Goal: Task Accomplishment & Management: Use online tool/utility

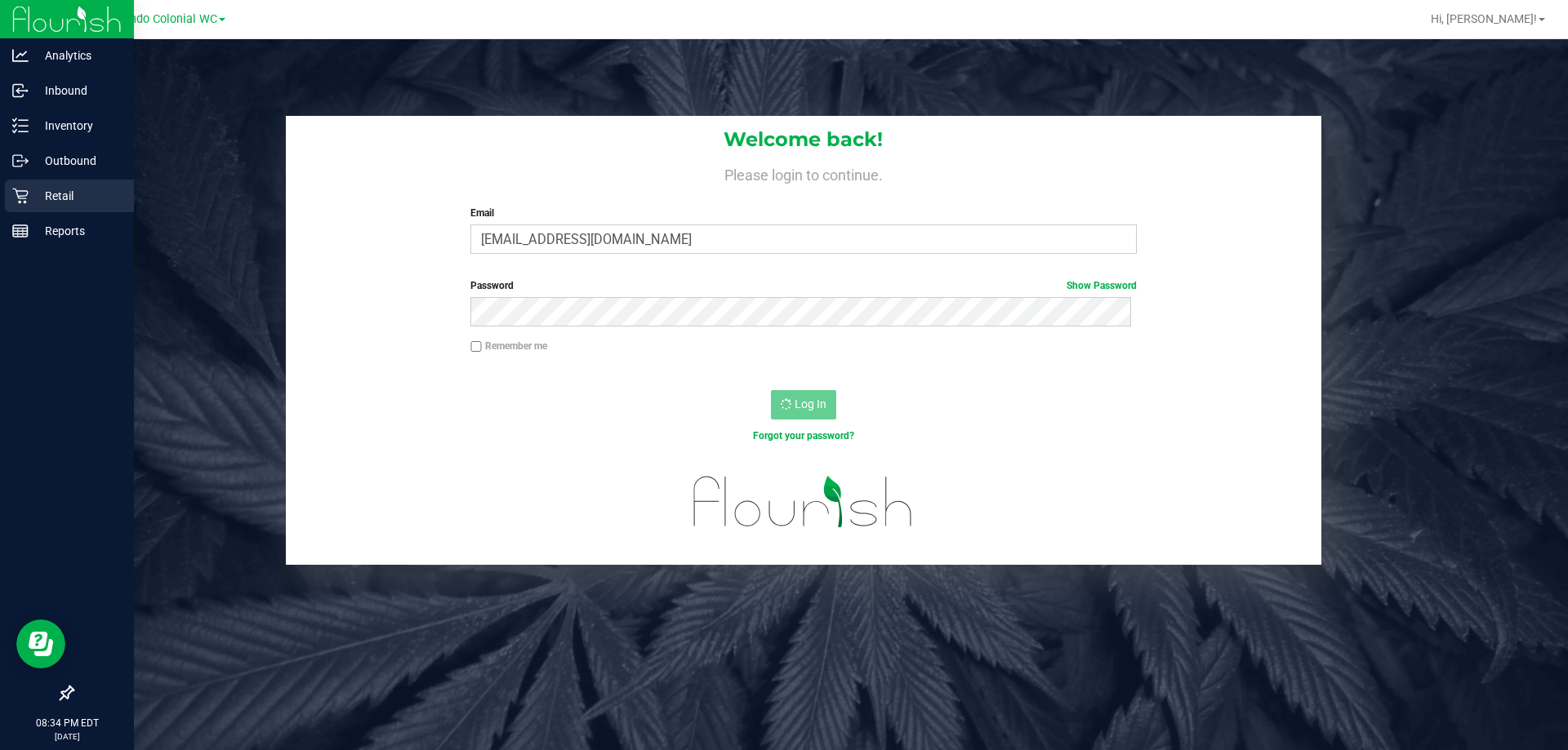
click at [21, 181] on div "Retail" at bounding box center [69, 196] width 129 height 33
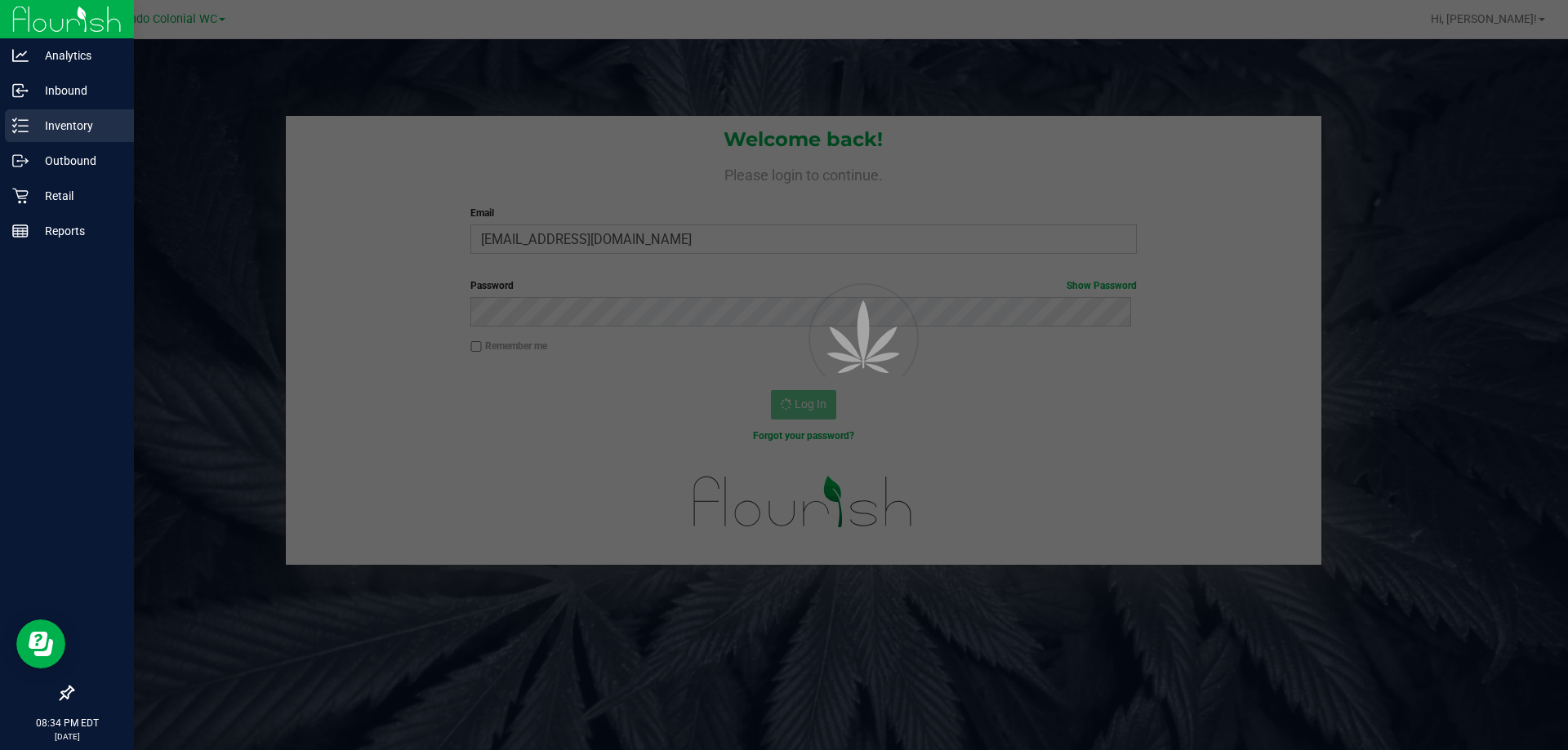
click at [57, 133] on p "Inventory" at bounding box center [78, 126] width 98 height 20
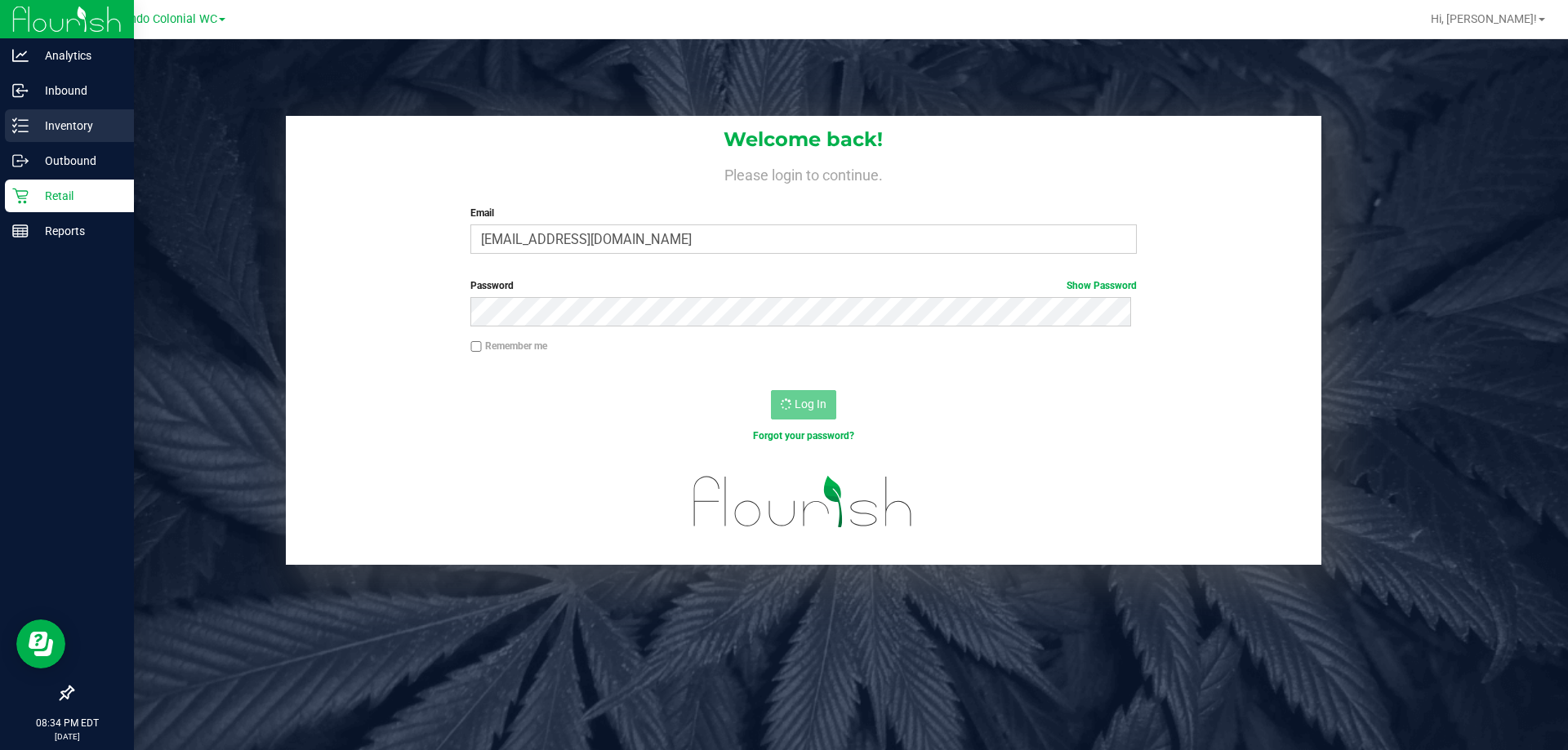
click at [57, 133] on p "Inventory" at bounding box center [78, 126] width 98 height 20
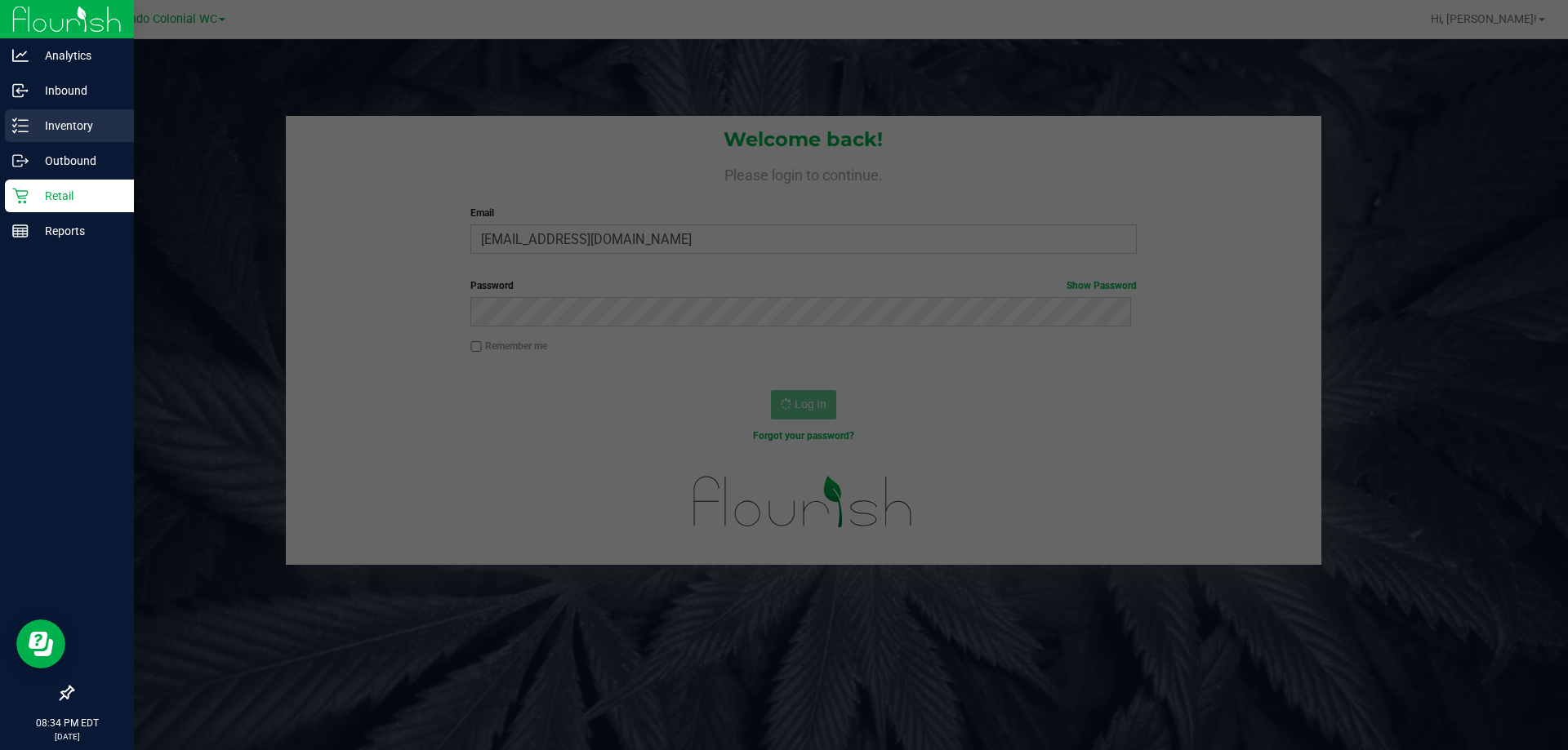
click at [57, 133] on p "Inventory" at bounding box center [78, 126] width 98 height 20
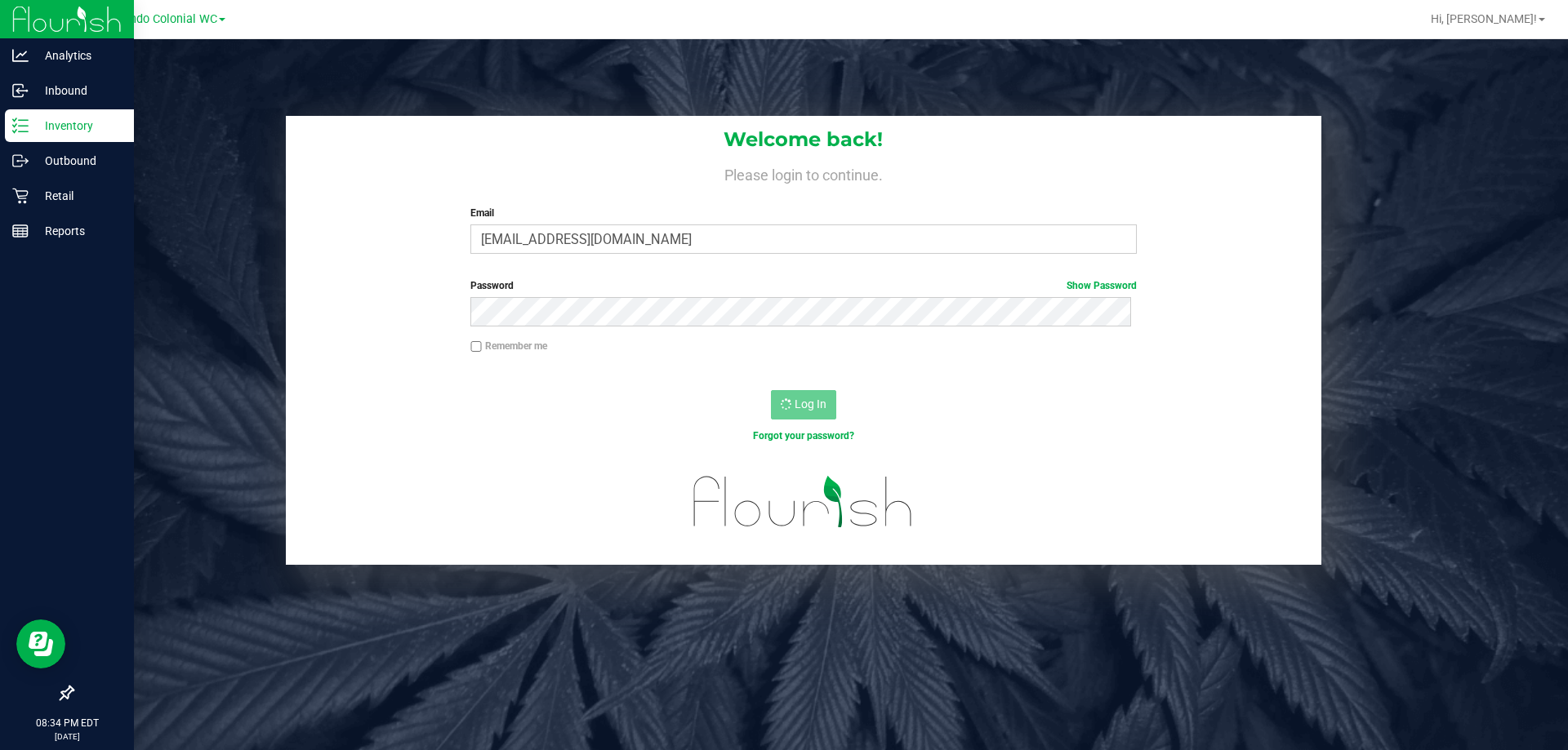
click at [60, 131] on p "Inventory" at bounding box center [78, 126] width 98 height 20
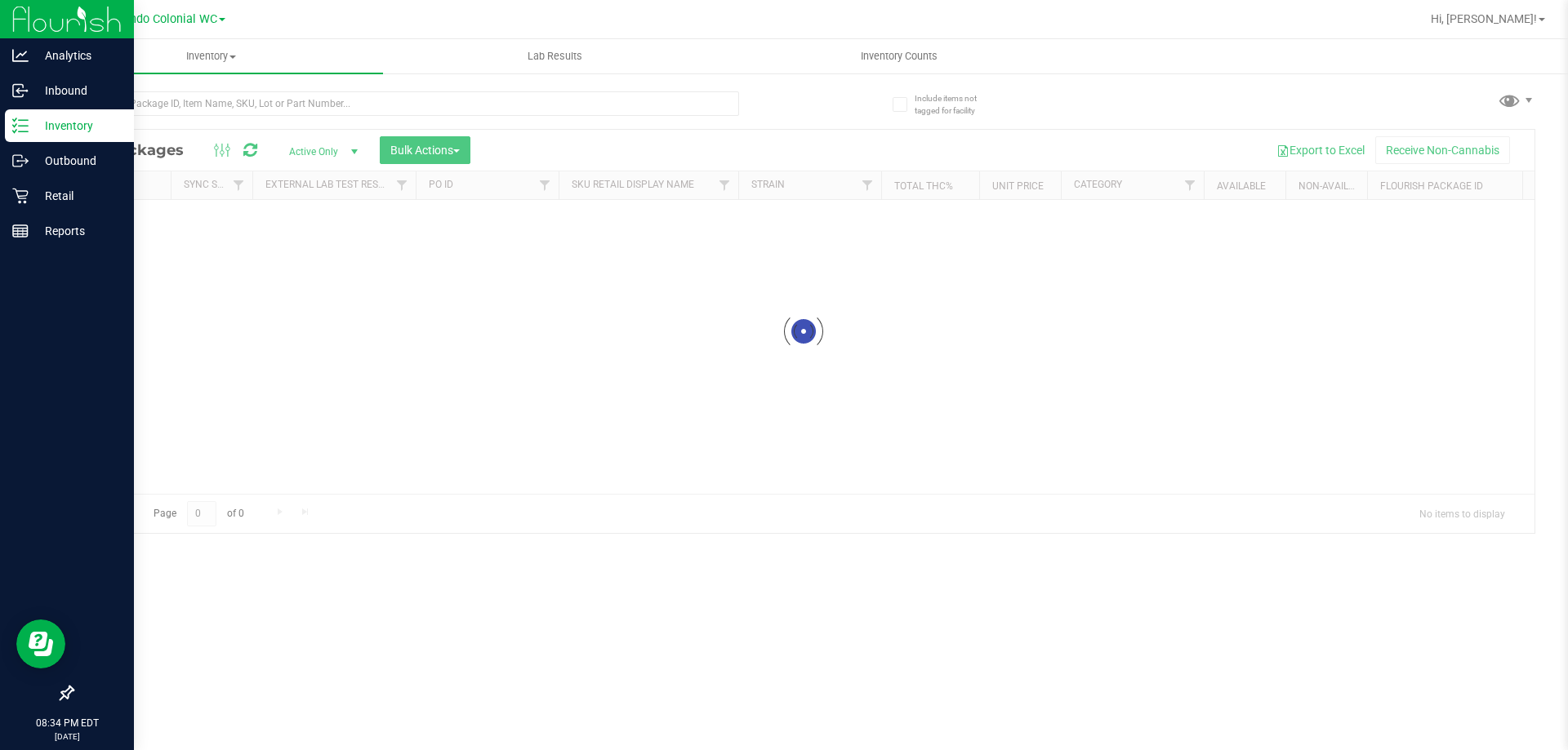
click at [22, 136] on div "Inventory" at bounding box center [69, 126] width 129 height 33
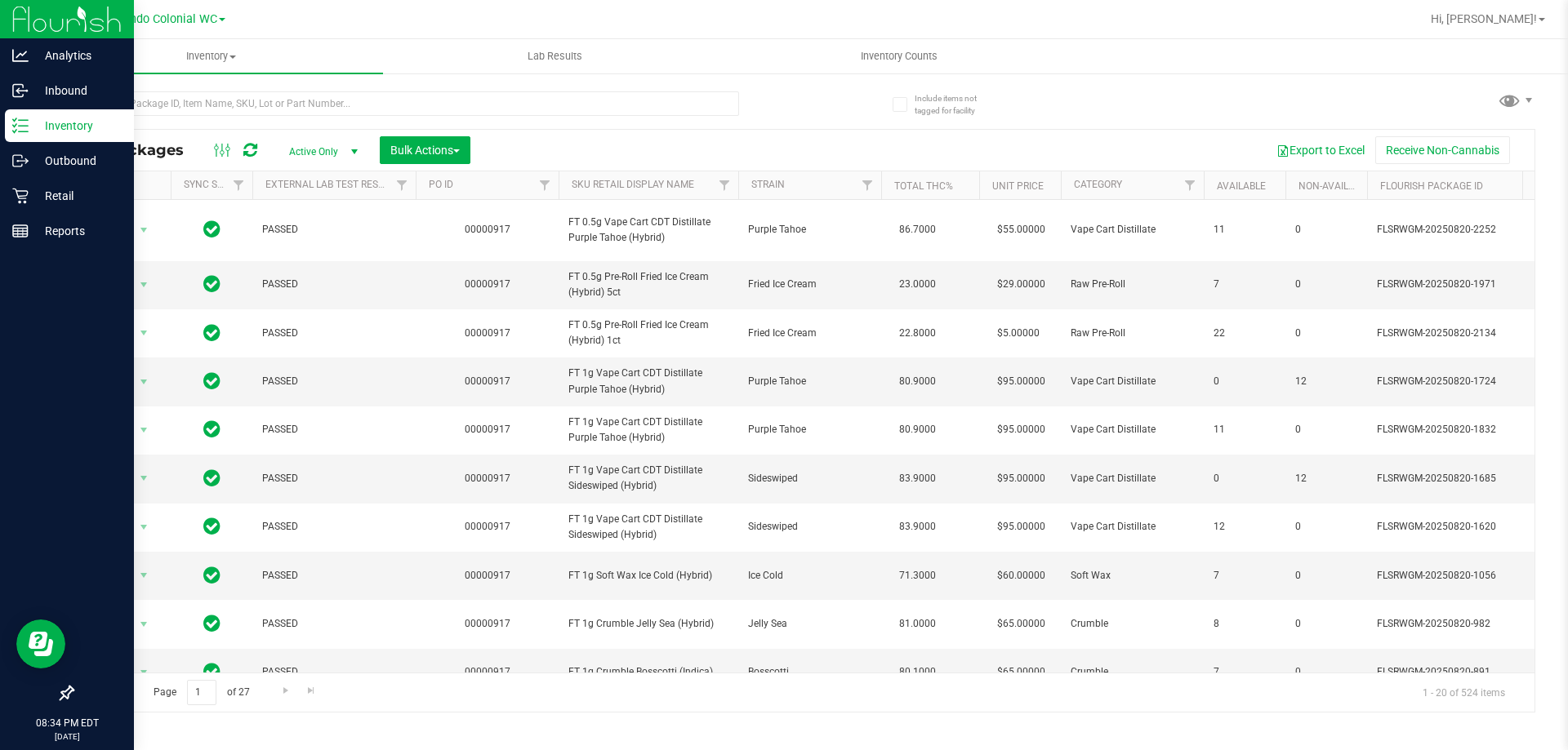
click at [39, 128] on p "Inventory" at bounding box center [78, 126] width 98 height 20
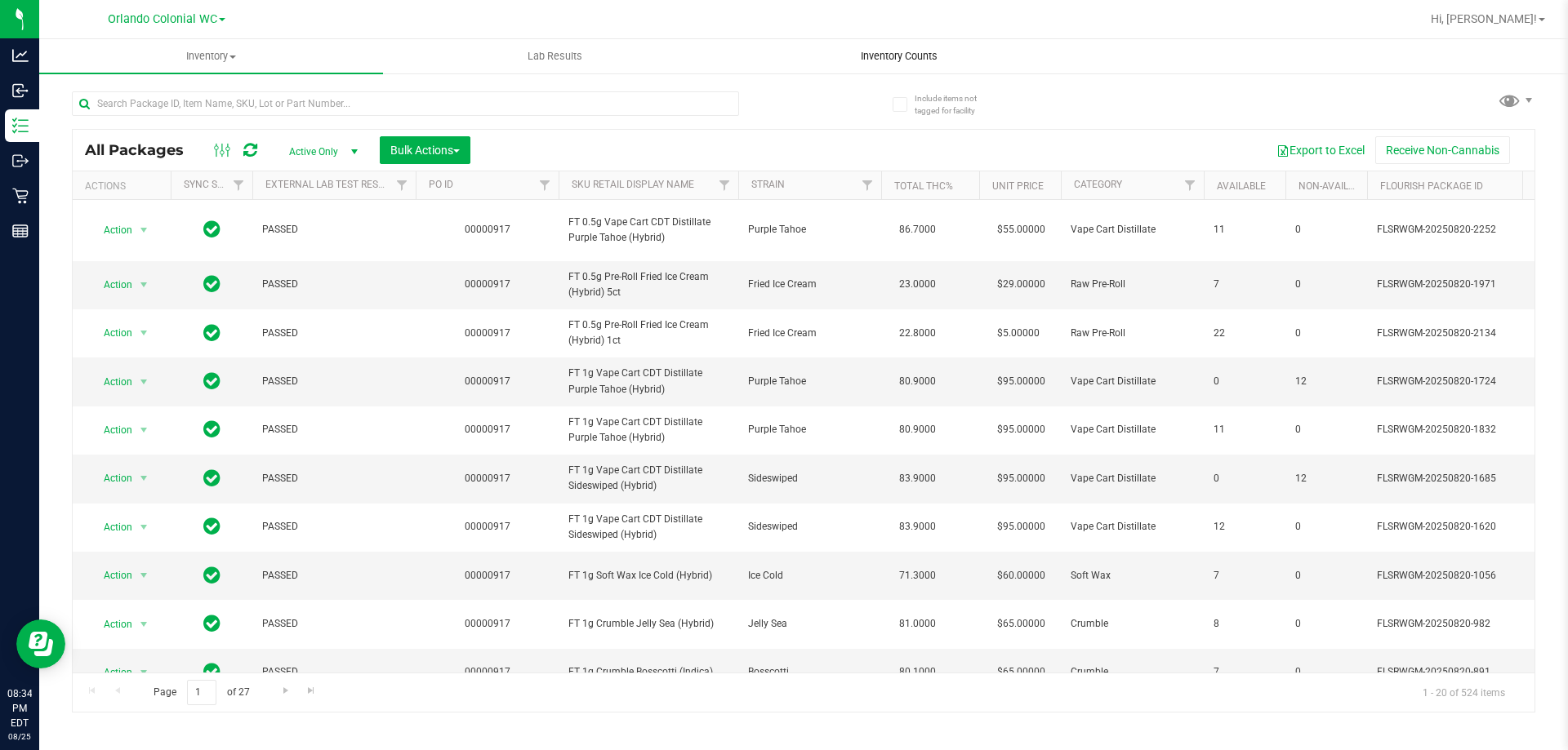
click at [905, 68] on uib-tab-heading "Inventory Counts" at bounding box center [899, 56] width 343 height 33
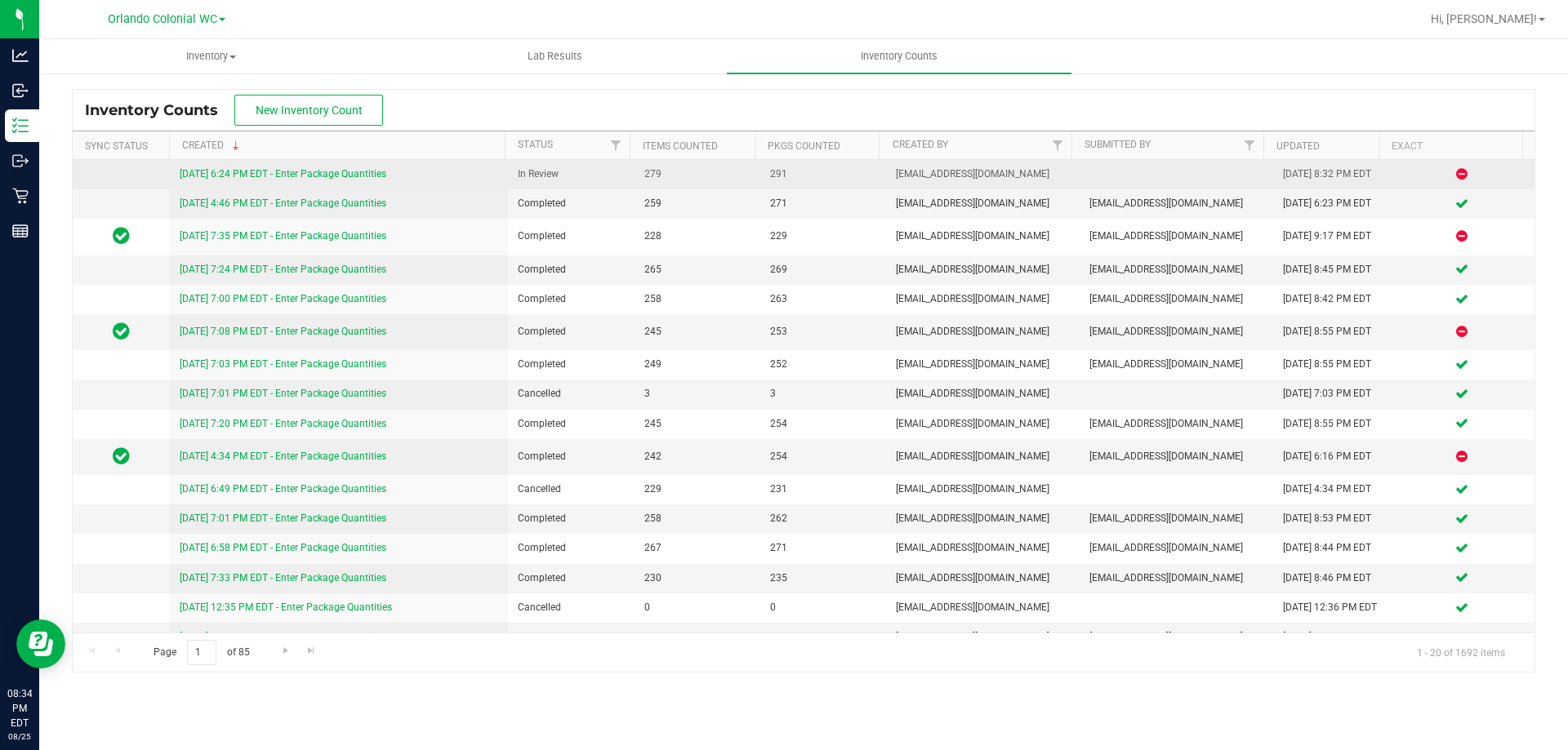
click at [358, 175] on link "[DATE] 6:24 PM EDT - Enter Package Quantities" at bounding box center [283, 174] width 207 height 12
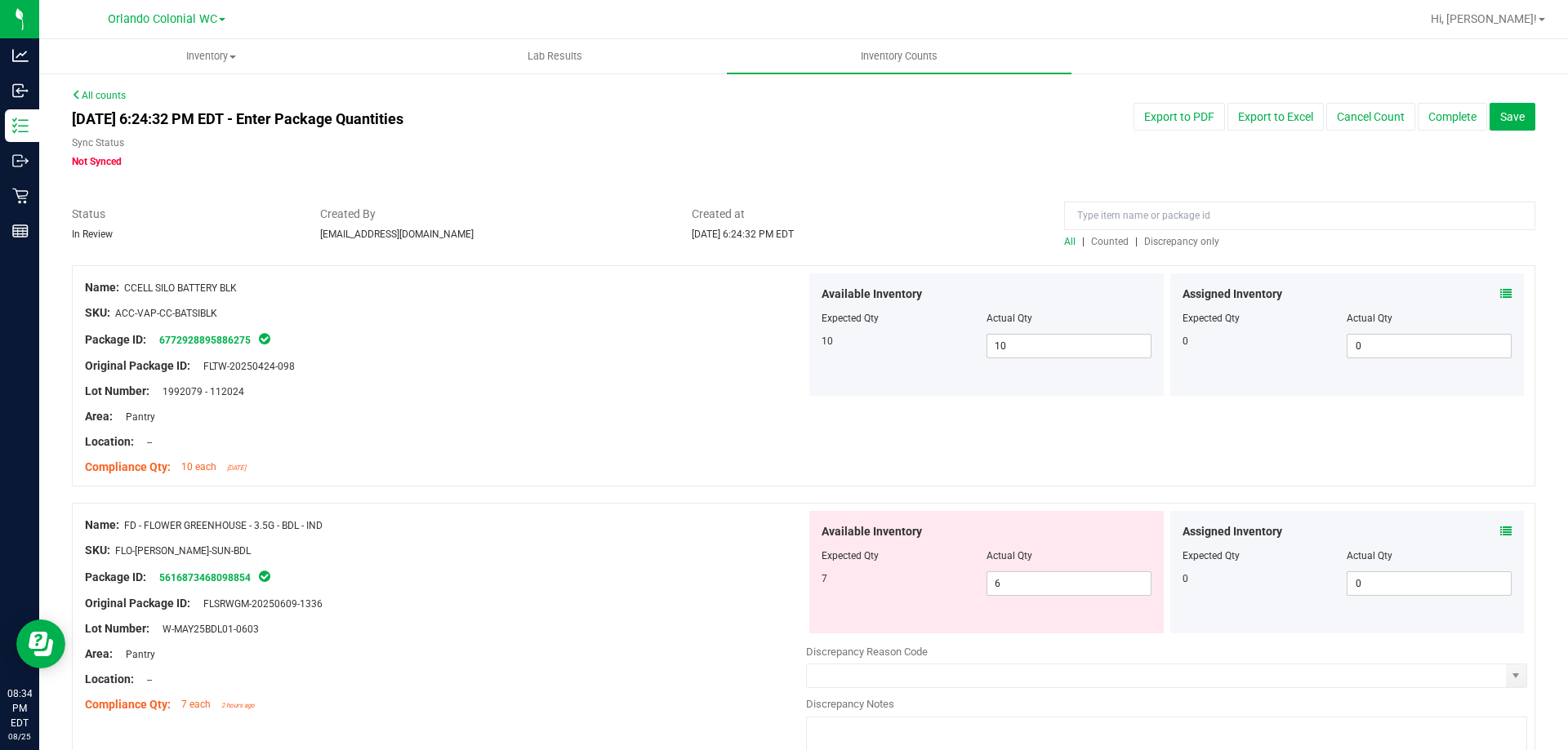
click at [1064, 236] on span "All" at bounding box center [1070, 241] width 12 height 12
click at [1091, 240] on span "Counted" at bounding box center [1109, 241] width 37 height 12
click at [1162, 244] on span "Discrepancy only" at bounding box center [1182, 241] width 75 height 12
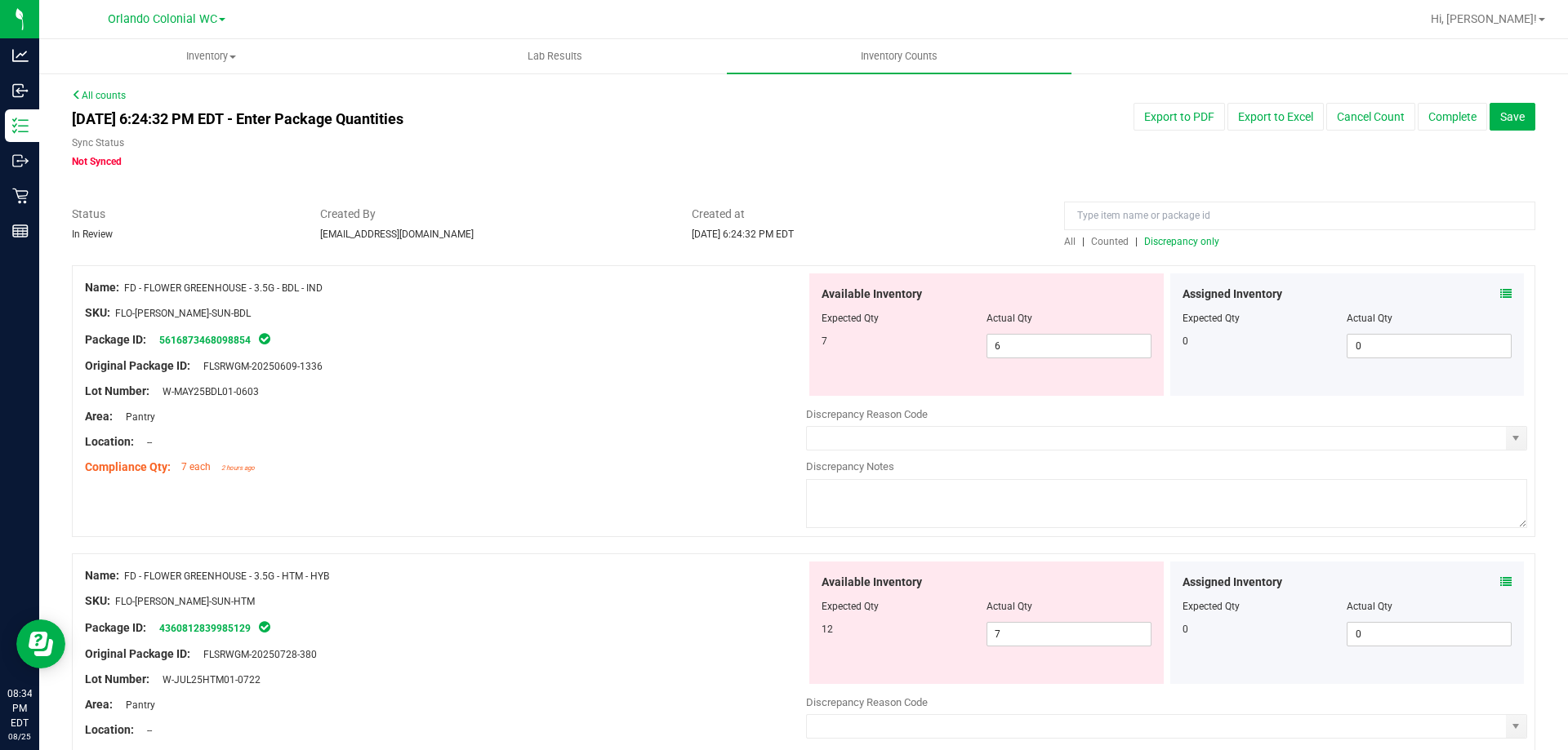
click at [1501, 298] on icon at bounding box center [1506, 293] width 12 height 12
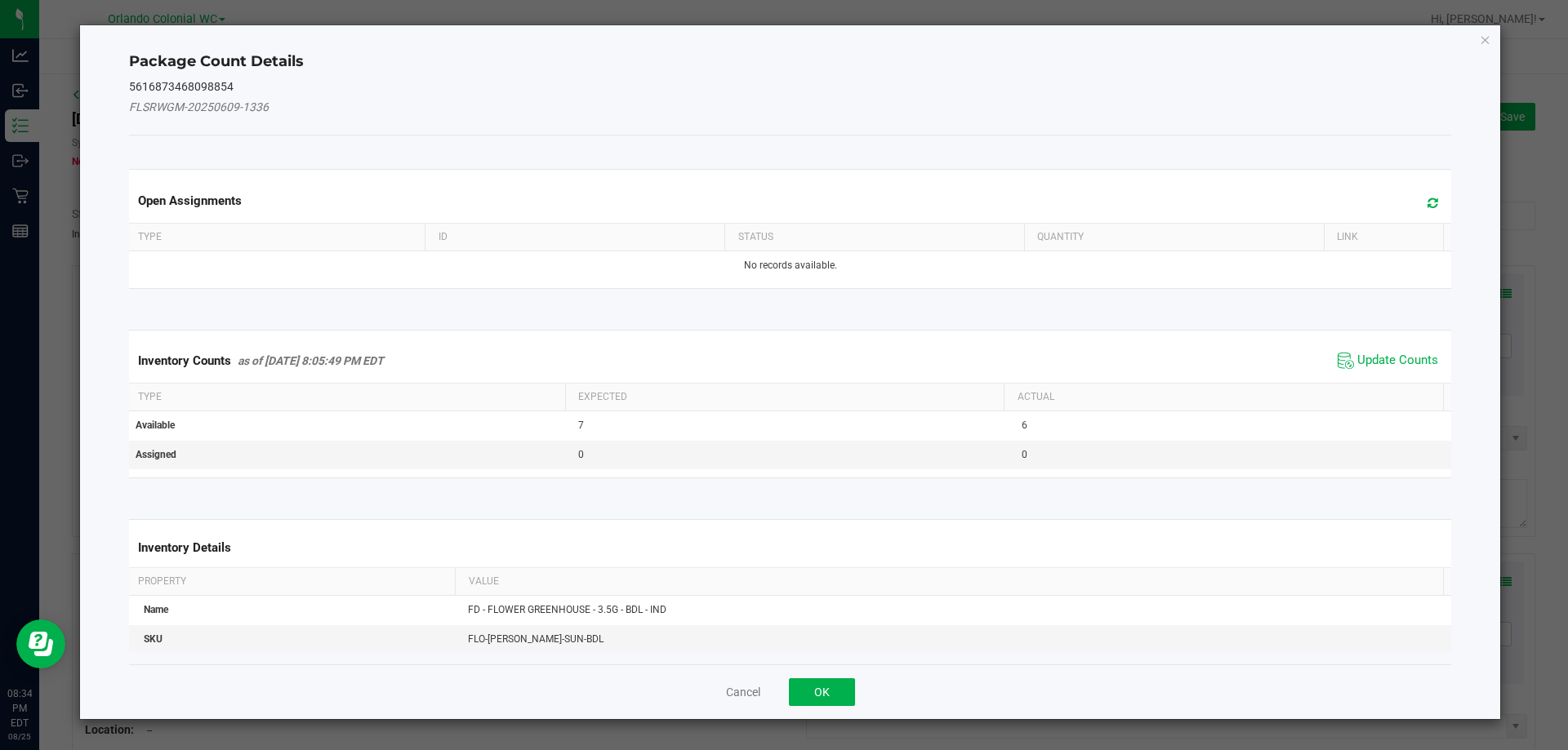
click at [1406, 351] on span "Update Counts" at bounding box center [1389, 361] width 109 height 24
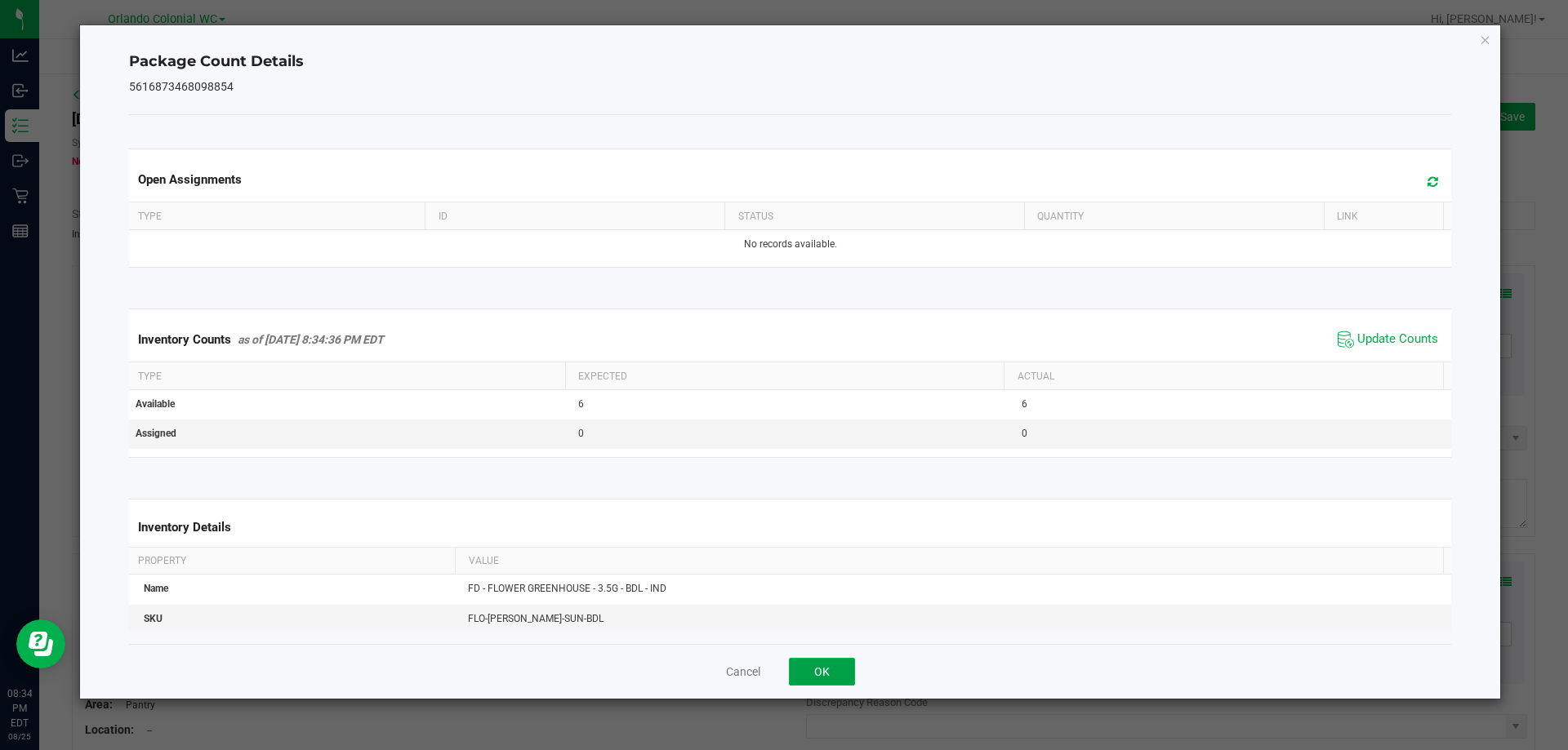
click at [811, 668] on button "OK" at bounding box center [822, 671] width 66 height 28
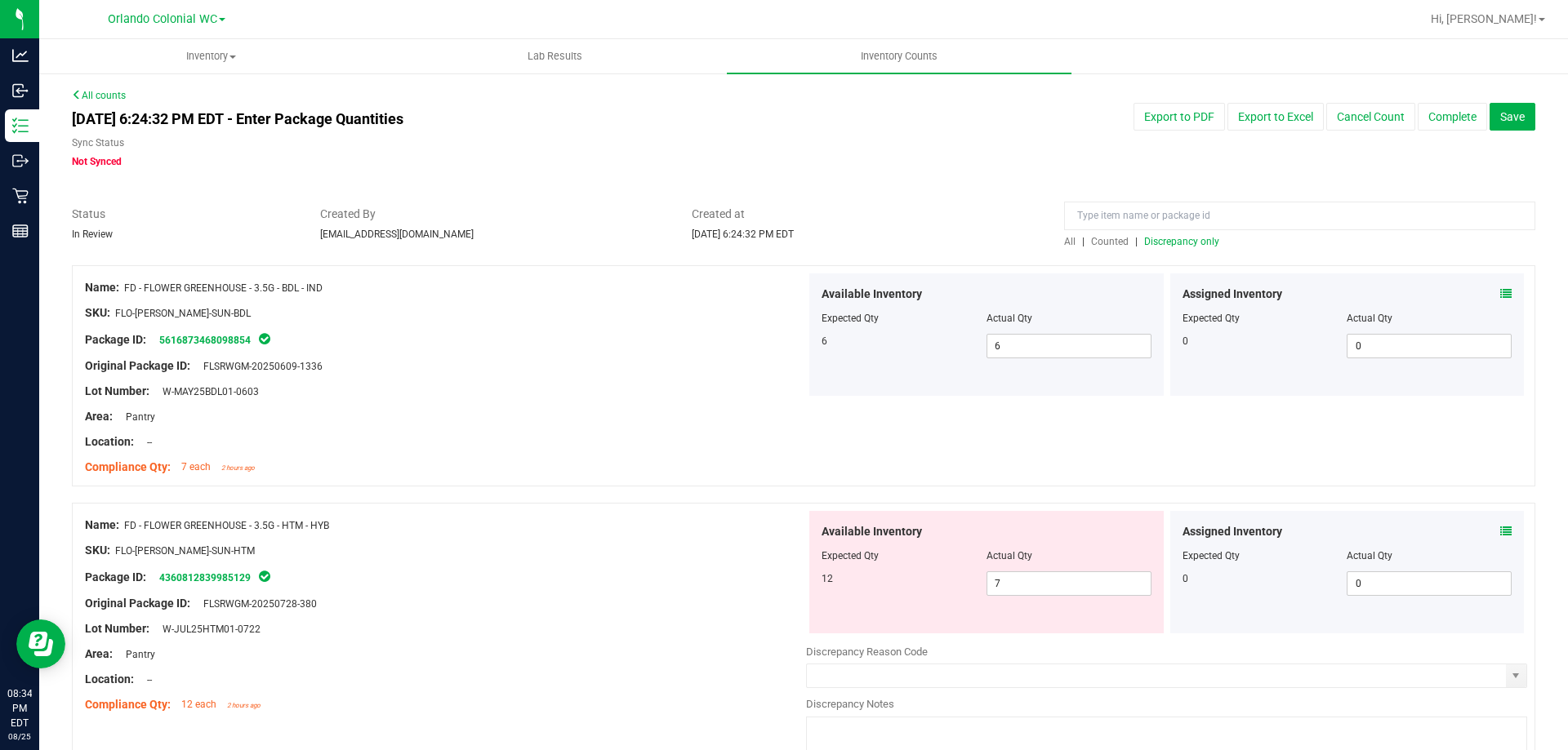
click at [1501, 531] on icon at bounding box center [1506, 531] width 12 height 12
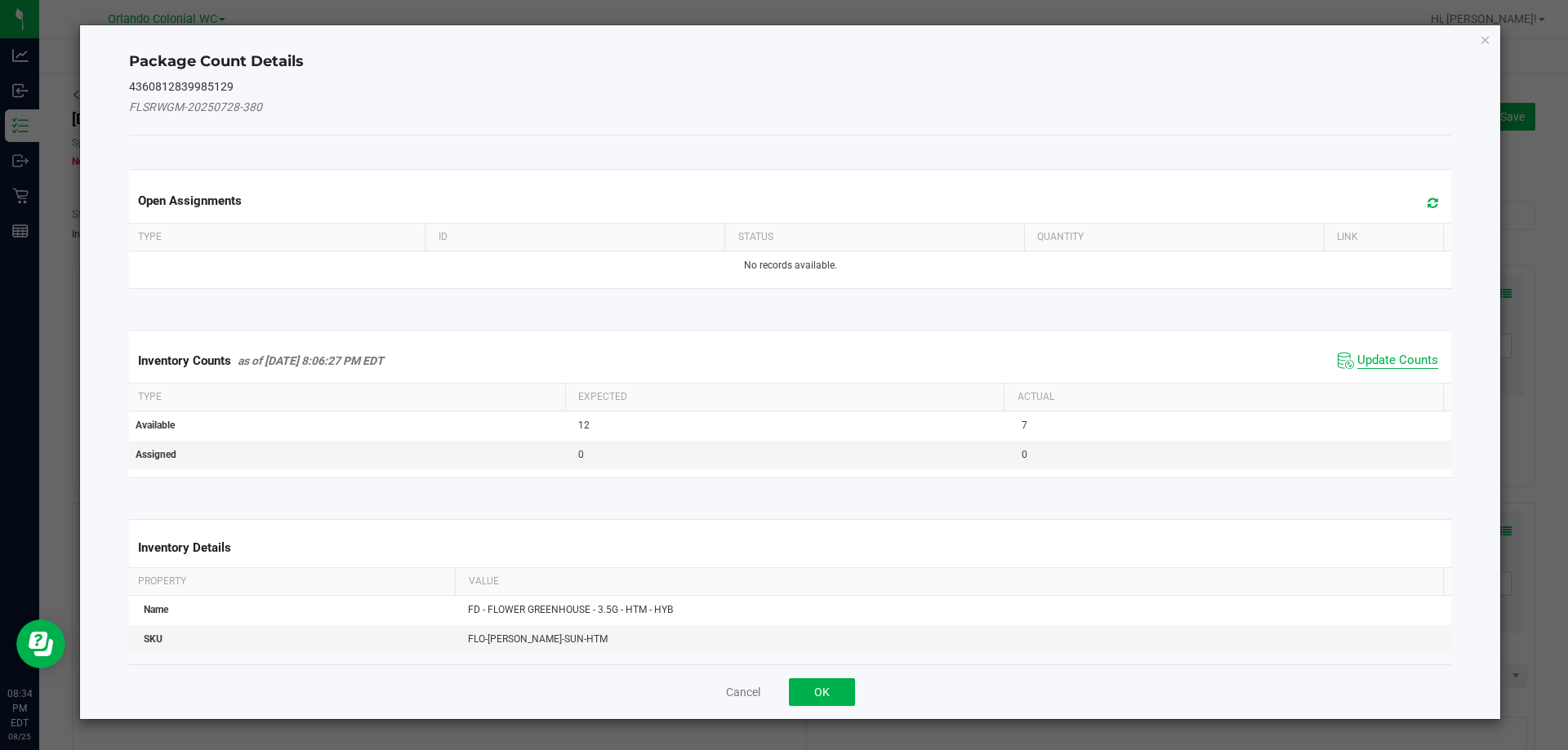
click at [1370, 353] on span "Update Counts" at bounding box center [1398, 361] width 81 height 16
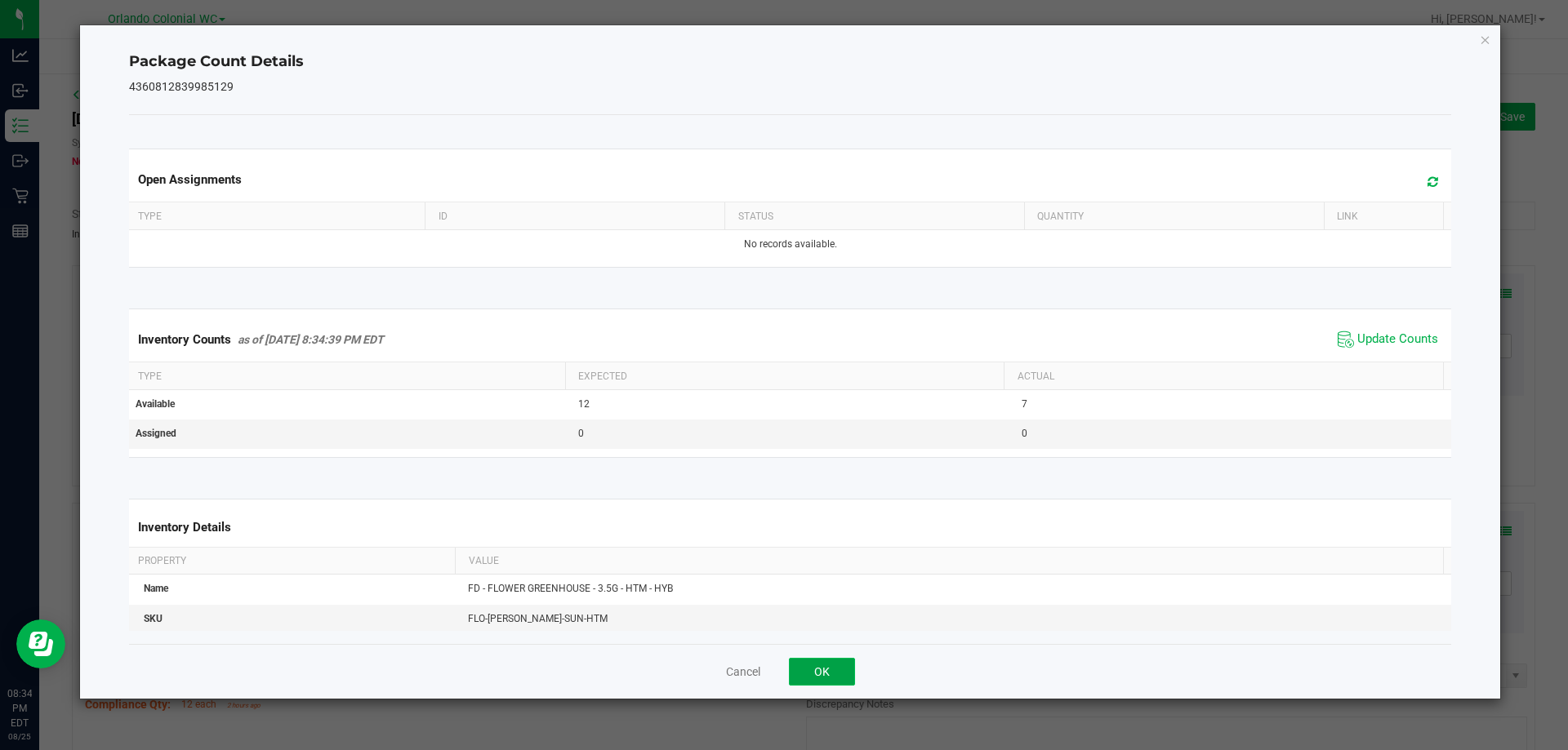
click at [832, 674] on button "OK" at bounding box center [822, 671] width 66 height 28
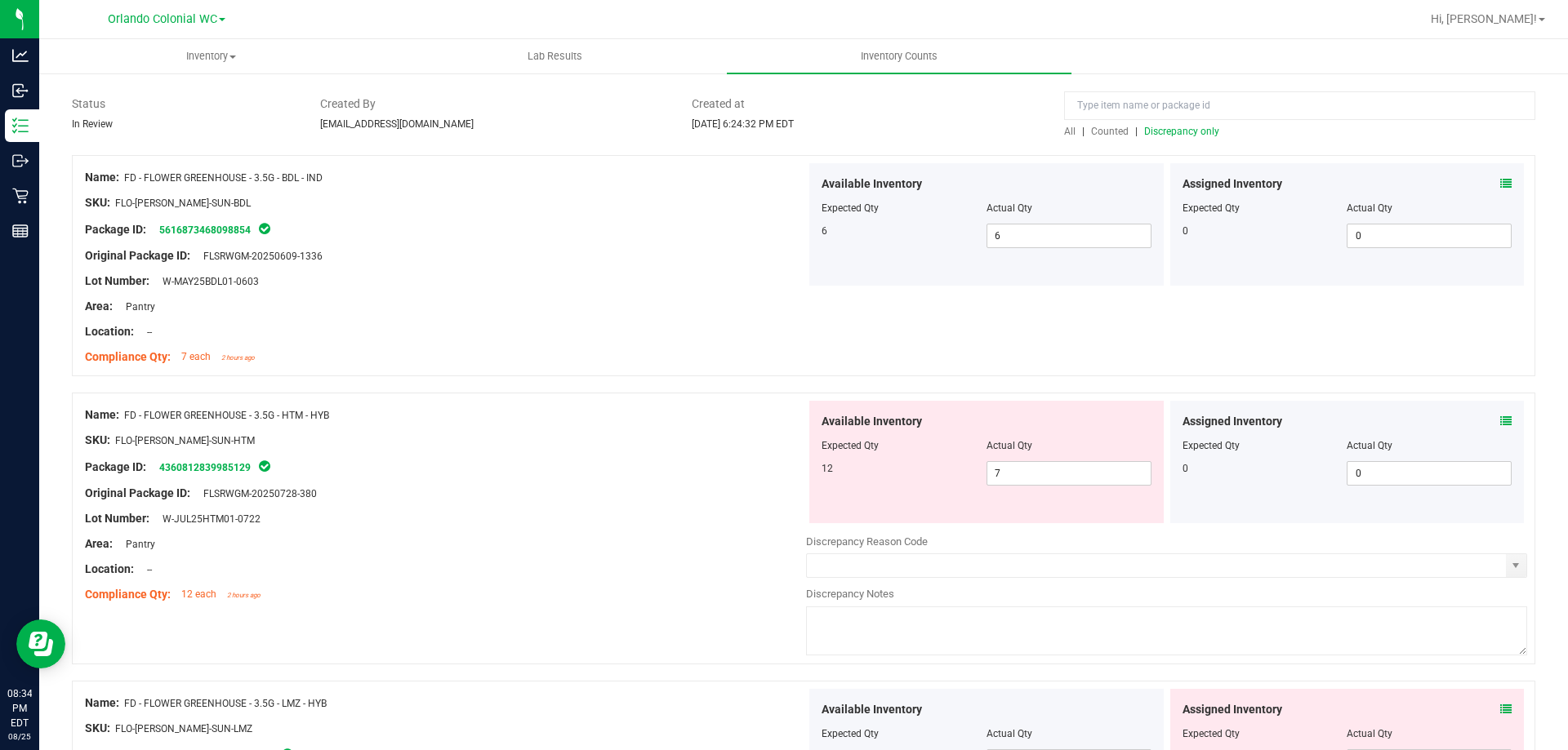
scroll to position [180, 0]
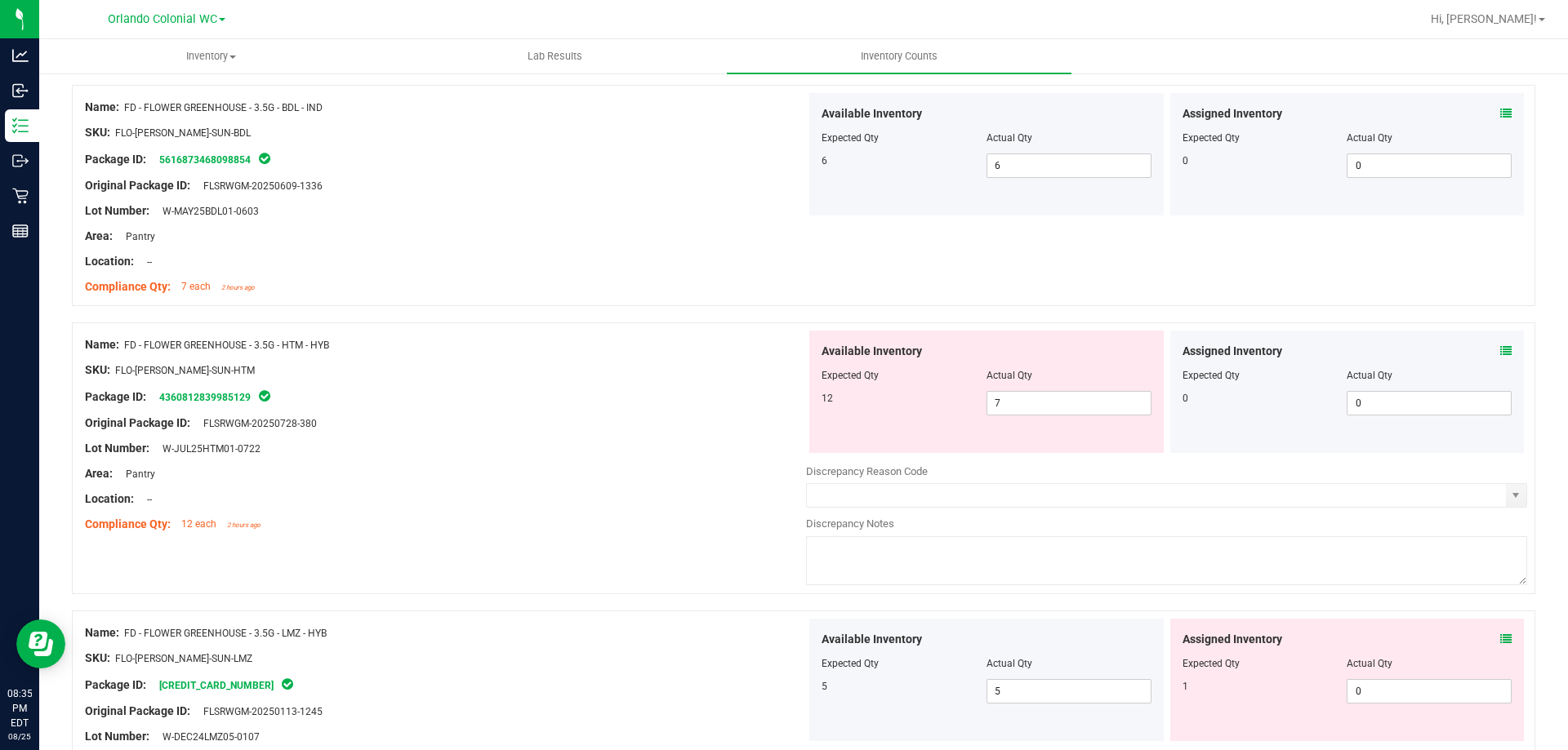
click at [1501, 351] on icon at bounding box center [1506, 351] width 12 height 12
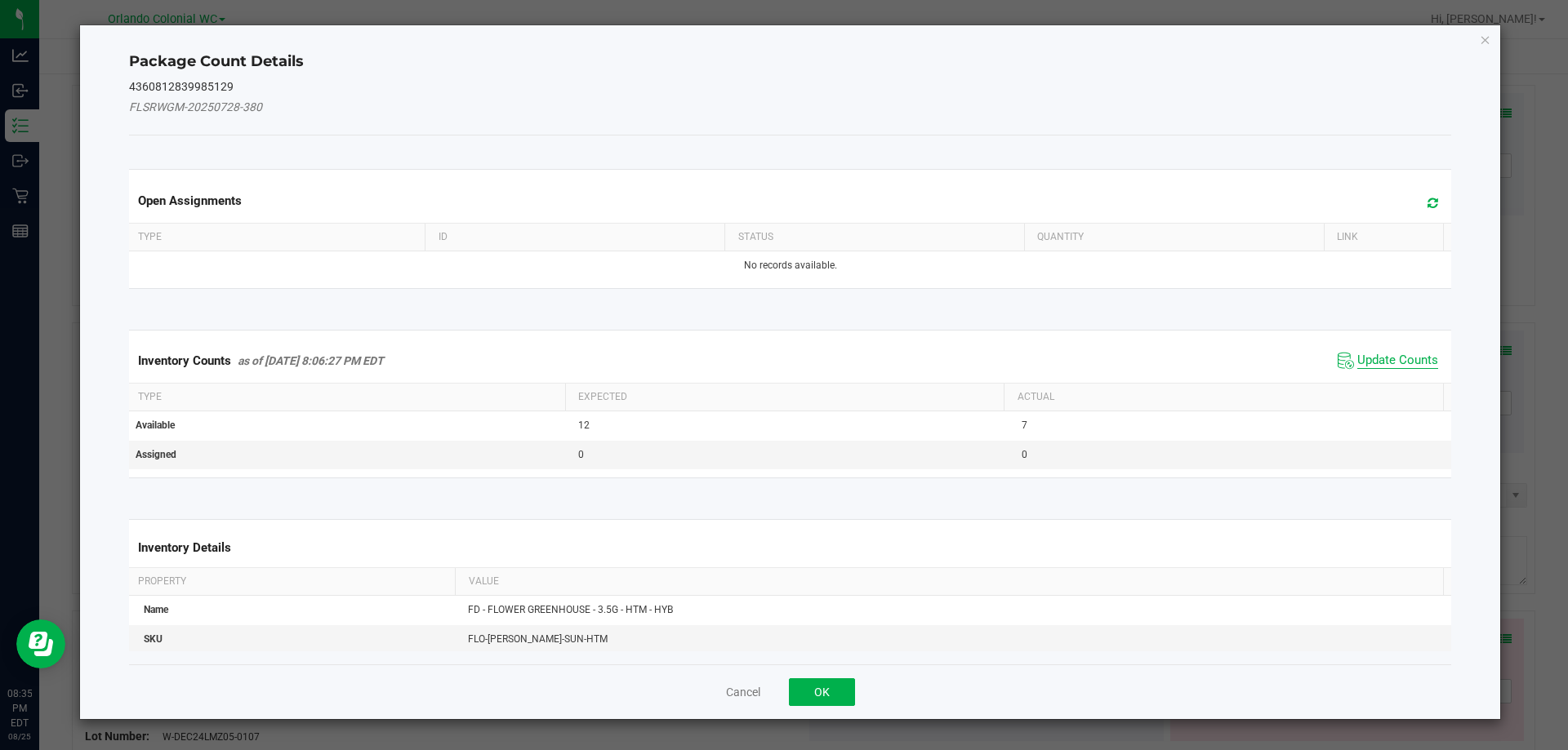
click at [1411, 367] on span "Update Counts" at bounding box center [1398, 361] width 81 height 16
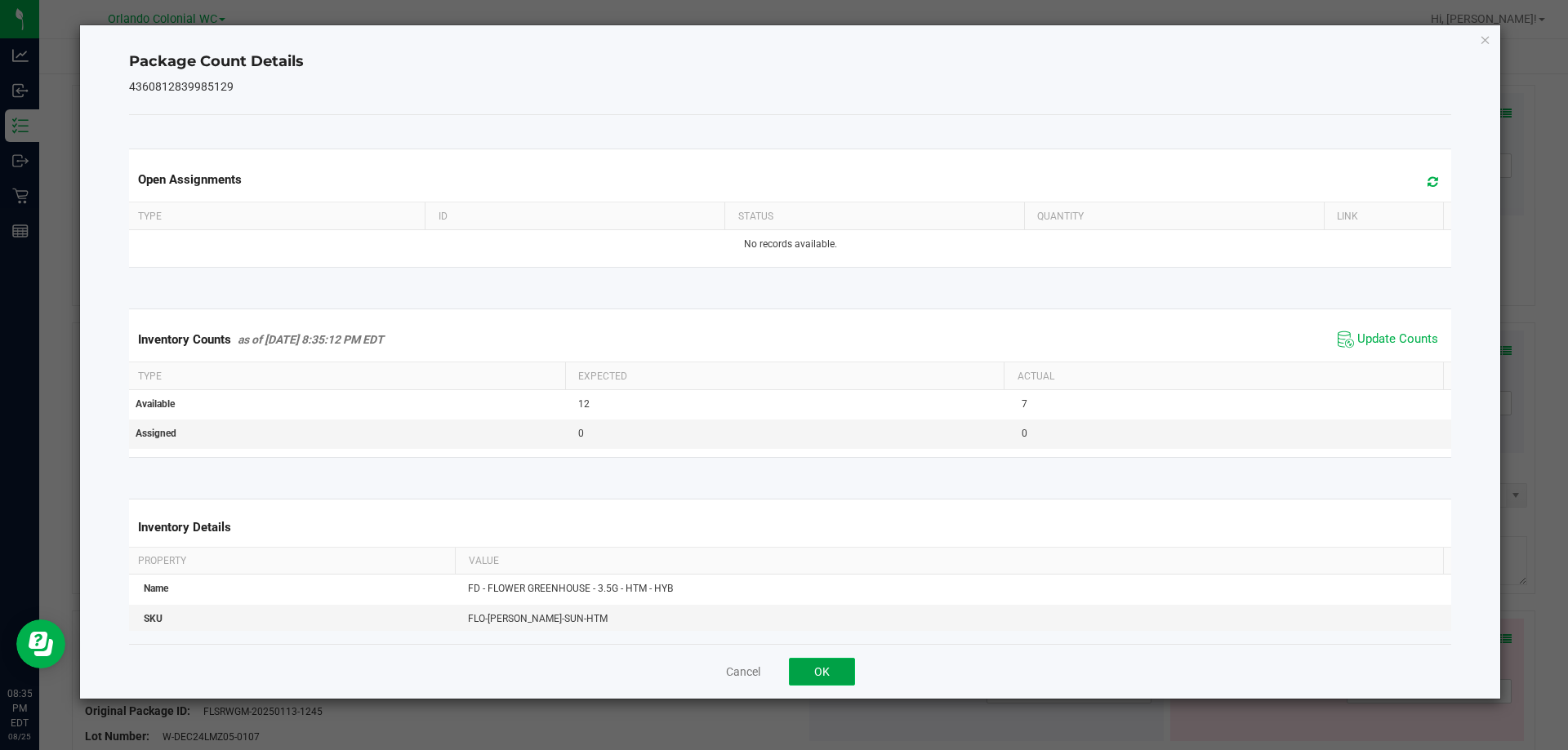
click at [823, 682] on button "OK" at bounding box center [822, 671] width 66 height 28
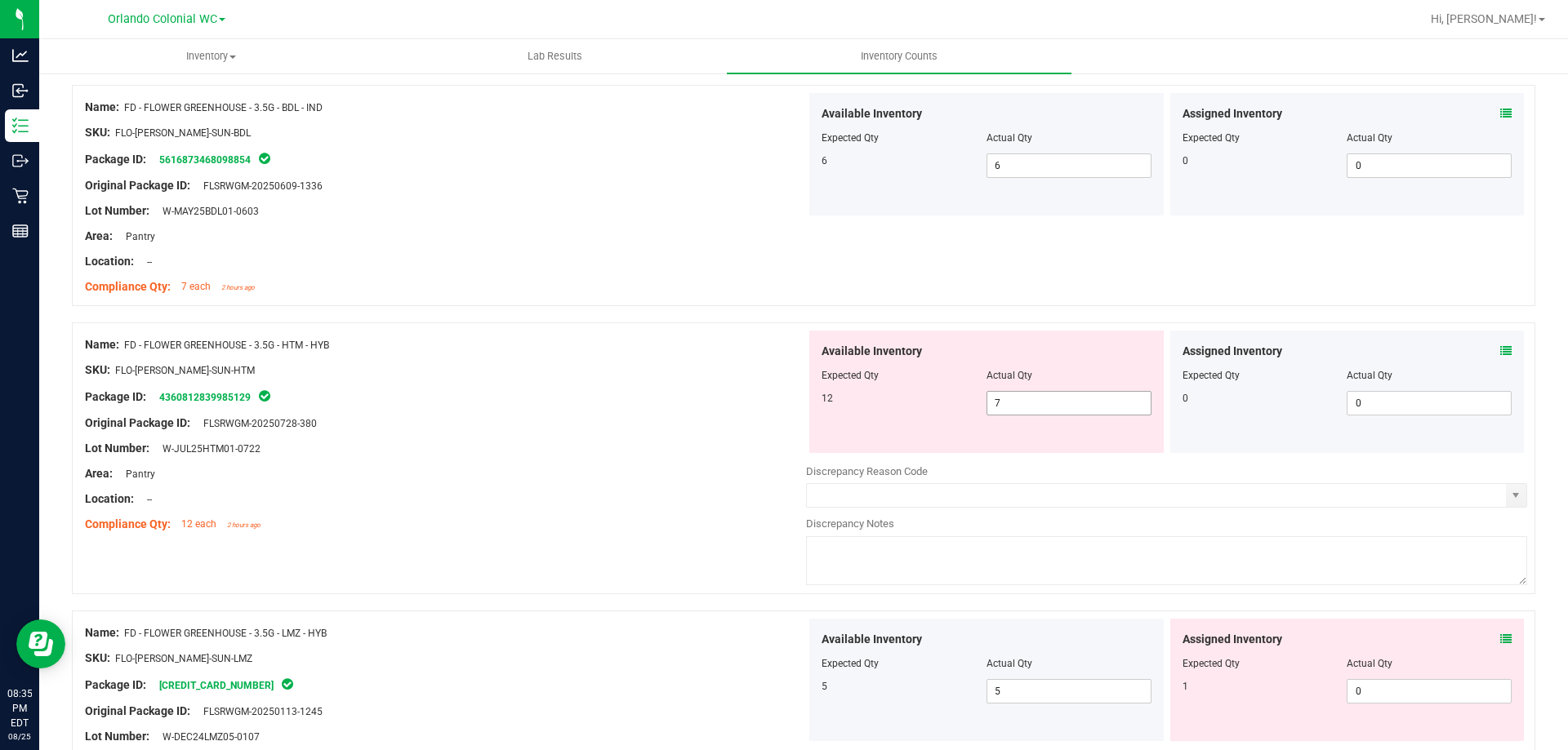
click at [1009, 399] on span "7 7" at bounding box center [1070, 403] width 165 height 24
type input "12"
click at [494, 457] on div at bounding box center [446, 461] width 721 height 8
type input "12"
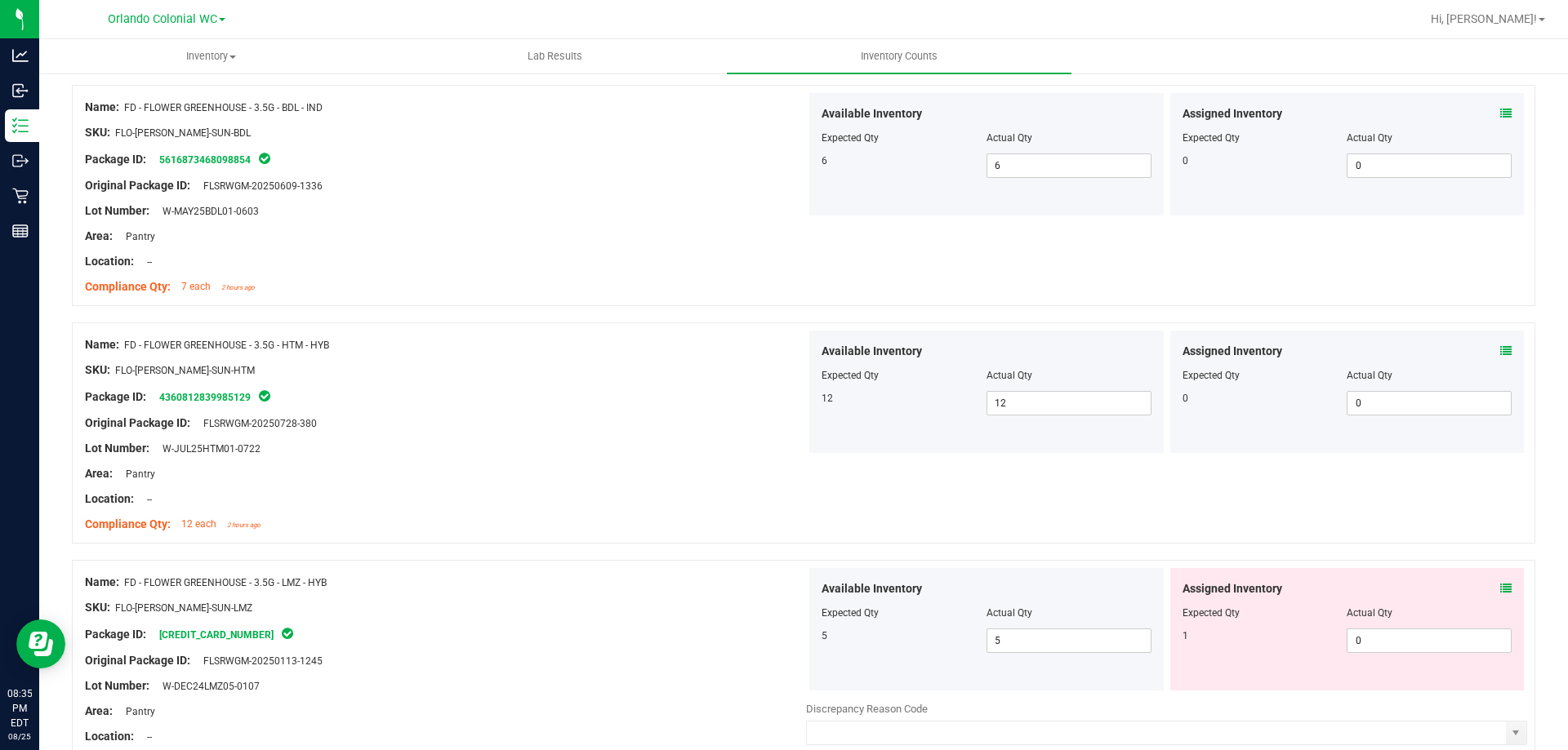
click at [1501, 592] on icon at bounding box center [1506, 588] width 12 height 12
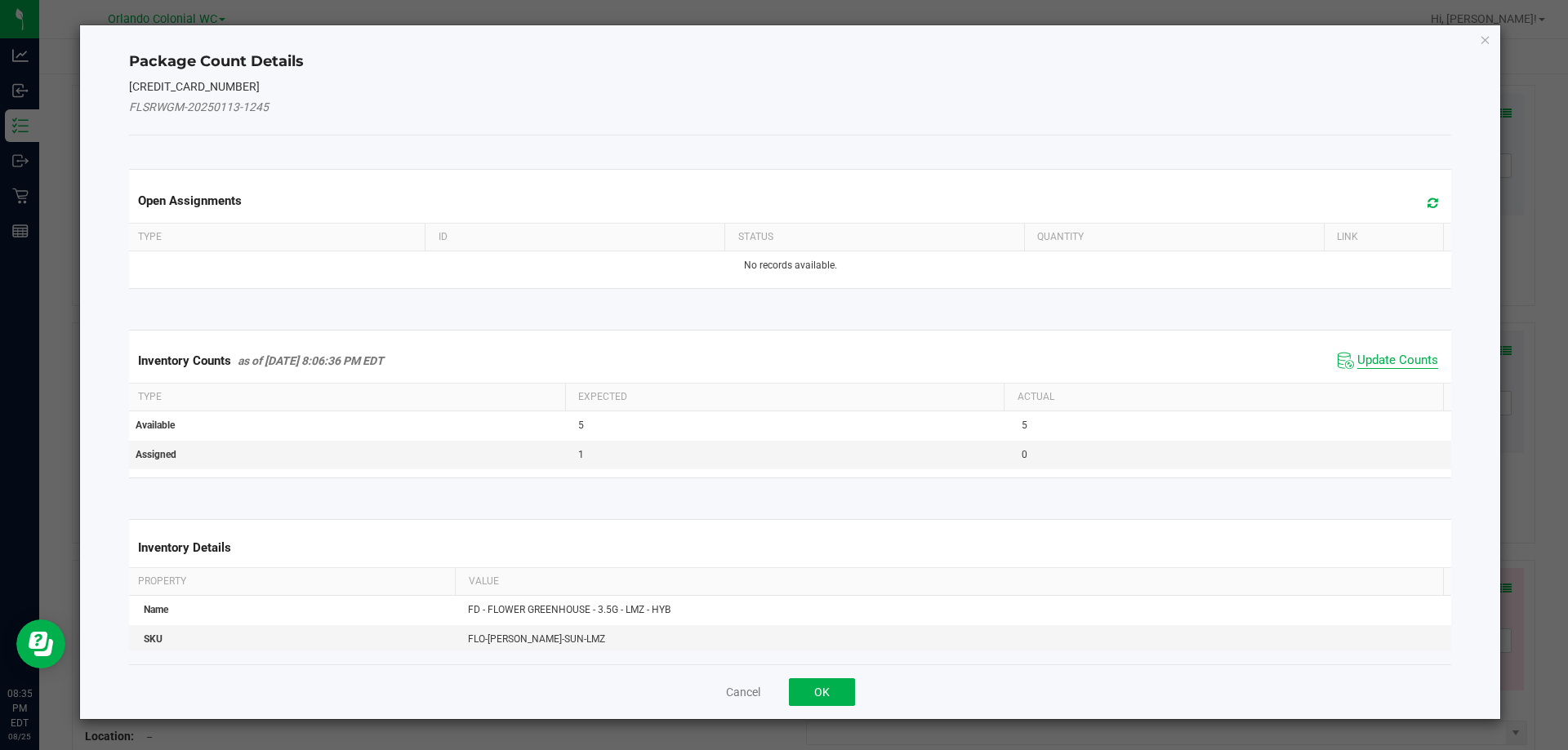
click at [1378, 368] on span "Update Counts" at bounding box center [1398, 361] width 81 height 16
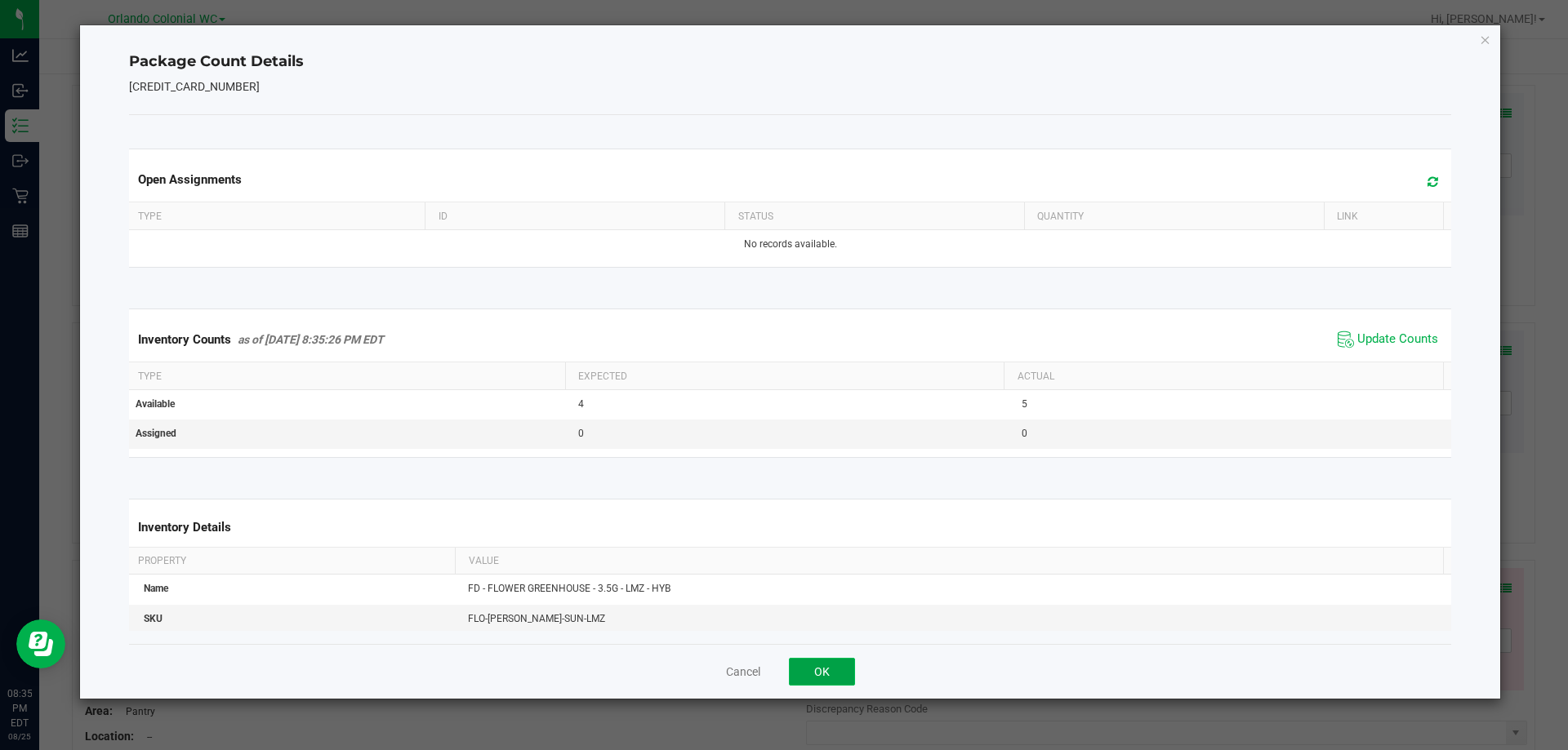
click at [844, 670] on button "OK" at bounding box center [822, 671] width 66 height 28
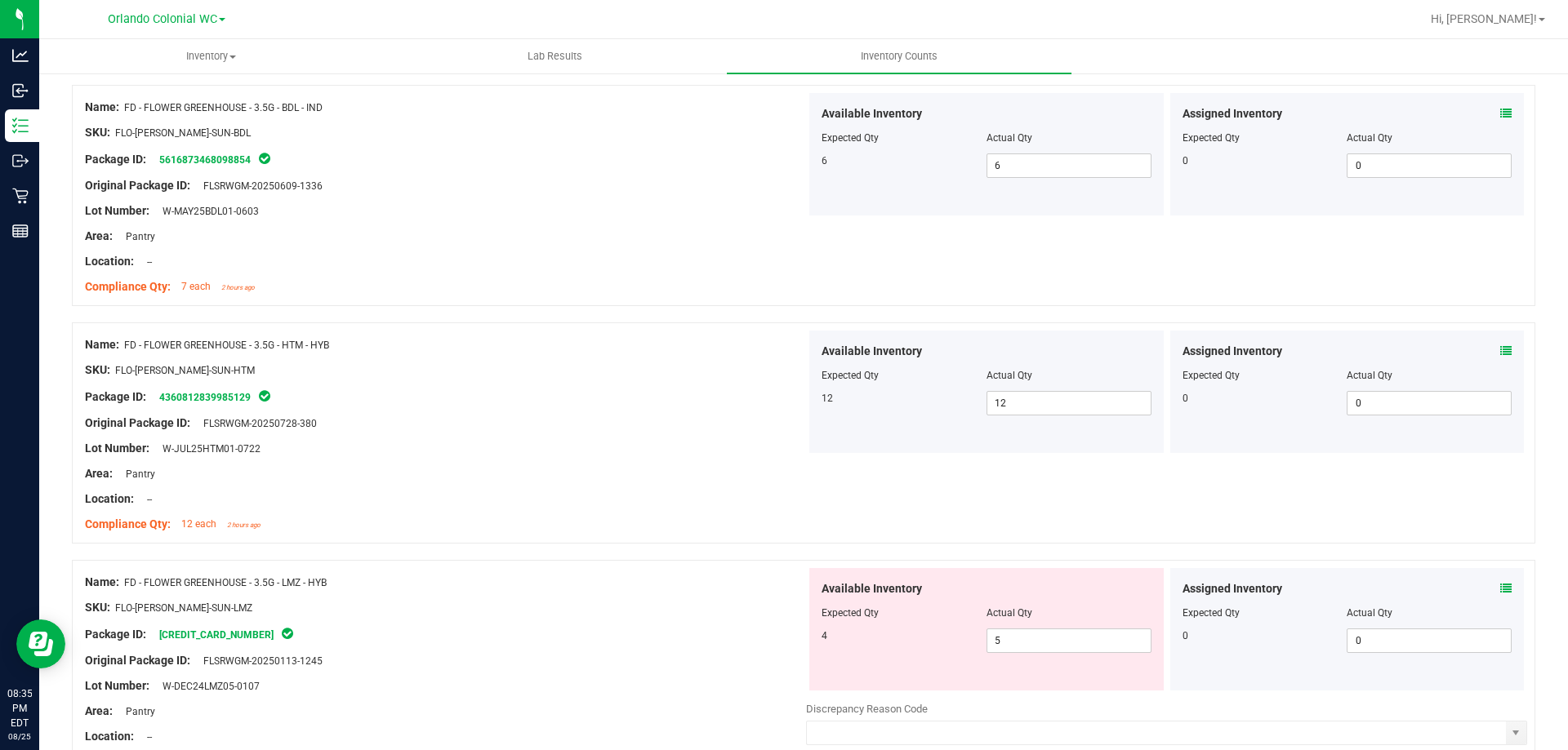
scroll to position [426, 0]
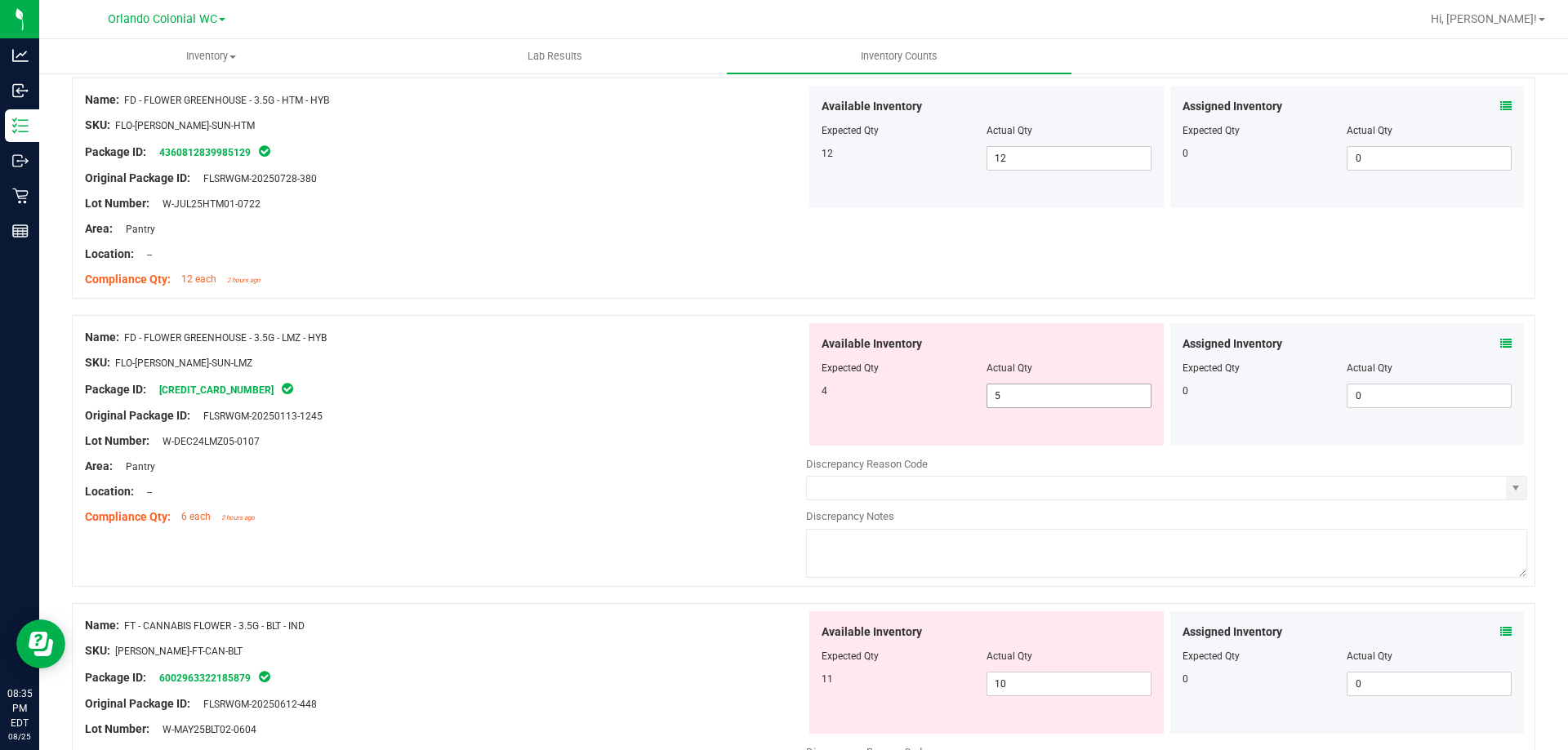
click at [1038, 405] on span "5 5" at bounding box center [1070, 396] width 165 height 24
type input "4"
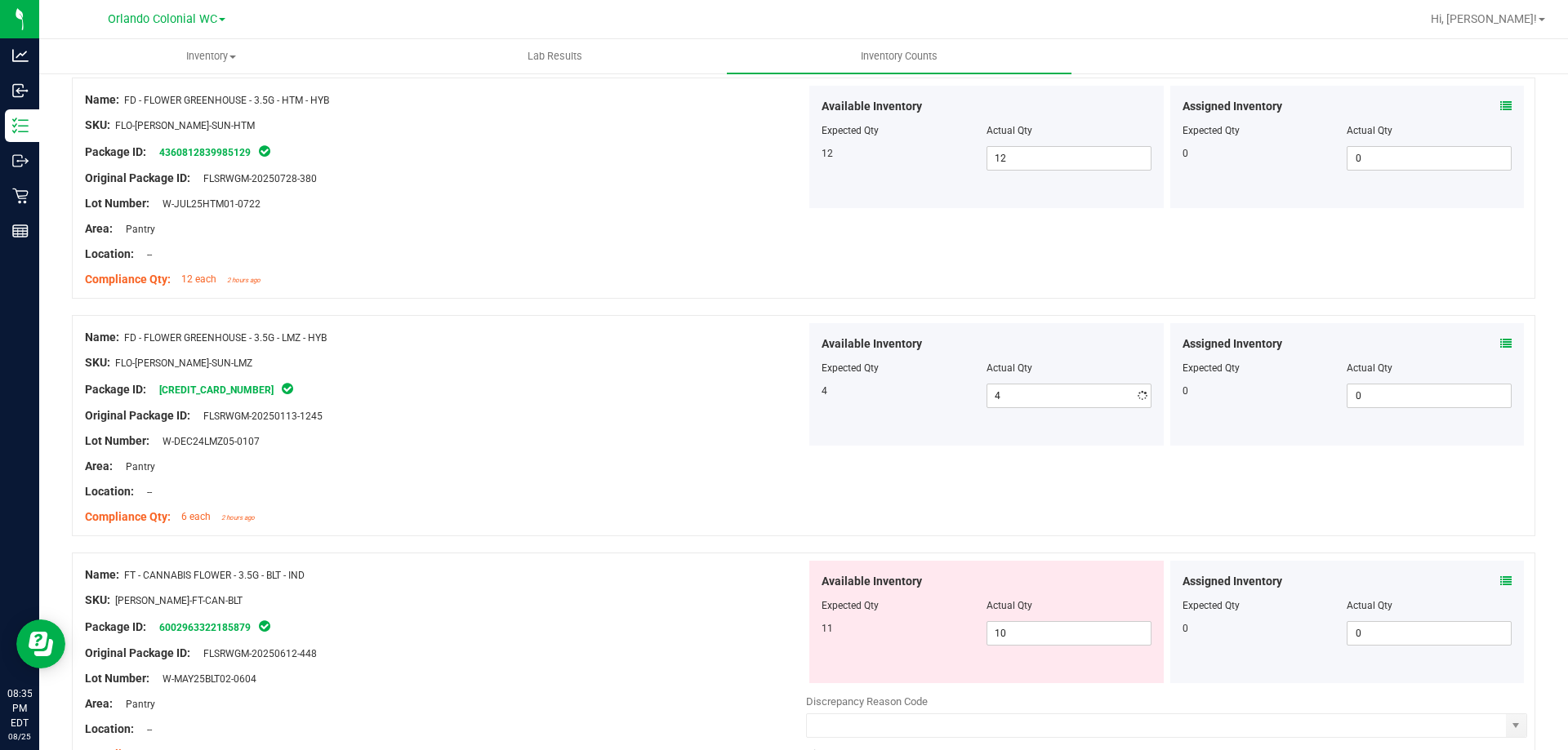
click at [673, 438] on div "Lot Number: W-DEC24LMZ05-0107" at bounding box center [446, 441] width 721 height 17
click at [1501, 582] on icon at bounding box center [1506, 581] width 12 height 12
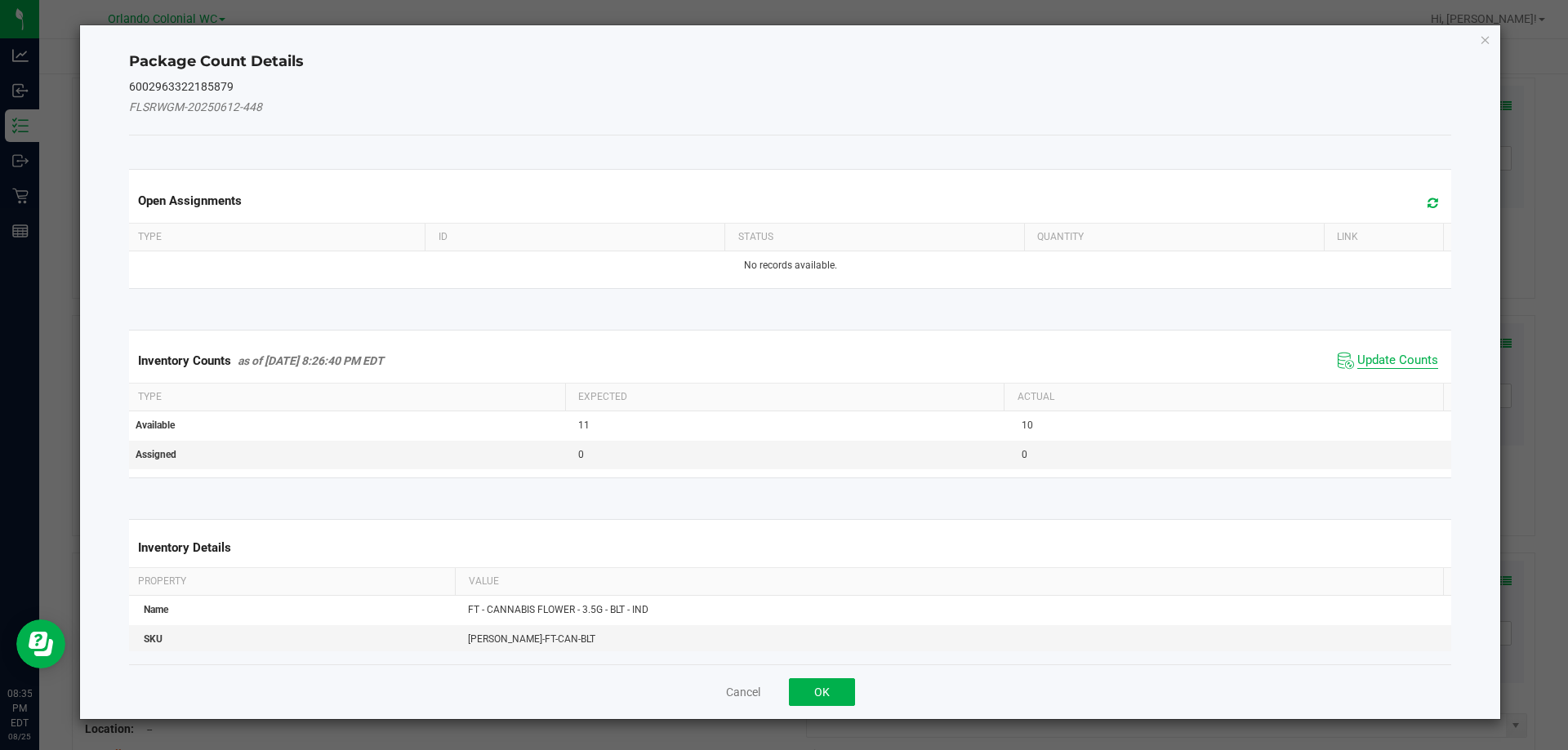
click at [1362, 362] on span "Update Counts" at bounding box center [1398, 361] width 81 height 16
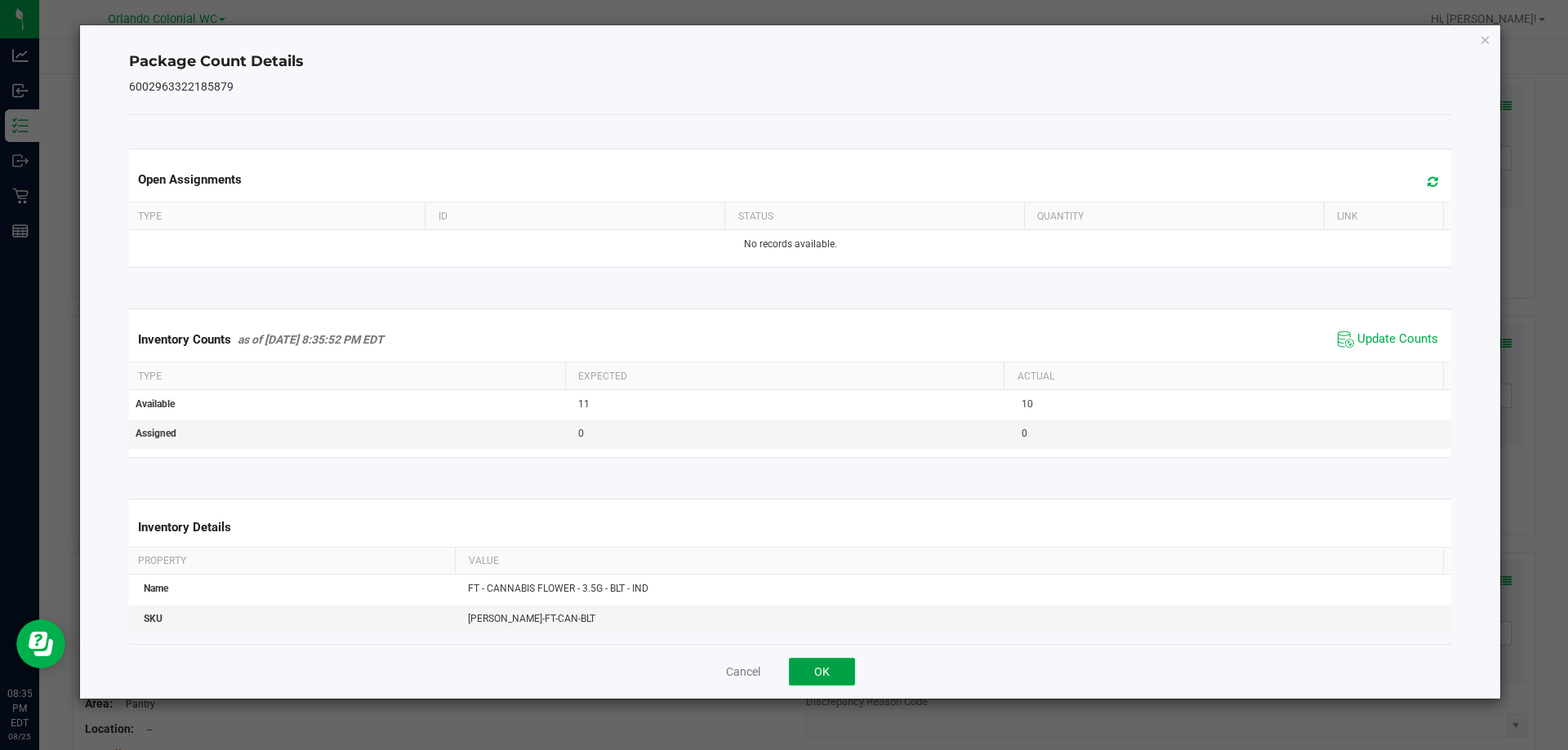
click at [837, 680] on button "OK" at bounding box center [822, 671] width 66 height 28
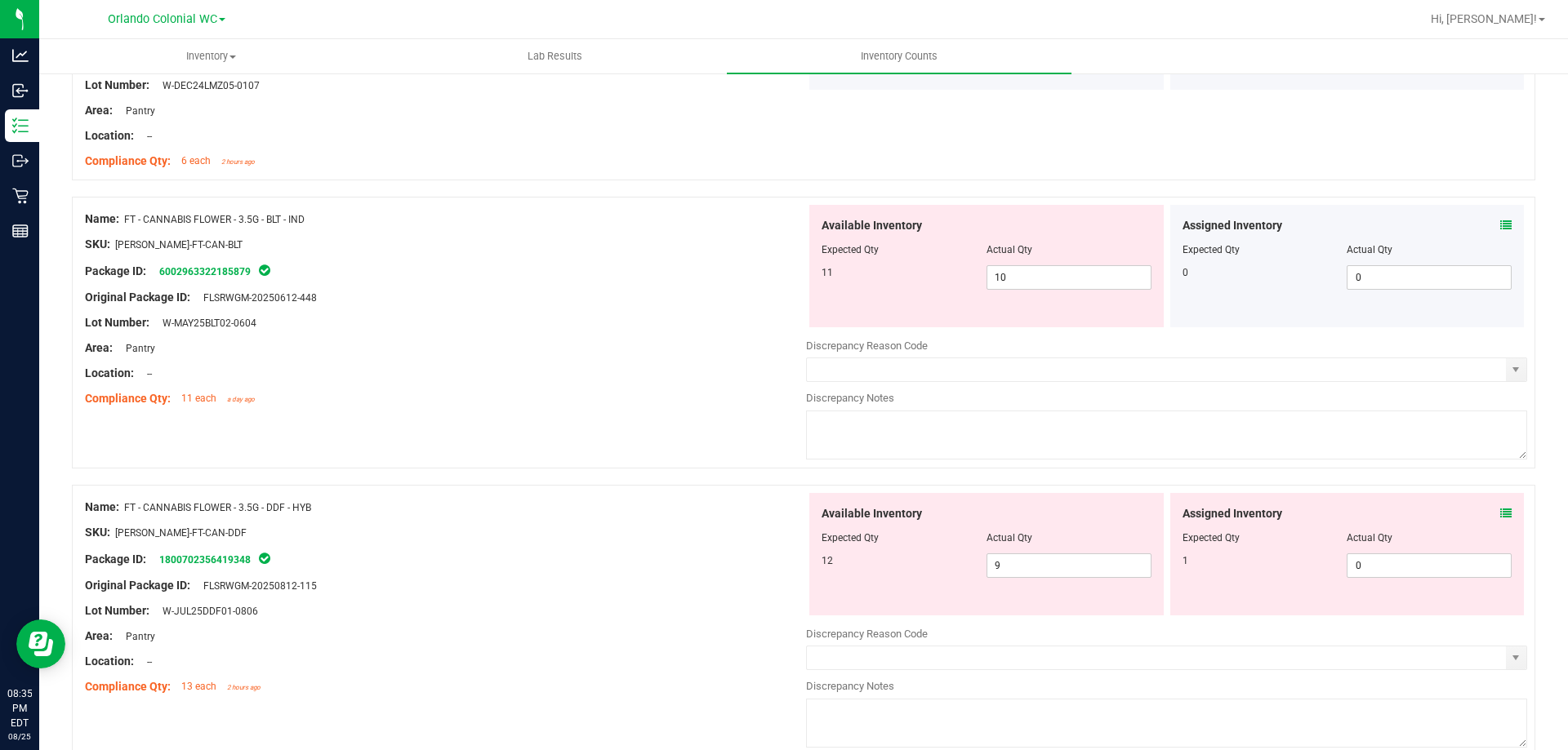
scroll to position [781, 0]
click at [1077, 274] on input "10" at bounding box center [1070, 278] width 163 height 23
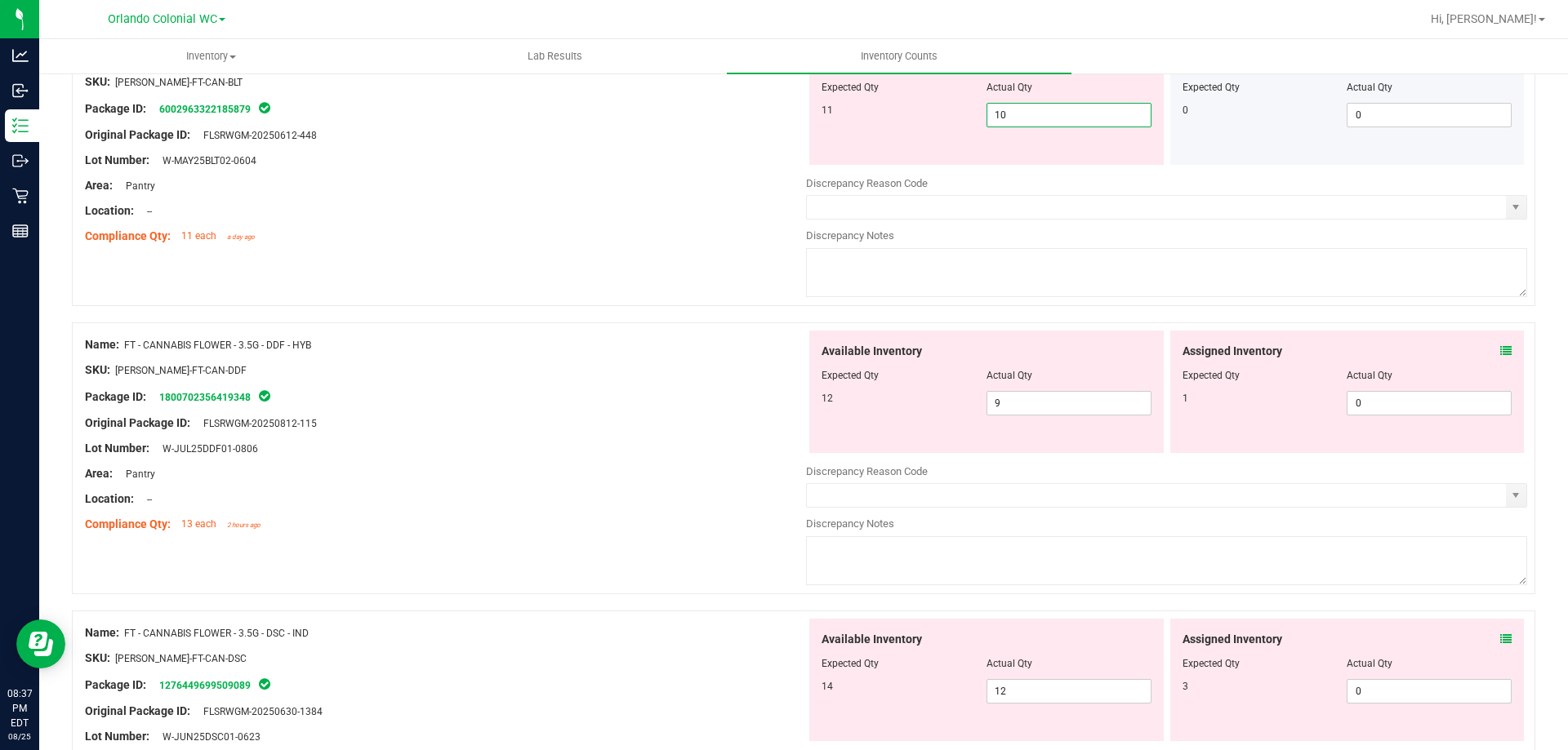
click at [1501, 355] on div "Assigned Inventory Expected Qty Actual Qty 1 0 0" at bounding box center [1347, 391] width 354 height 122
click at [1501, 351] on icon at bounding box center [1506, 351] width 12 height 12
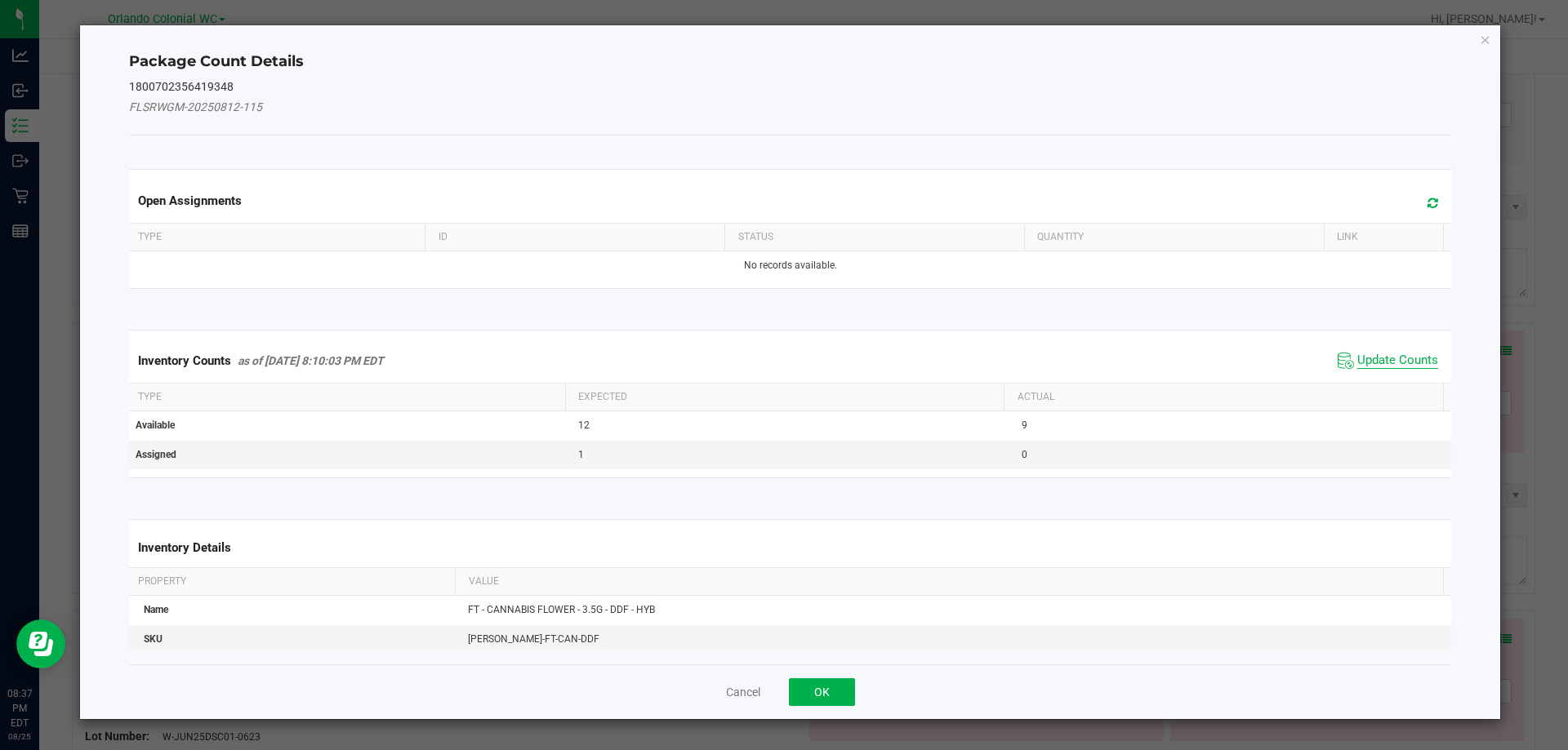
click at [1403, 357] on span "Update Counts" at bounding box center [1398, 361] width 81 height 16
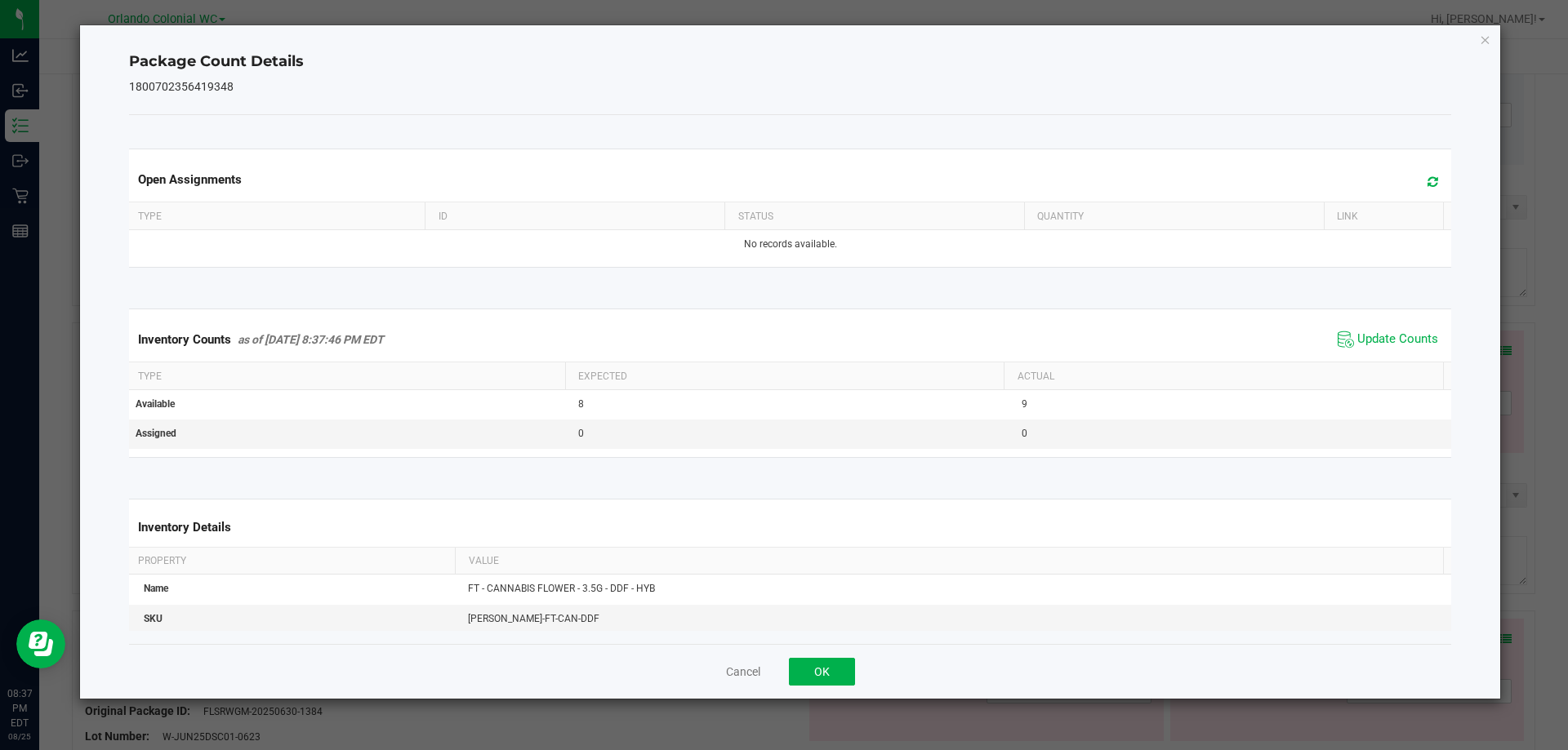
drag, startPoint x: 857, startPoint y: 677, endPoint x: 833, endPoint y: 677, distance: 24.0
click at [857, 677] on div "Cancel OK" at bounding box center [790, 671] width 1323 height 54
click at [830, 677] on button "OK" at bounding box center [822, 671] width 66 height 28
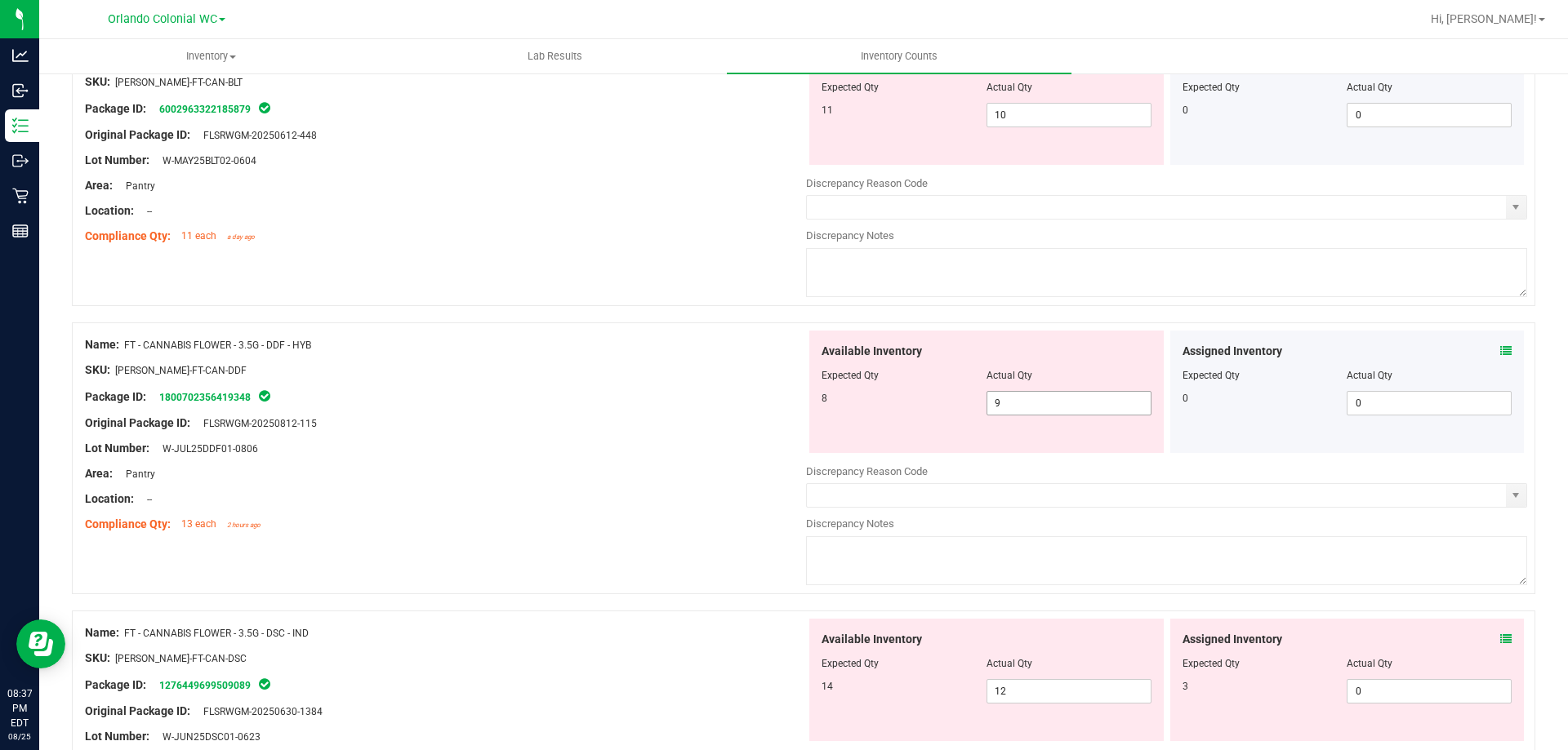
click at [1050, 408] on span "9 9" at bounding box center [1070, 403] width 165 height 24
type input "8"
click at [688, 495] on div "Location: --" at bounding box center [446, 499] width 721 height 17
type input "8"
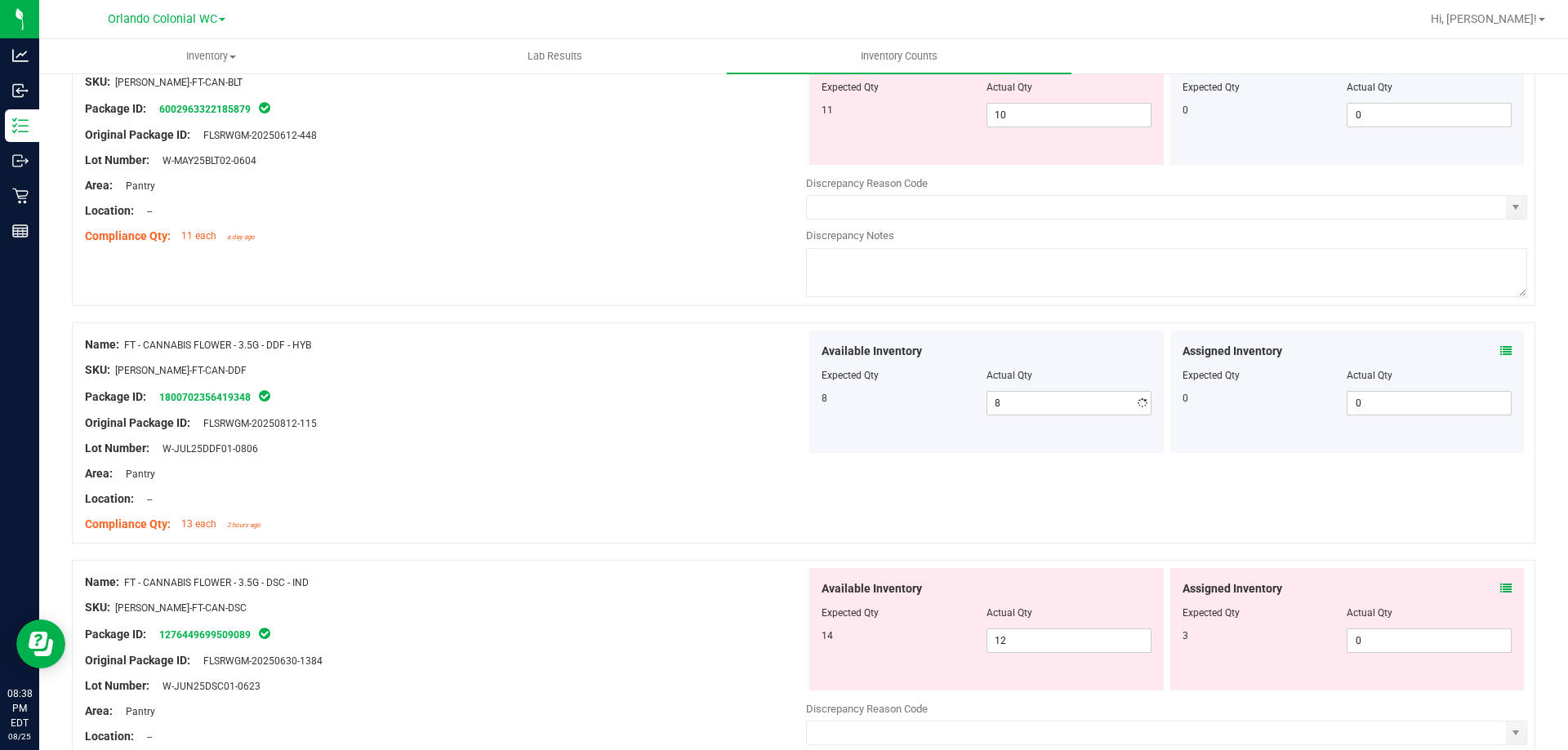
scroll to position [1270, 0]
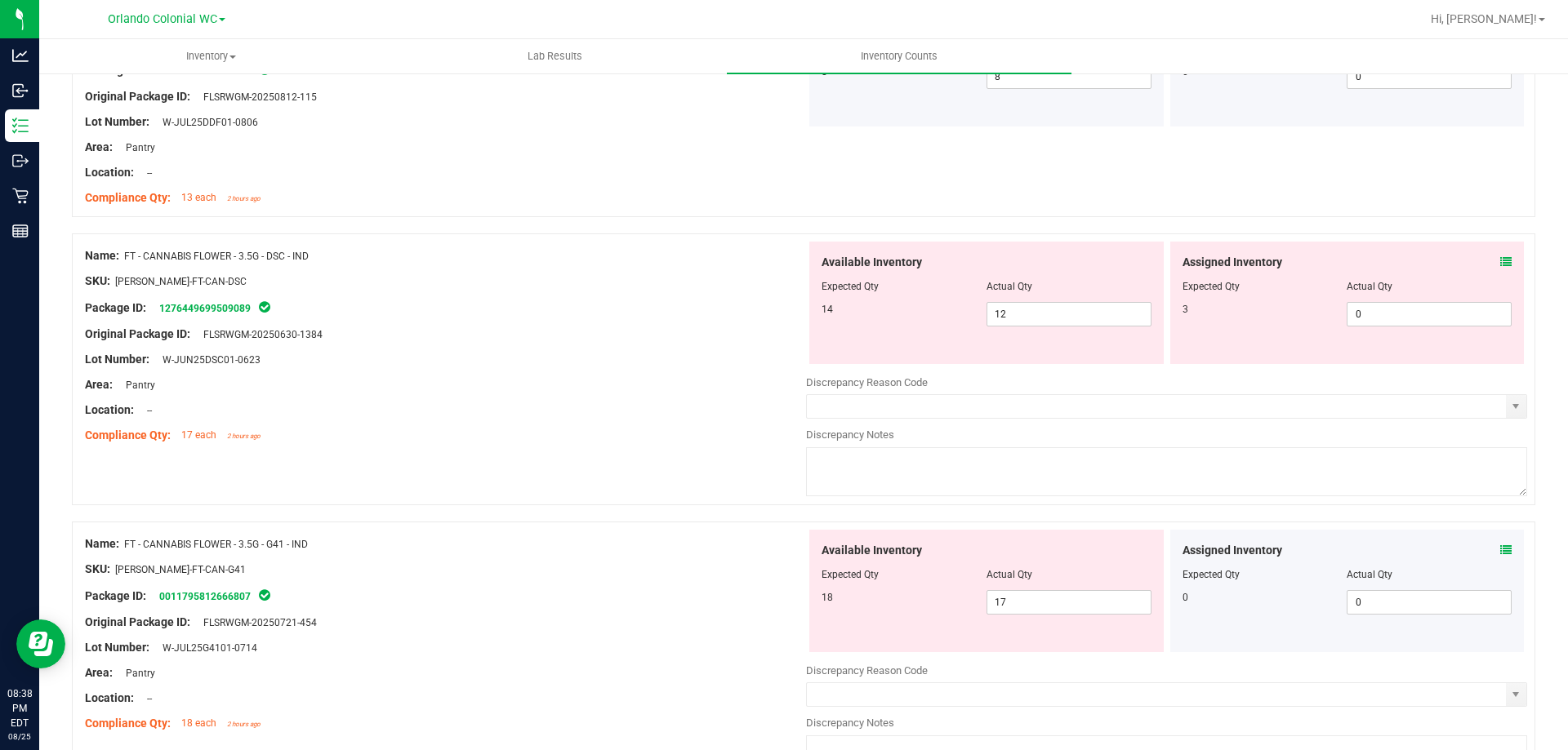
click at [1501, 264] on icon at bounding box center [1506, 262] width 12 height 12
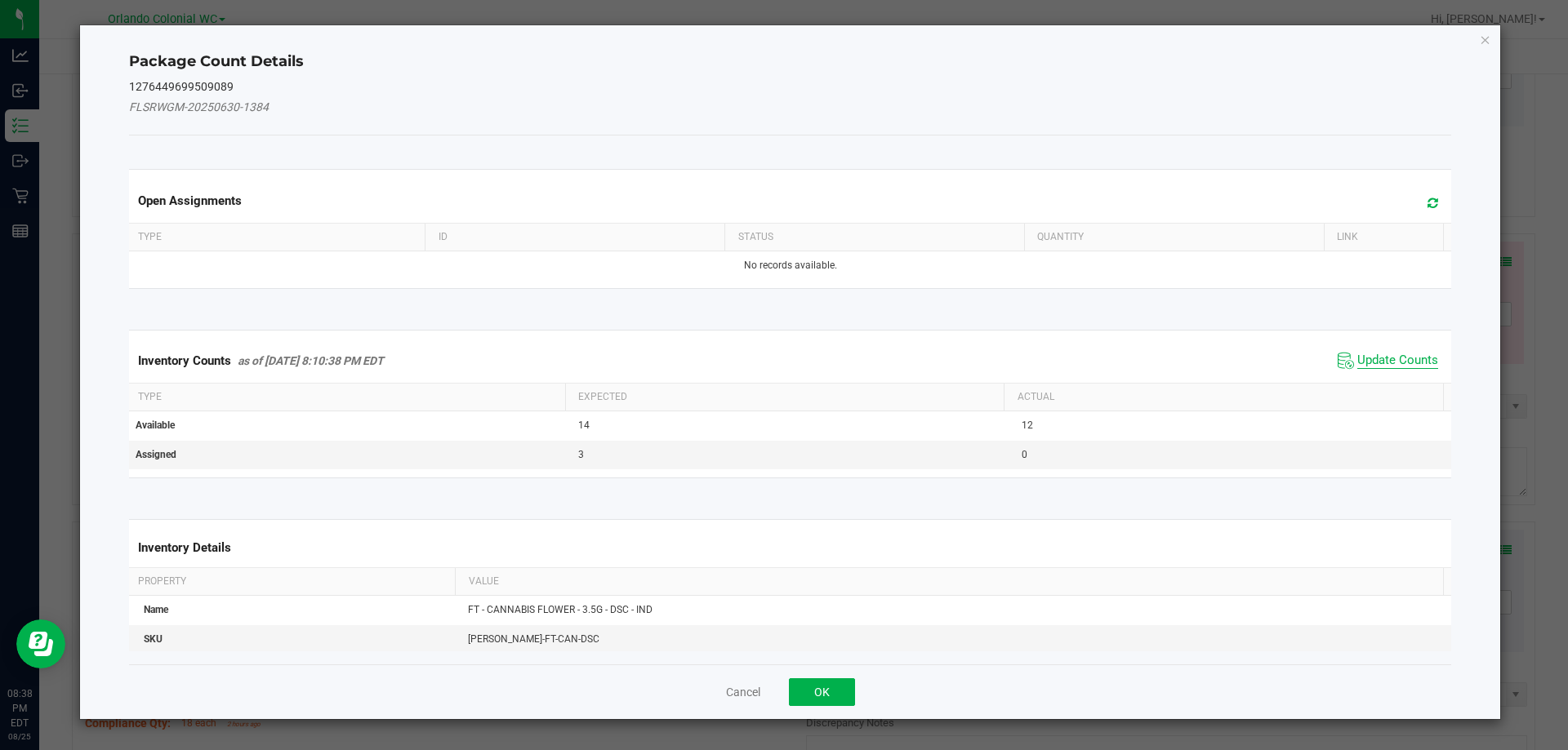
click at [1376, 362] on span "Update Counts" at bounding box center [1398, 361] width 81 height 16
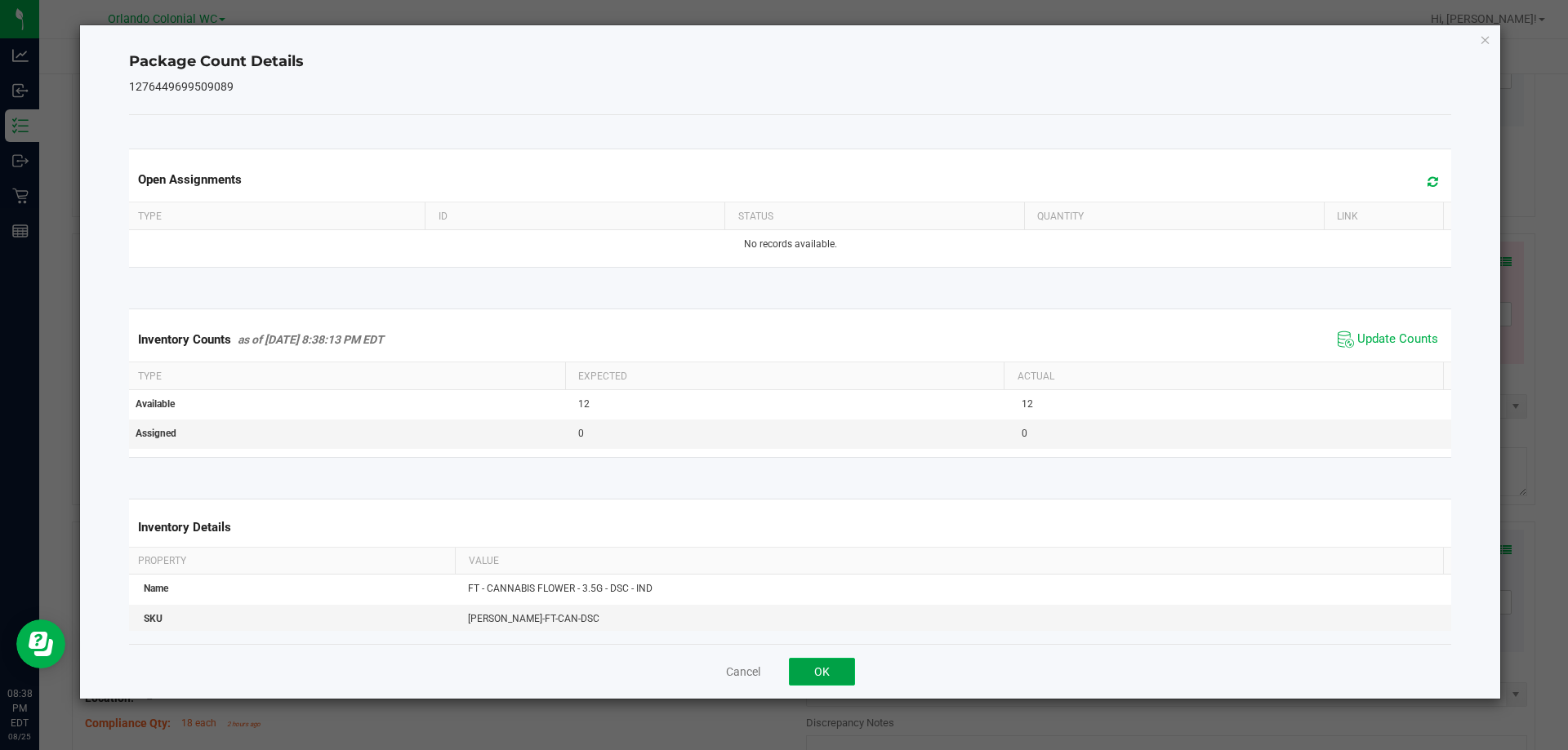
click at [828, 677] on button "OK" at bounding box center [822, 671] width 66 height 28
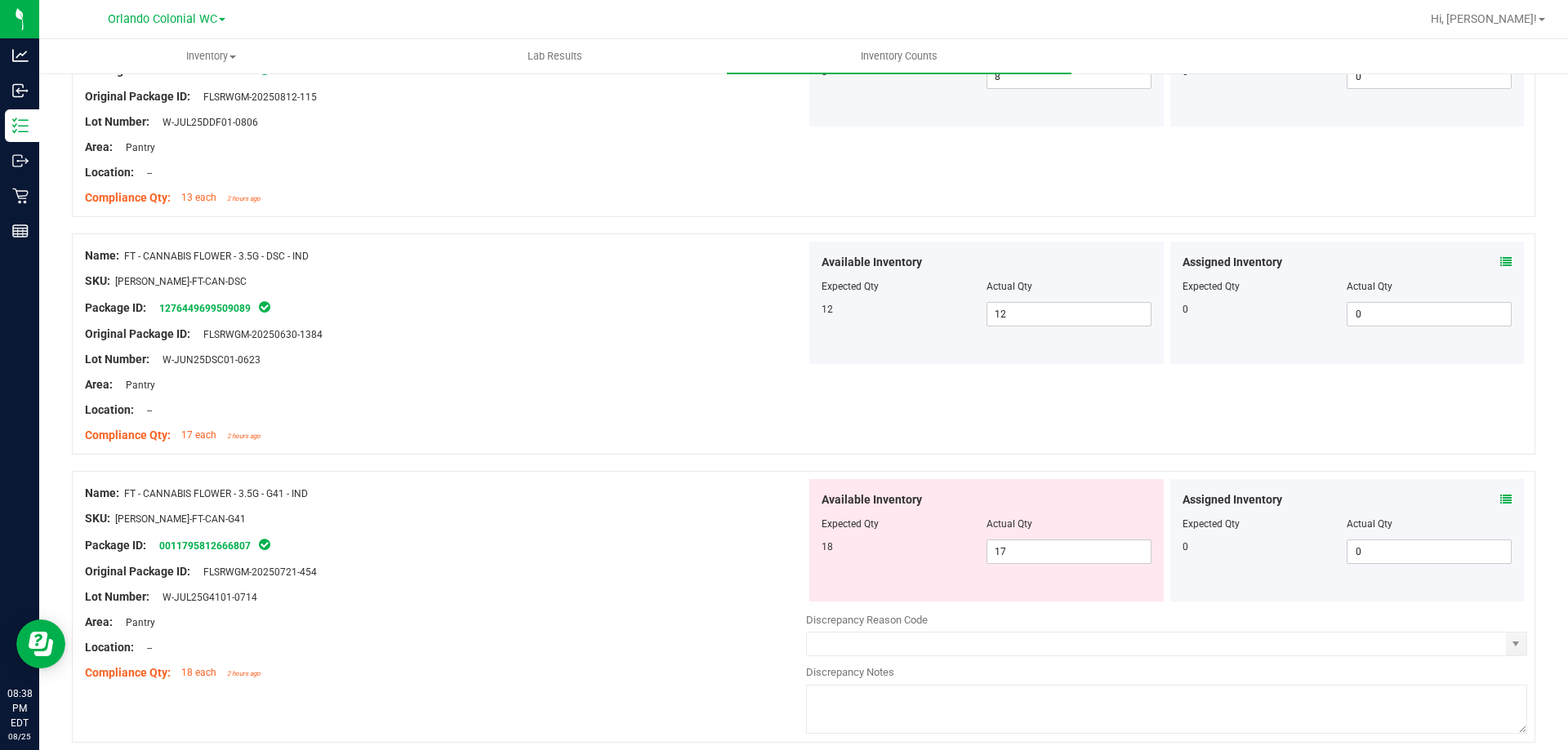
click at [1486, 503] on div "Assigned Inventory" at bounding box center [1348, 500] width 330 height 17
click at [1501, 501] on icon at bounding box center [1506, 499] width 12 height 12
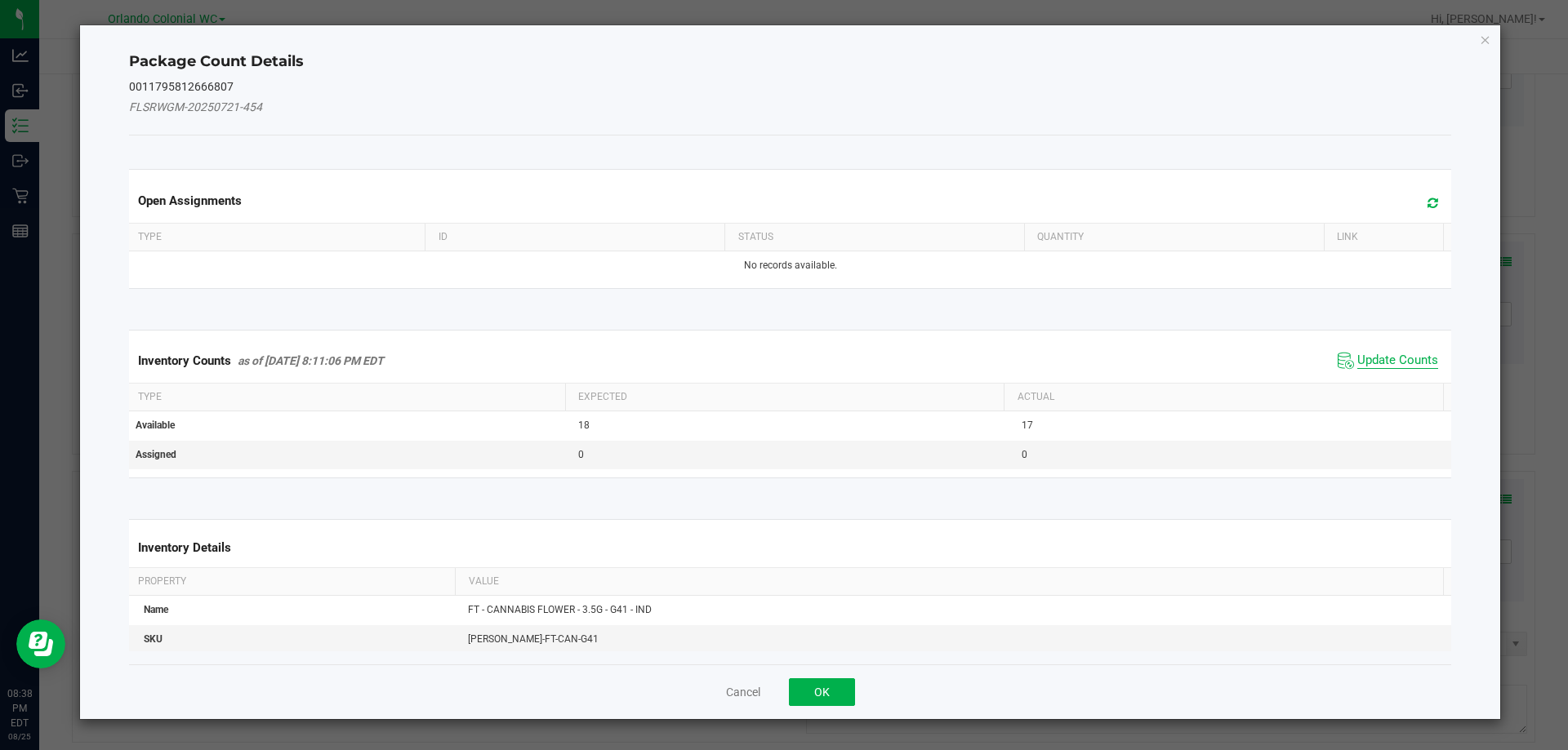
click at [1368, 368] on span "Update Counts" at bounding box center [1398, 361] width 81 height 16
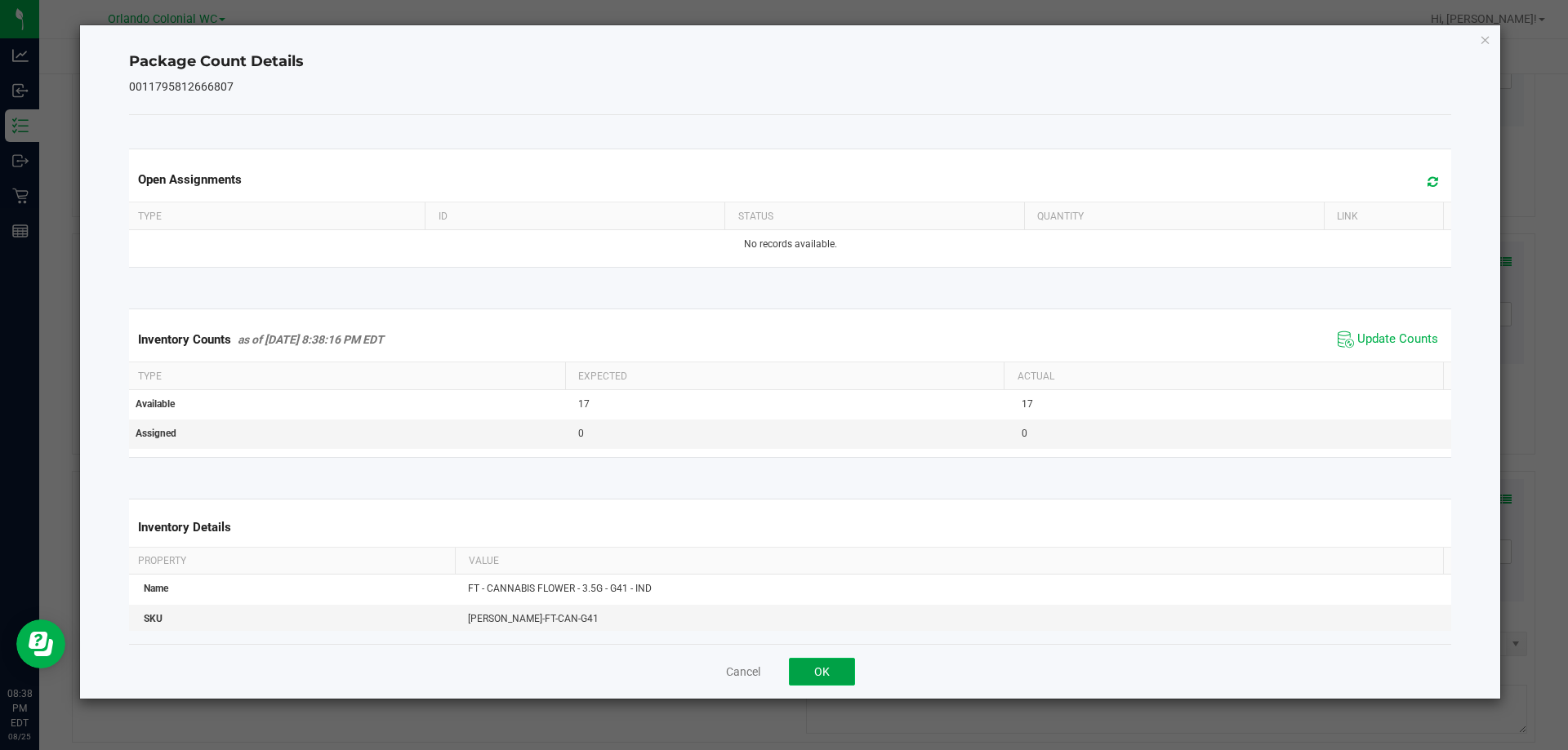
click at [807, 682] on button "OK" at bounding box center [822, 671] width 66 height 28
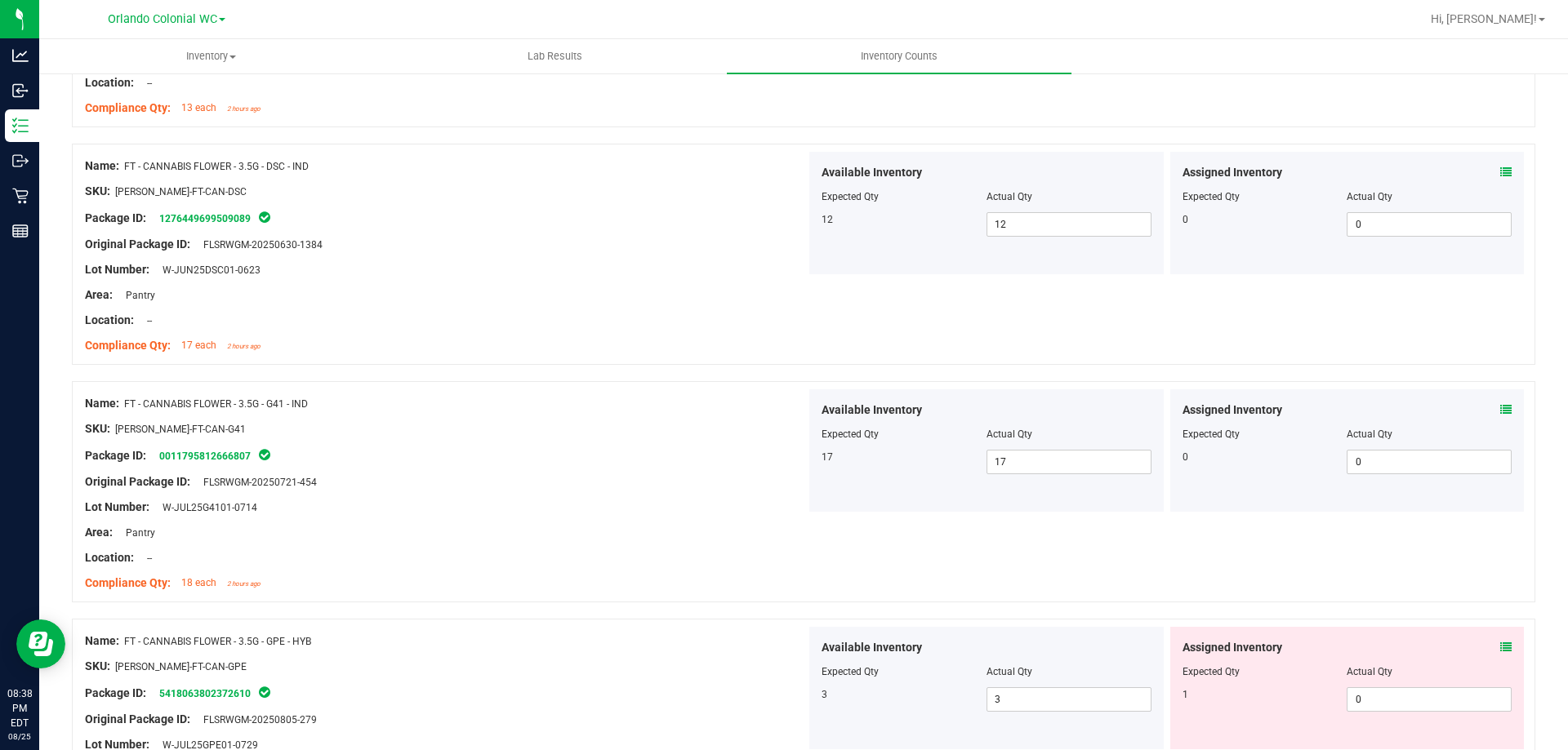
scroll to position [1515, 0]
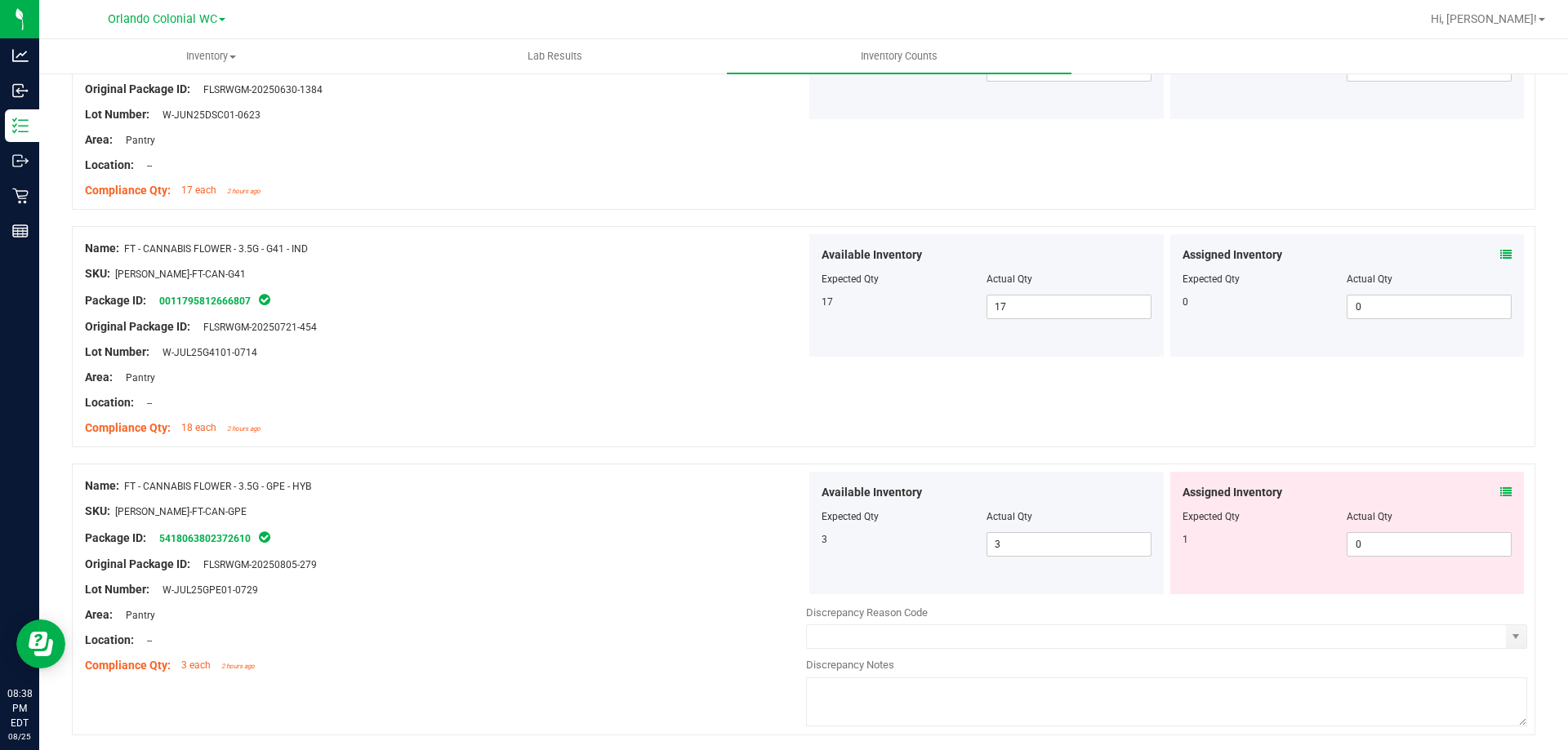
click at [1487, 492] on div "Assigned Inventory" at bounding box center [1348, 492] width 330 height 17
click at [1486, 494] on div "Assigned Inventory" at bounding box center [1348, 492] width 330 height 17
click at [1501, 491] on icon at bounding box center [1506, 492] width 12 height 12
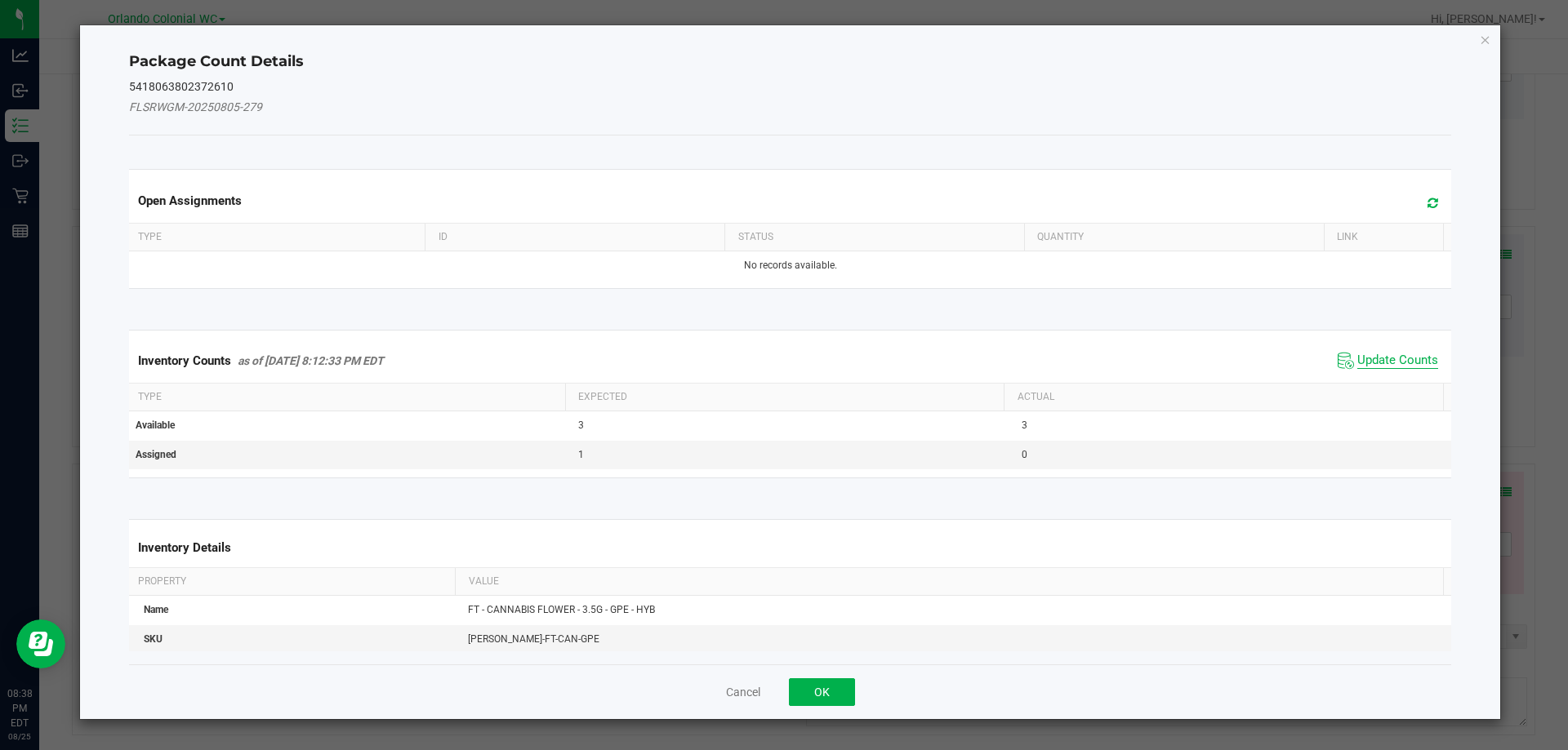
click at [1361, 358] on span "Update Counts" at bounding box center [1398, 361] width 81 height 16
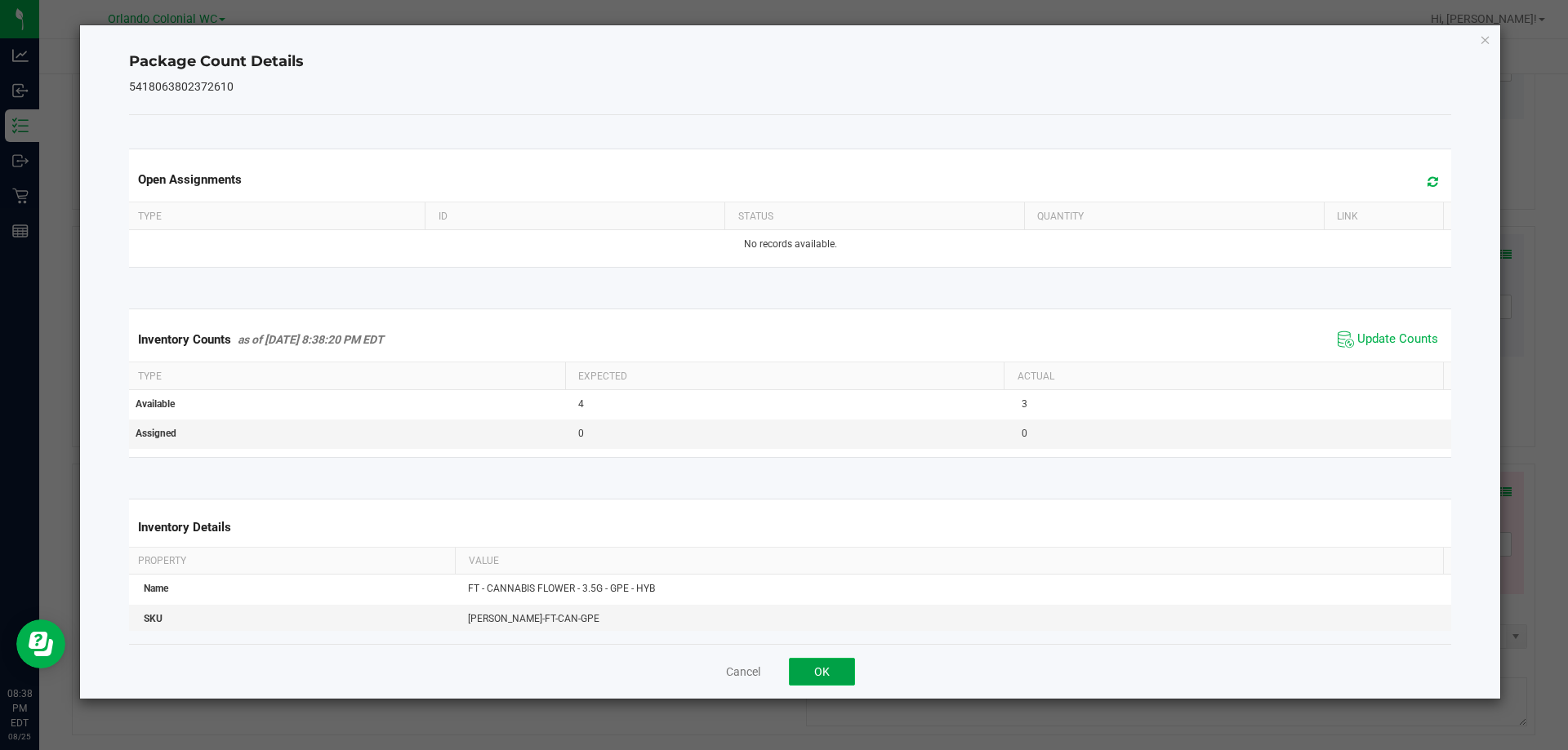
click at [842, 678] on button "OK" at bounding box center [822, 671] width 66 height 28
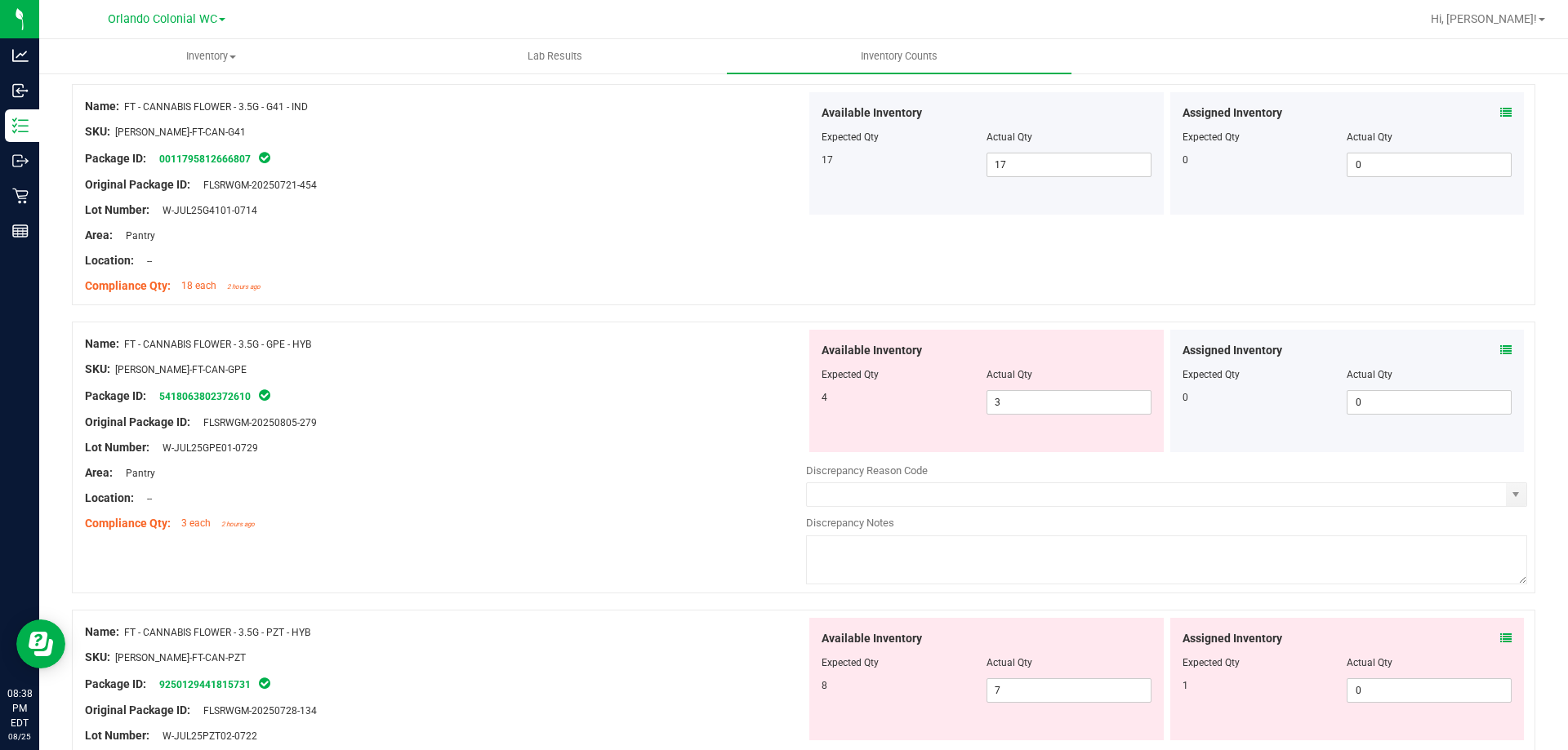
scroll to position [1678, 0]
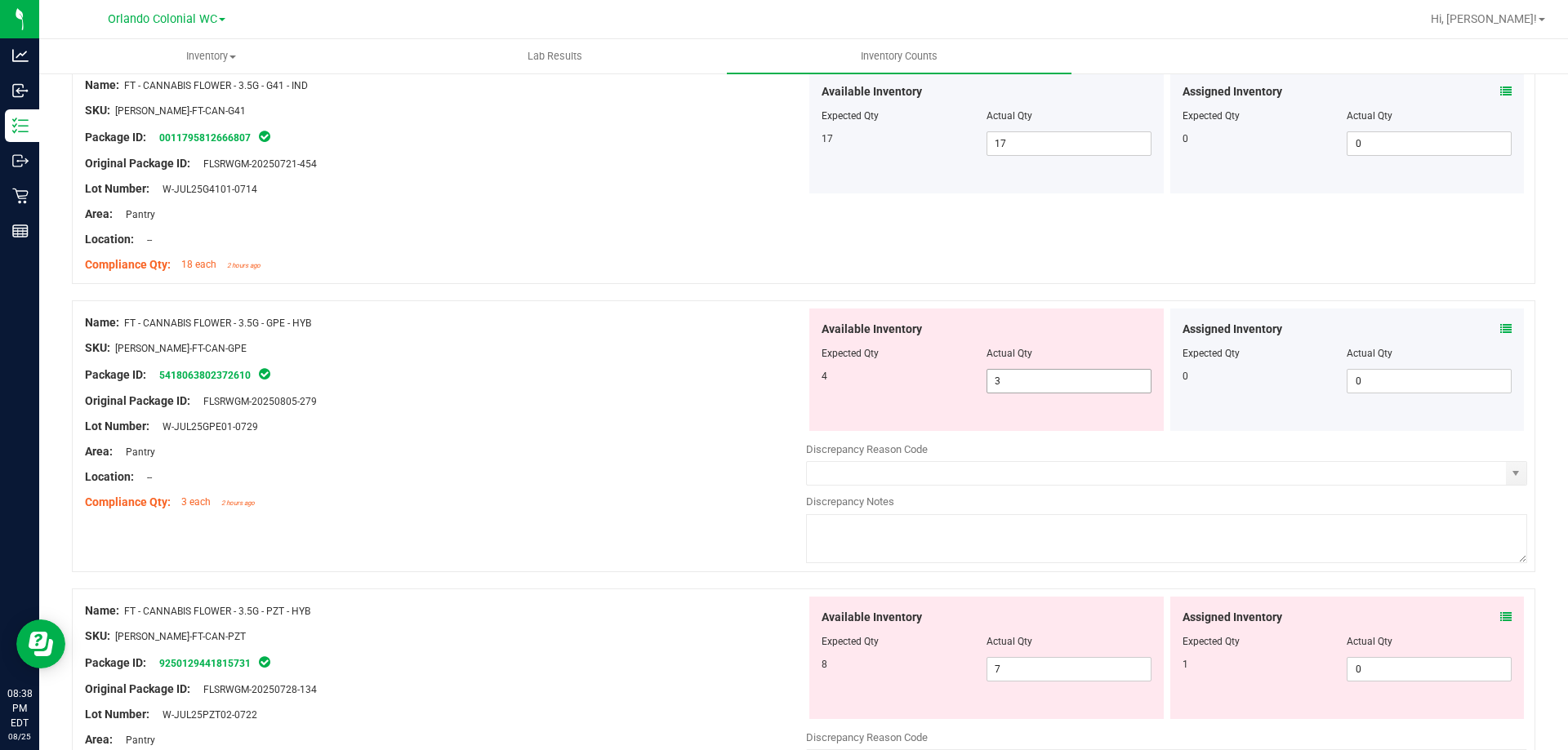
click at [1014, 392] on span "3 3" at bounding box center [1070, 380] width 165 height 24
click at [1018, 384] on span "3 3" at bounding box center [1070, 380] width 165 height 24
type input "4"
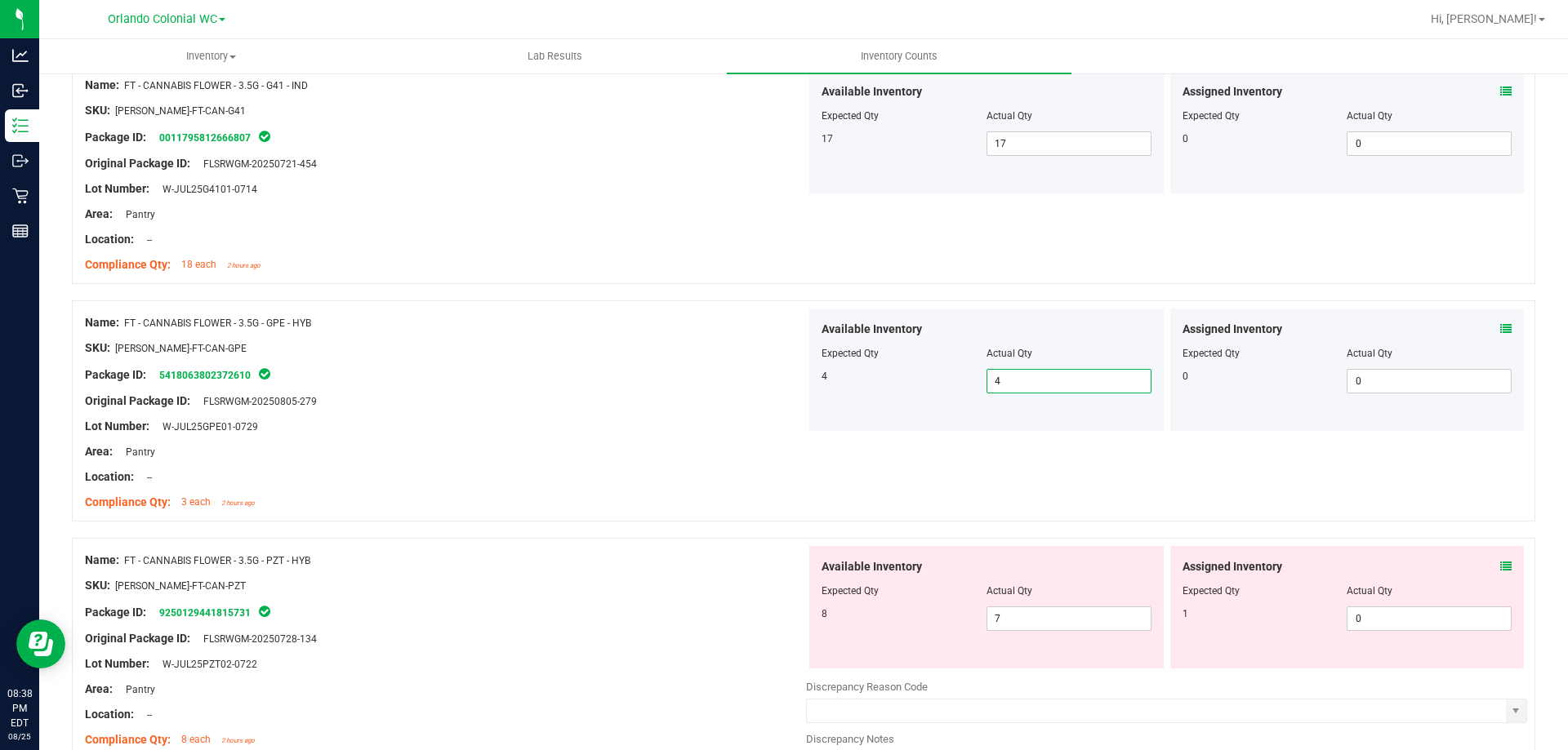
click at [1501, 566] on icon at bounding box center [1506, 566] width 12 height 12
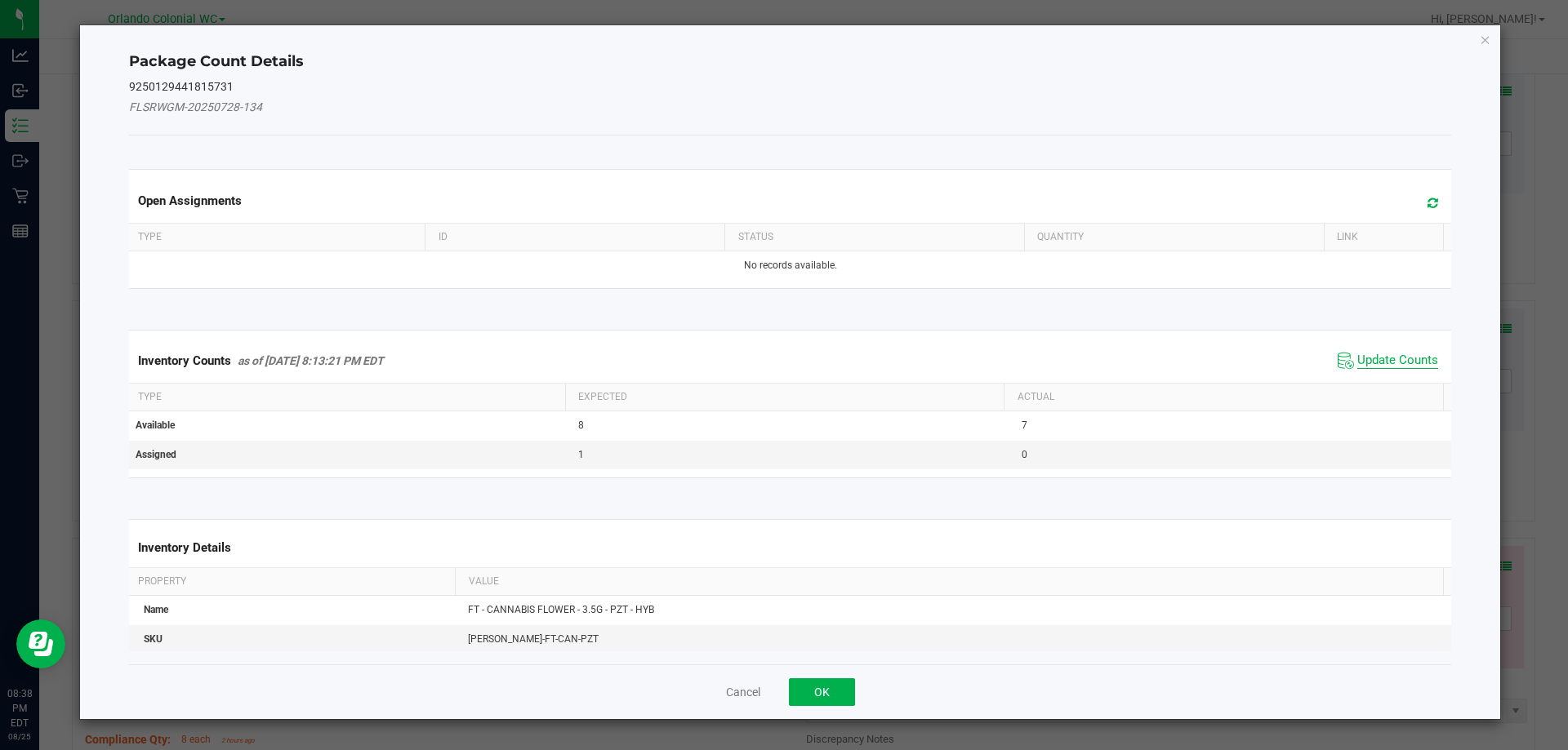
click at [1379, 361] on span "Update Counts" at bounding box center [1398, 361] width 81 height 16
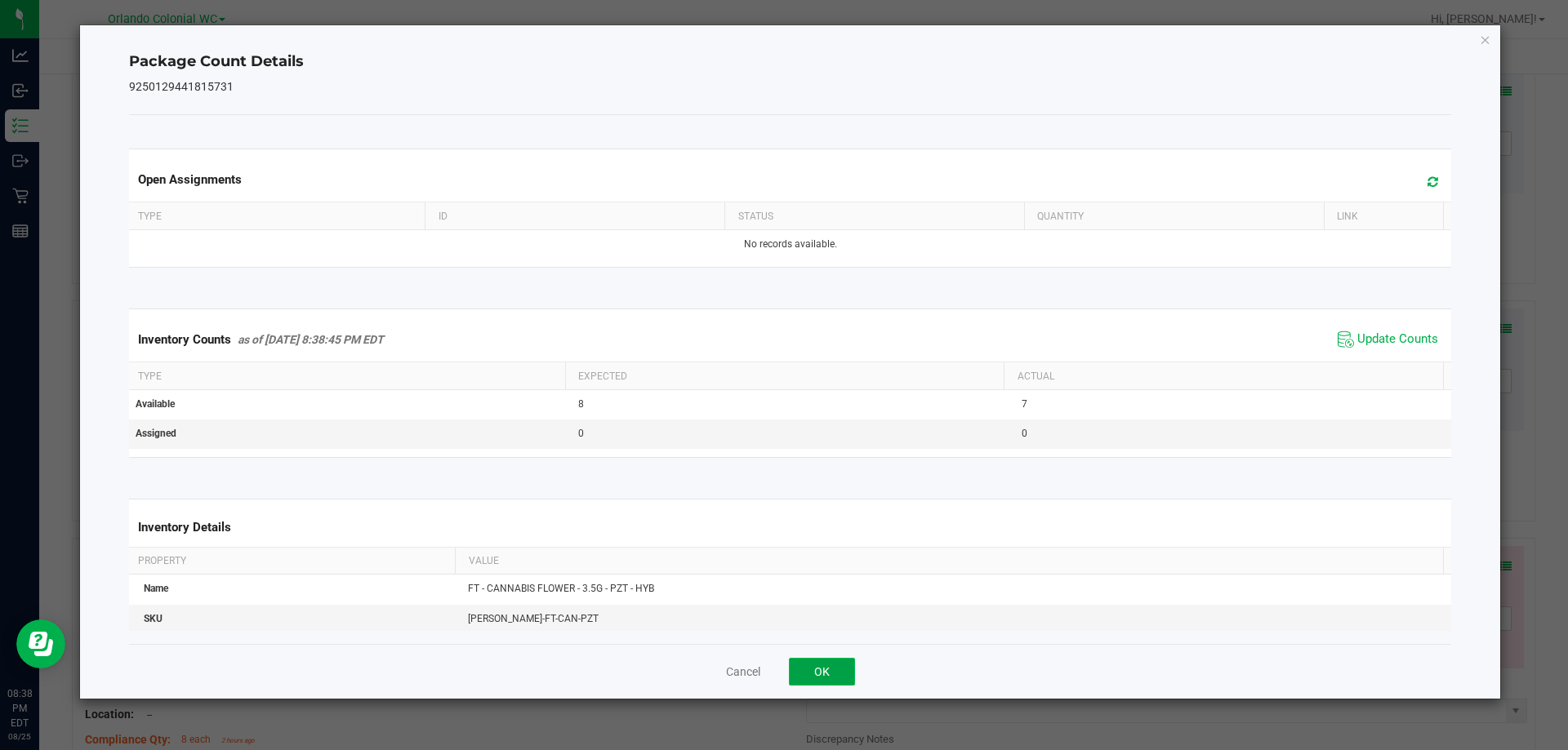
click at [838, 669] on button "OK" at bounding box center [822, 671] width 66 height 28
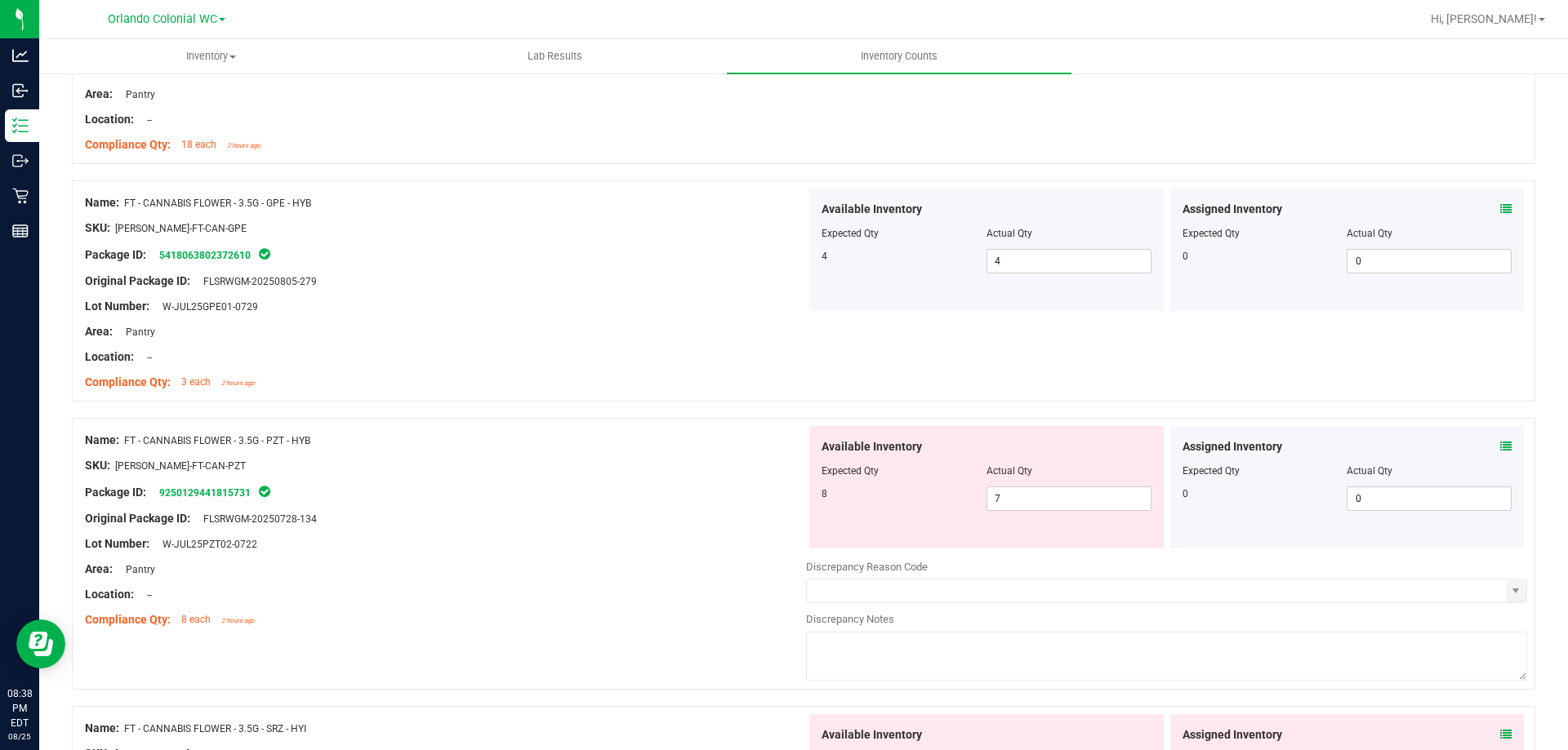
scroll to position [1923, 0]
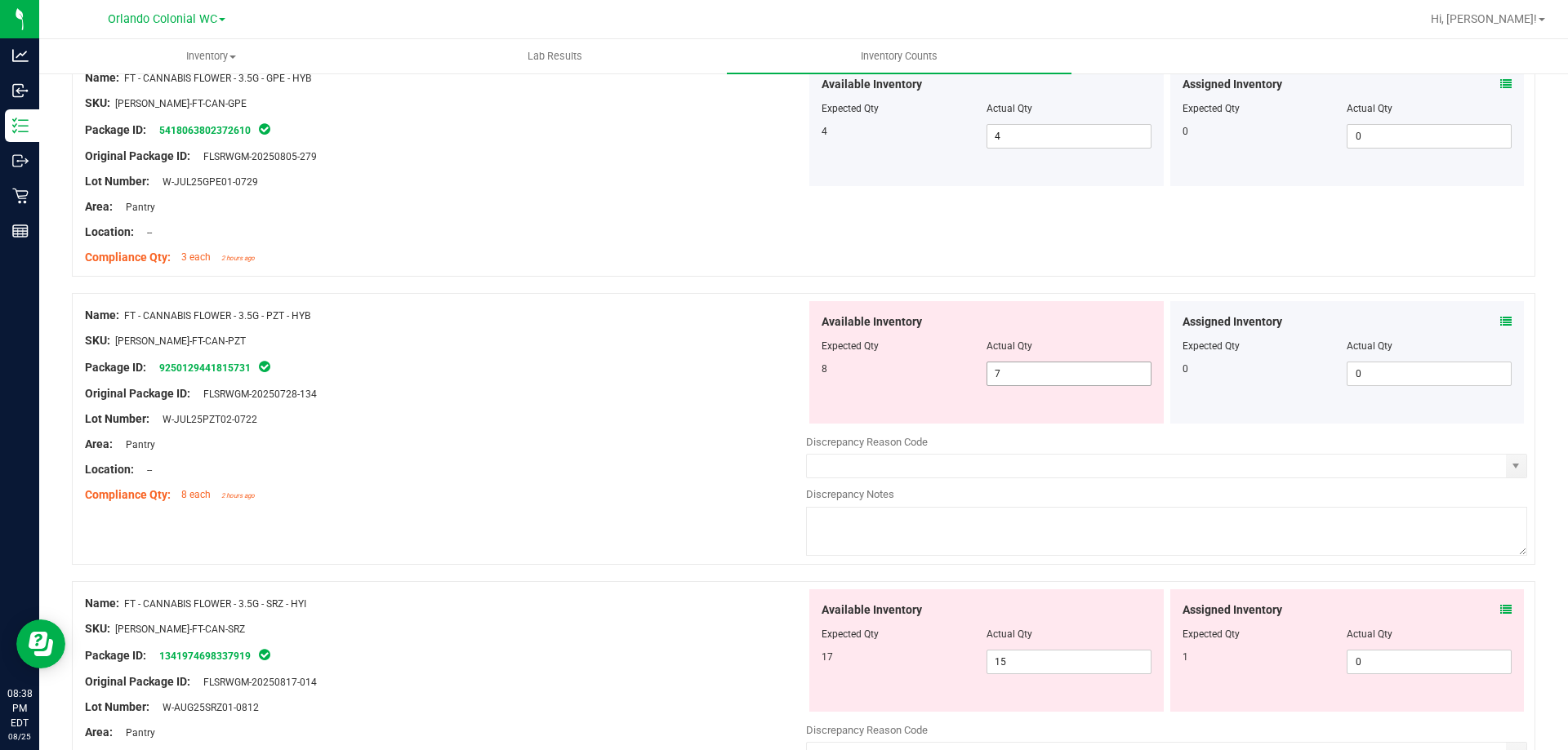
click at [1014, 369] on span "7 7" at bounding box center [1070, 373] width 165 height 24
type input "8"
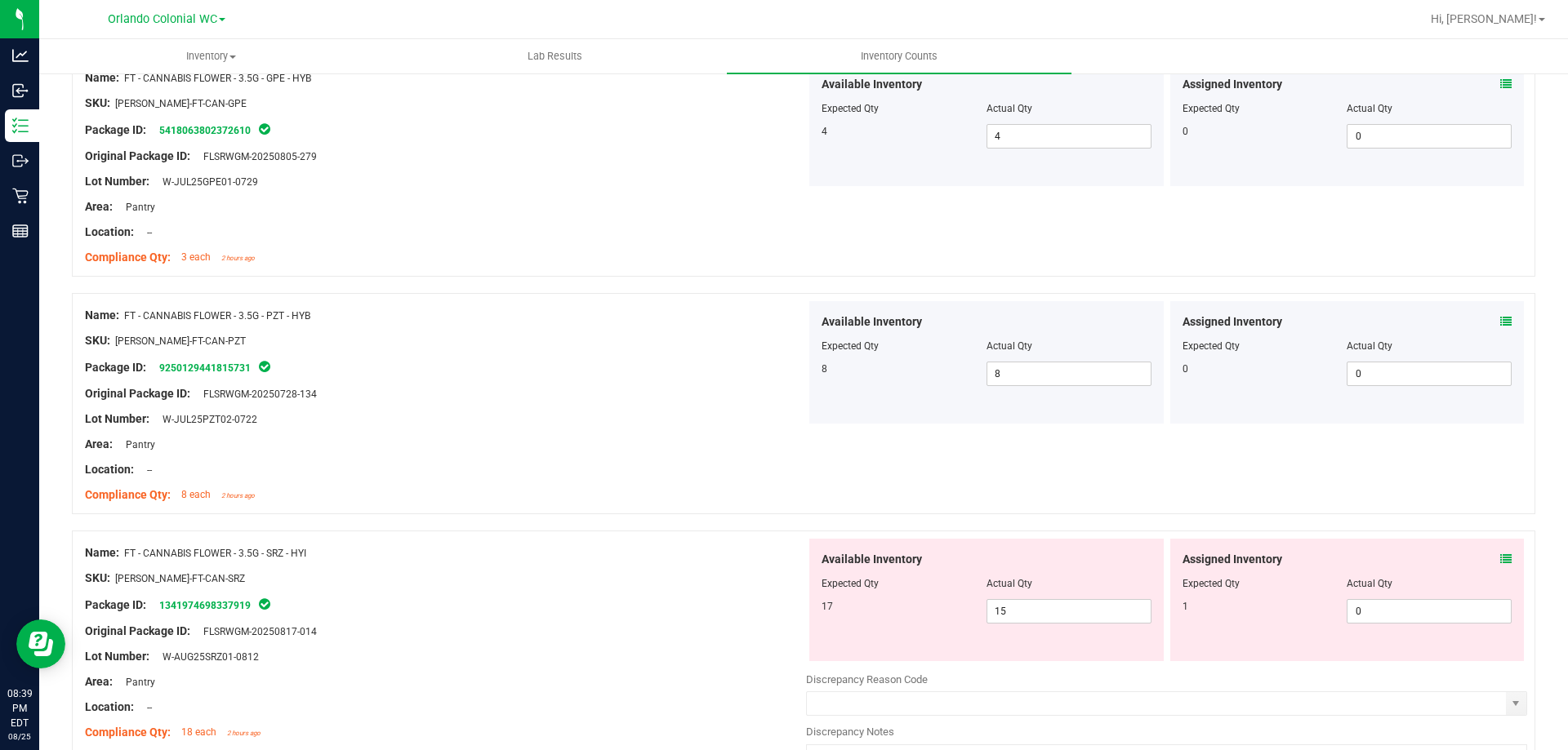
click at [1501, 559] on icon at bounding box center [1506, 559] width 12 height 12
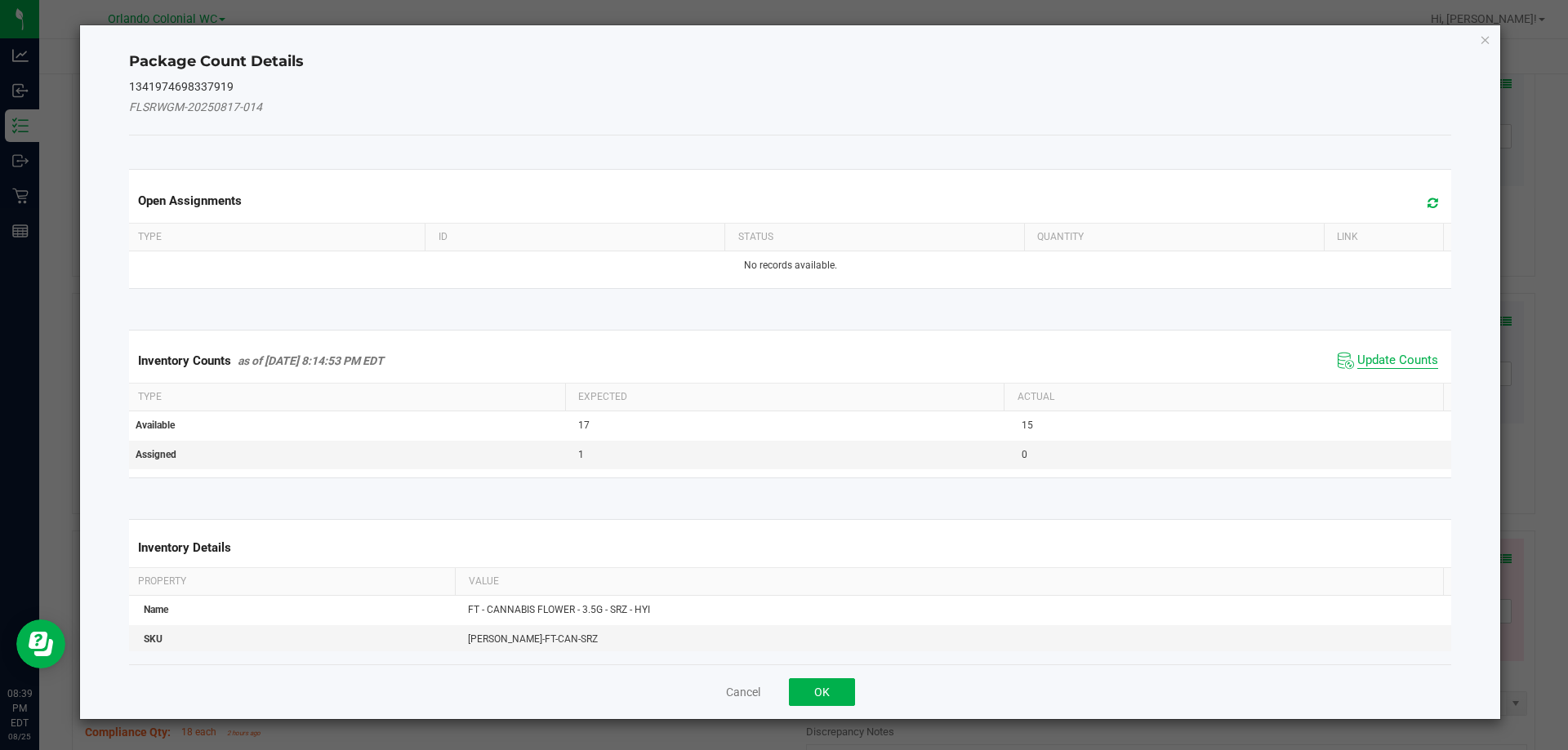
click at [1378, 356] on span "Update Counts" at bounding box center [1398, 361] width 81 height 16
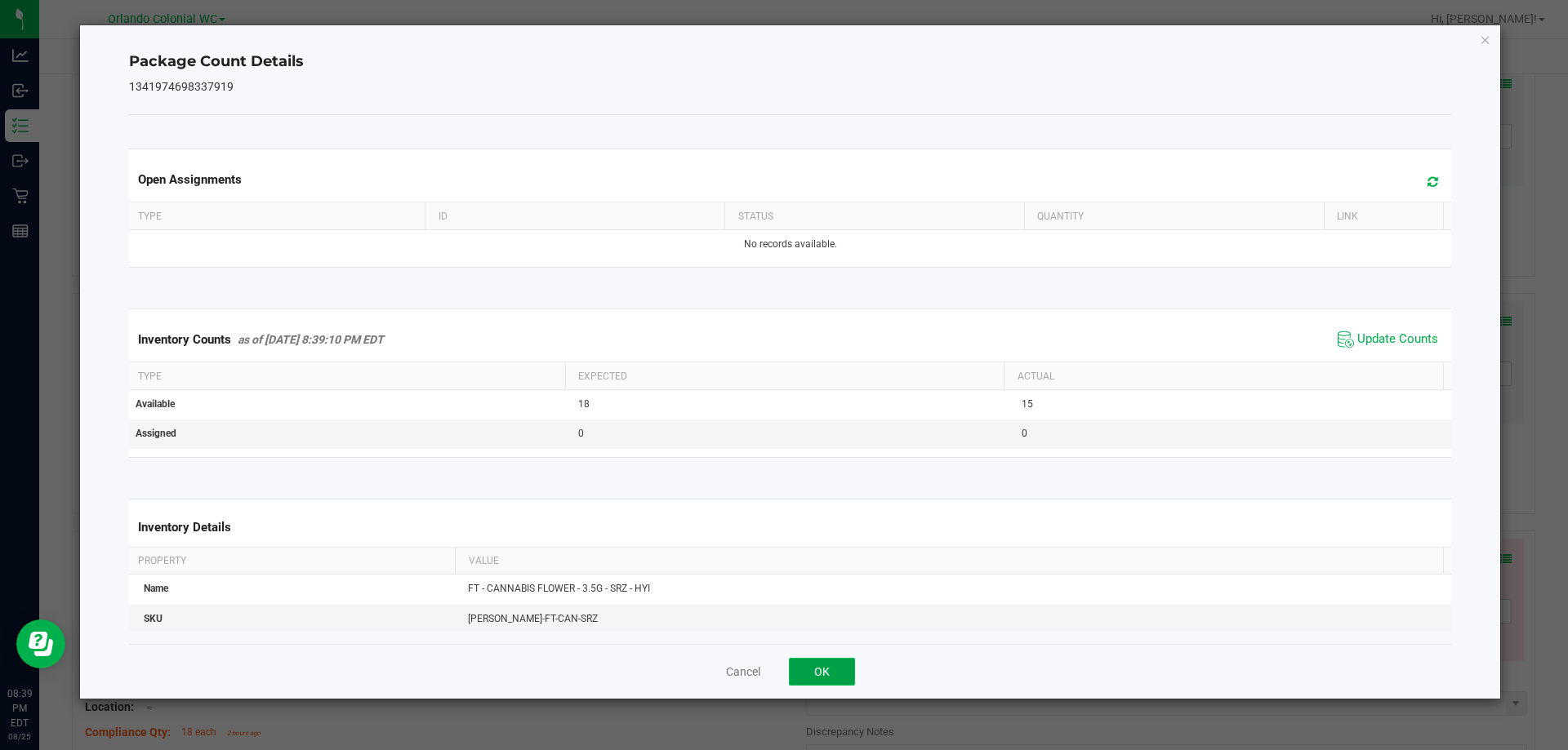
click at [824, 680] on button "OK" at bounding box center [822, 671] width 66 height 28
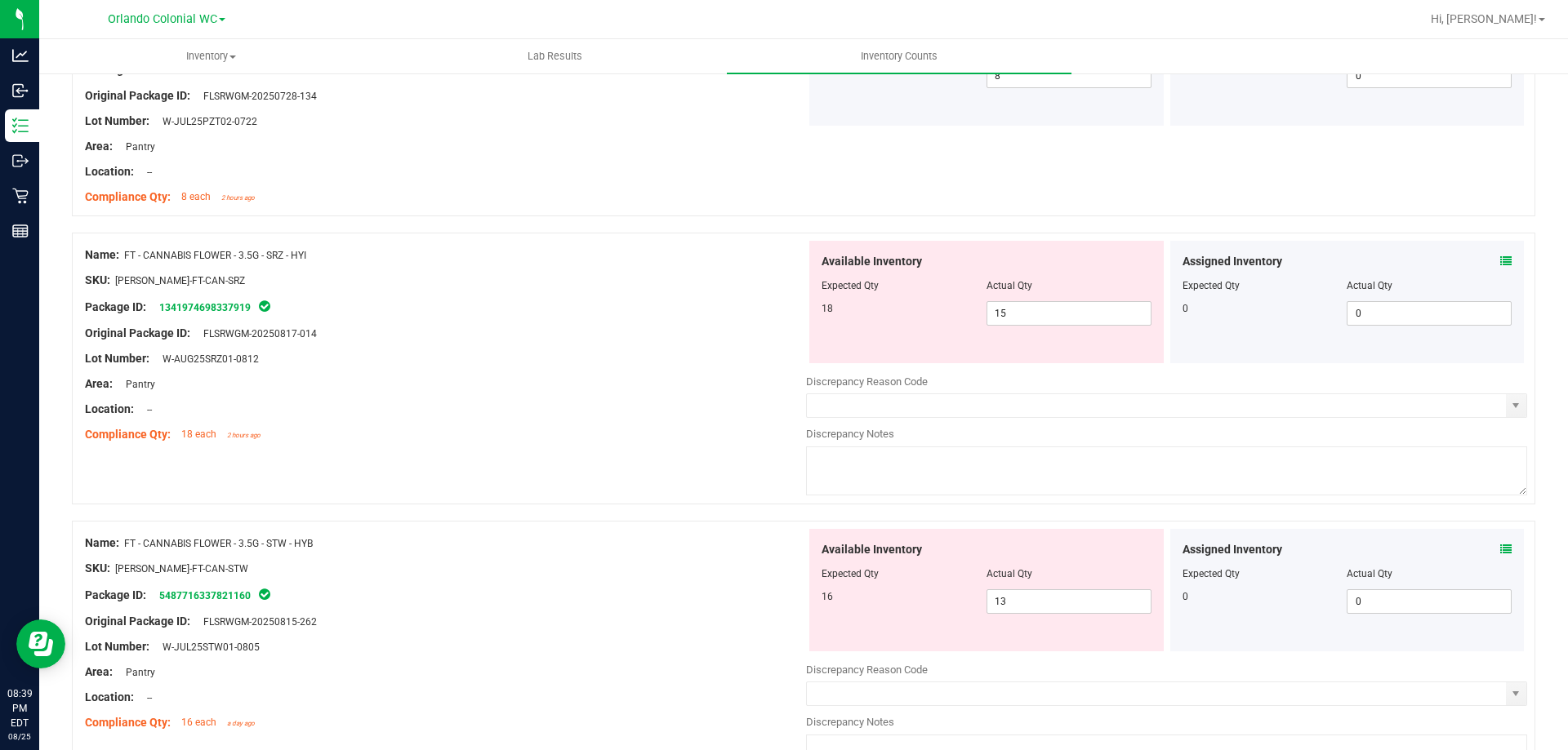
scroll to position [2232, 0]
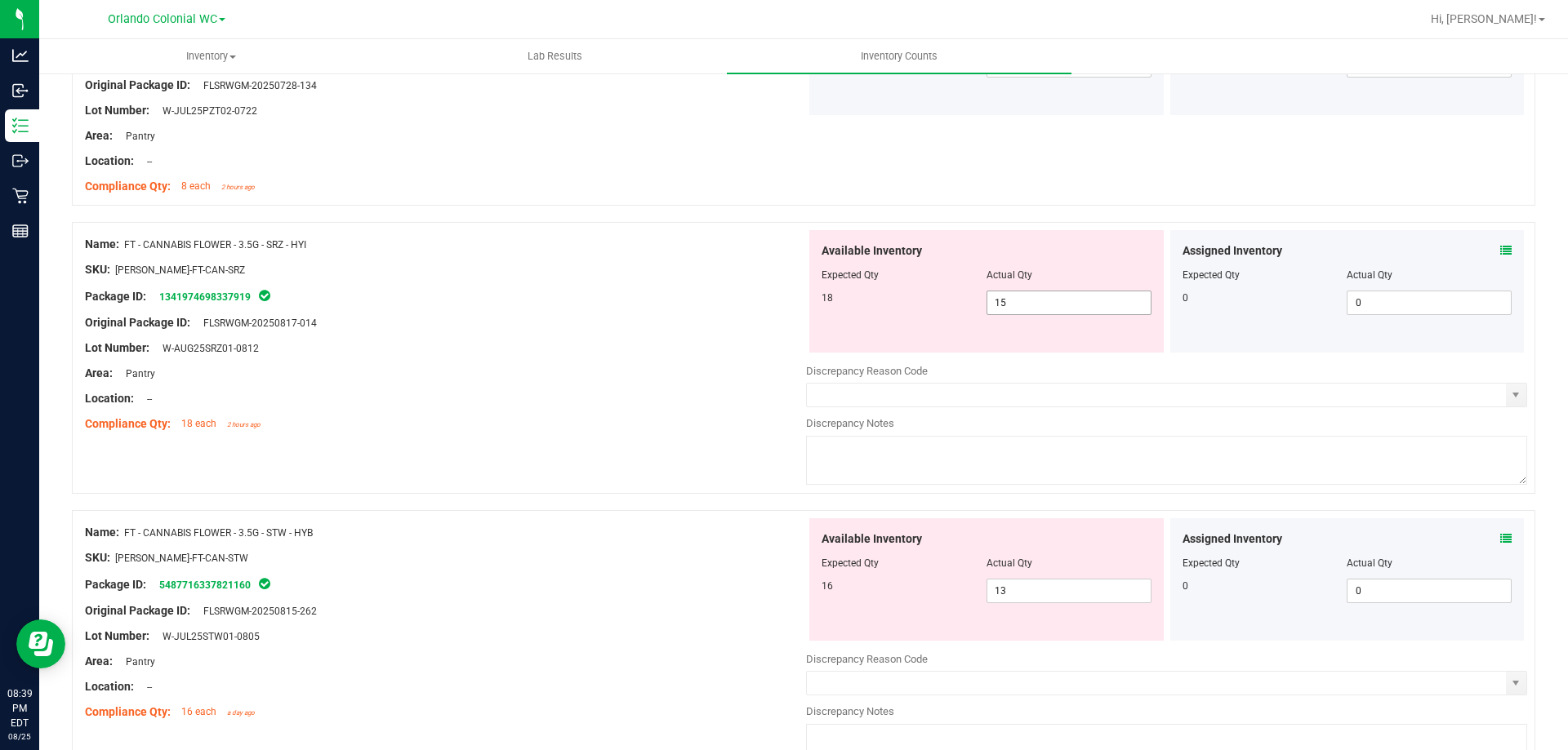
click at [1051, 293] on input "15" at bounding box center [1070, 303] width 163 height 23
type input "1"
type input "16"
click at [756, 476] on div "Name: FT - CANNABIS FLOWER - 3.5G - SRZ - HYI SKU: [PERSON_NAME]-FT-CAN-SRZ Pac…" at bounding box center [803, 358] width 1464 height 272
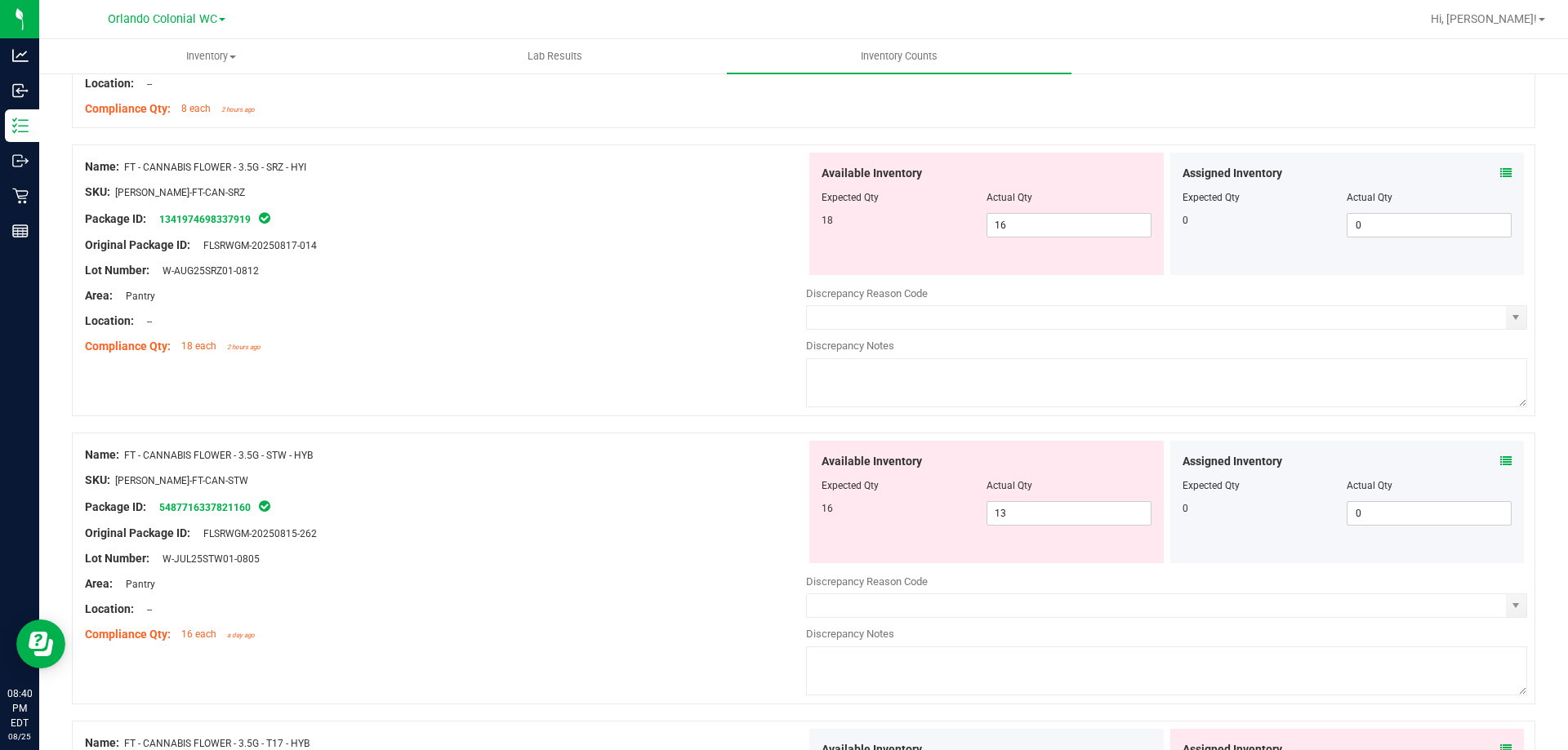
scroll to position [2395, 0]
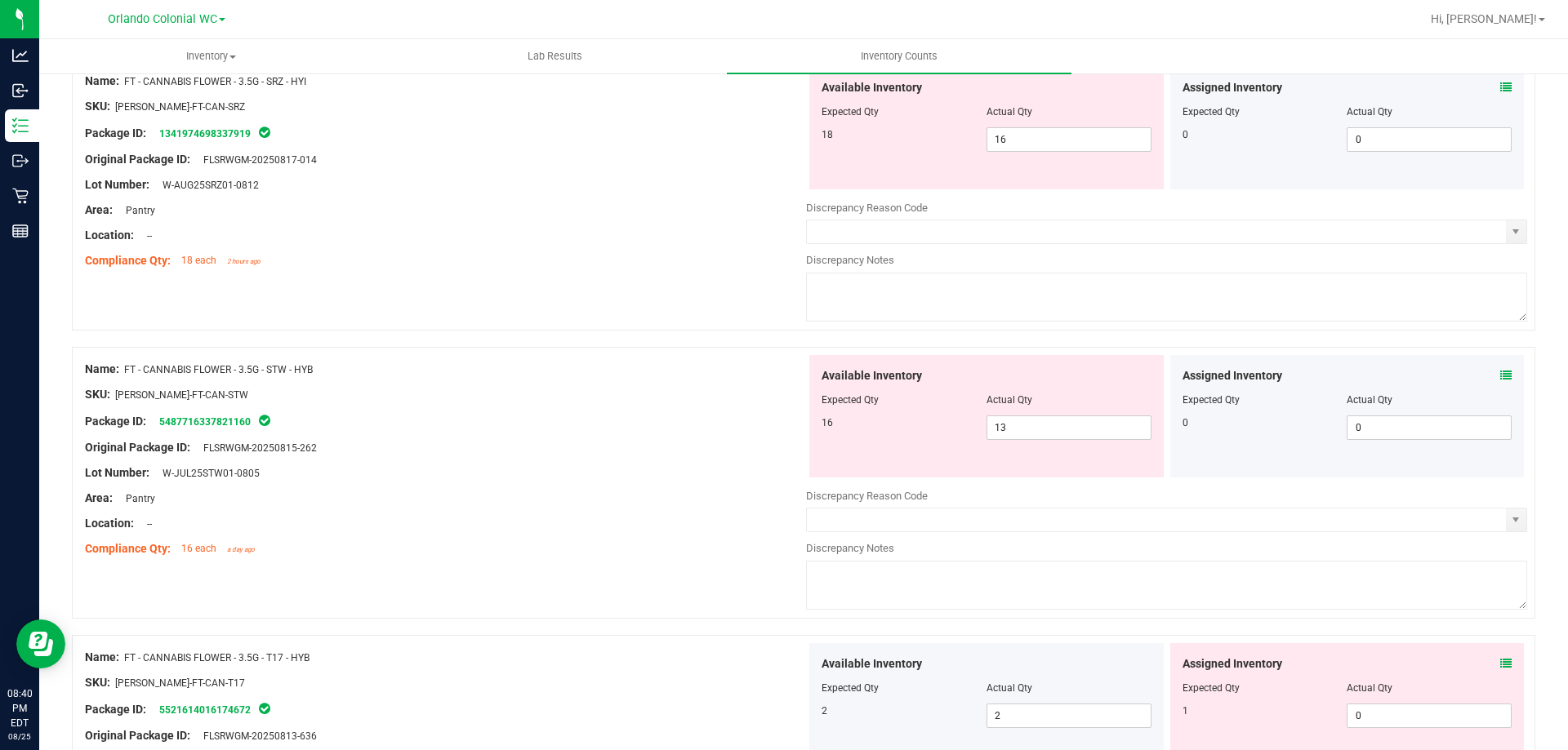
click at [1501, 374] on icon at bounding box center [1506, 375] width 12 height 12
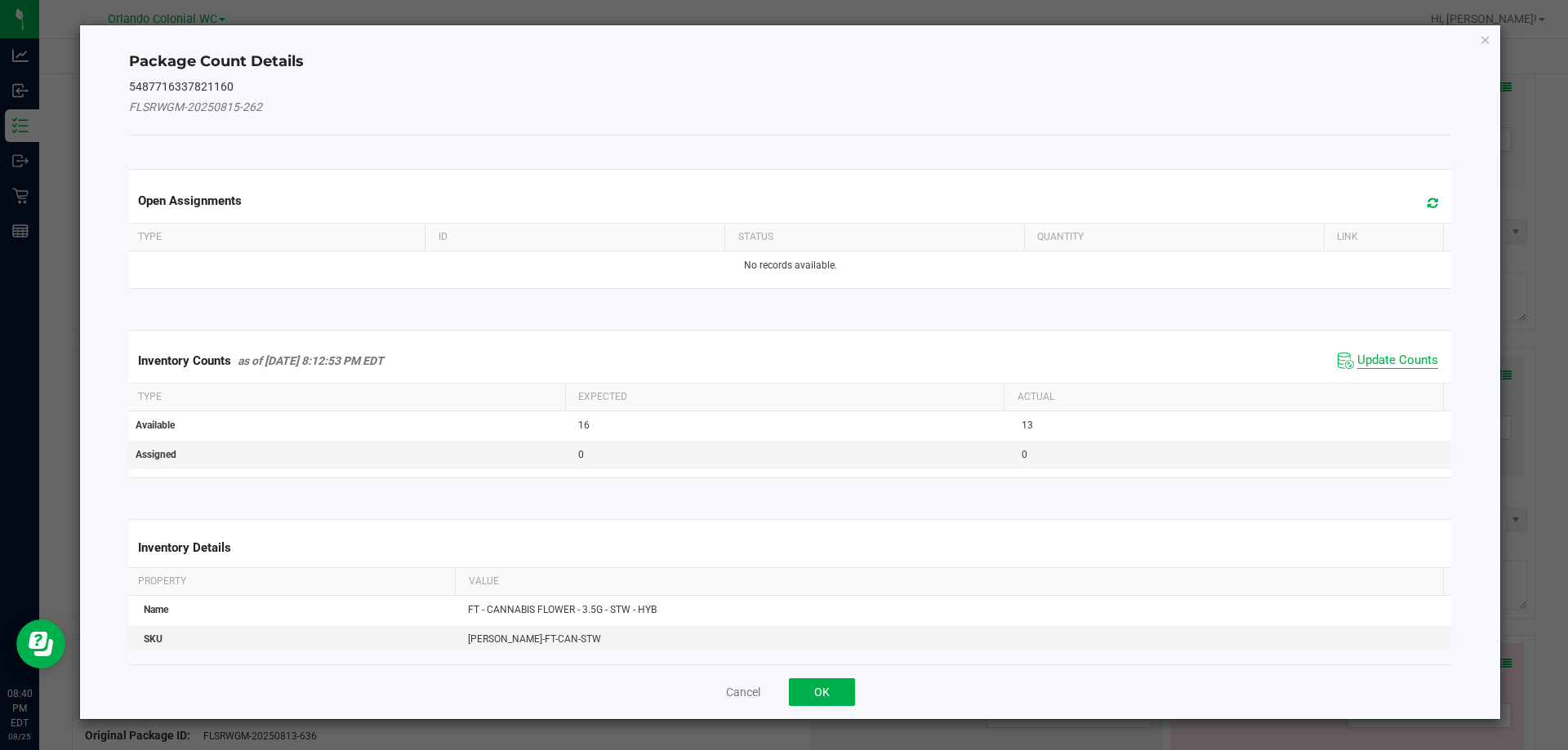
click at [1389, 359] on span "Update Counts" at bounding box center [1398, 361] width 81 height 16
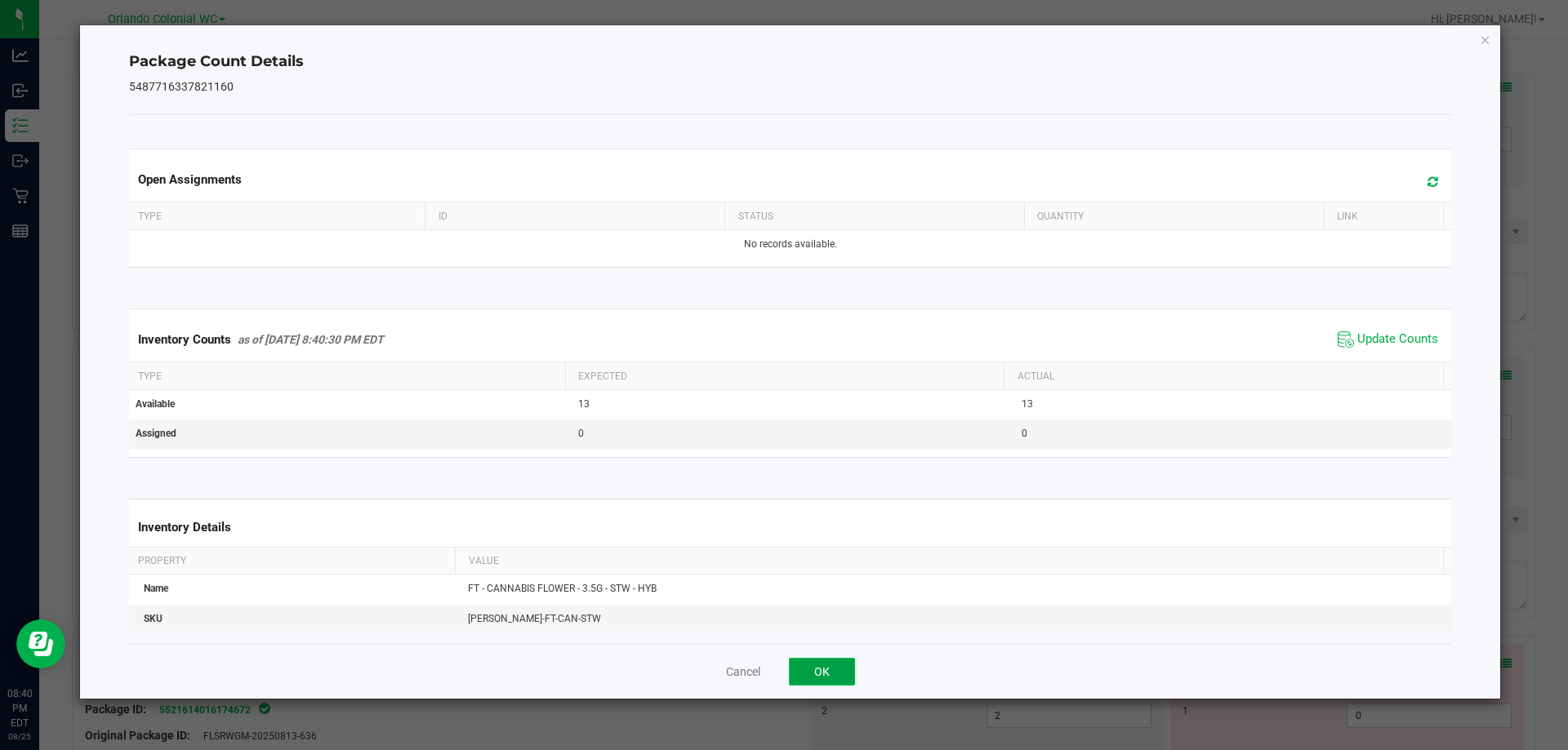
click at [839, 680] on button "OK" at bounding box center [822, 671] width 66 height 28
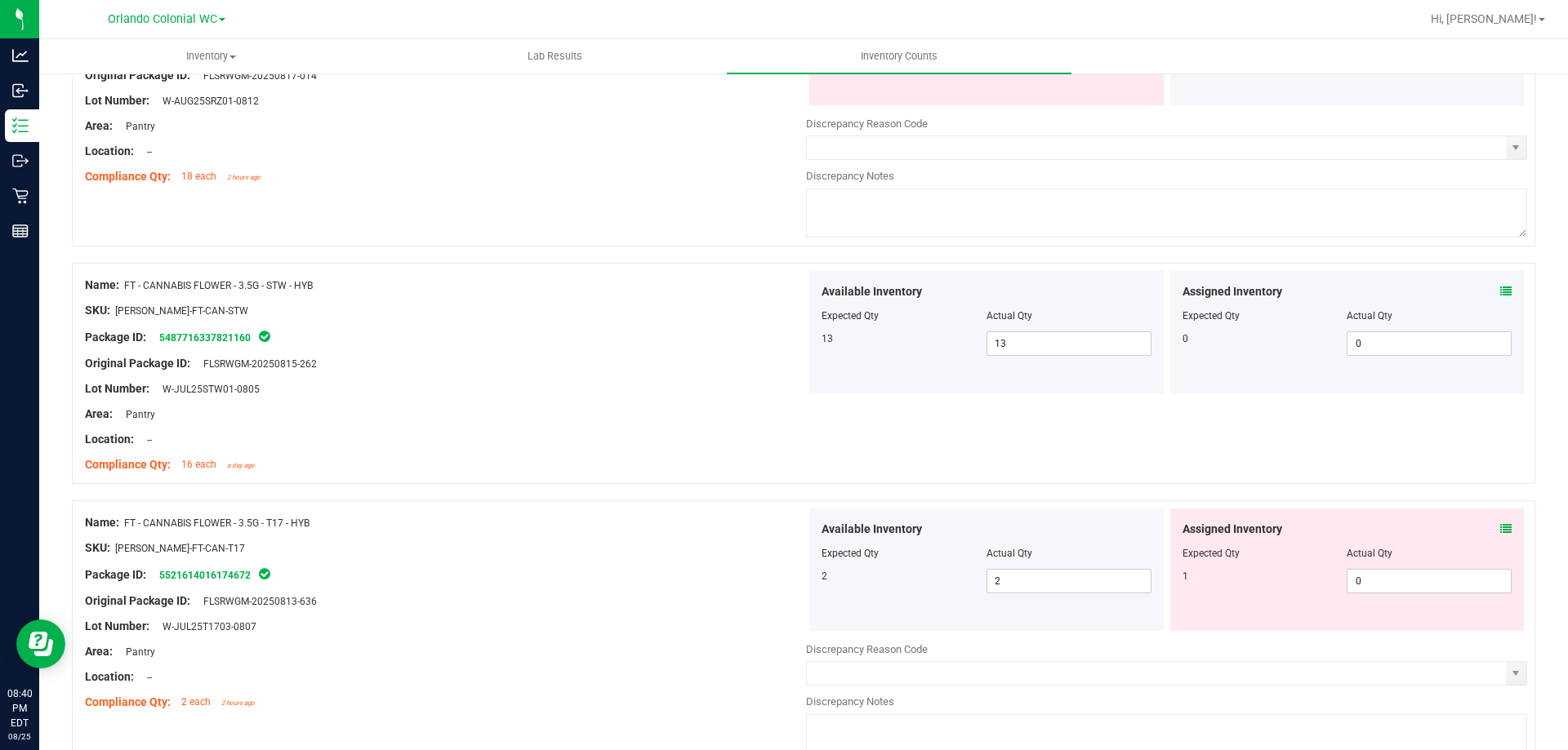
scroll to position [2559, 0]
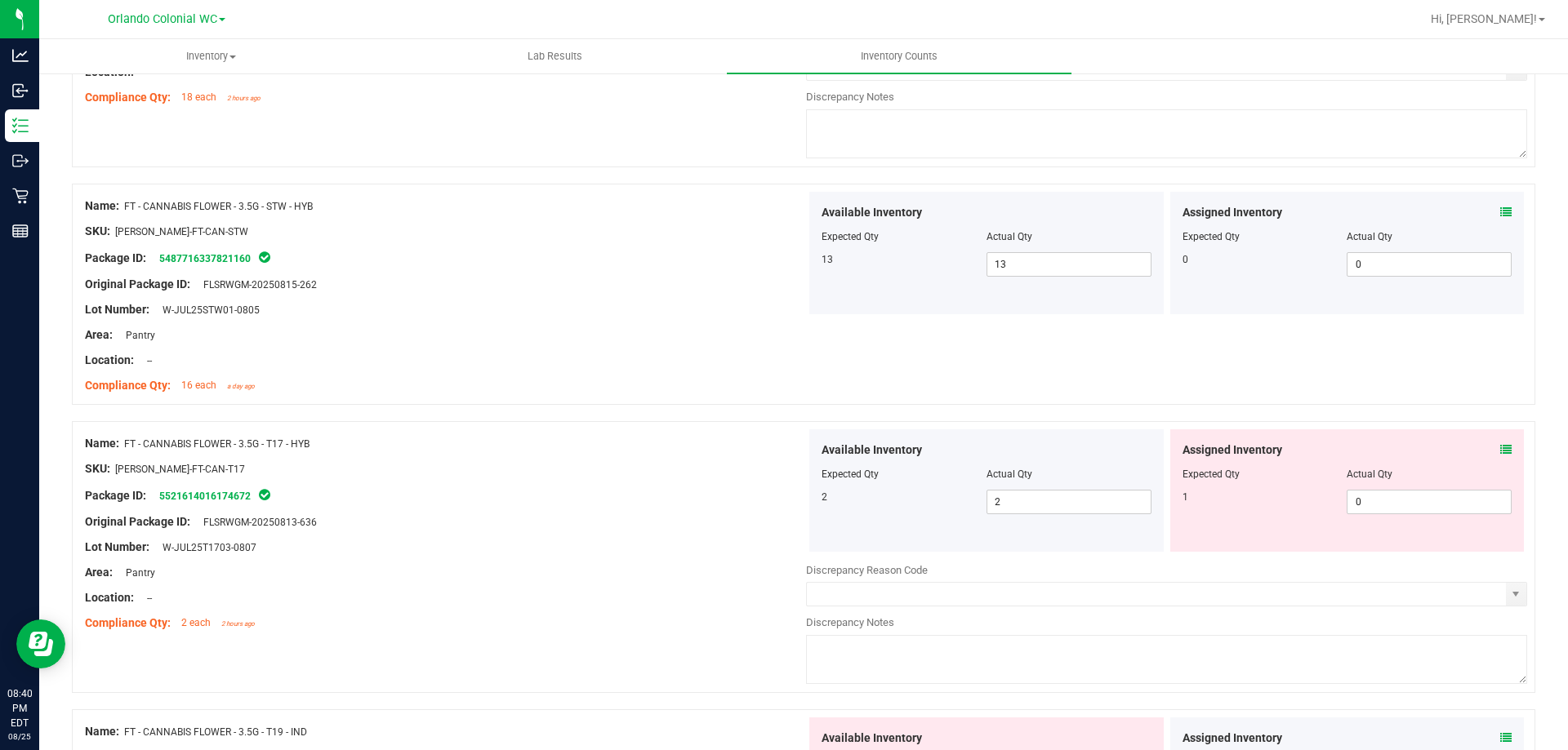
click at [1501, 452] on icon at bounding box center [1506, 449] width 12 height 12
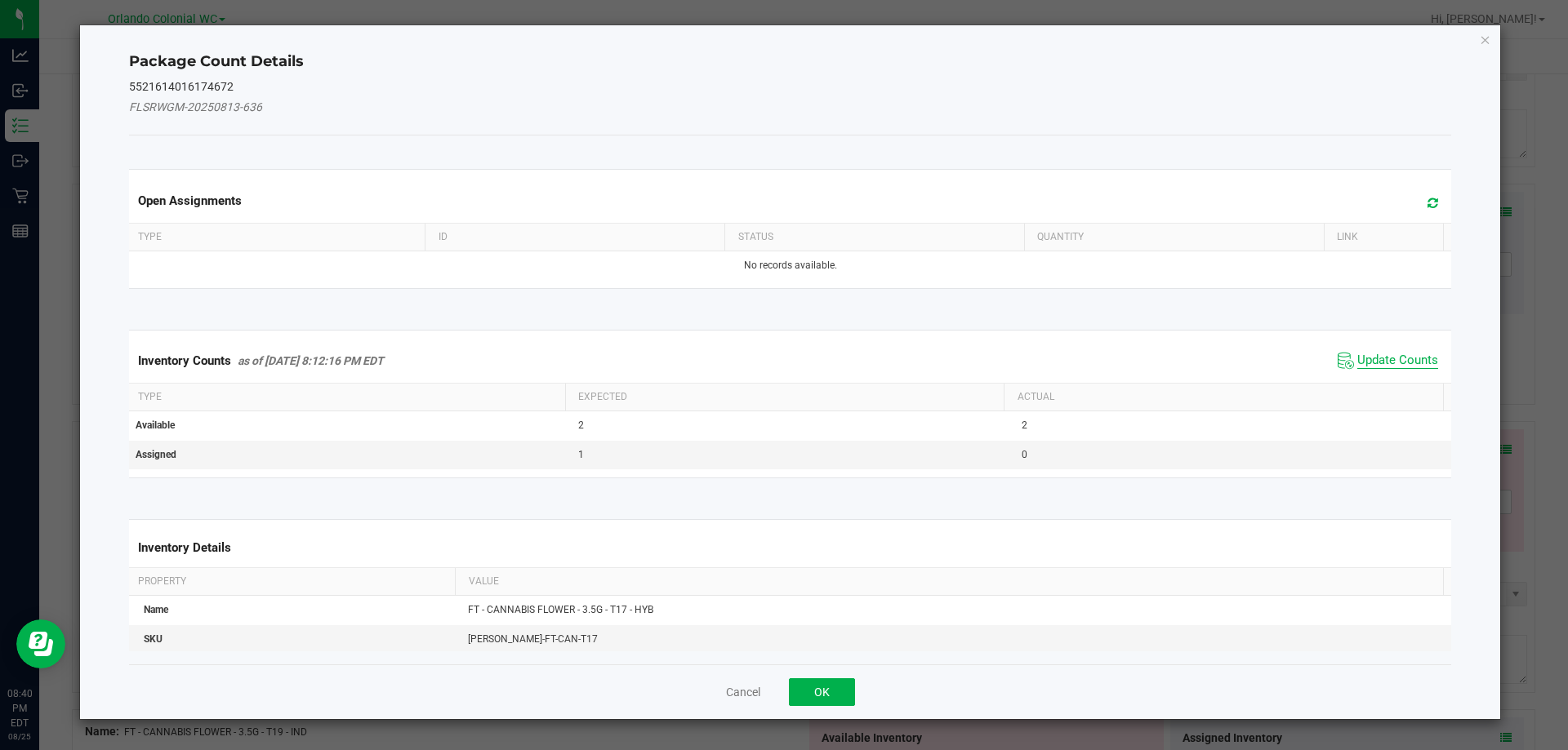
click at [1365, 360] on span "Update Counts" at bounding box center [1398, 361] width 81 height 16
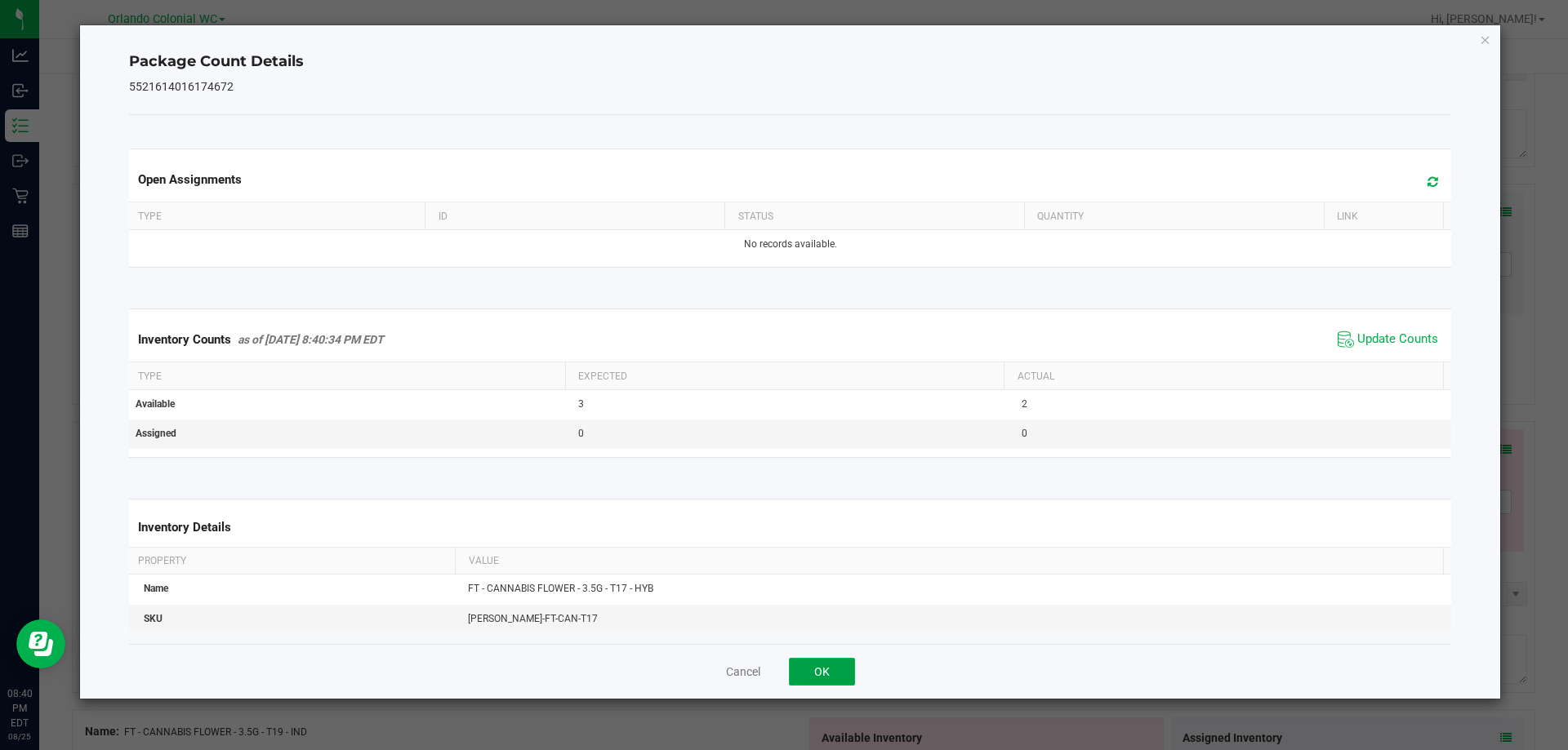
click at [844, 674] on button "OK" at bounding box center [822, 671] width 66 height 28
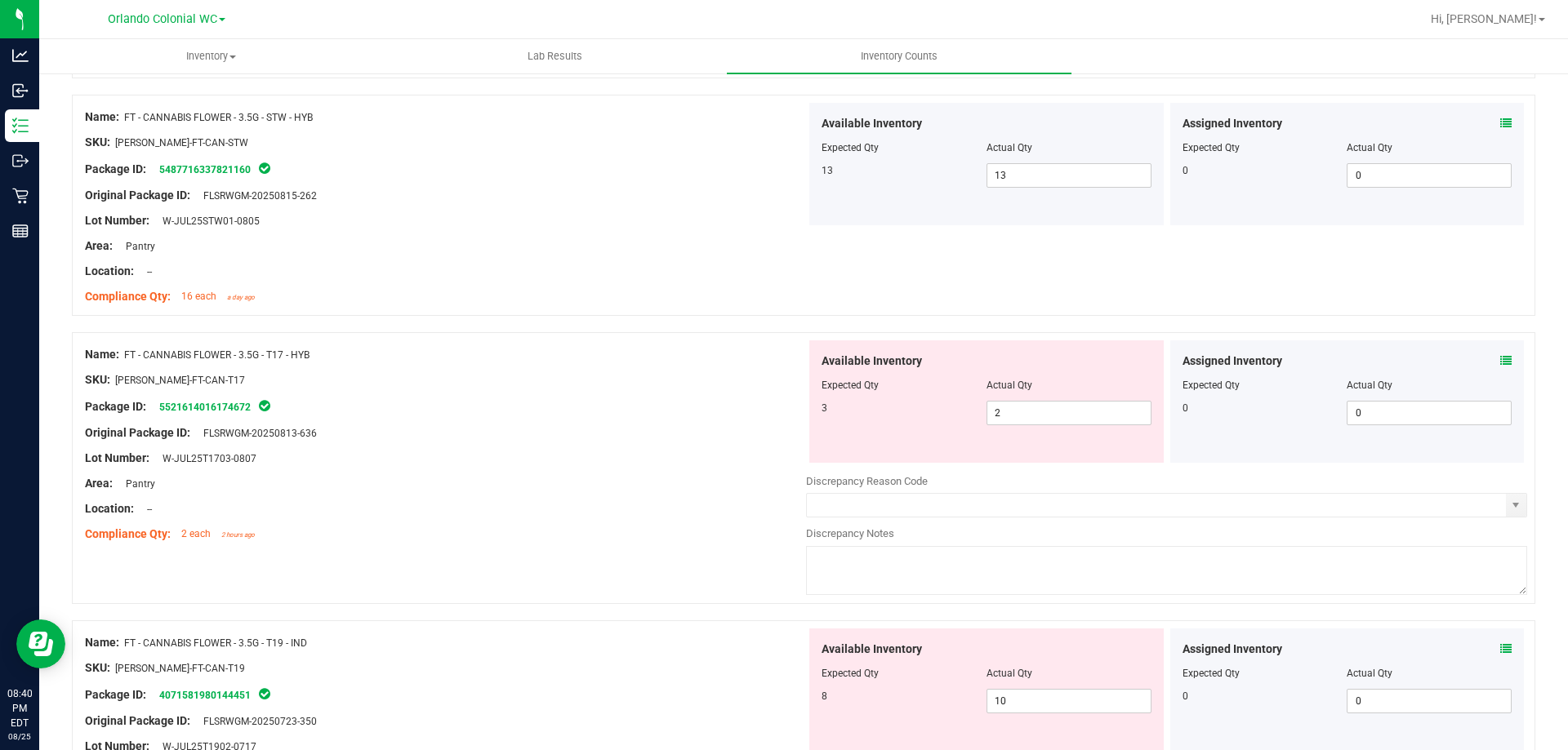
scroll to position [2885, 0]
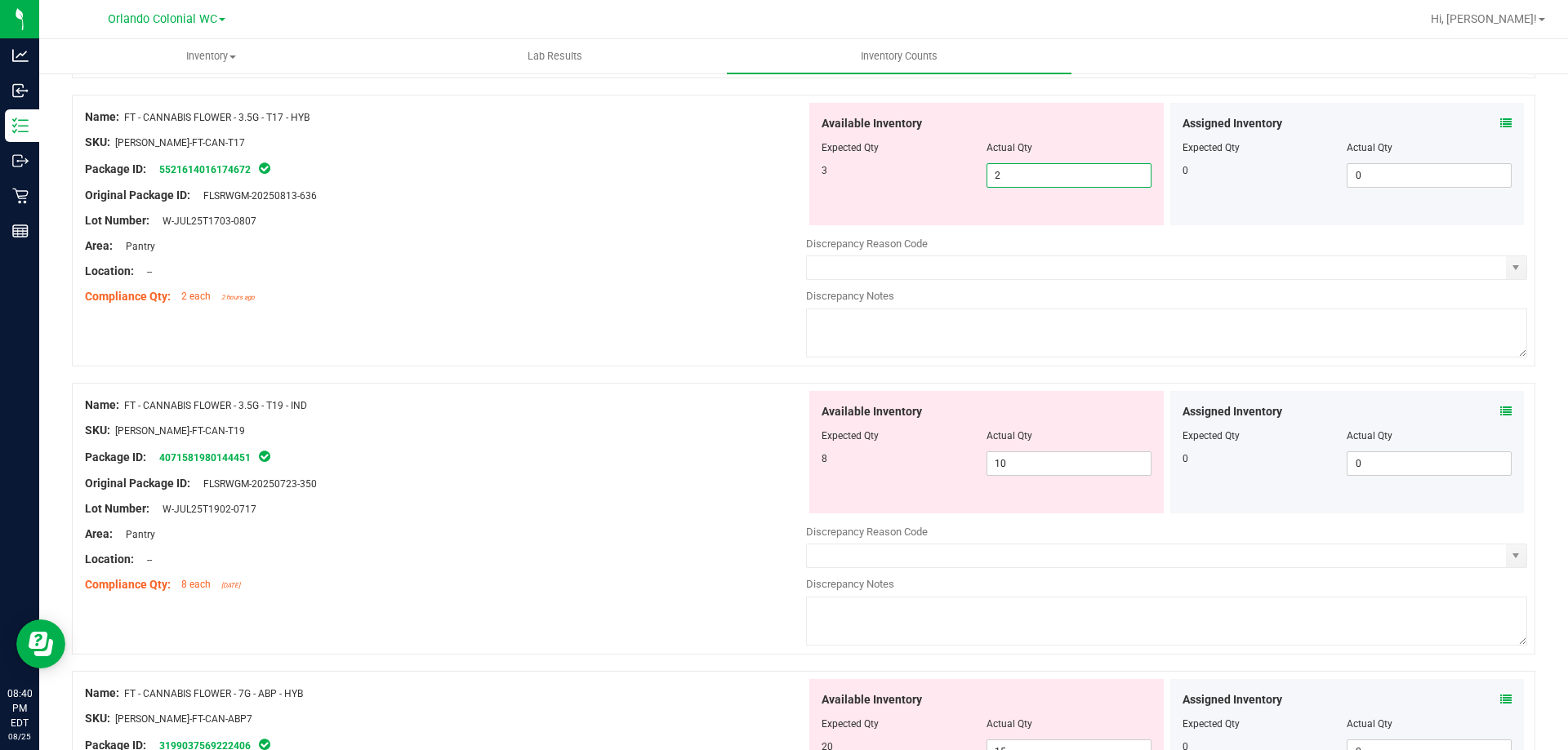
click at [1045, 184] on span "2 2" at bounding box center [1070, 175] width 165 height 24
type input "3"
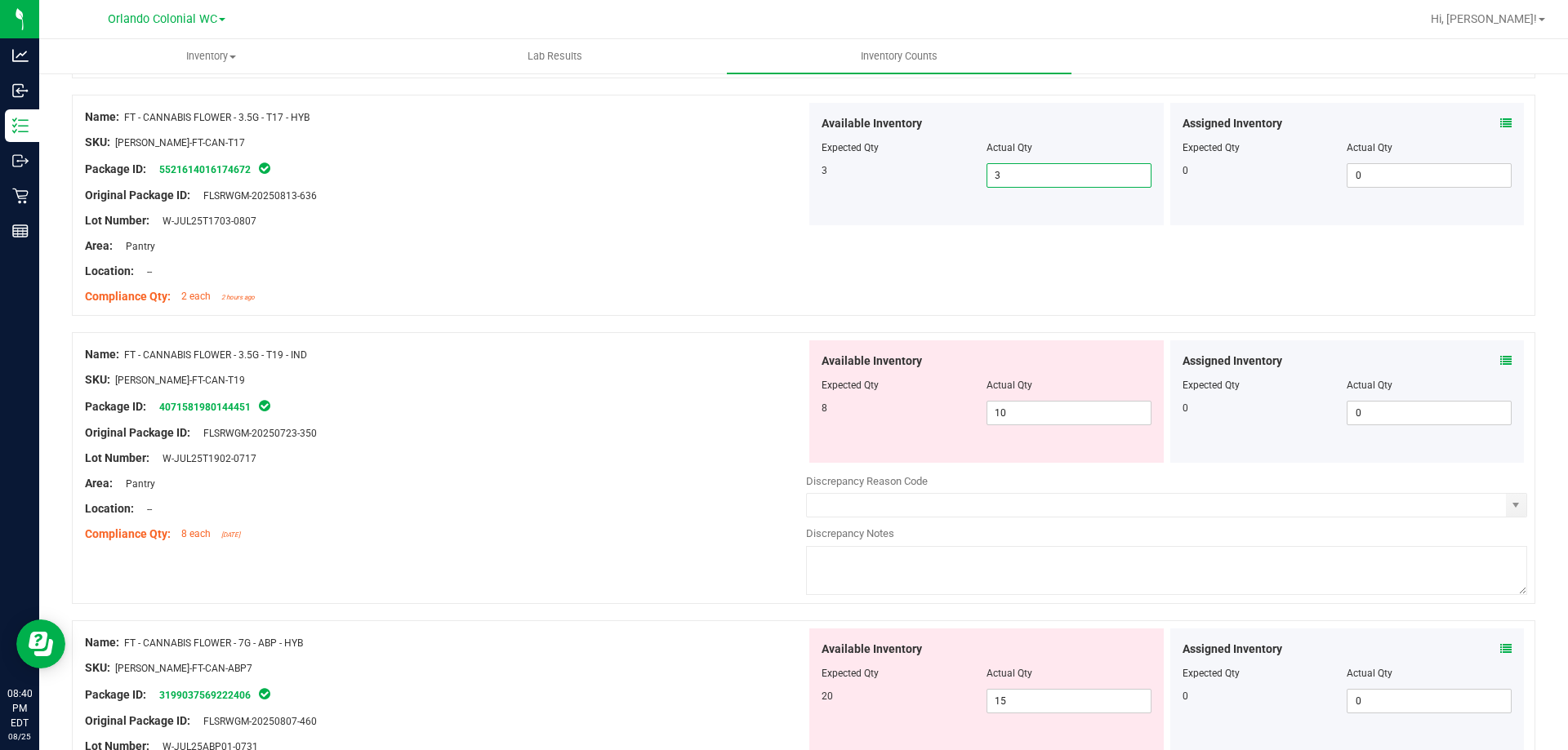
click at [1501, 362] on icon at bounding box center [1506, 361] width 12 height 12
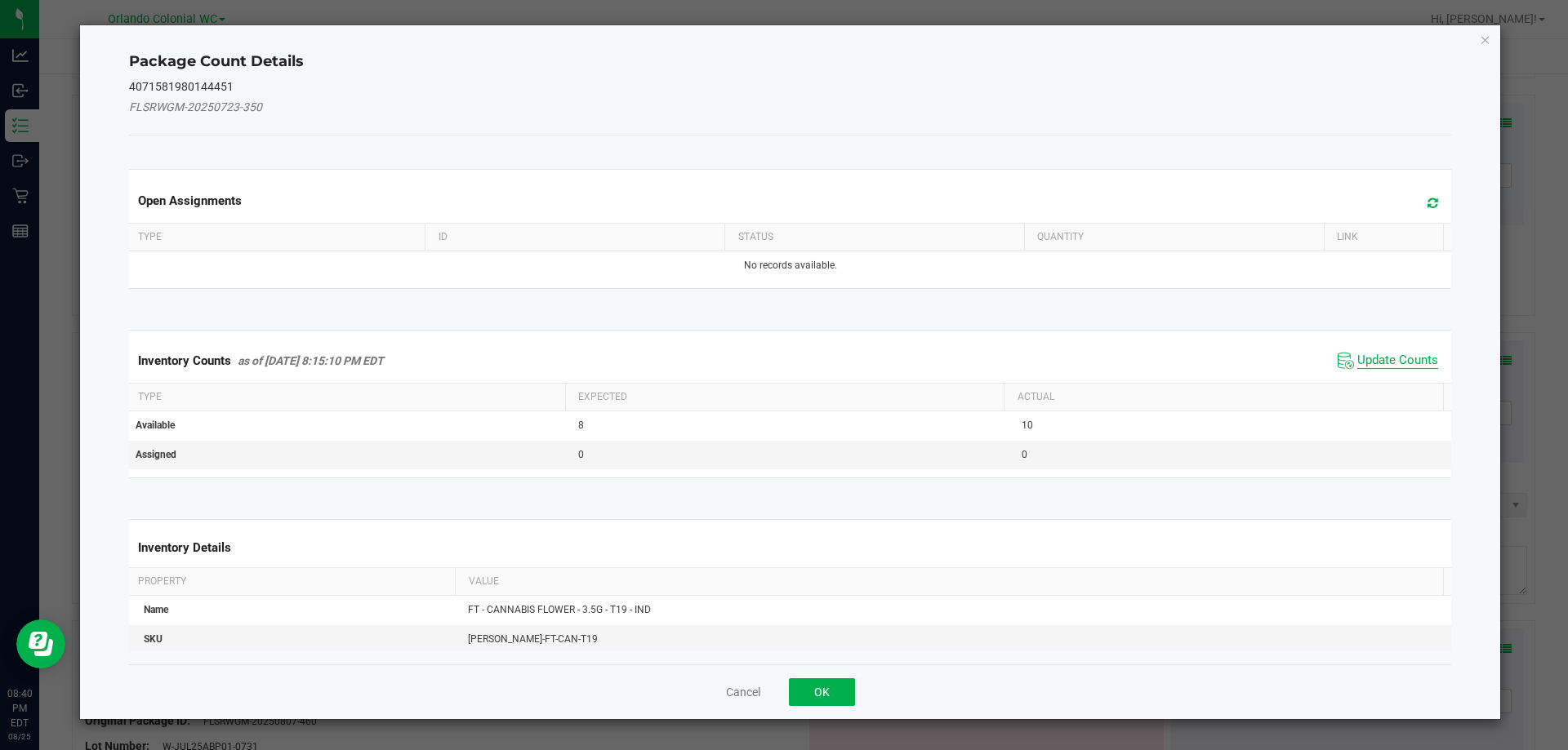
click at [1393, 367] on span "Update Counts" at bounding box center [1398, 361] width 81 height 16
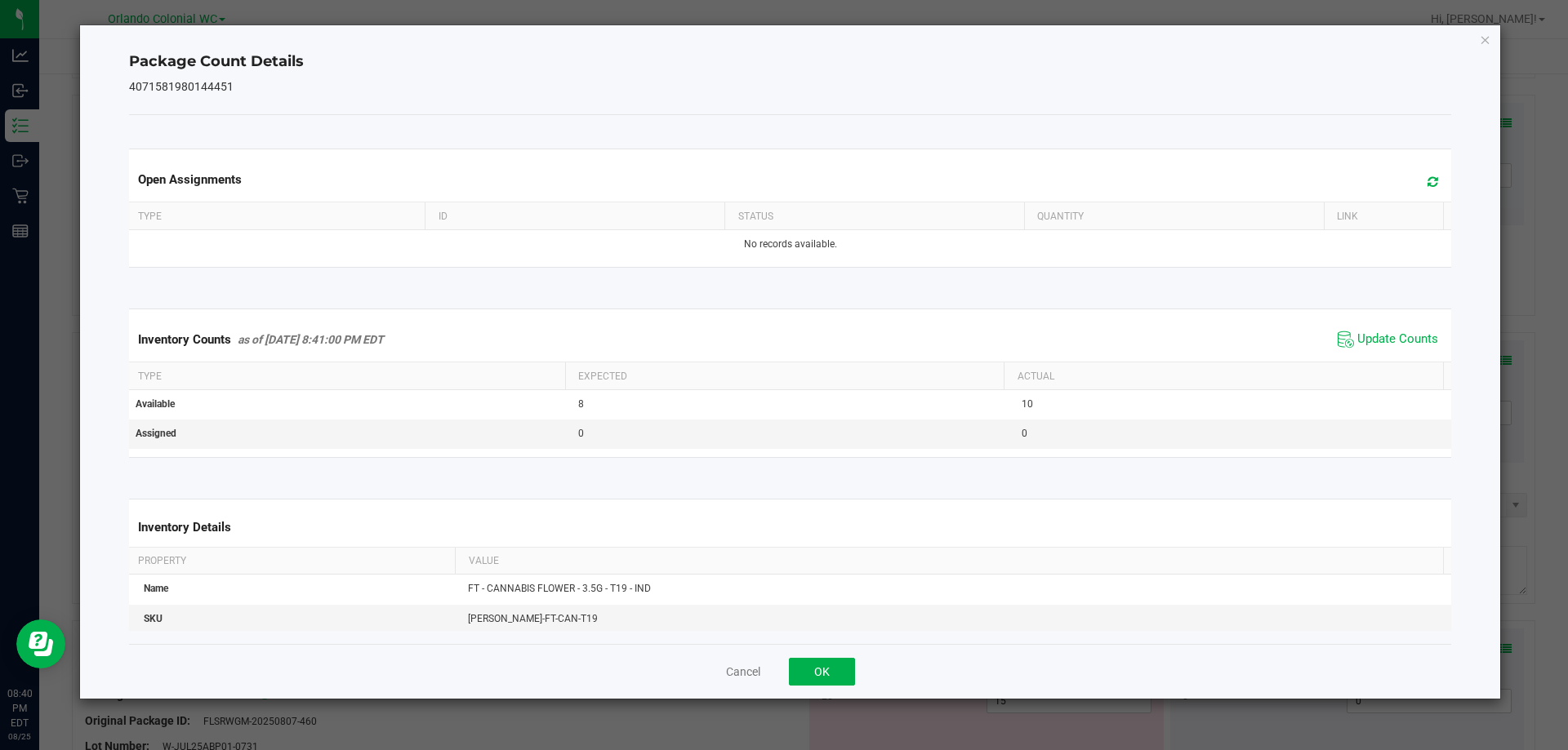
click at [823, 689] on div "Cancel OK" at bounding box center [790, 671] width 1323 height 54
click at [825, 683] on button "OK" at bounding box center [822, 671] width 66 height 28
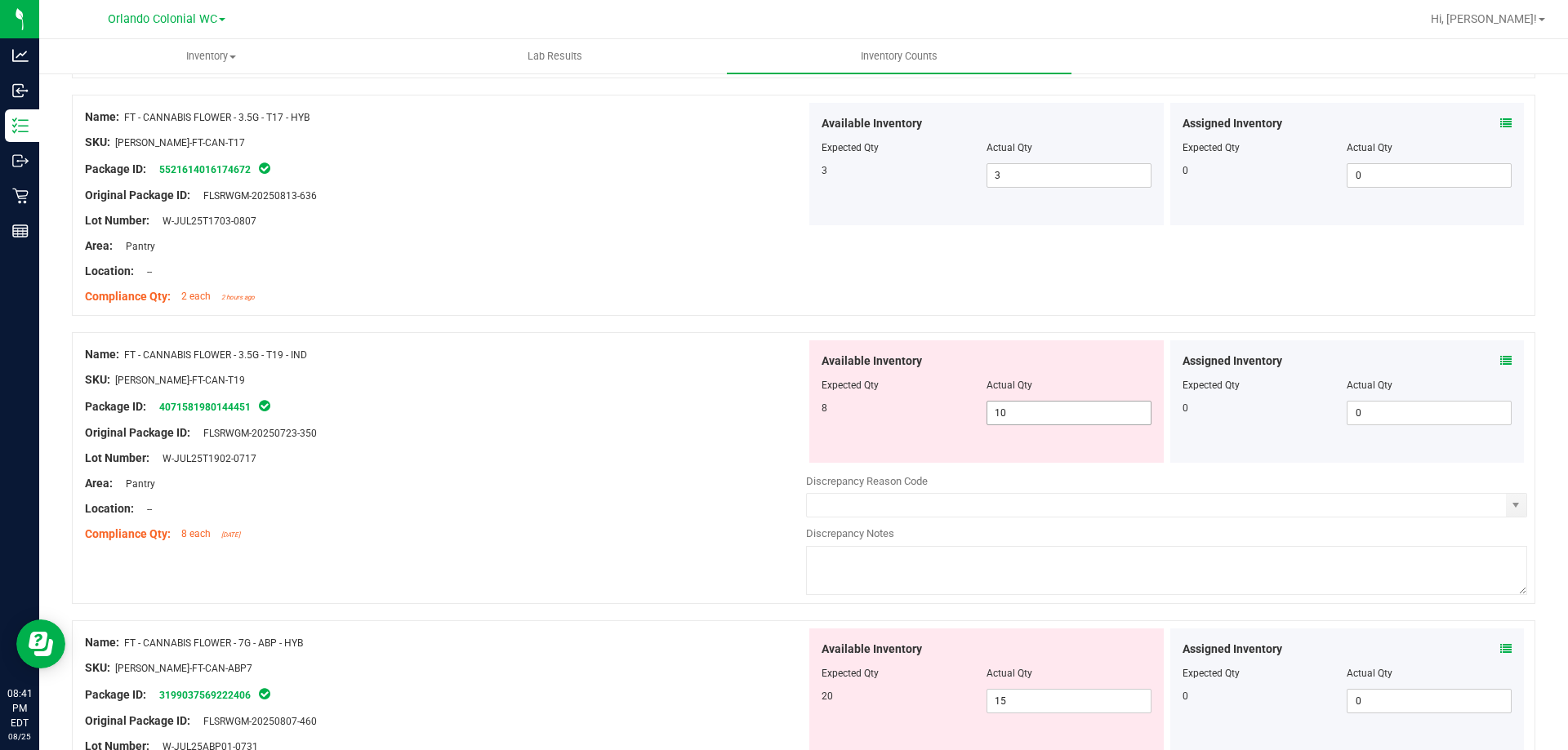
click at [1038, 412] on span "10 10" at bounding box center [1070, 413] width 165 height 24
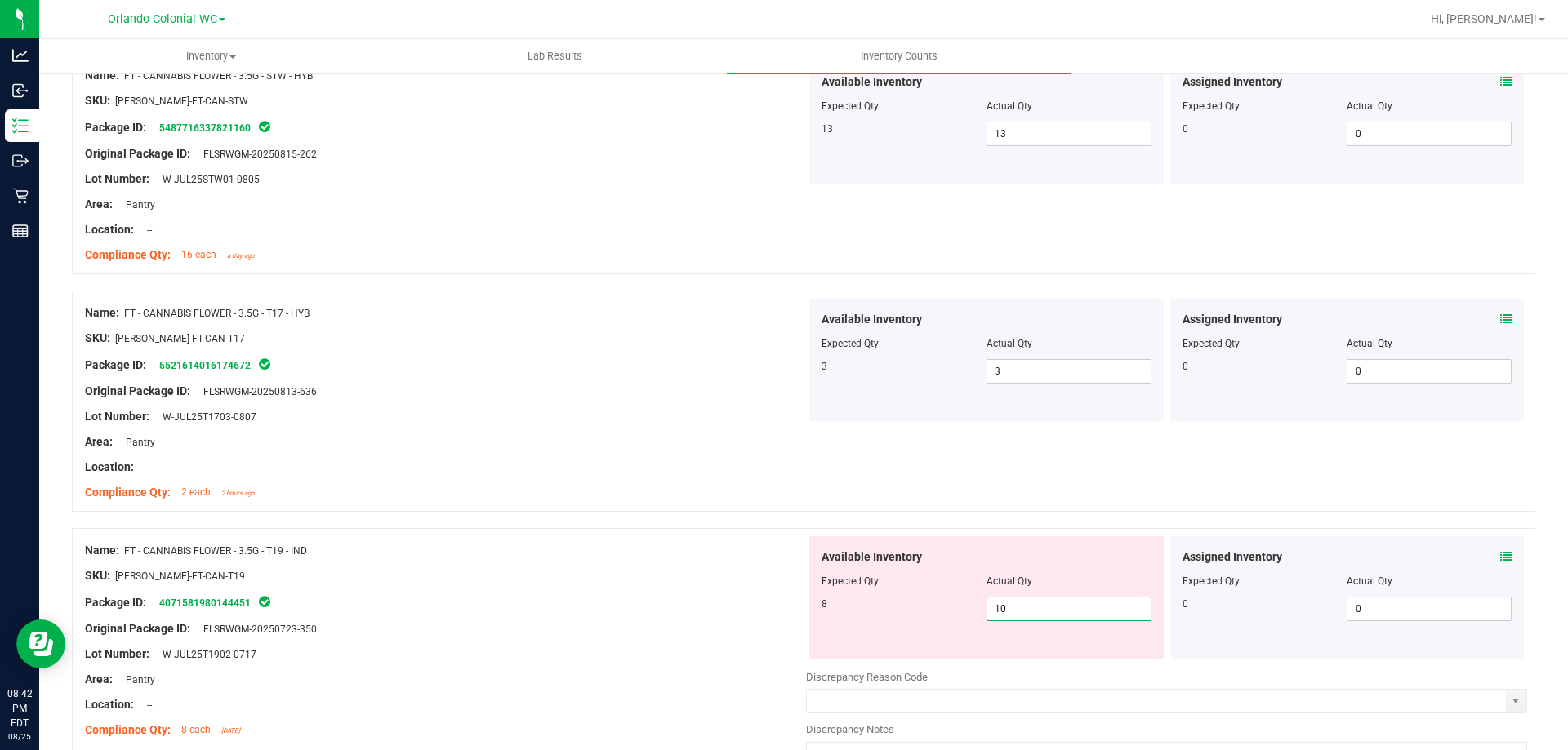
type input "1"
type input "8"
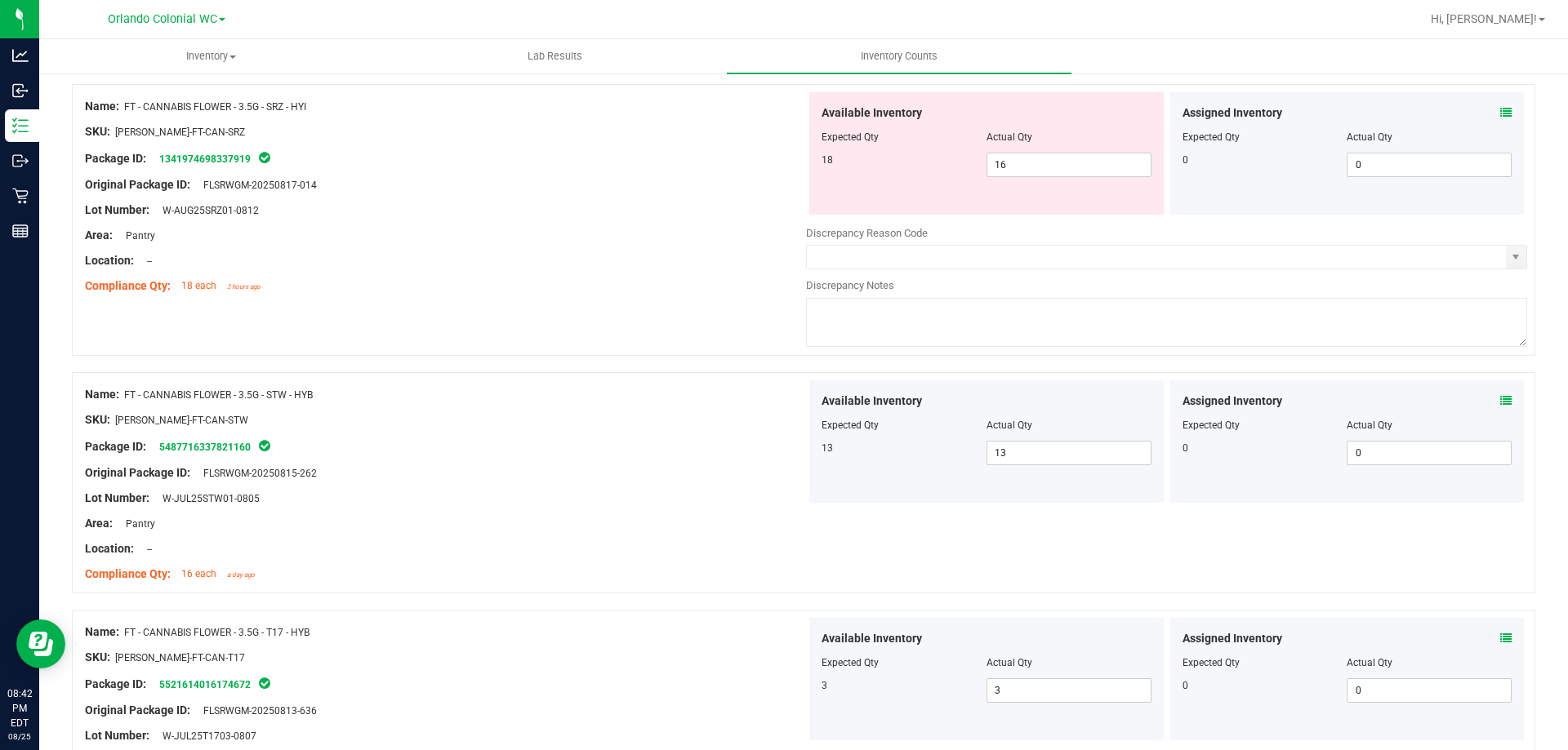
scroll to position [2365, 0]
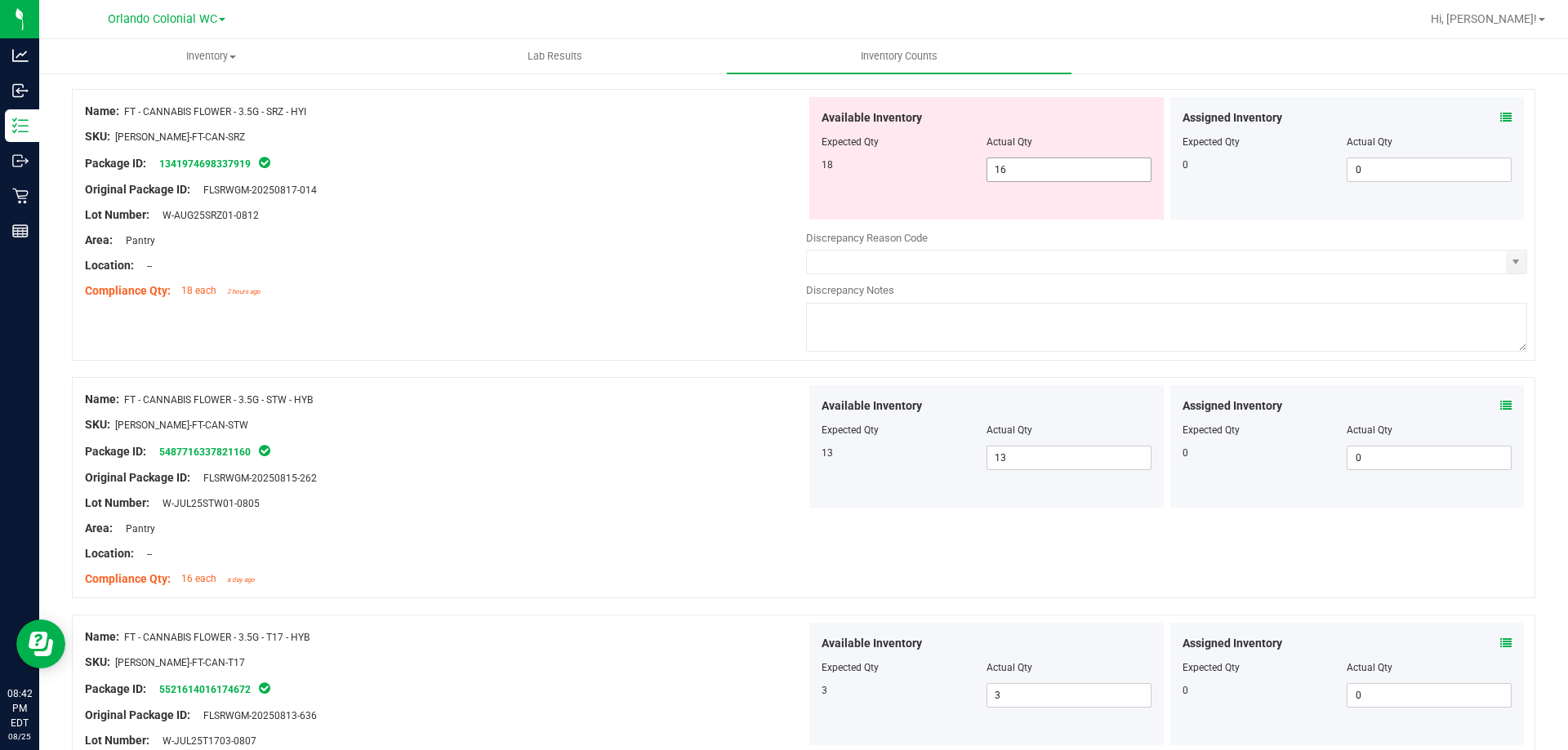
click at [1054, 174] on input "16" at bounding box center [1070, 169] width 163 height 23
type input "8"
type input "1"
type input "18"
click at [624, 421] on div "Name: FT - CANNABIS FLOWER - 3.5G - STW - HYB SKU: [PERSON_NAME]-FT-CAN-STW Pac…" at bounding box center [446, 489] width 721 height 208
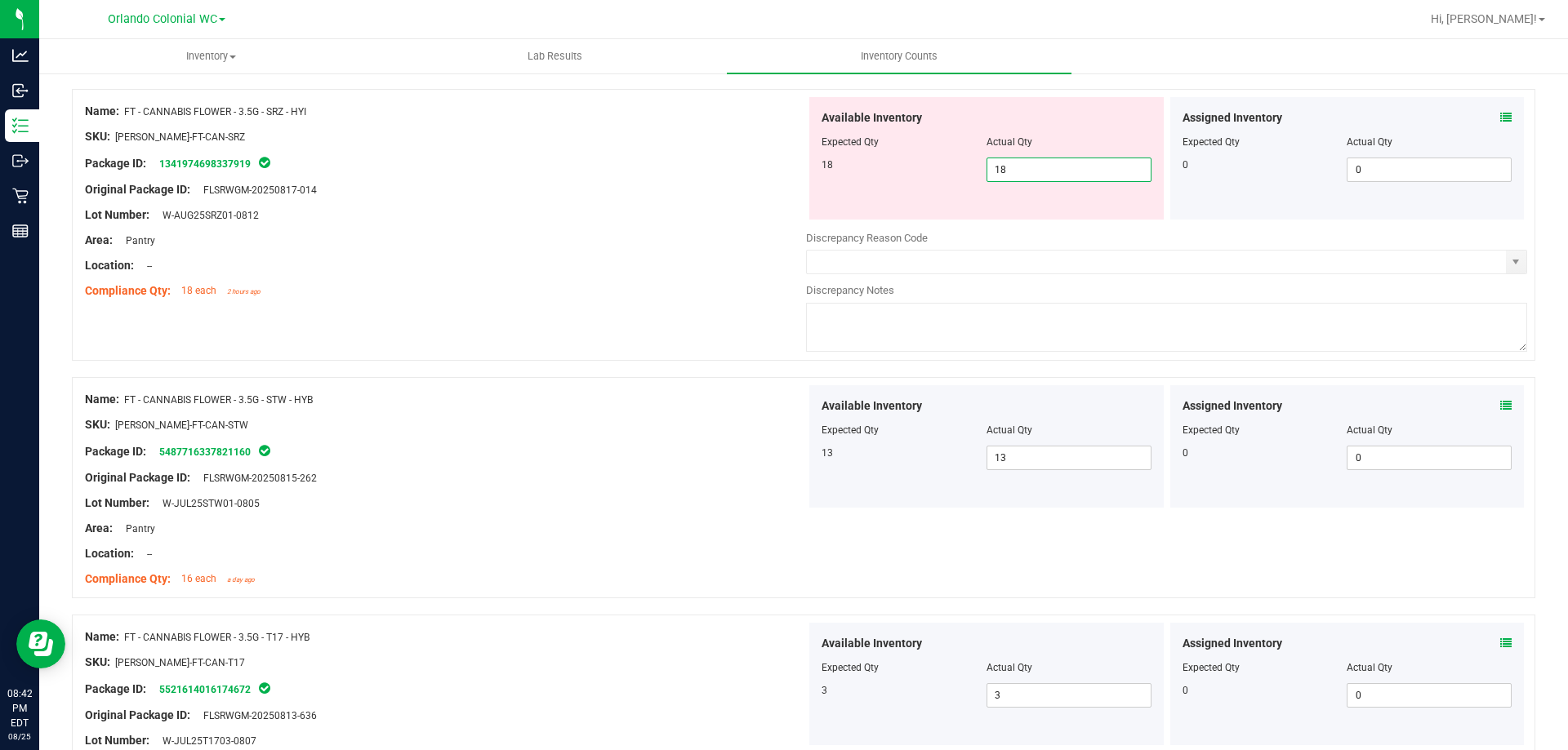
type input "18"
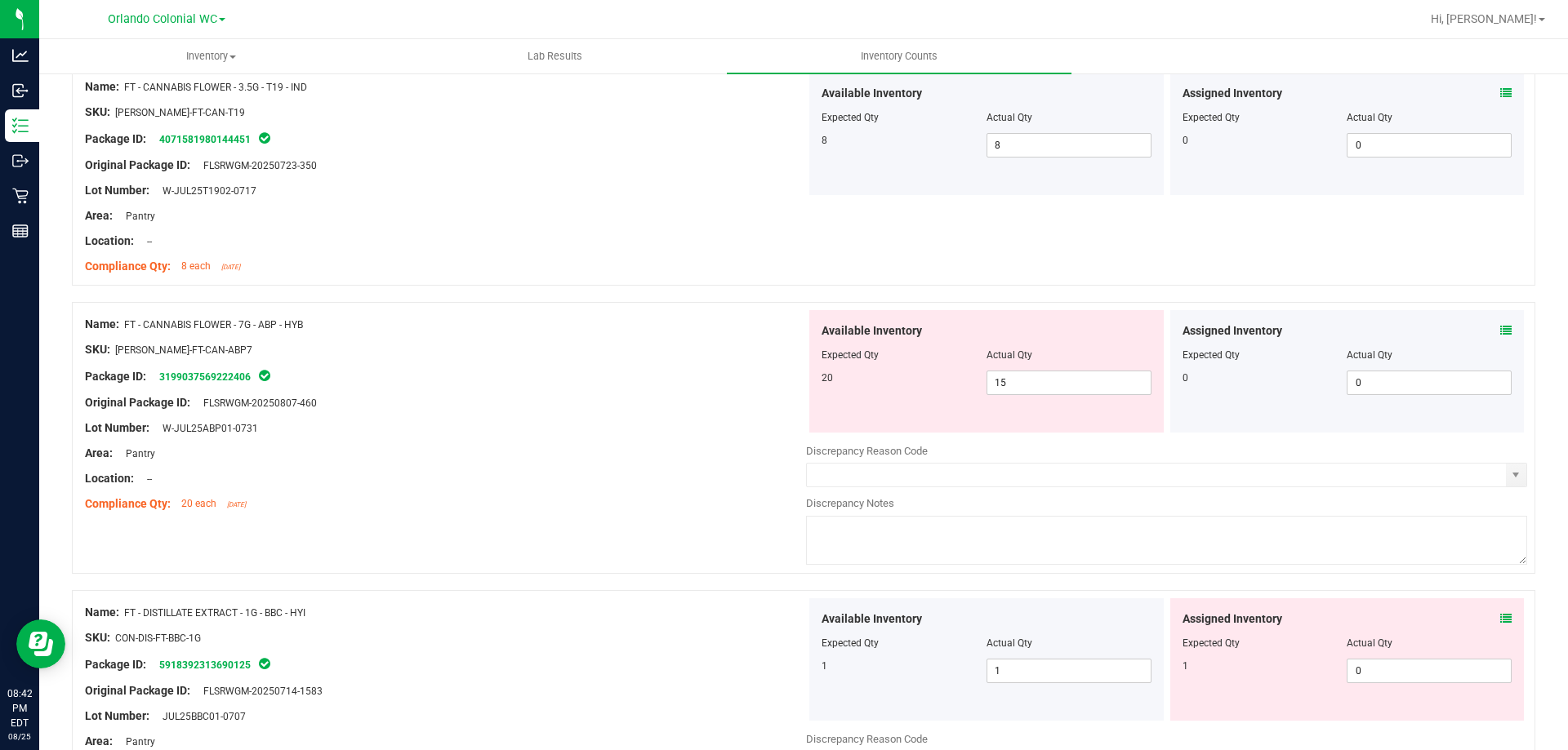
scroll to position [3180, 0]
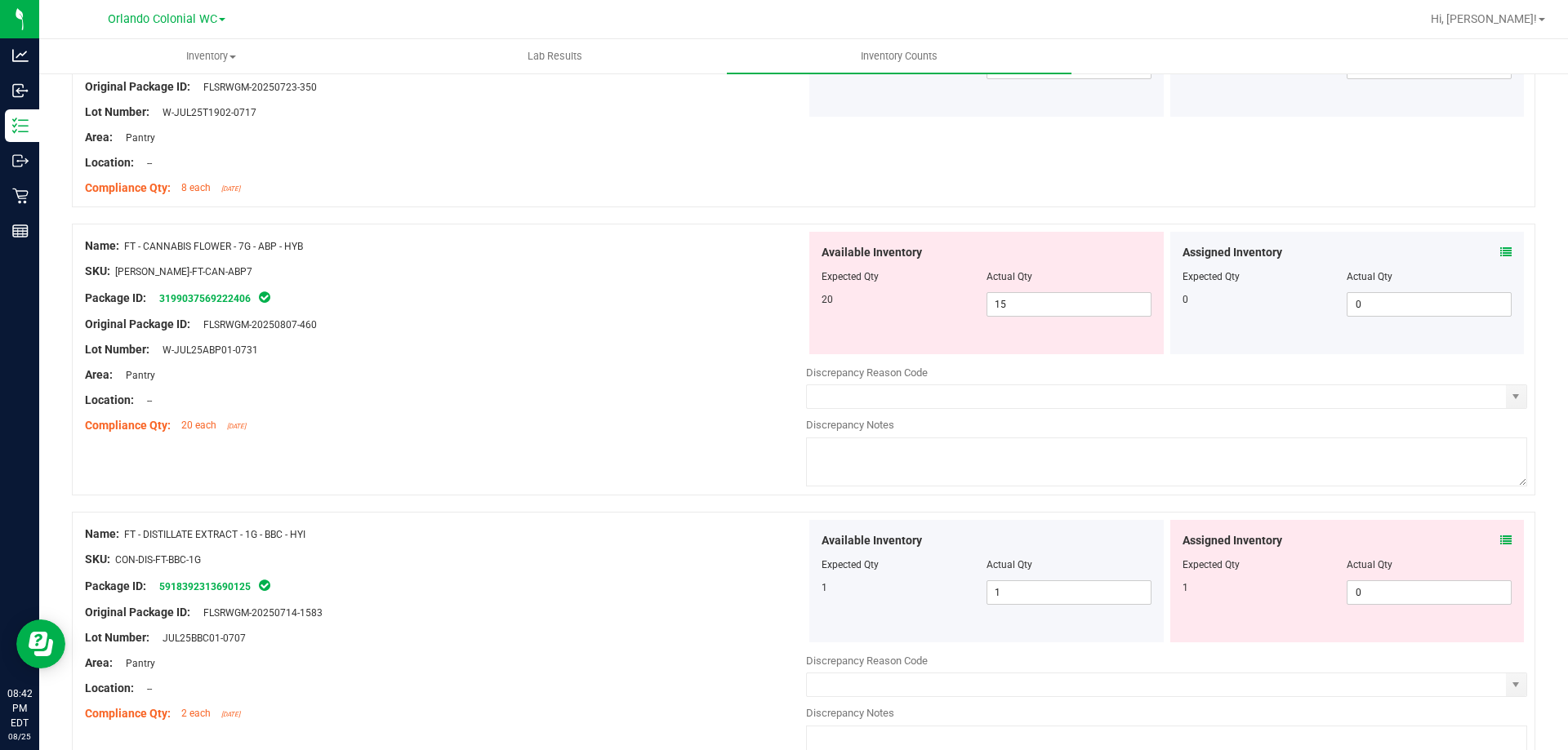
click at [1501, 252] on icon at bounding box center [1506, 252] width 12 height 12
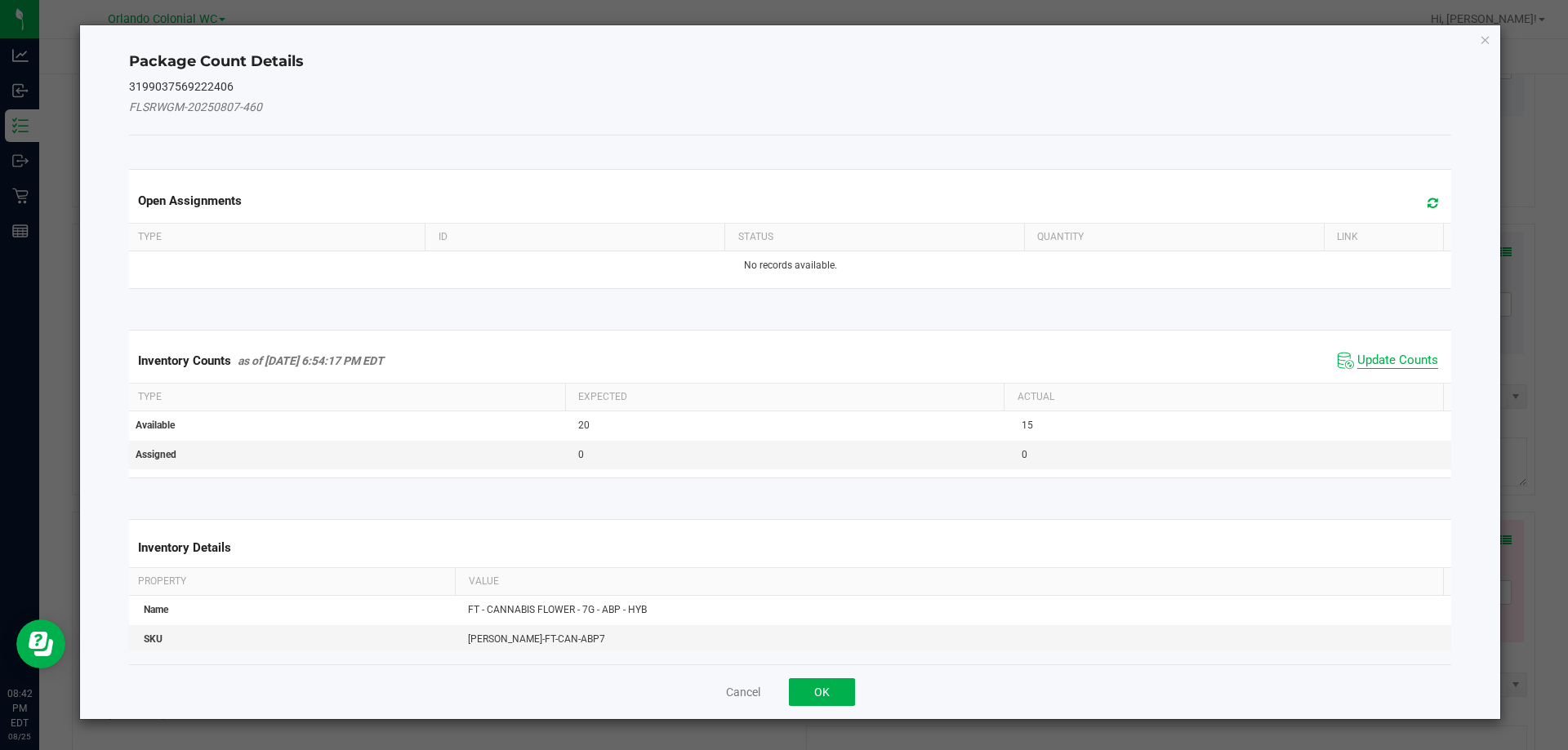
click at [1402, 365] on span "Update Counts" at bounding box center [1398, 361] width 81 height 16
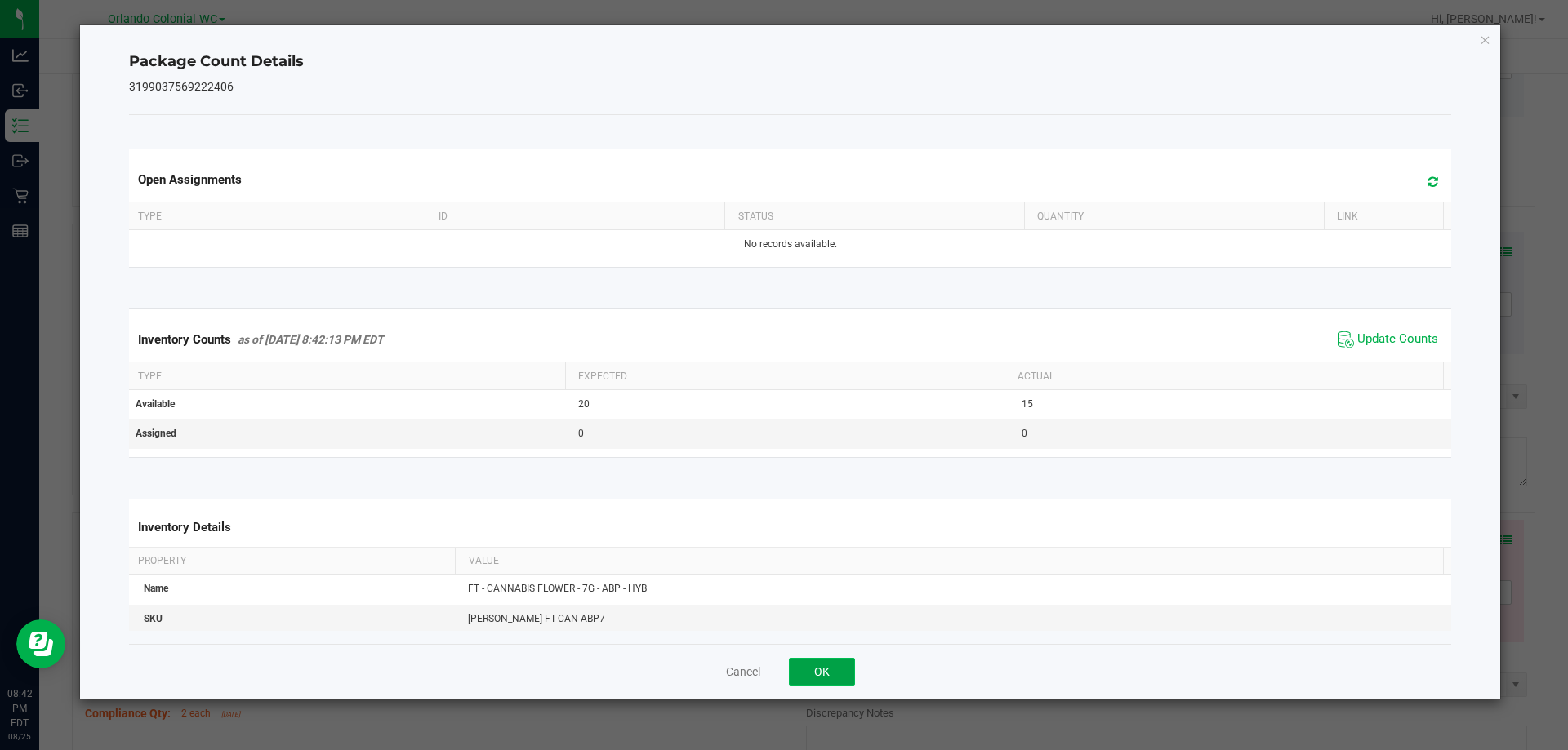
click at [830, 681] on button "OK" at bounding box center [822, 671] width 66 height 28
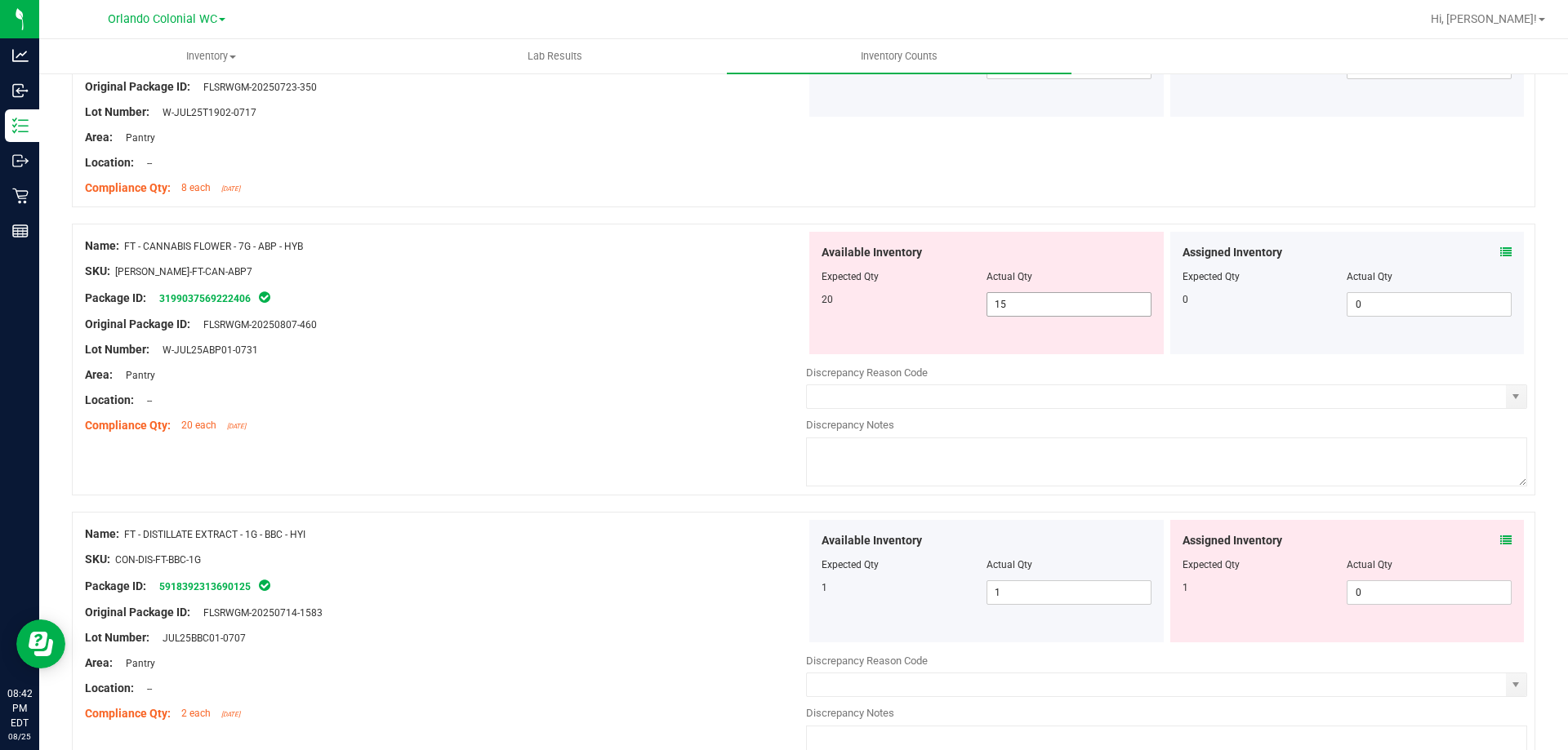
click at [1049, 303] on input "15" at bounding box center [1070, 304] width 163 height 23
type input "1"
type input "20"
click at [647, 394] on div "Location: --" at bounding box center [446, 400] width 721 height 17
type input "20"
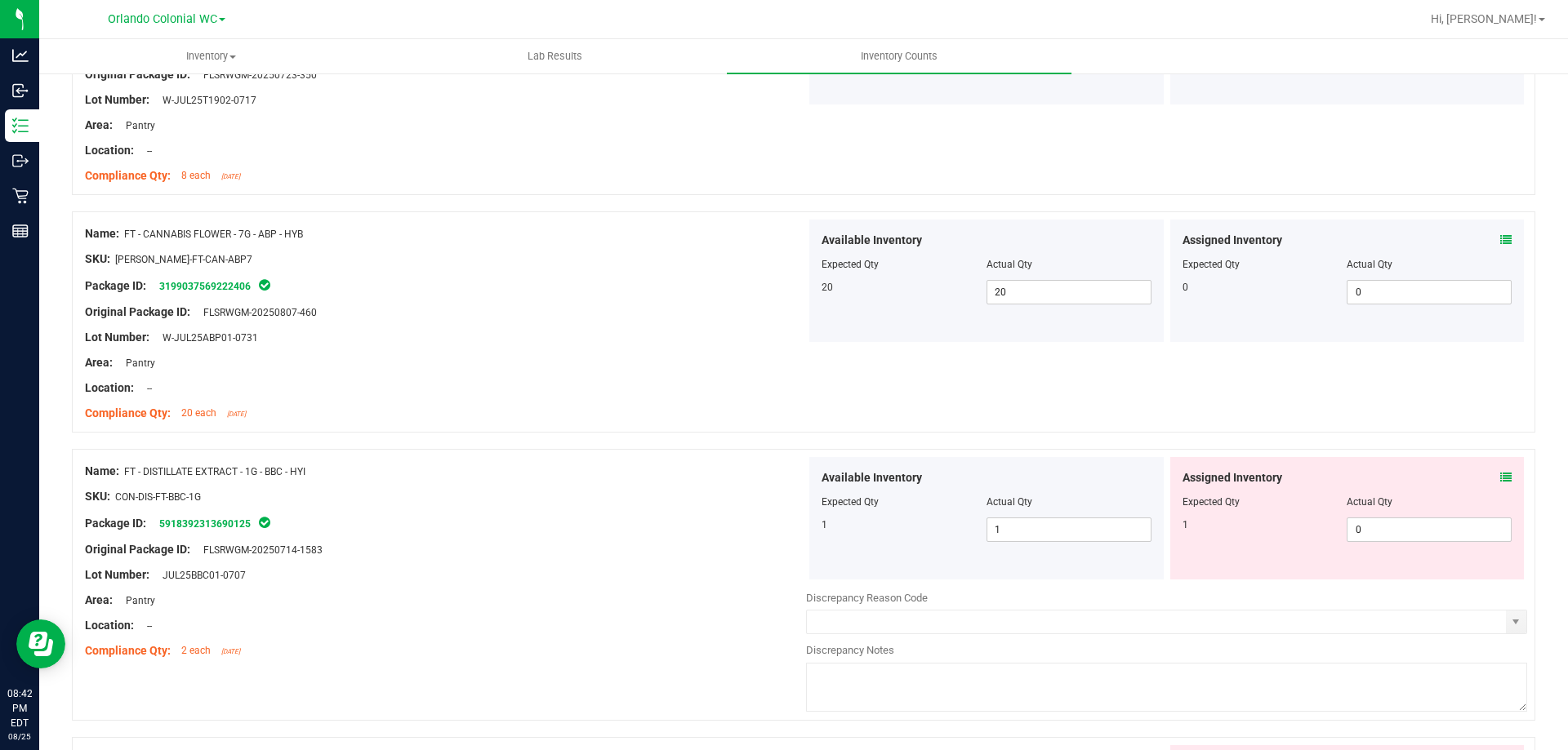
scroll to position [3213, 0]
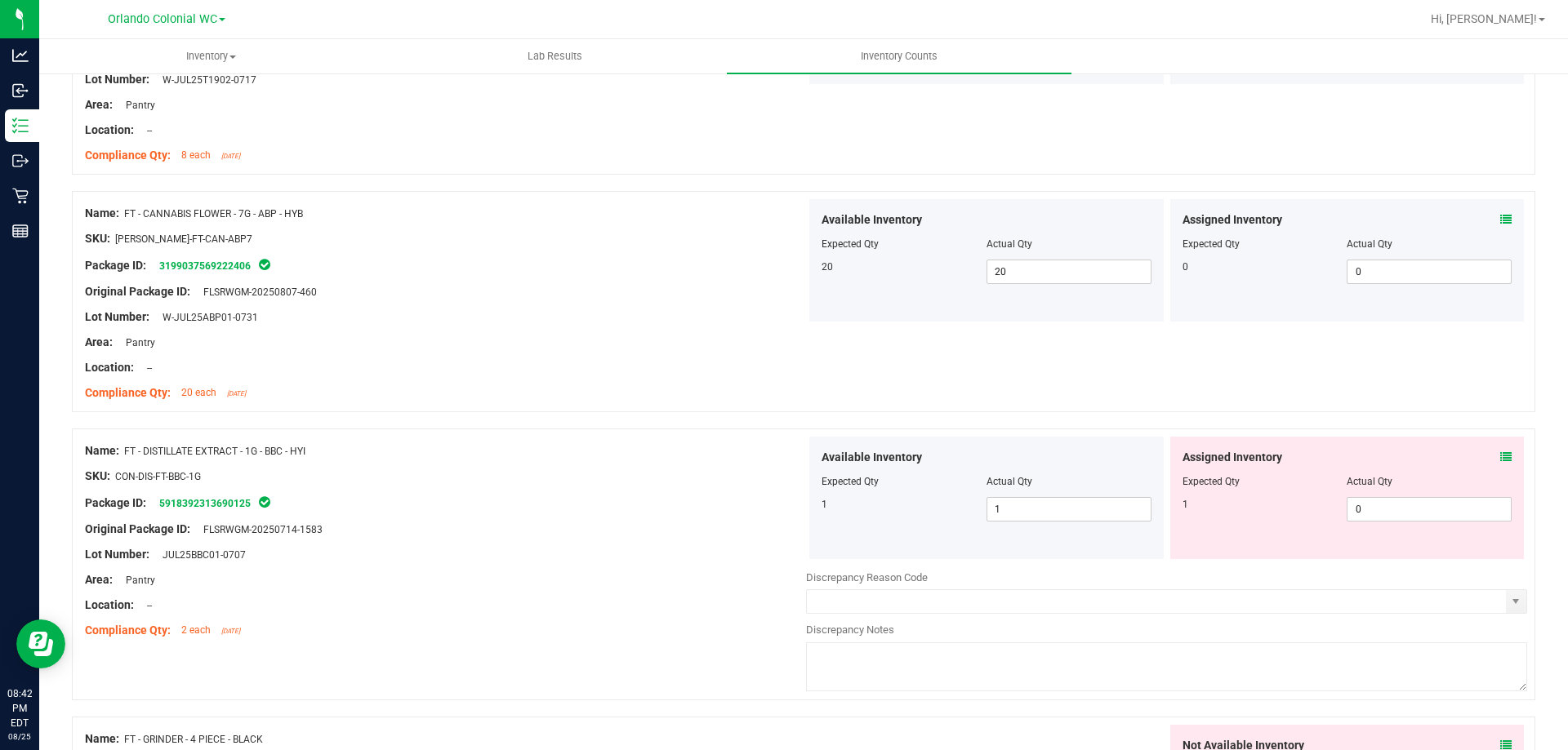
click at [1493, 484] on div "Actual Qty" at bounding box center [1429, 482] width 165 height 14
click at [1501, 452] on icon at bounding box center [1506, 457] width 12 height 12
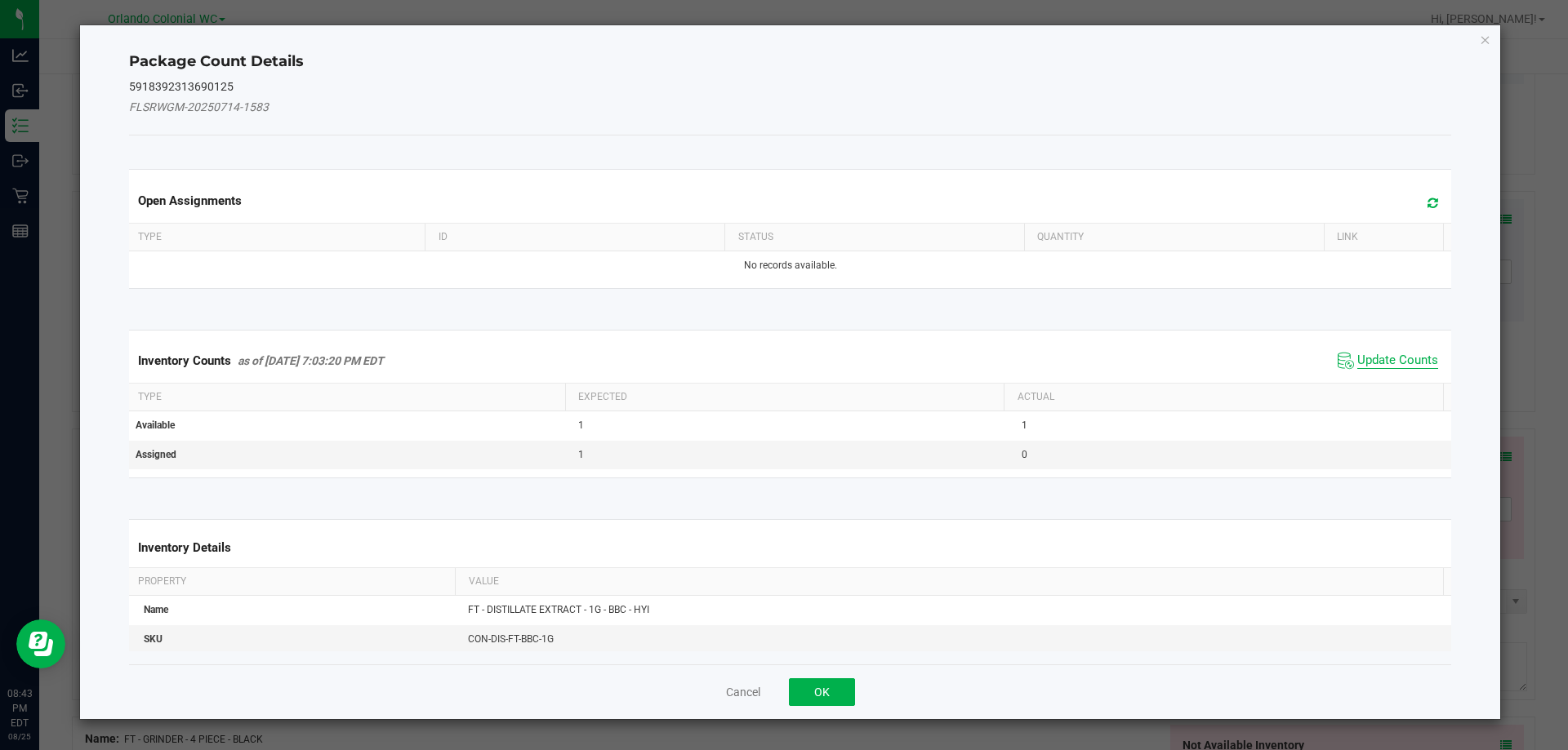
click at [1358, 356] on span "Update Counts" at bounding box center [1398, 361] width 81 height 16
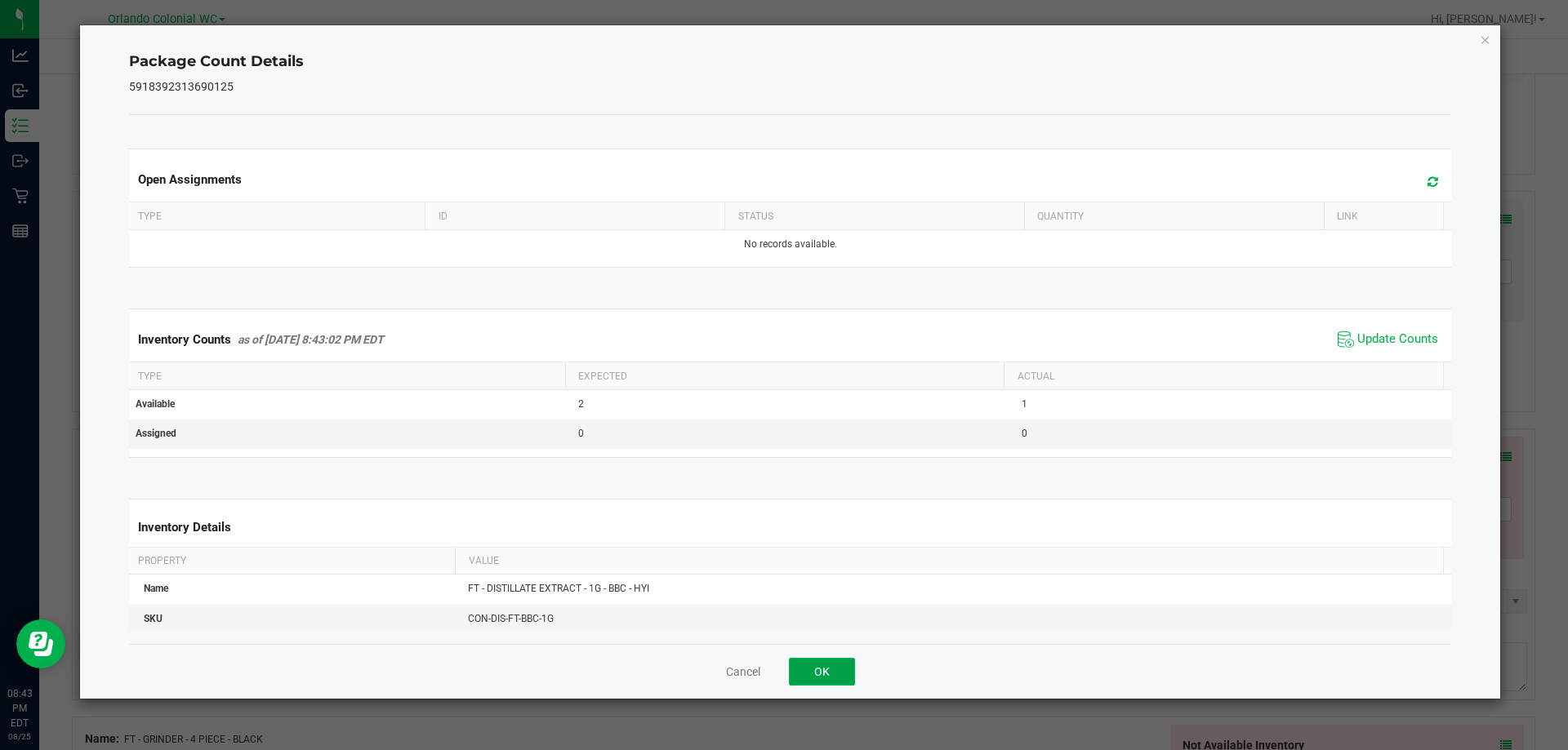
click at [836, 669] on button "OK" at bounding box center [822, 671] width 66 height 28
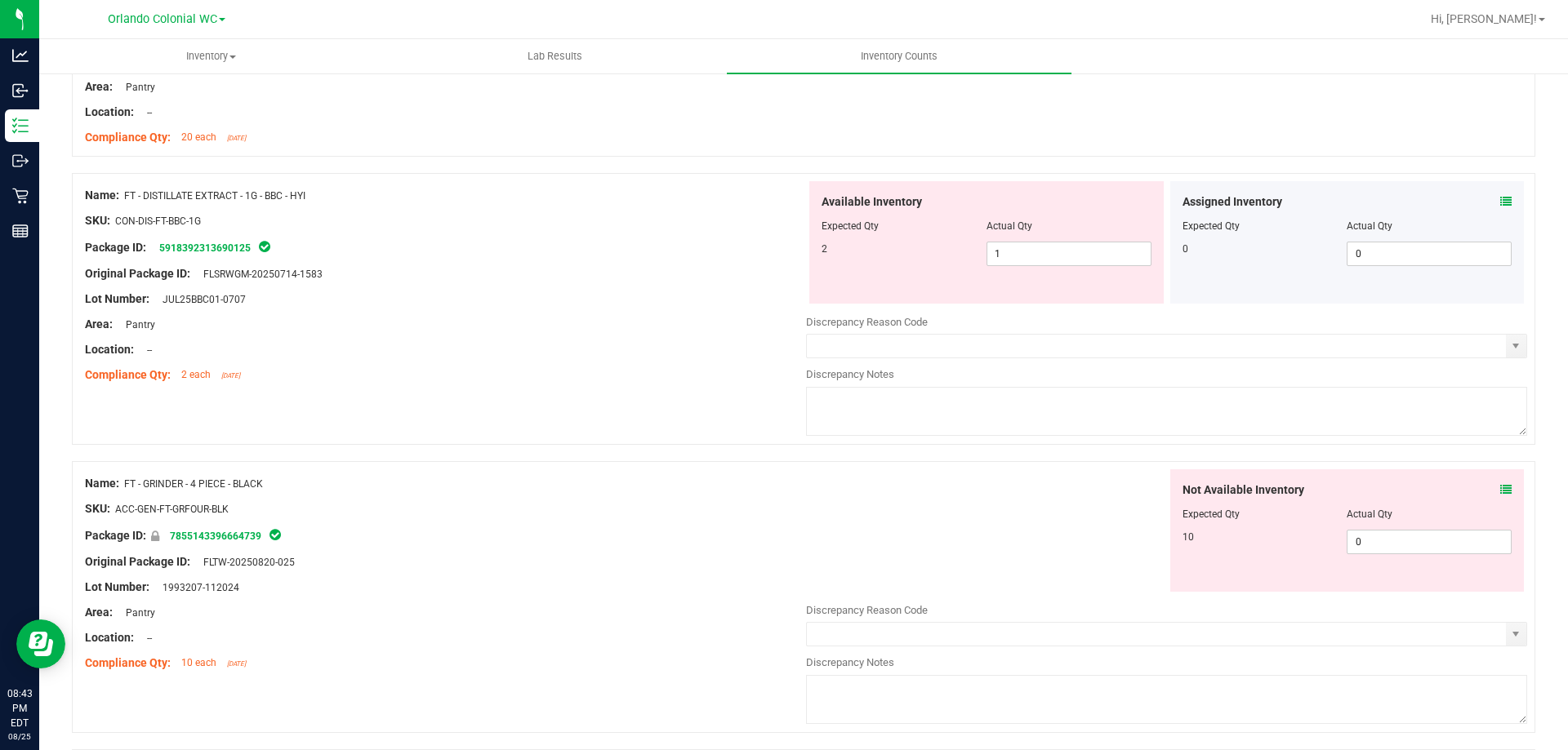
scroll to position [3473, 0]
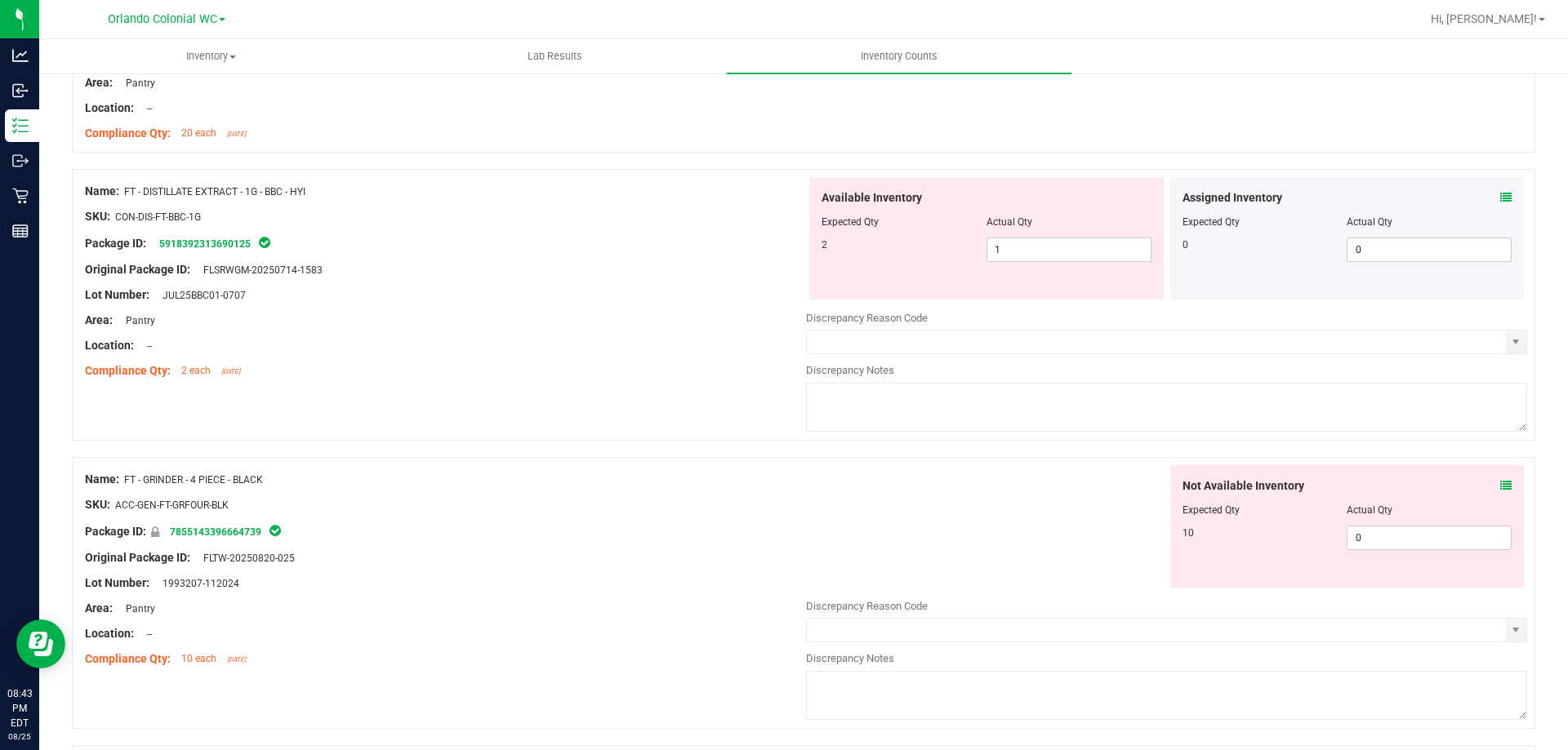
click at [1501, 197] on icon at bounding box center [1506, 197] width 12 height 12
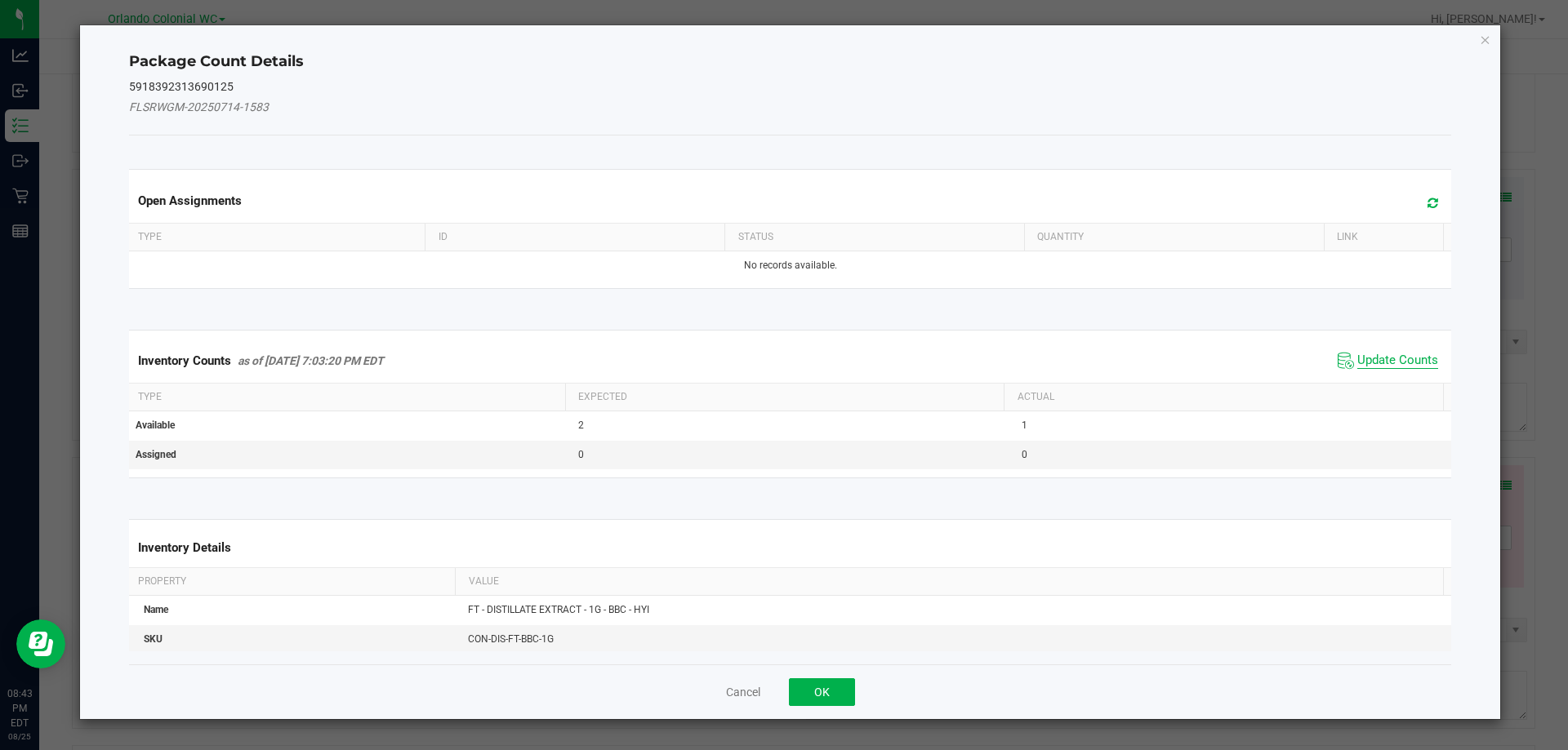
click at [1379, 352] on span "Update Counts" at bounding box center [1398, 361] width 81 height 16
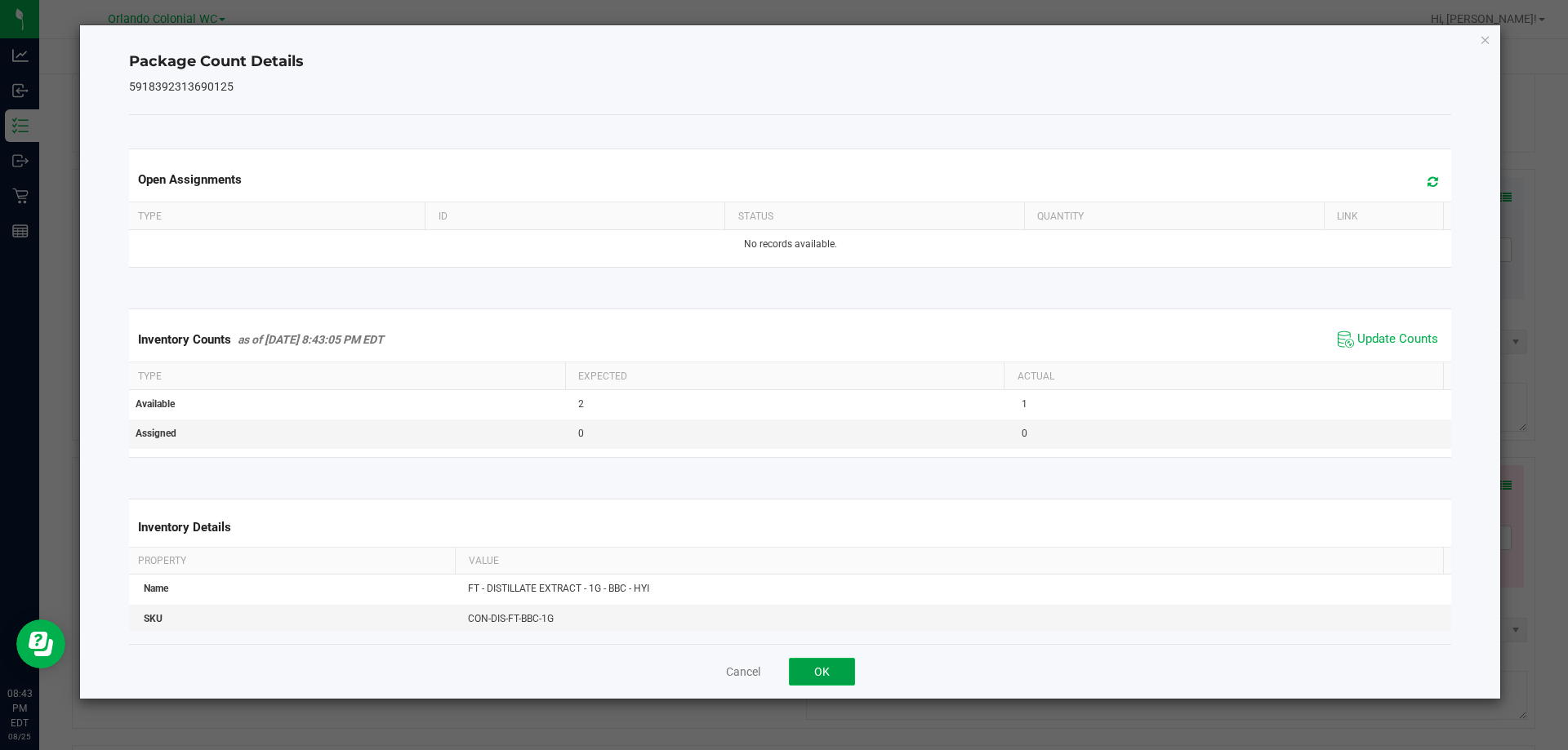
click at [829, 660] on button "OK" at bounding box center [822, 671] width 66 height 28
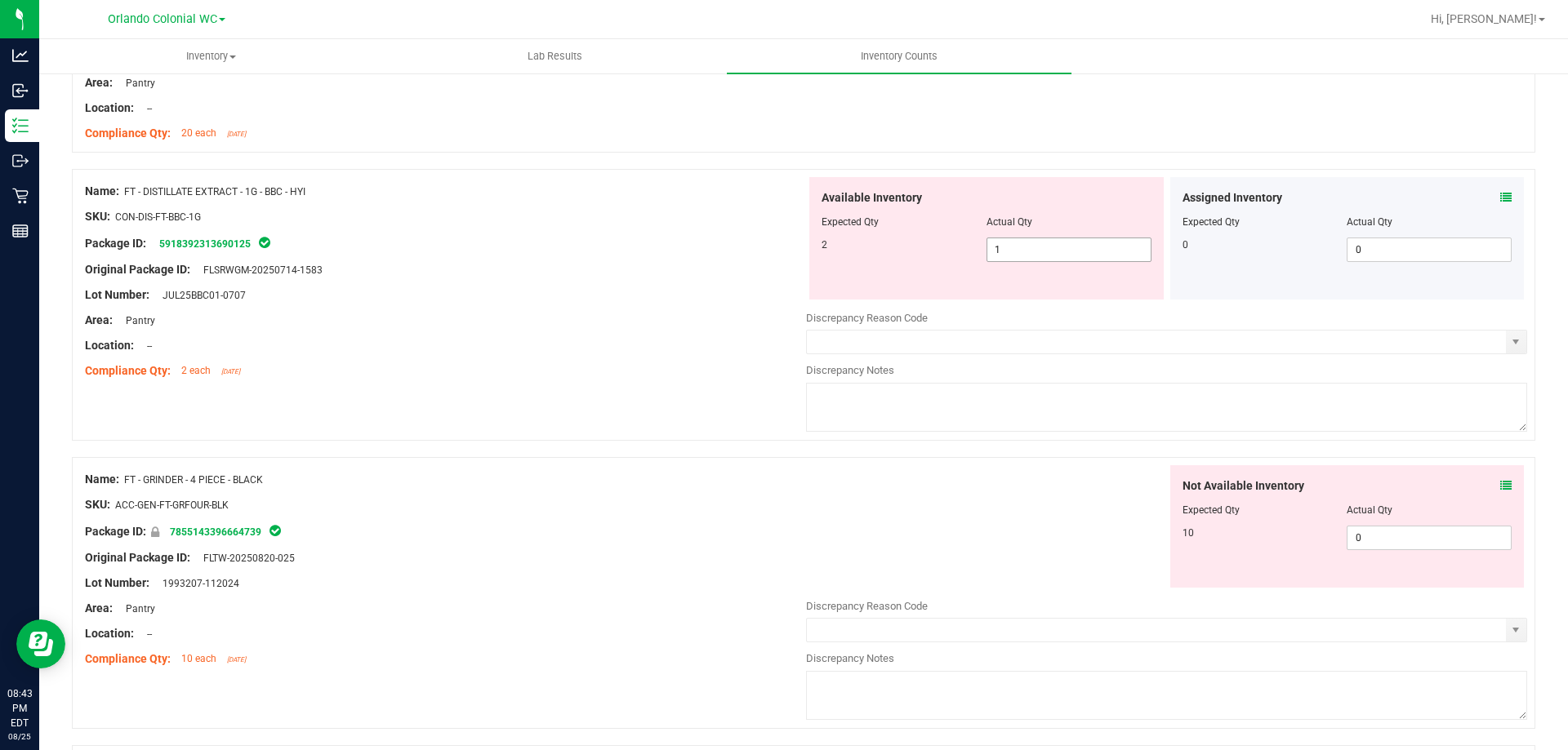
click at [1093, 254] on input "1" at bounding box center [1070, 249] width 163 height 23
type input "2"
click at [637, 352] on div "Location: --" at bounding box center [446, 345] width 721 height 17
type input "2"
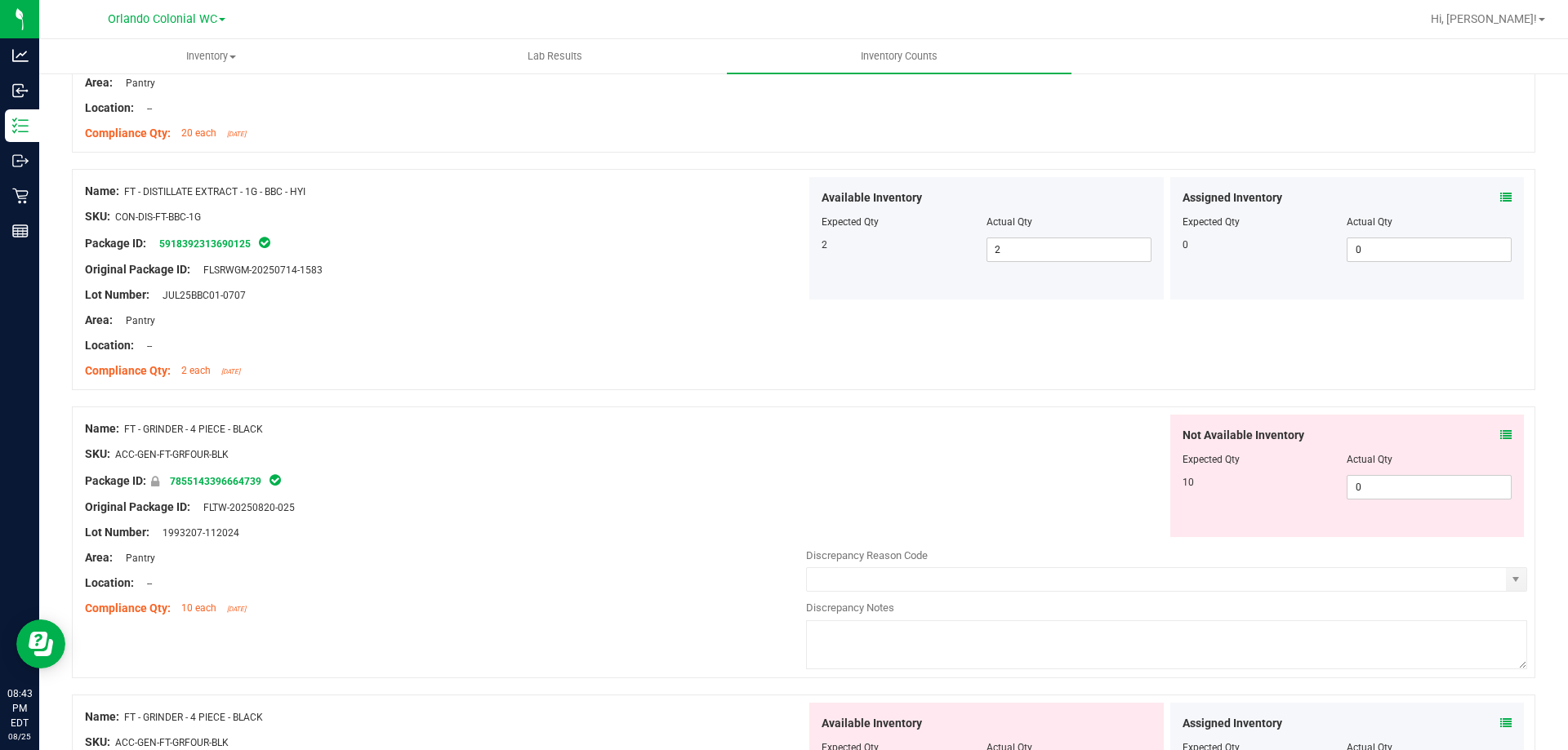
click at [1501, 437] on icon at bounding box center [1506, 435] width 12 height 12
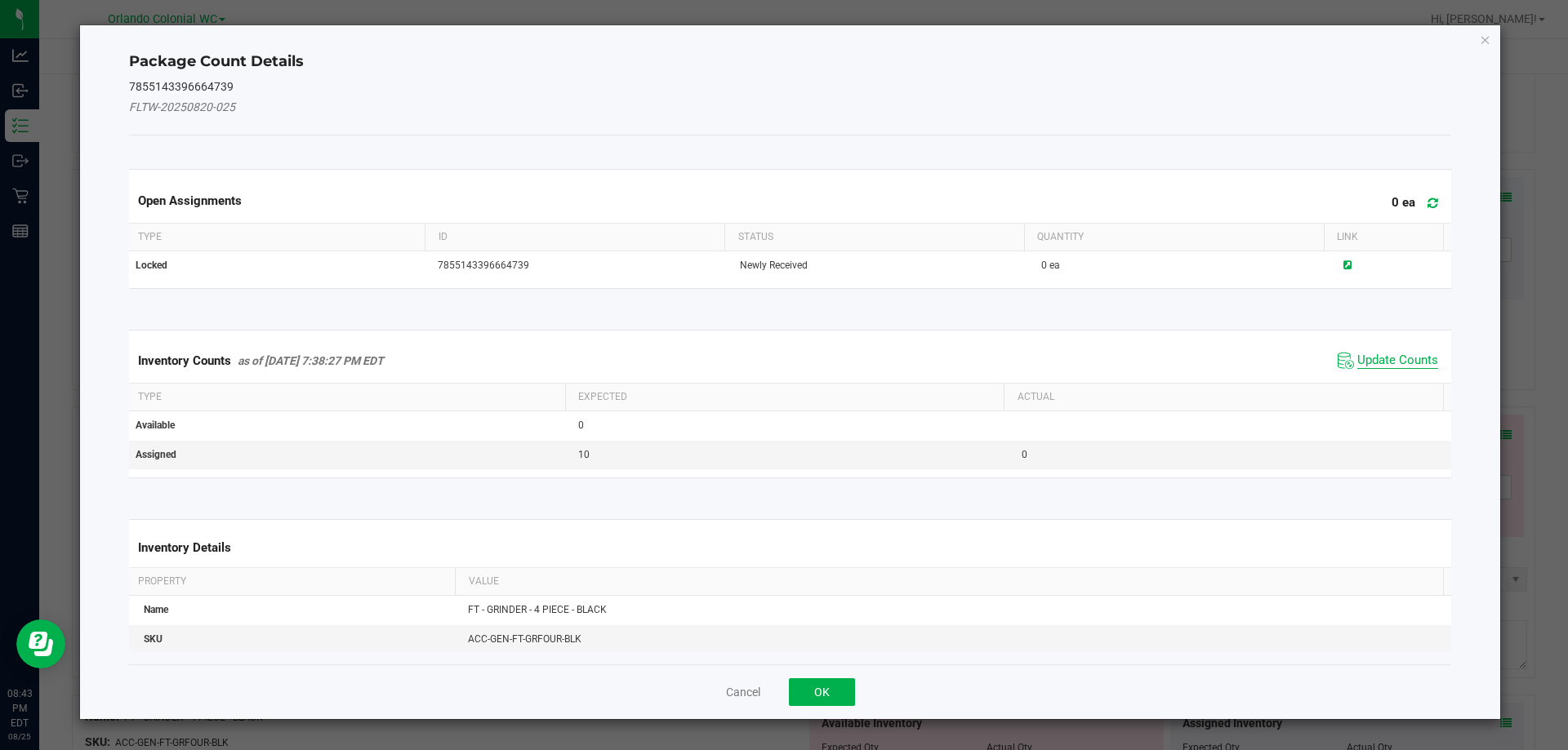
click at [1397, 362] on span "Update Counts" at bounding box center [1398, 361] width 81 height 16
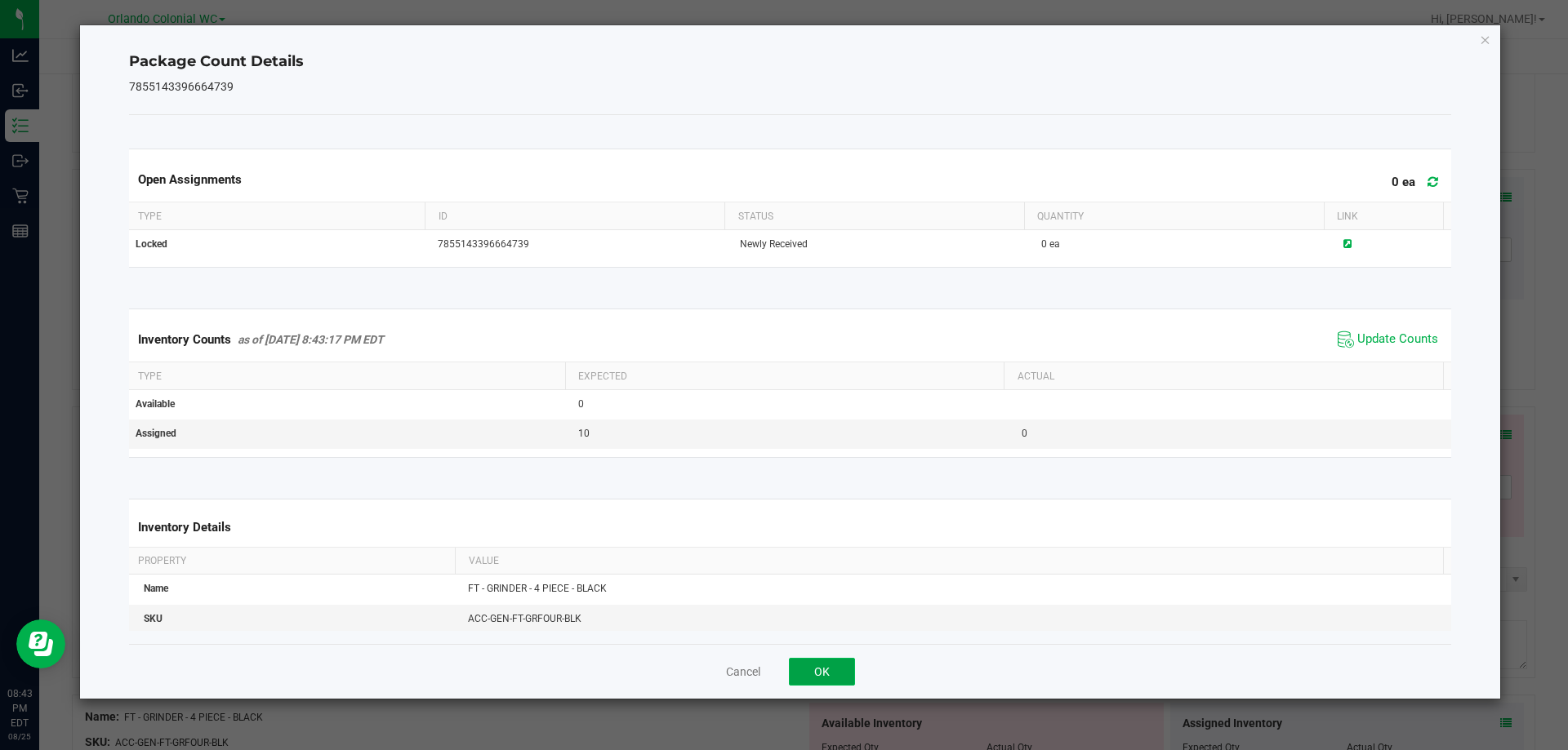
click at [838, 679] on button "OK" at bounding box center [822, 671] width 66 height 28
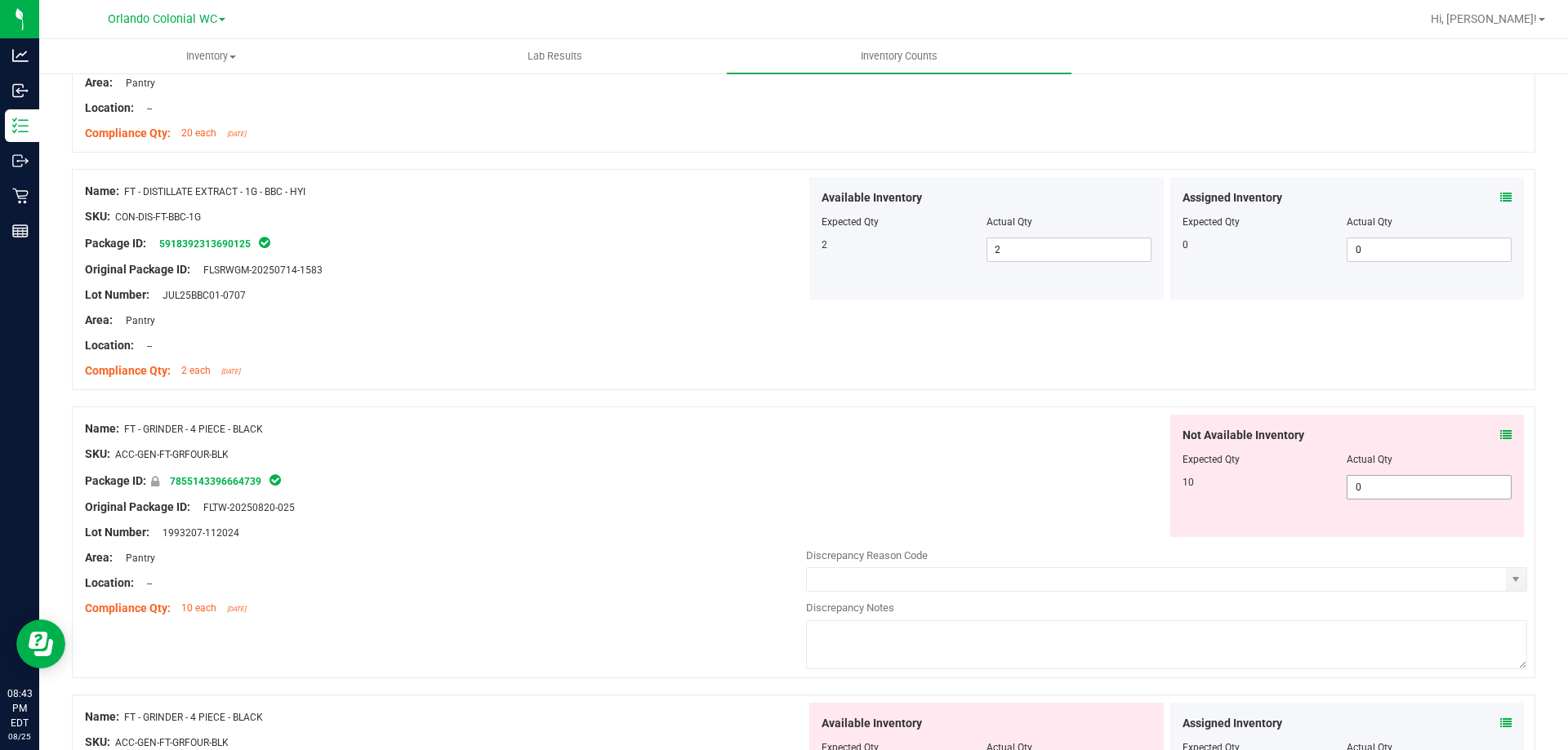
click at [1396, 486] on input "0" at bounding box center [1429, 486] width 163 height 23
type input "10"
click at [612, 510] on div "Original Package ID: FLTW-20250820-025" at bounding box center [446, 507] width 721 height 17
type input "10"
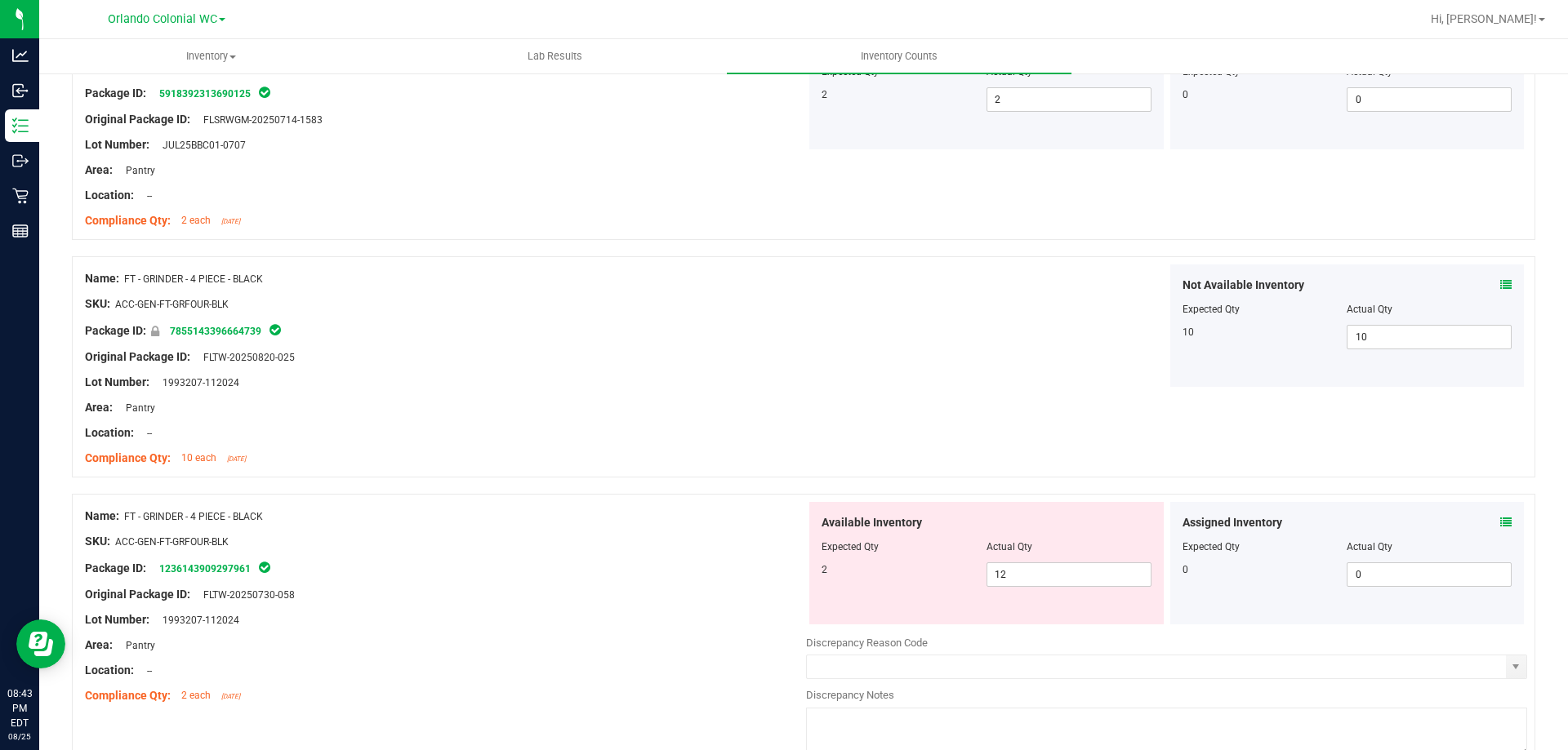
scroll to position [3782, 0]
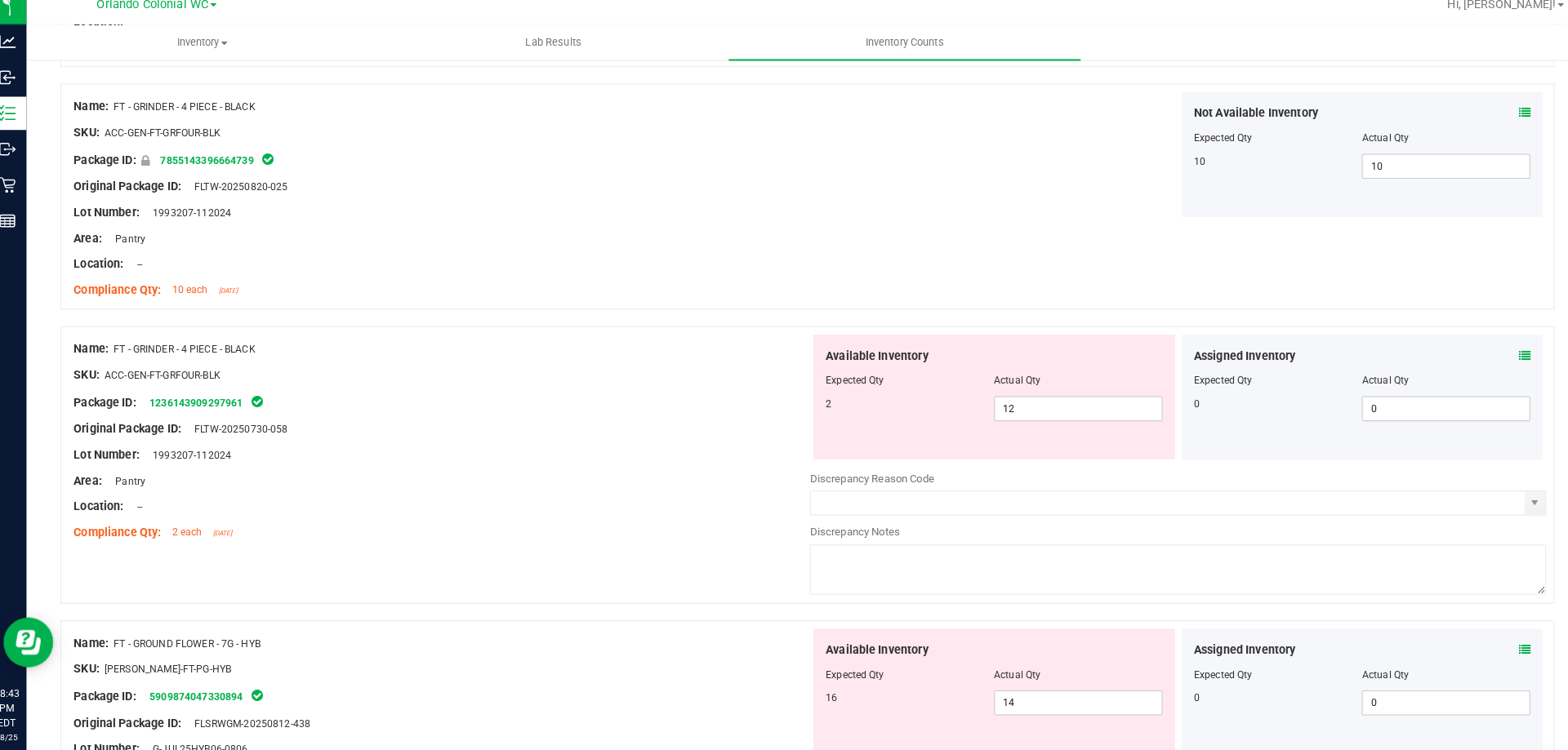
click at [1501, 361] on icon at bounding box center [1506, 363] width 12 height 12
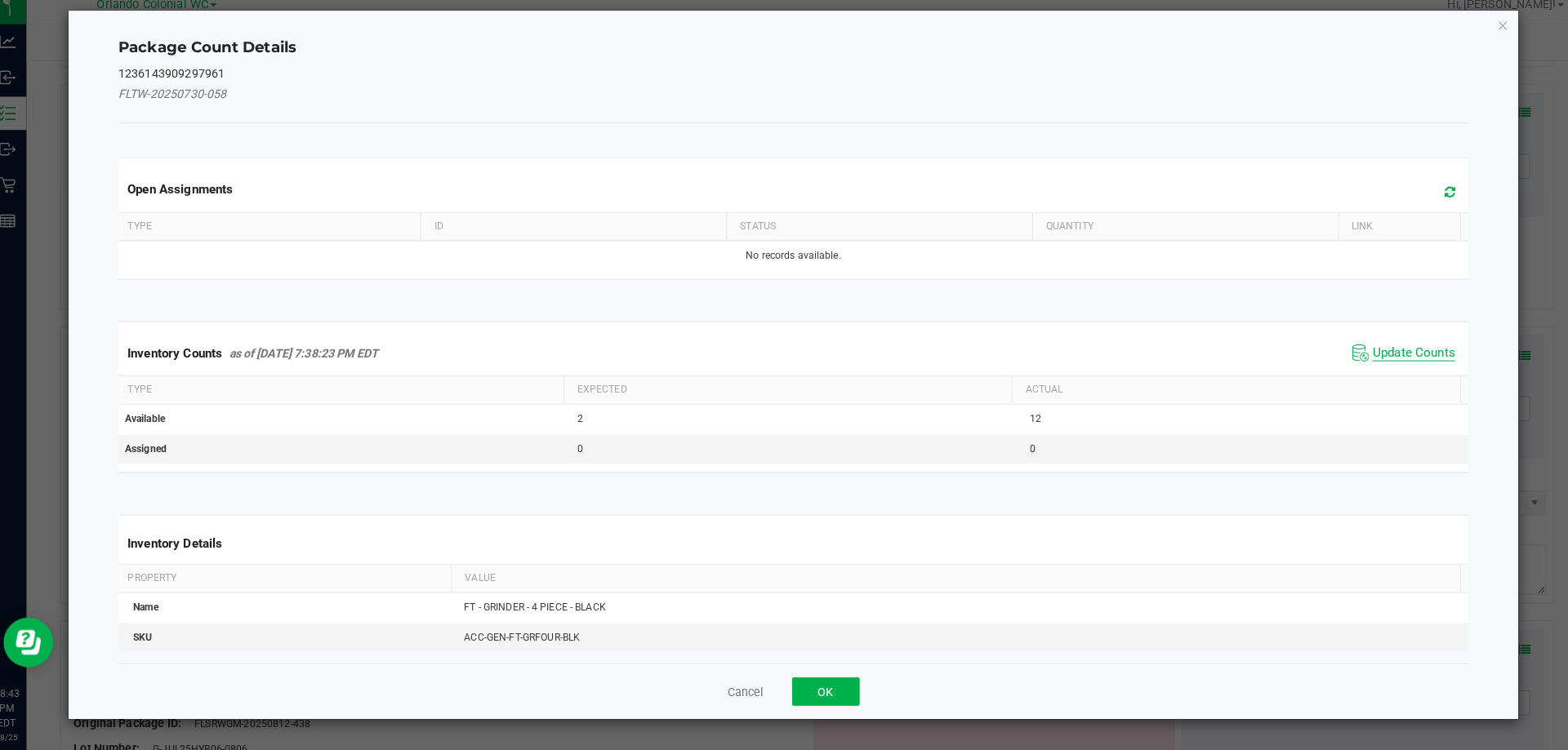
click at [1399, 366] on span "Update Counts" at bounding box center [1398, 361] width 81 height 16
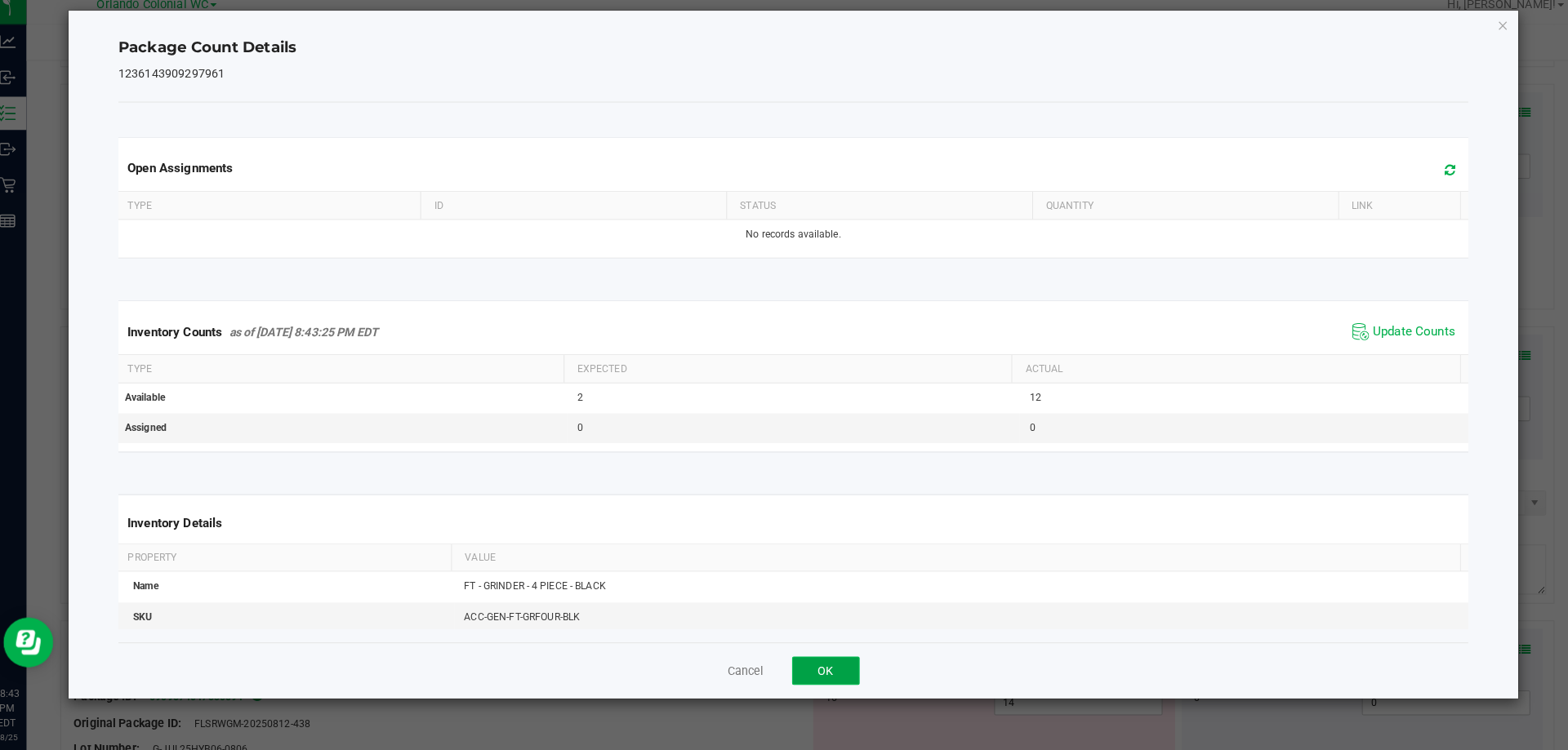
click at [850, 670] on button "OK" at bounding box center [822, 671] width 66 height 28
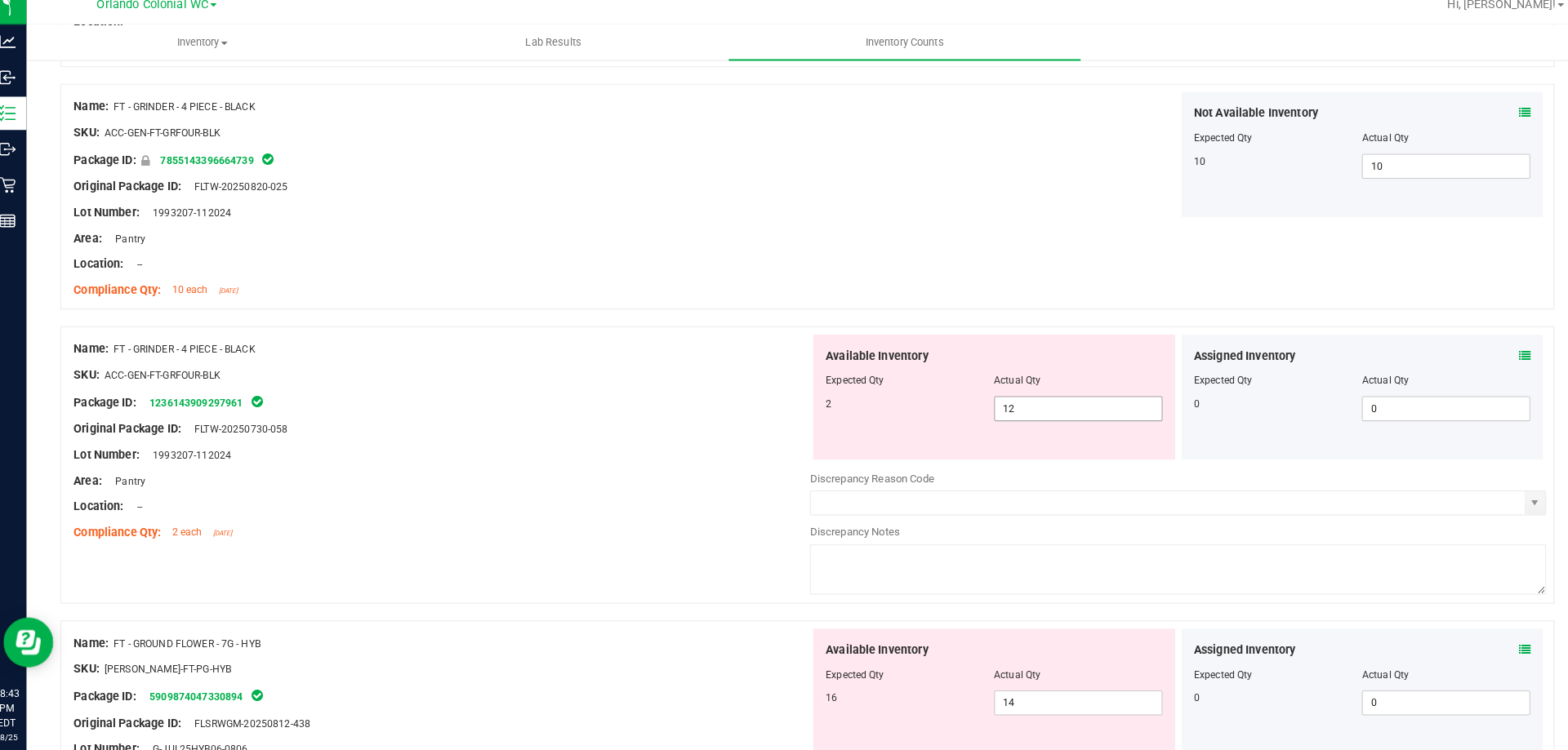
click at [1039, 417] on input "12" at bounding box center [1070, 415] width 163 height 23
type input "1"
type input "2"
click at [582, 521] on div at bounding box center [446, 524] width 721 height 8
type input "2"
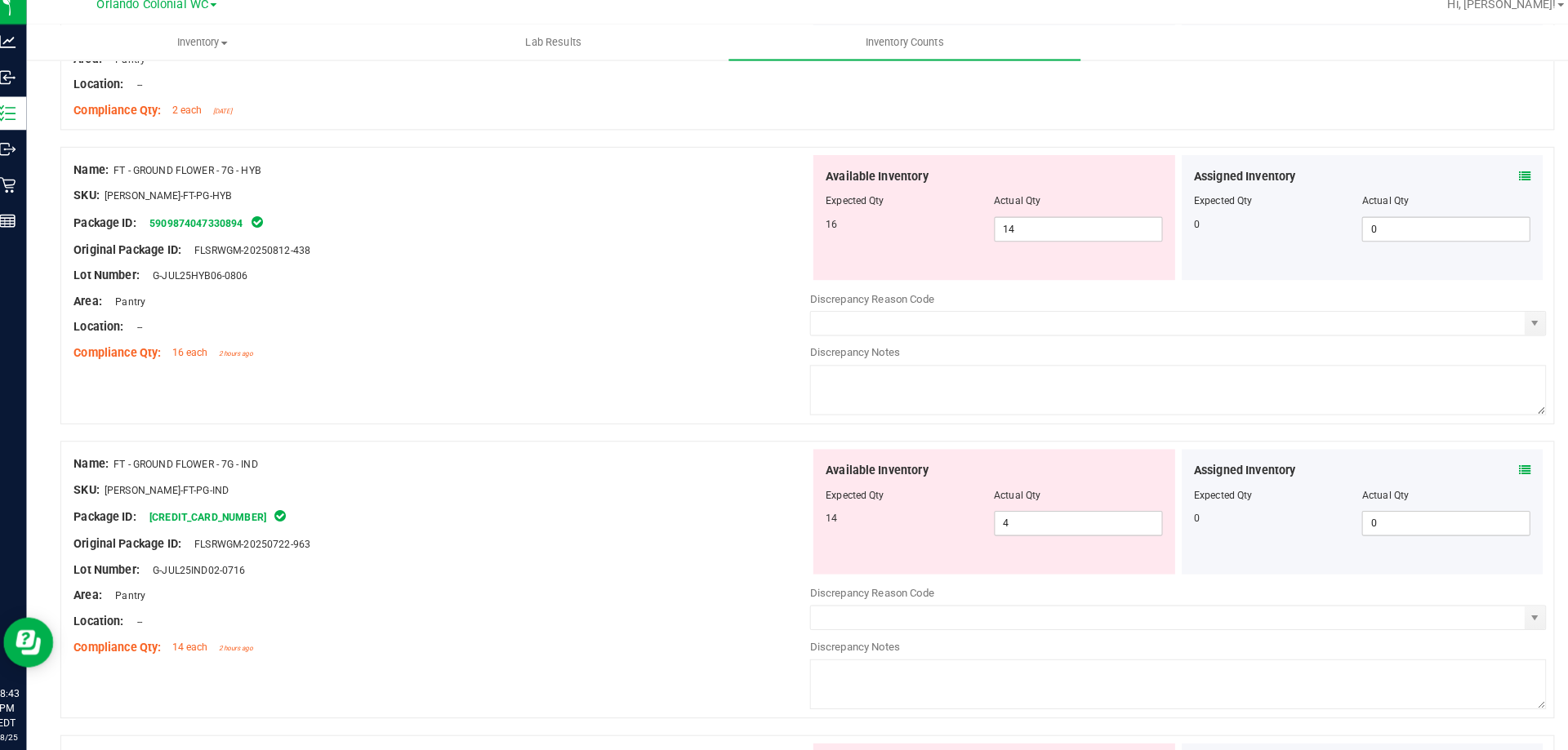
scroll to position [4202, 0]
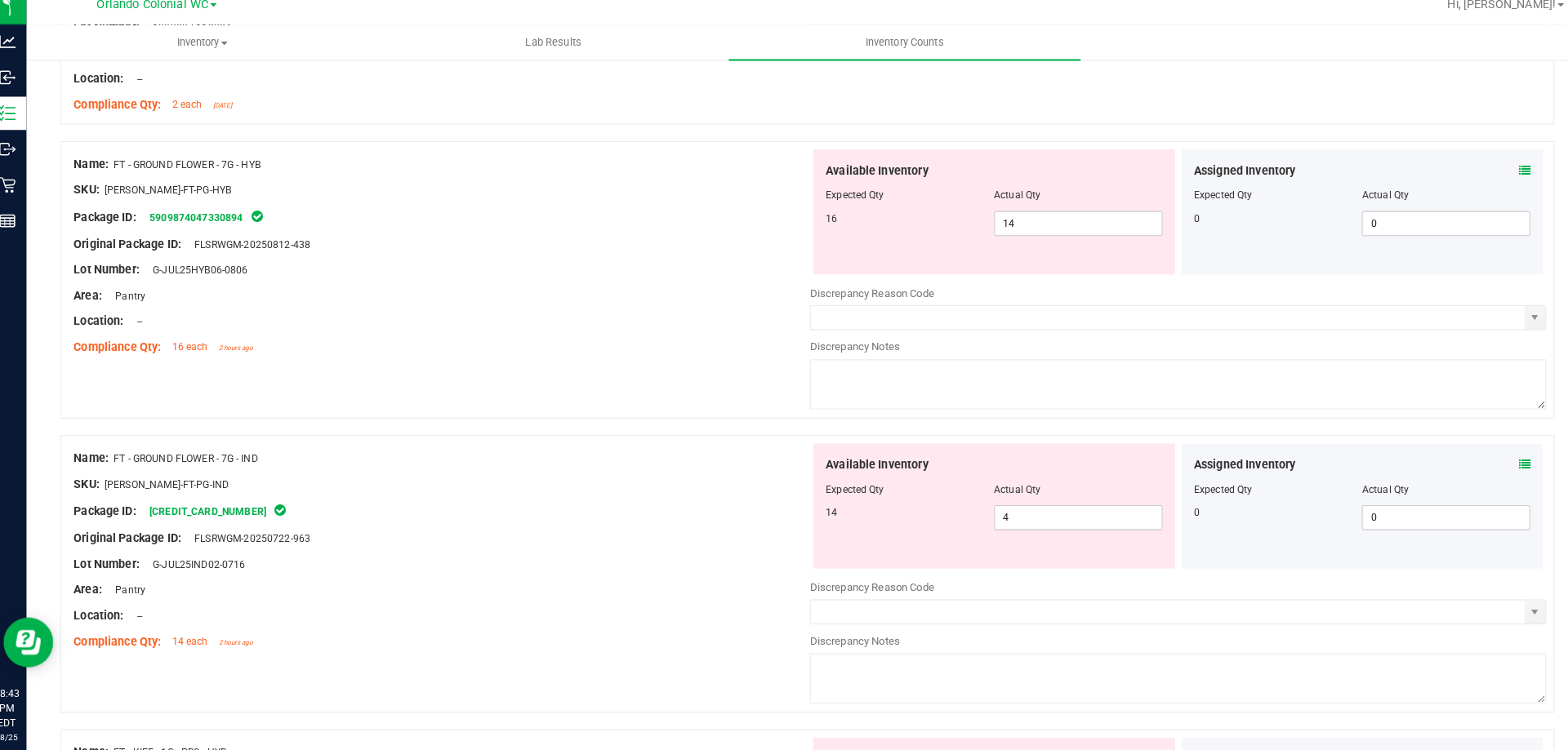
click at [1501, 176] on icon at bounding box center [1506, 181] width 12 height 12
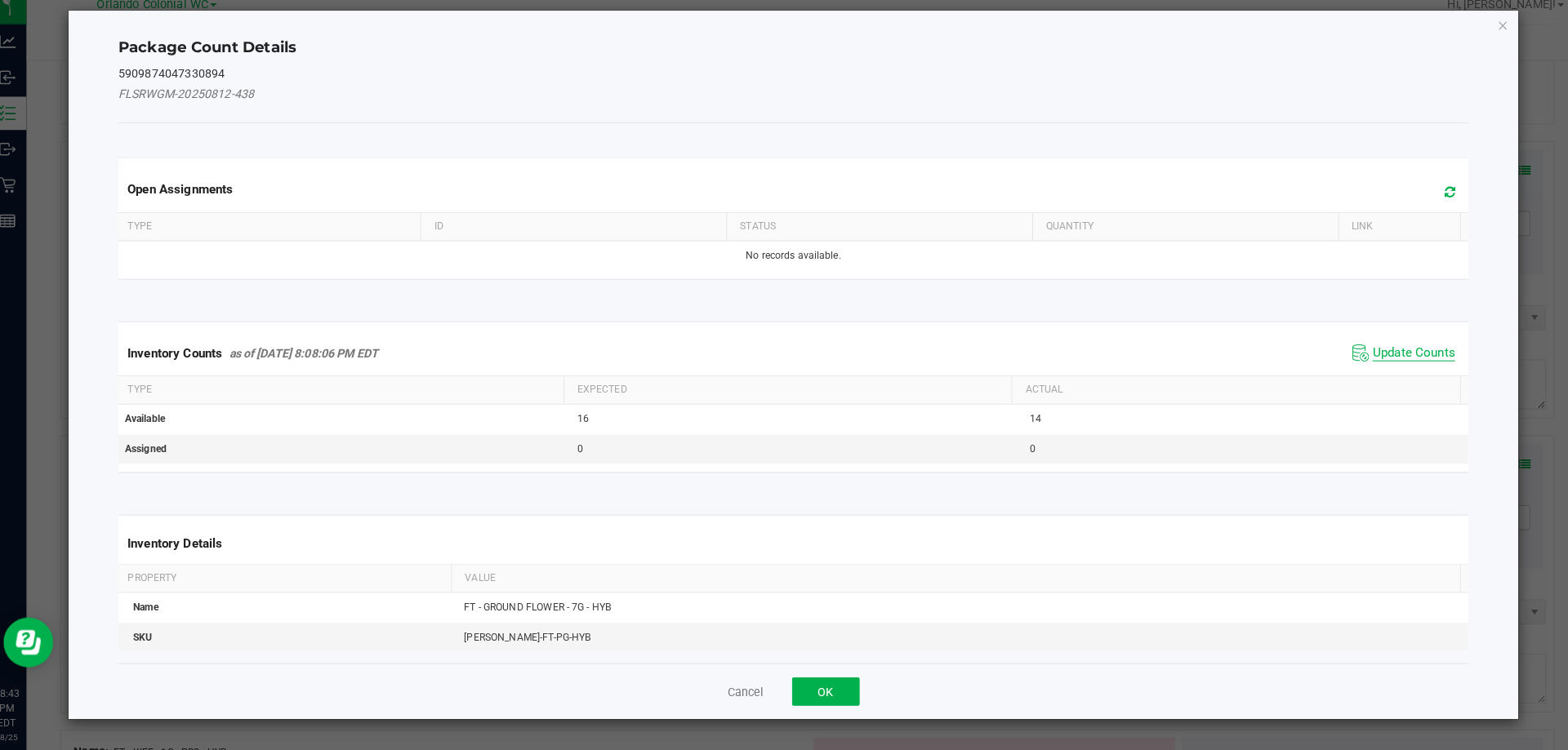
click at [1387, 368] on span "Update Counts" at bounding box center [1398, 361] width 81 height 16
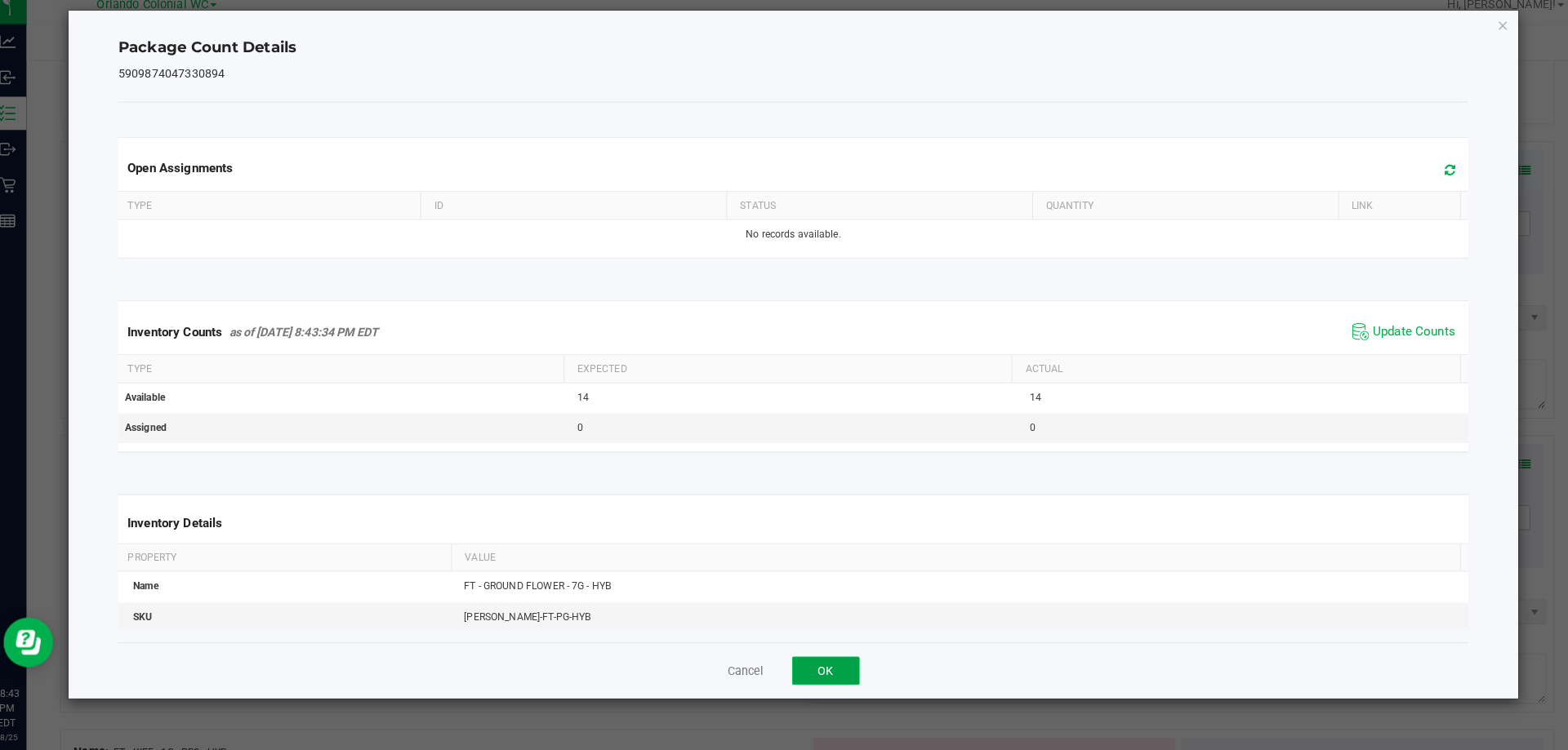
click at [822, 672] on button "OK" at bounding box center [822, 671] width 66 height 28
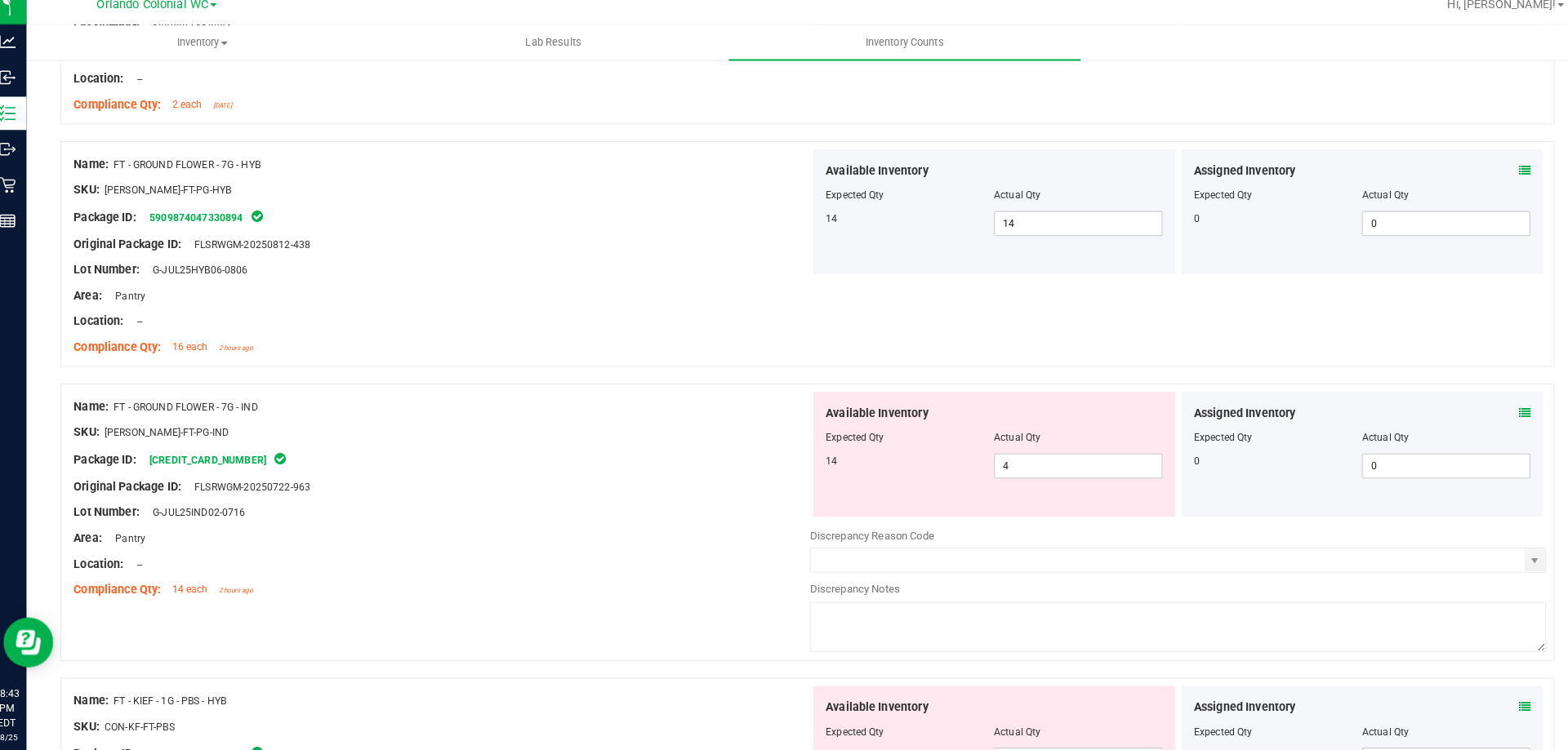
click at [1501, 419] on icon at bounding box center [1506, 418] width 12 height 12
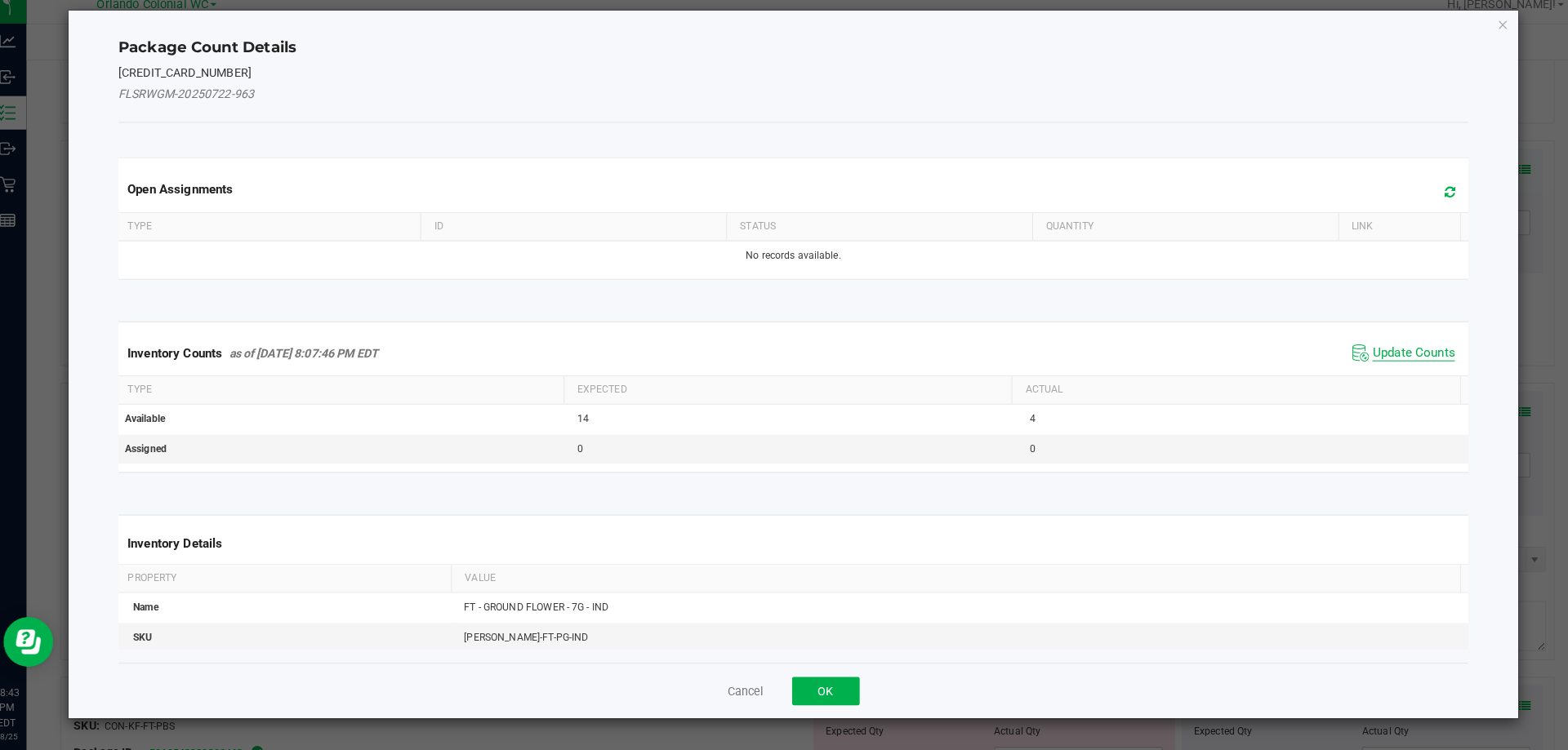
click at [1394, 364] on span "Update Counts" at bounding box center [1398, 361] width 81 height 16
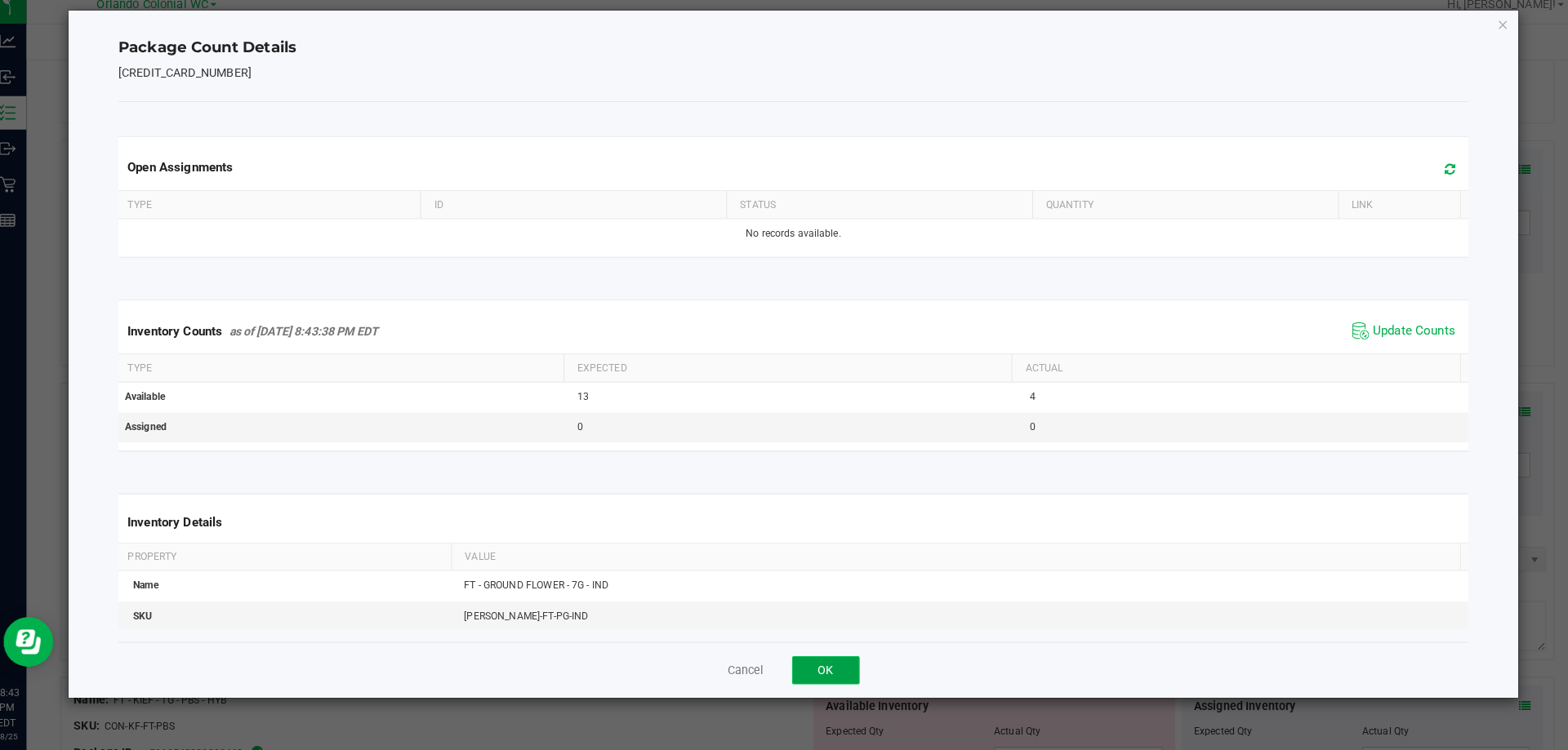
click at [823, 681] on button "OK" at bounding box center [822, 671] width 66 height 28
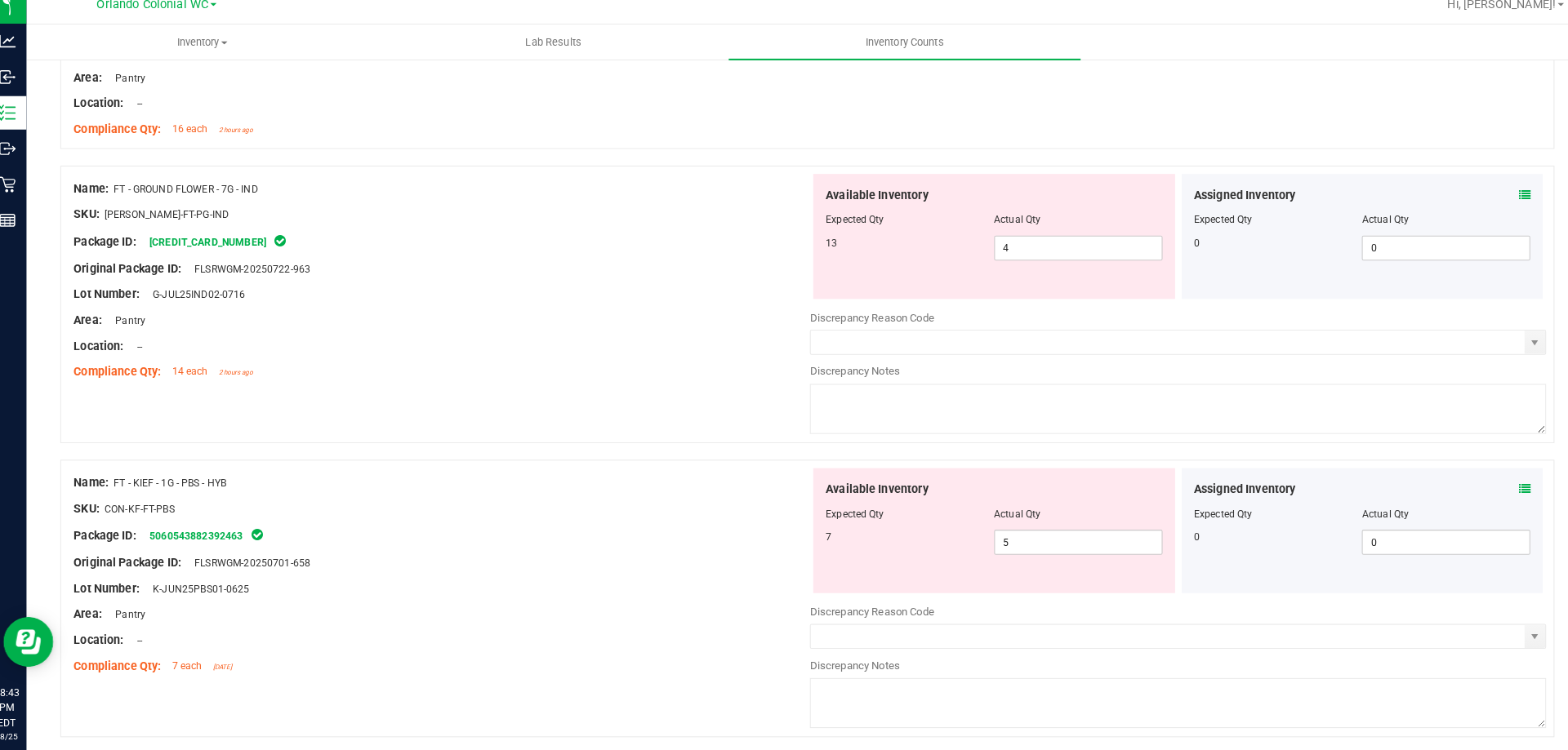
scroll to position [4414, 0]
click at [1039, 255] on input "4" at bounding box center [1070, 258] width 163 height 23
type input "13"
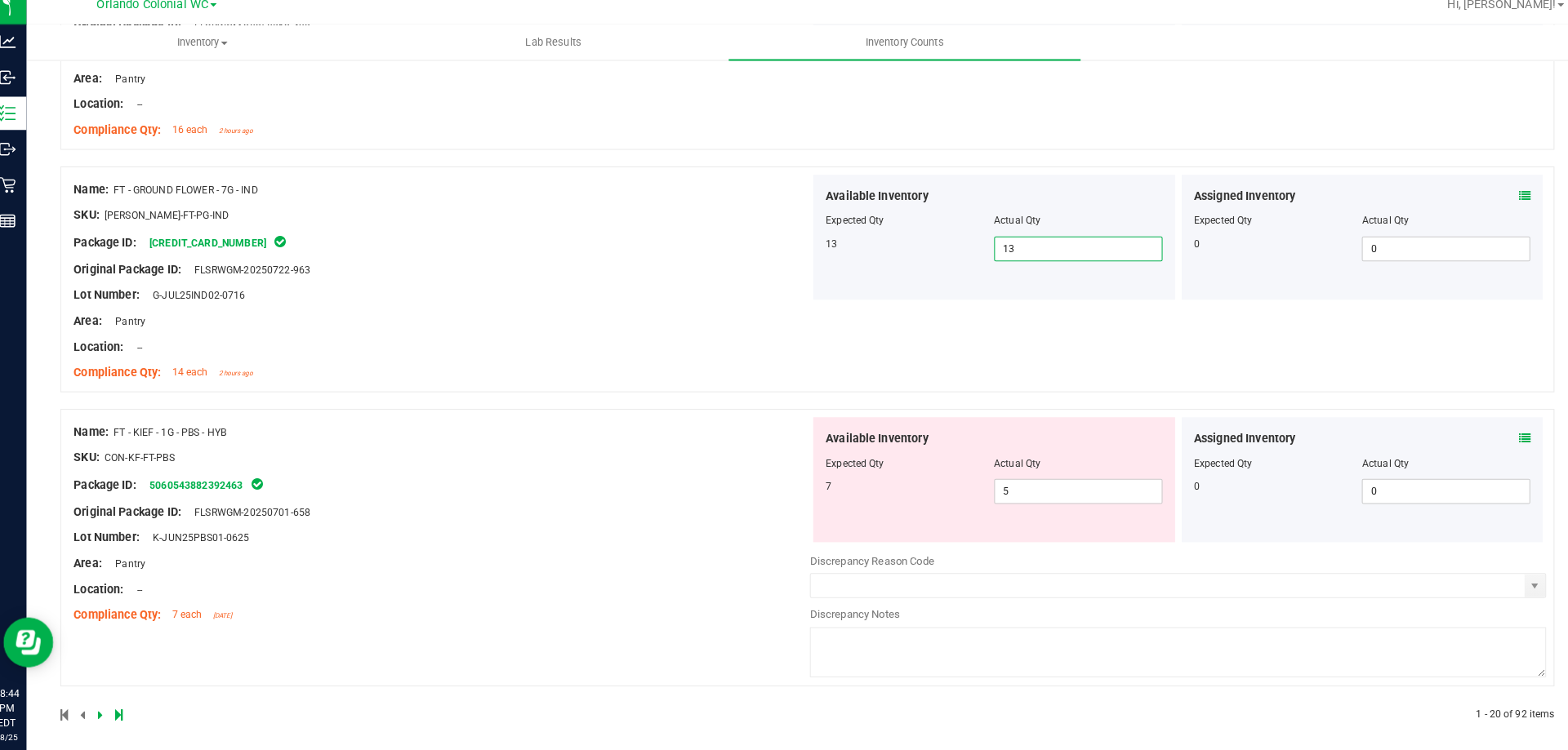
click at [1501, 448] on icon at bounding box center [1506, 444] width 12 height 12
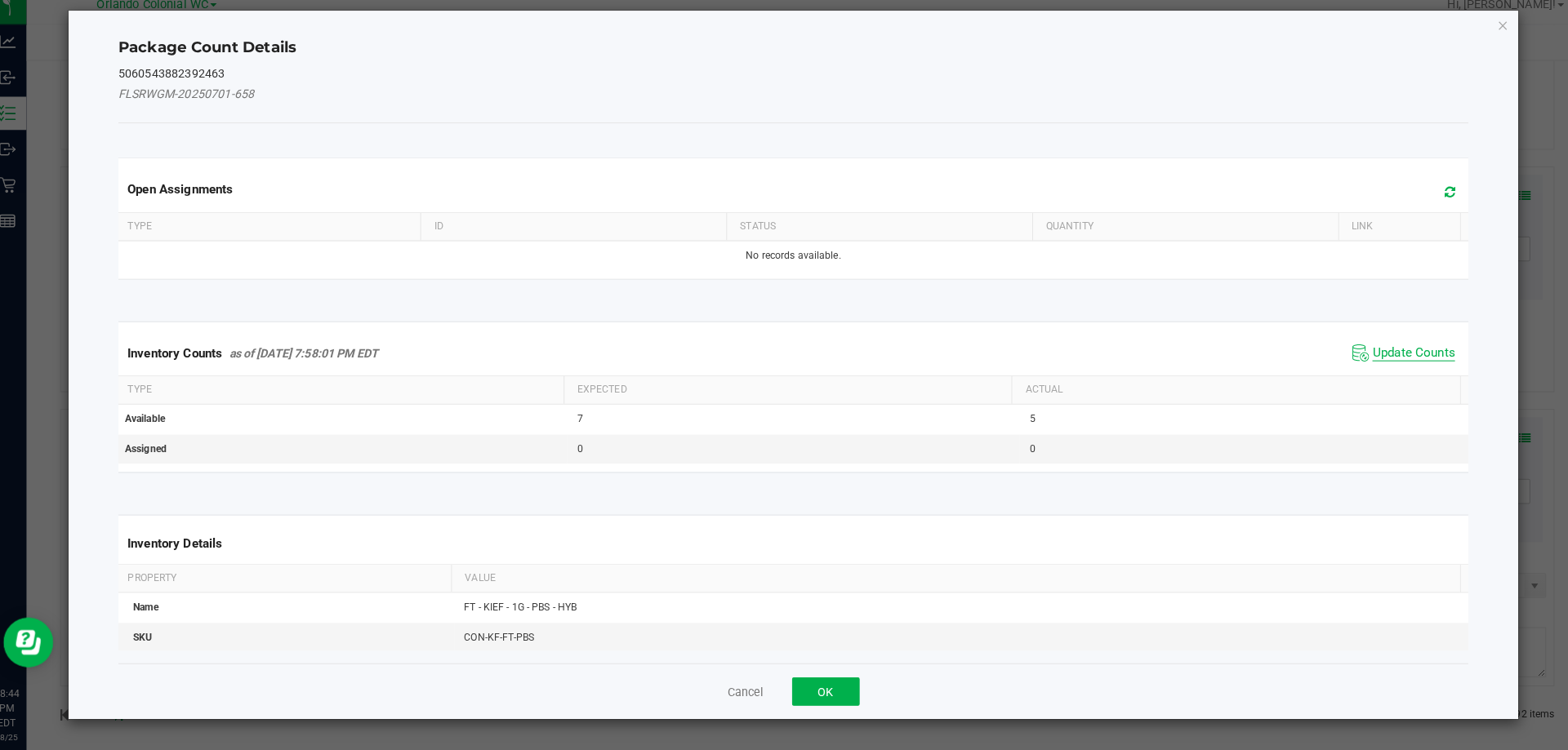
click at [1386, 359] on span "Update Counts" at bounding box center [1398, 361] width 81 height 16
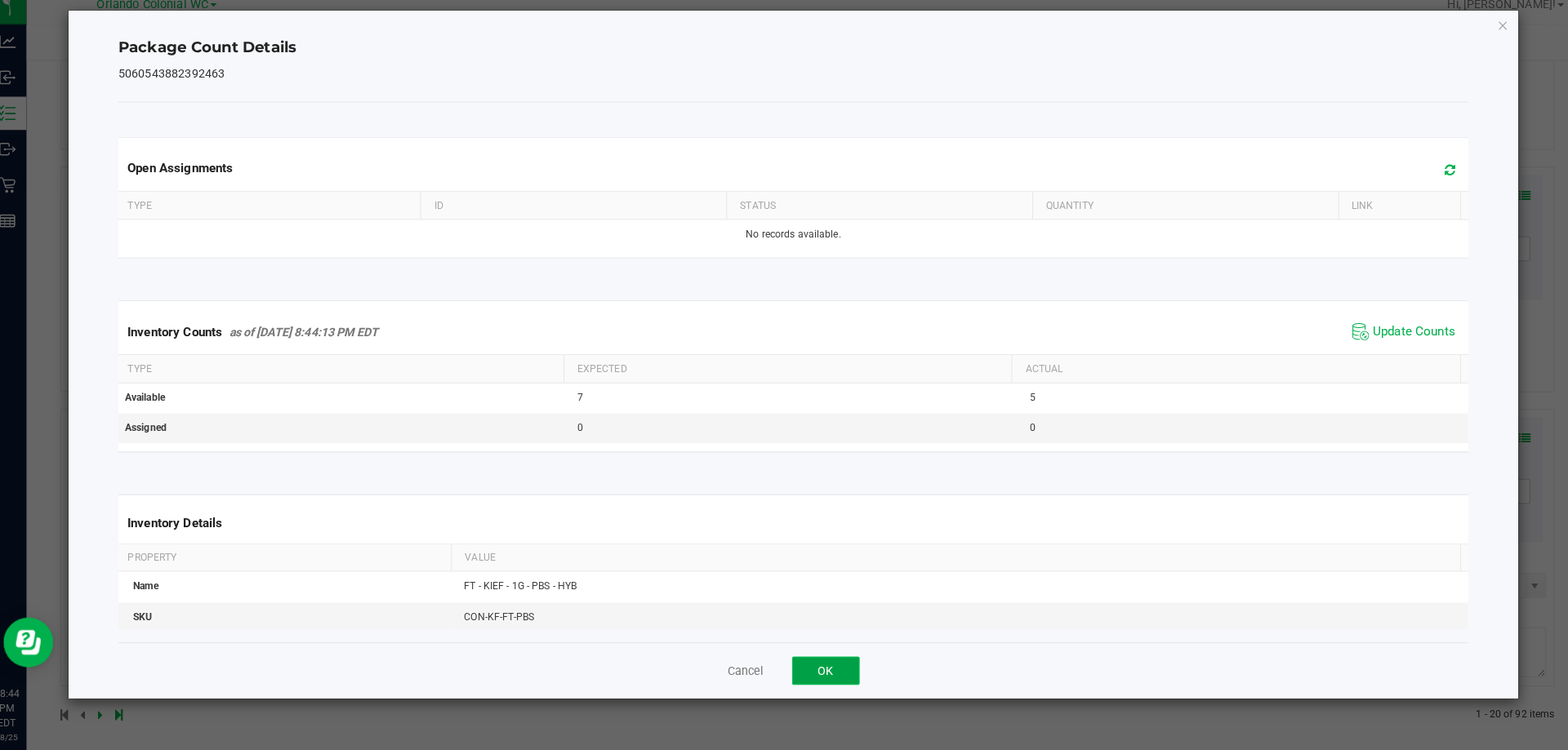
click at [823, 658] on button "OK" at bounding box center [822, 671] width 66 height 28
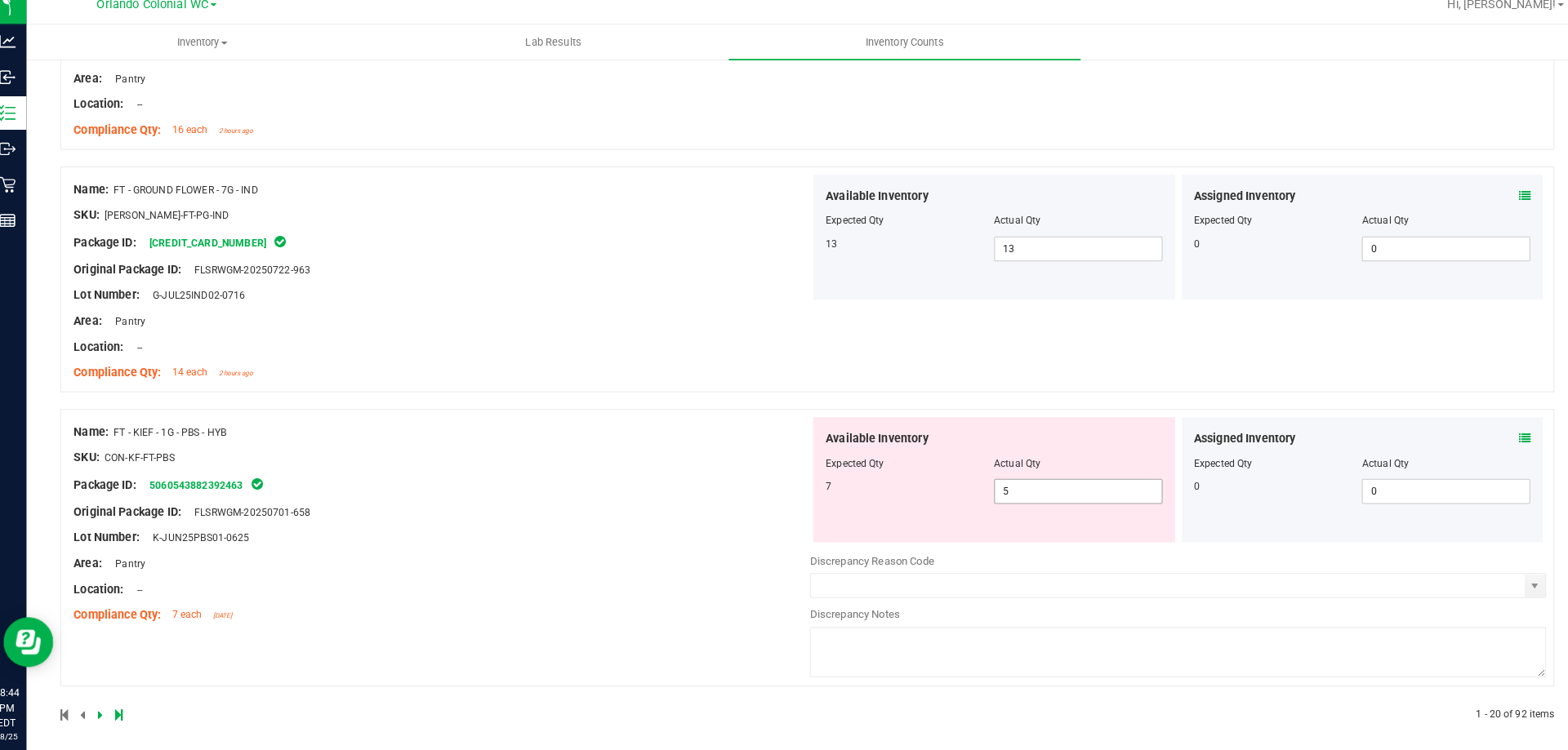
click at [1096, 498] on input "5" at bounding box center [1070, 495] width 163 height 23
type input "7"
click at [677, 572] on div "Name: FT - KIEF - 1G - PBS - HYB SKU: CON-KF-FT-PBS Package ID: 506054388239246…" at bounding box center [446, 528] width 721 height 208
type input "7"
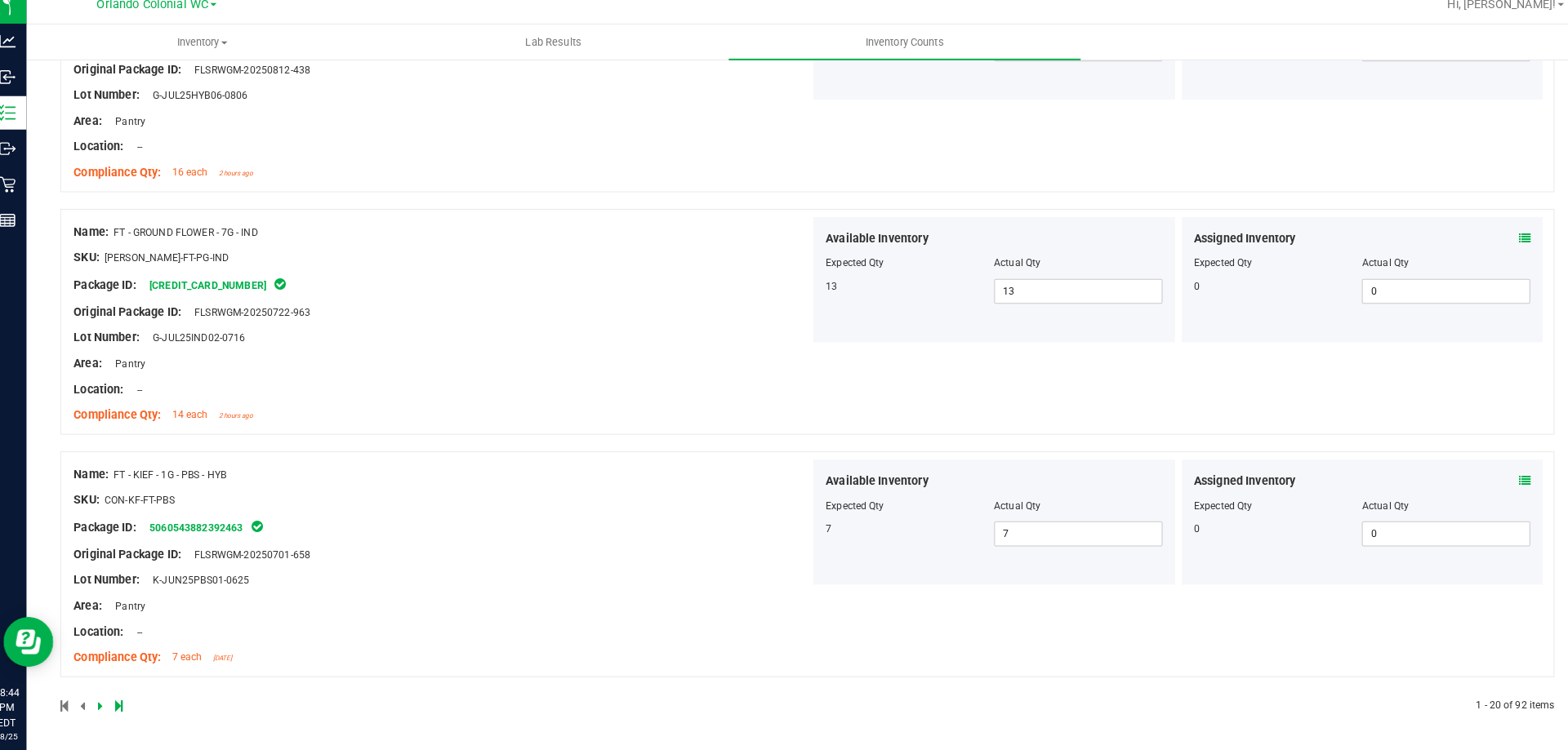
scroll to position [0, 0]
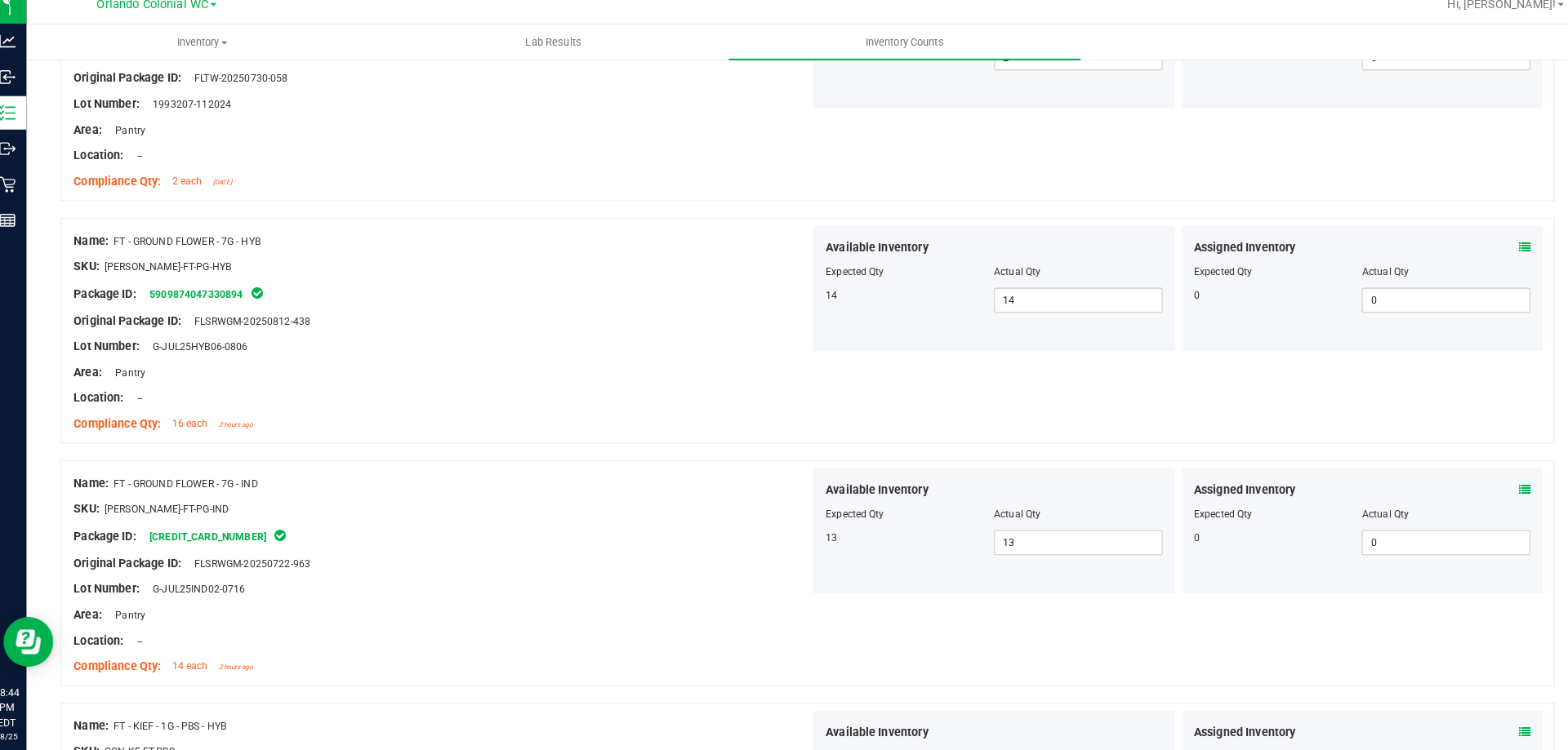
scroll to position [3972, 0]
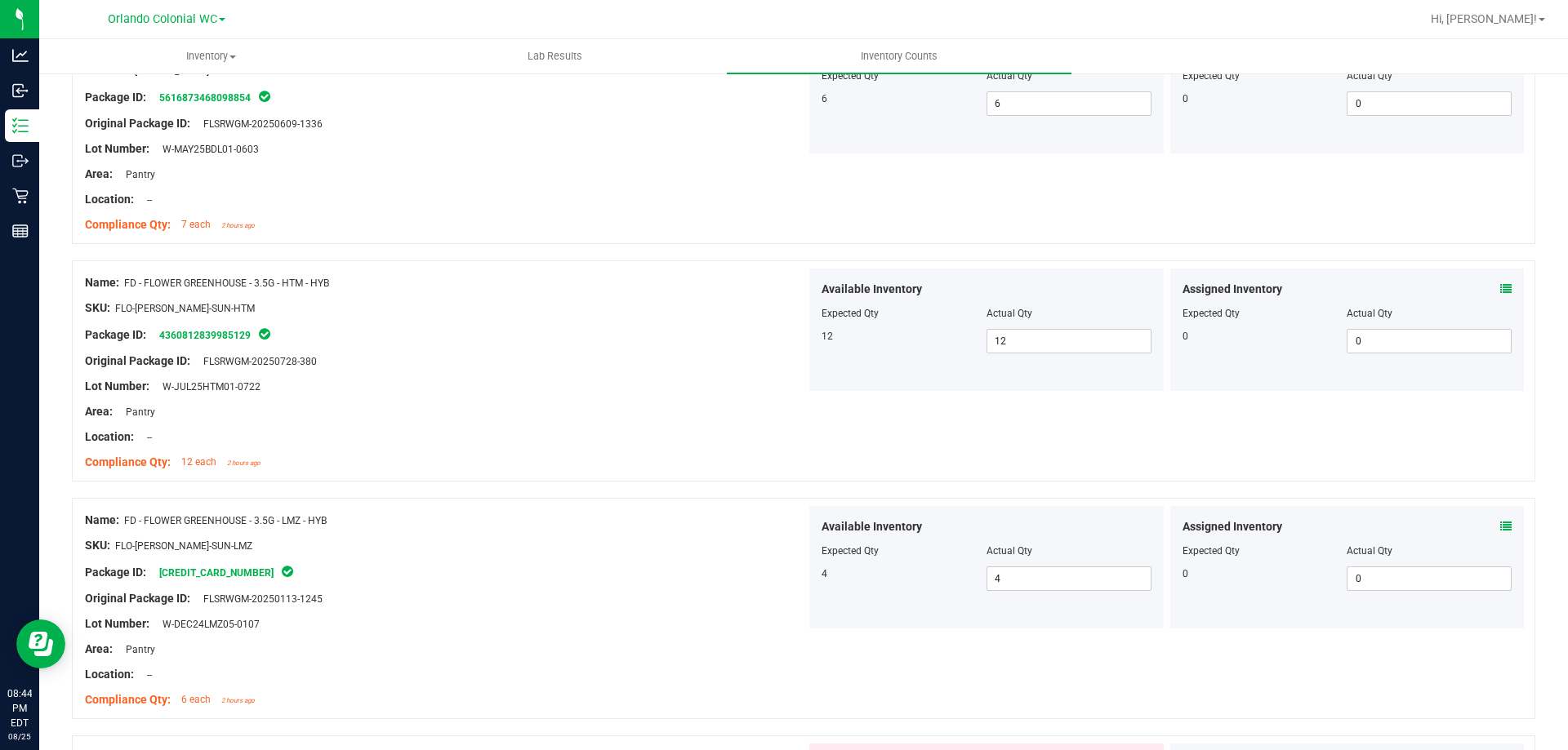
scroll to position [35, 0]
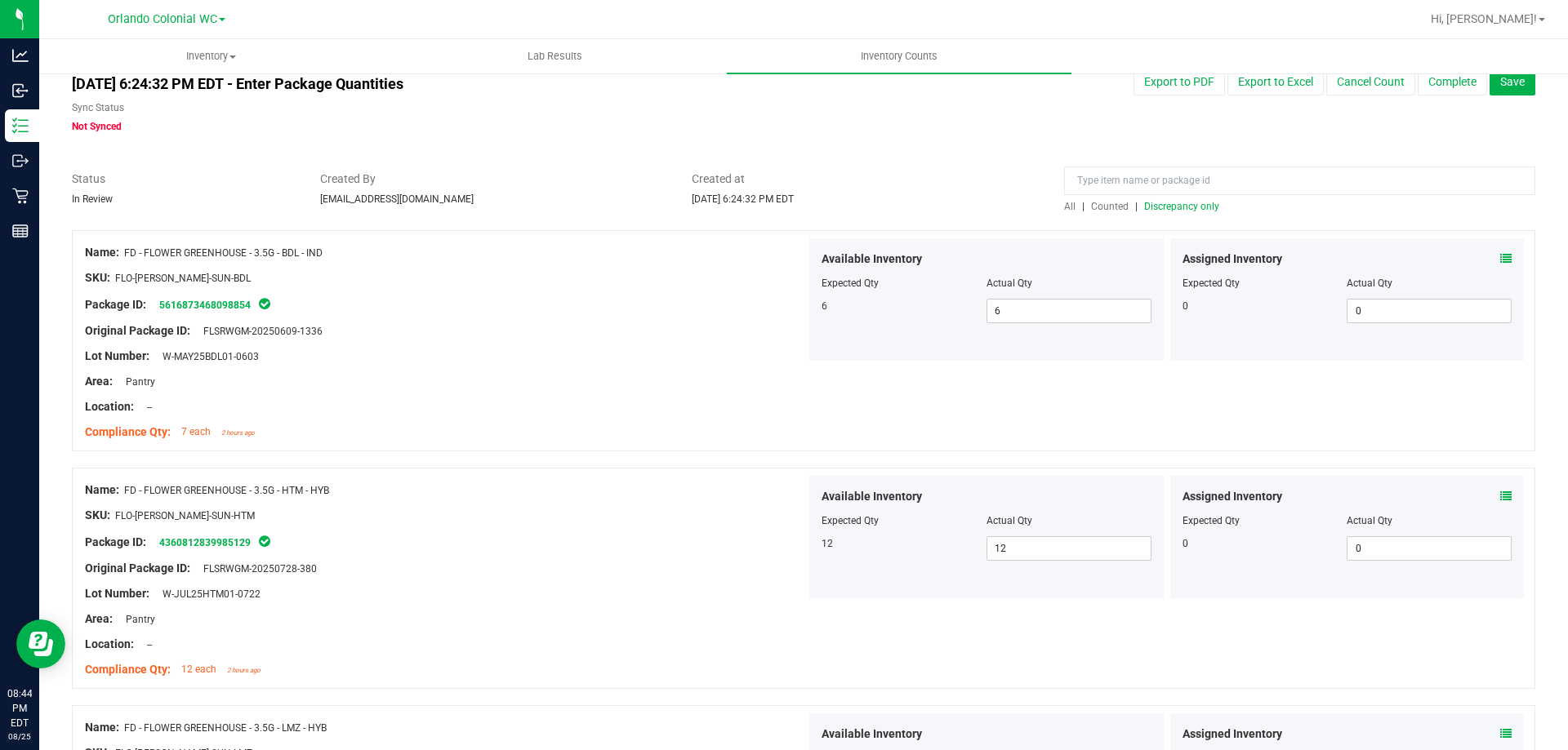
click at [1064, 203] on span "All" at bounding box center [1070, 207] width 12 height 12
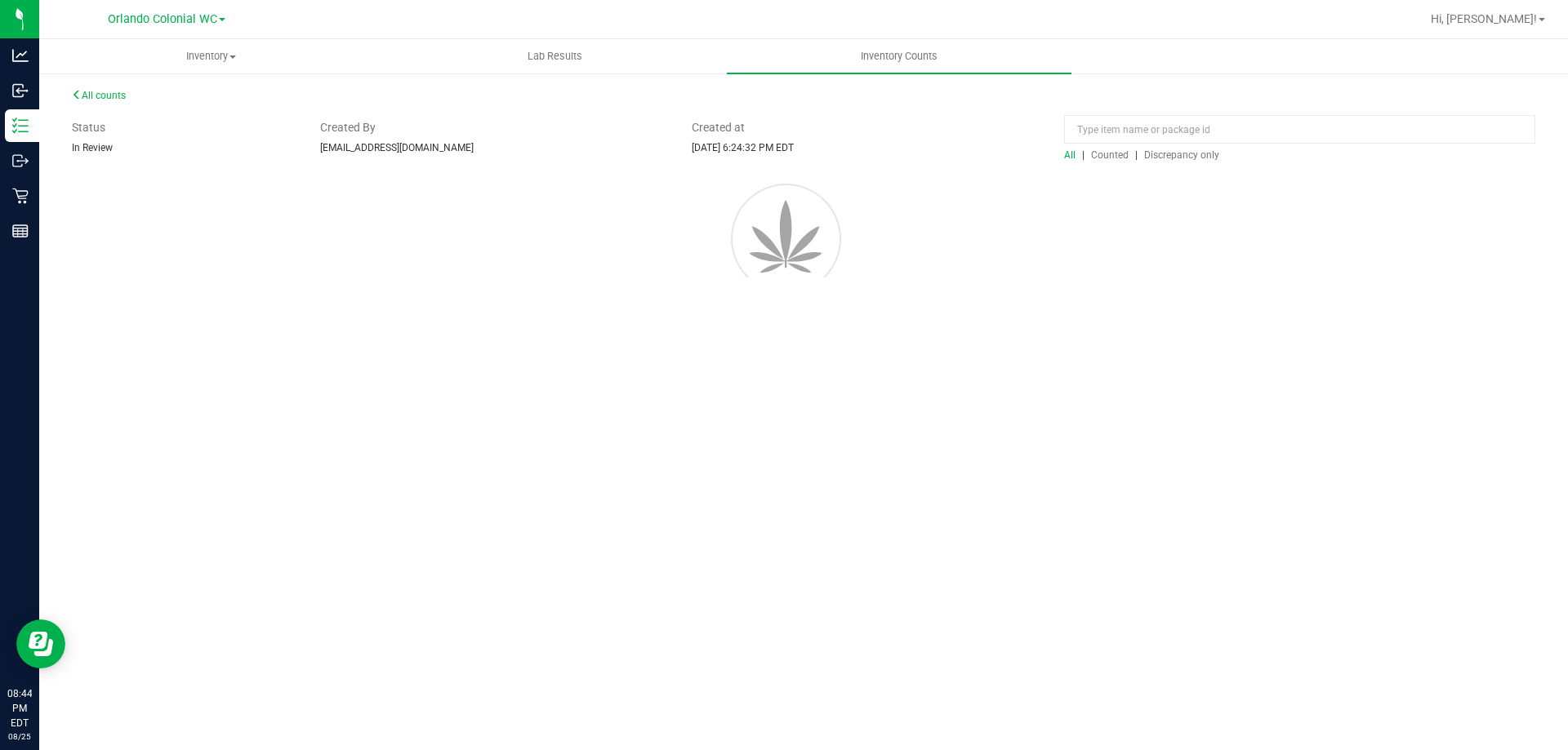
scroll to position [0, 0]
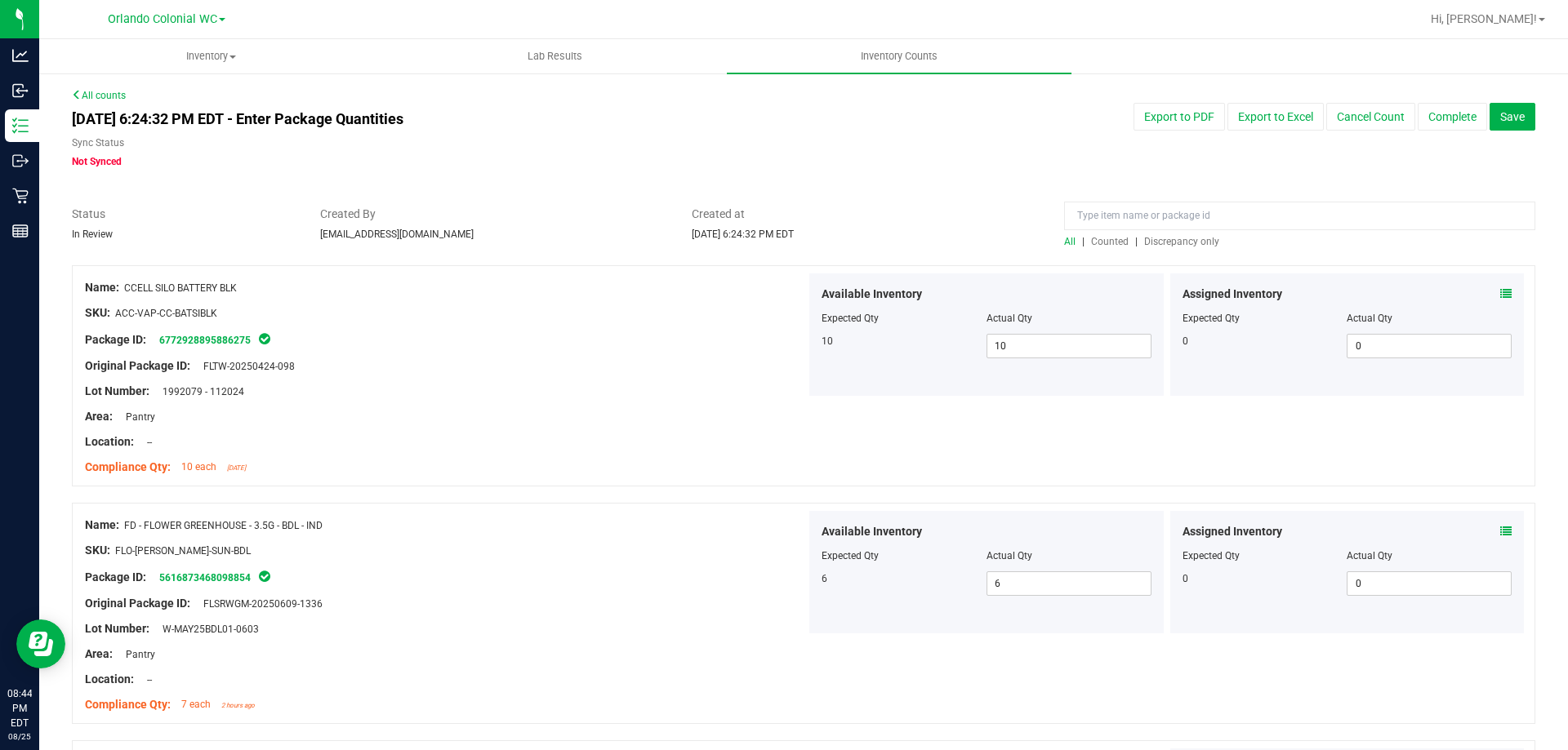
click at [1092, 238] on span "Counted" at bounding box center [1109, 241] width 37 height 12
click at [1164, 238] on span "Discrepancy only" at bounding box center [1182, 241] width 75 height 12
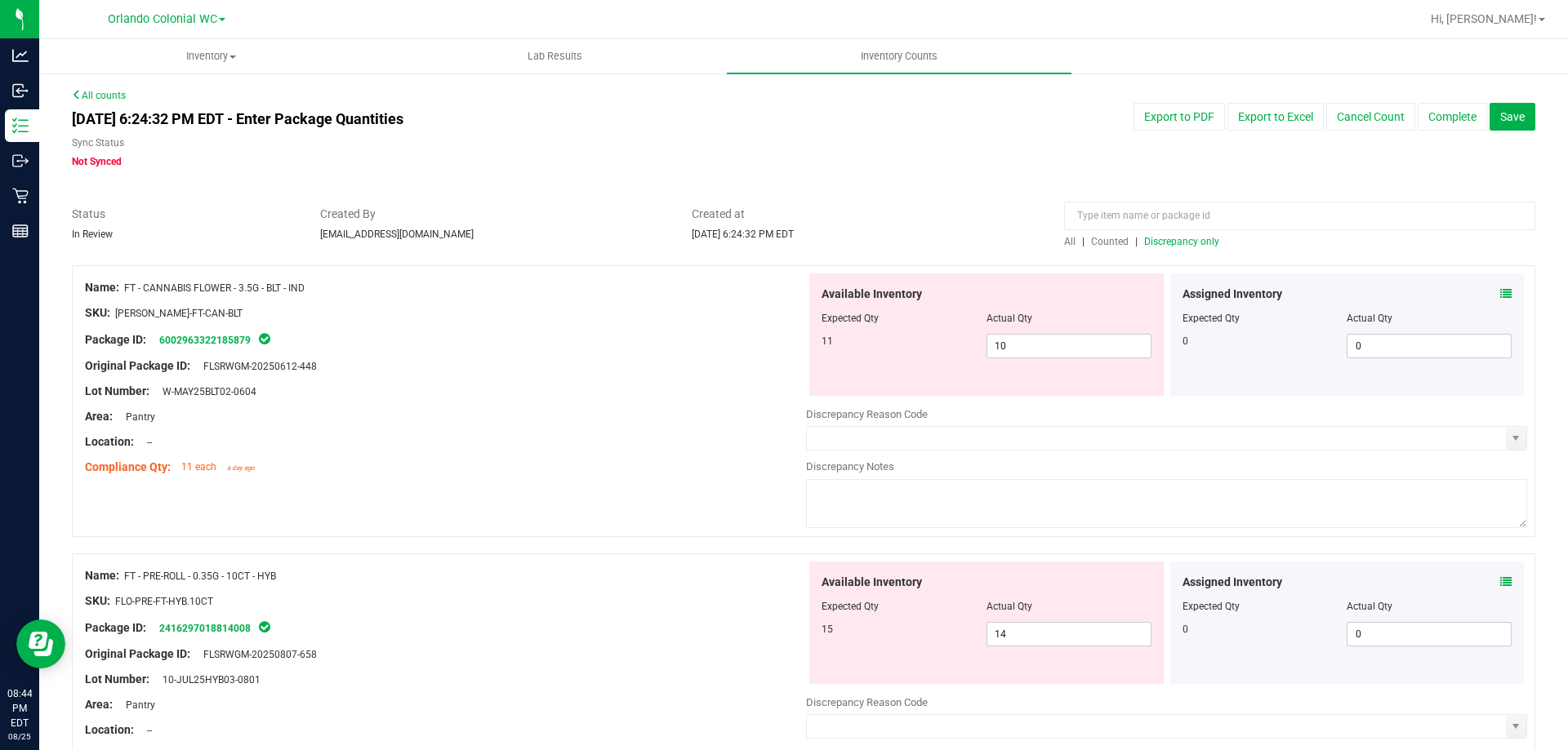
click at [1501, 298] on icon at bounding box center [1506, 293] width 12 height 12
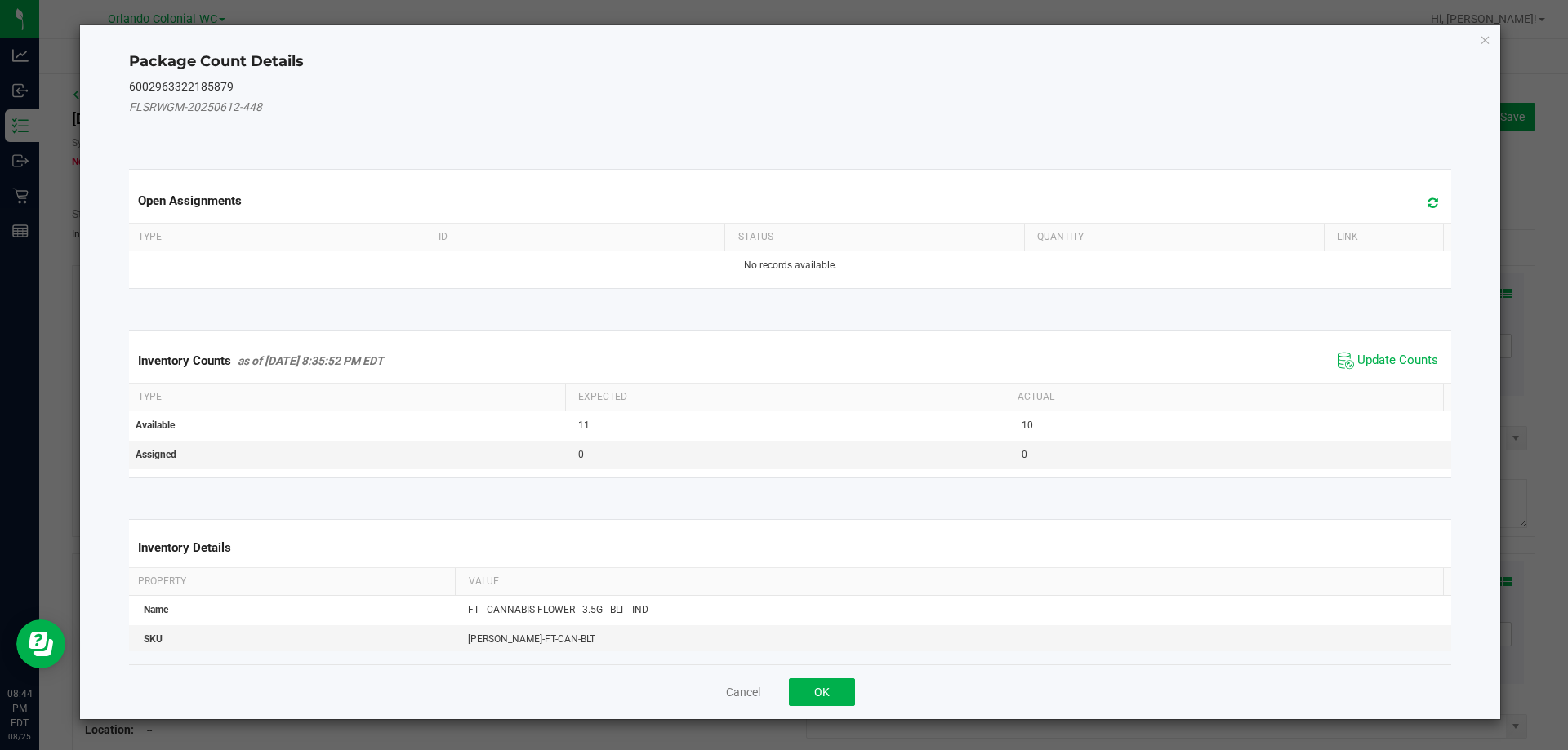
click at [1395, 373] on div "Inventory Counts as of [DATE] 8:35:52 PM EDT Update Counts" at bounding box center [790, 361] width 1330 height 44
click at [1389, 361] on span "Update Counts" at bounding box center [1398, 361] width 81 height 16
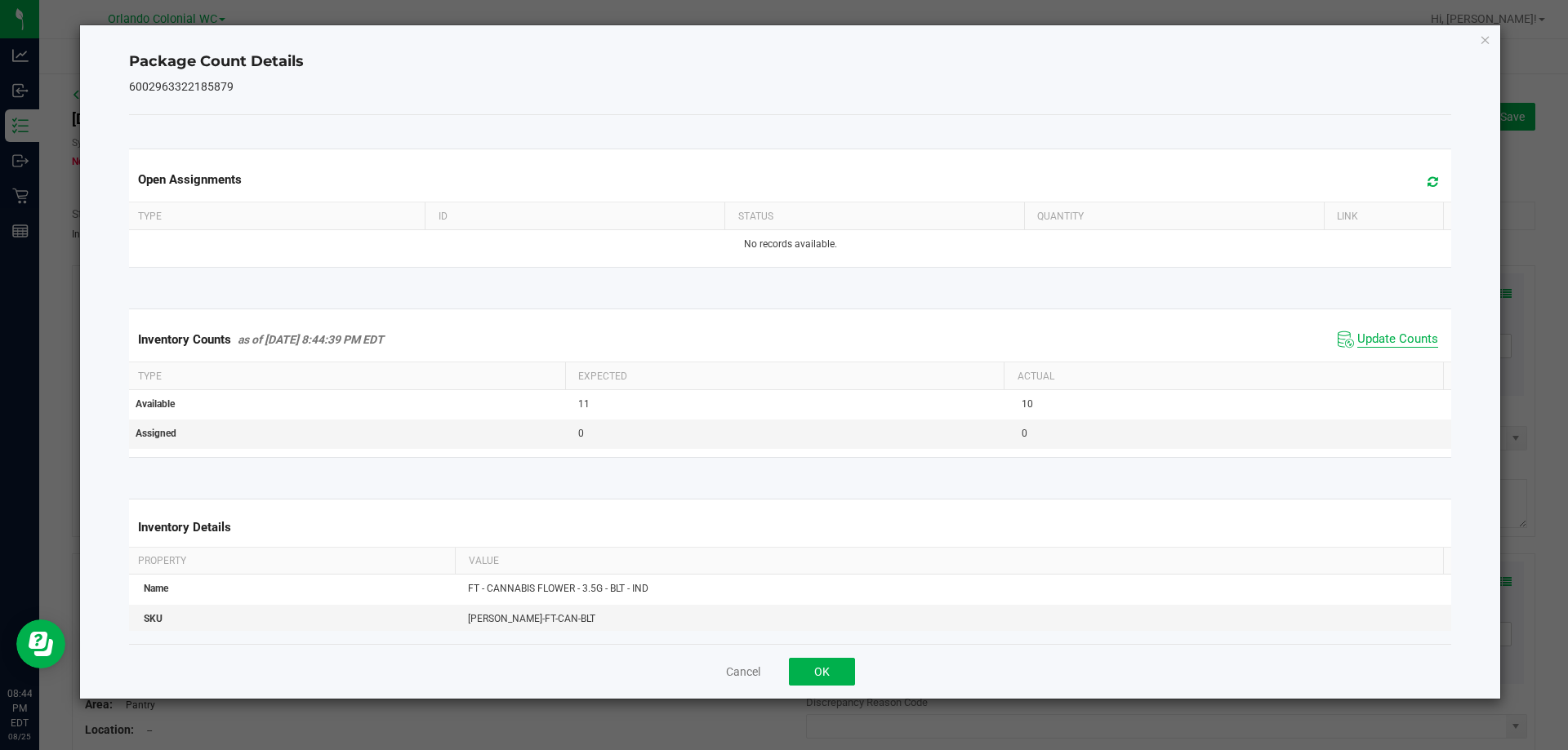
click at [1389, 361] on div "Inventory Counts as of [DATE] 8:44:39 PM EDT Update Counts" at bounding box center [790, 340] width 1330 height 44
click at [1386, 341] on span "Update Counts" at bounding box center [1398, 340] width 81 height 16
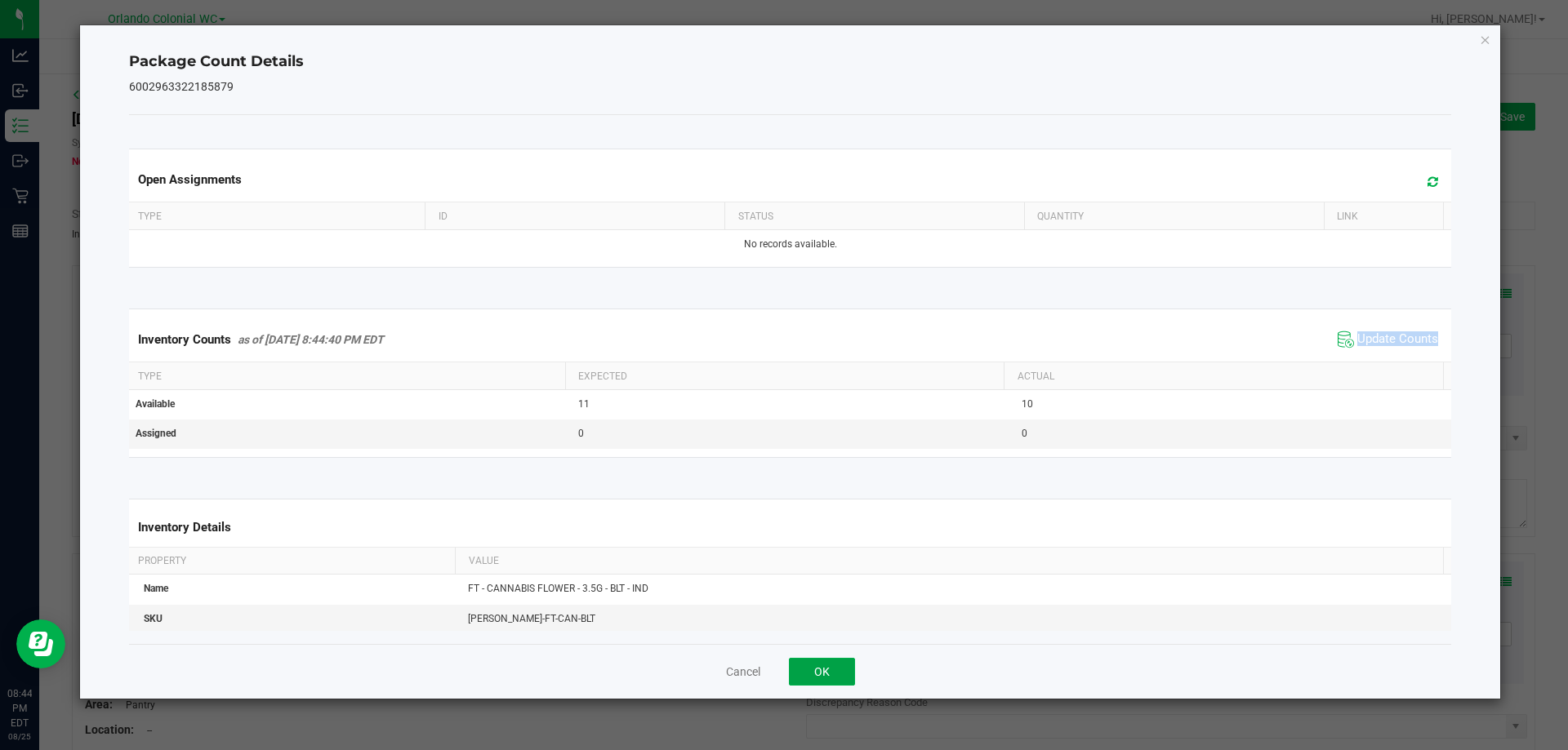
click at [823, 661] on button "OK" at bounding box center [822, 671] width 66 height 28
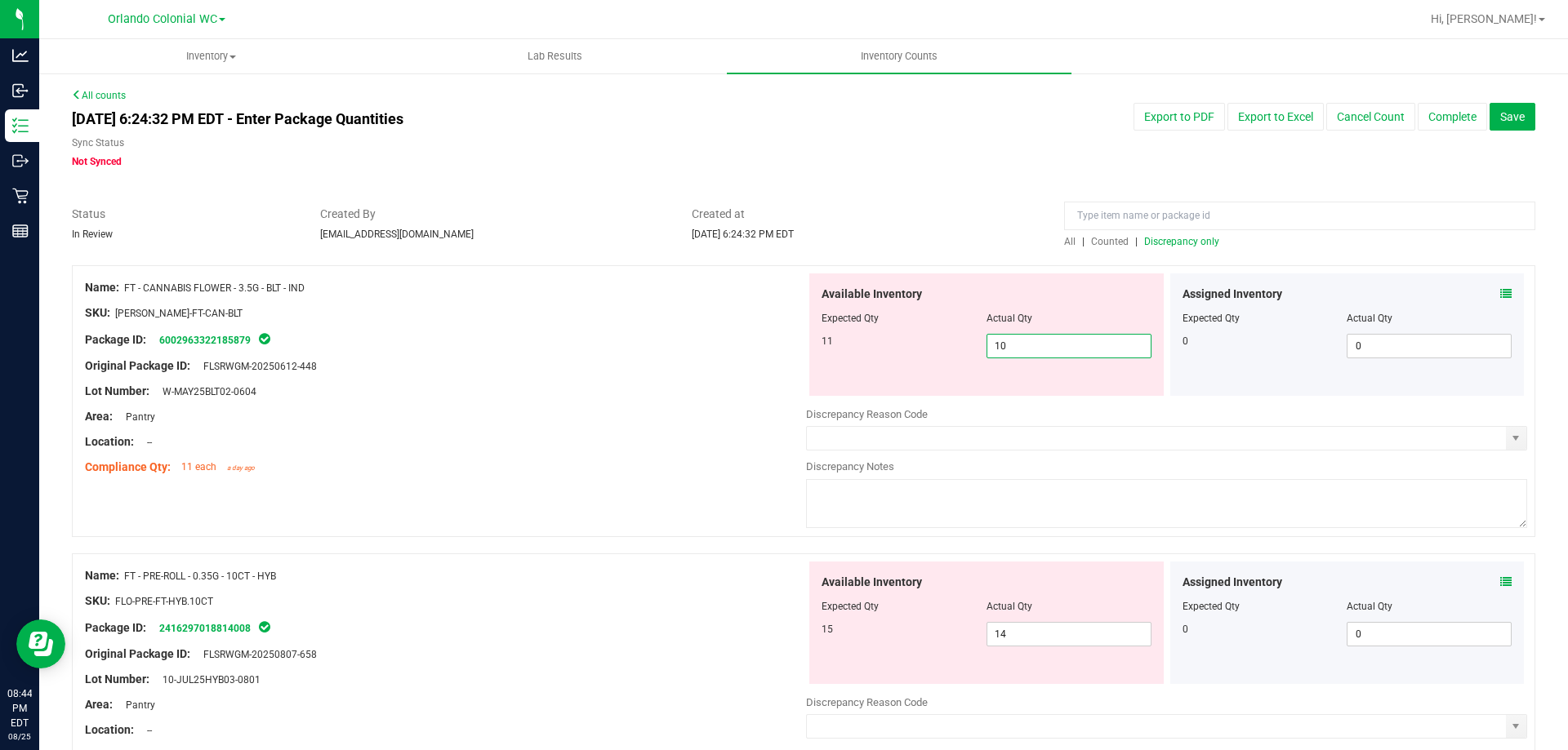
click at [1069, 343] on span "10 10" at bounding box center [1070, 346] width 165 height 24
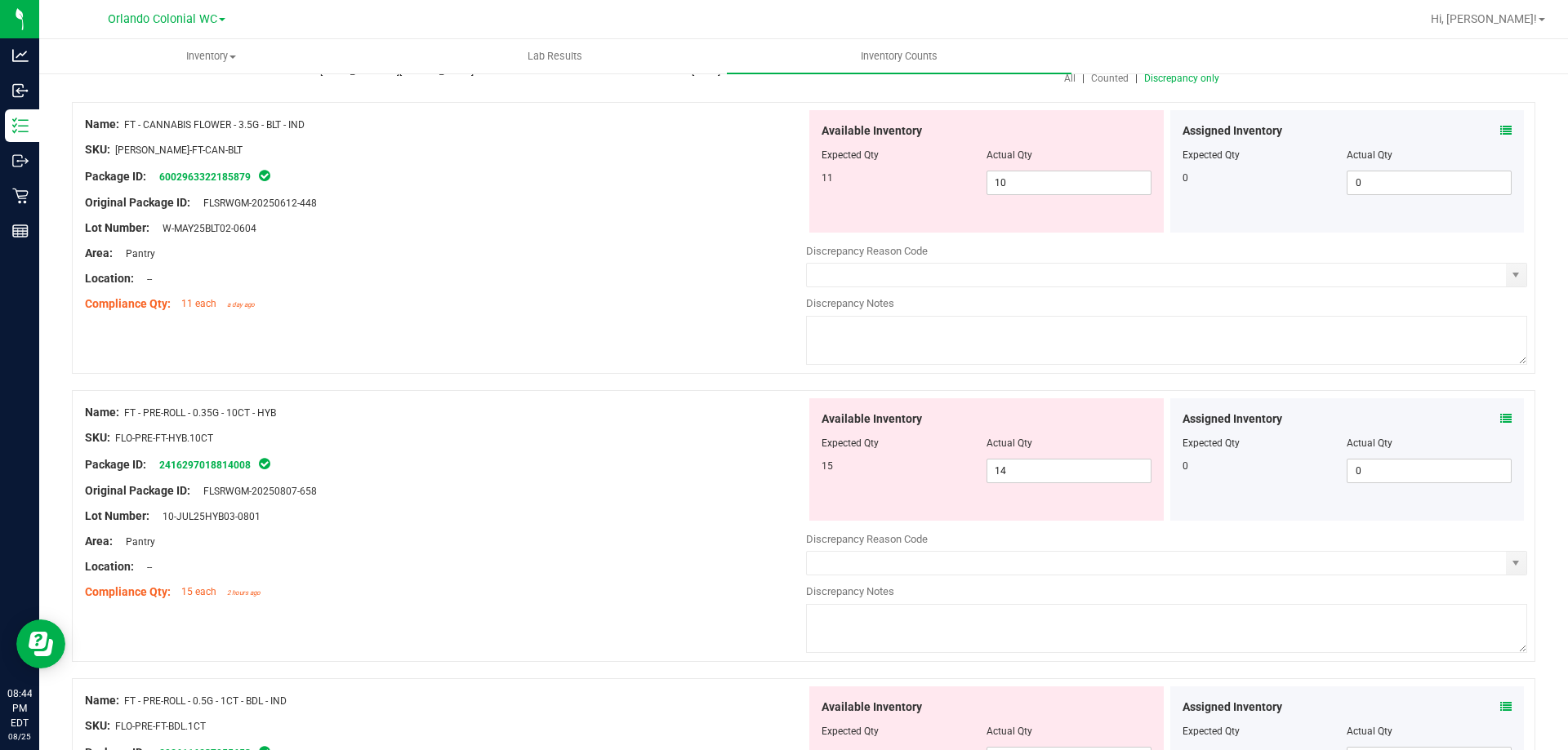
click at [1501, 424] on span at bounding box center [1506, 418] width 12 height 17
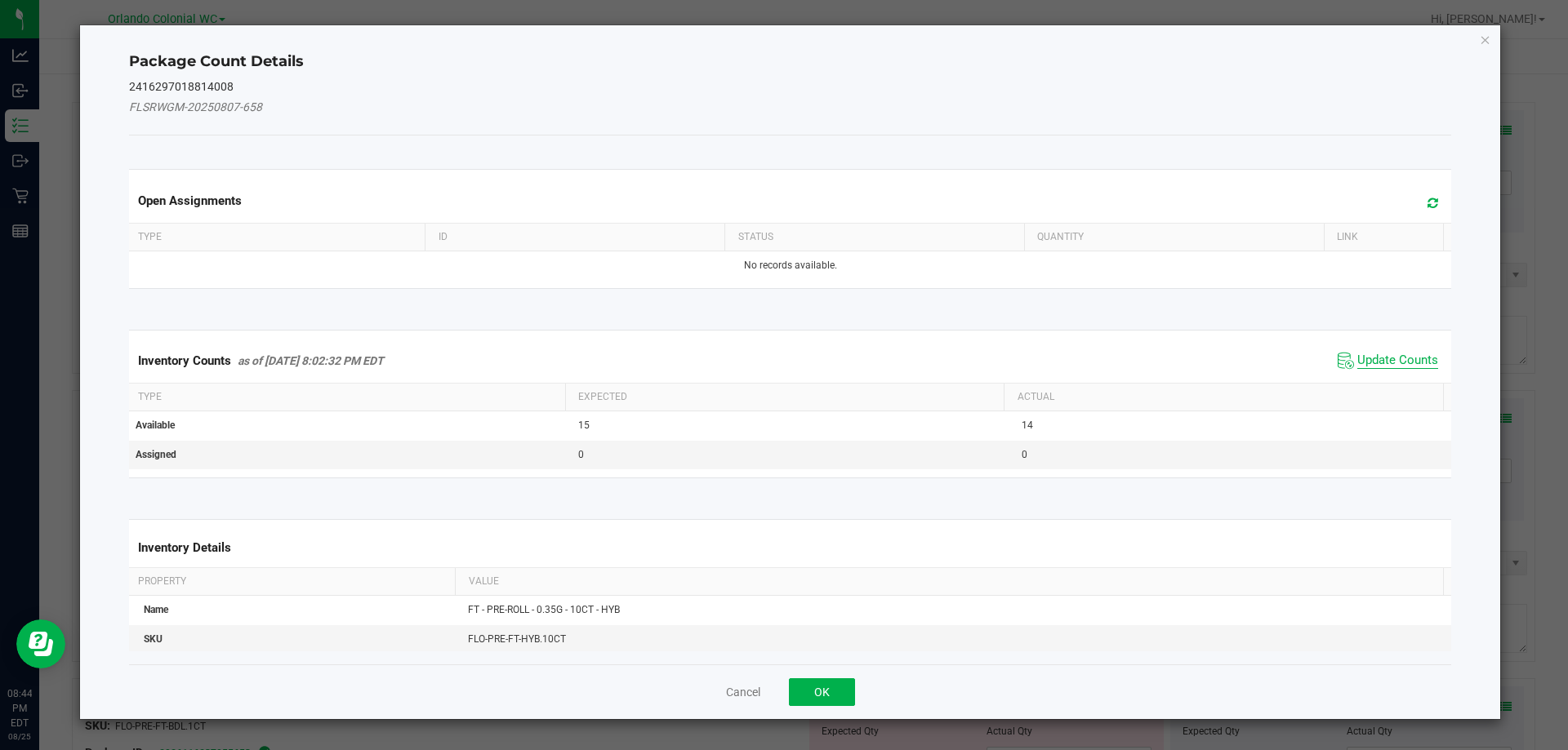
click at [1358, 362] on span "Update Counts" at bounding box center [1398, 361] width 81 height 16
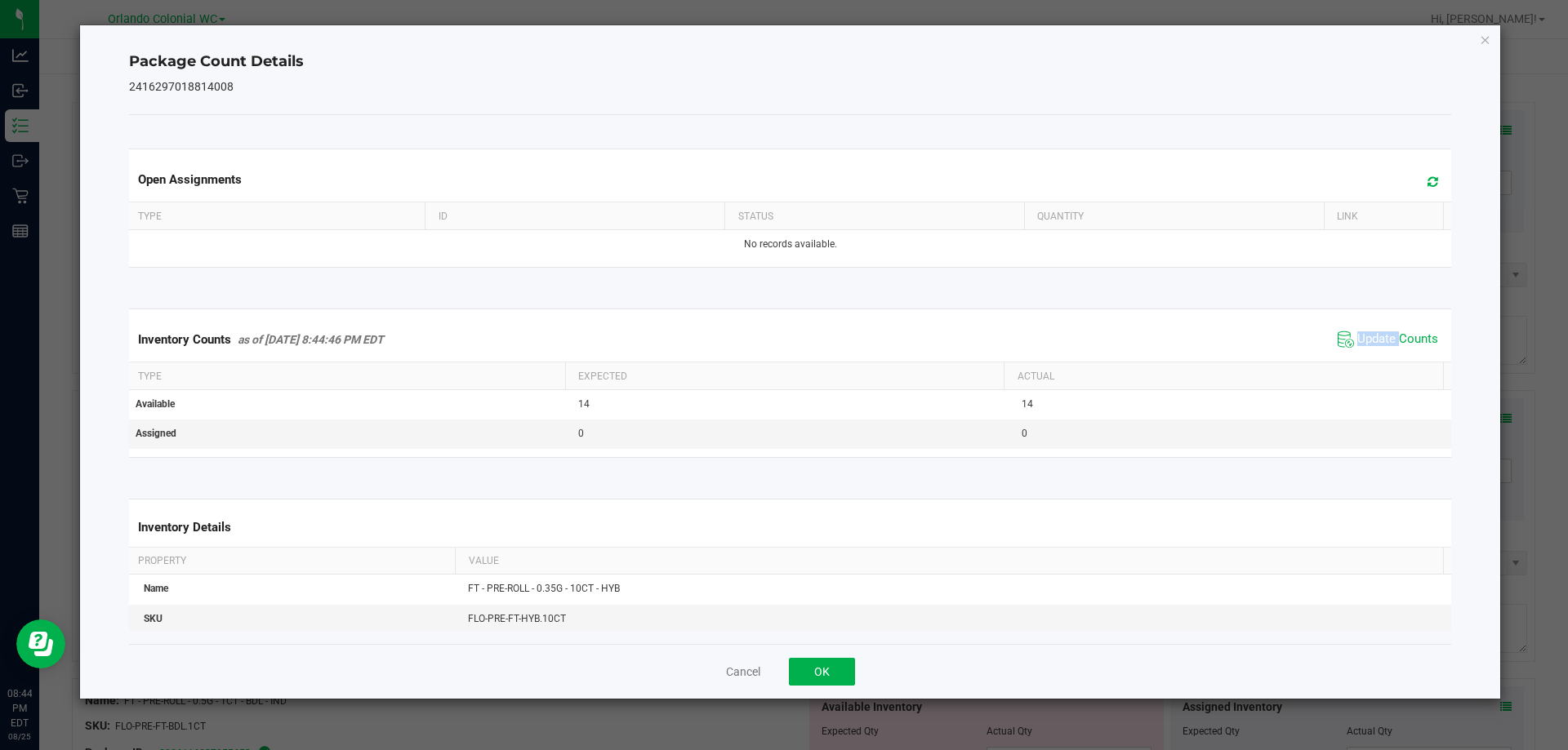
click at [1357, 352] on div "Inventory Counts as of [DATE] 8:44:46 PM EDT Update Counts" at bounding box center [790, 340] width 1330 height 44
click at [837, 669] on button "OK" at bounding box center [822, 671] width 66 height 28
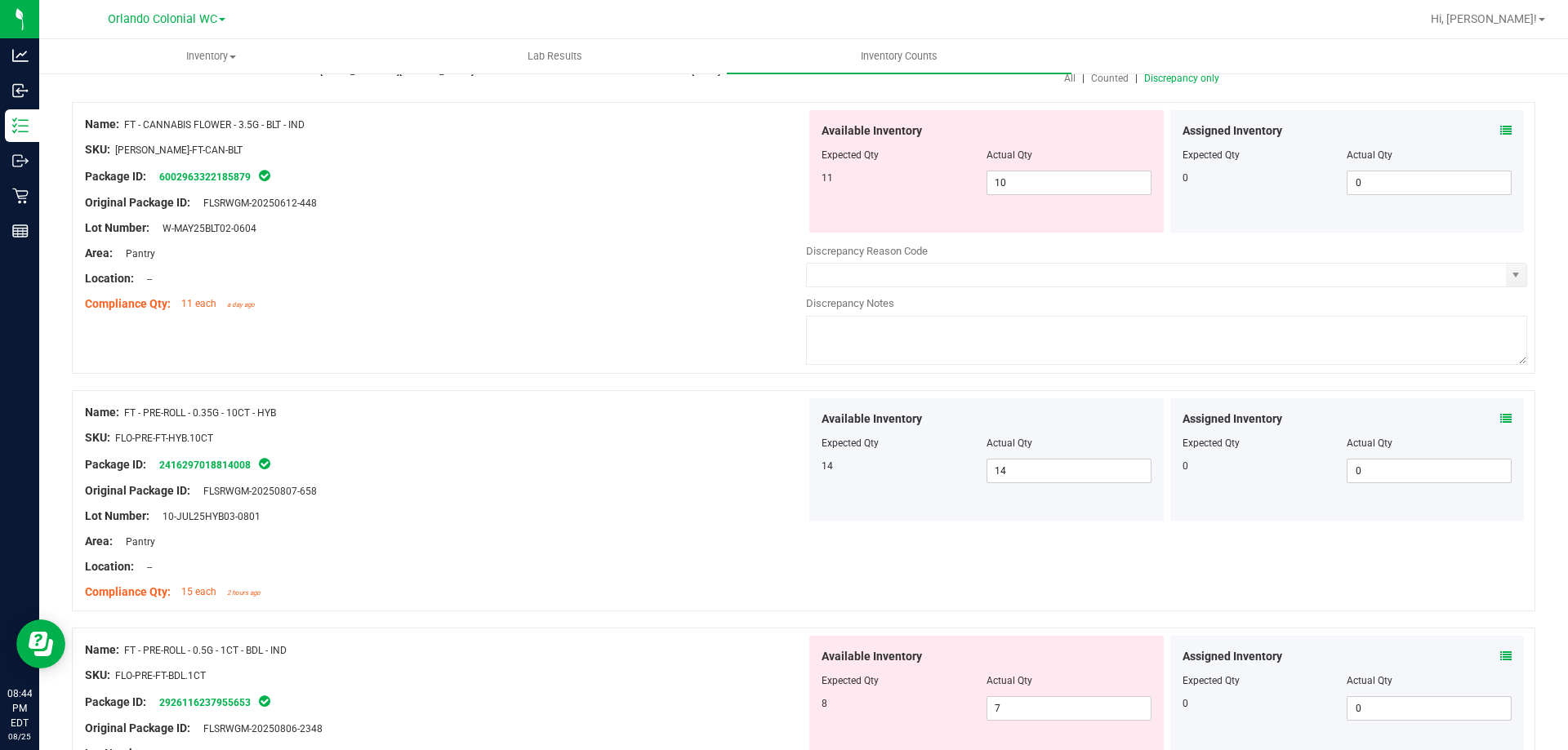
click at [1501, 653] on icon at bounding box center [1506, 656] width 12 height 12
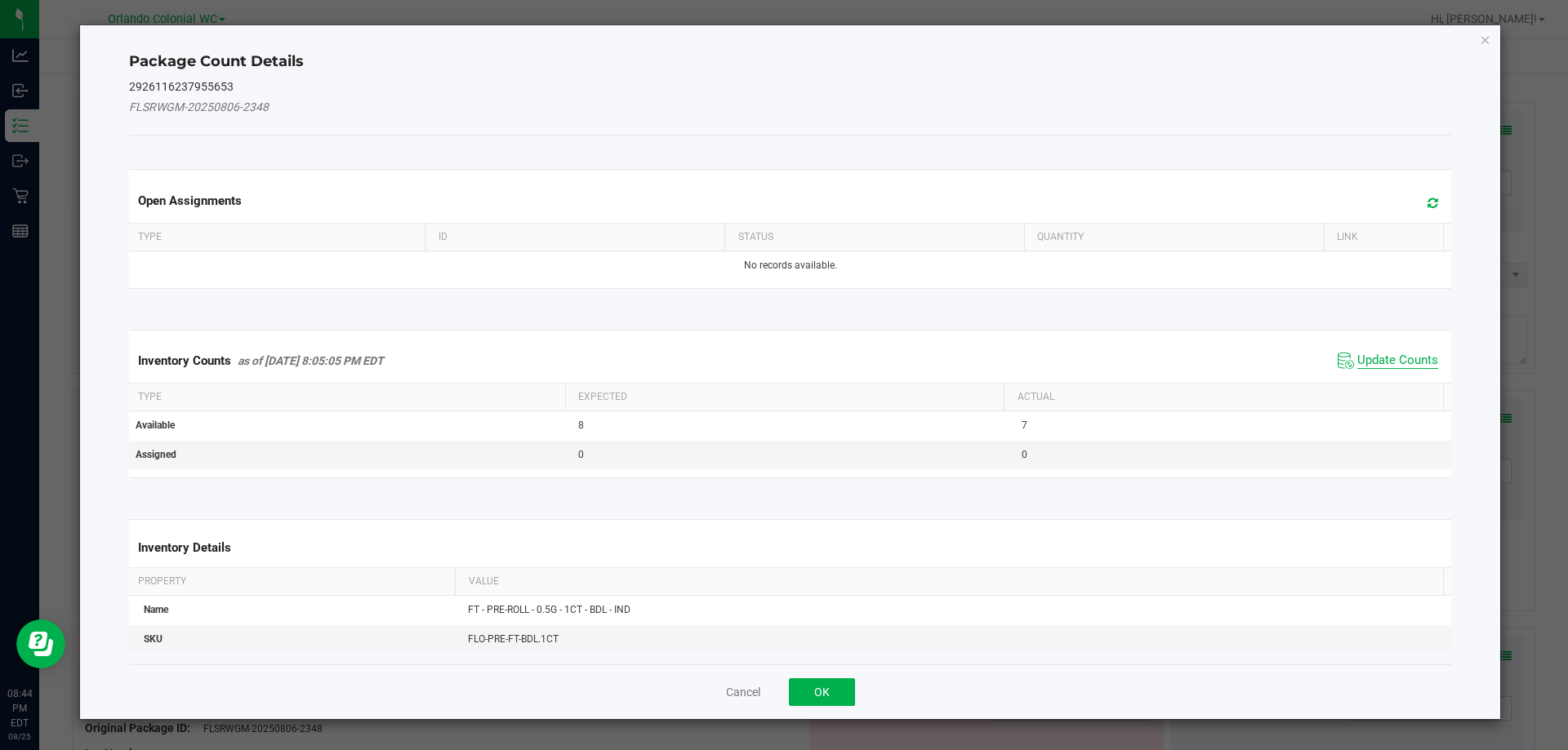
click at [1358, 356] on span "Update Counts" at bounding box center [1398, 361] width 81 height 16
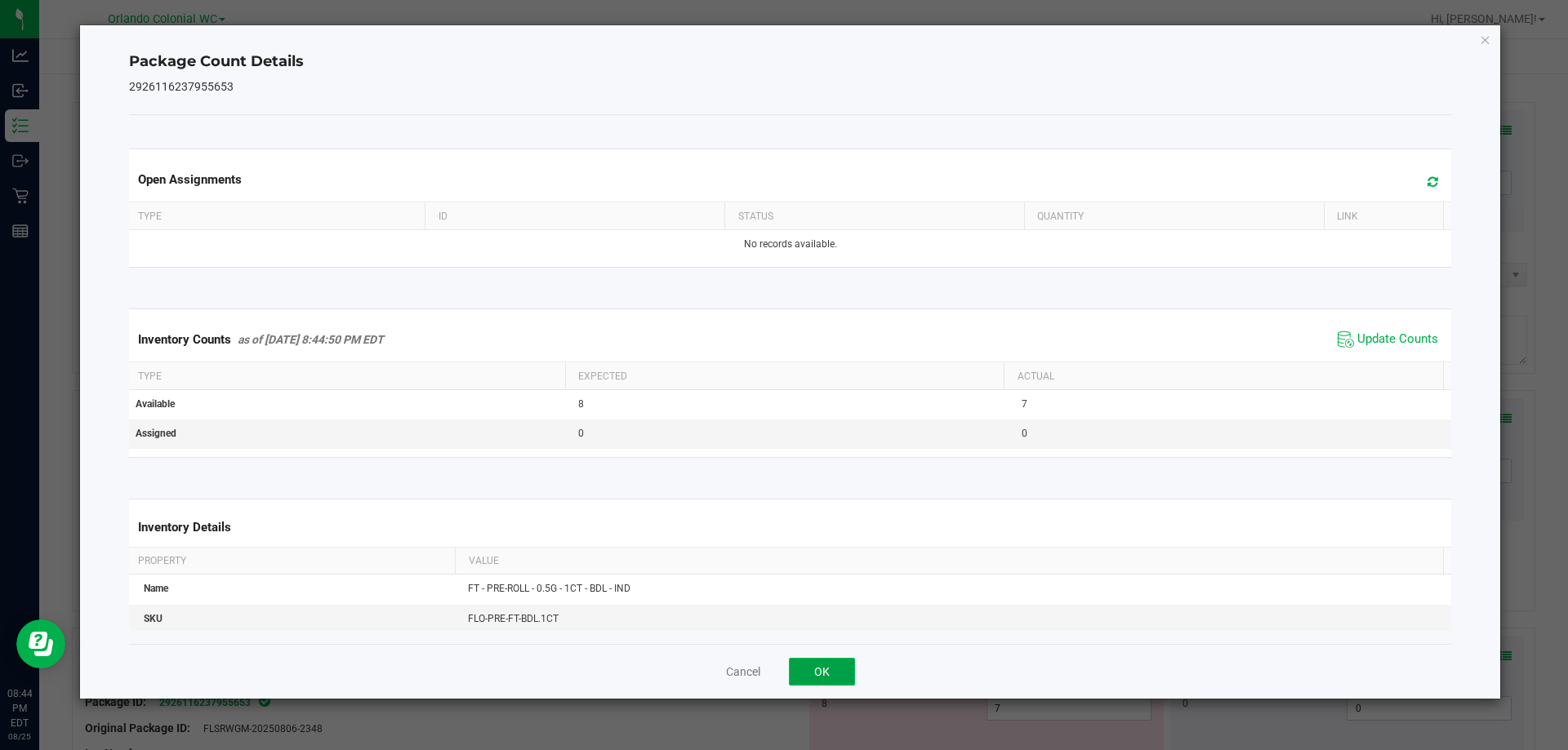
click at [802, 666] on button "OK" at bounding box center [822, 671] width 66 height 28
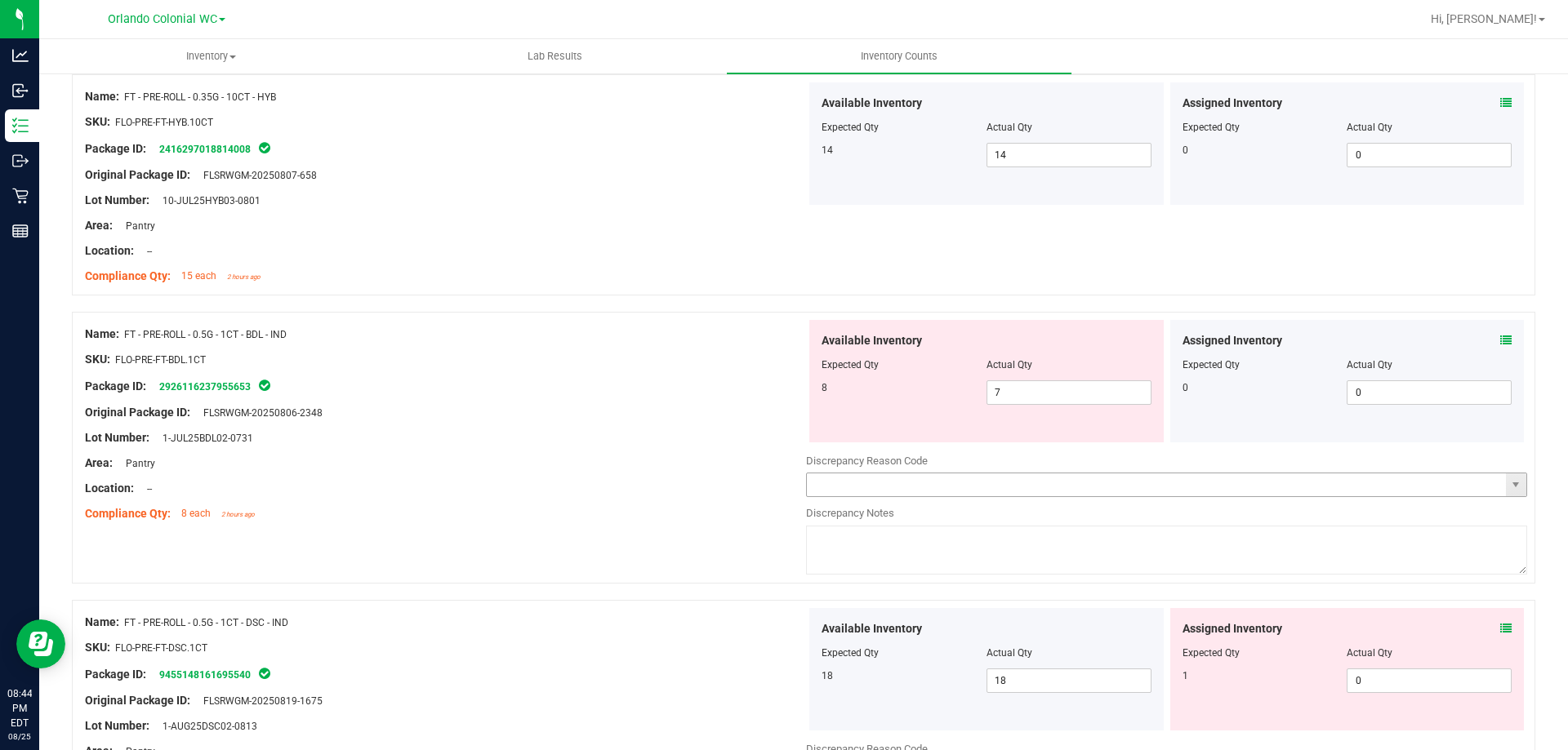
scroll to position [490, 0]
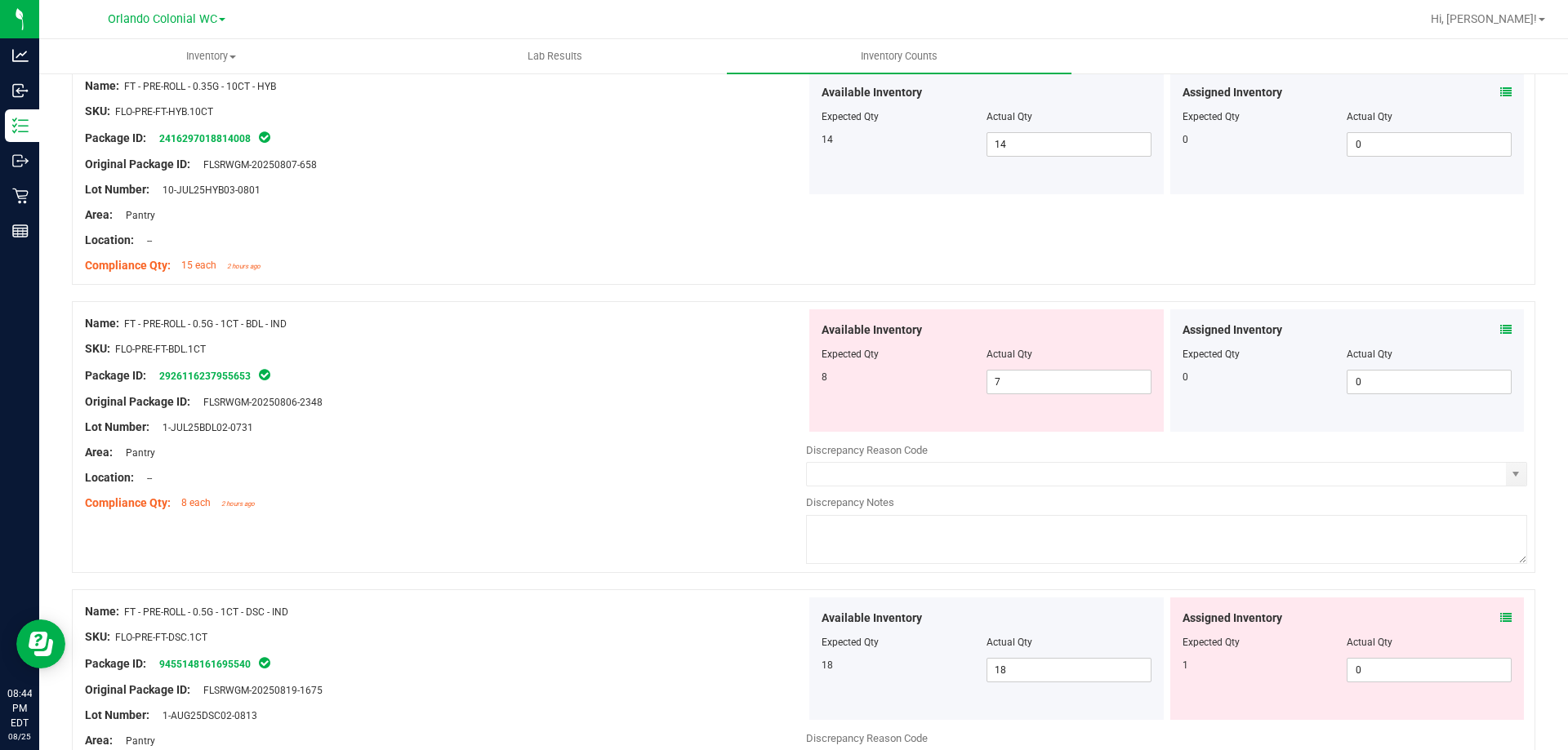
click at [1050, 396] on div "Available Inventory Expected Qty Actual Qty 8 7 7" at bounding box center [986, 370] width 354 height 122
click at [1050, 381] on span "7 7" at bounding box center [1070, 381] width 165 height 24
type input "8"
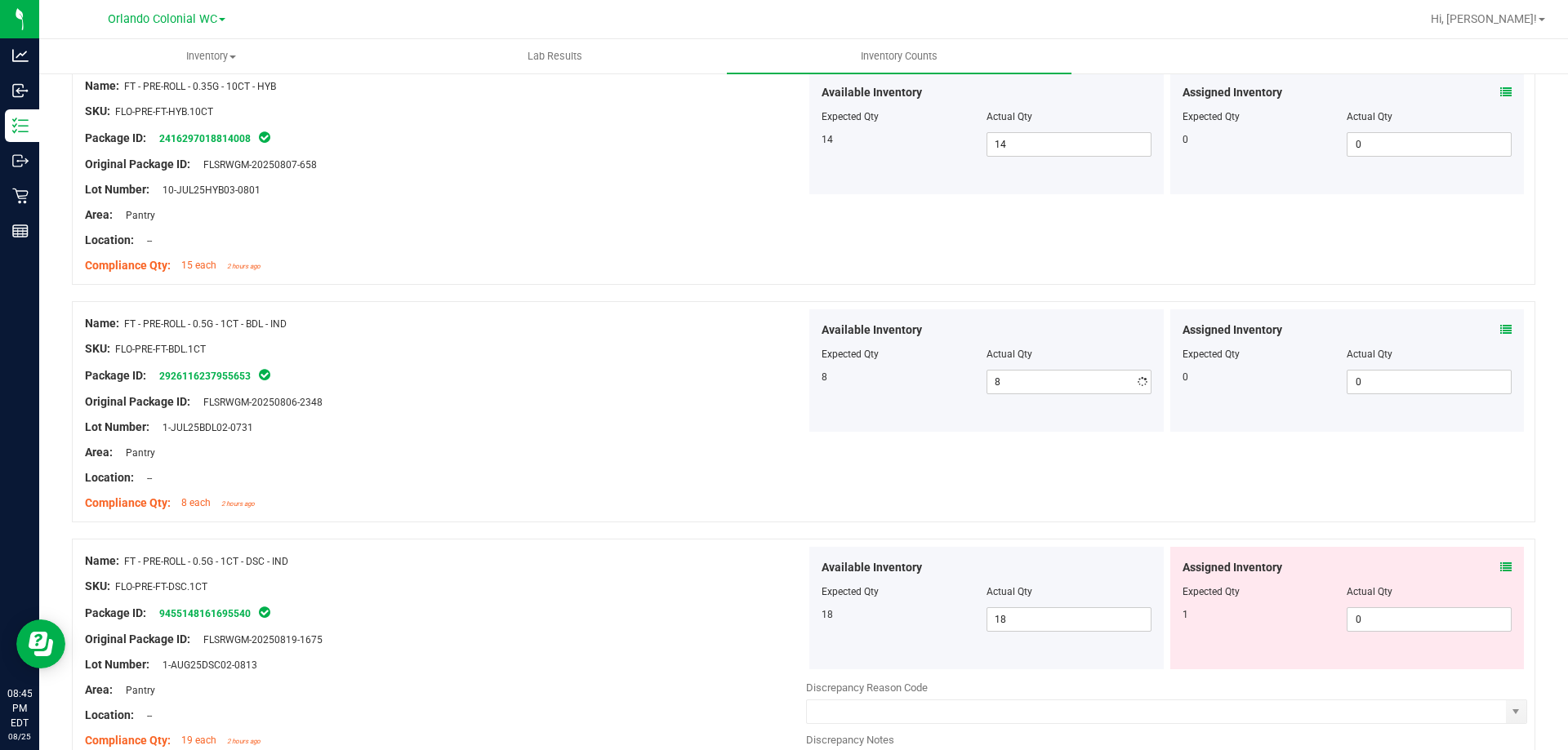
click at [635, 428] on div "Lot Number: 1-JUL25BDL02-0731" at bounding box center [446, 427] width 721 height 17
click at [1501, 567] on icon at bounding box center [1506, 567] width 12 height 12
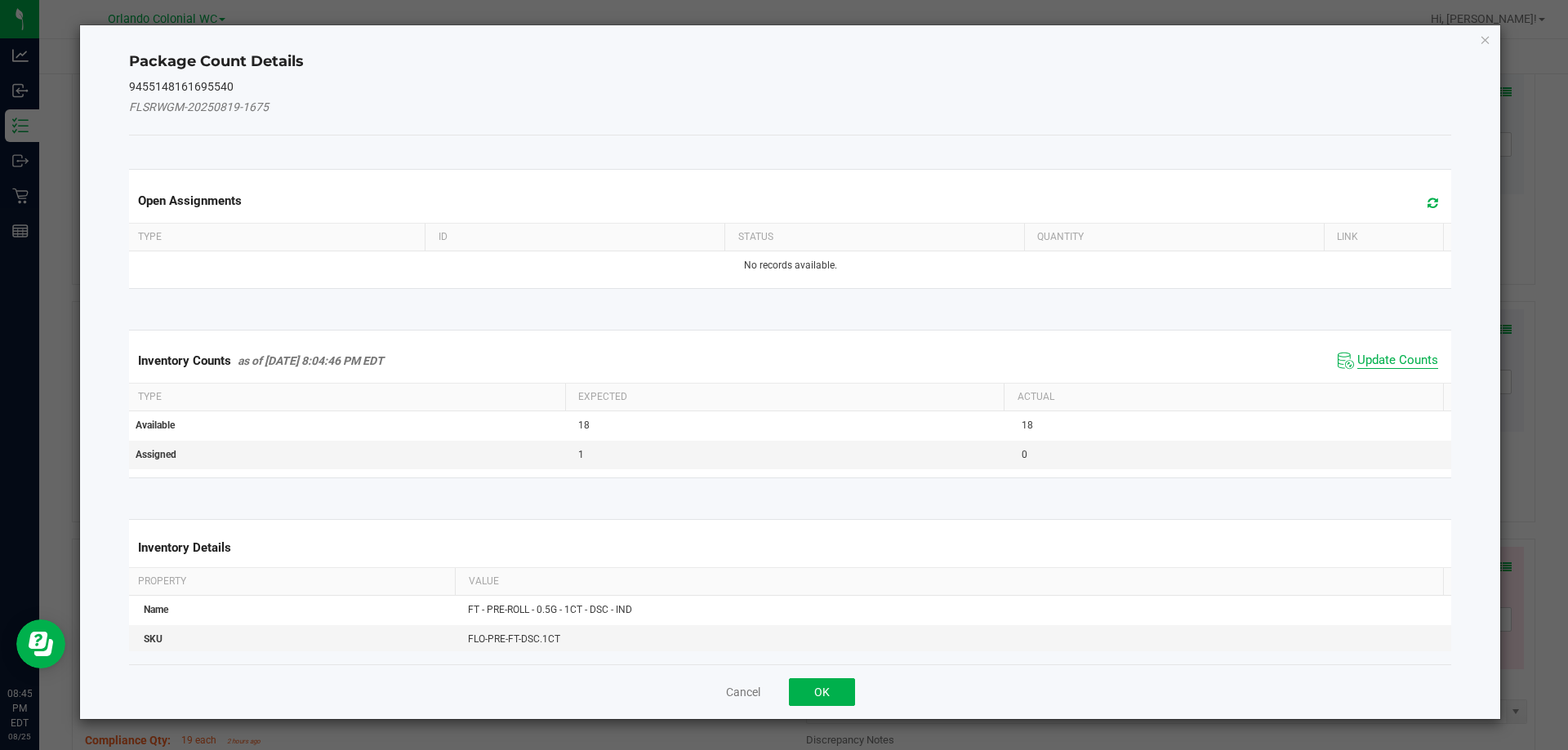
click at [1373, 365] on span "Update Counts" at bounding box center [1398, 361] width 81 height 16
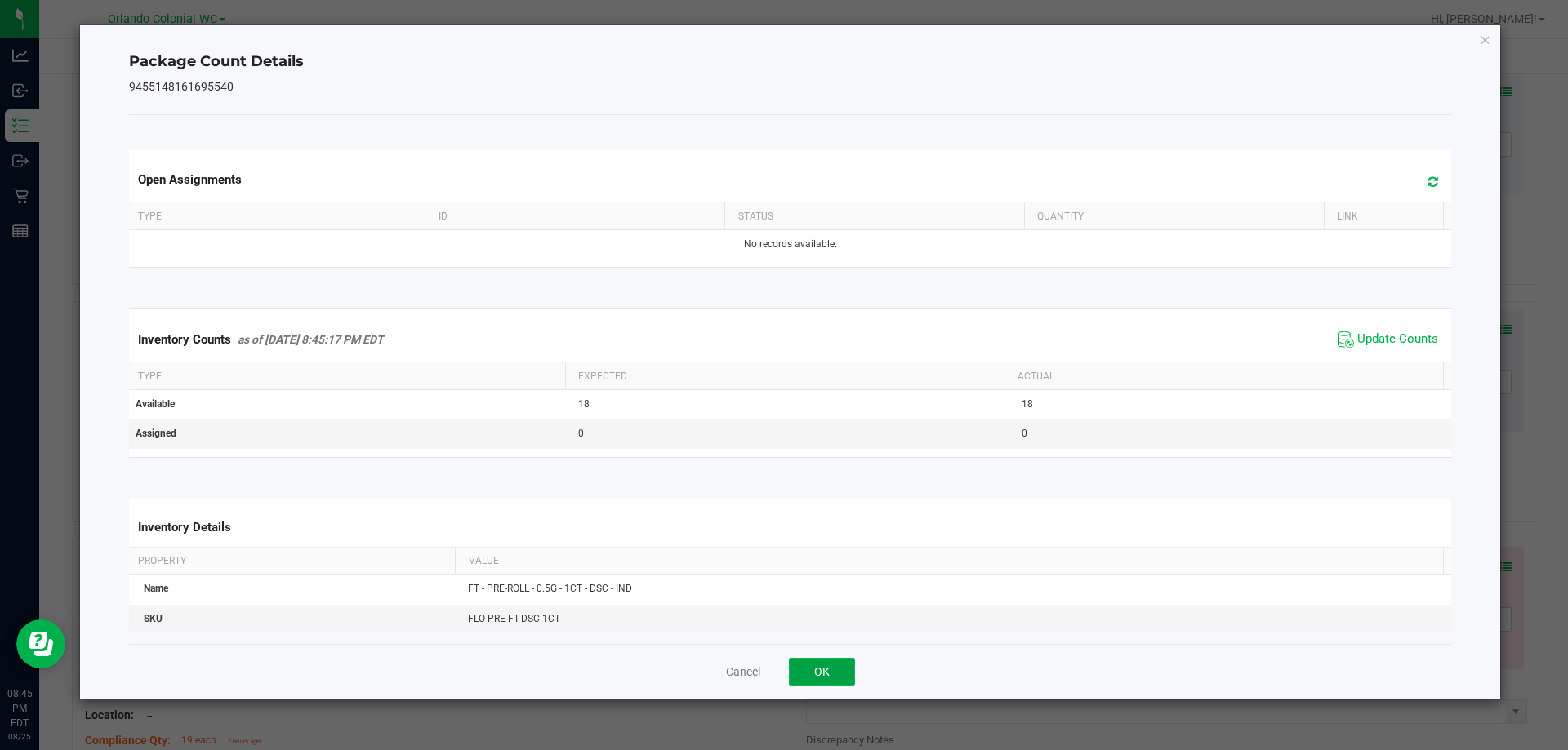
click at [841, 665] on button "OK" at bounding box center [822, 671] width 66 height 28
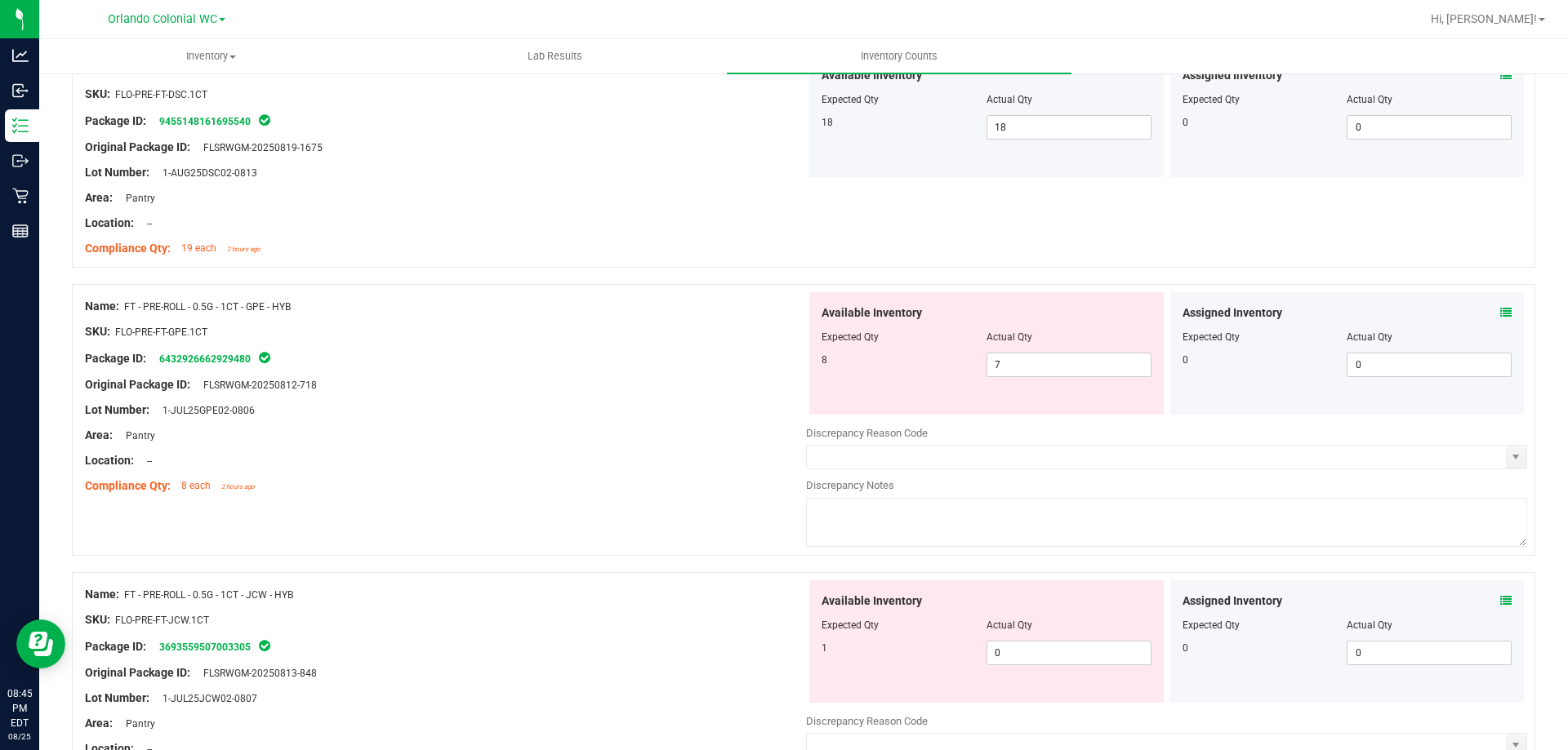
scroll to position [997, 0]
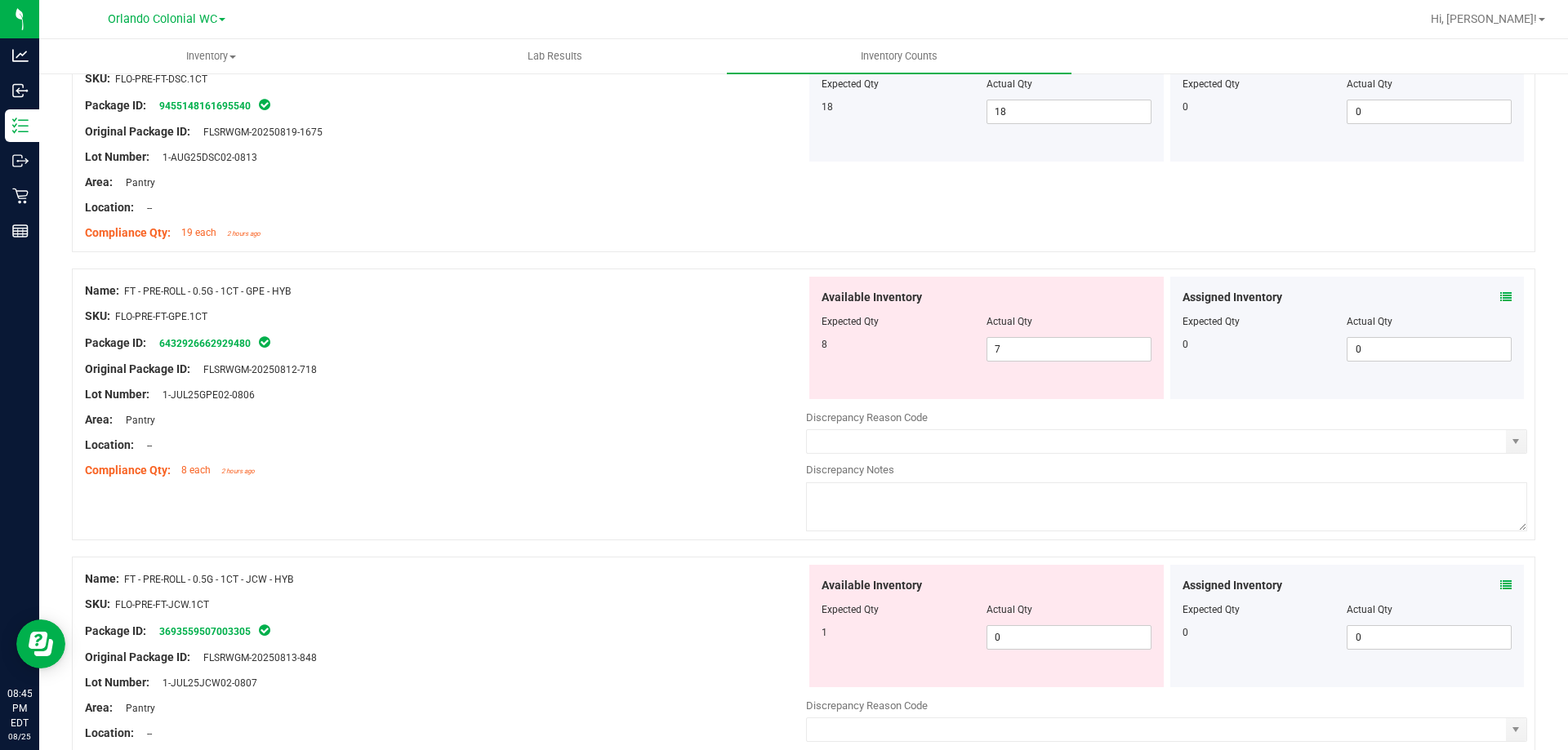
click at [1501, 296] on icon at bounding box center [1506, 297] width 12 height 12
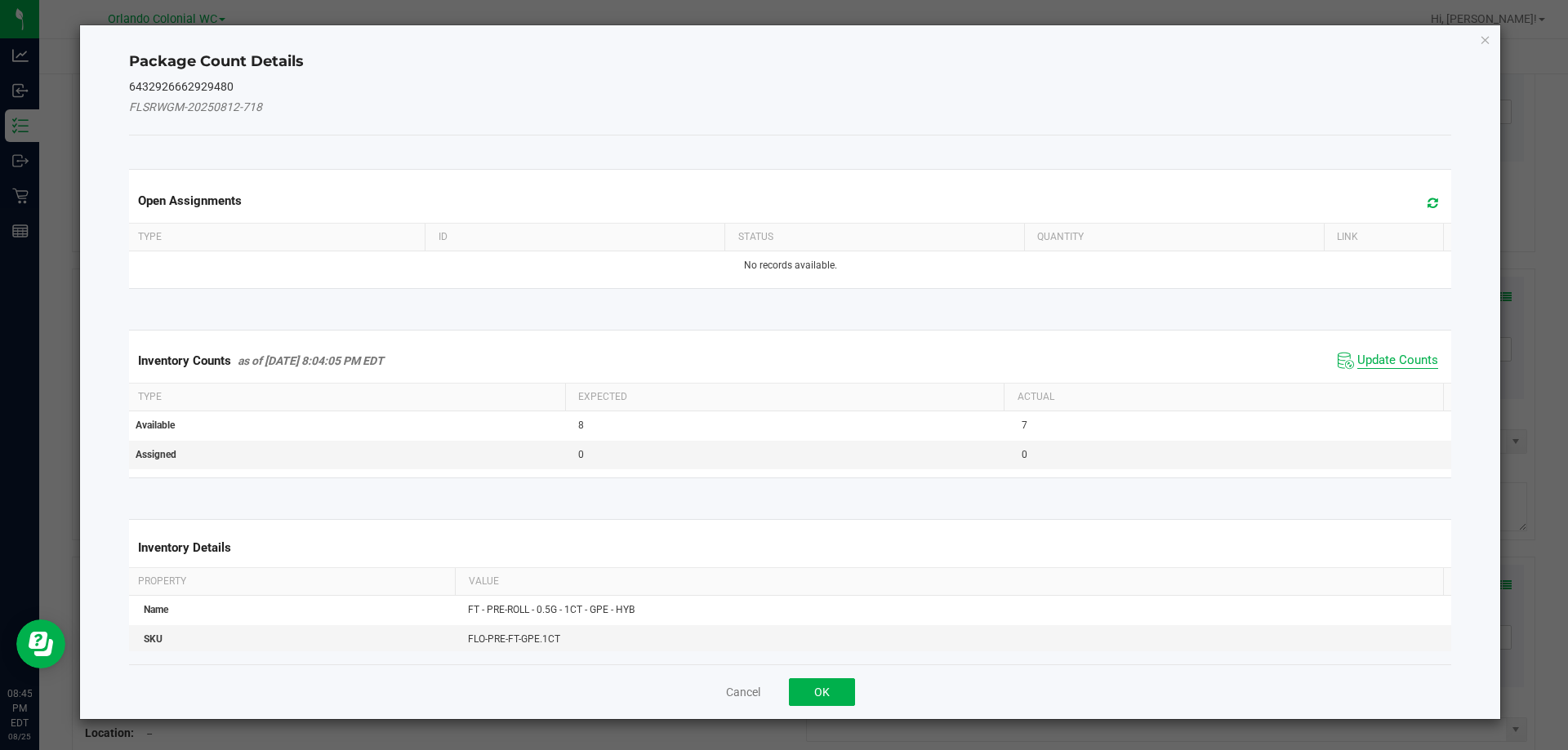
click at [1358, 363] on span "Update Counts" at bounding box center [1398, 361] width 81 height 16
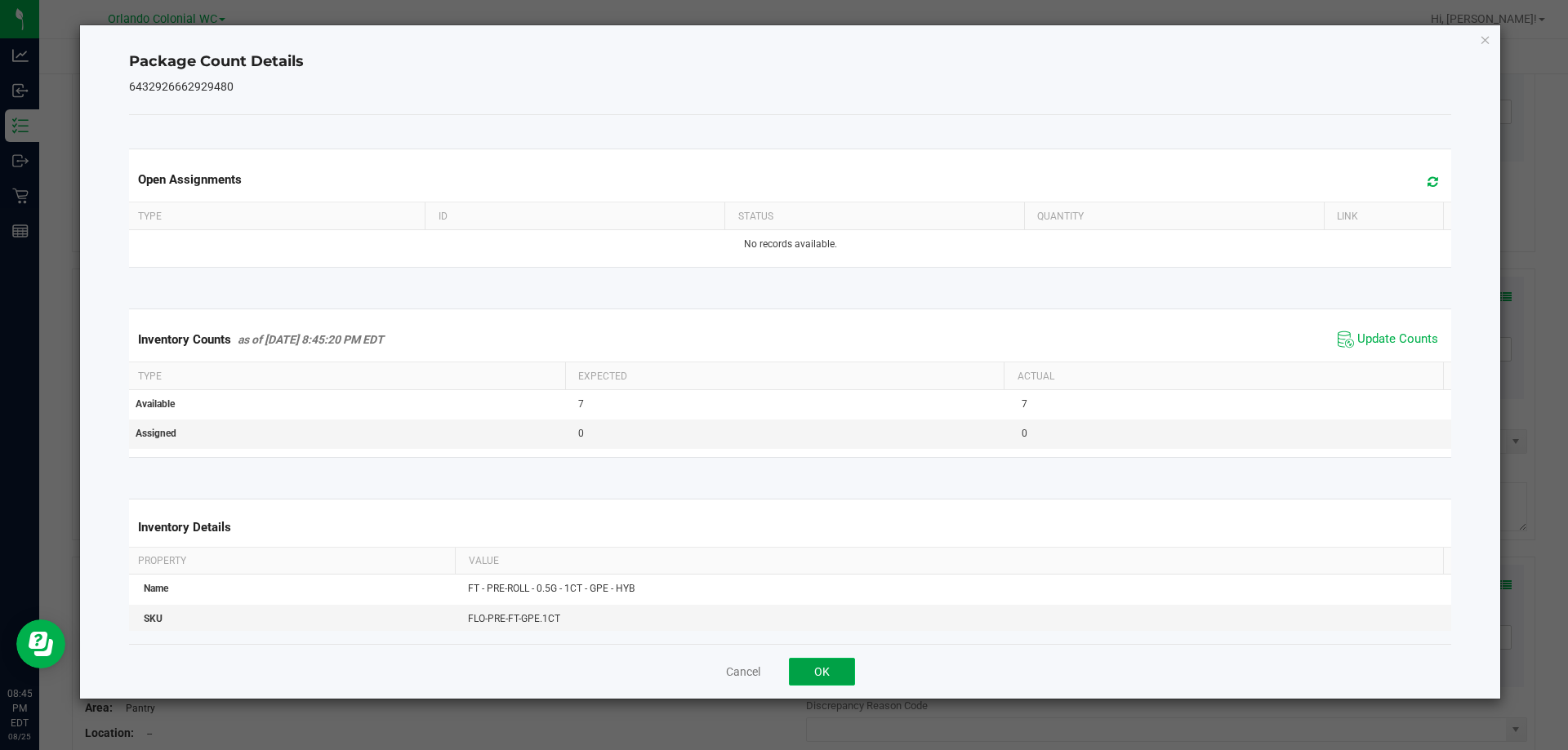
click at [818, 674] on button "OK" at bounding box center [822, 671] width 66 height 28
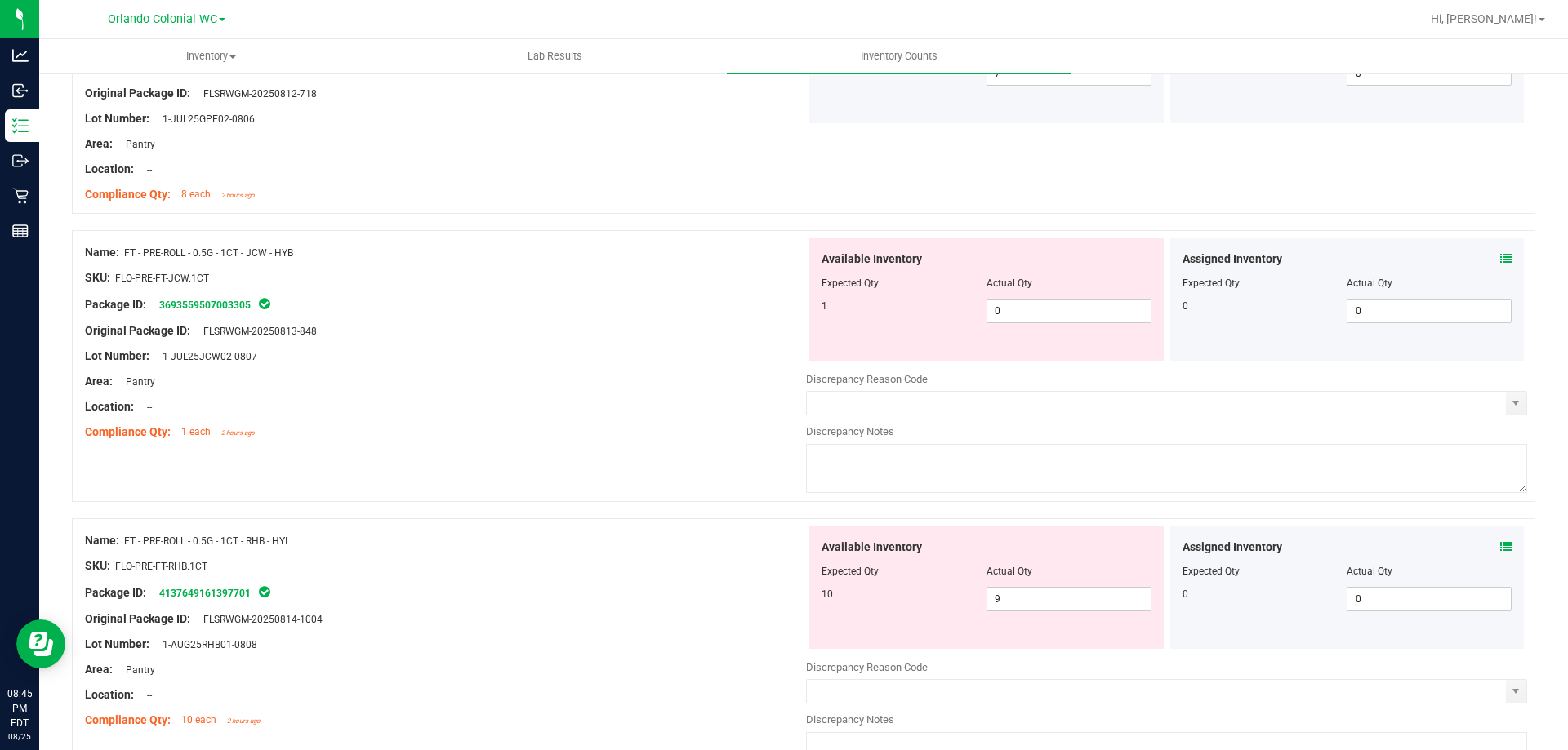
scroll to position [1284, 0]
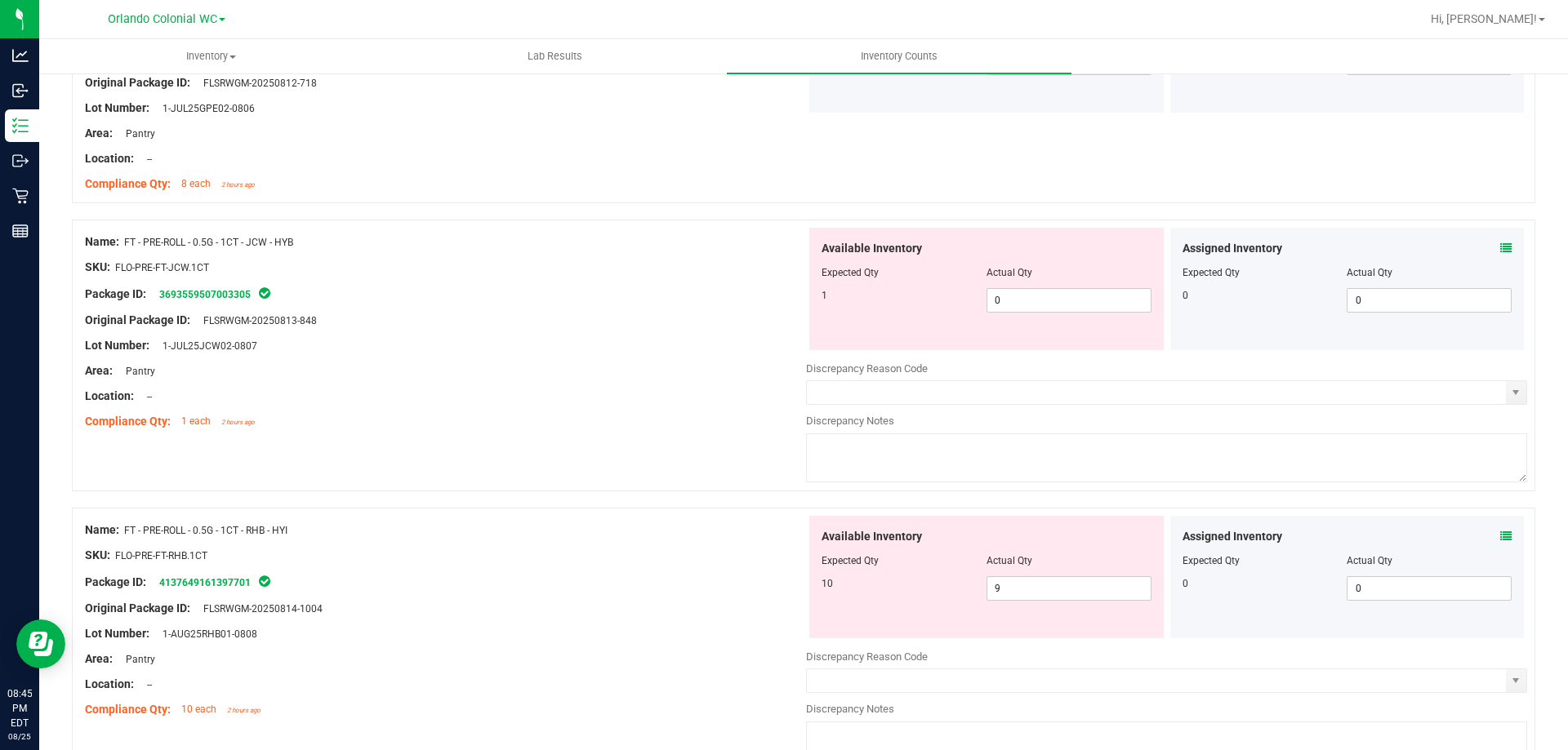
click at [1514, 238] on div "Assigned Inventory Expected Qty Actual Qty 0 0 0" at bounding box center [1348, 288] width 361 height 122
click at [1501, 245] on icon at bounding box center [1506, 248] width 12 height 12
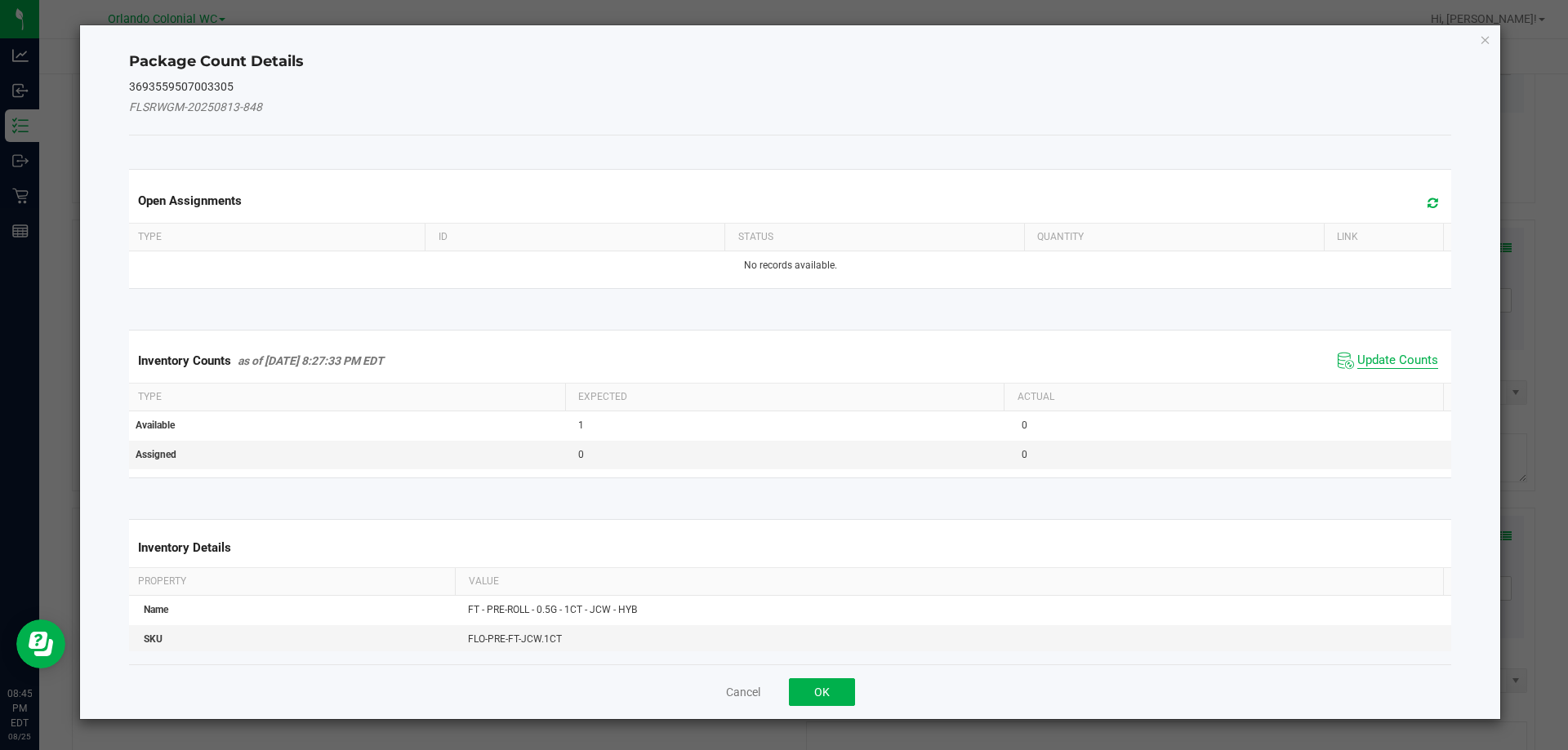
click at [1368, 354] on span "Update Counts" at bounding box center [1398, 361] width 81 height 16
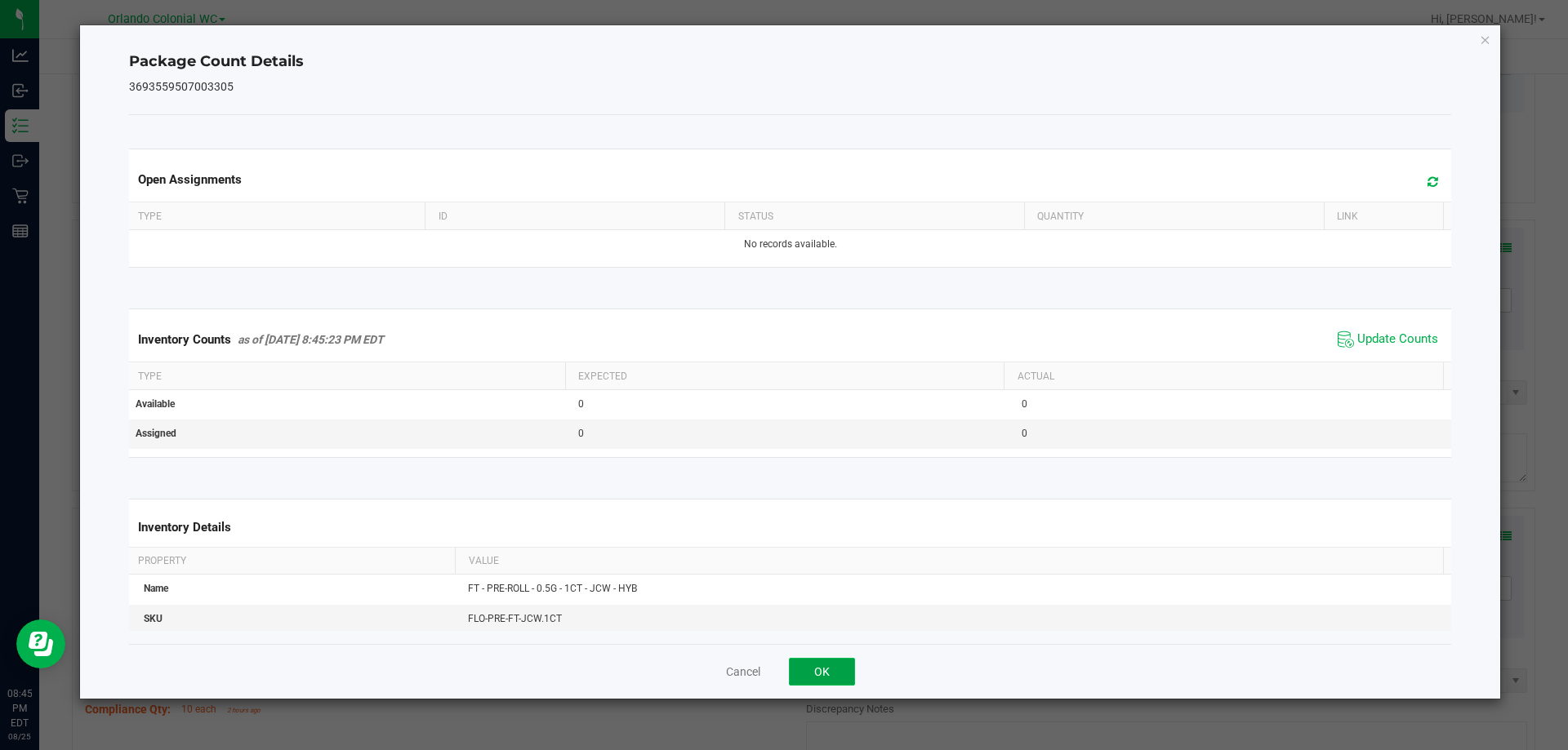
click at [836, 684] on button "OK" at bounding box center [822, 671] width 66 height 28
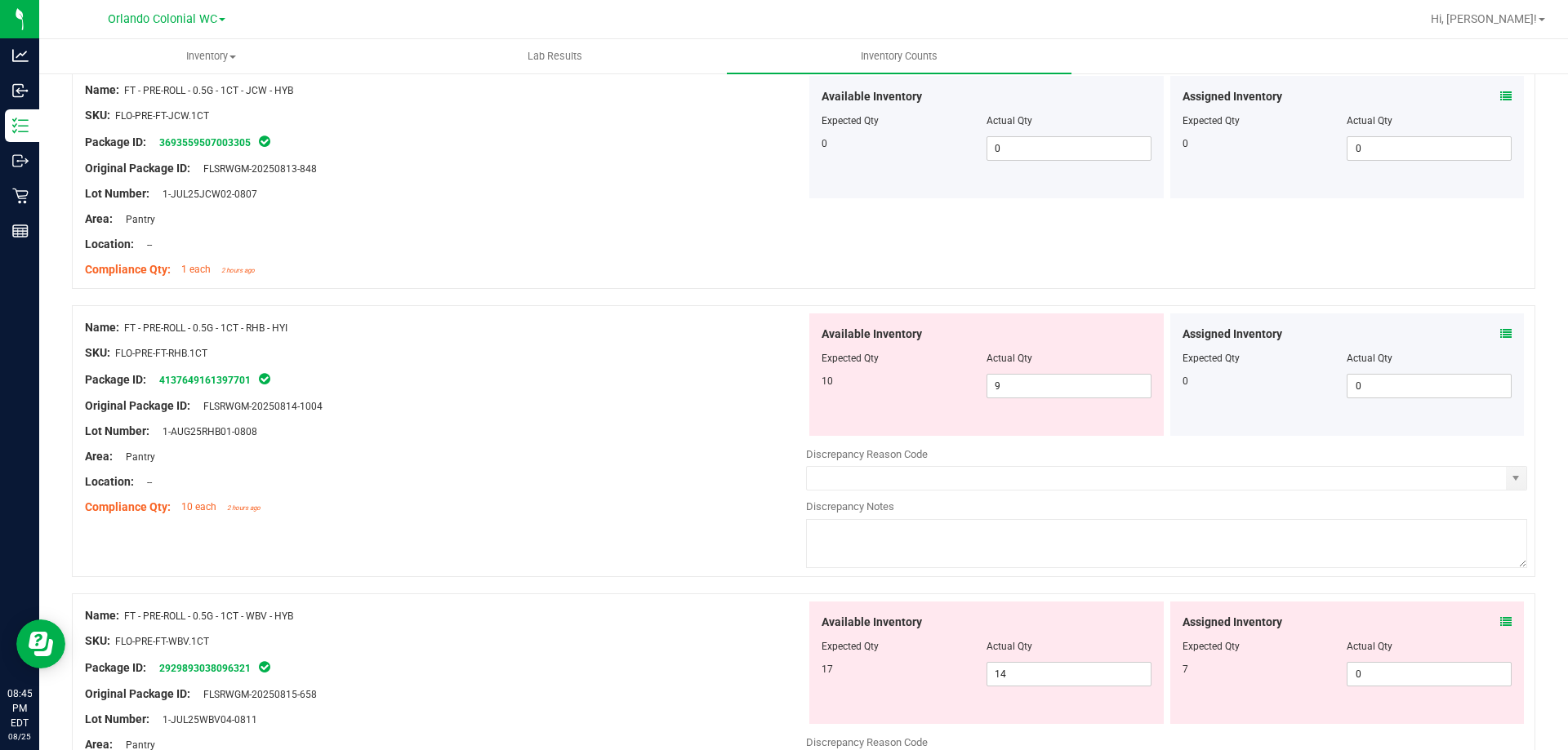
scroll to position [1491, 0]
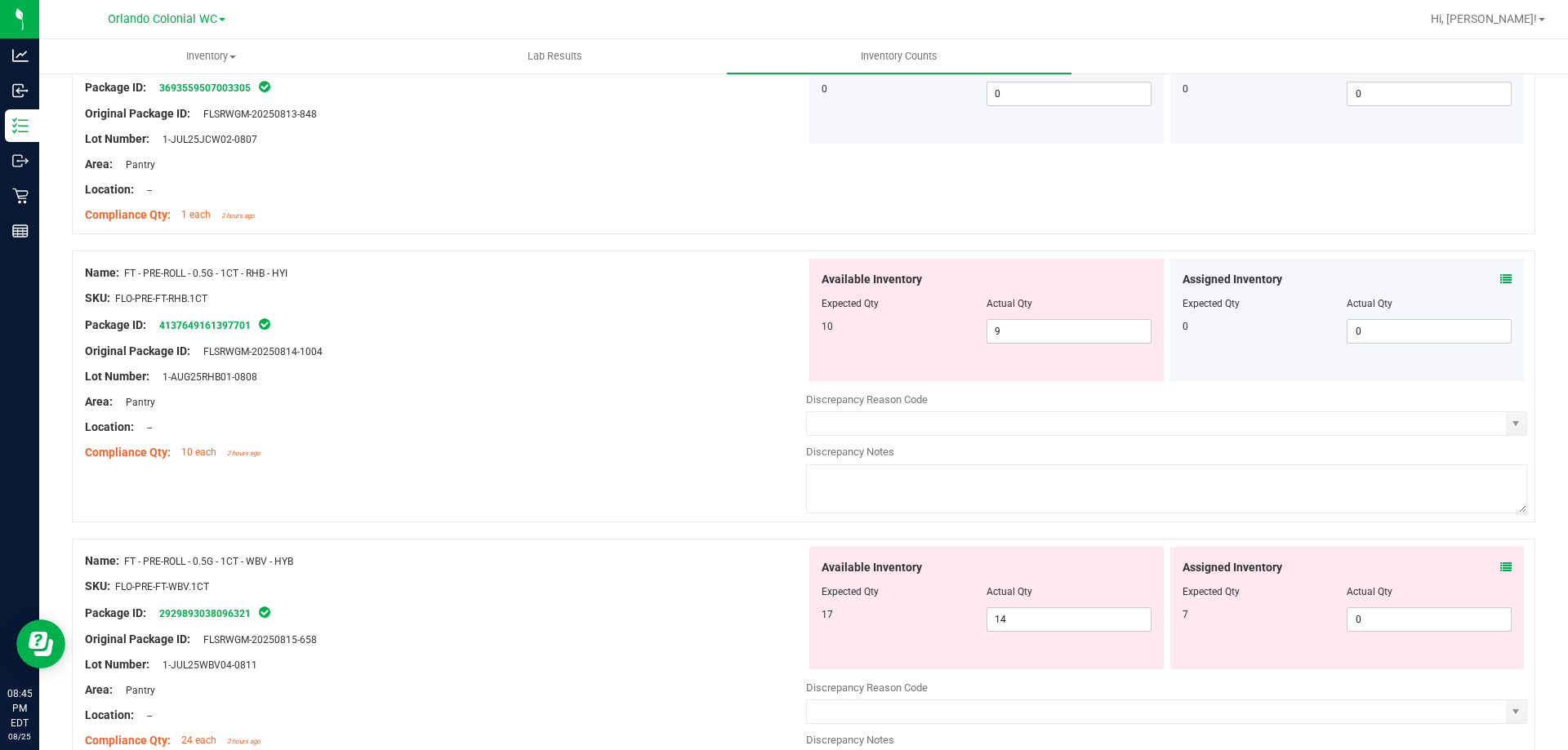
click at [1501, 278] on icon at bounding box center [1506, 279] width 12 height 12
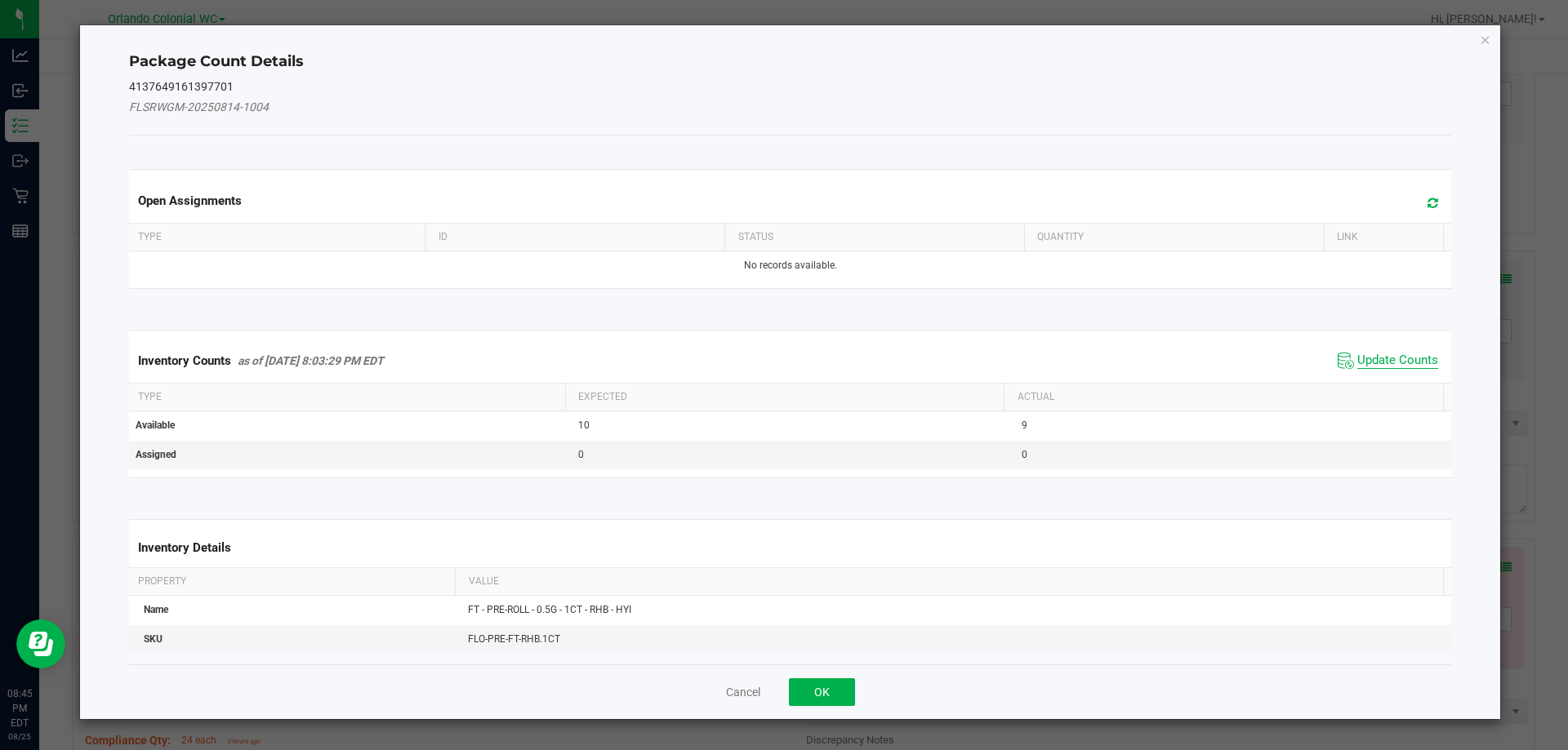
click at [1360, 354] on span "Update Counts" at bounding box center [1398, 361] width 81 height 16
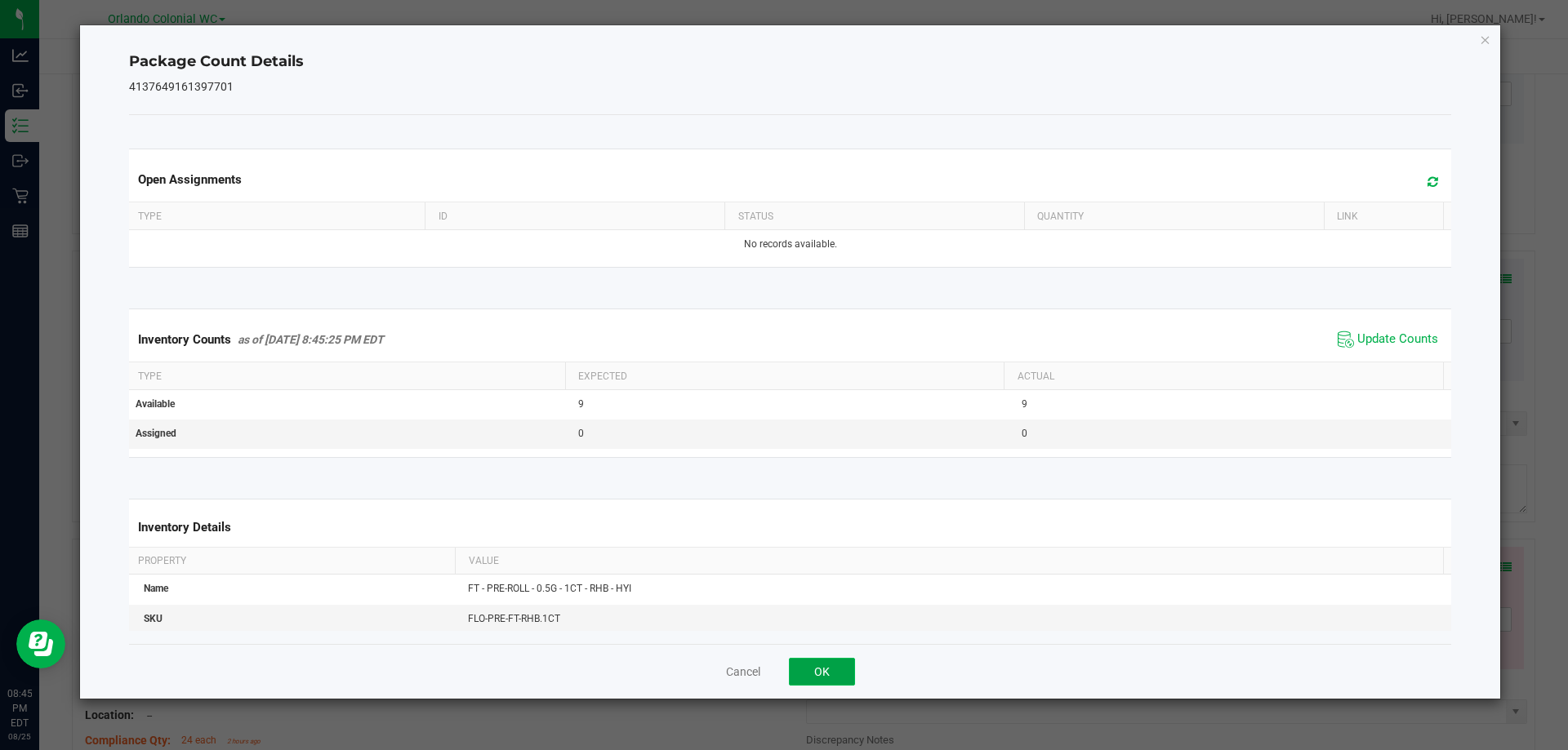
click at [806, 681] on button "OK" at bounding box center [822, 671] width 66 height 28
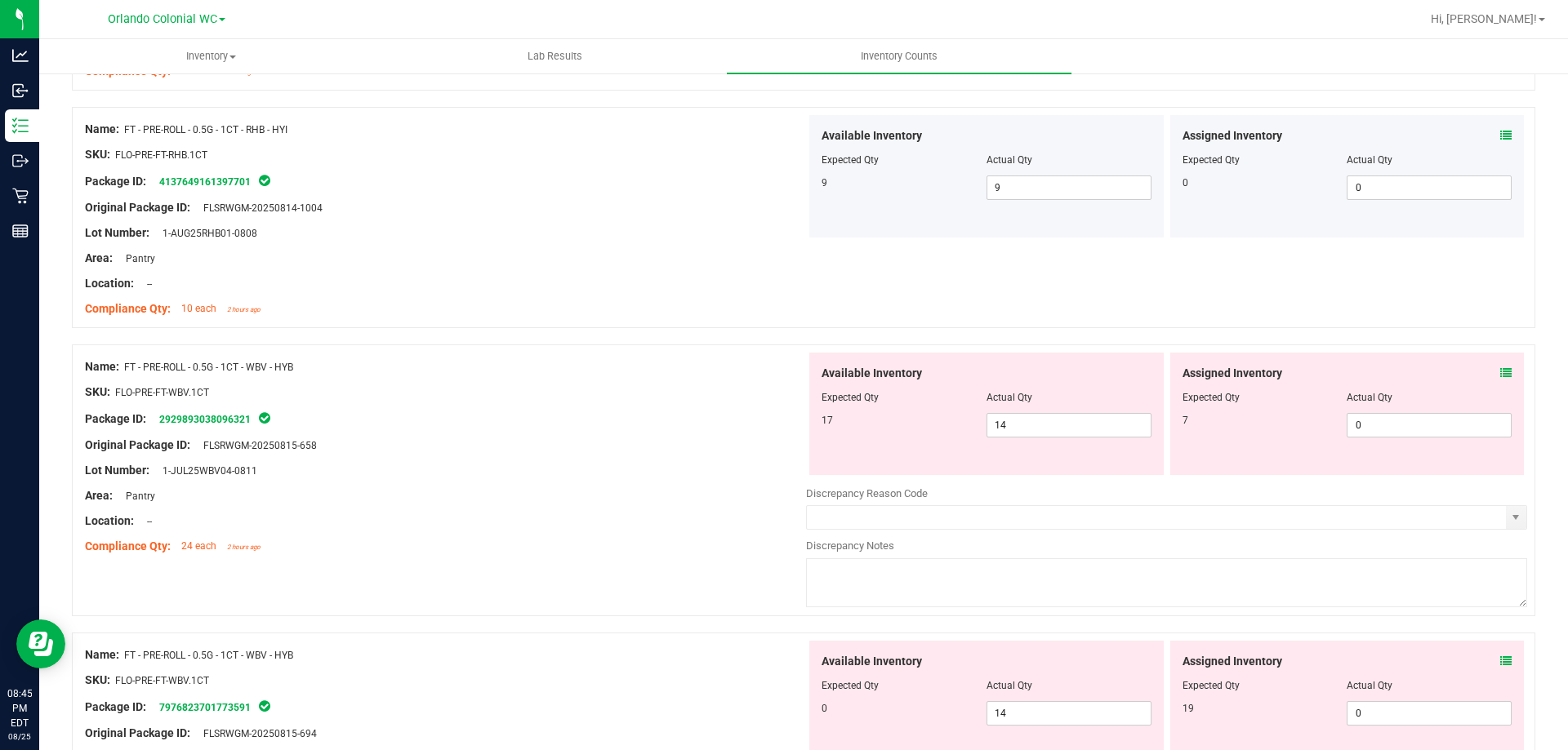
scroll to position [1704, 0]
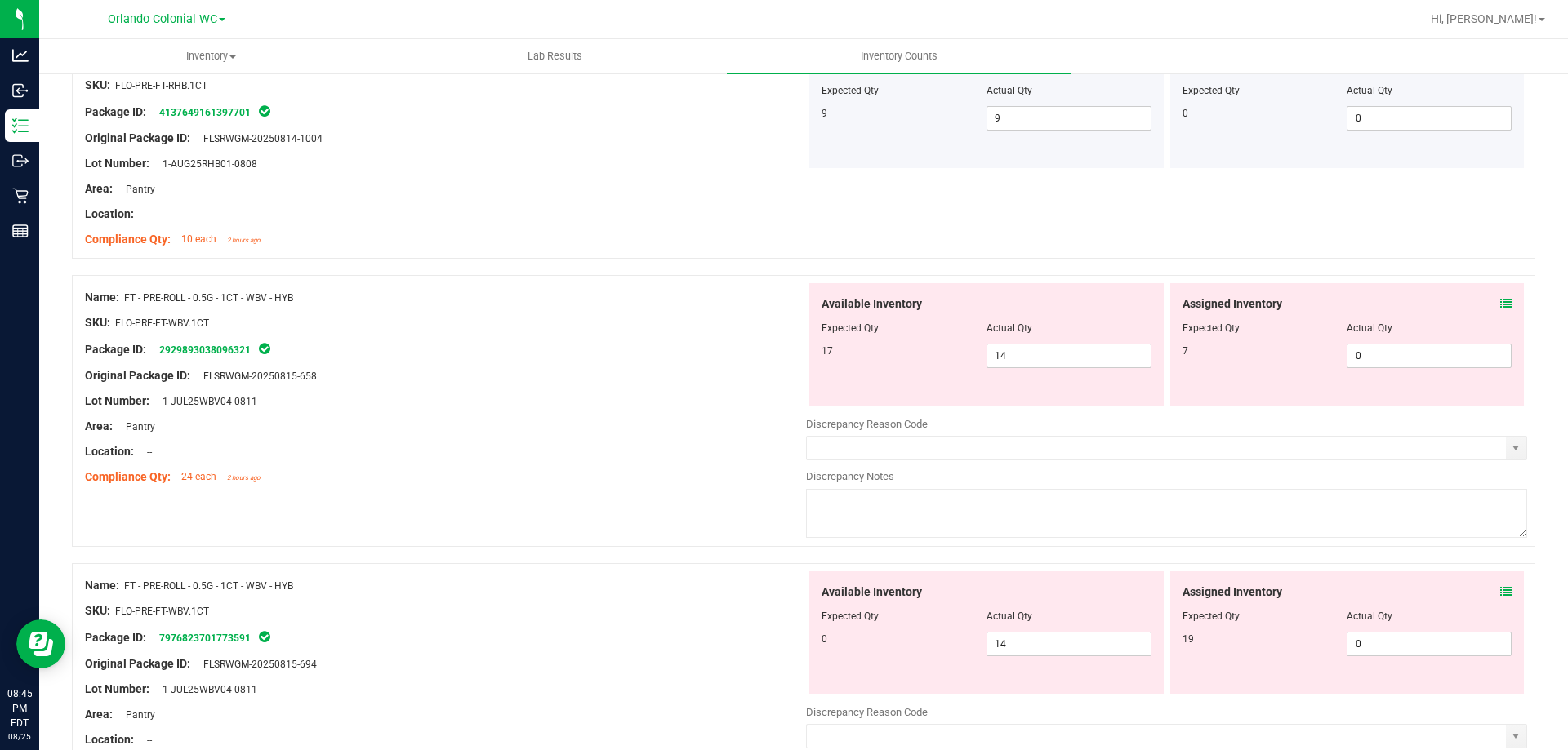
click at [1501, 302] on icon at bounding box center [1506, 303] width 12 height 12
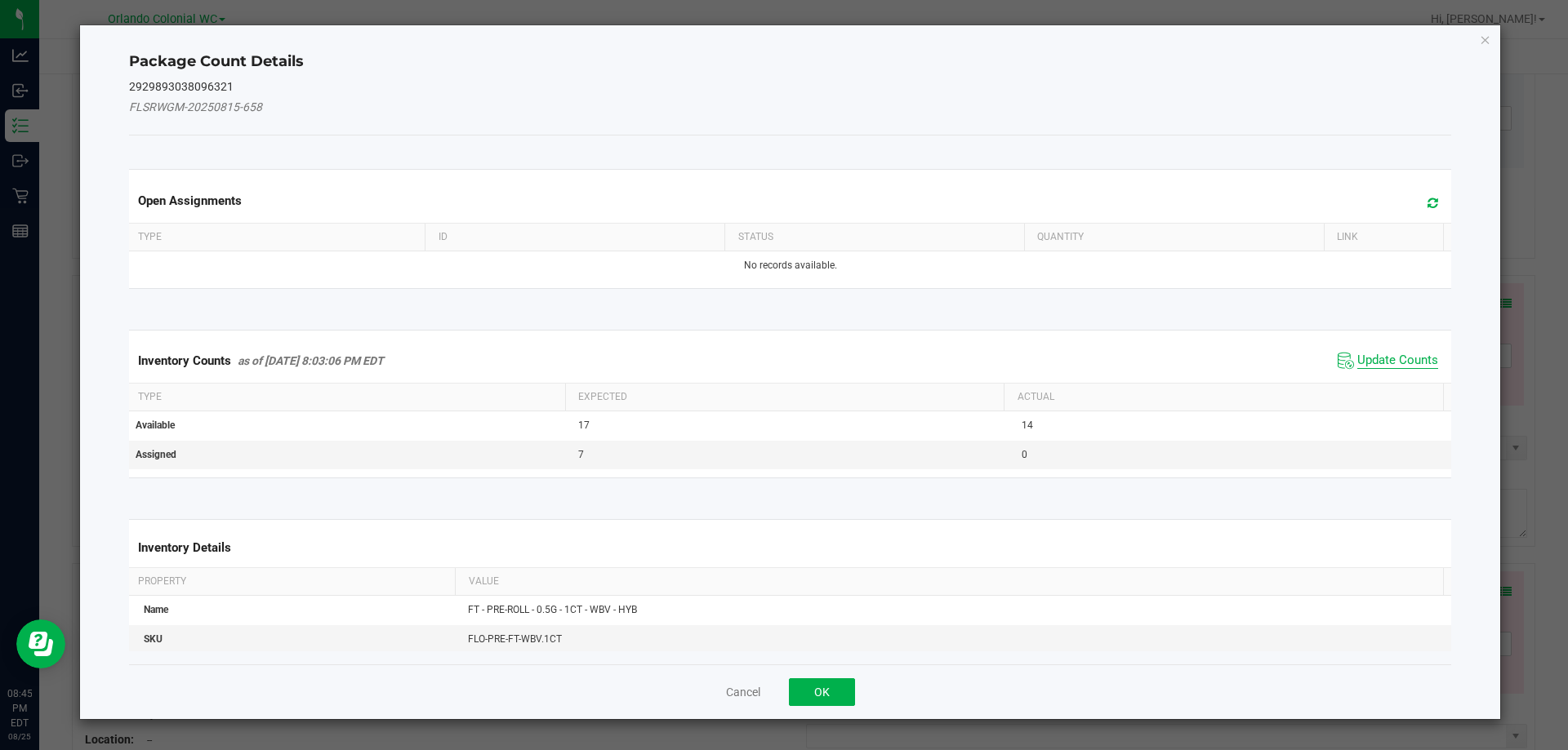
click at [1386, 368] on span "Update Counts" at bounding box center [1398, 361] width 81 height 16
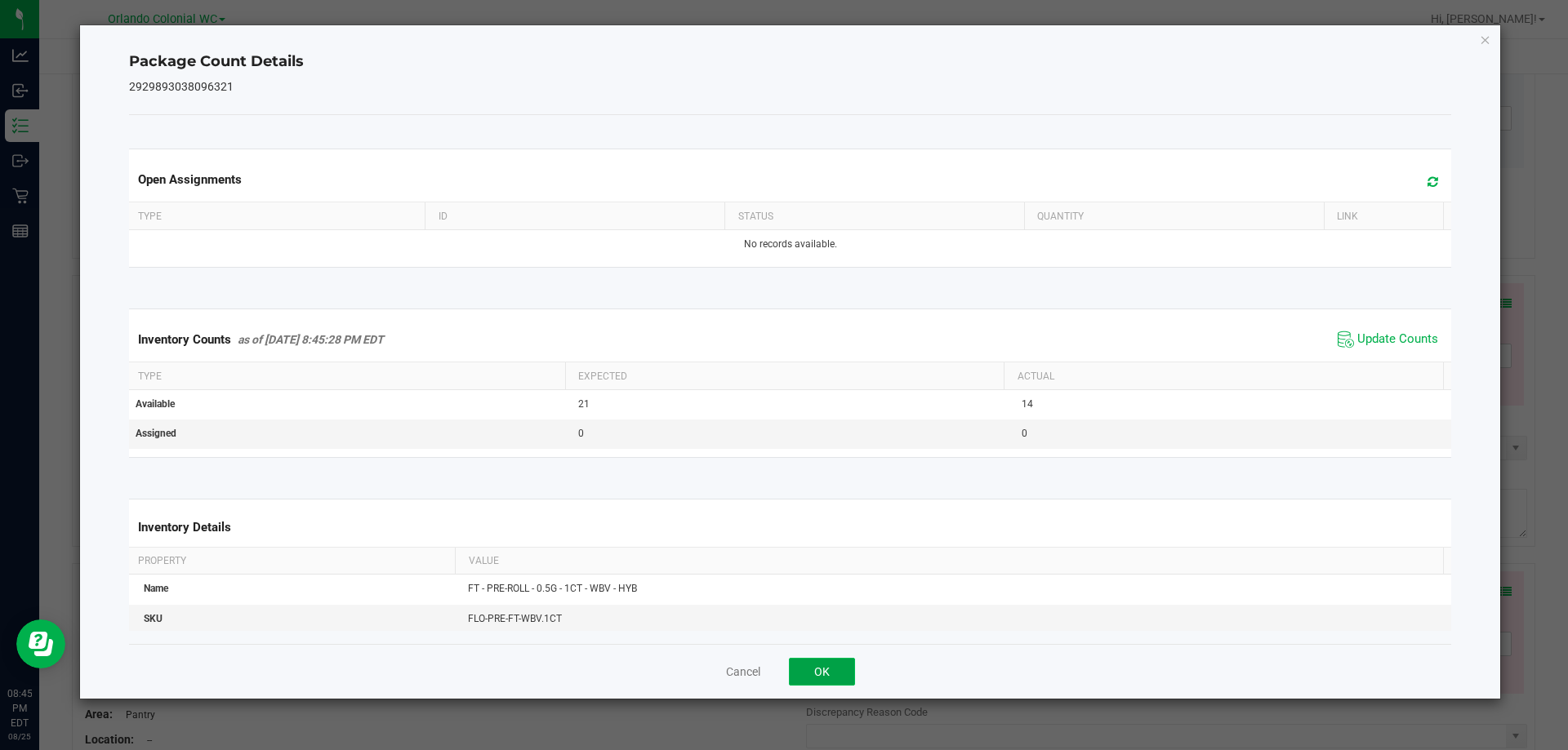
click at [833, 673] on button "OK" at bounding box center [822, 671] width 66 height 28
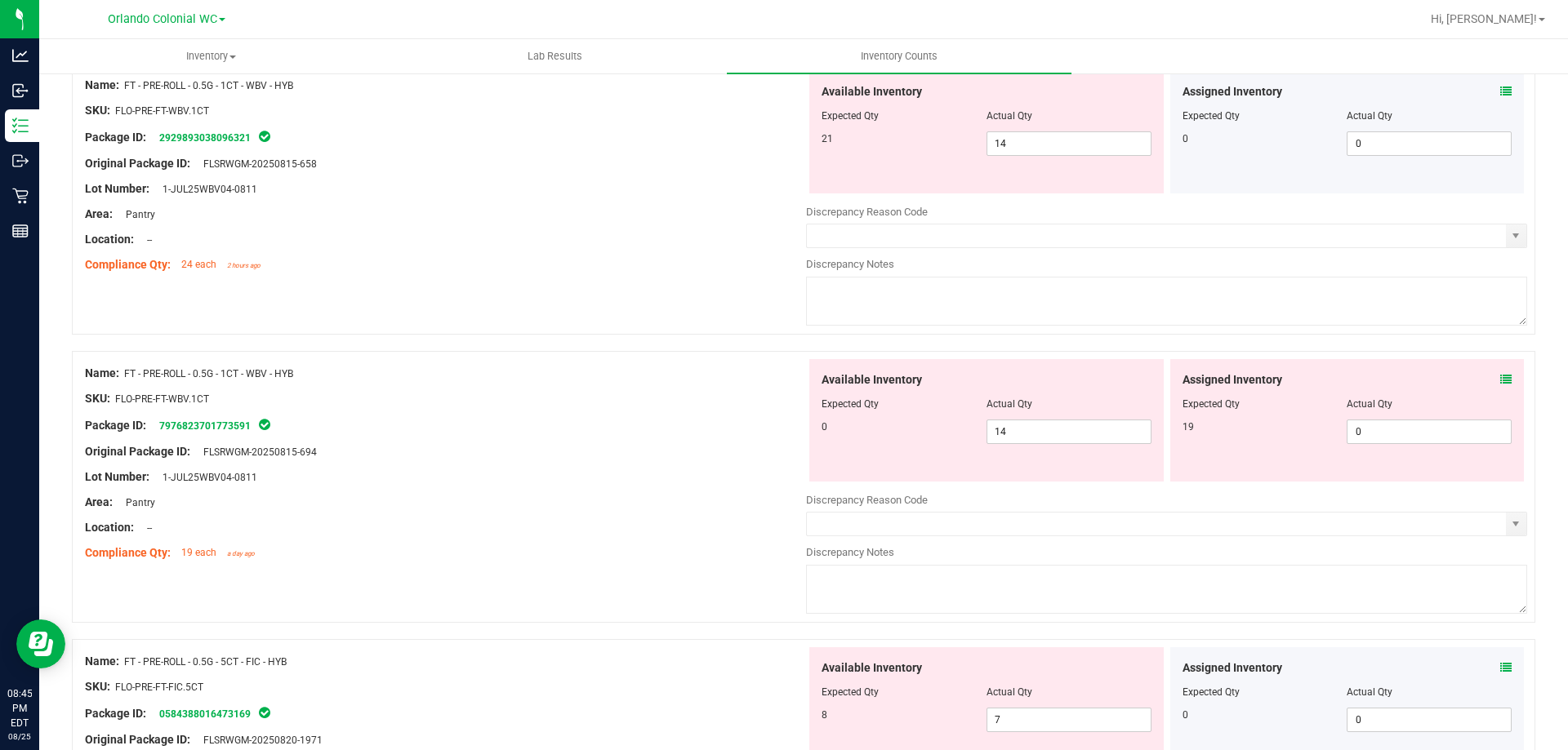
scroll to position [1915, 0]
click at [1092, 144] on input "14" at bounding box center [1070, 144] width 163 height 23
type input "1"
type input "21"
click at [649, 226] on div at bounding box center [446, 227] width 721 height 8
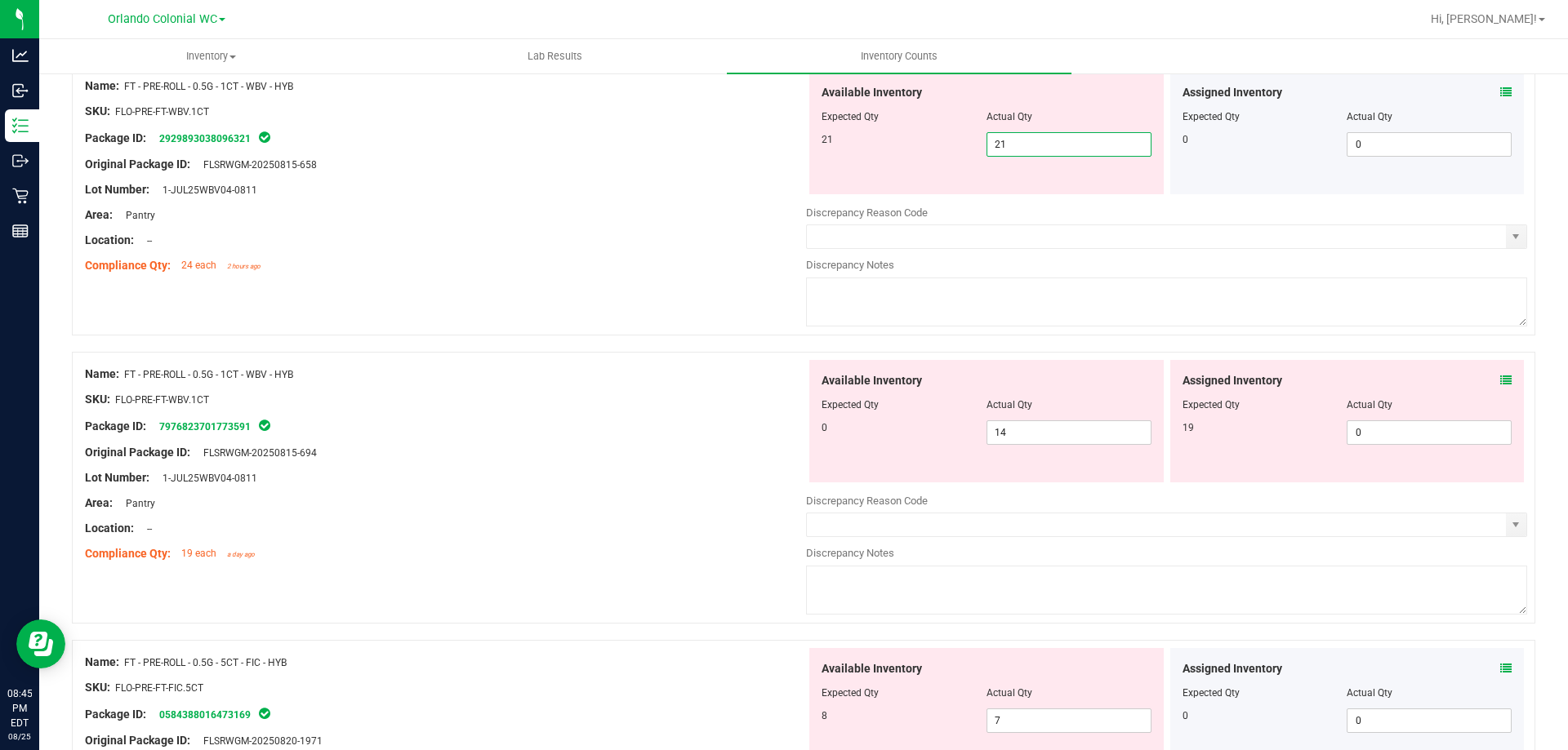
type input "21"
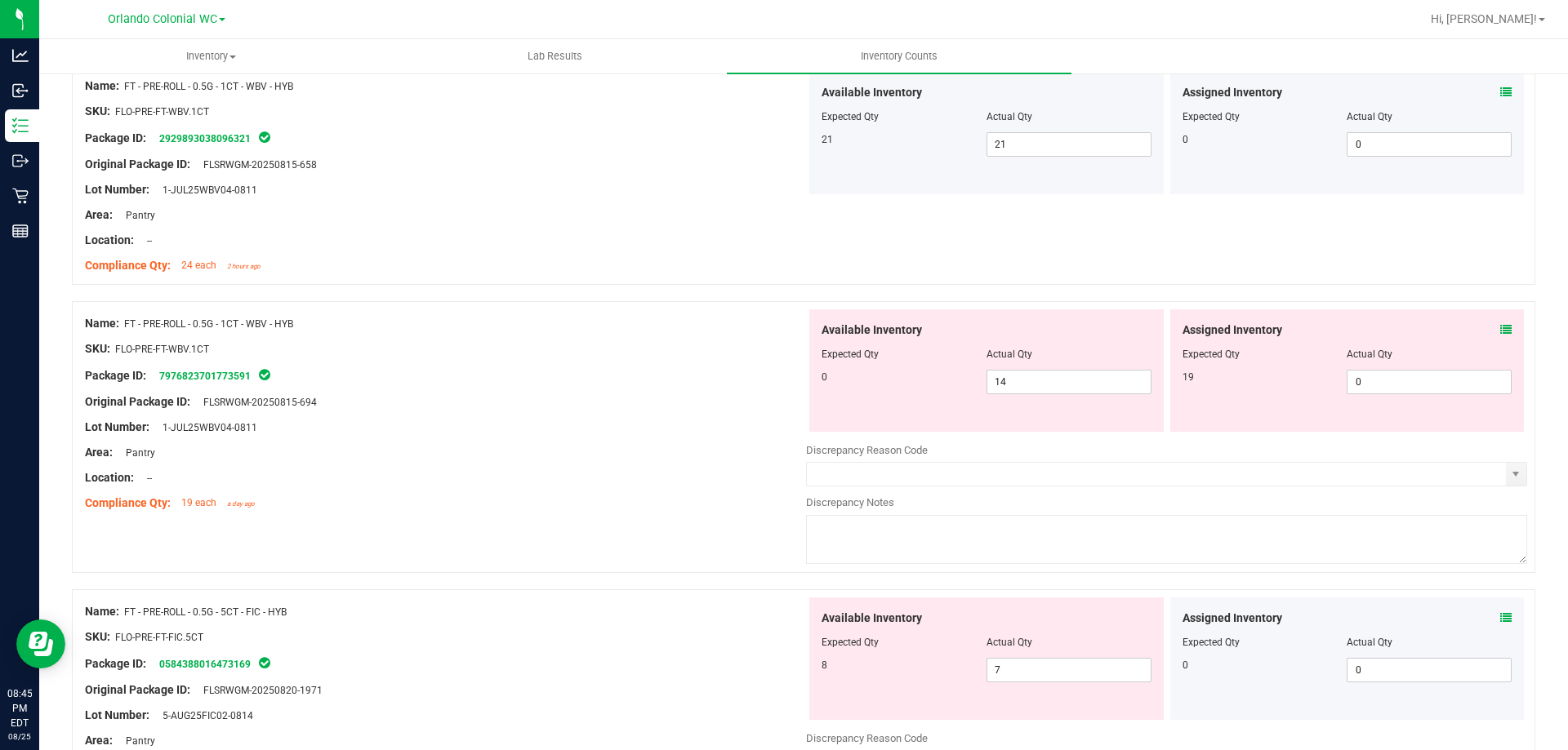
click at [1501, 330] on icon at bounding box center [1506, 330] width 12 height 12
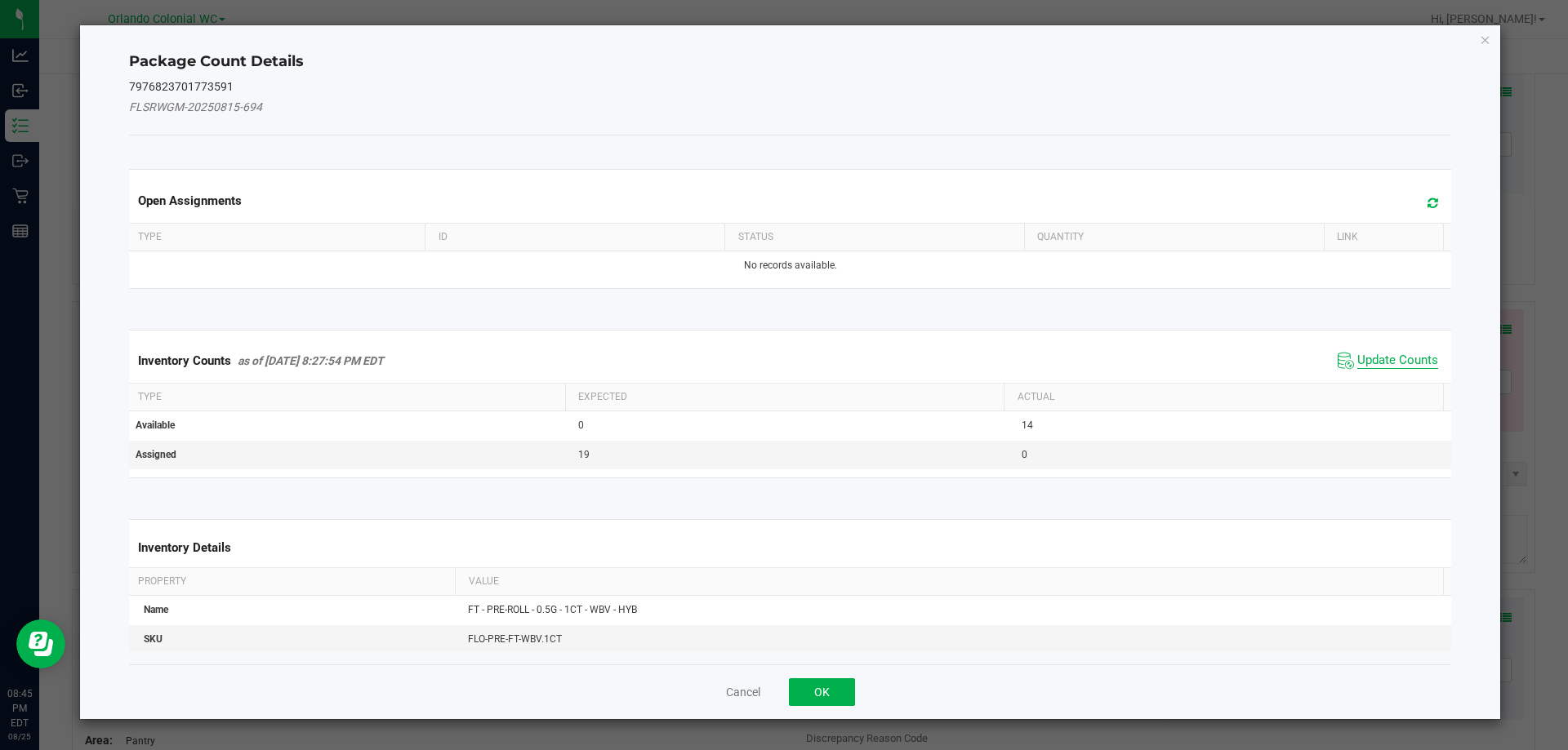
click at [1385, 367] on span "Update Counts" at bounding box center [1398, 361] width 81 height 16
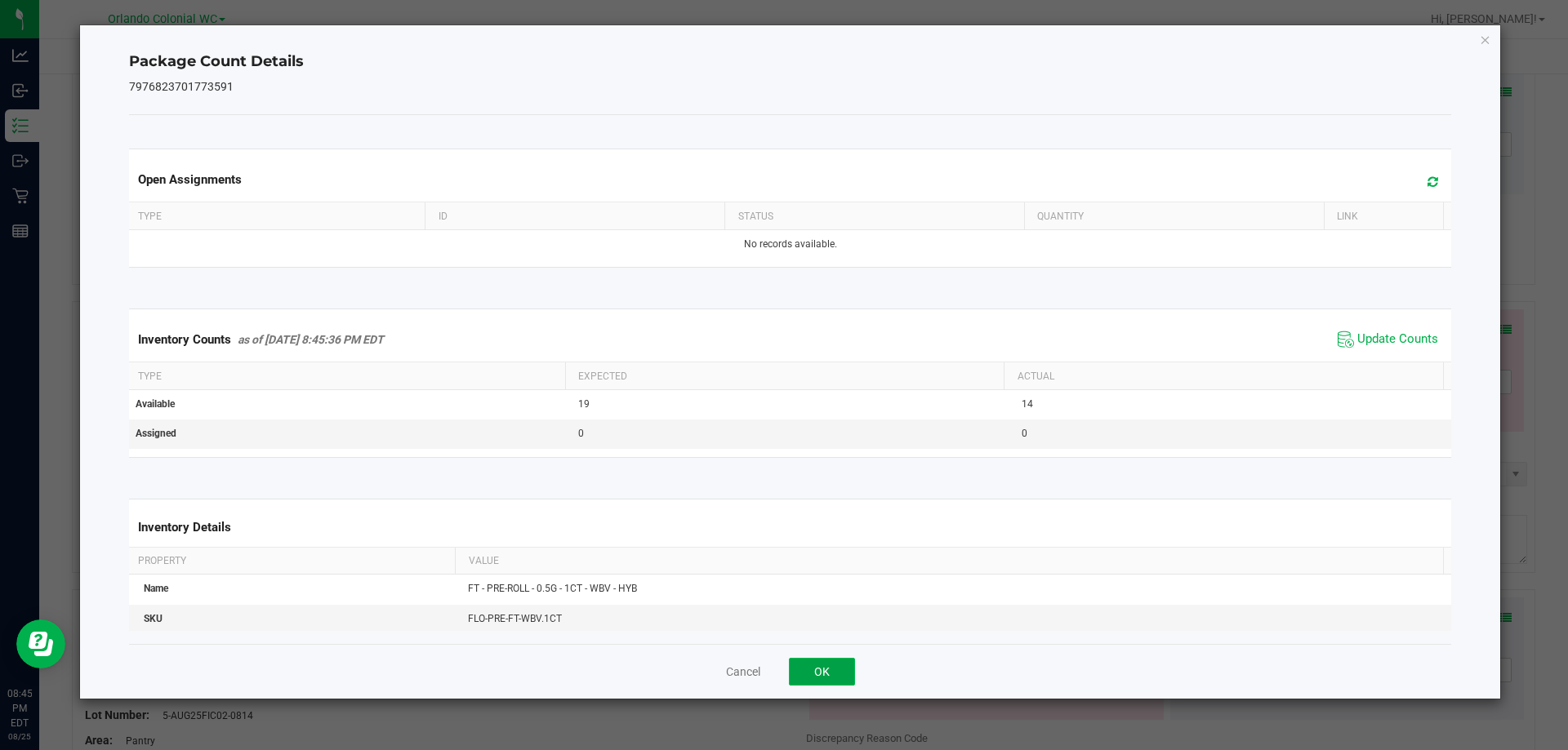
click at [852, 684] on button "OK" at bounding box center [822, 671] width 66 height 28
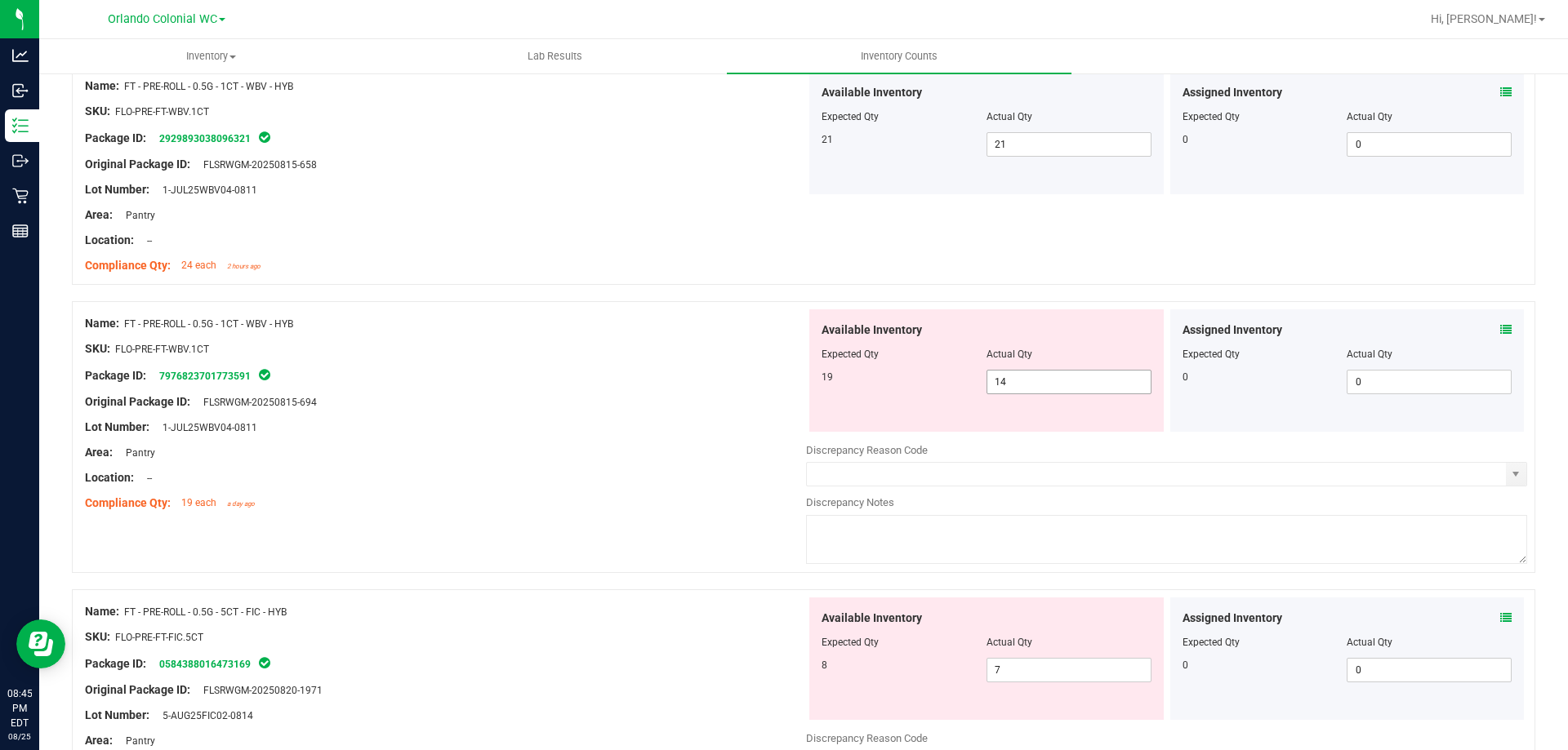
click at [1095, 370] on input "14" at bounding box center [1070, 381] width 163 height 23
type input "1"
type input "19"
click at [680, 485] on div "Location: --" at bounding box center [446, 477] width 721 height 17
type input "19"
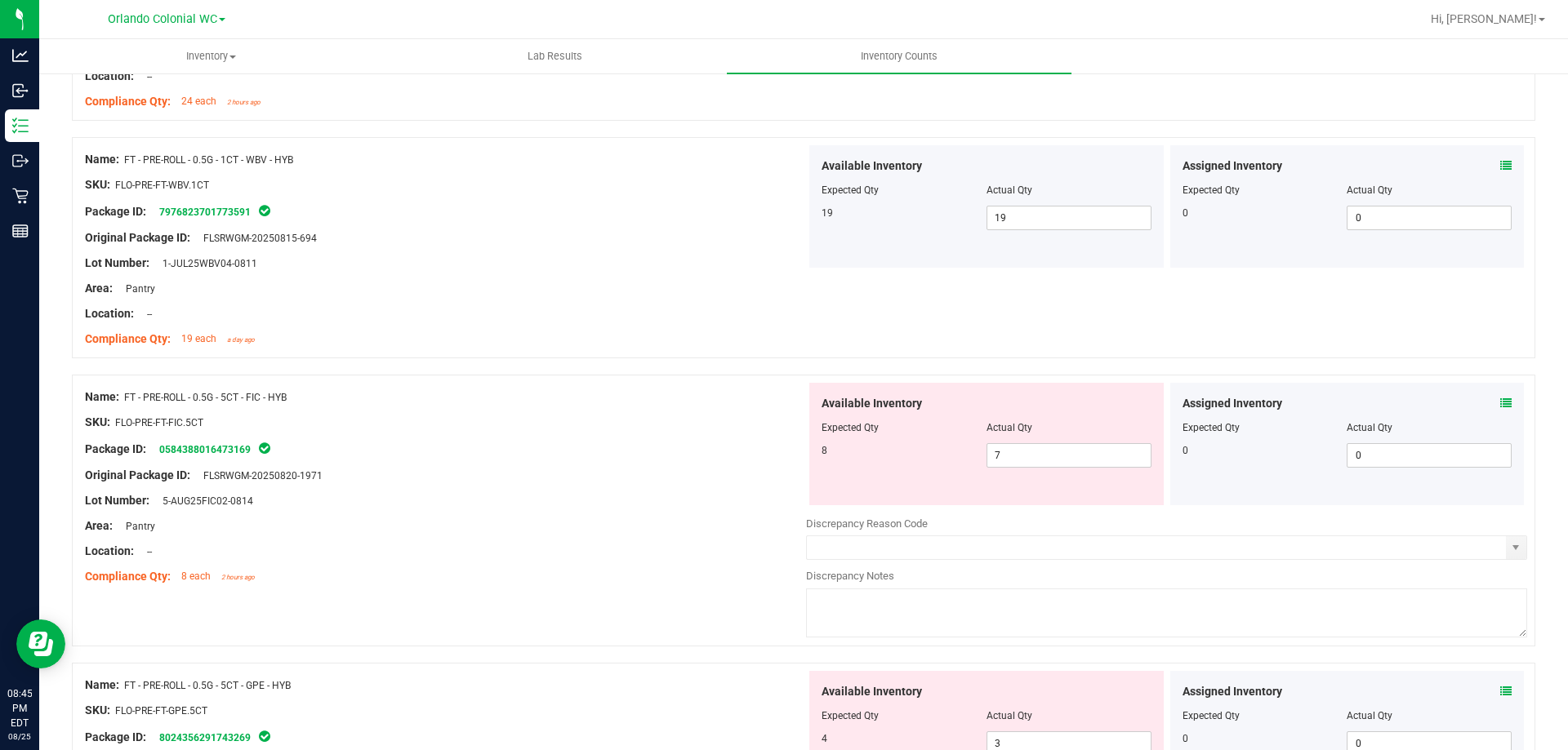
scroll to position [2169, 0]
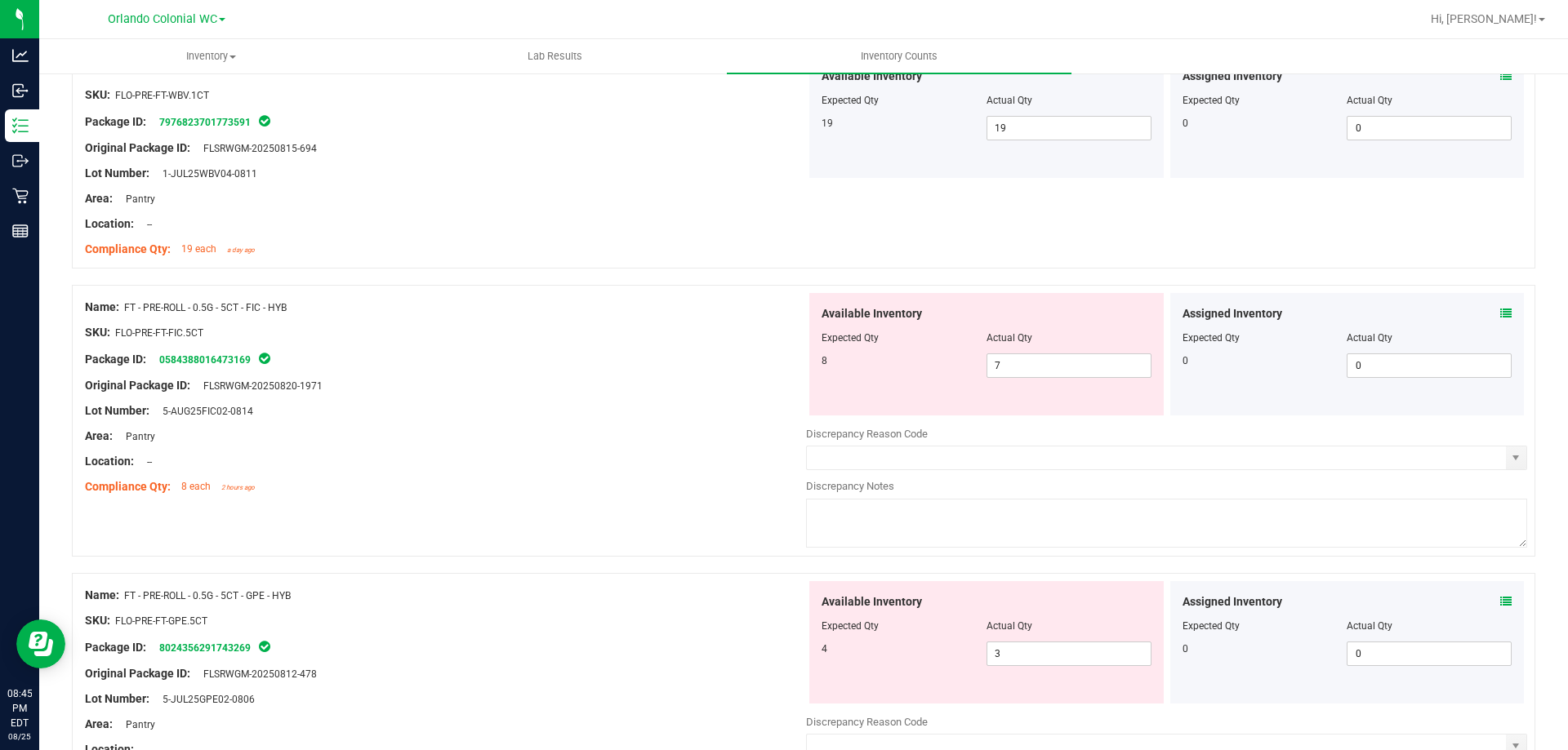
click at [1501, 312] on icon at bounding box center [1506, 313] width 12 height 12
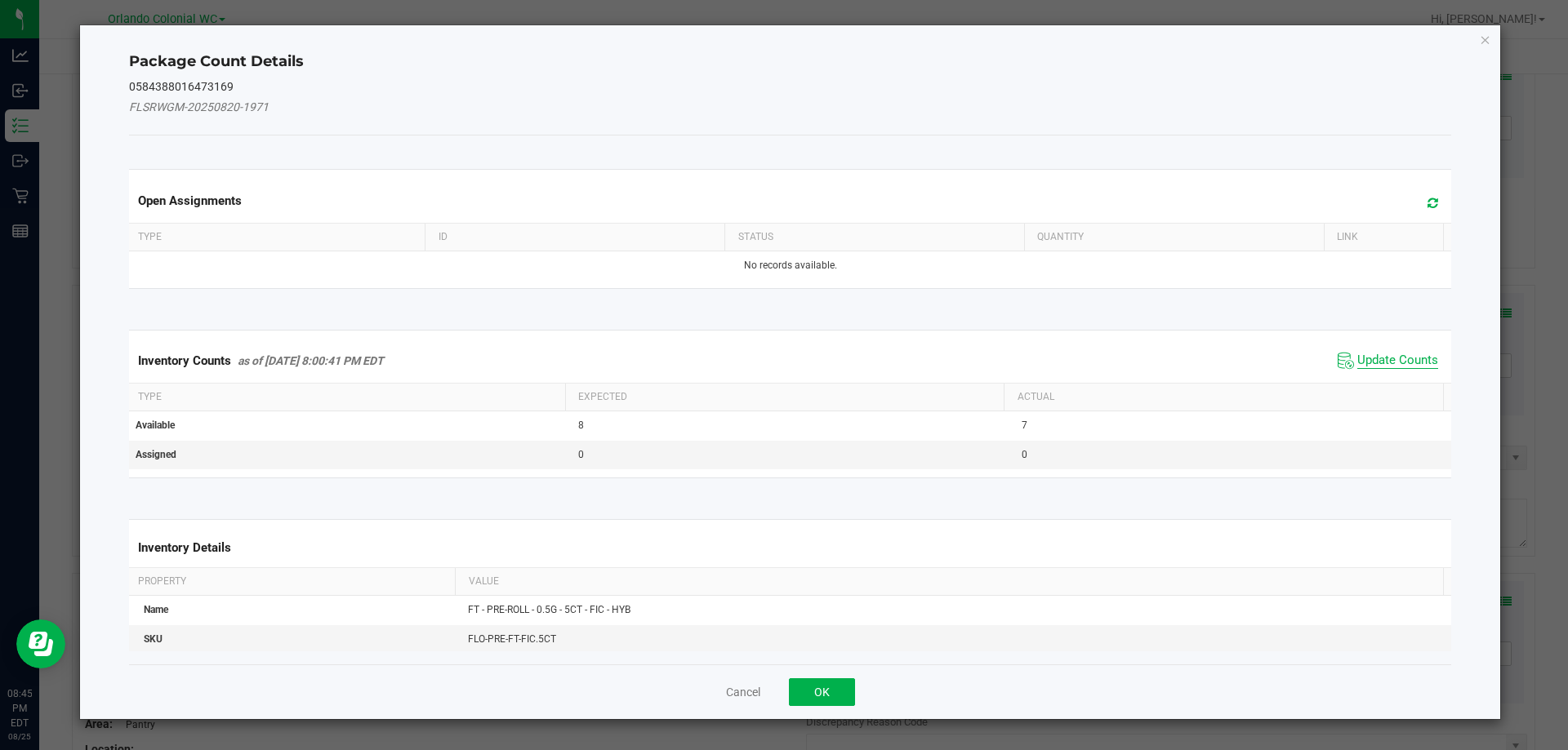
click at [1379, 354] on span "Update Counts" at bounding box center [1398, 361] width 81 height 16
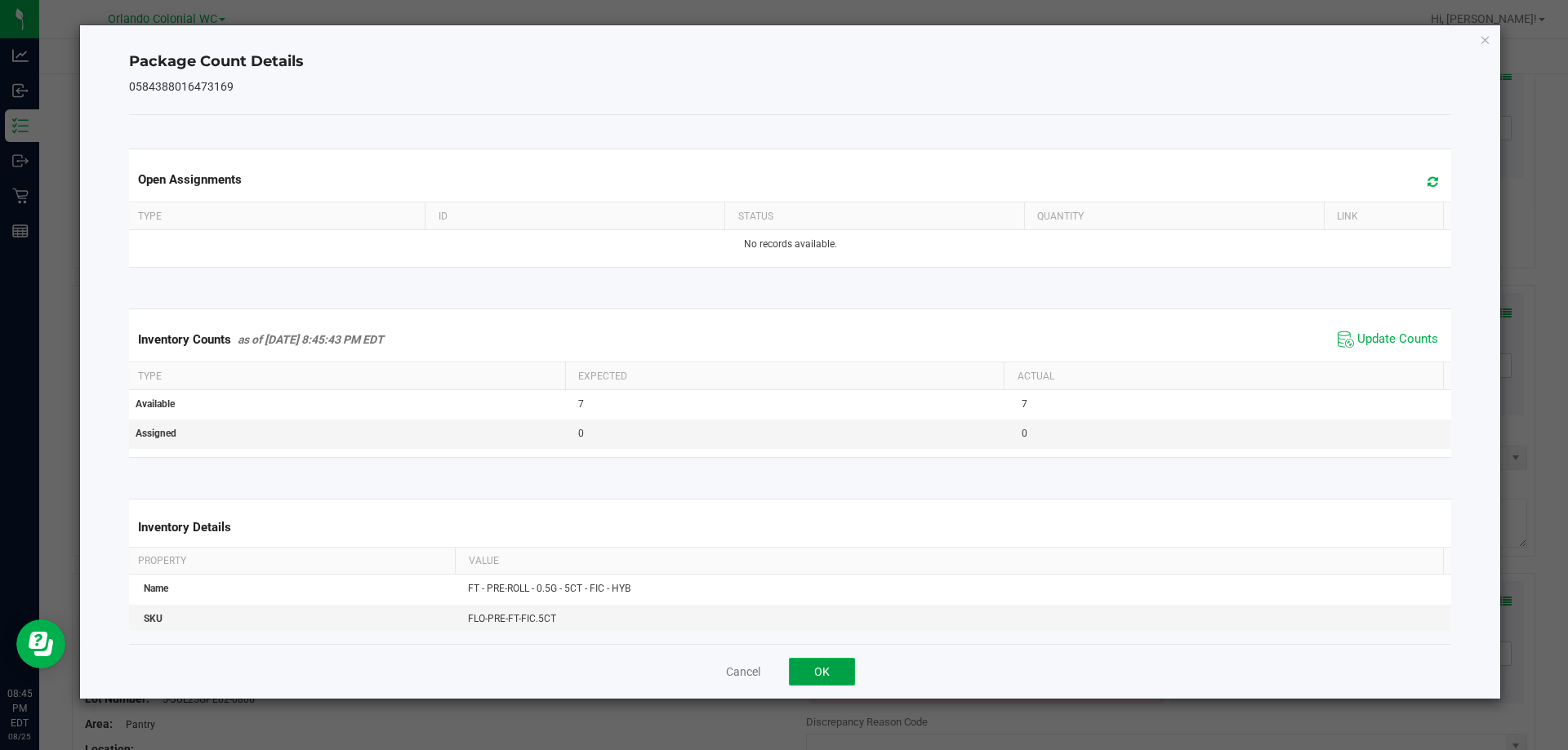
click at [818, 665] on button "OK" at bounding box center [822, 671] width 66 height 28
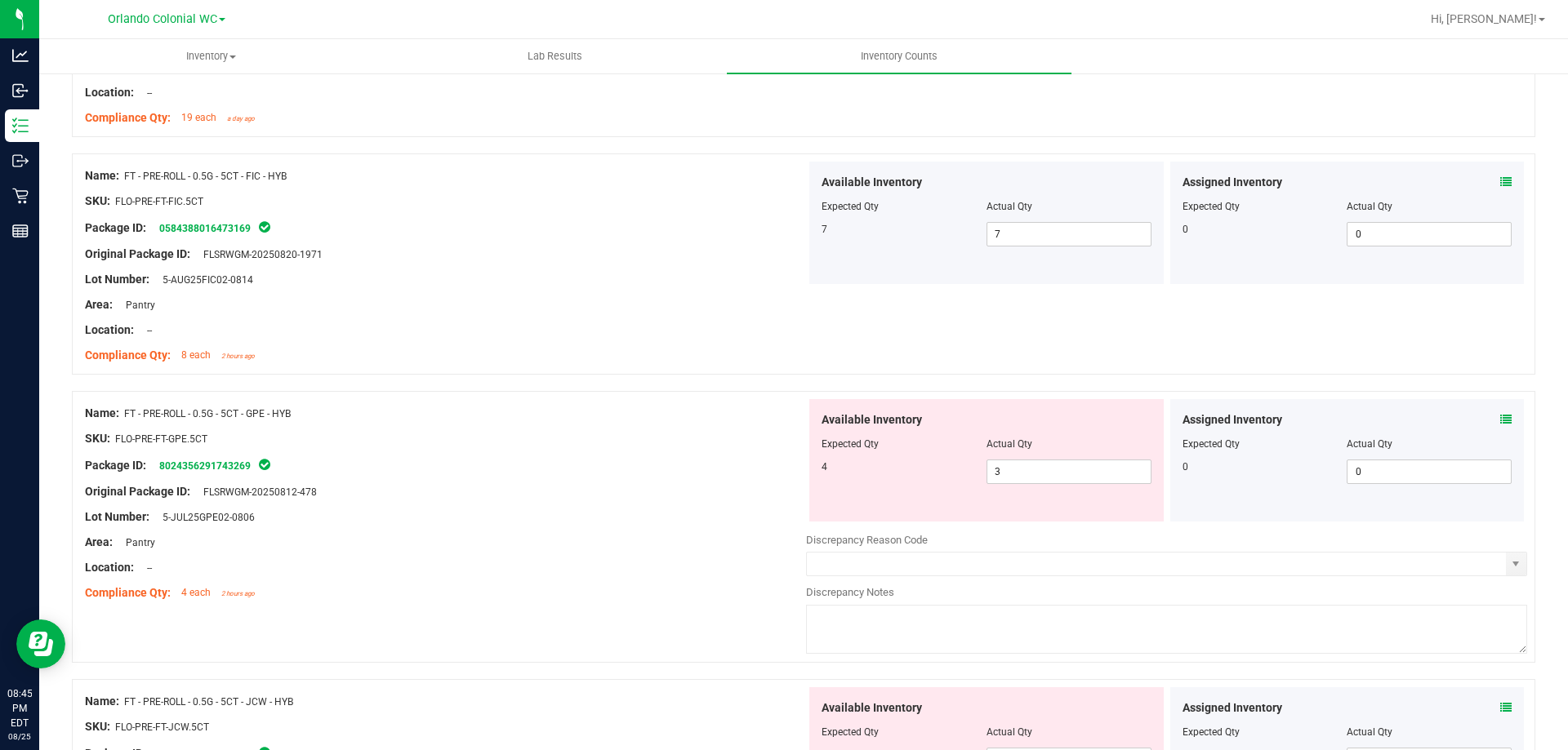
scroll to position [2353, 0]
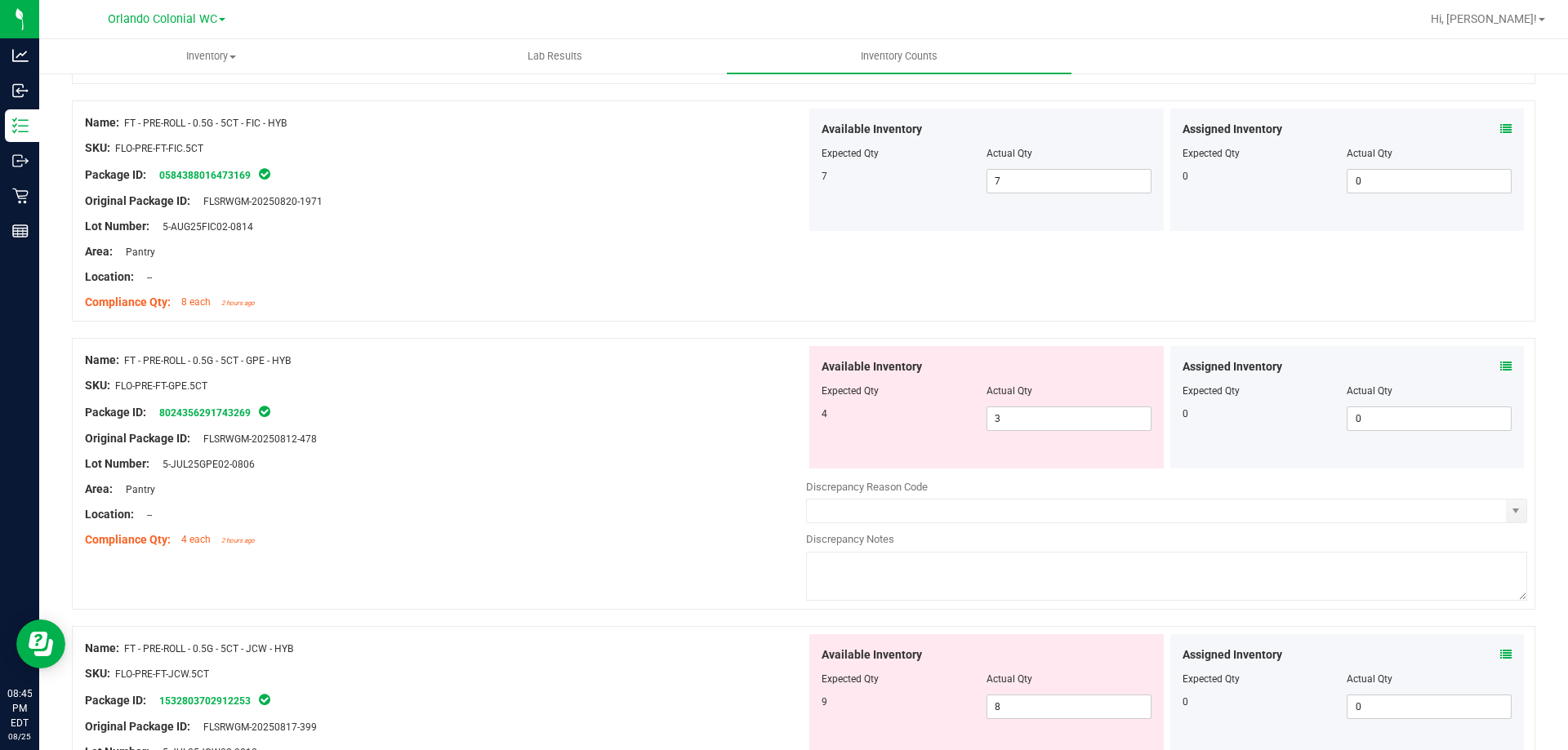
click at [1509, 359] on div "Assigned Inventory Expected Qty Actual Qty 0 0 0" at bounding box center [1347, 407] width 354 height 122
click at [1501, 366] on icon at bounding box center [1506, 366] width 12 height 12
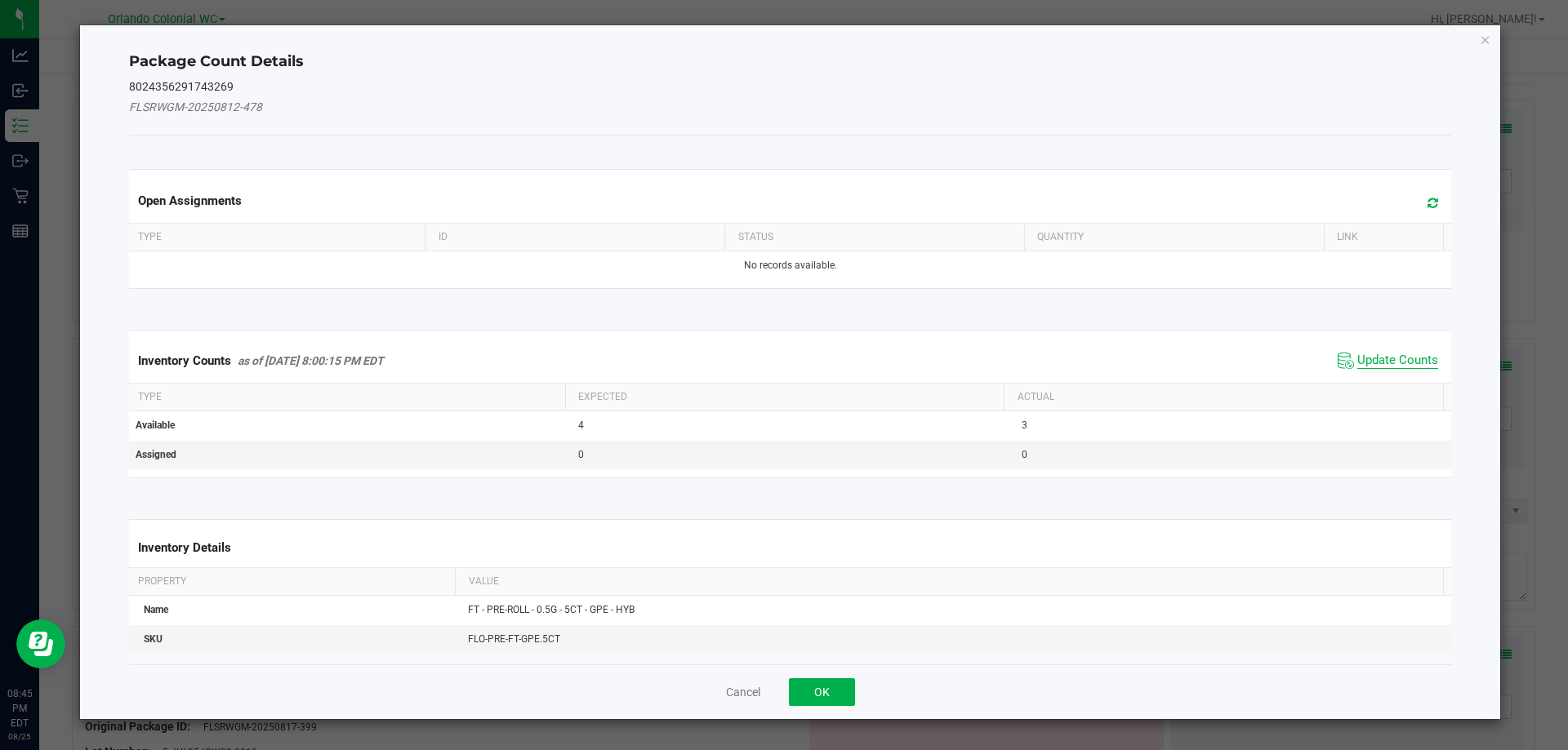
click at [1399, 357] on span "Update Counts" at bounding box center [1398, 361] width 81 height 16
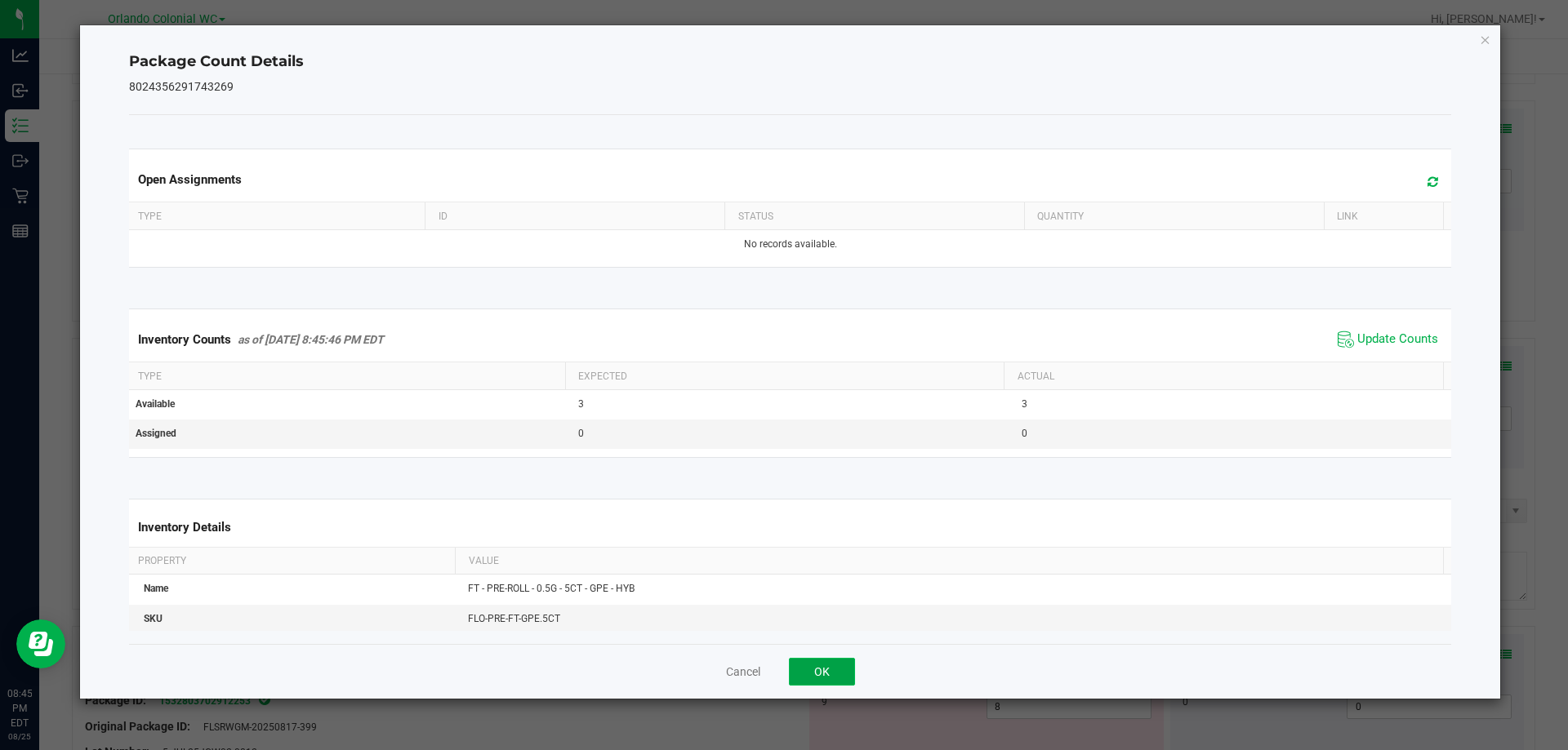
click at [839, 680] on button "OK" at bounding box center [822, 671] width 66 height 28
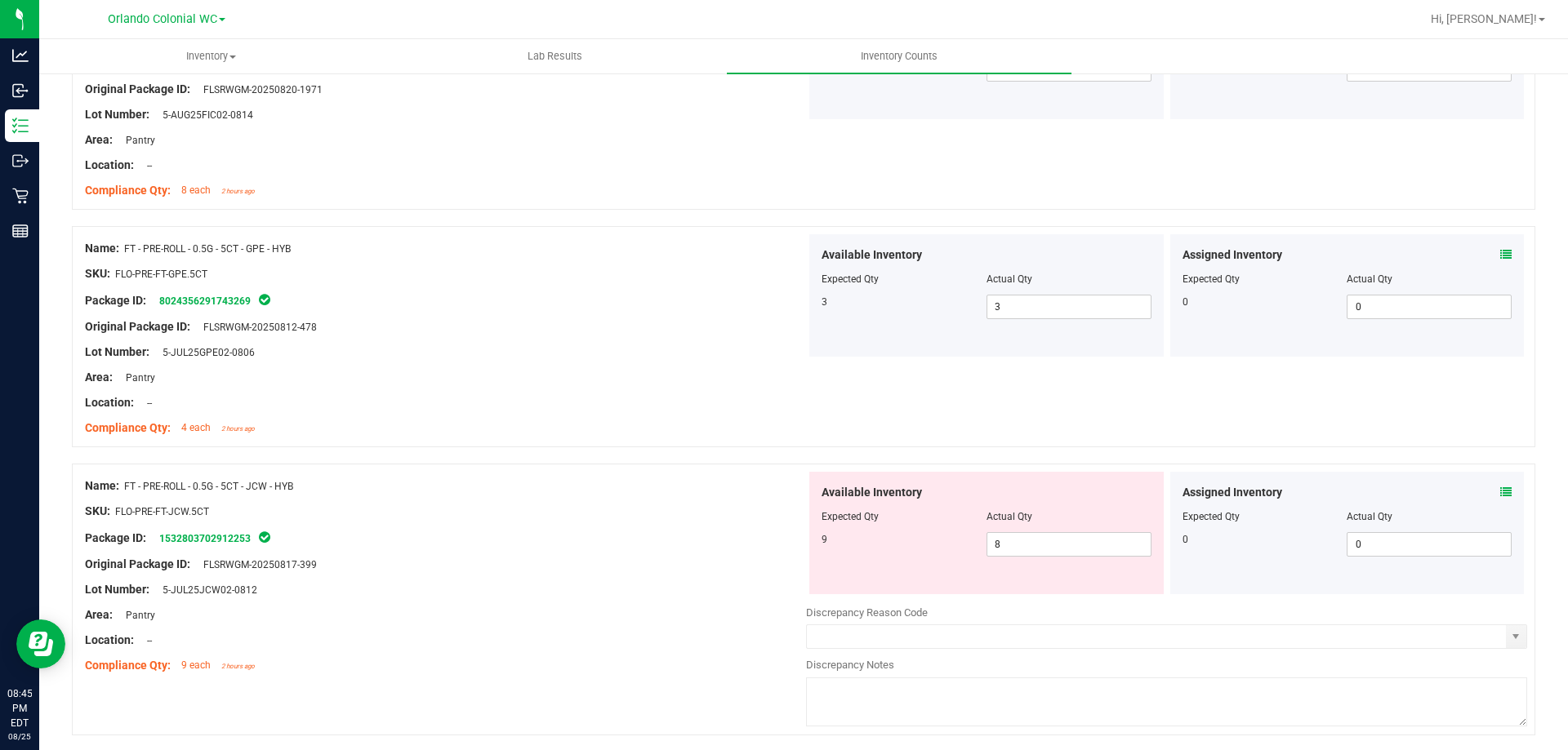
scroll to position [2571, 0]
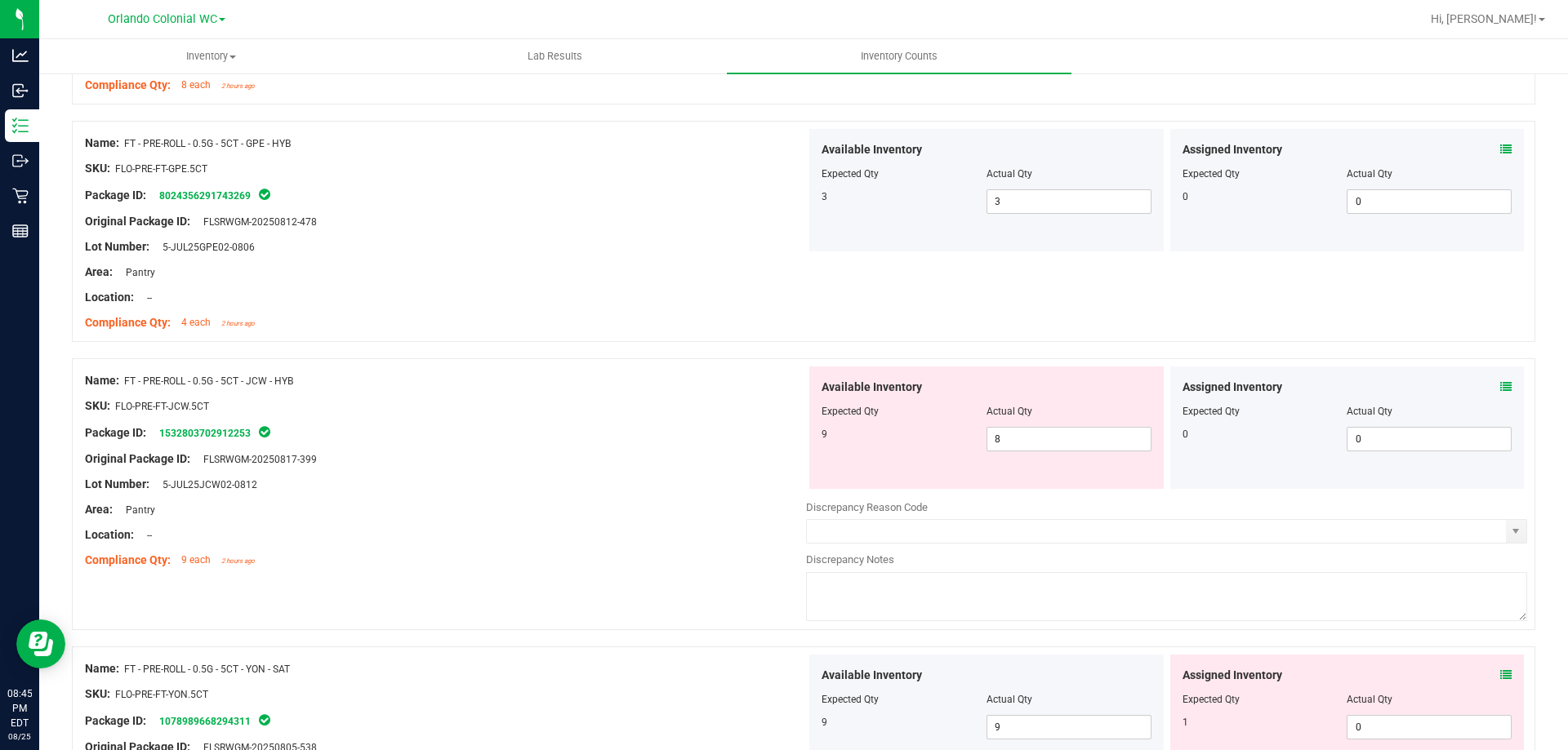
click at [1501, 386] on icon at bounding box center [1506, 387] width 12 height 12
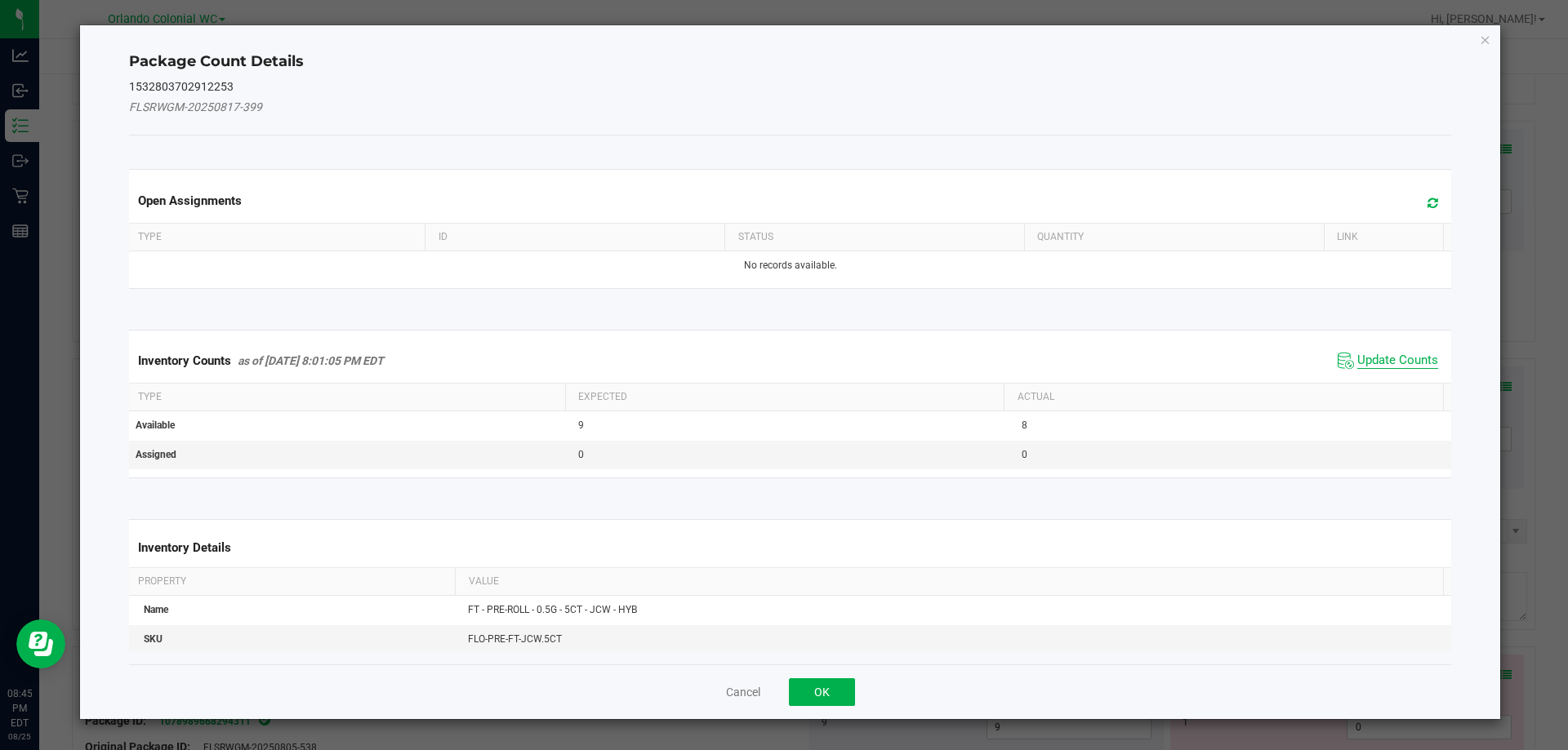
click at [1395, 364] on span "Update Counts" at bounding box center [1398, 361] width 81 height 16
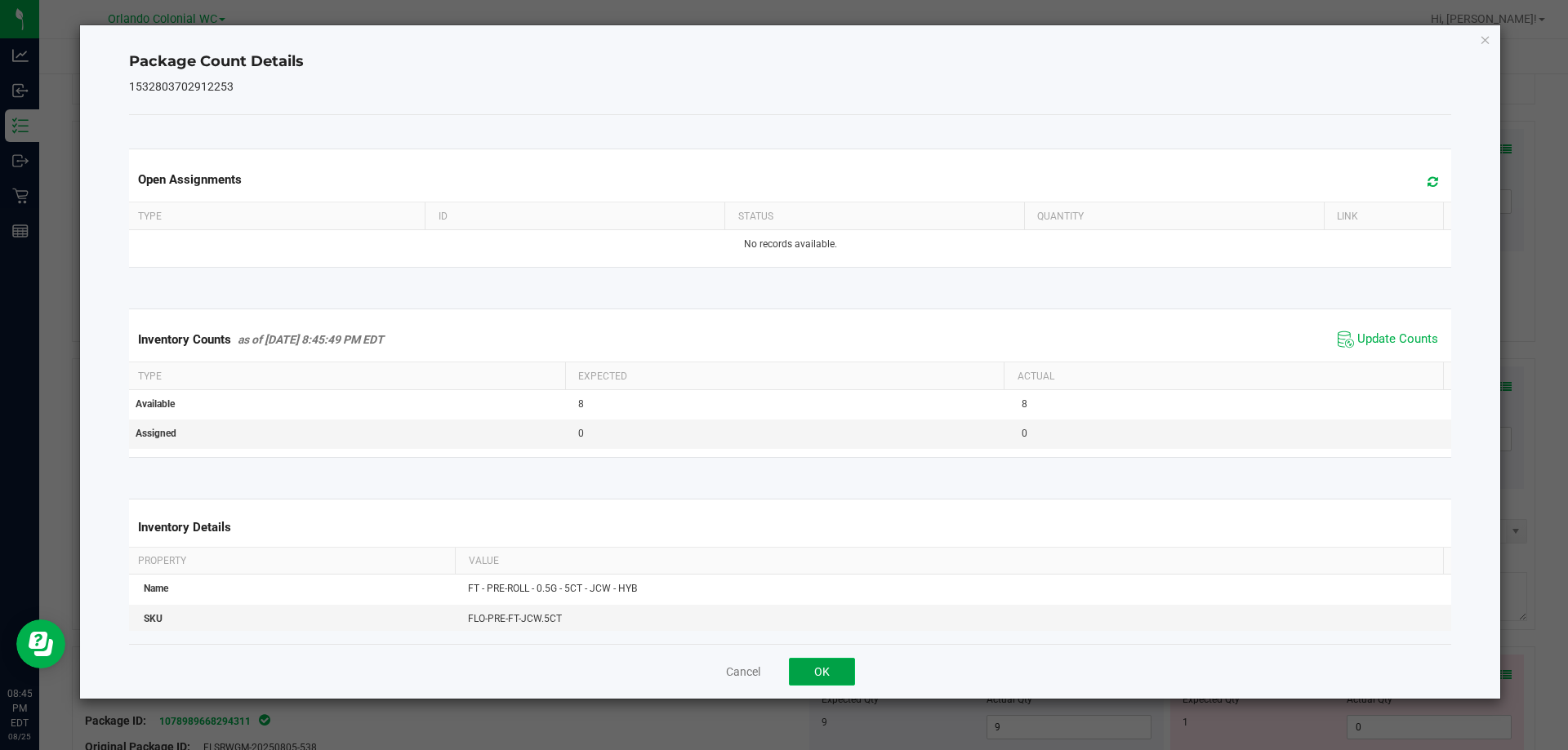
click at [846, 669] on button "OK" at bounding box center [822, 671] width 66 height 28
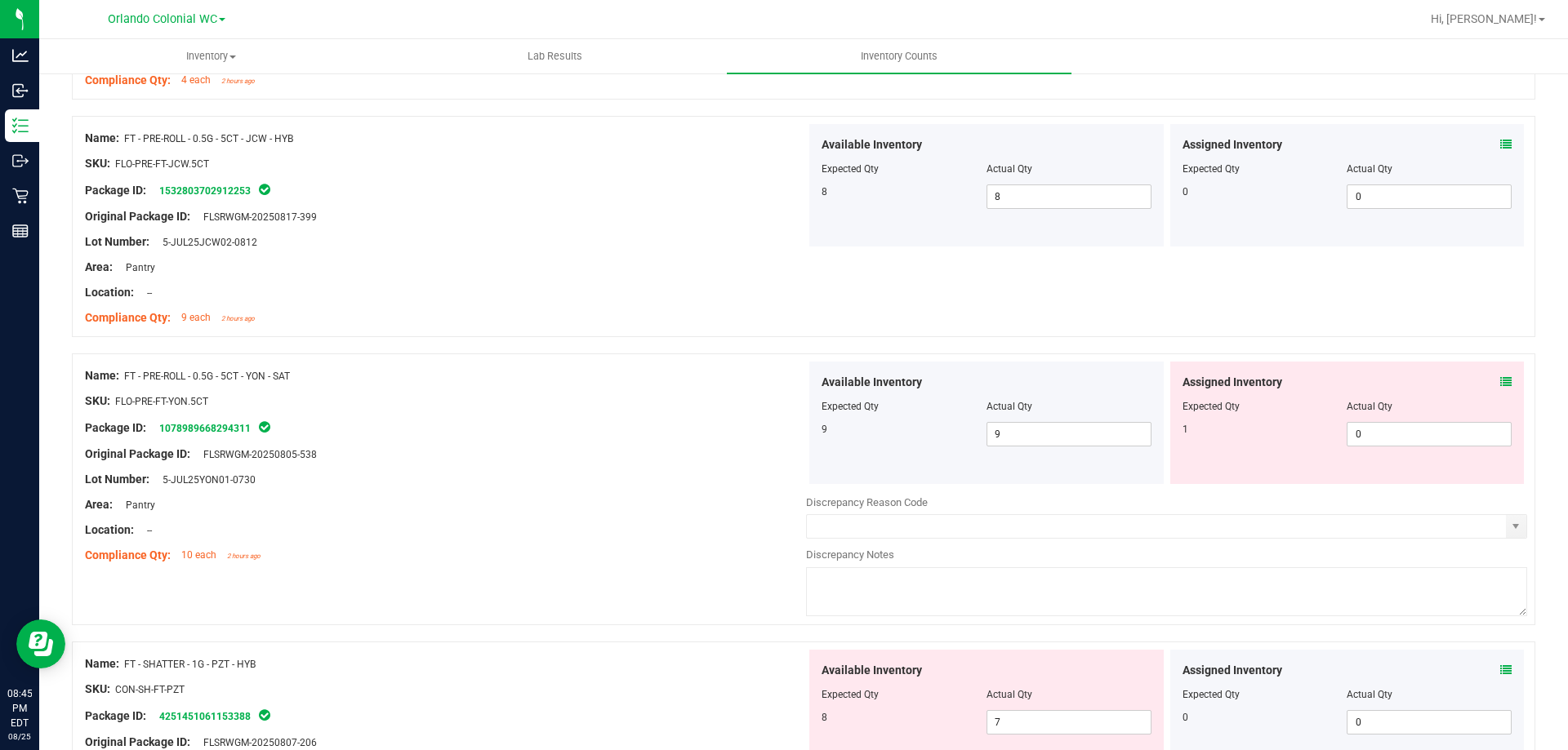
scroll to position [2818, 0]
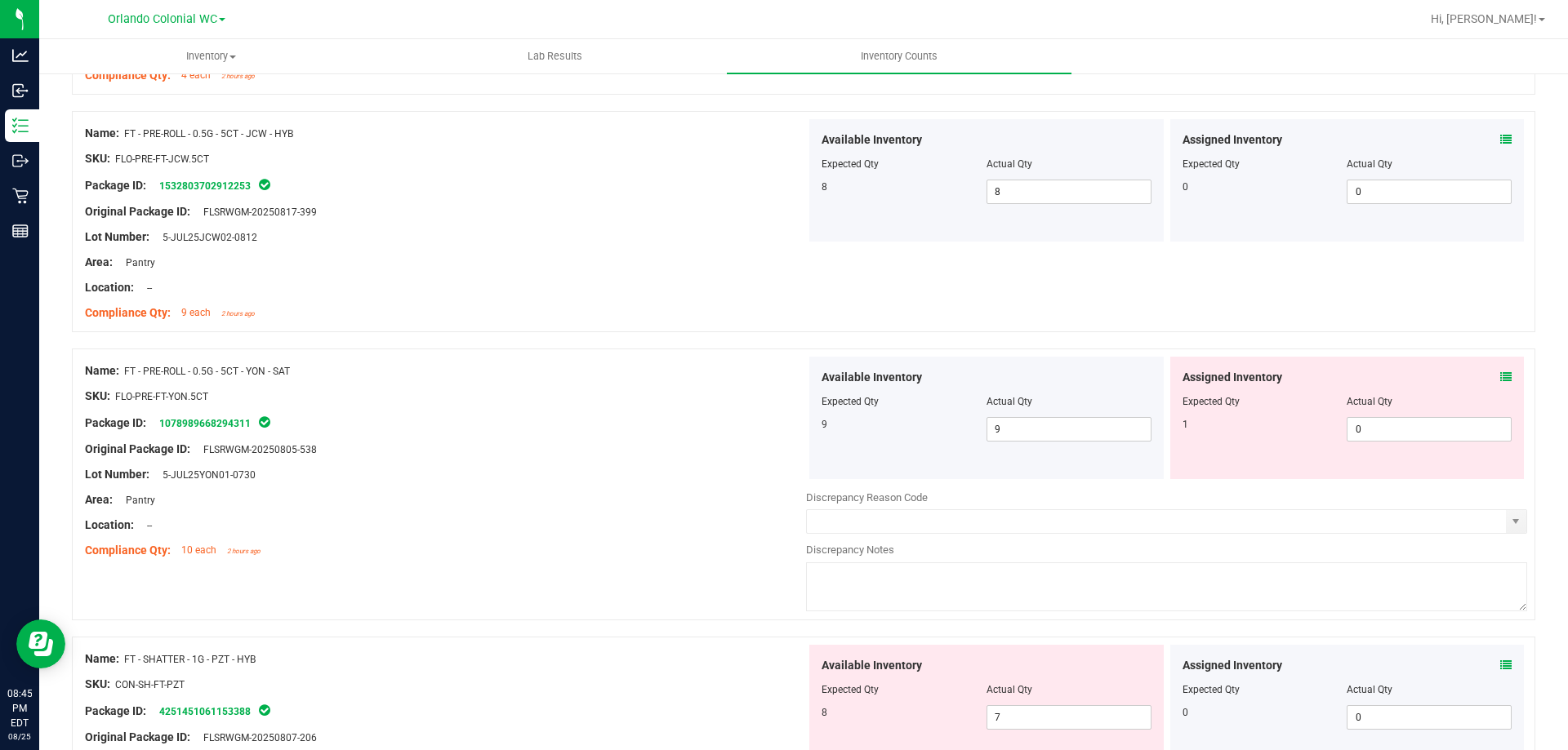
click at [1501, 372] on icon at bounding box center [1506, 377] width 12 height 12
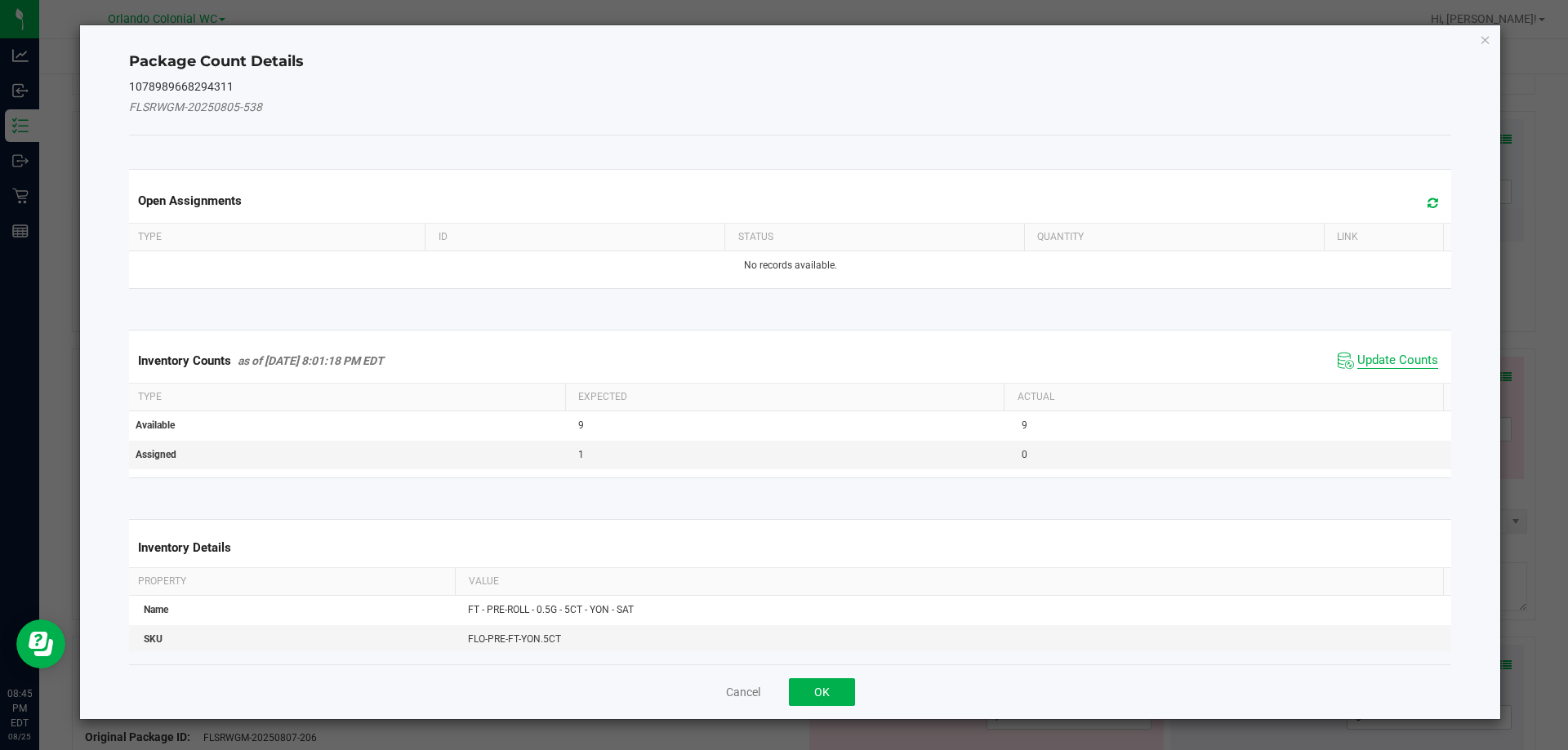
click at [1401, 355] on span "Update Counts" at bounding box center [1398, 361] width 81 height 16
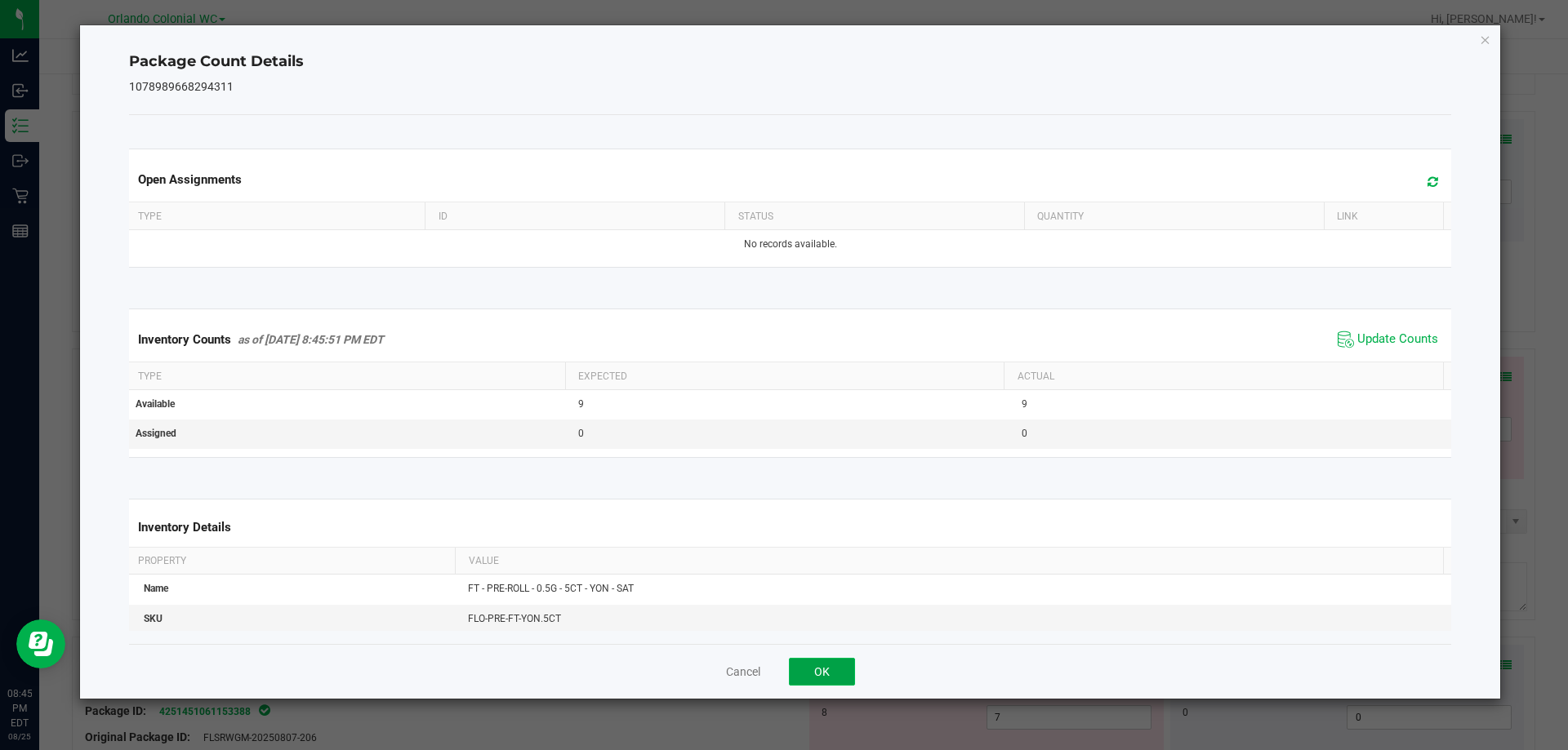
click at [817, 666] on button "OK" at bounding box center [822, 671] width 66 height 28
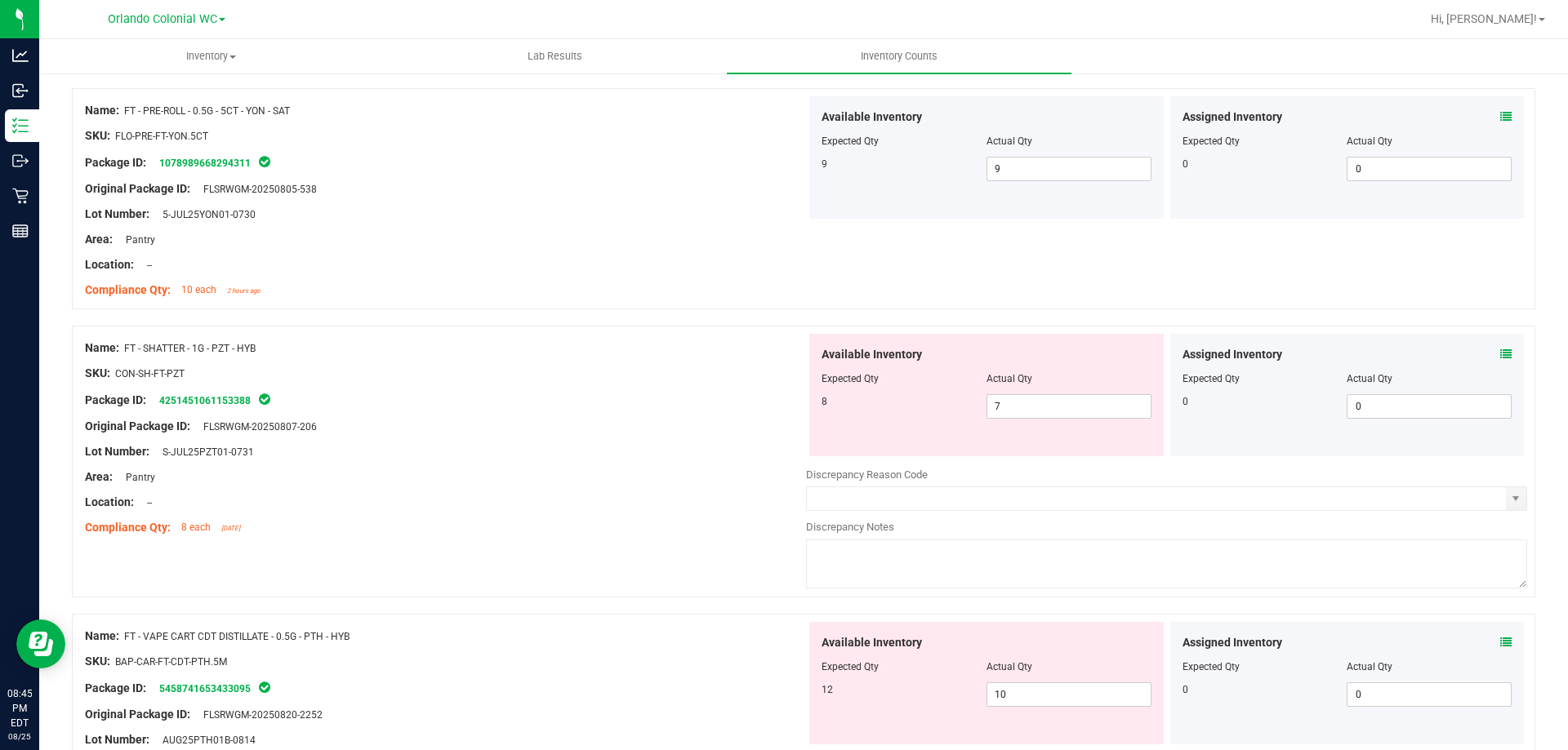
scroll to position [3112, 0]
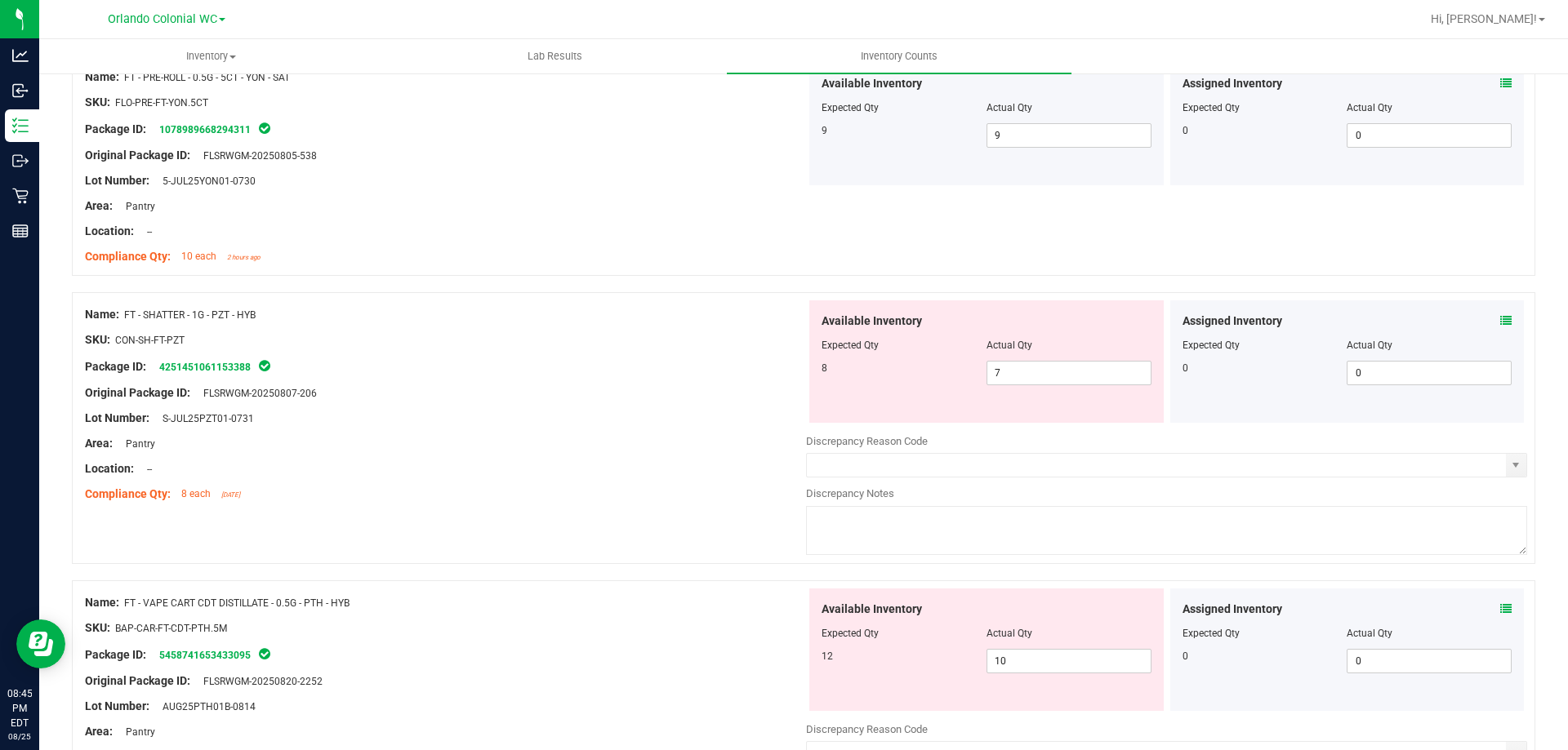
click at [1510, 322] on div "Assigned Inventory Expected Qty Actual Qty 0 0 0" at bounding box center [1347, 361] width 354 height 122
click at [1501, 319] on icon at bounding box center [1506, 321] width 12 height 12
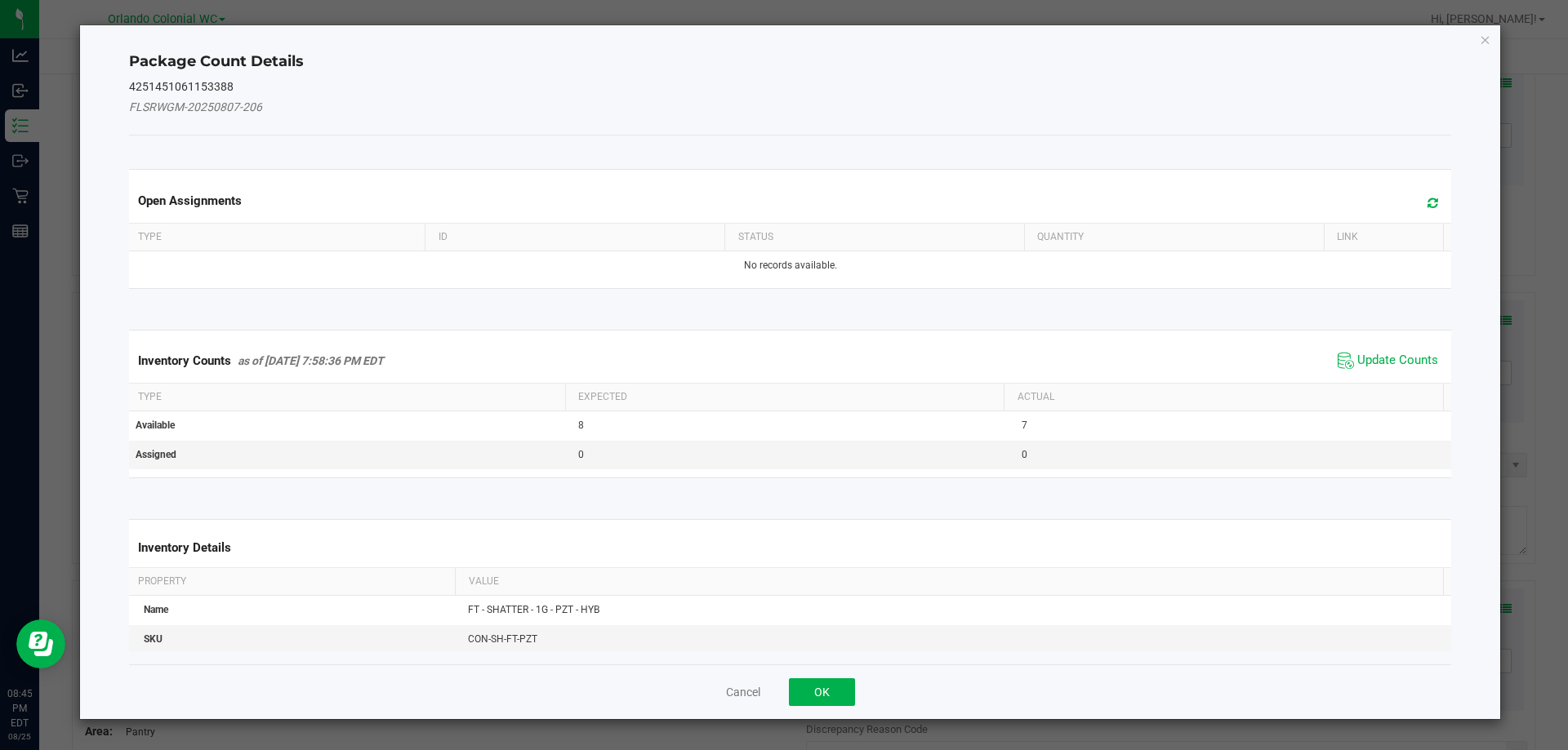
click at [1371, 350] on span "Update Counts" at bounding box center [1389, 361] width 109 height 24
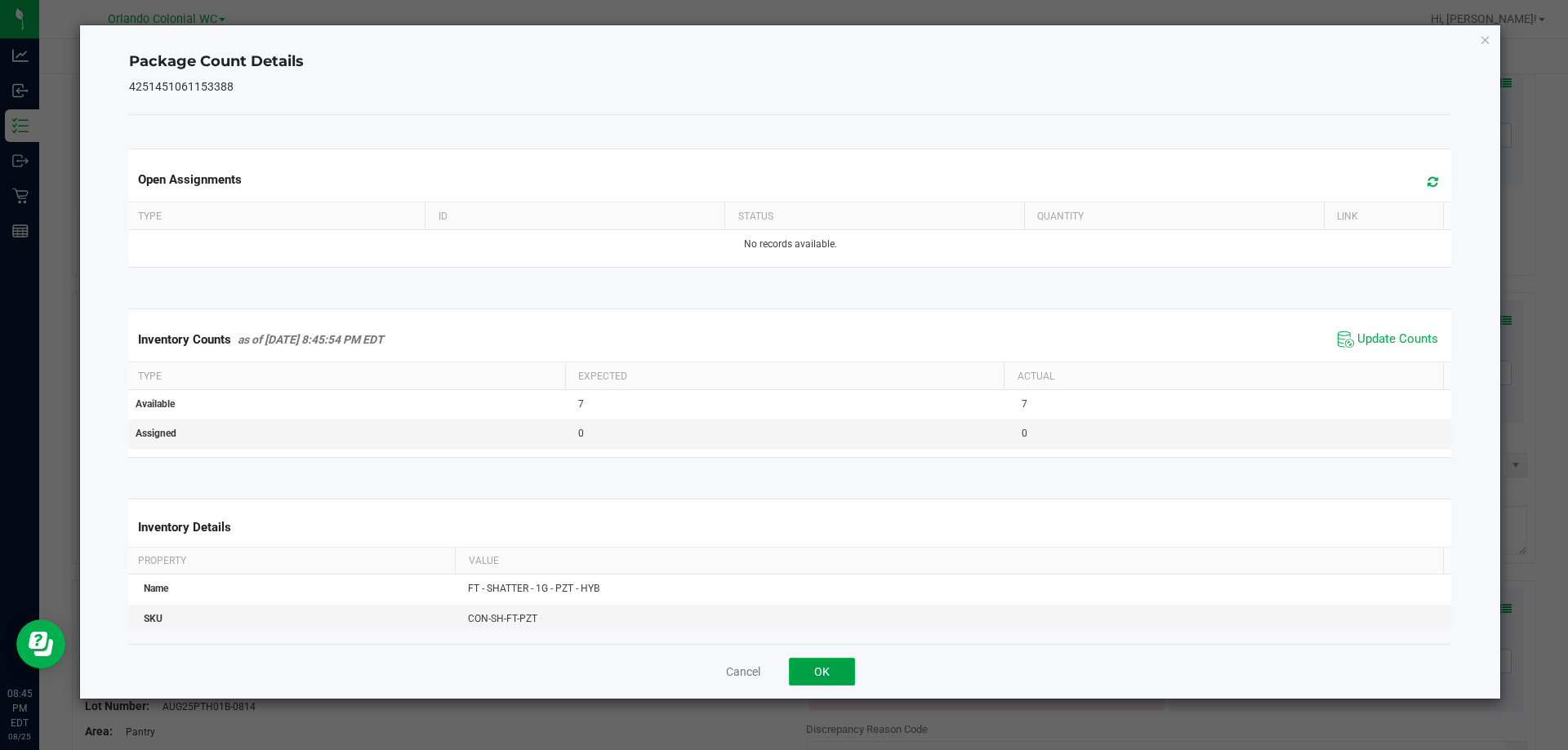
click at [826, 662] on button "OK" at bounding box center [822, 671] width 66 height 28
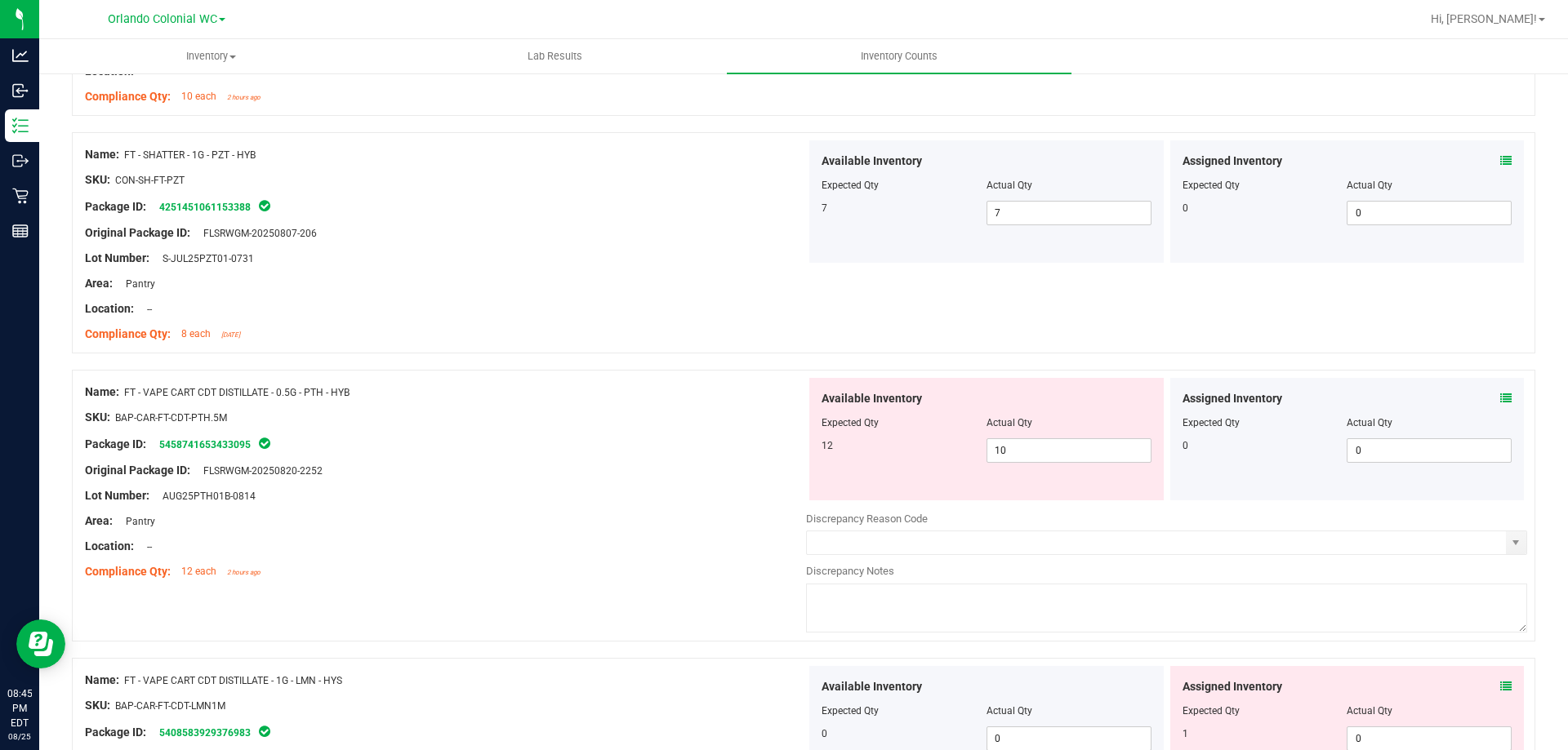
scroll to position [3385, 0]
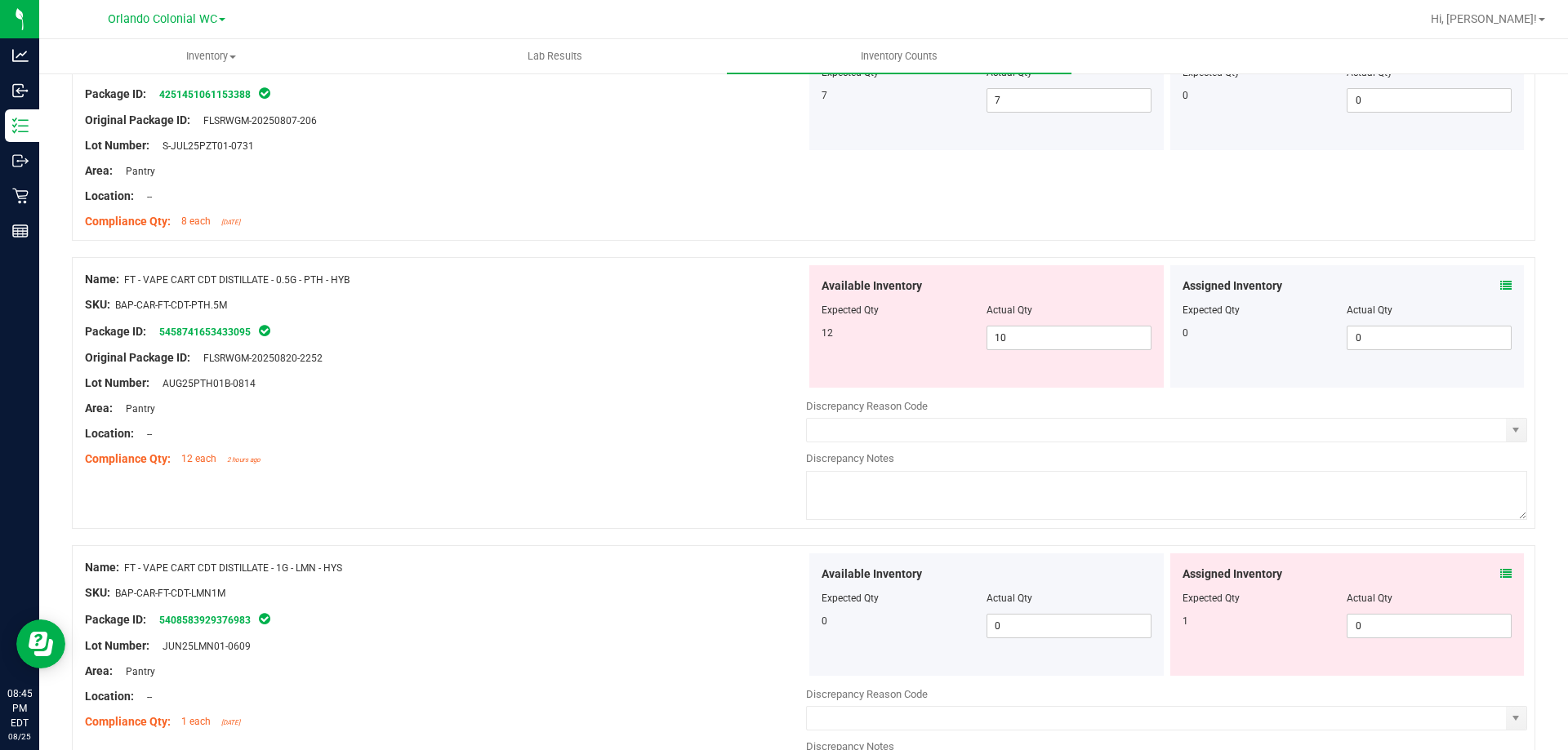
click at [1501, 293] on span at bounding box center [1506, 285] width 12 height 17
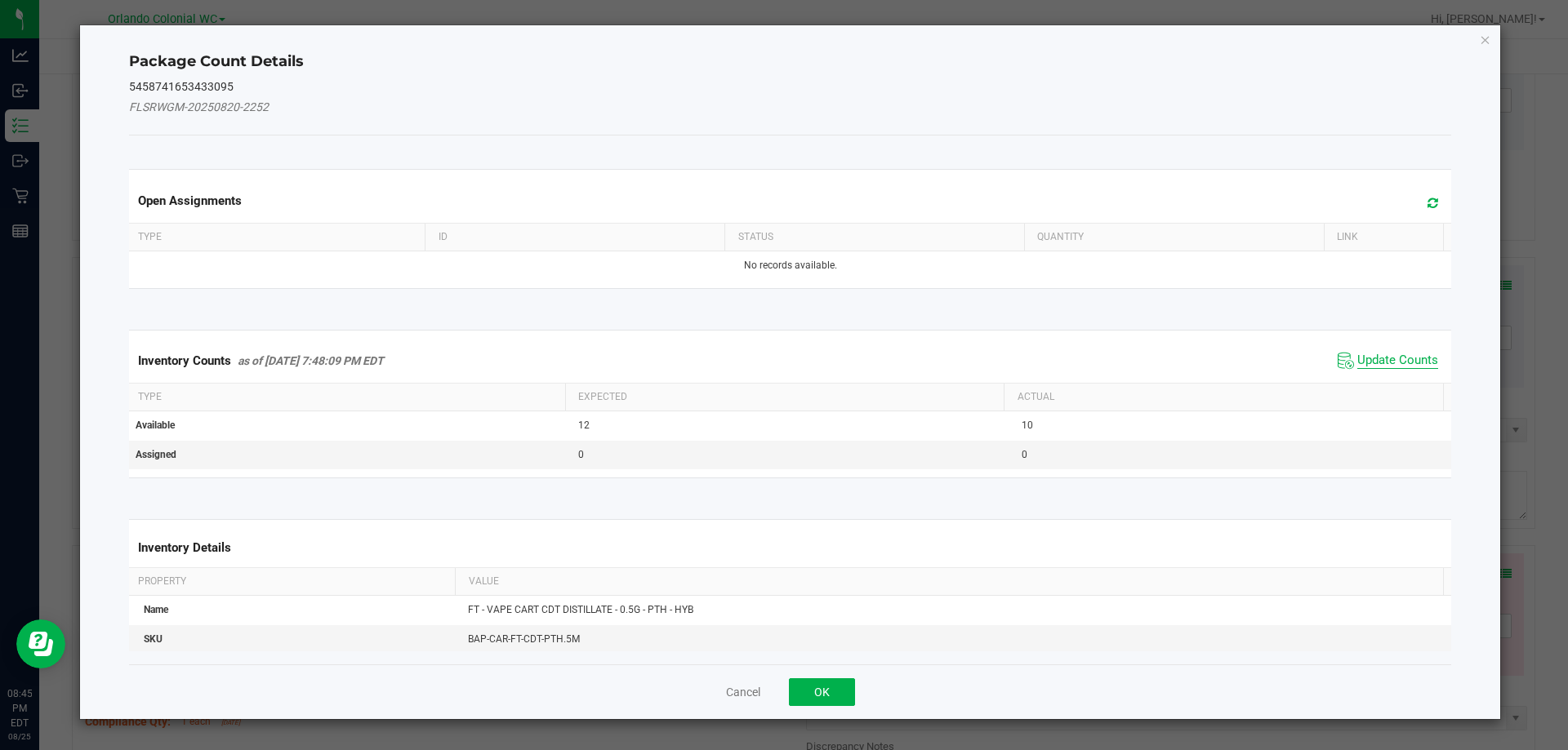
click at [1370, 366] on span "Update Counts" at bounding box center [1398, 361] width 81 height 16
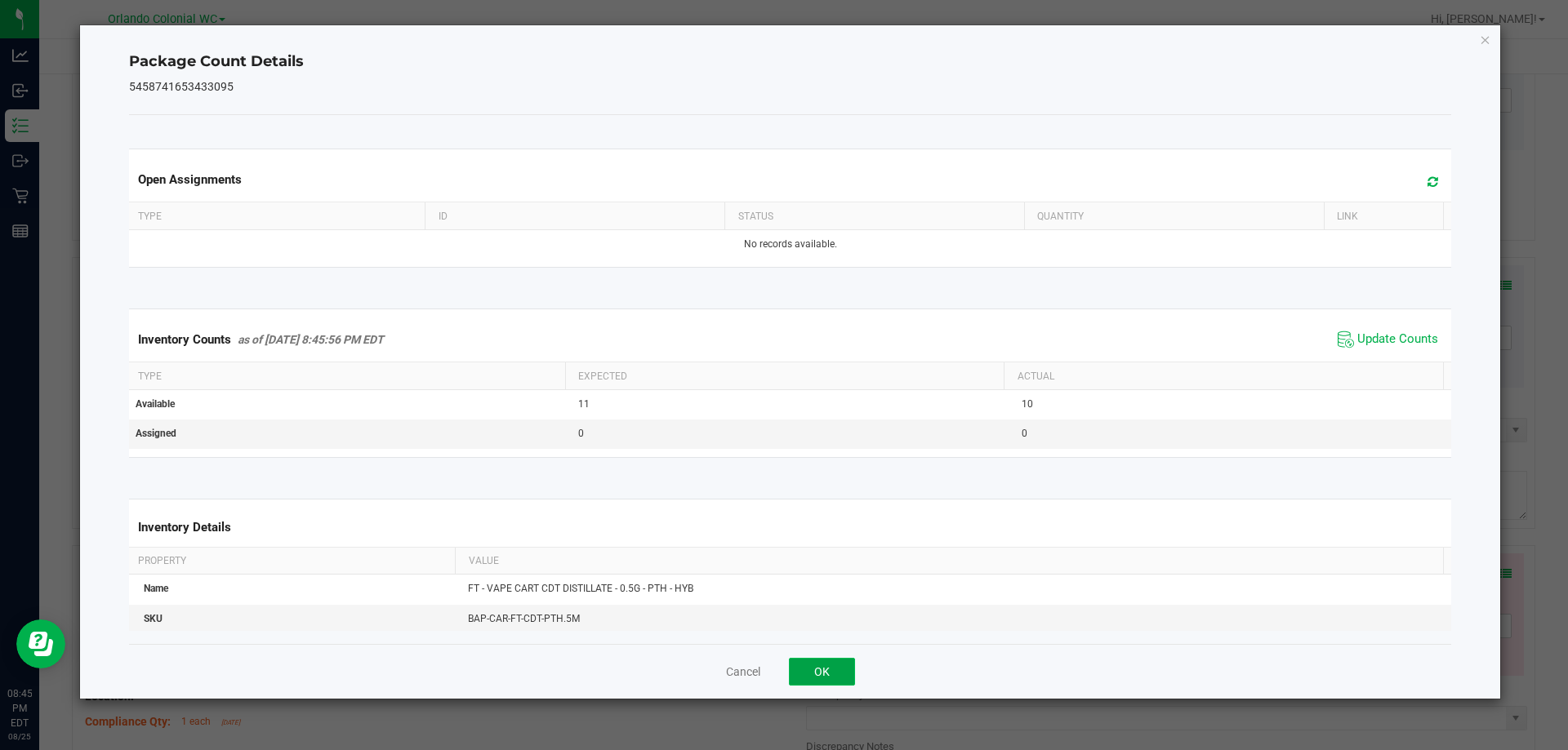
click at [818, 673] on button "OK" at bounding box center [822, 671] width 66 height 28
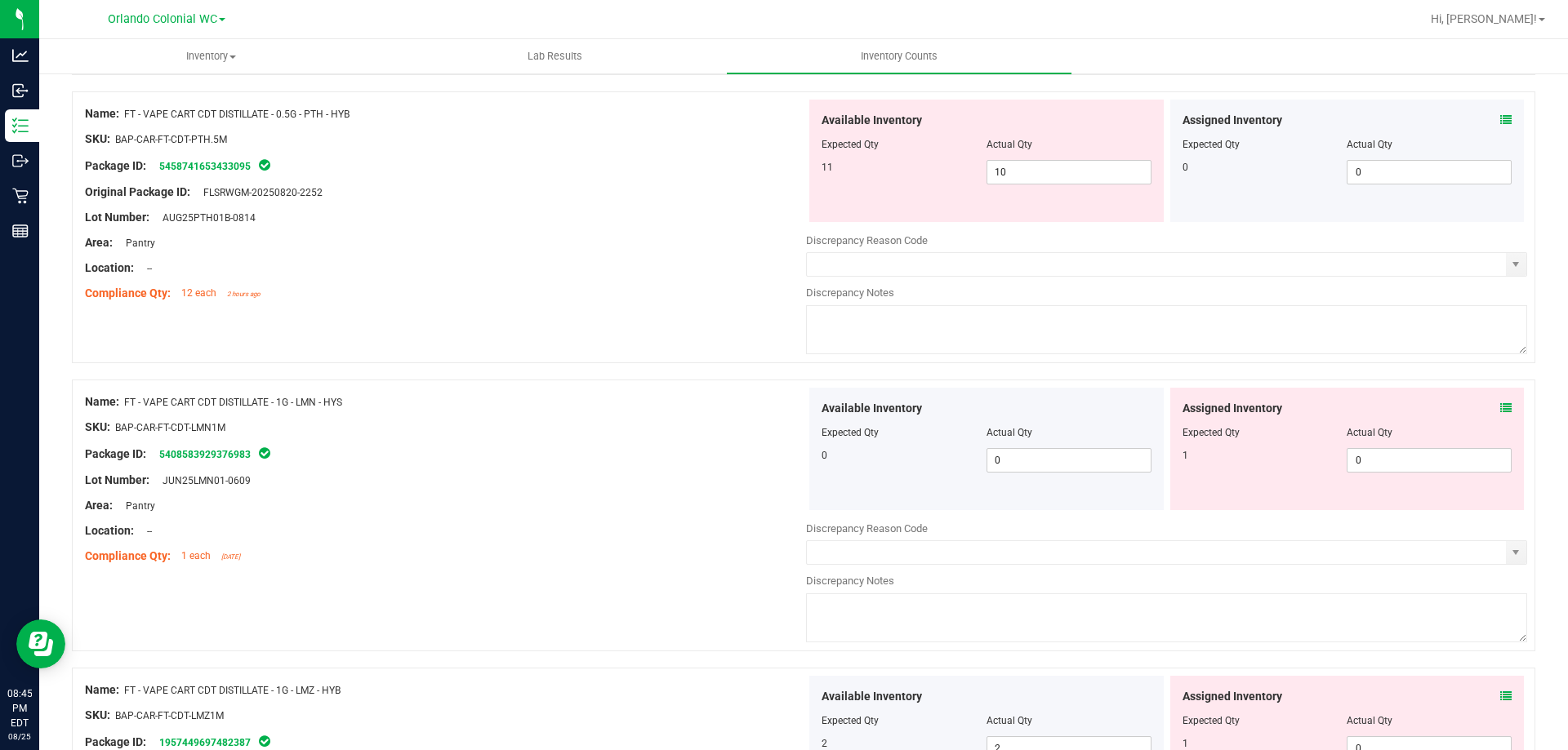
scroll to position [3514, 0]
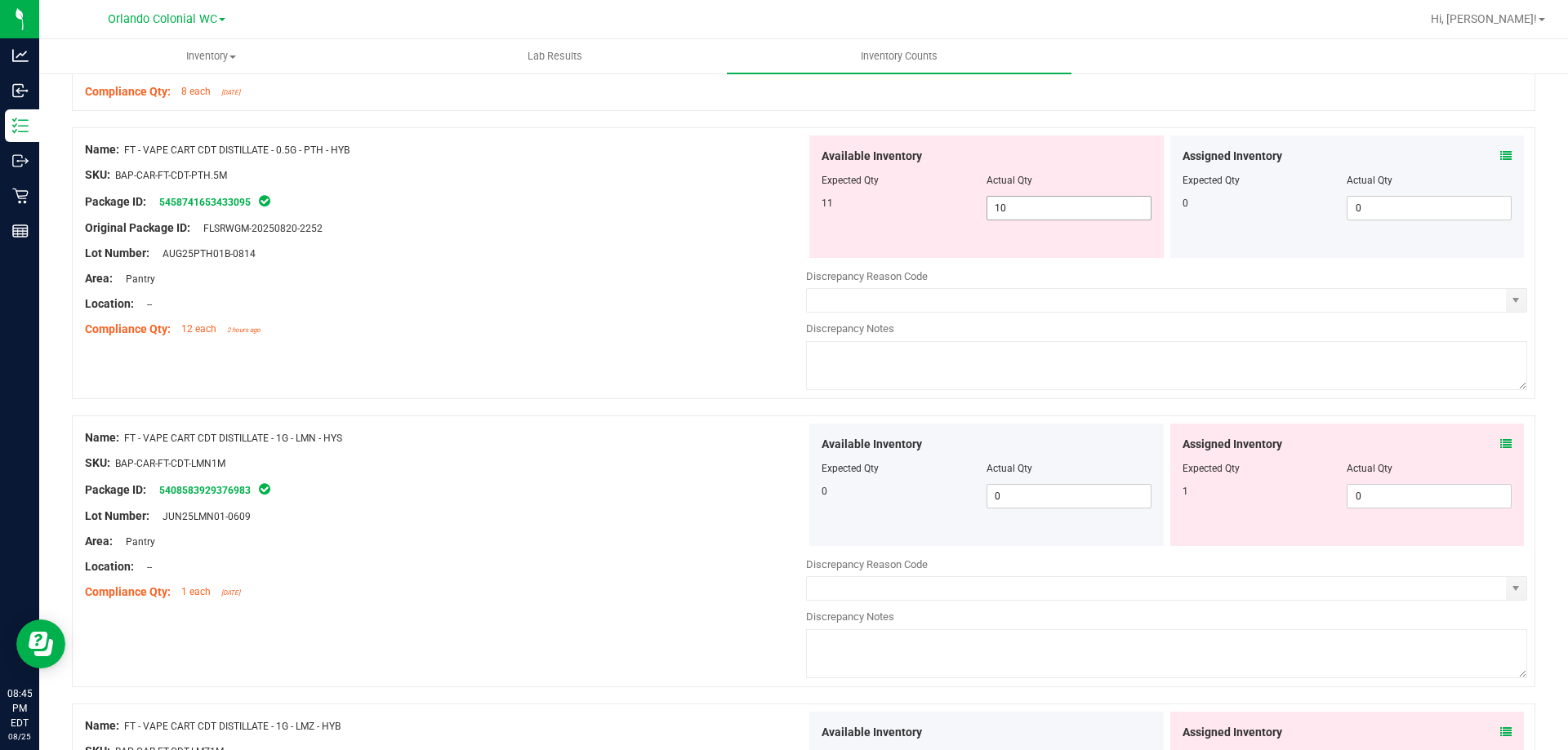
click at [1060, 218] on input "10" at bounding box center [1070, 207] width 163 height 23
type input "1"
type input "11"
click at [651, 531] on div "Name: FT - VAPE CART CDT DISTILLATE - 1G - LMN - HYS SKU: BAP-CAR-FT-CDT-LMN1M …" at bounding box center [446, 515] width 721 height 183
type input "11"
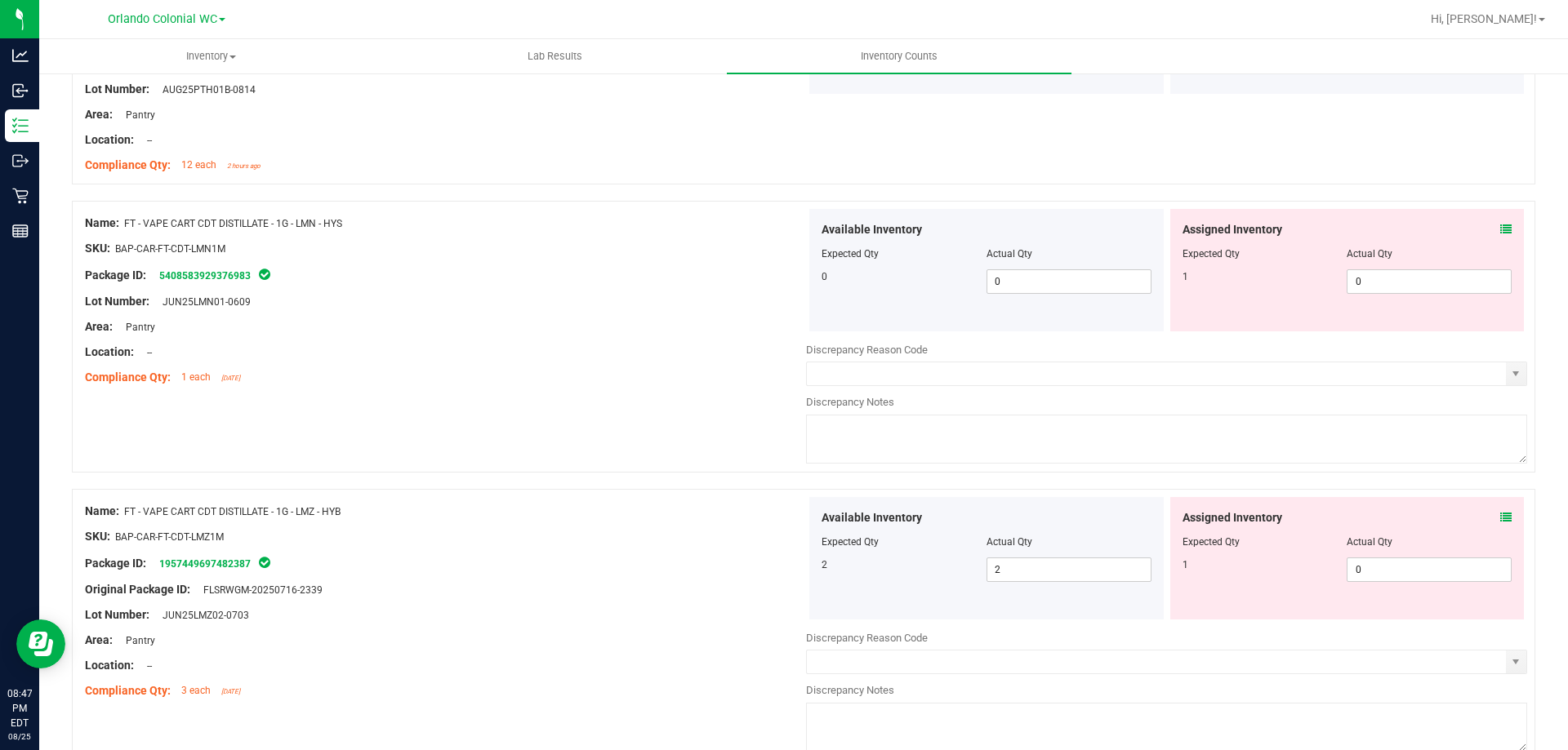
scroll to position [3774, 0]
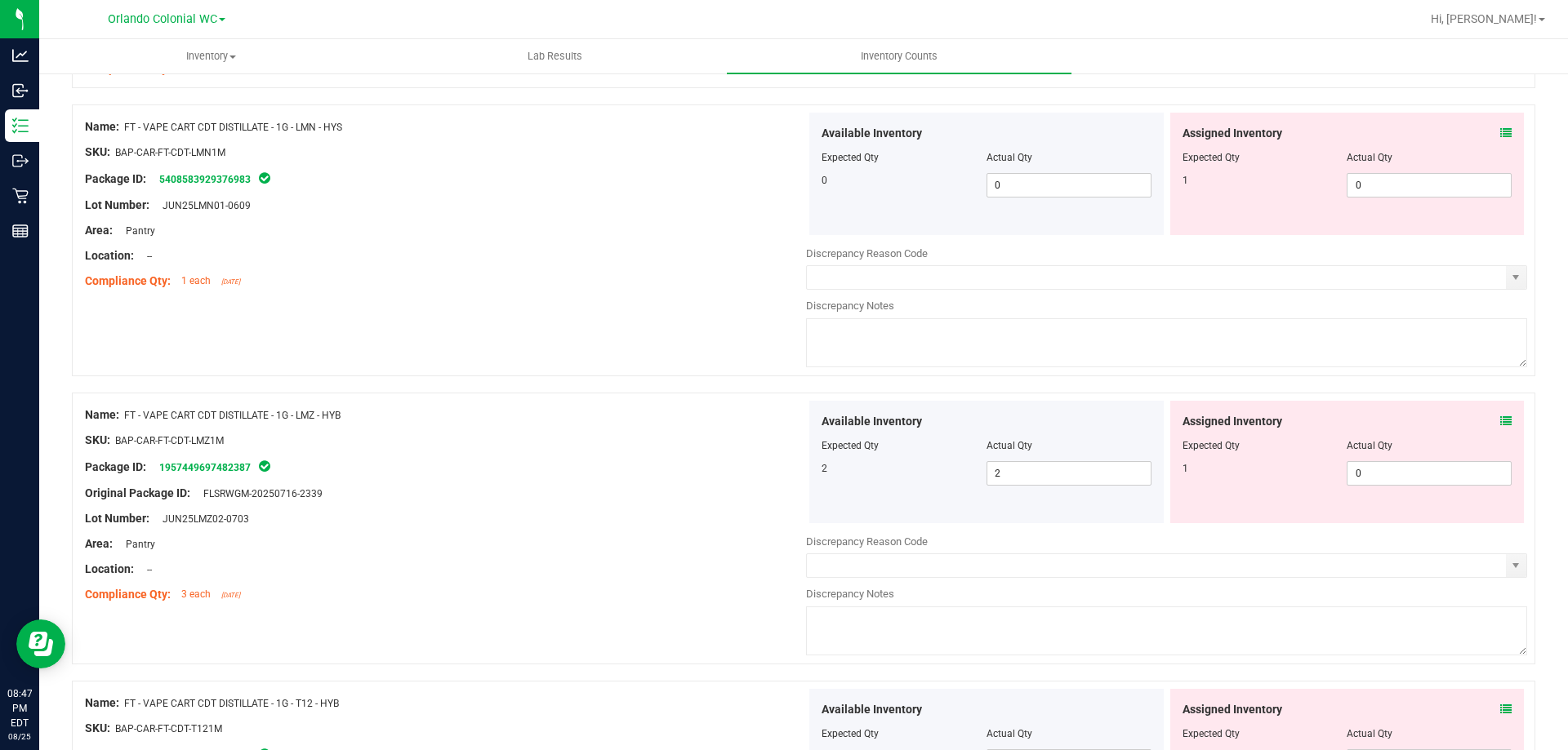
click at [1501, 129] on icon at bounding box center [1506, 133] width 12 height 12
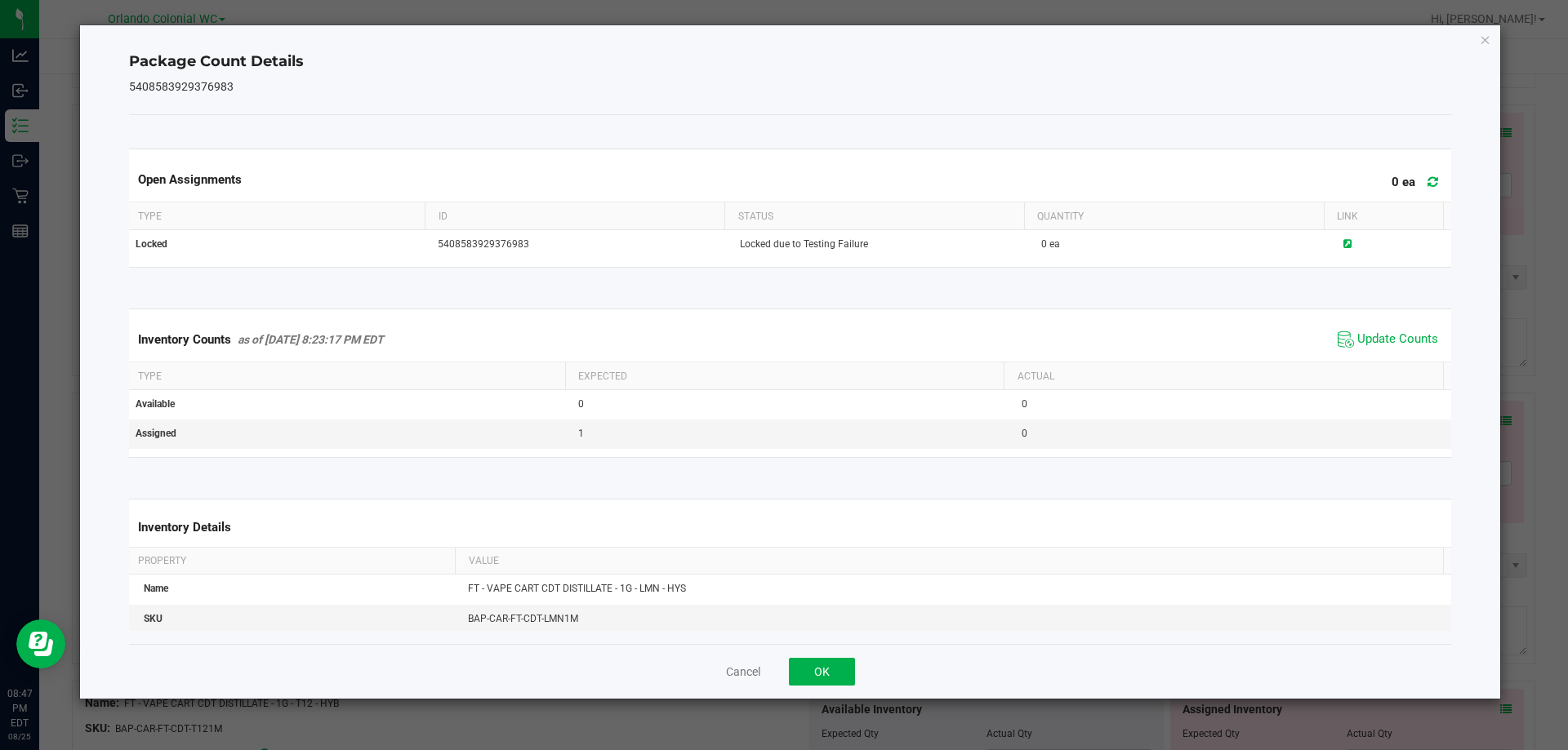
click at [1372, 314] on kendo-grid "Inventory Counts as of [DATE] 8:23:17 PM EDT Update Counts Type Expected Actual…" at bounding box center [790, 383] width 1348 height 149
click at [1404, 334] on span "Update Counts" at bounding box center [1398, 340] width 81 height 16
click at [828, 665] on button "OK" at bounding box center [822, 671] width 66 height 28
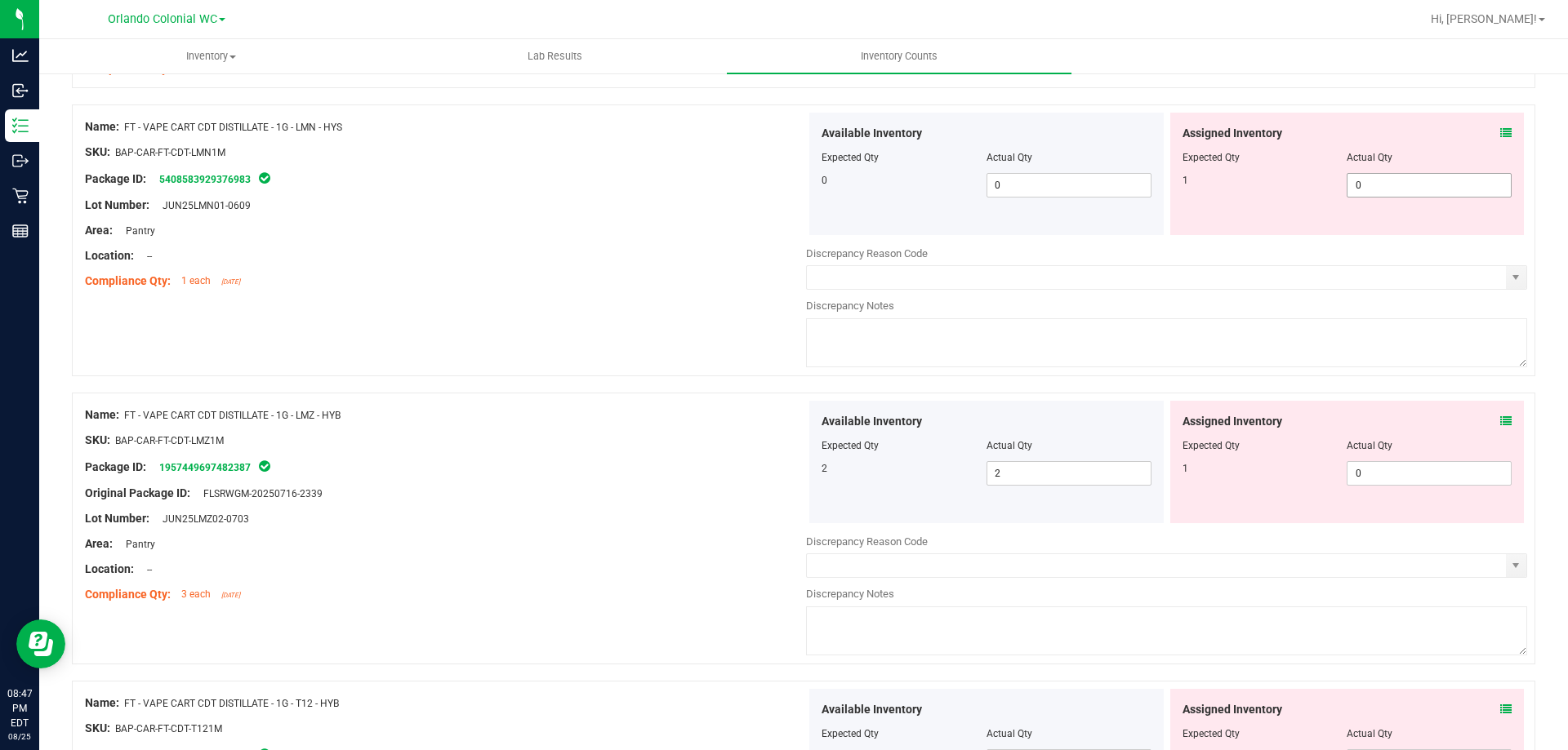
click at [1409, 188] on input "0" at bounding box center [1429, 185] width 163 height 23
type input "1"
click at [608, 275] on div "Compliance Qty: 1 each [DATE]" at bounding box center [446, 281] width 721 height 17
type input "1"
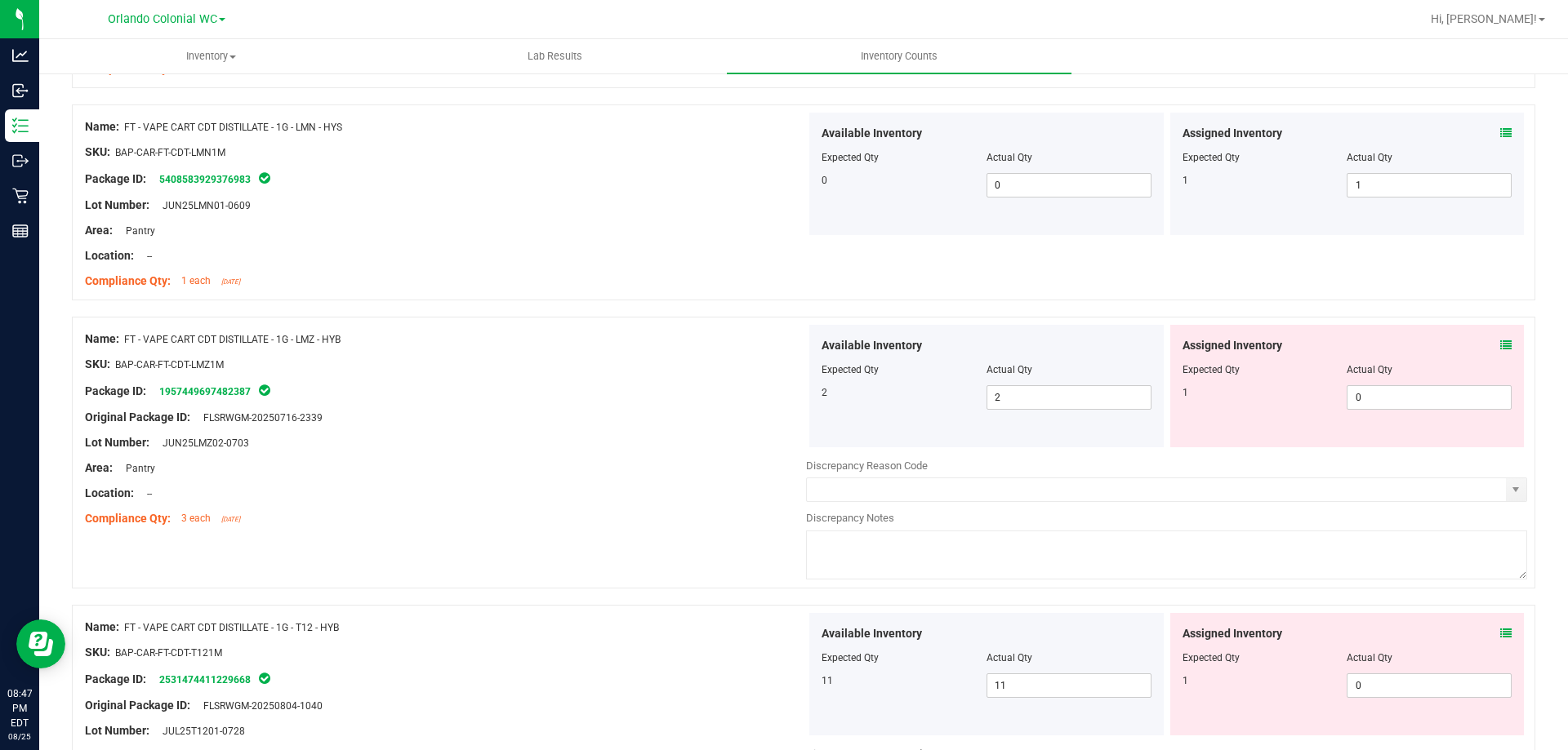
click at [1501, 344] on icon at bounding box center [1506, 345] width 12 height 12
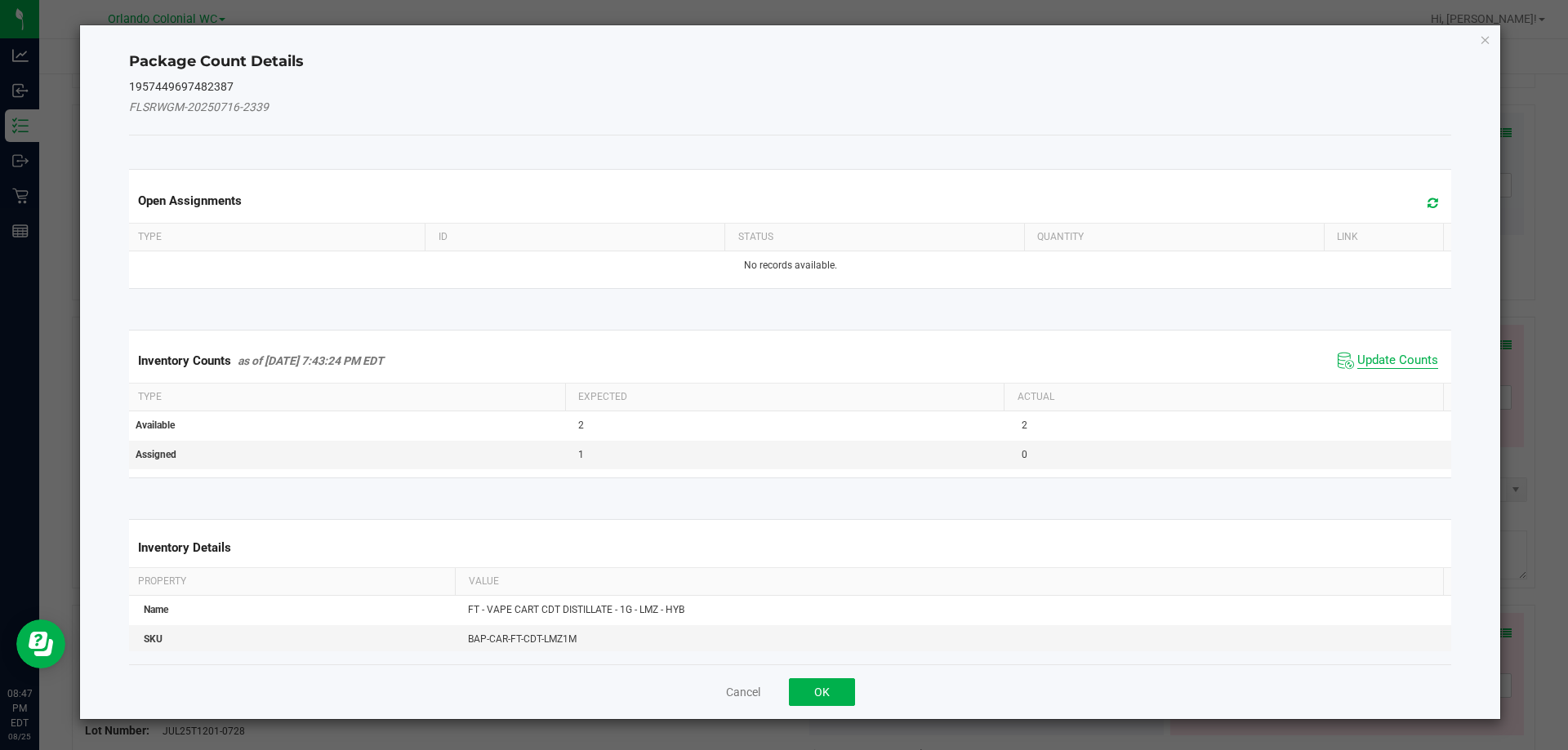
click at [1403, 368] on span "Update Counts" at bounding box center [1398, 361] width 81 height 16
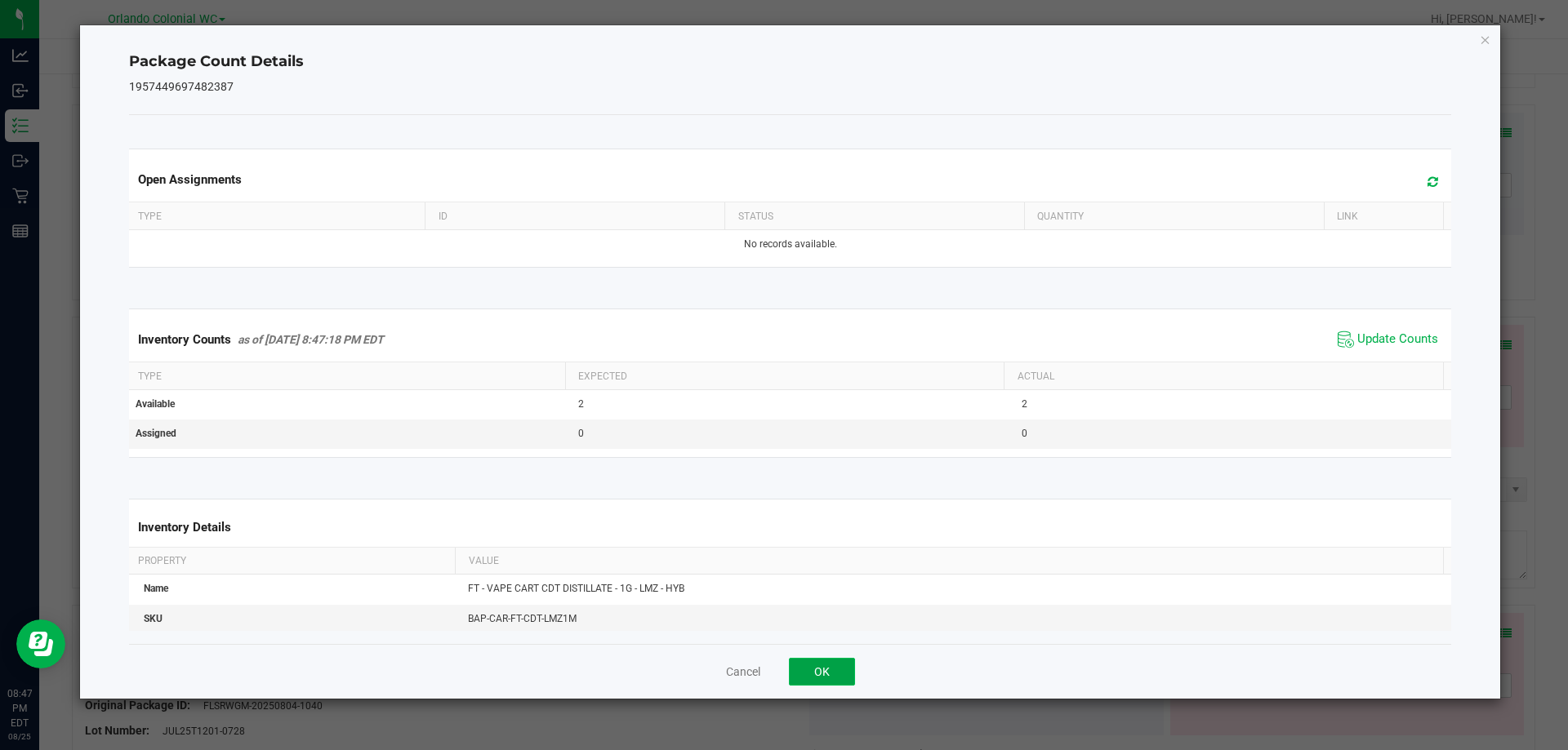
click at [843, 683] on button "OK" at bounding box center [822, 671] width 66 height 28
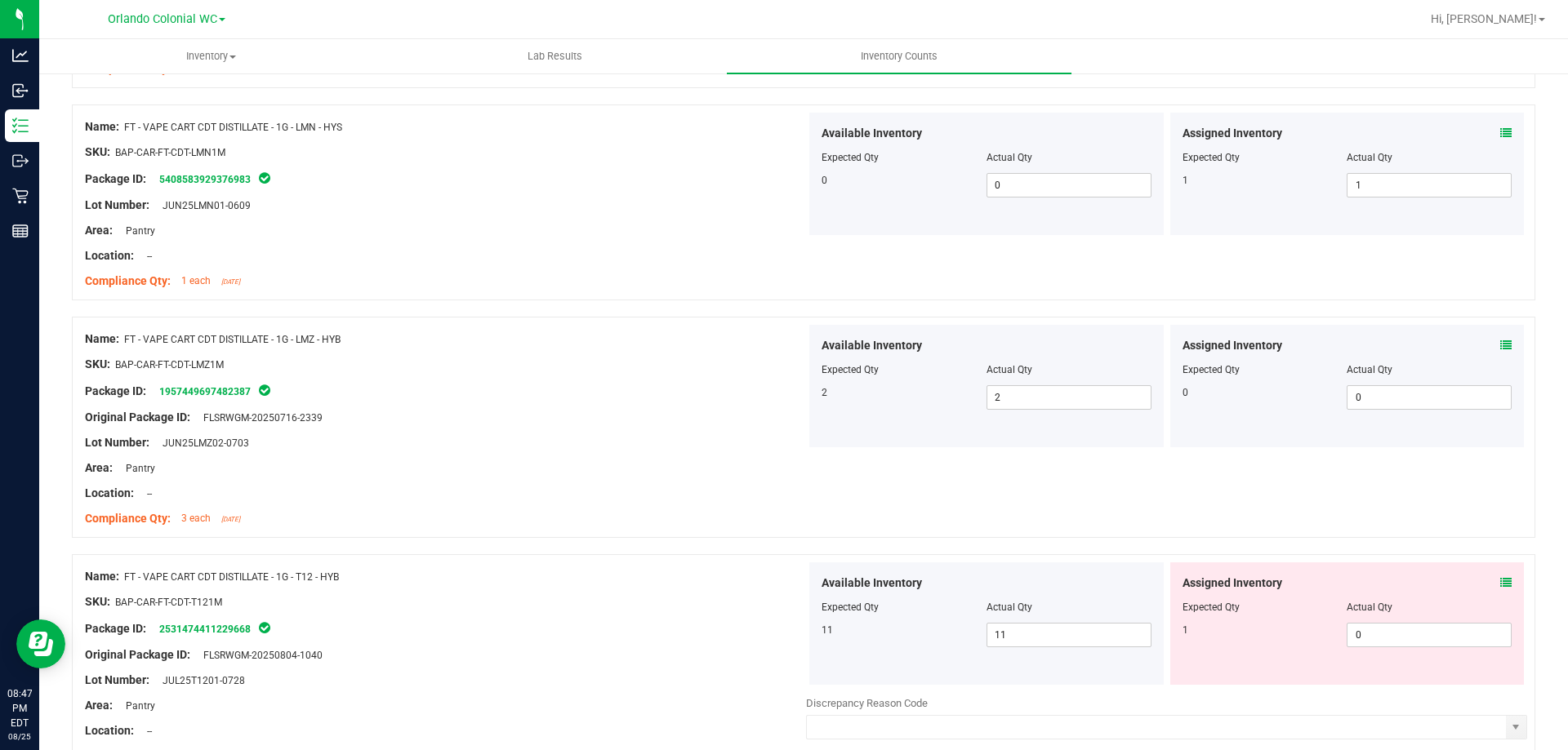
click at [1502, 550] on div at bounding box center [803, 546] width 1464 height 16
click at [1501, 582] on icon at bounding box center [1506, 582] width 12 height 12
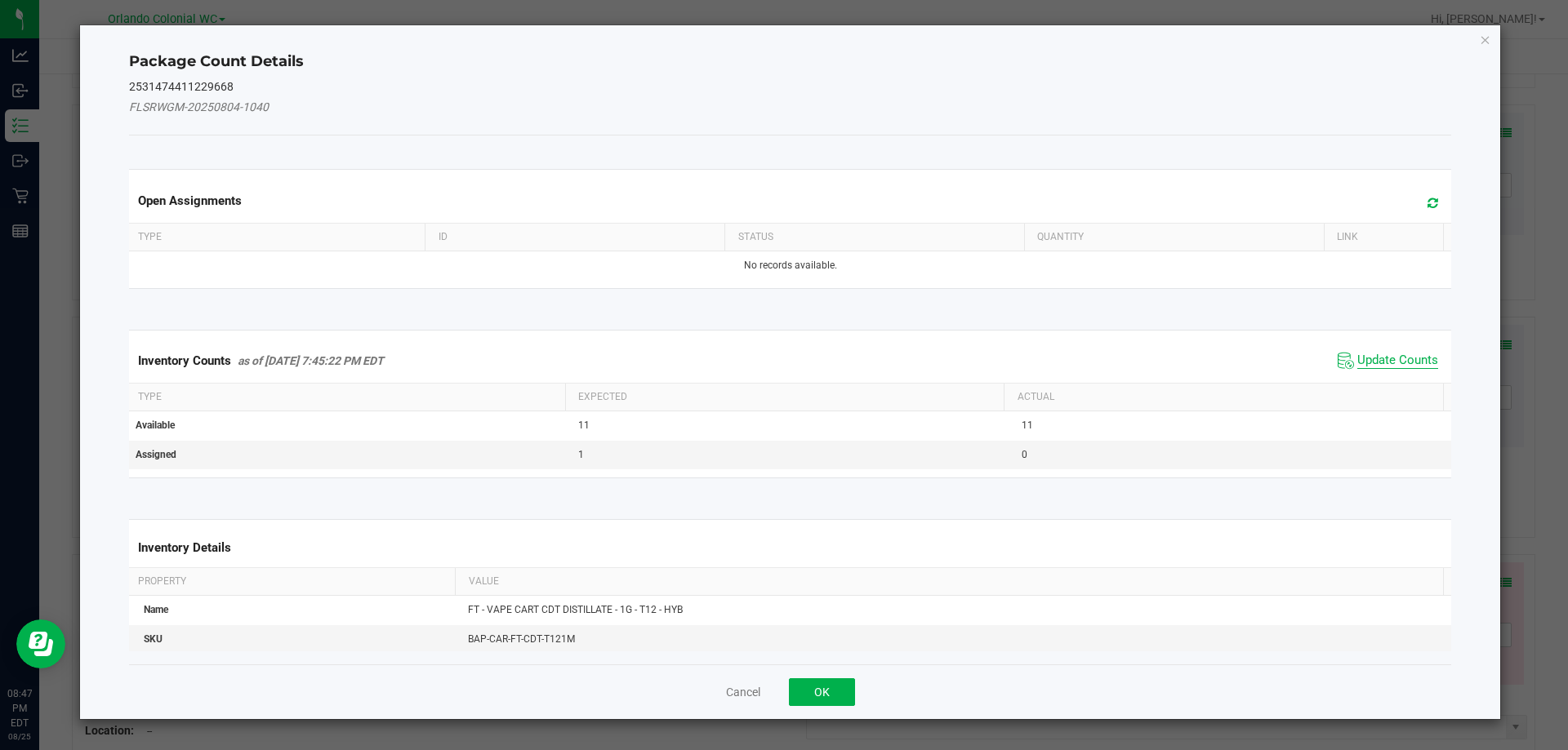
click at [1375, 364] on span "Update Counts" at bounding box center [1398, 361] width 81 height 16
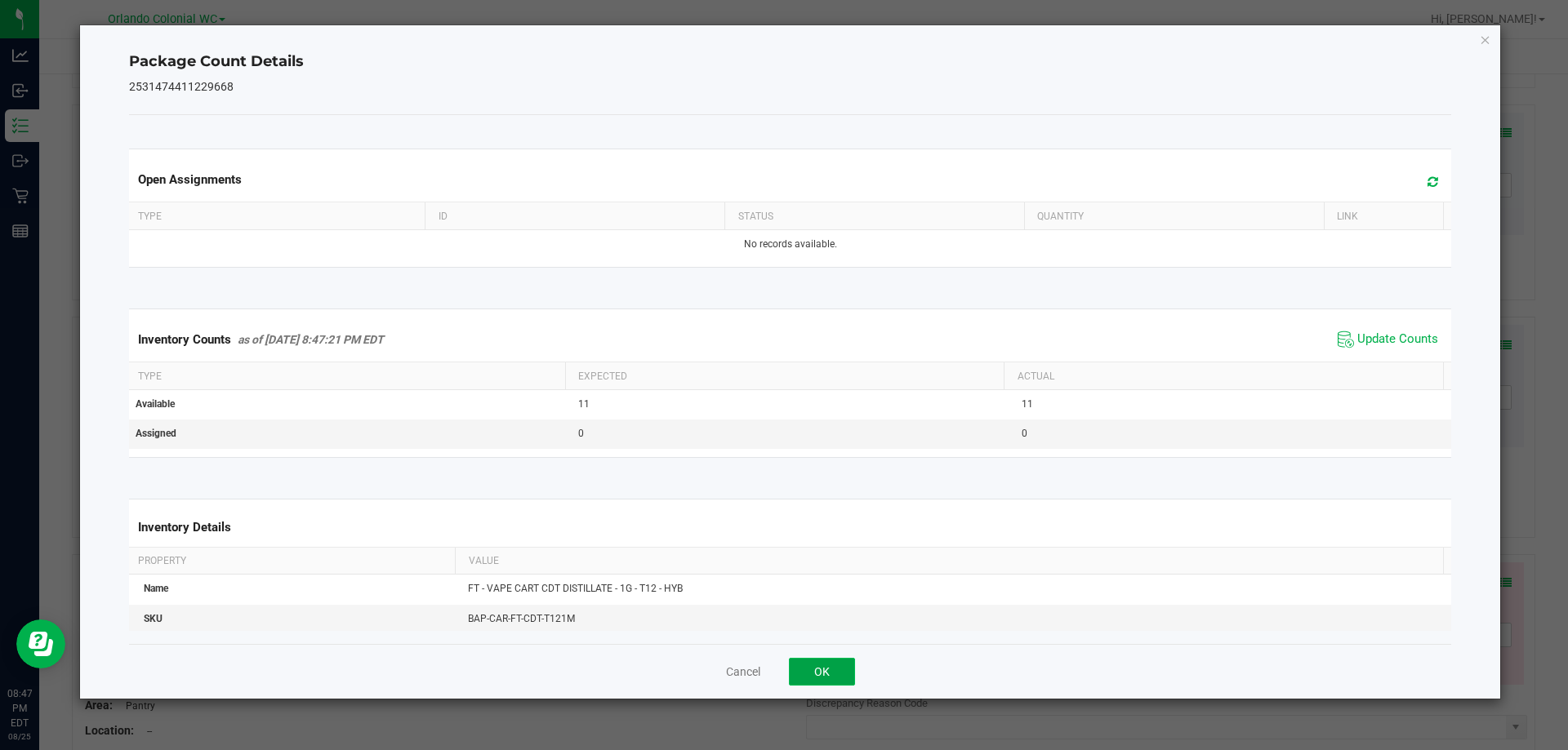
click at [825, 683] on button "OK" at bounding box center [822, 671] width 66 height 28
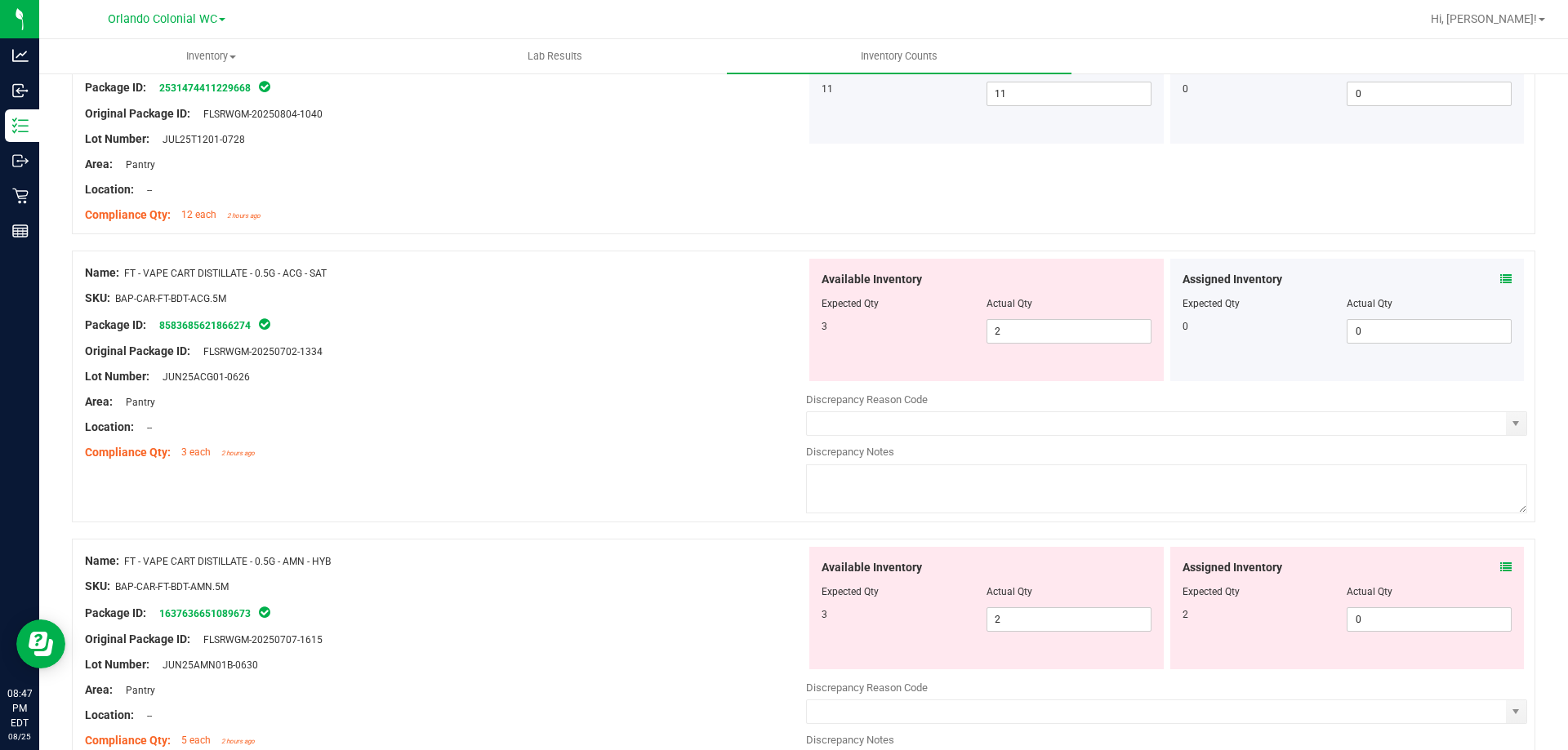
scroll to position [4324, 0]
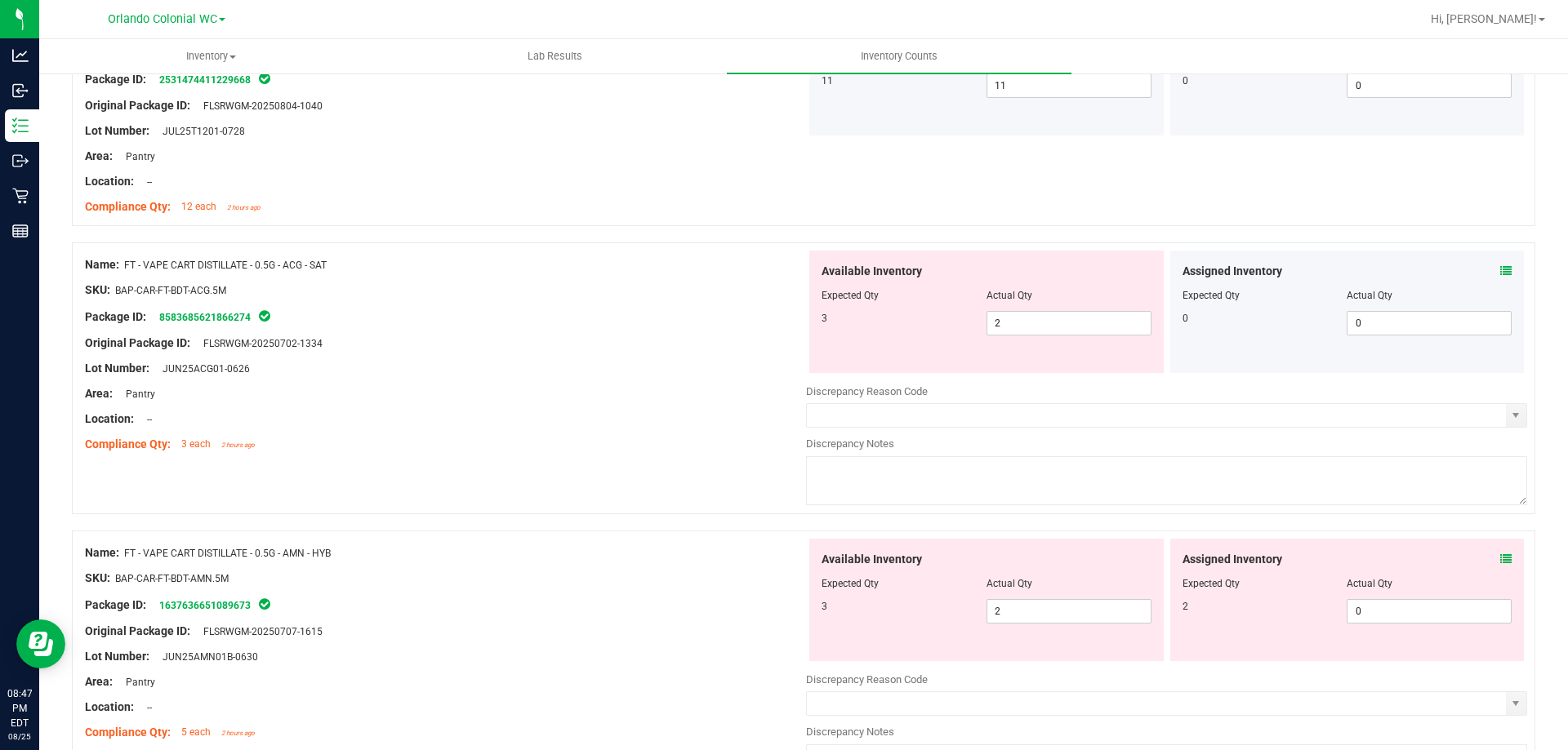
click at [1501, 270] on icon at bounding box center [1506, 271] width 12 height 12
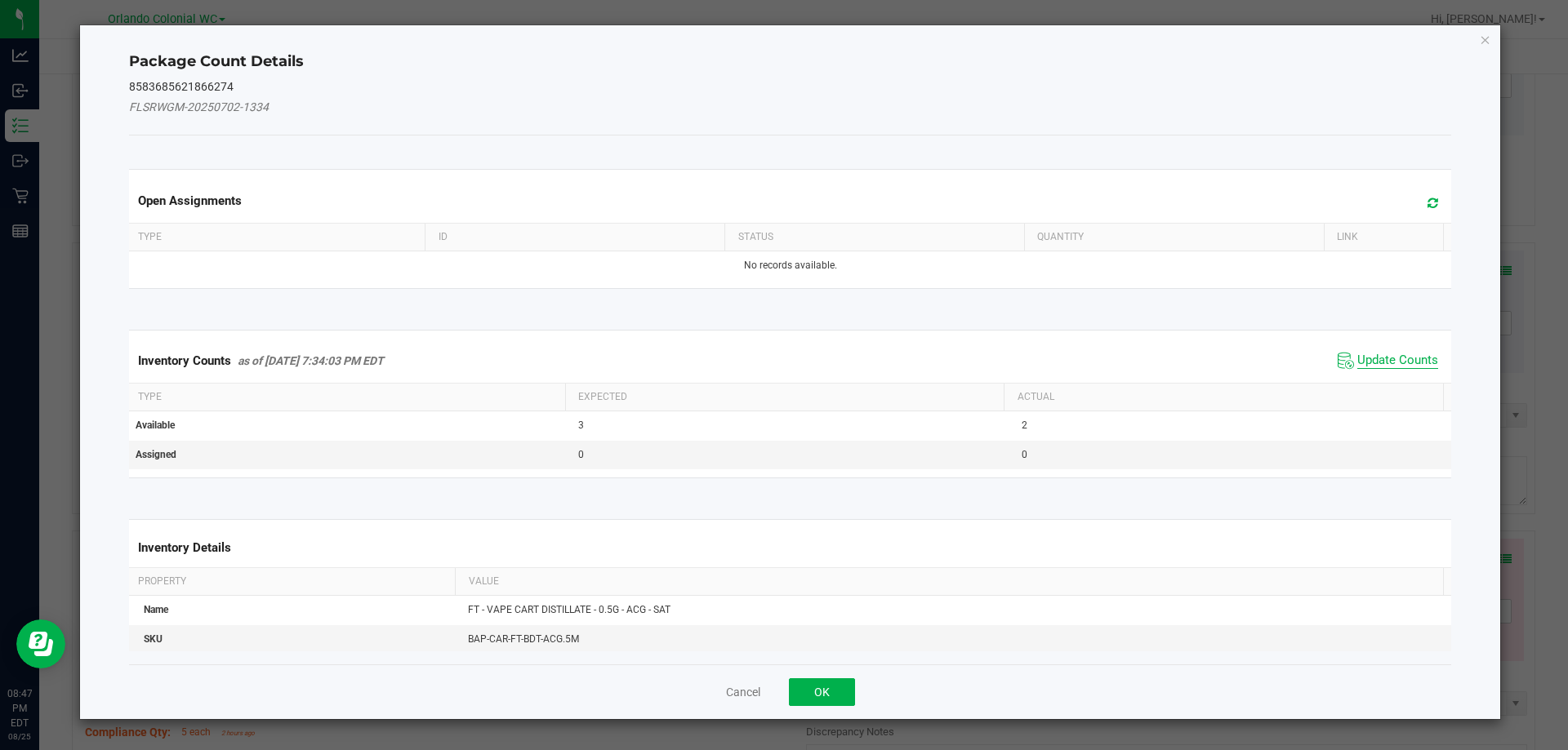
click at [1375, 364] on span "Update Counts" at bounding box center [1398, 361] width 81 height 16
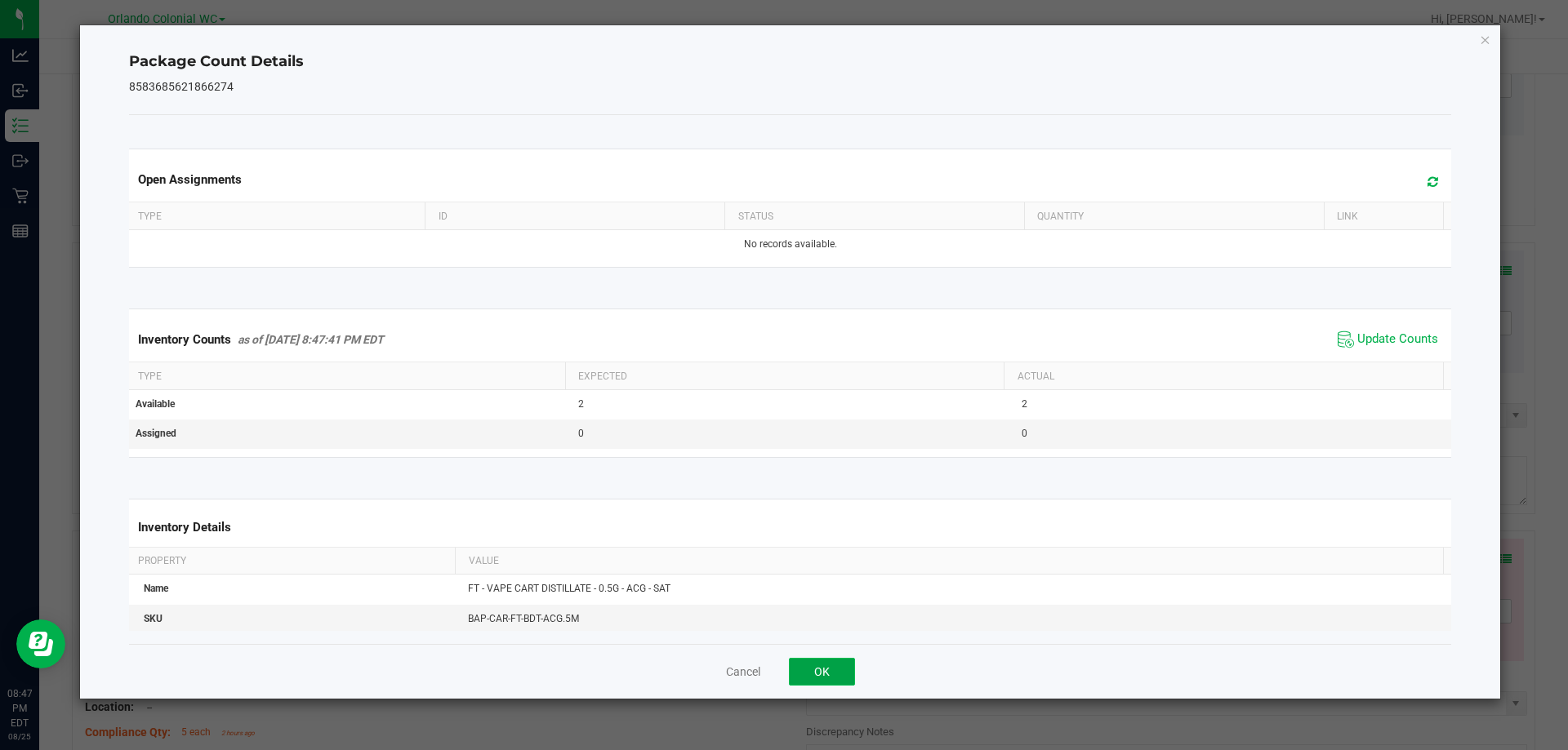
click at [813, 683] on button "OK" at bounding box center [822, 671] width 66 height 28
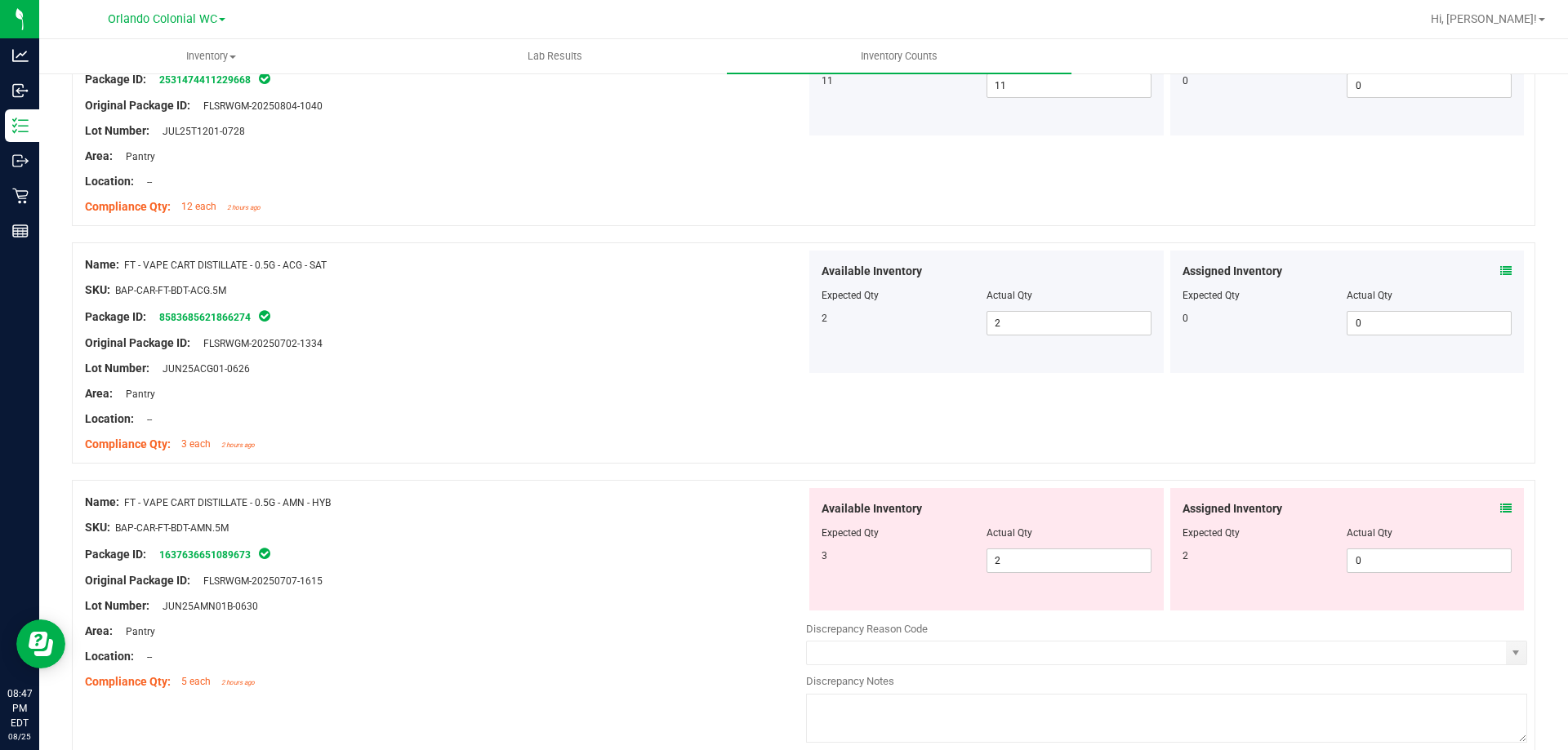
scroll to position [4398, 0]
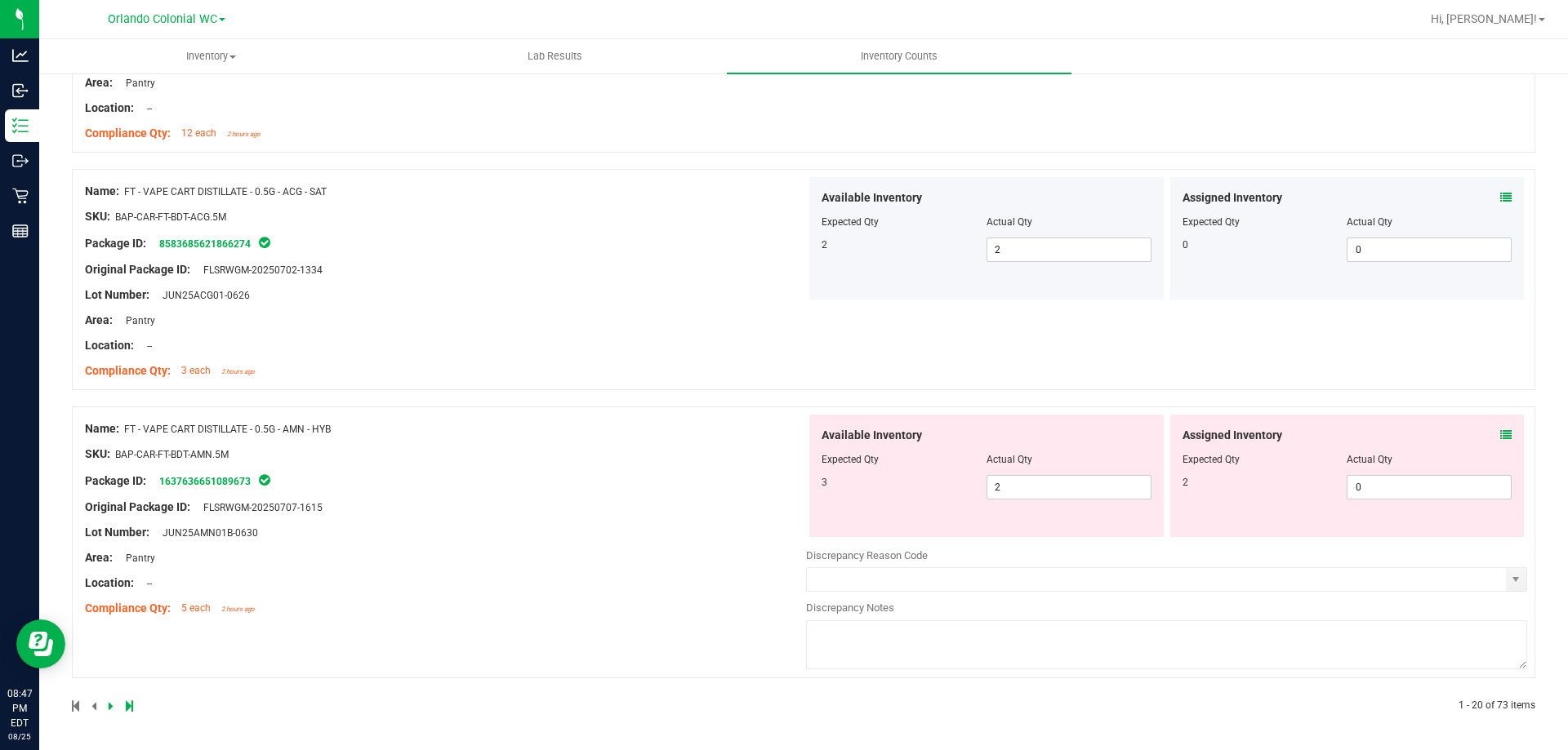
click at [1501, 434] on icon at bounding box center [1506, 435] width 12 height 12
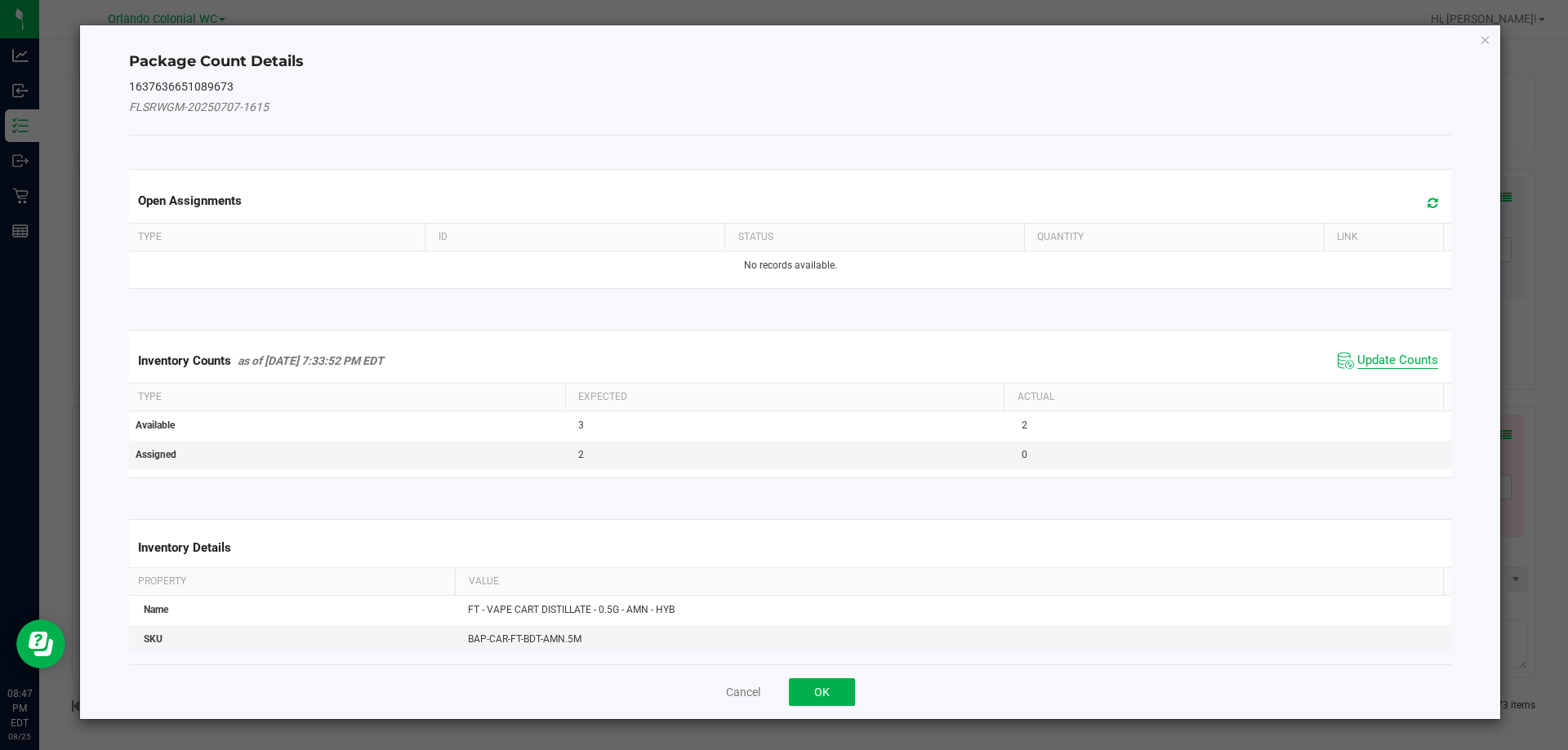
click at [1371, 354] on span "Update Counts" at bounding box center [1398, 361] width 81 height 16
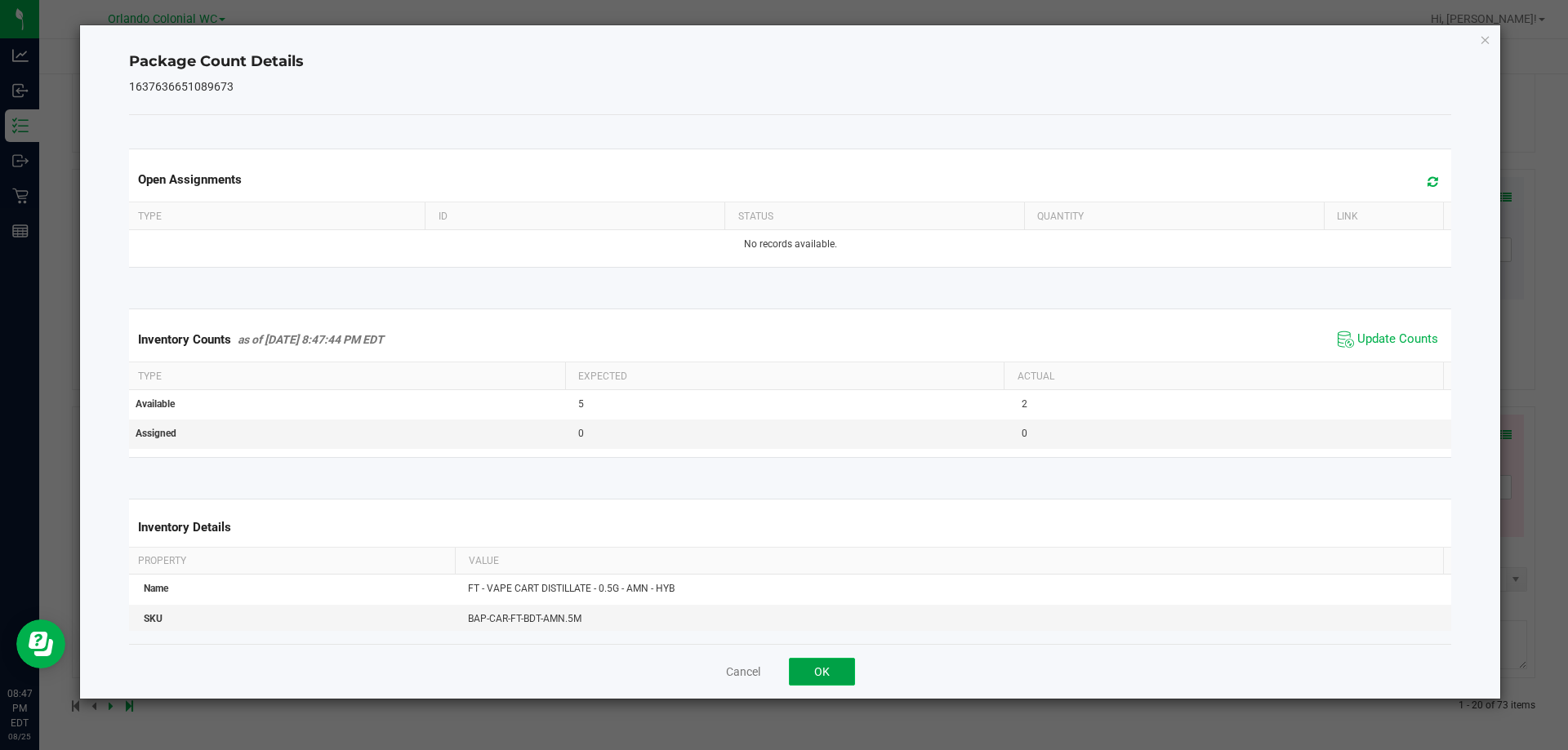
click at [840, 668] on button "OK" at bounding box center [822, 671] width 66 height 28
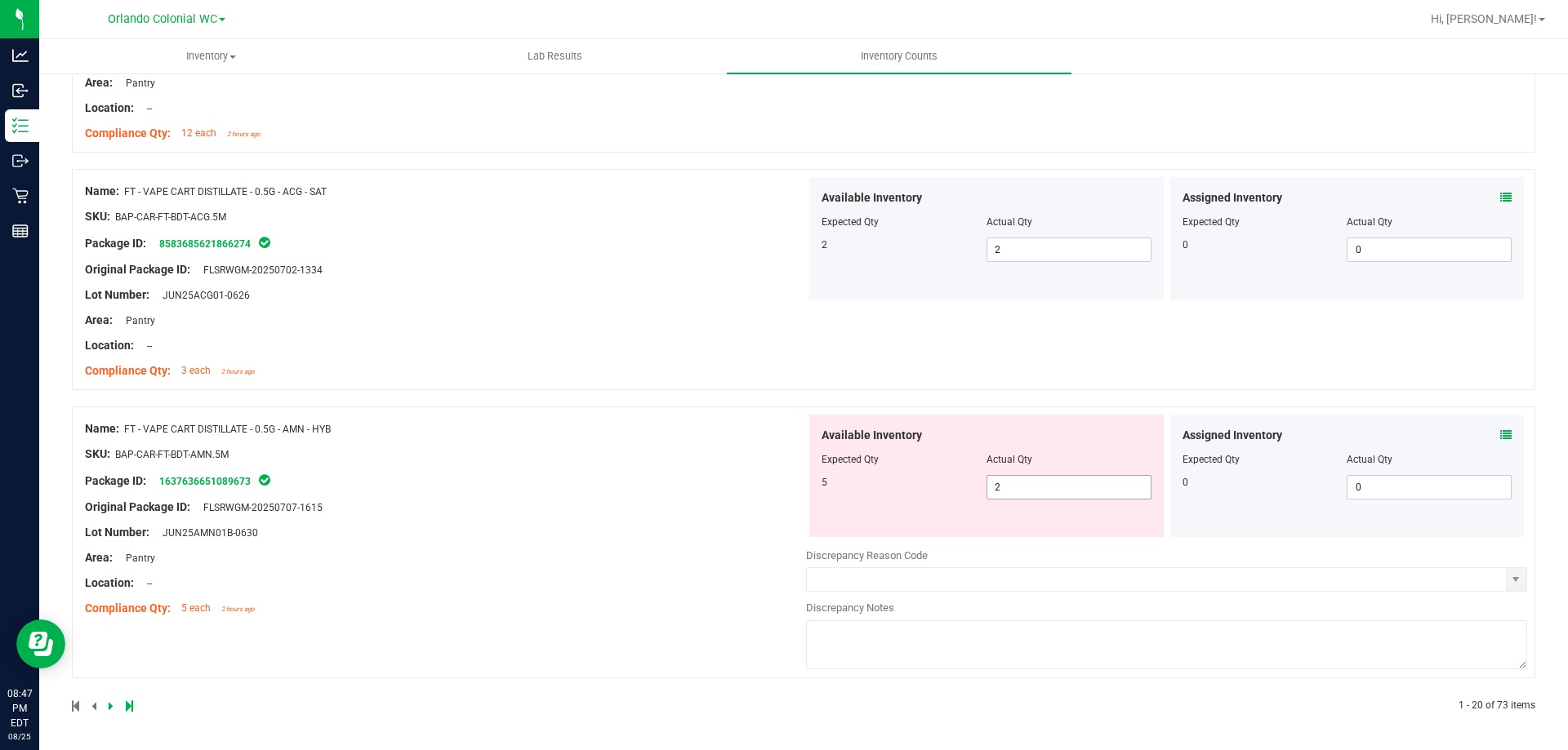
click at [1048, 490] on input "2" at bounding box center [1070, 486] width 163 height 23
type input "5"
click at [593, 485] on div "Name: FT - VAPE CART DISTILLATE - 0.5G - AMN - HYB SKU: BAP-CAR-FT-BDT-AMN.5M P…" at bounding box center [446, 519] width 721 height 208
type input "5"
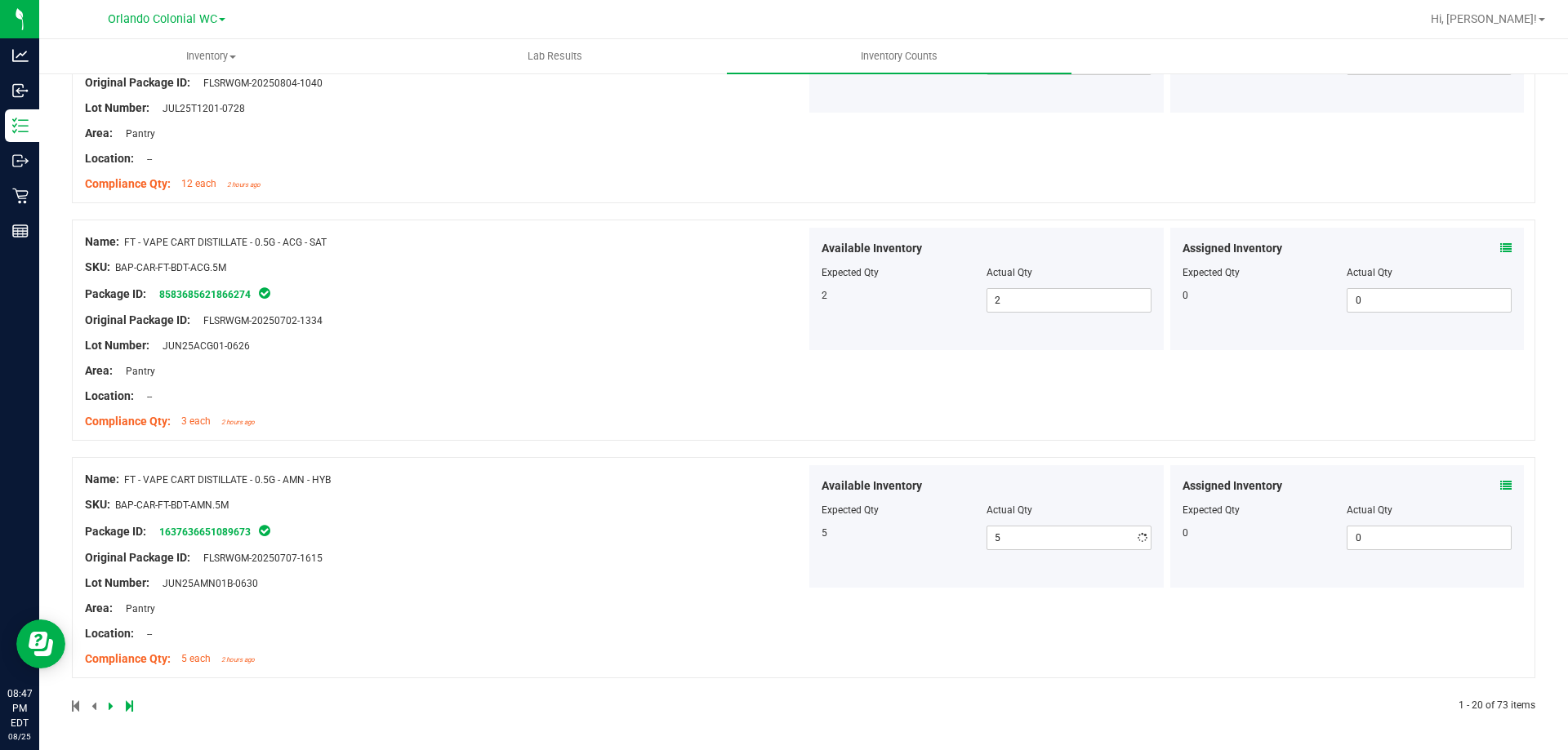
scroll to position [4347, 0]
click at [111, 710] on icon at bounding box center [111, 706] width 5 height 10
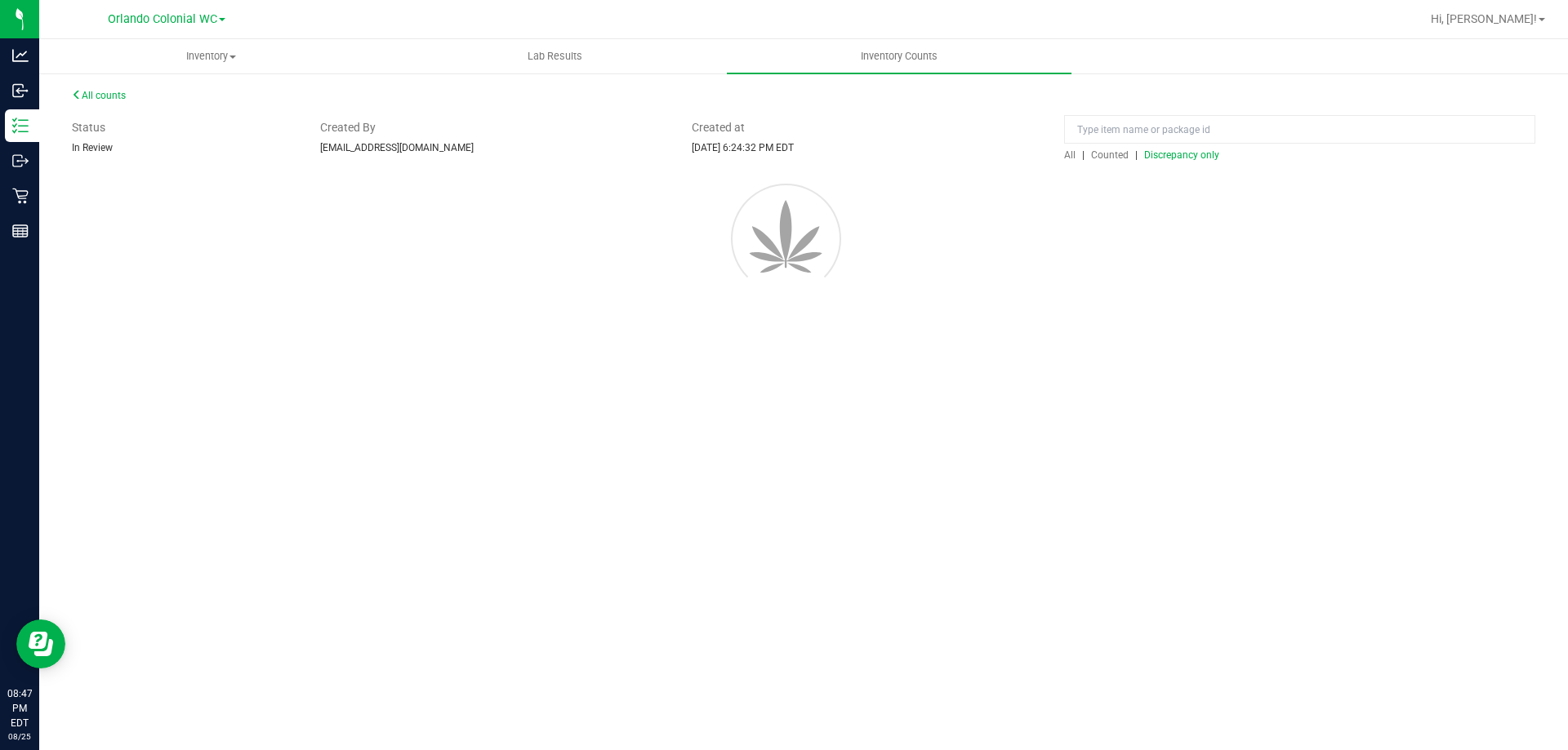
scroll to position [0, 0]
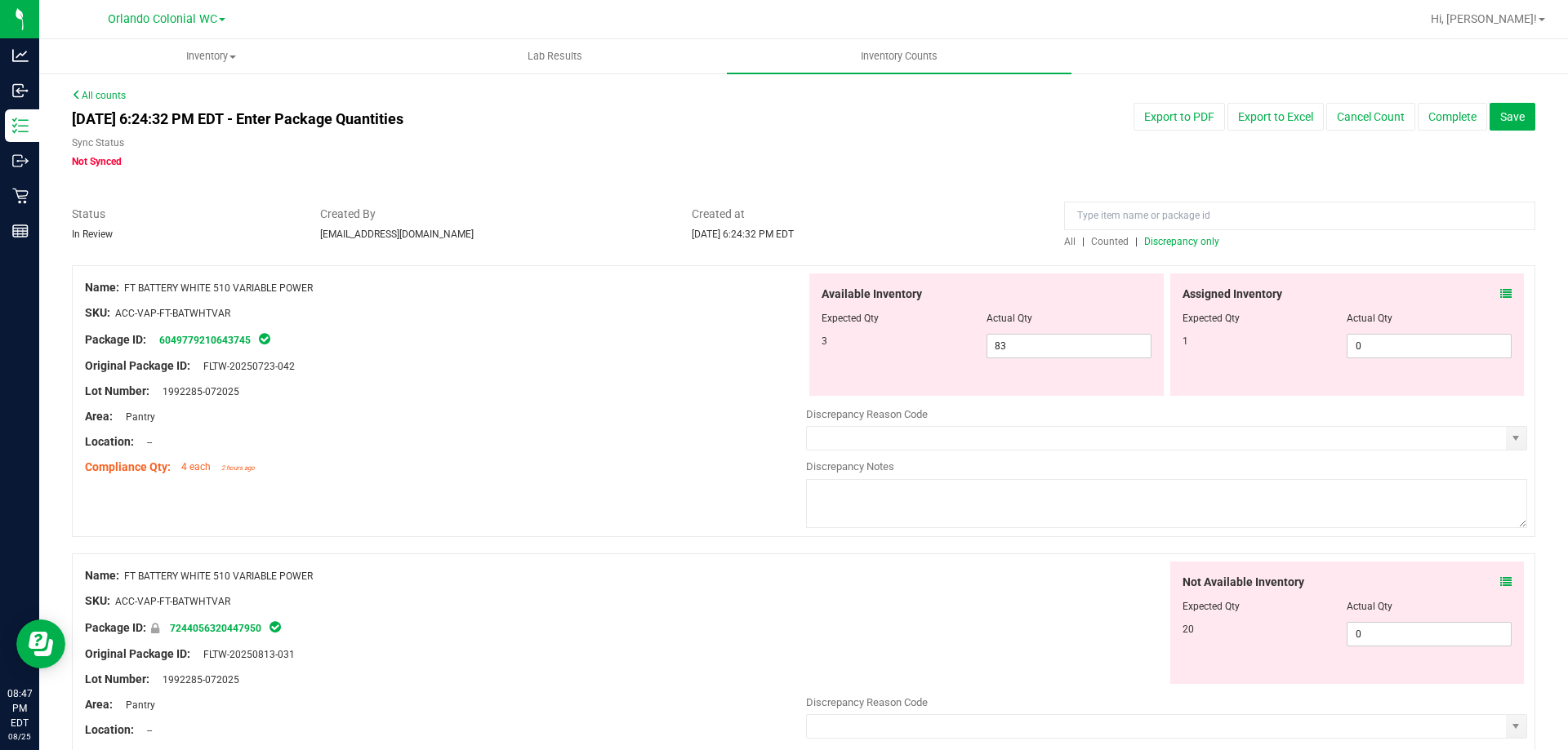
click at [1064, 241] on span "All" at bounding box center [1070, 241] width 12 height 12
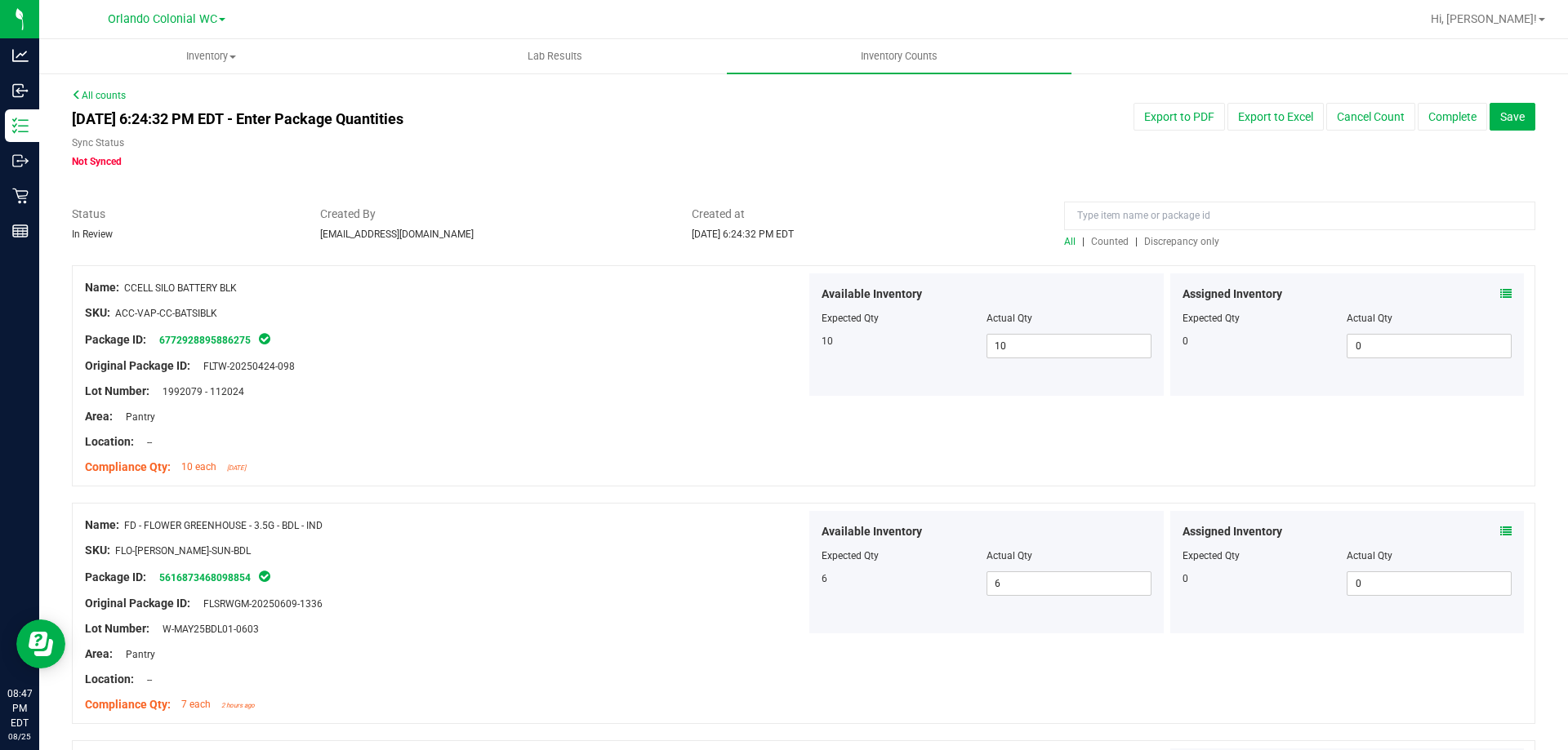
click at [1101, 242] on span "Counted" at bounding box center [1109, 241] width 37 height 12
click at [1187, 241] on span "Discrepancy only" at bounding box center [1182, 241] width 75 height 12
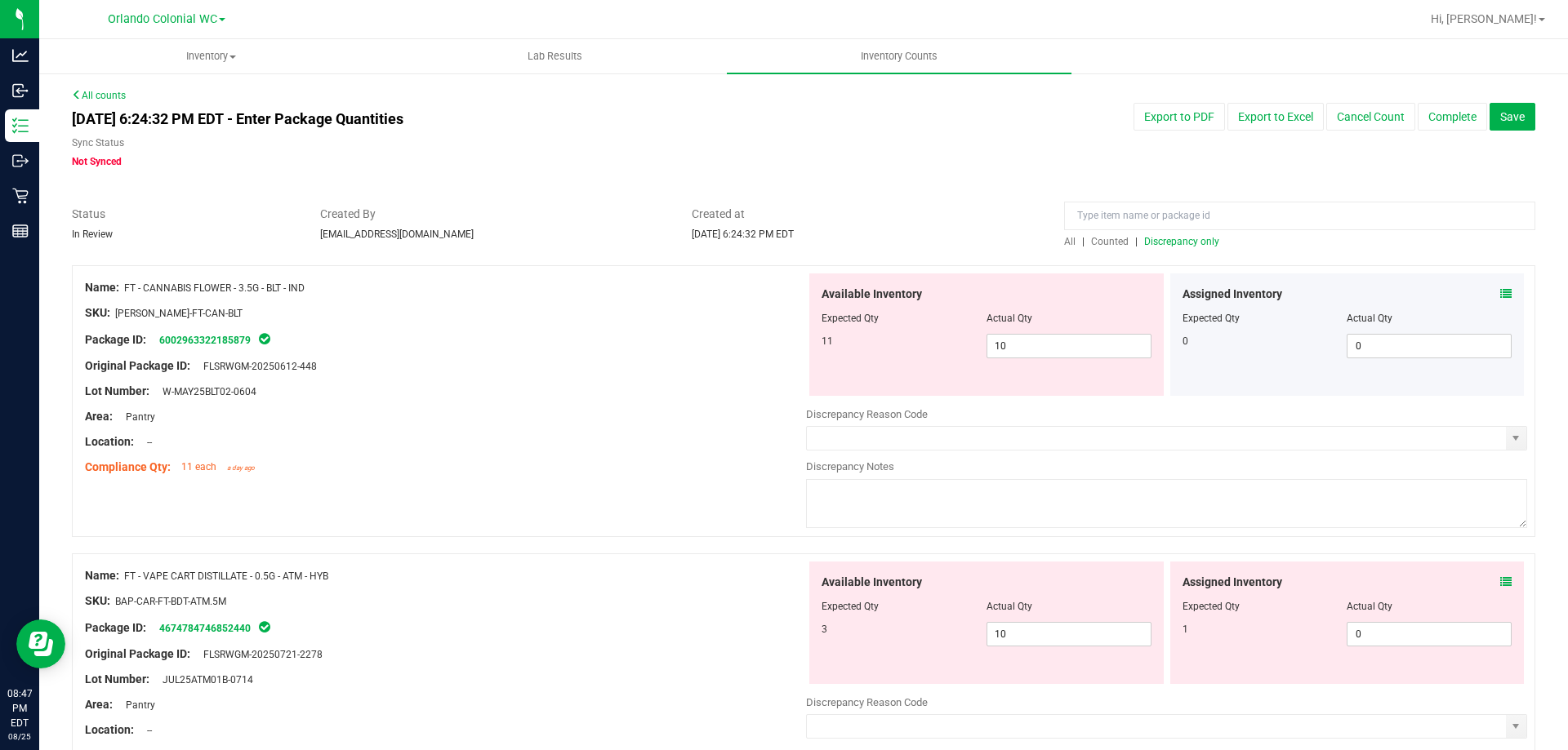
click at [1501, 293] on icon at bounding box center [1506, 293] width 12 height 12
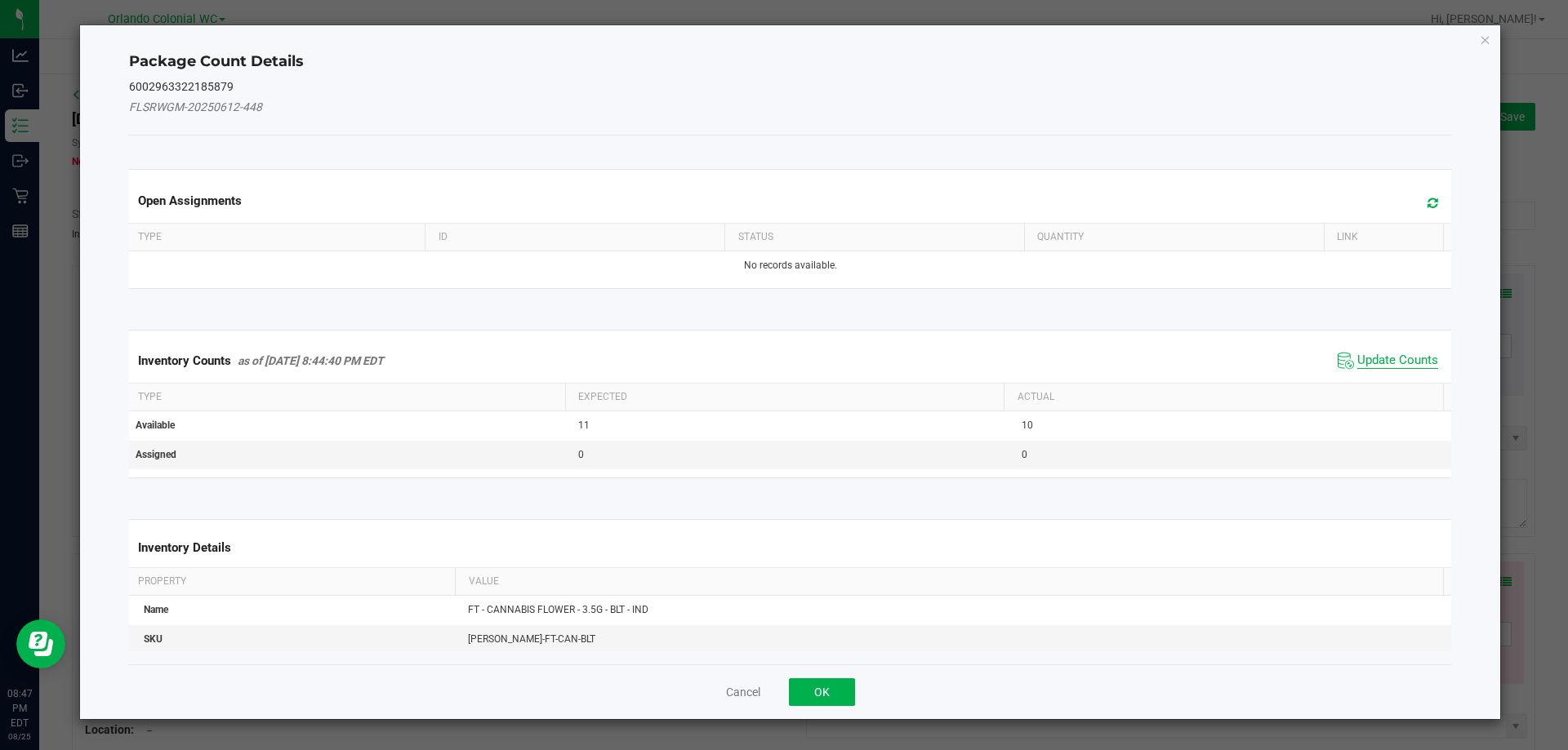
click at [1395, 363] on span "Update Counts" at bounding box center [1398, 361] width 81 height 16
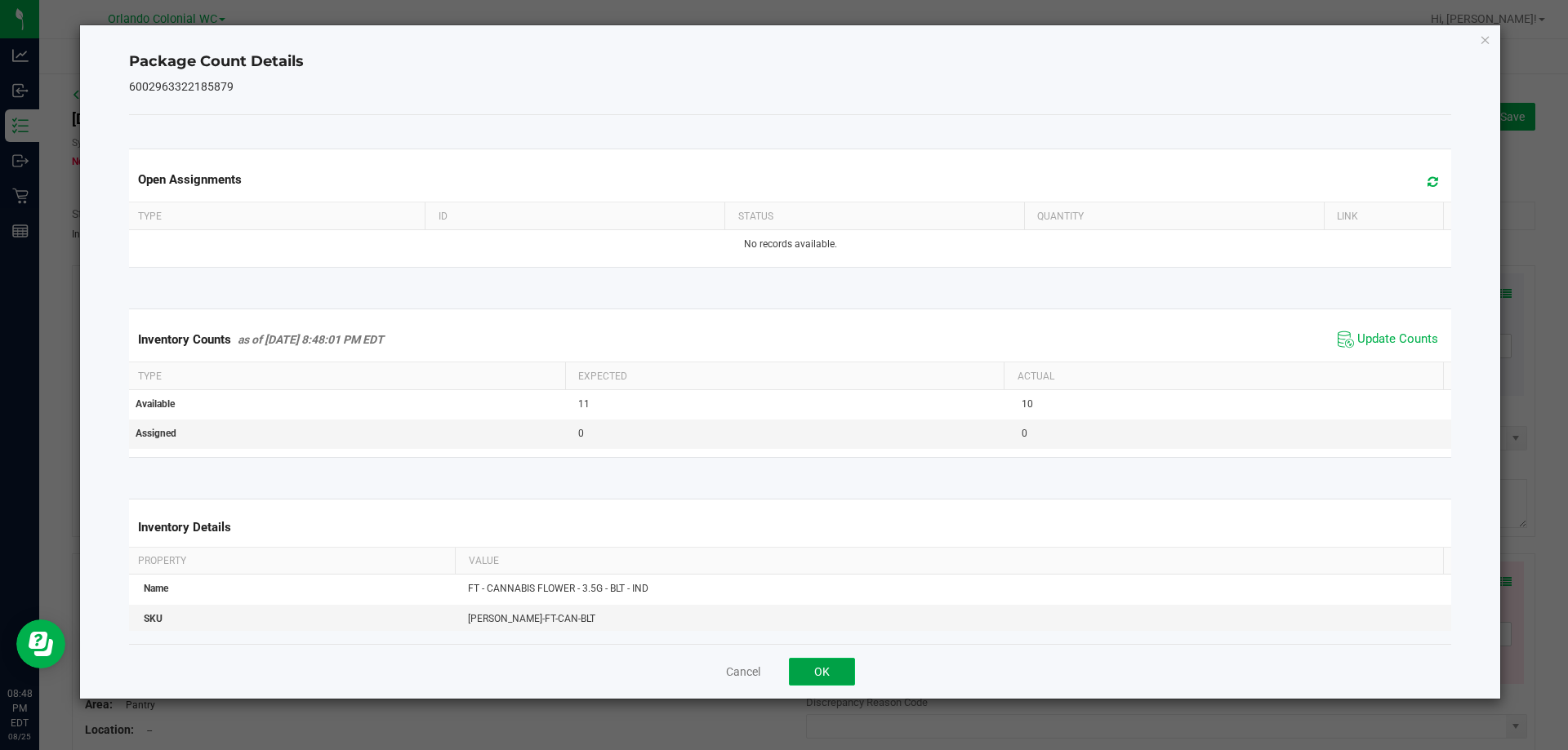
click at [841, 675] on button "OK" at bounding box center [822, 671] width 66 height 28
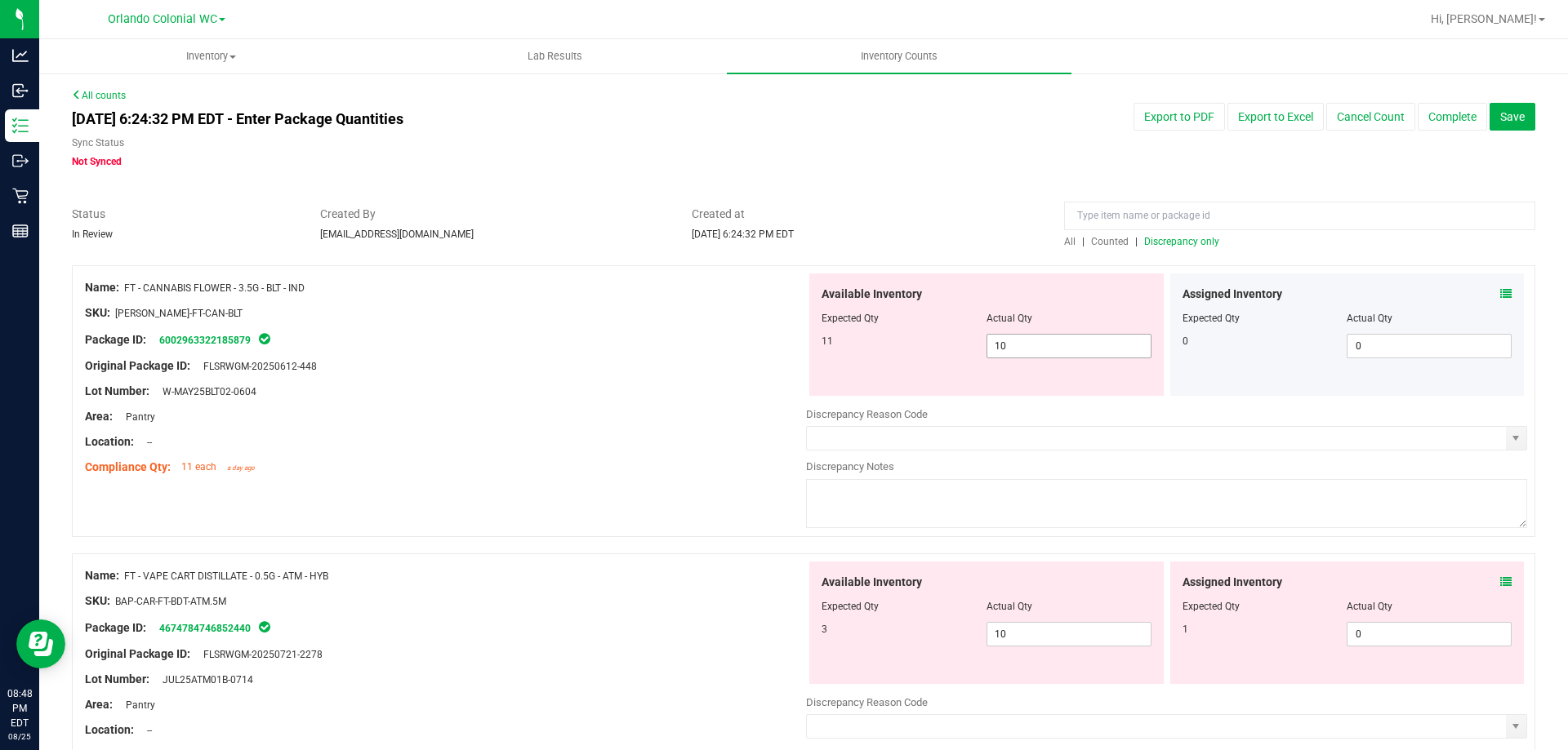
click at [1085, 343] on input "10" at bounding box center [1070, 346] width 163 height 23
click at [1501, 582] on icon at bounding box center [1506, 582] width 12 height 12
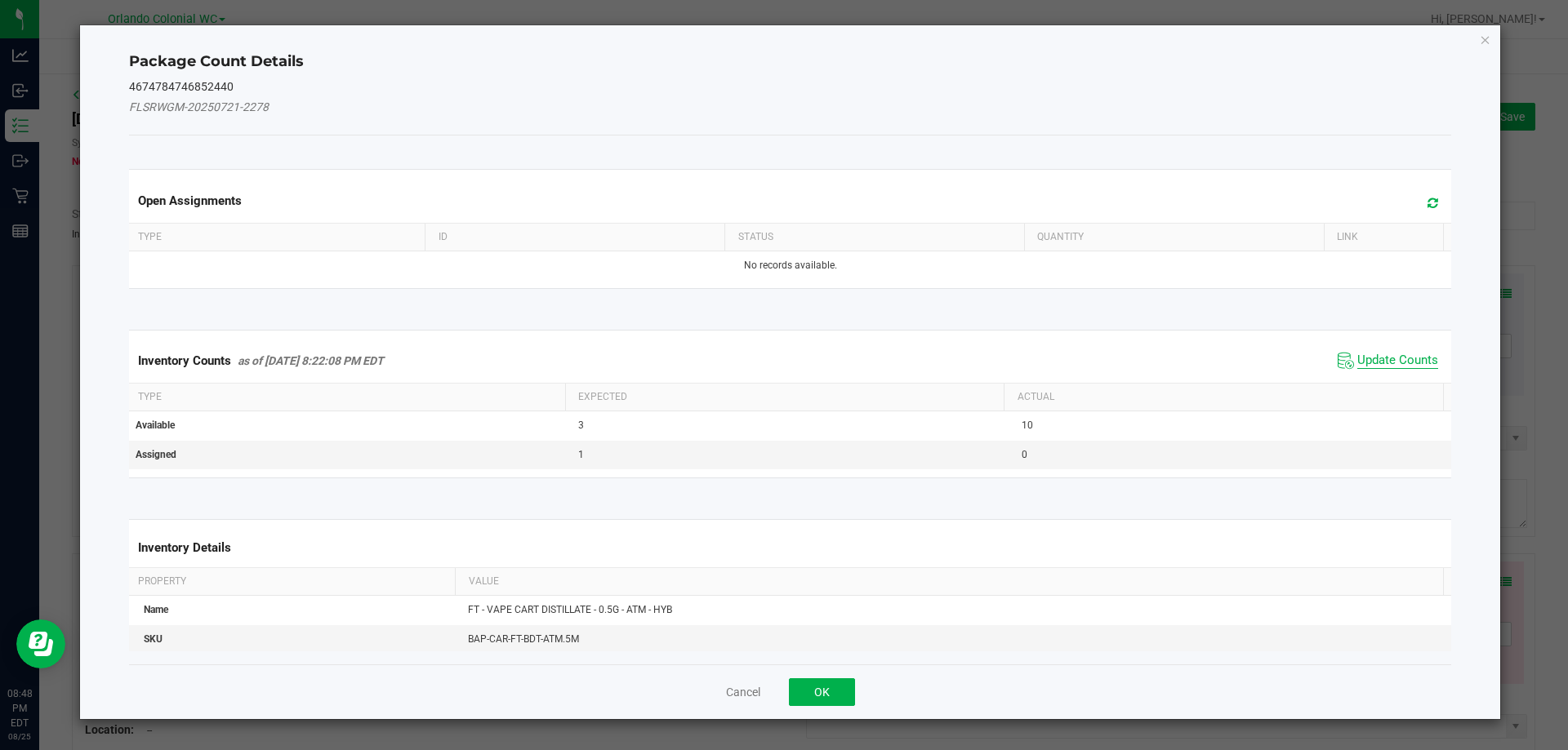
click at [1377, 362] on span "Update Counts" at bounding box center [1398, 361] width 81 height 16
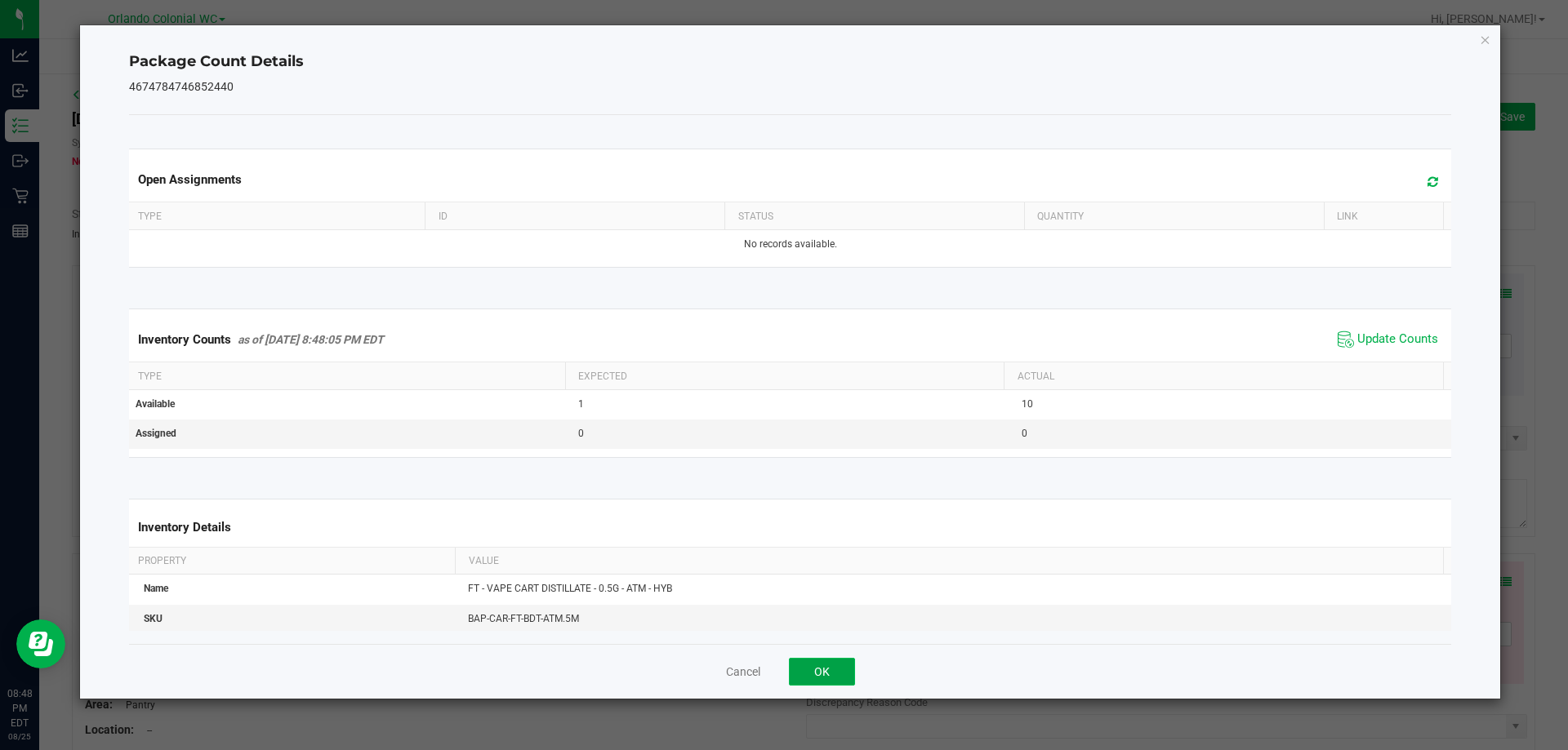
click at [846, 667] on button "OK" at bounding box center [822, 671] width 66 height 28
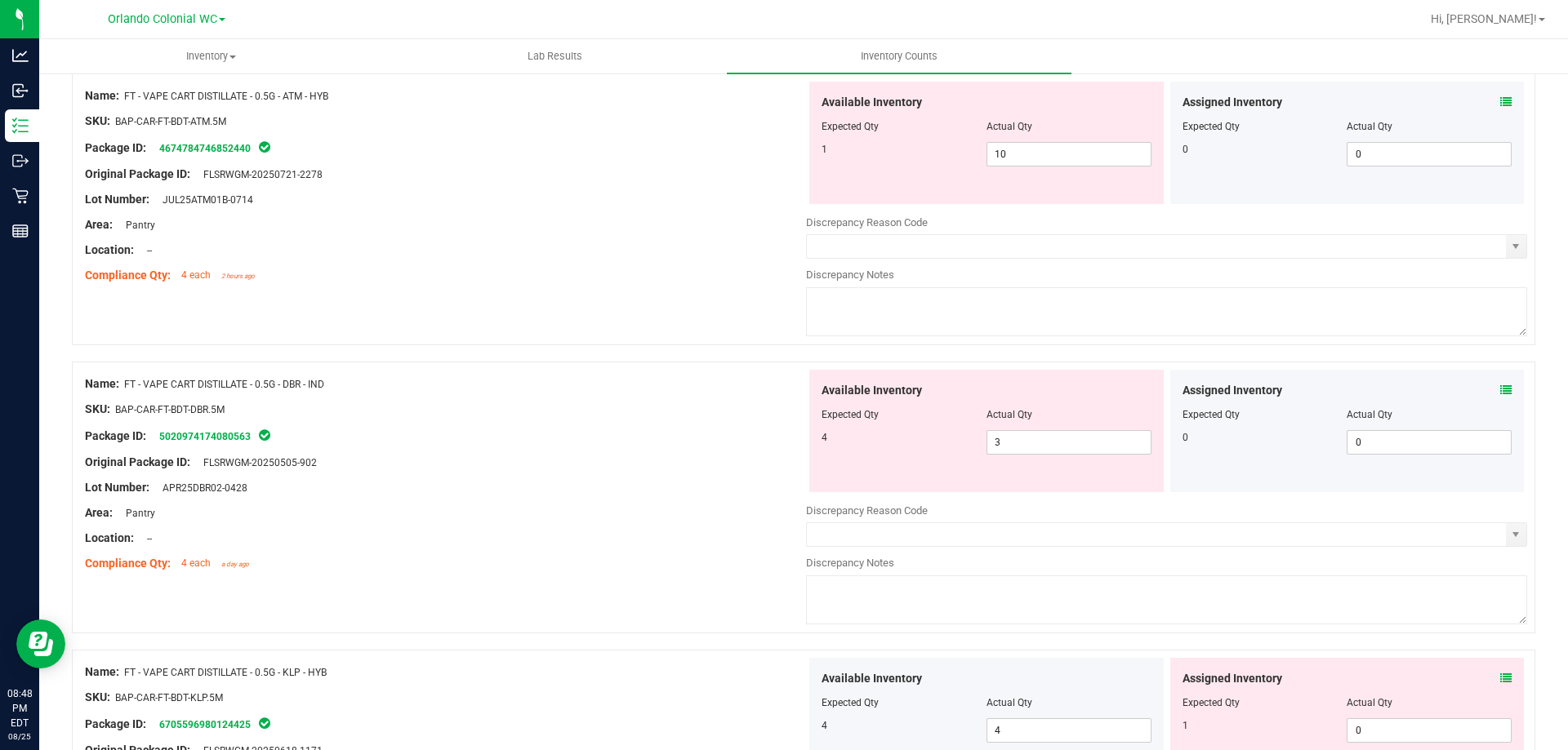
scroll to position [486, 0]
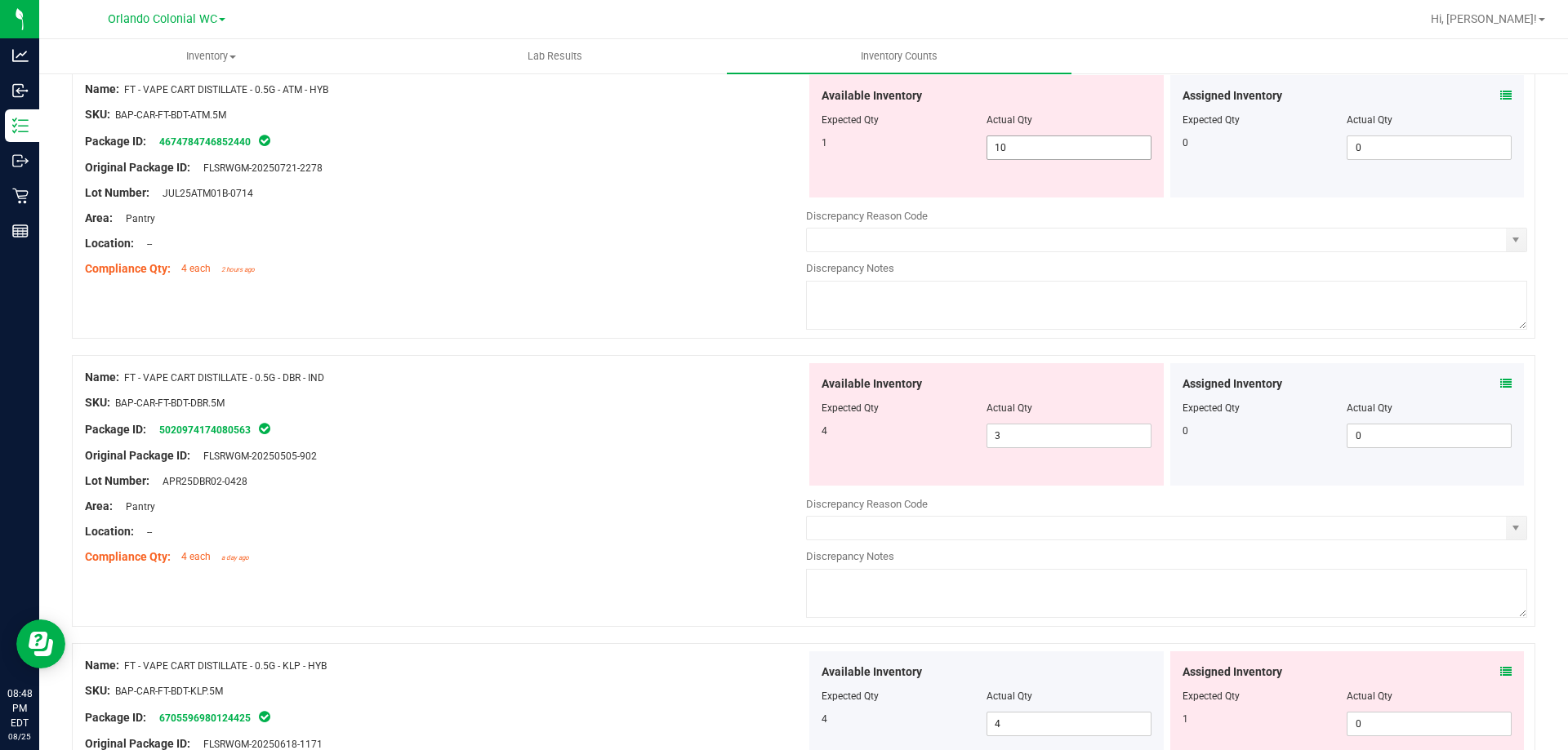
click at [1077, 145] on input "10" at bounding box center [1070, 148] width 163 height 23
type input "1"
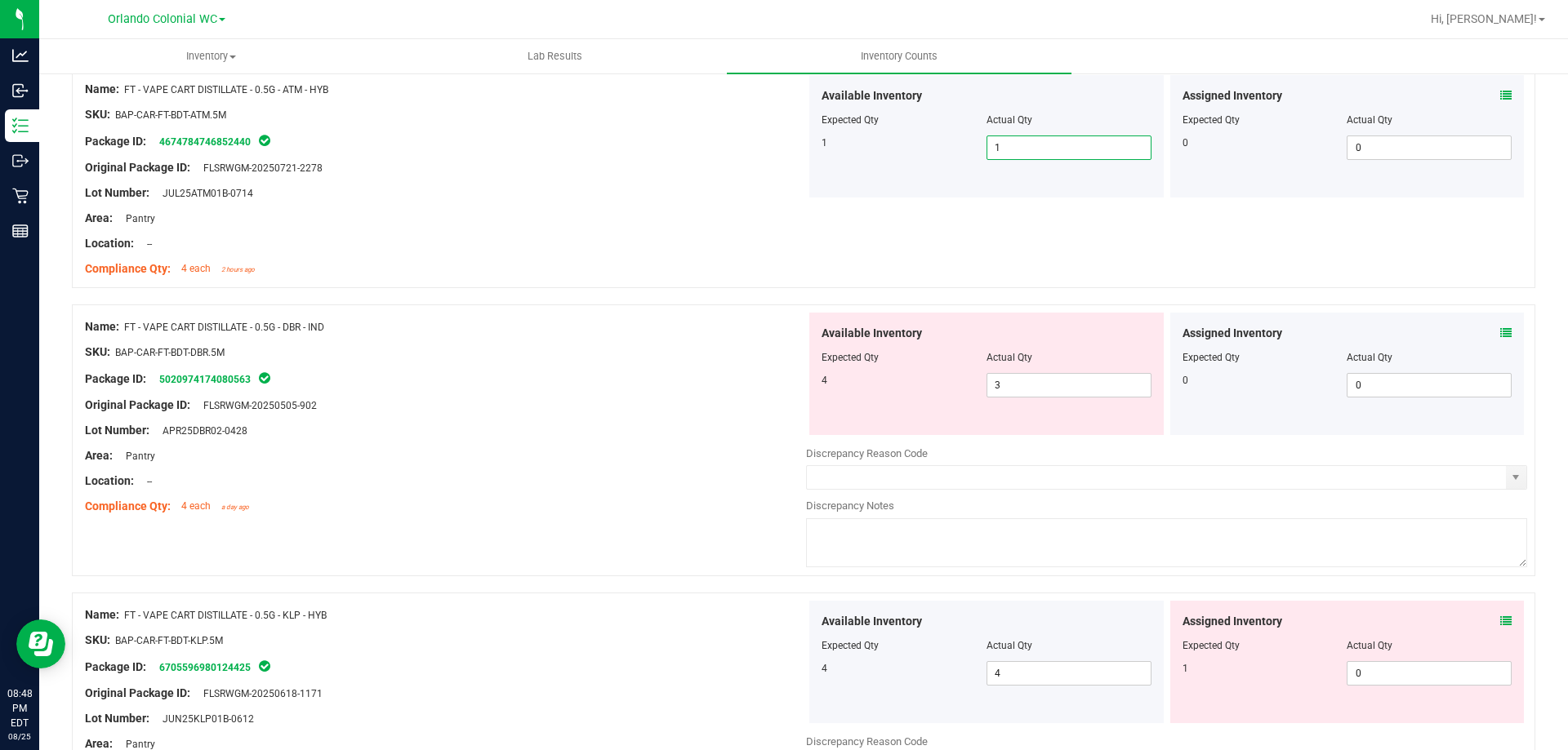
click at [1509, 339] on div "Assigned Inventory Expected Qty Actual Qty 0 0 0" at bounding box center [1347, 373] width 354 height 122
click at [1501, 332] on icon at bounding box center [1506, 332] width 12 height 12
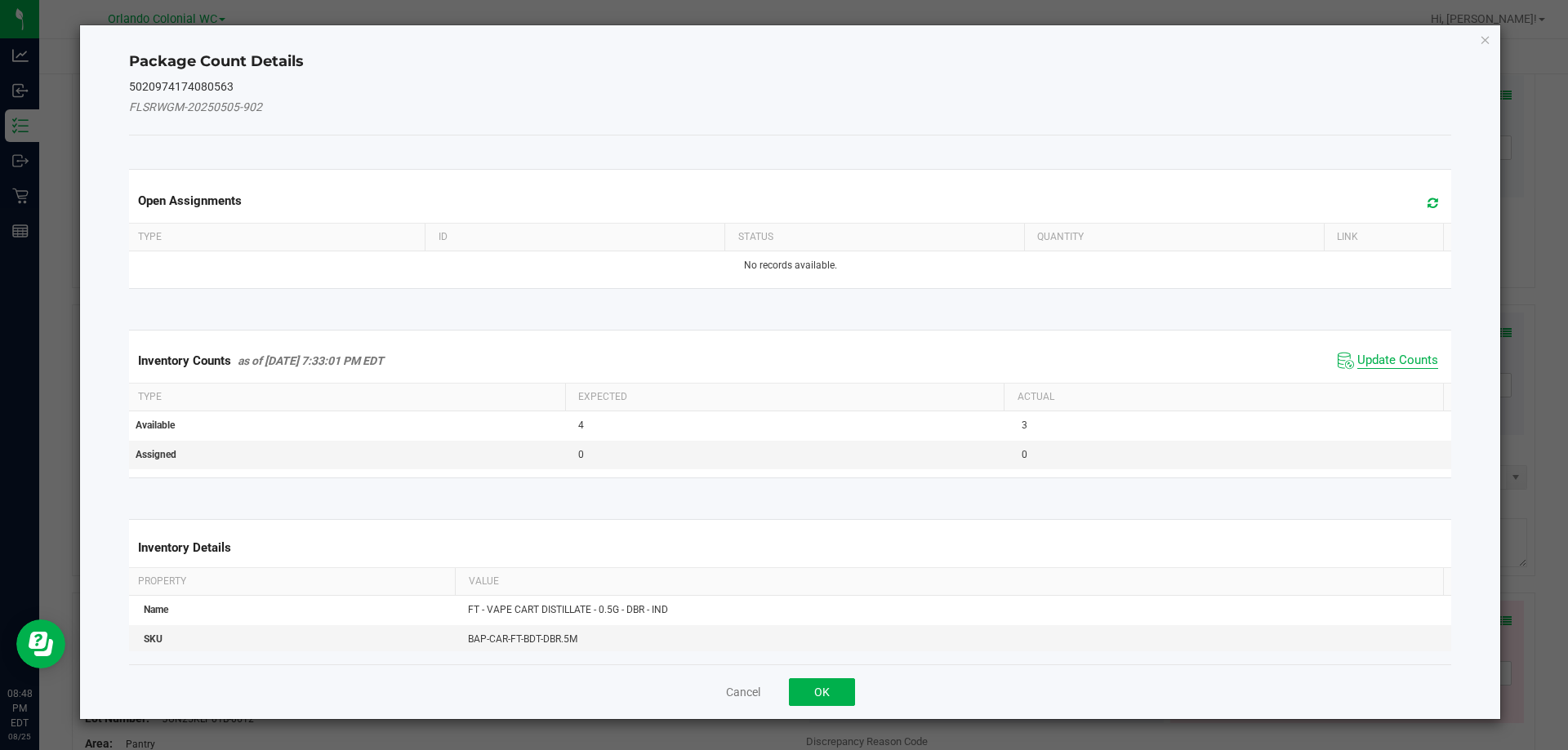
click at [1367, 356] on span "Update Counts" at bounding box center [1398, 361] width 81 height 16
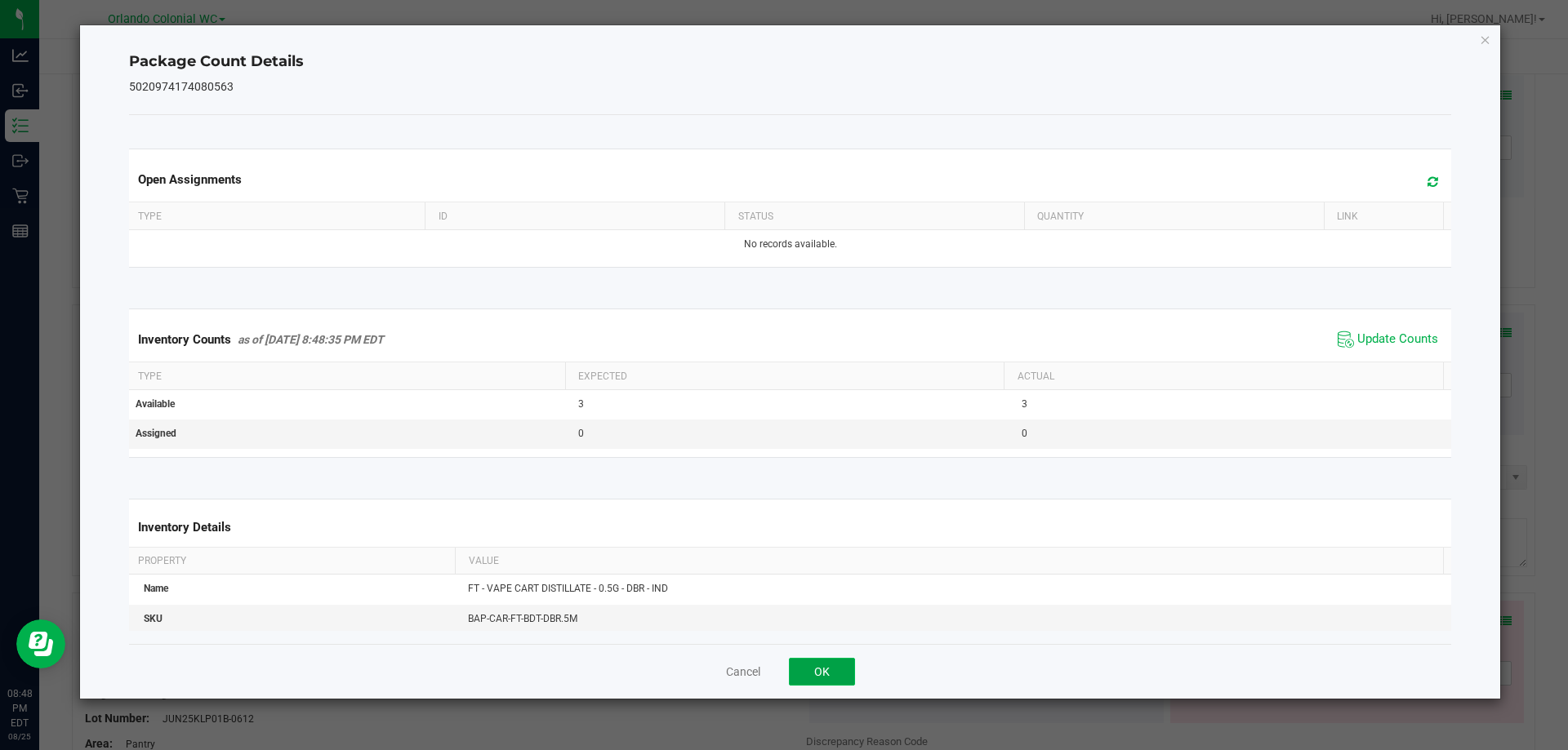
click at [825, 681] on button "OK" at bounding box center [822, 671] width 66 height 28
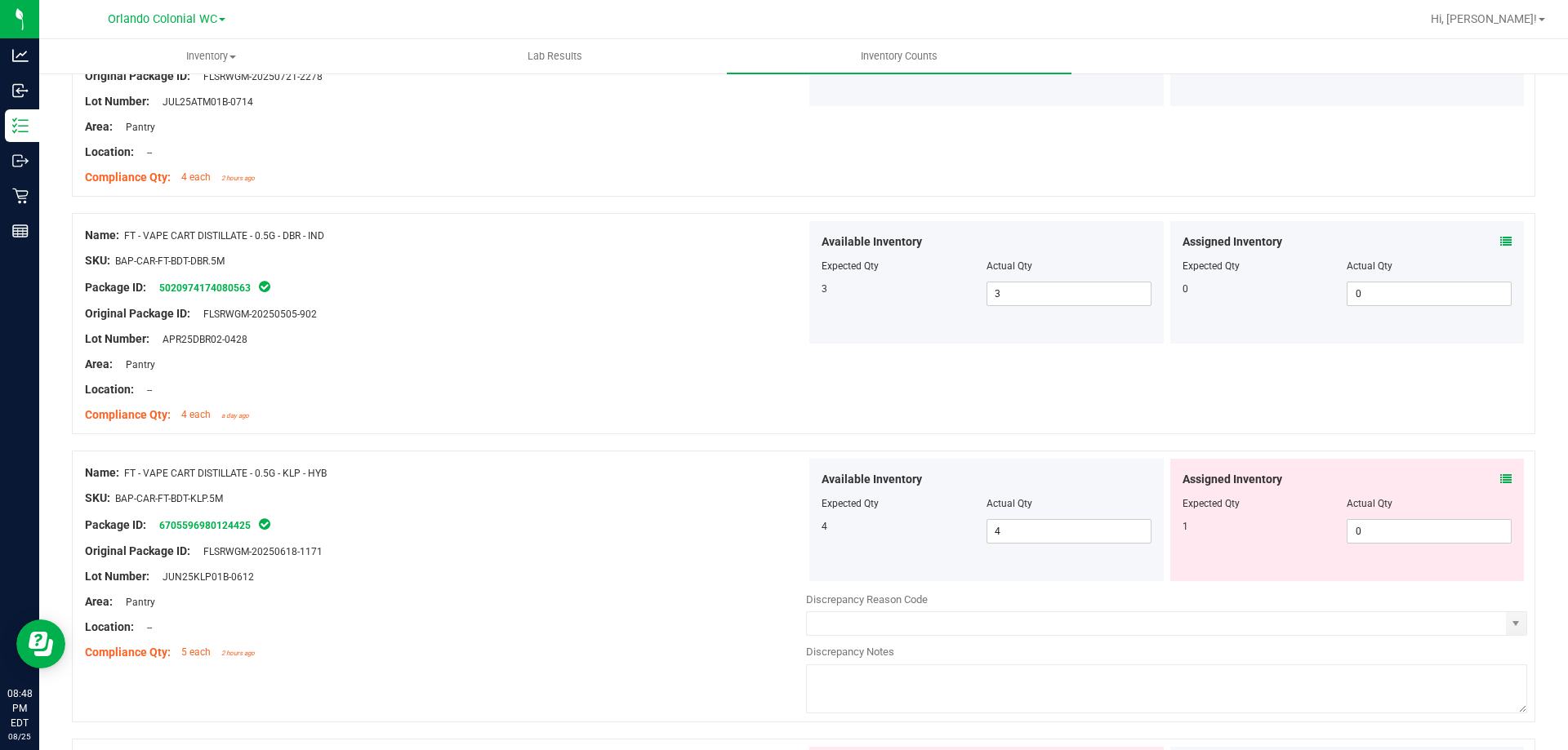
scroll to position [665, 0]
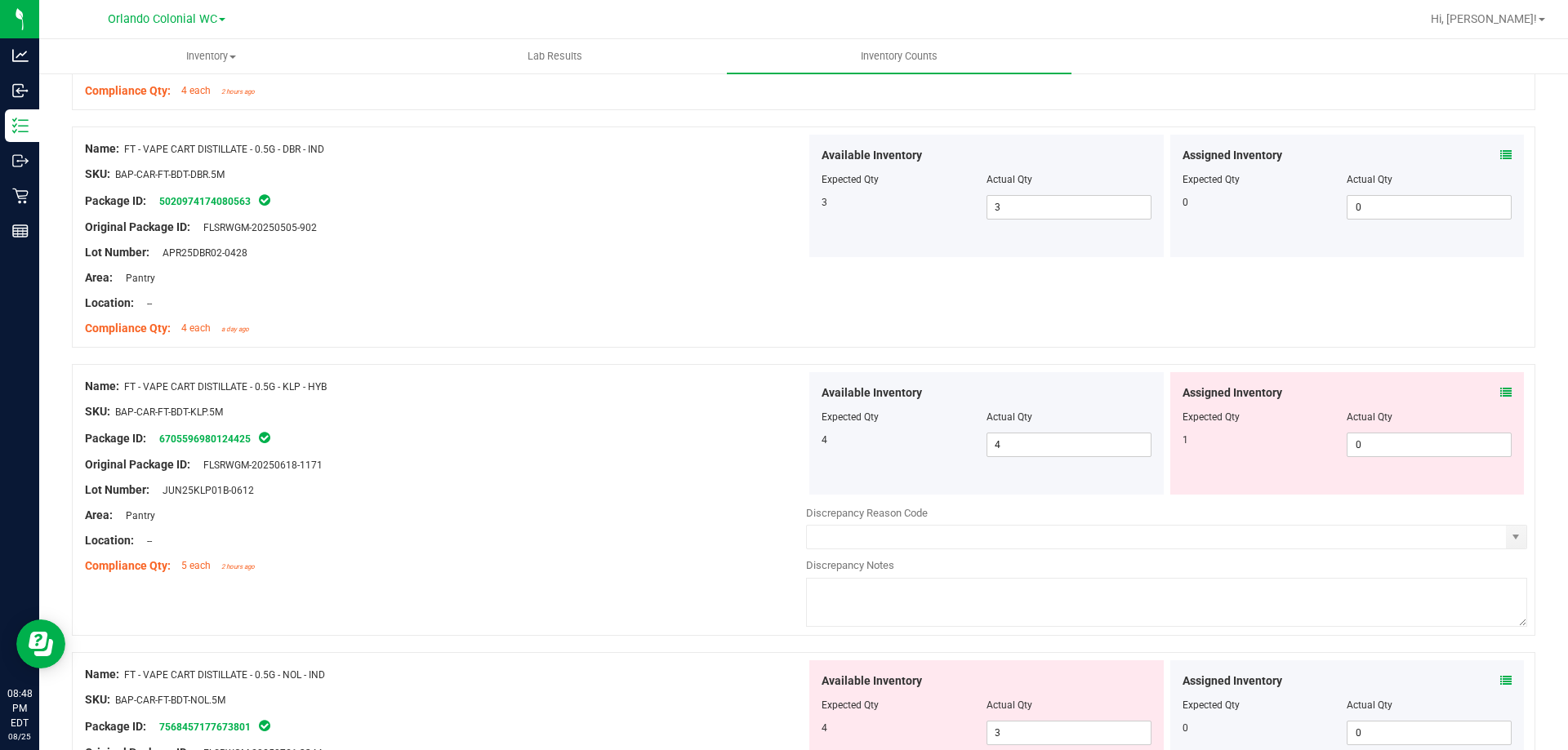
click at [1501, 392] on icon at bounding box center [1506, 392] width 12 height 12
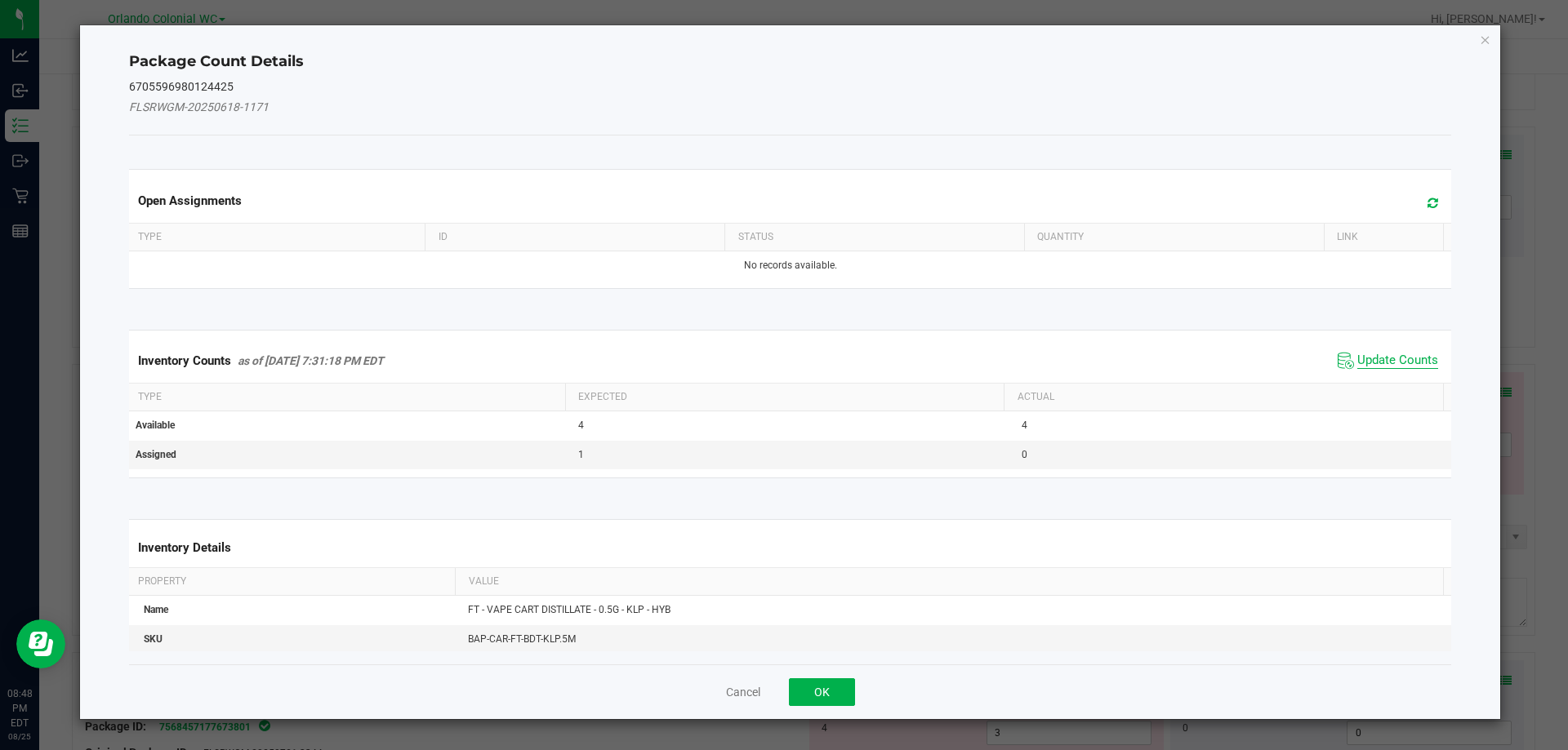
click at [1389, 364] on span "Update Counts" at bounding box center [1398, 361] width 81 height 16
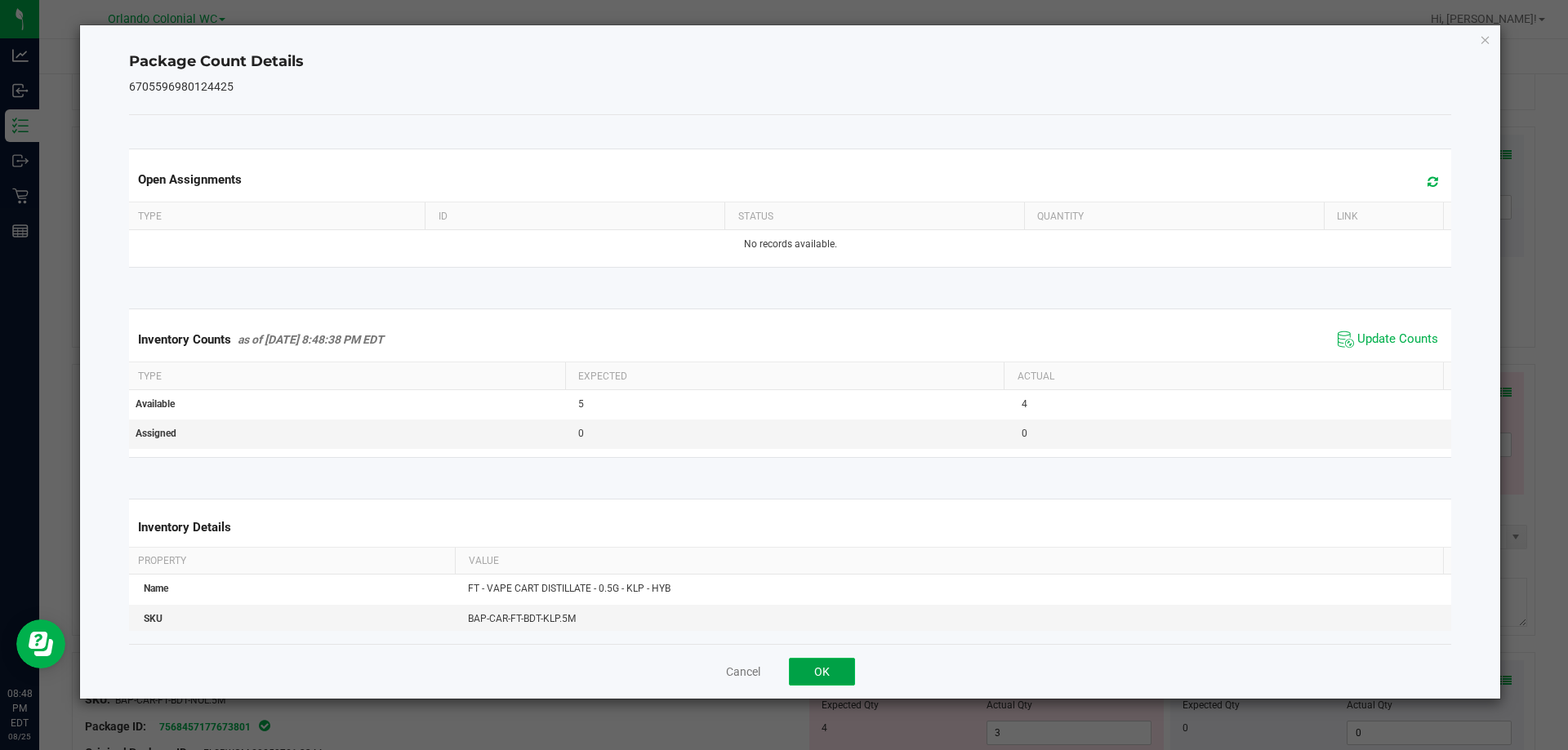
click at [844, 681] on button "OK" at bounding box center [822, 671] width 66 height 28
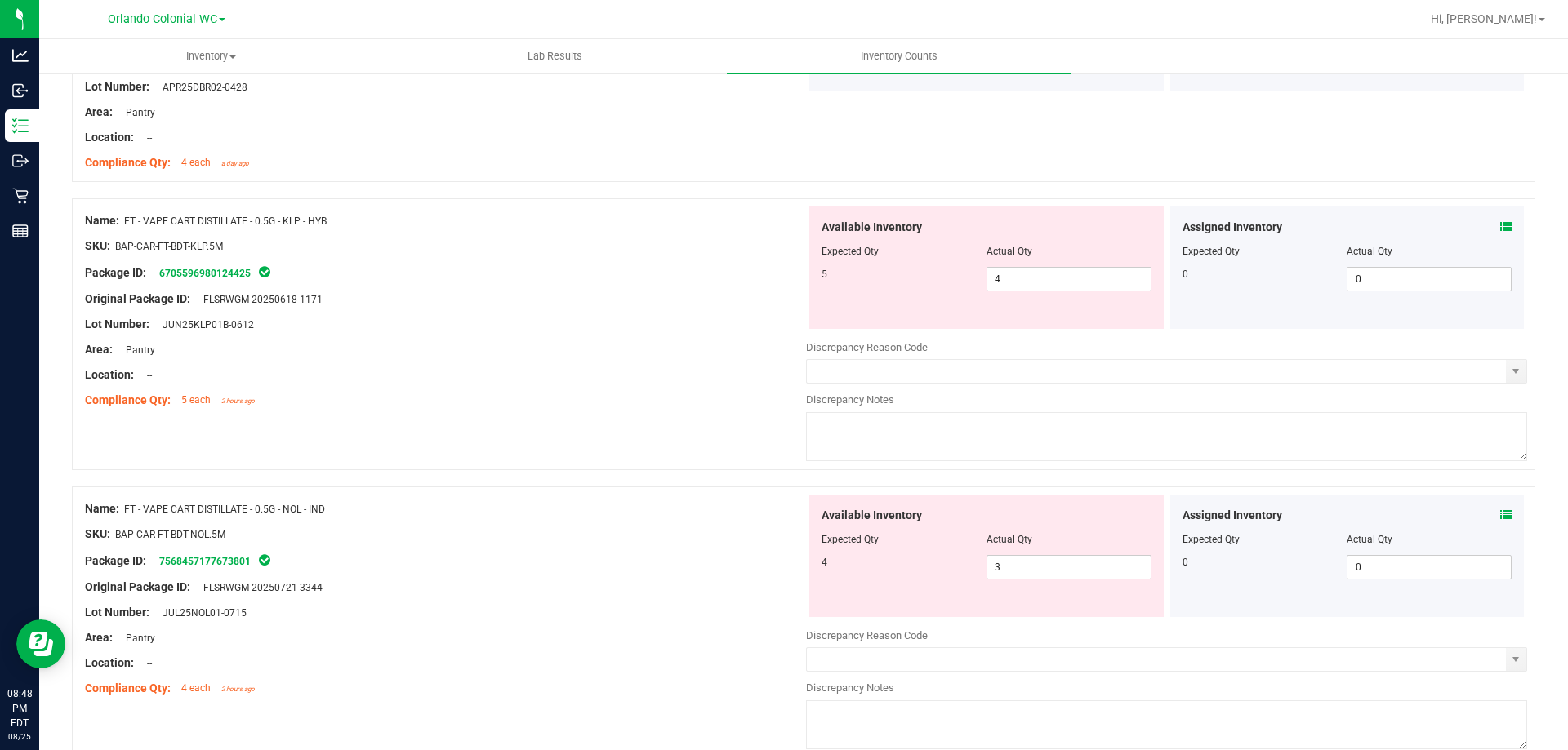
scroll to position [891, 0]
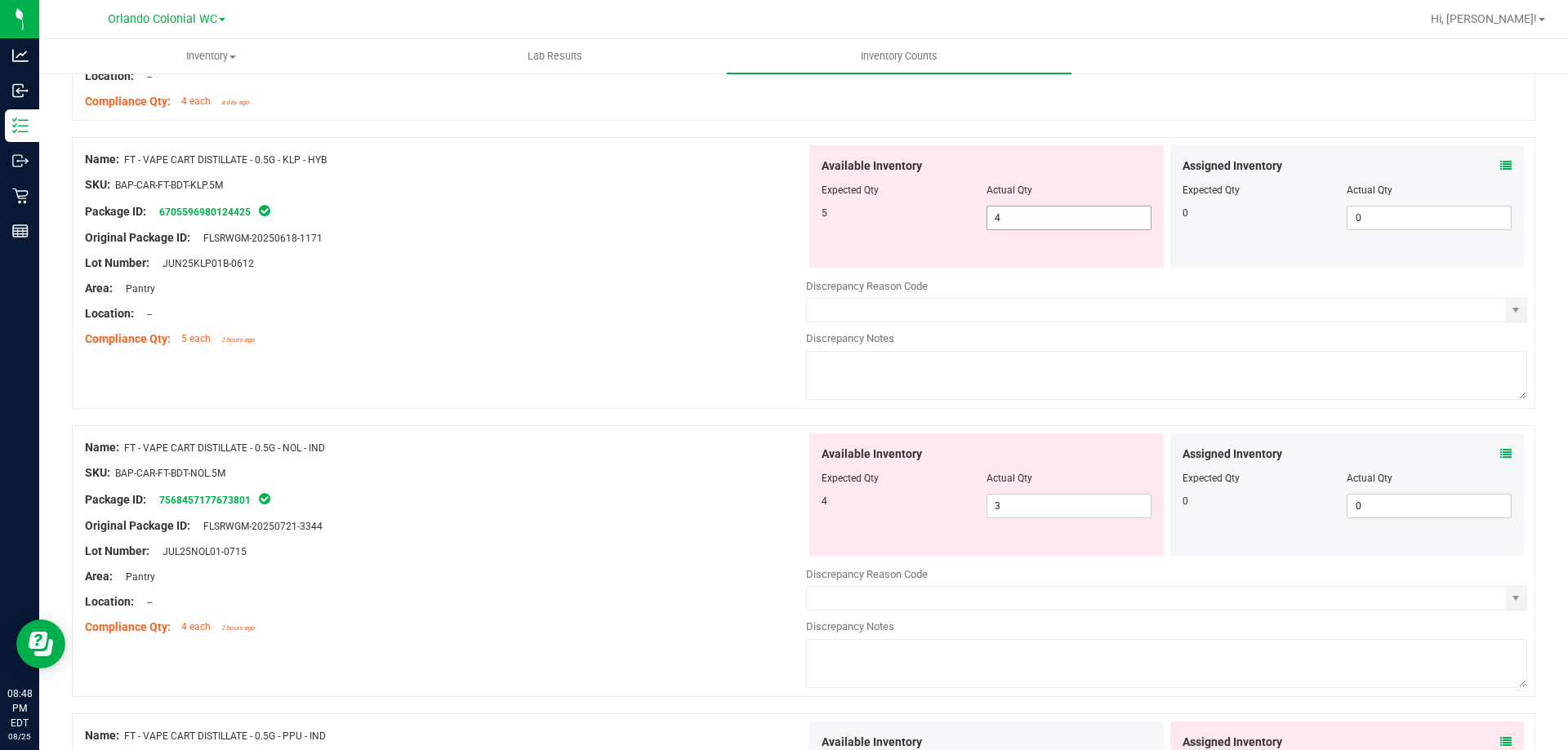
click at [1074, 217] on input "4" at bounding box center [1070, 217] width 163 height 23
type input "5"
click at [633, 287] on div "Area: Pantry" at bounding box center [446, 288] width 721 height 17
type input "5"
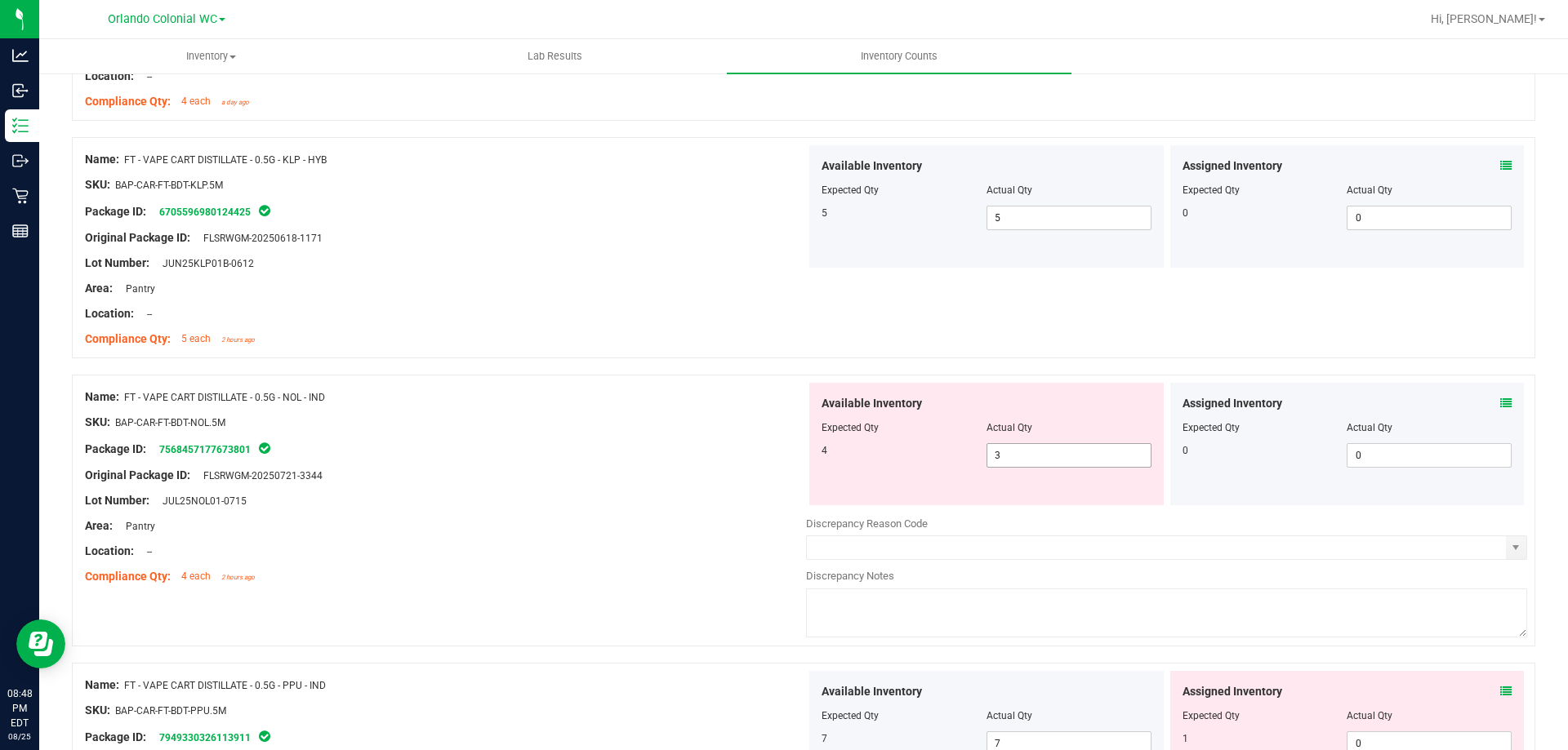
click at [1039, 446] on input "3" at bounding box center [1070, 455] width 163 height 23
click at [740, 467] on div "Original Package ID: FLSRWGM-20250721-3344" at bounding box center [446, 476] width 721 height 17
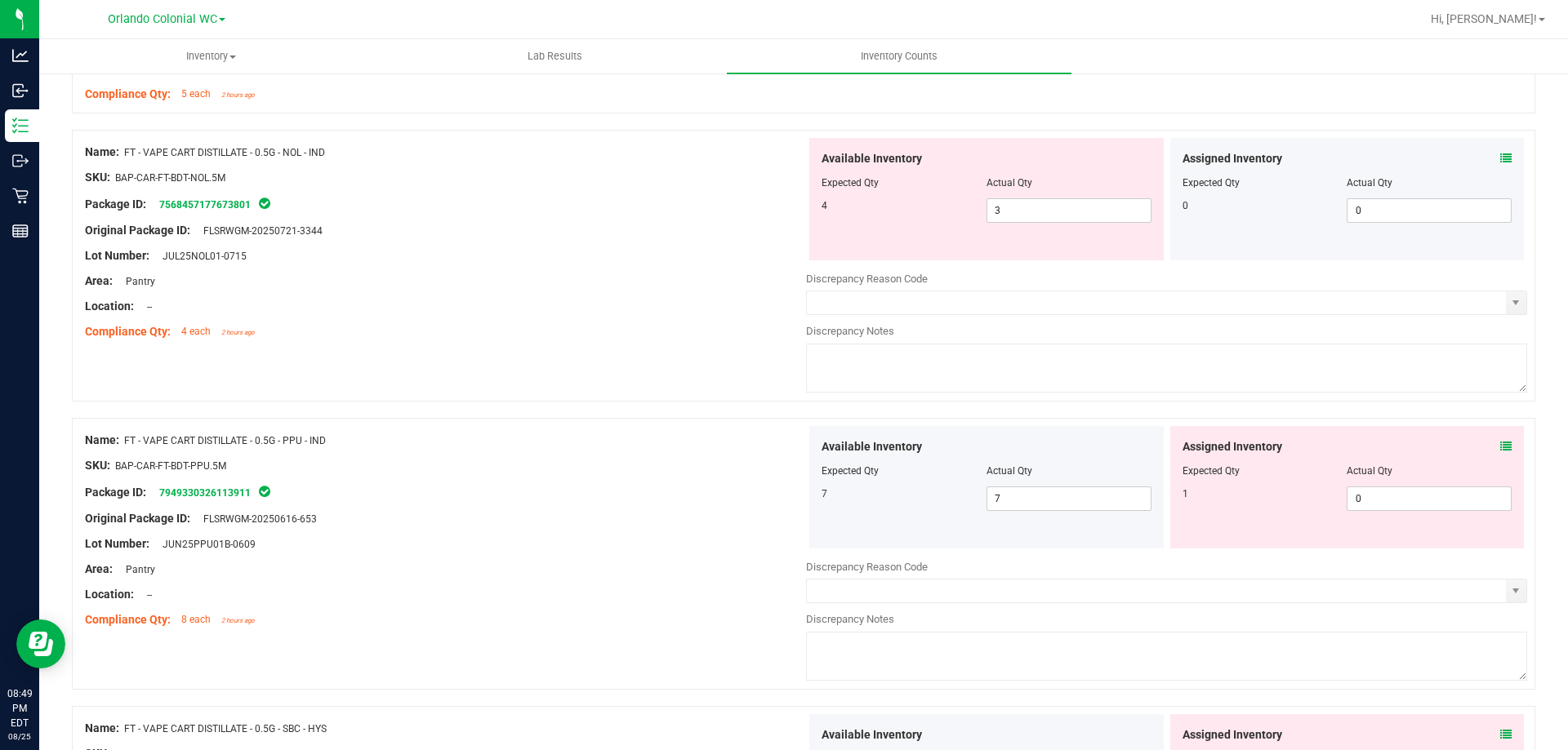
click at [1501, 446] on icon at bounding box center [1506, 447] width 12 height 12
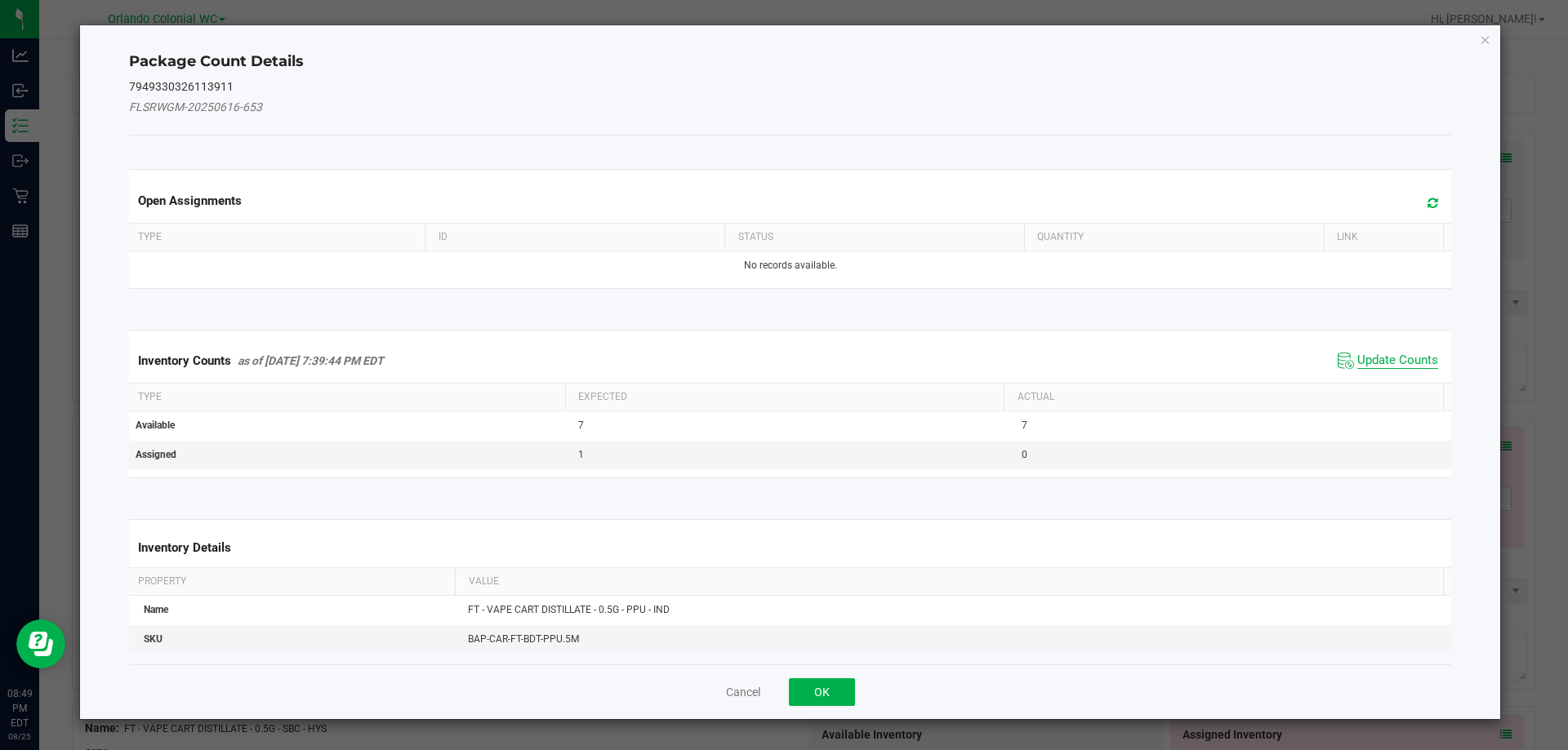
click at [1378, 359] on span "Update Counts" at bounding box center [1398, 361] width 81 height 16
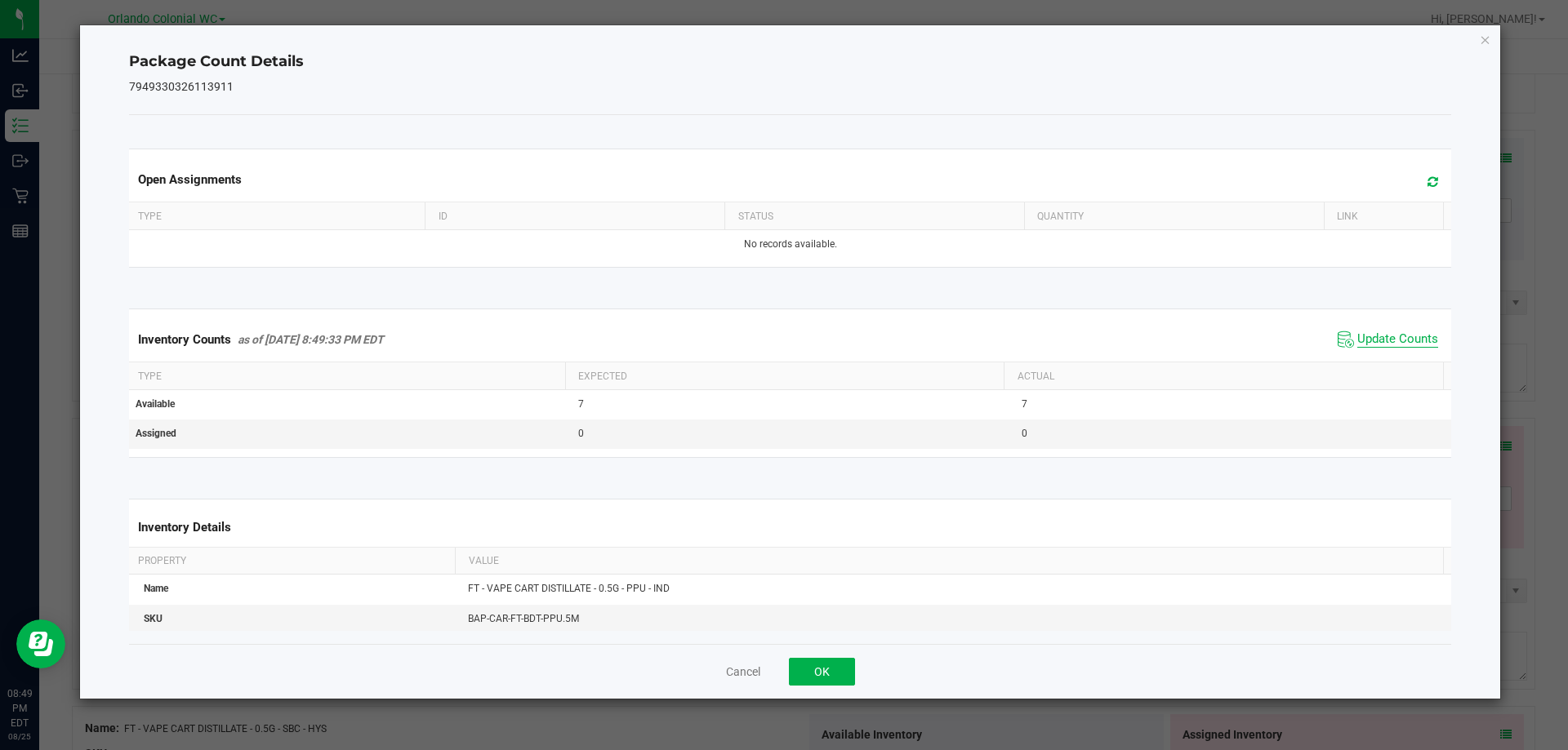
click at [1372, 341] on span "Update Counts" at bounding box center [1398, 340] width 81 height 16
click at [807, 683] on button "OK" at bounding box center [822, 671] width 66 height 28
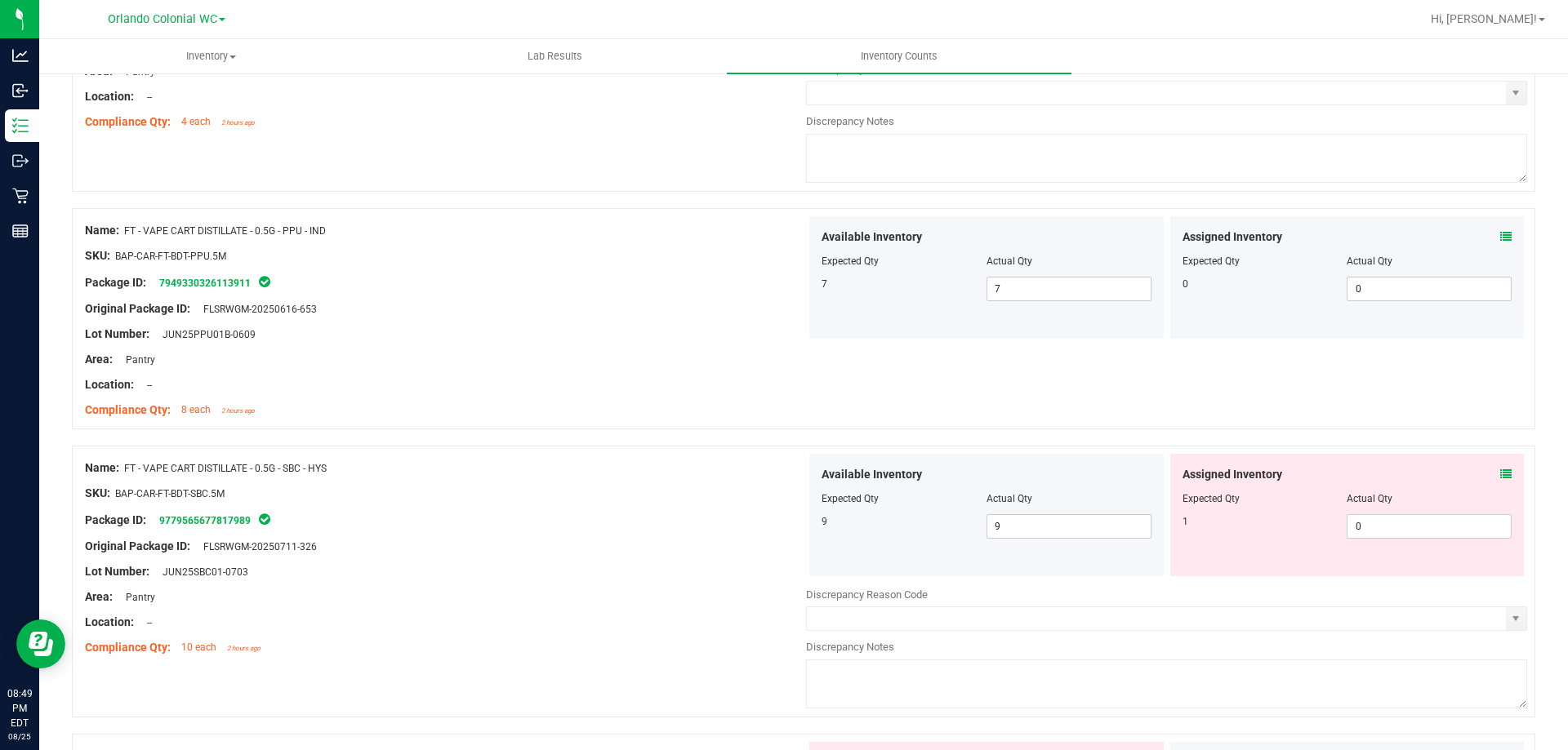
scroll to position [1381, 0]
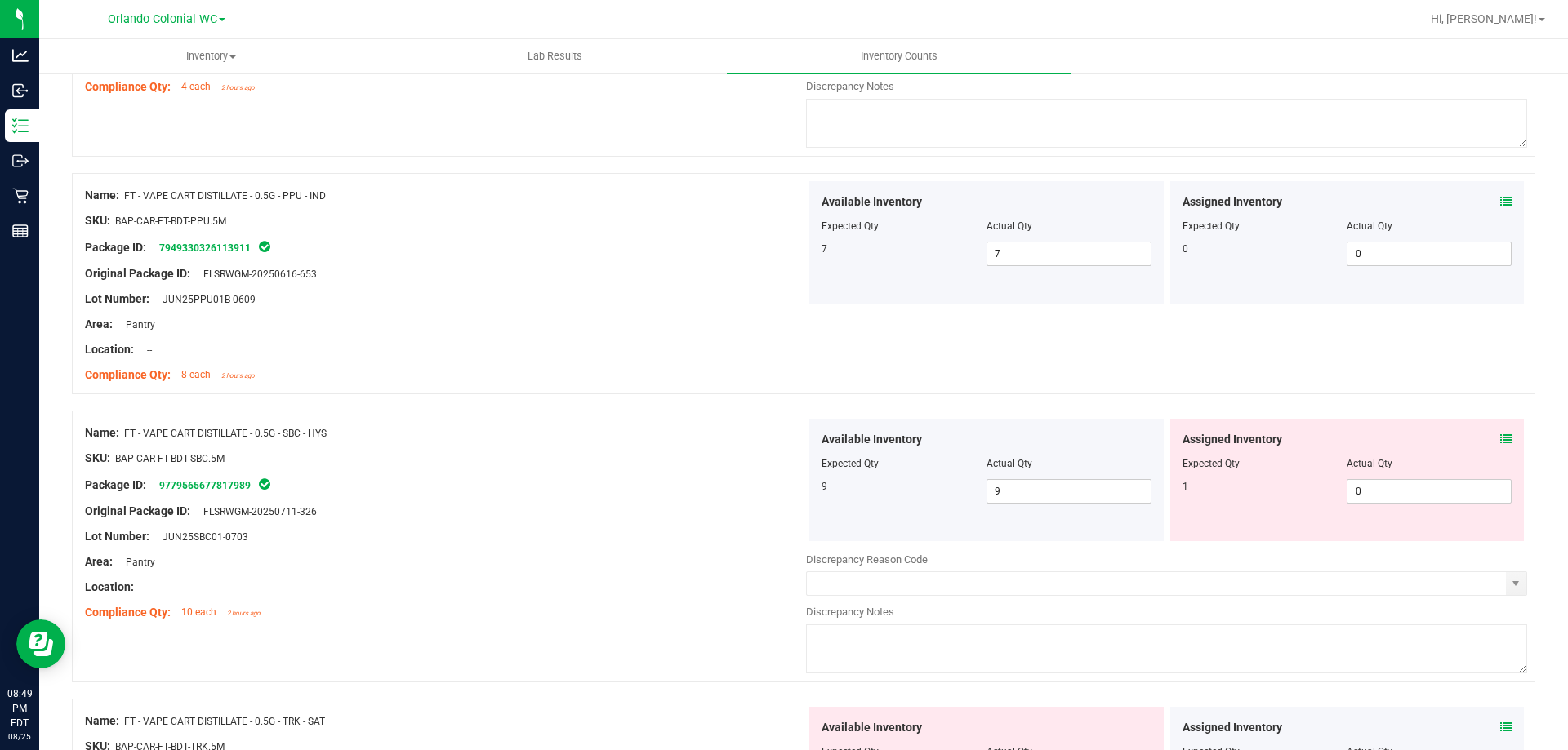
click at [1501, 434] on icon at bounding box center [1506, 439] width 12 height 12
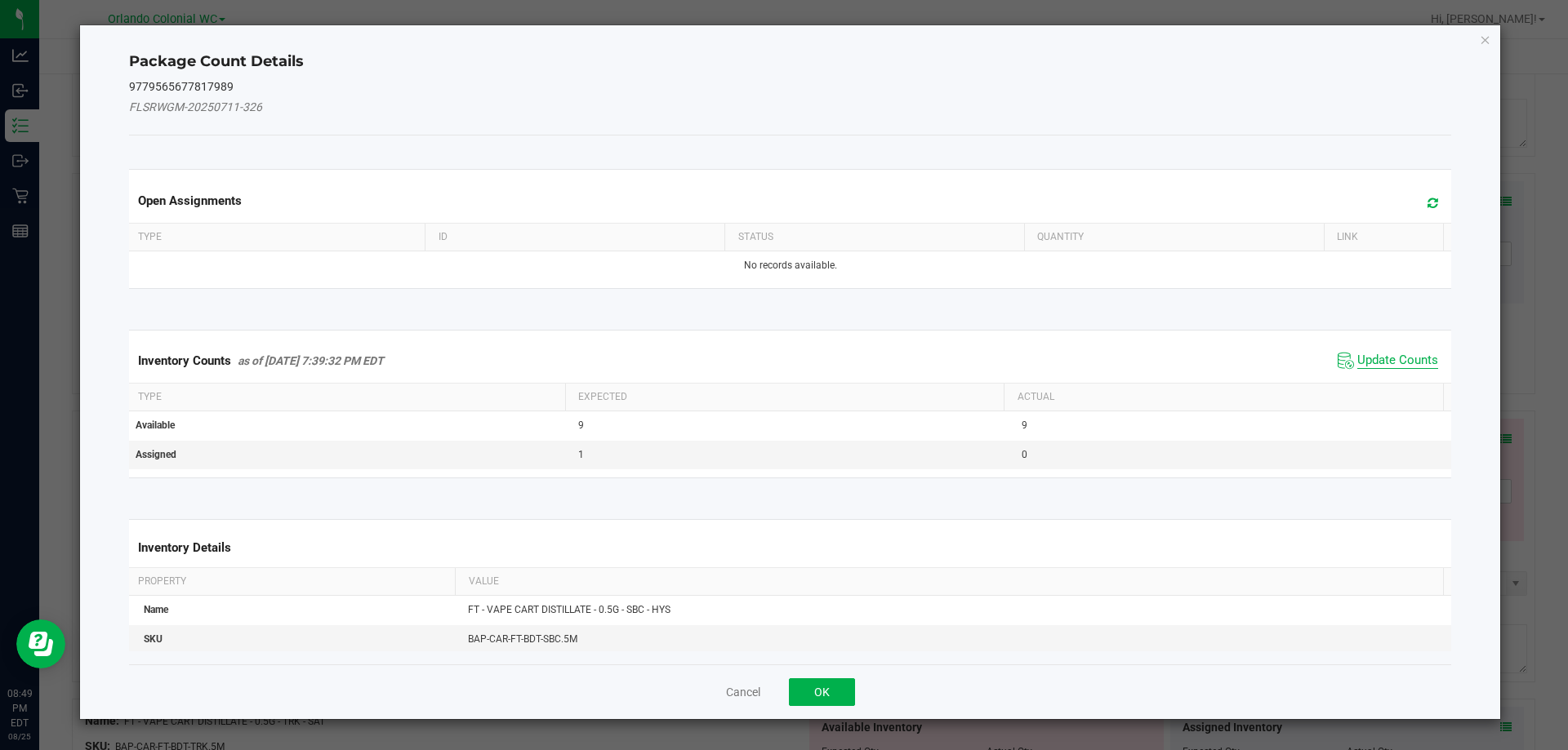
click at [1368, 361] on span "Update Counts" at bounding box center [1398, 361] width 81 height 16
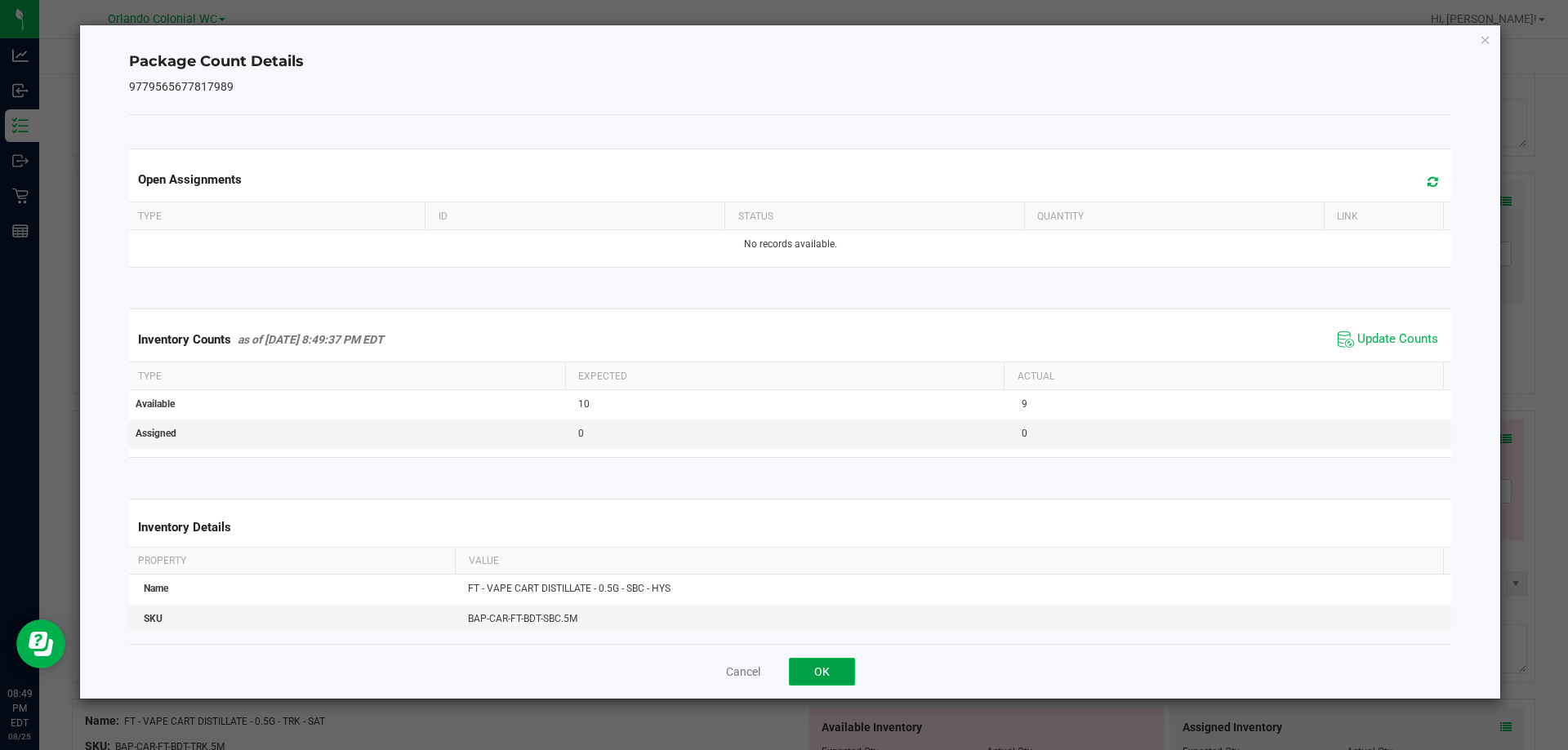
click at [811, 666] on button "OK" at bounding box center [822, 671] width 66 height 28
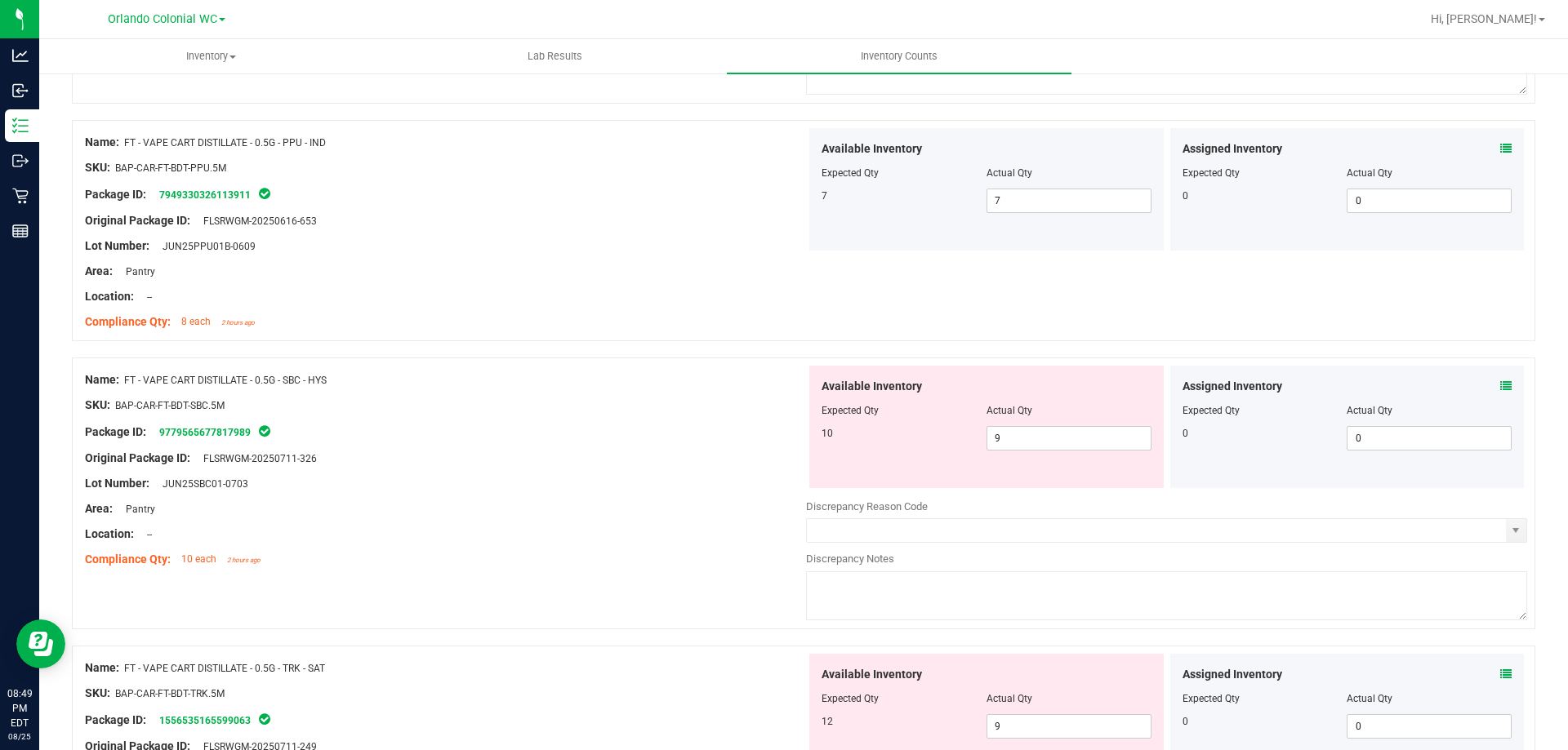
scroll to position [1463, 0]
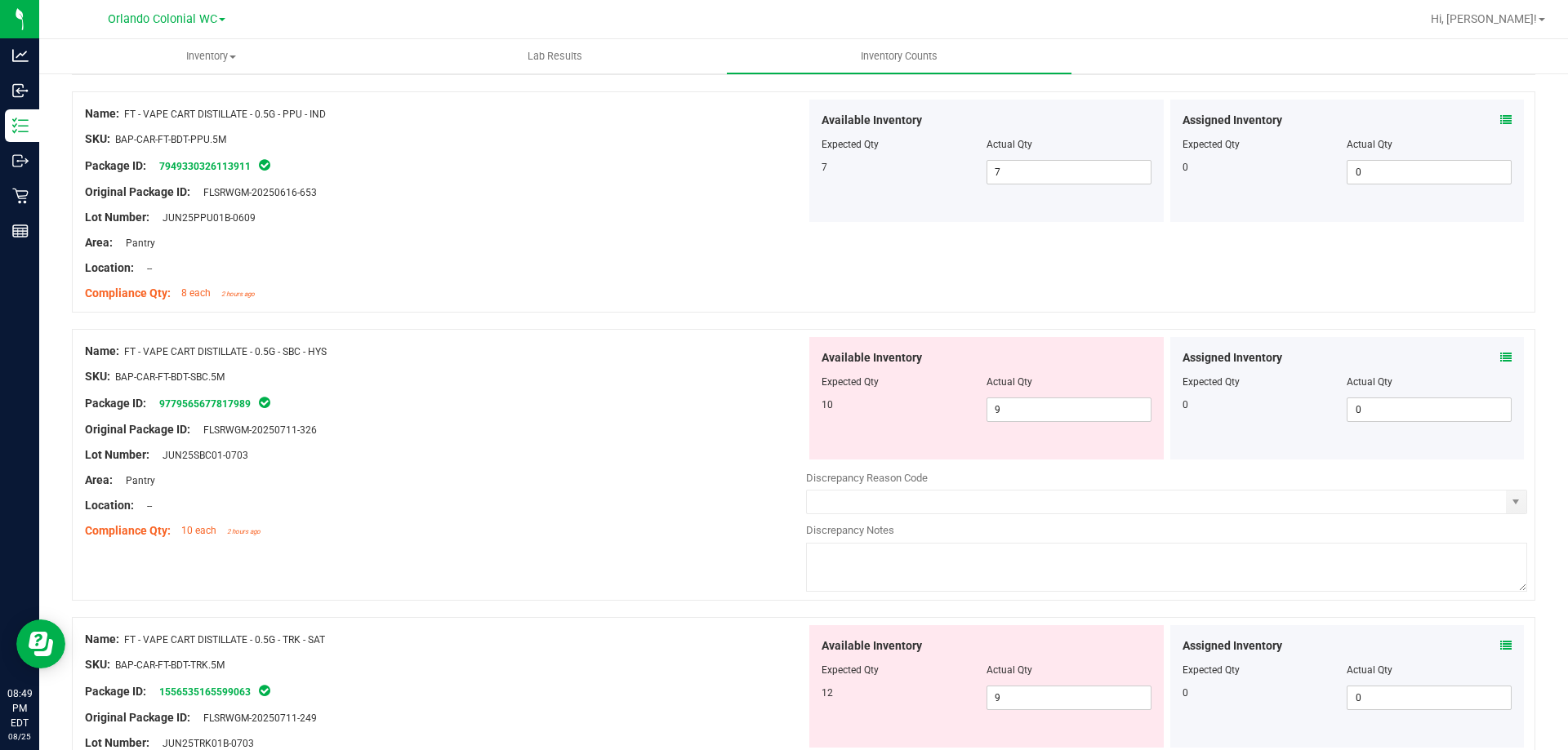
click at [1501, 355] on icon at bounding box center [1506, 357] width 12 height 12
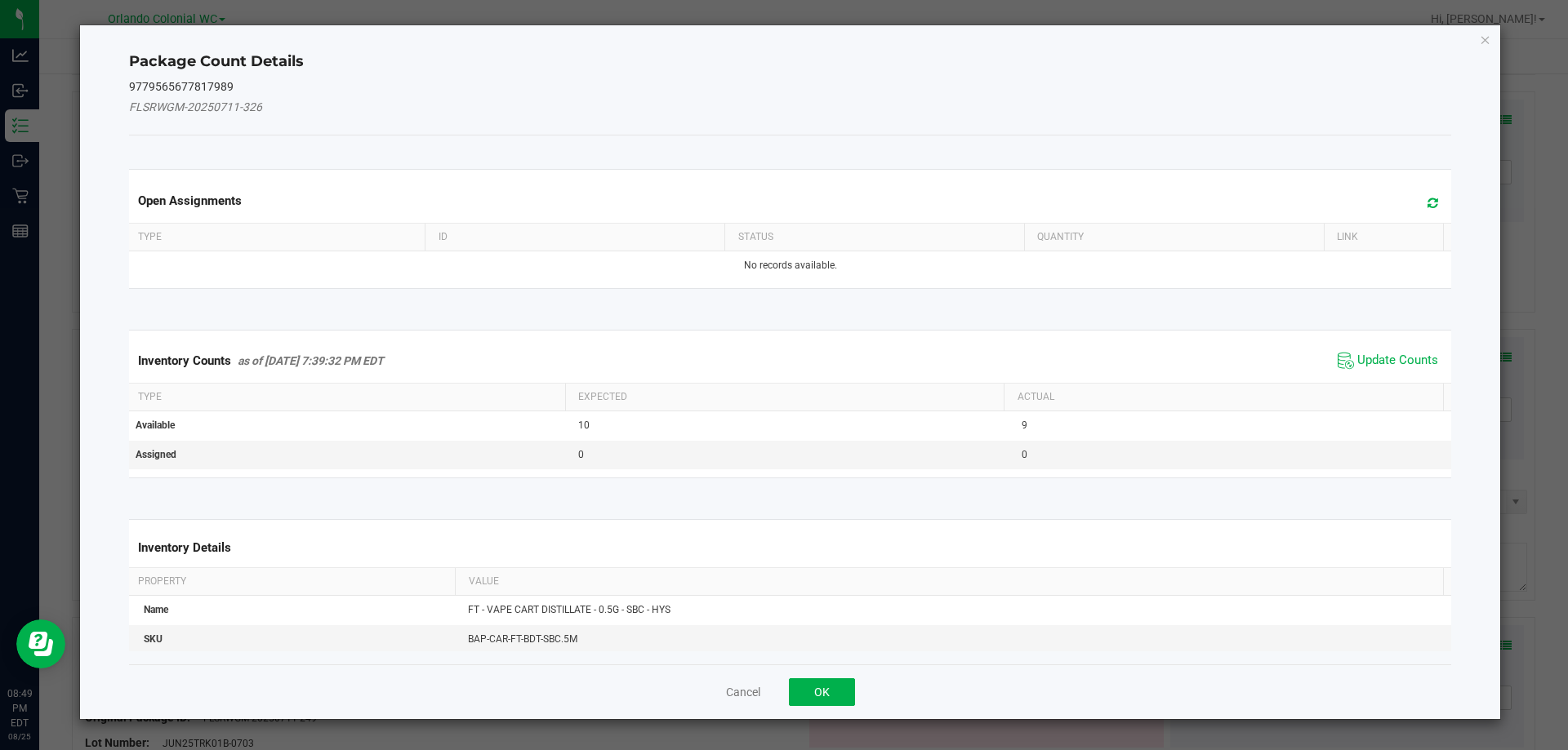
click at [1359, 370] on span "Update Counts" at bounding box center [1389, 361] width 109 height 24
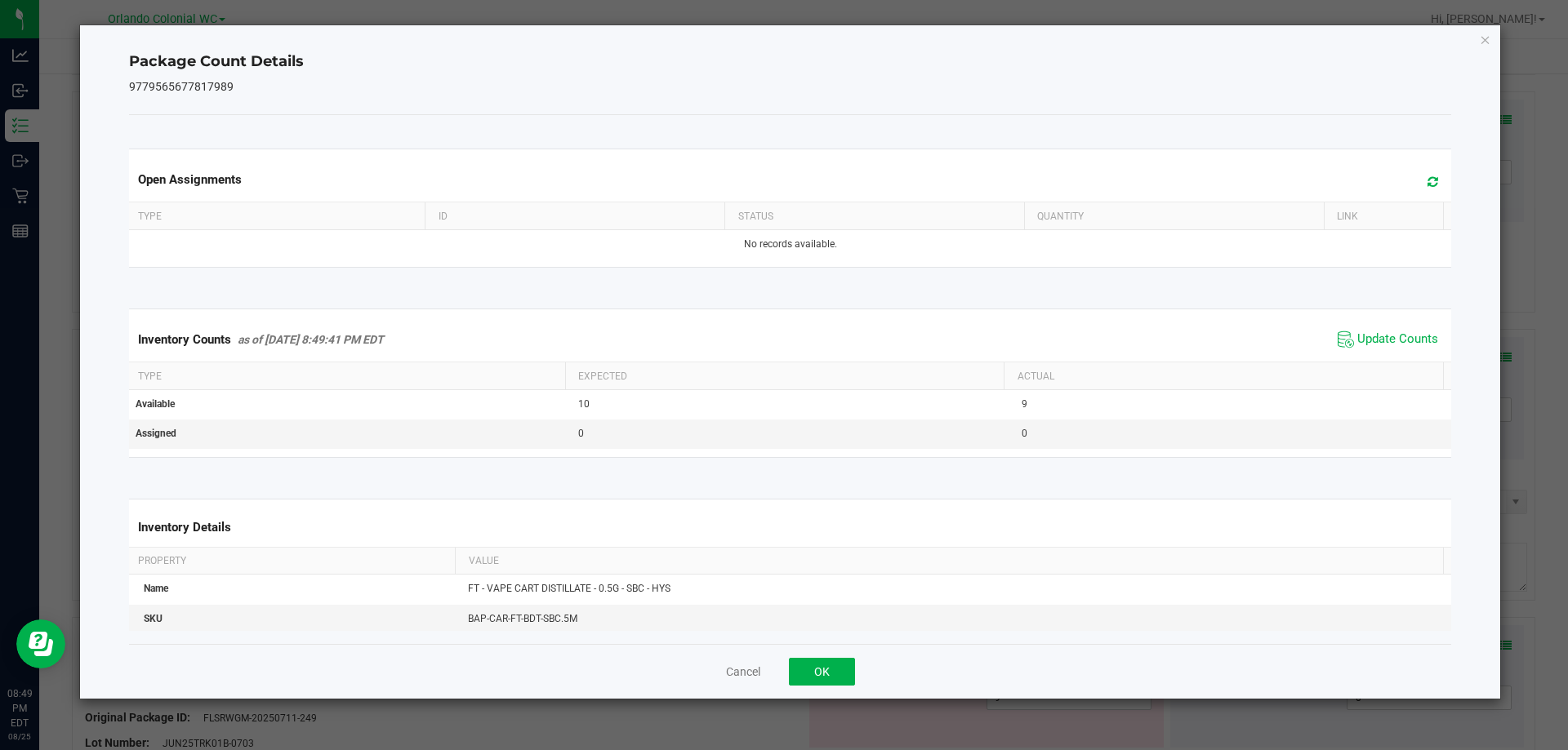
click at [847, 690] on div "Cancel OK" at bounding box center [790, 671] width 1323 height 54
click at [847, 679] on button "OK" at bounding box center [822, 671] width 66 height 28
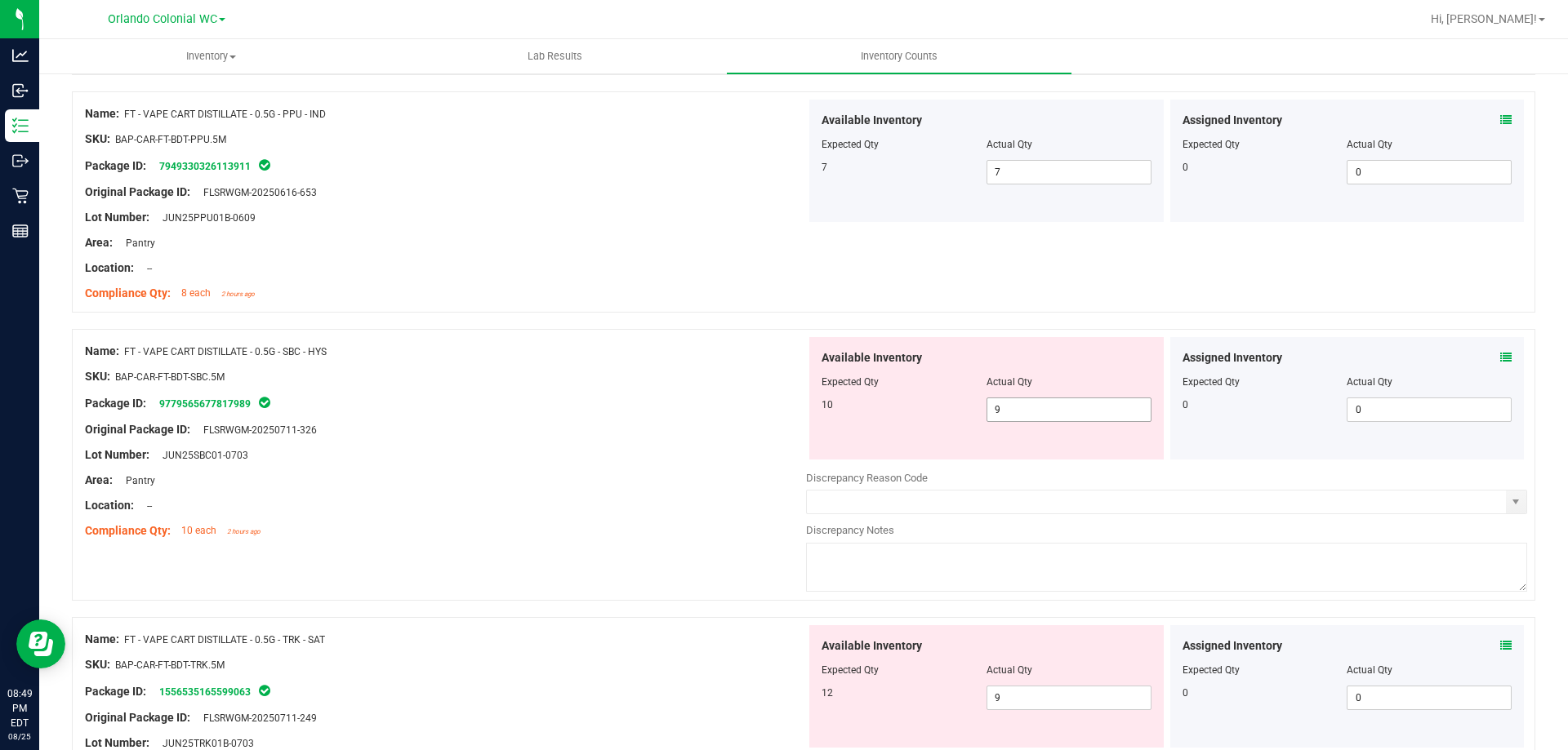
click at [1030, 417] on span "9 9" at bounding box center [1070, 409] width 165 height 24
type input "10"
click at [699, 433] on div "Original Package ID: FLSRWGM-20250711-326" at bounding box center [446, 429] width 721 height 17
type input "10"
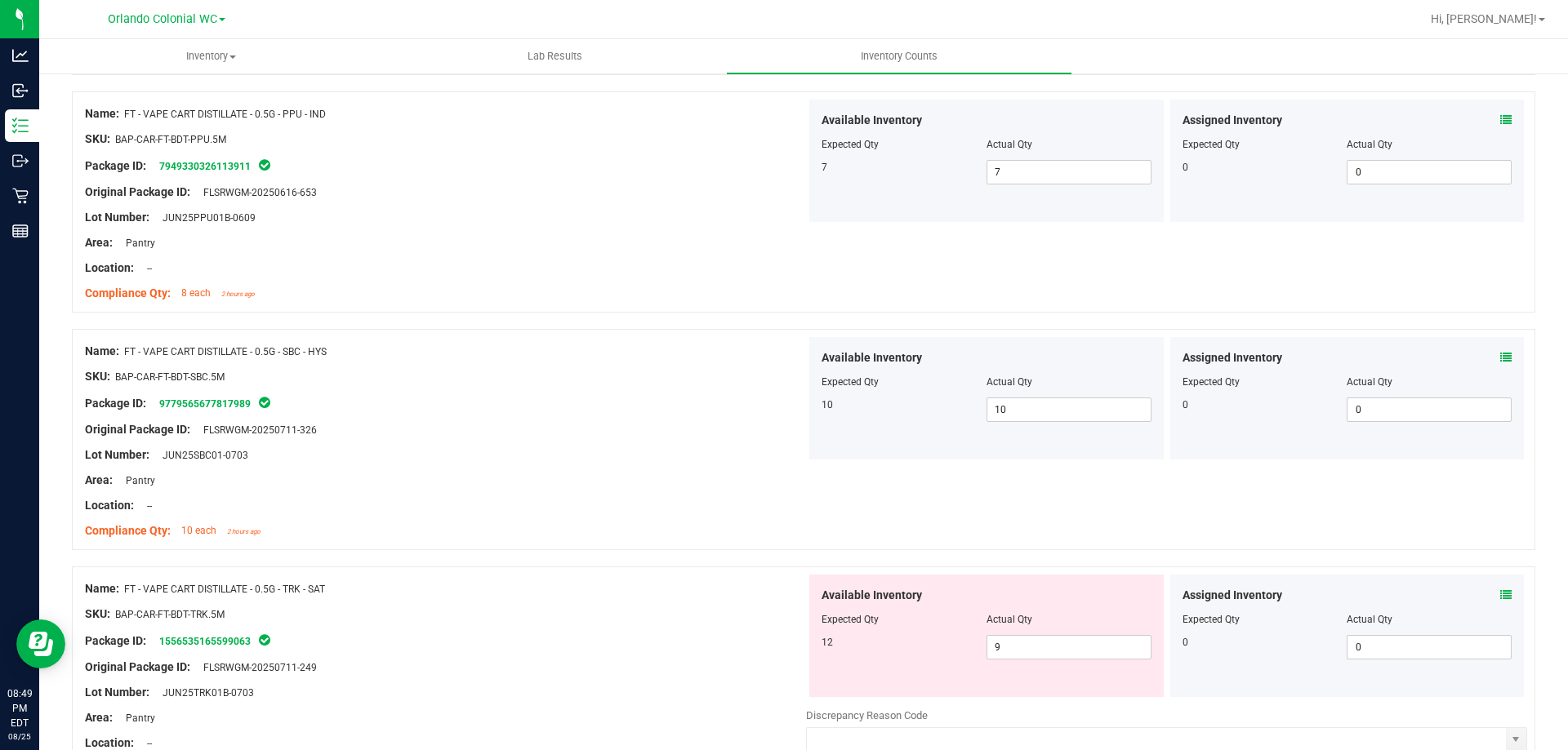
click at [1501, 591] on icon at bounding box center [1506, 595] width 12 height 12
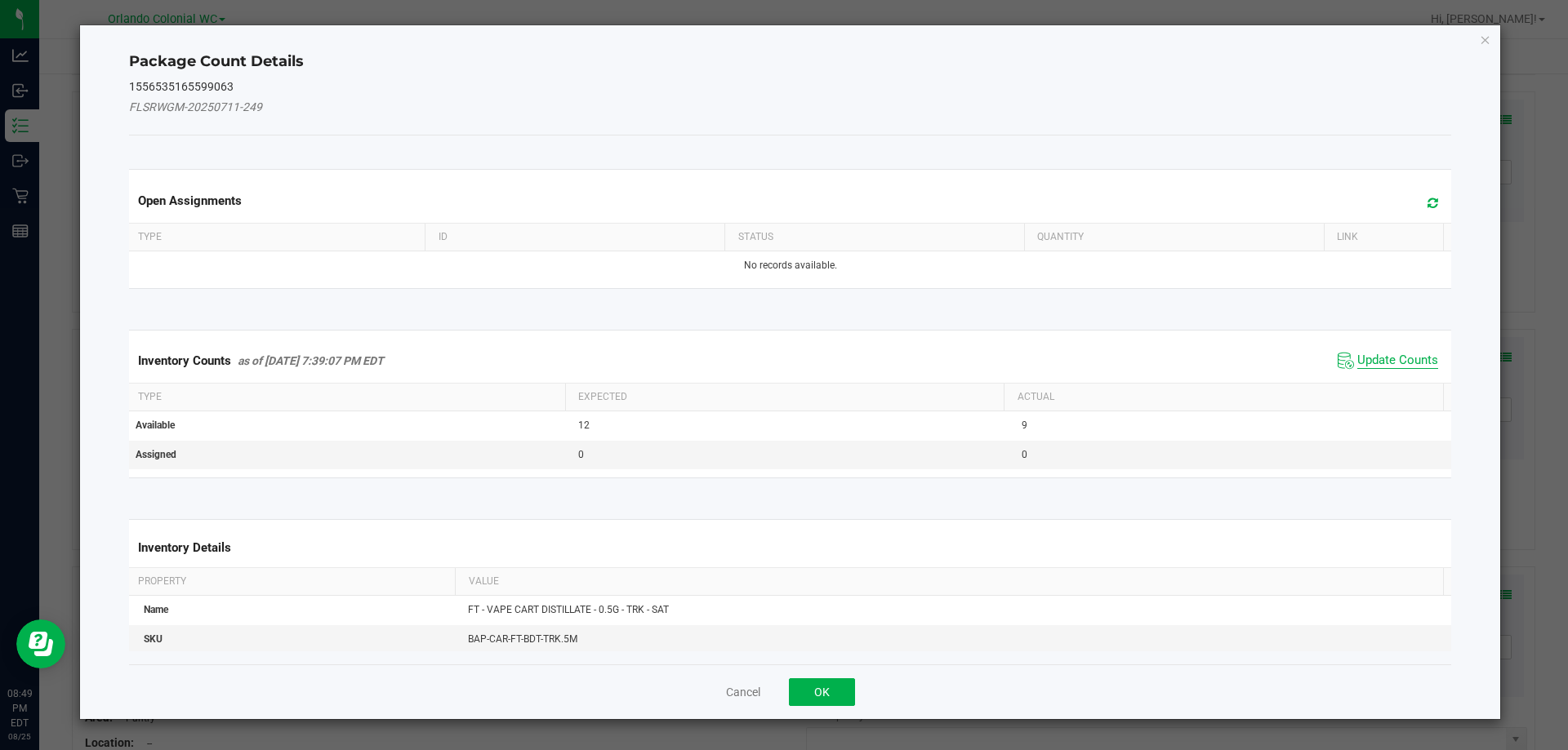
click at [1386, 365] on span "Update Counts" at bounding box center [1398, 361] width 81 height 16
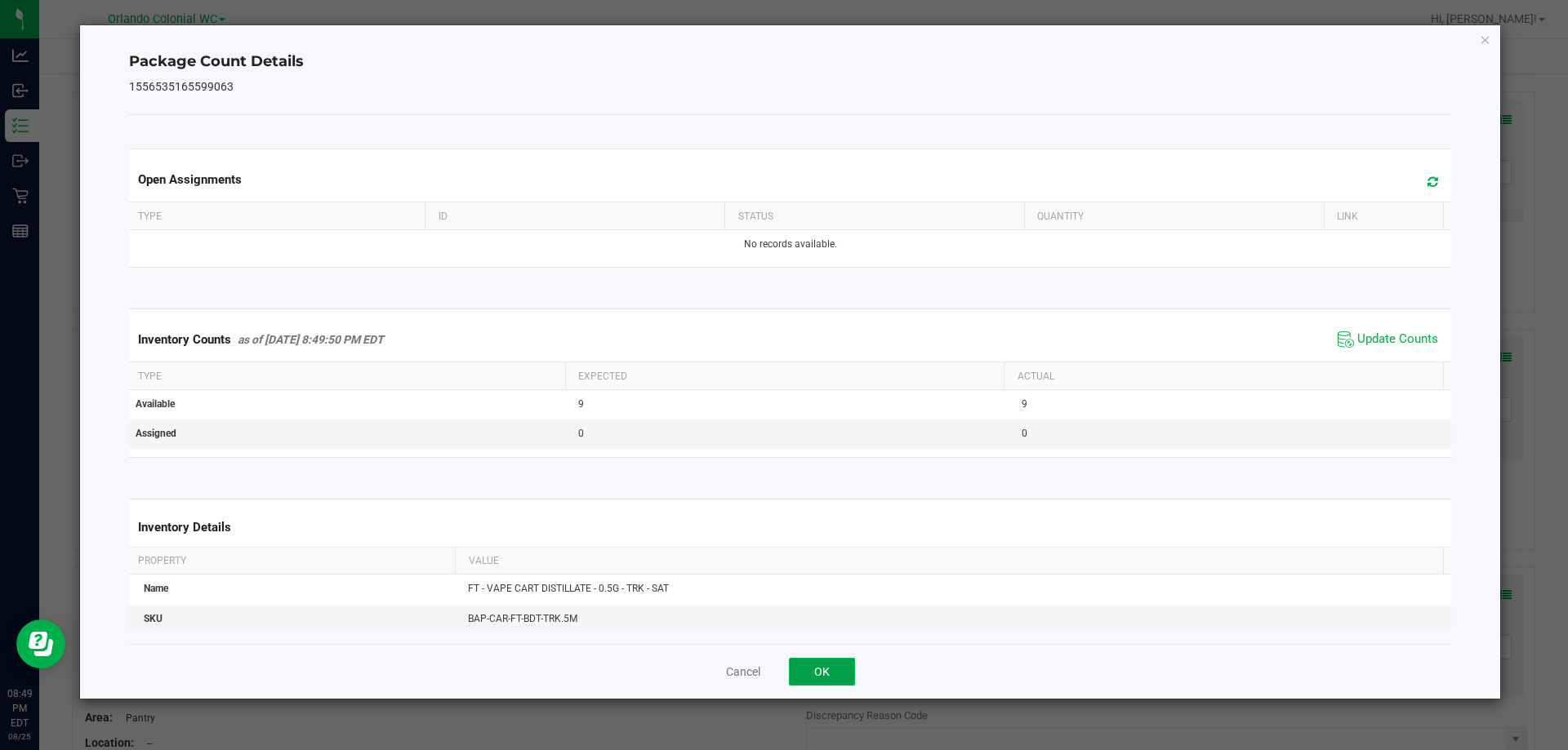
click at [817, 670] on button "OK" at bounding box center [822, 671] width 66 height 28
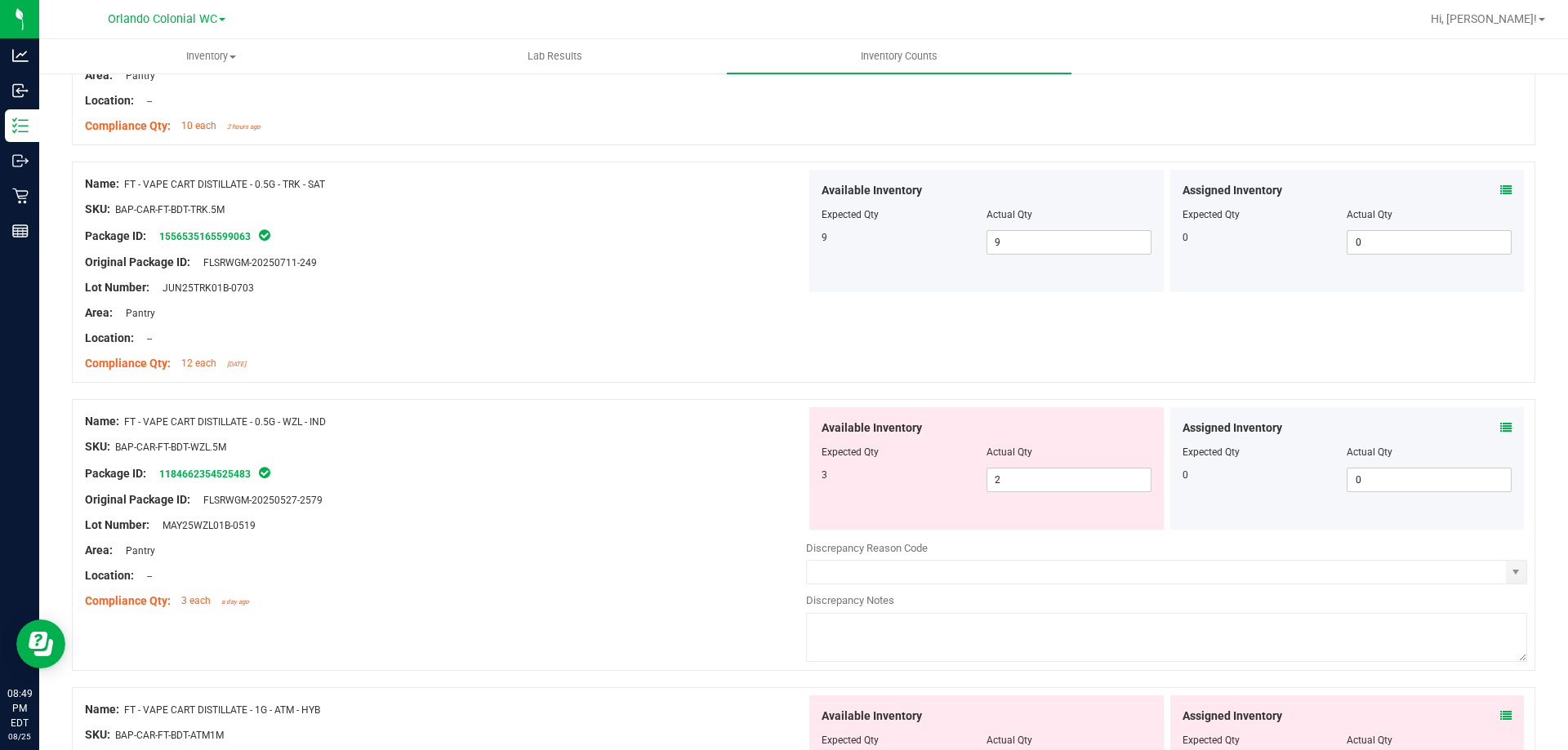
scroll to position [1870, 0]
click at [1501, 426] on icon at bounding box center [1506, 426] width 12 height 12
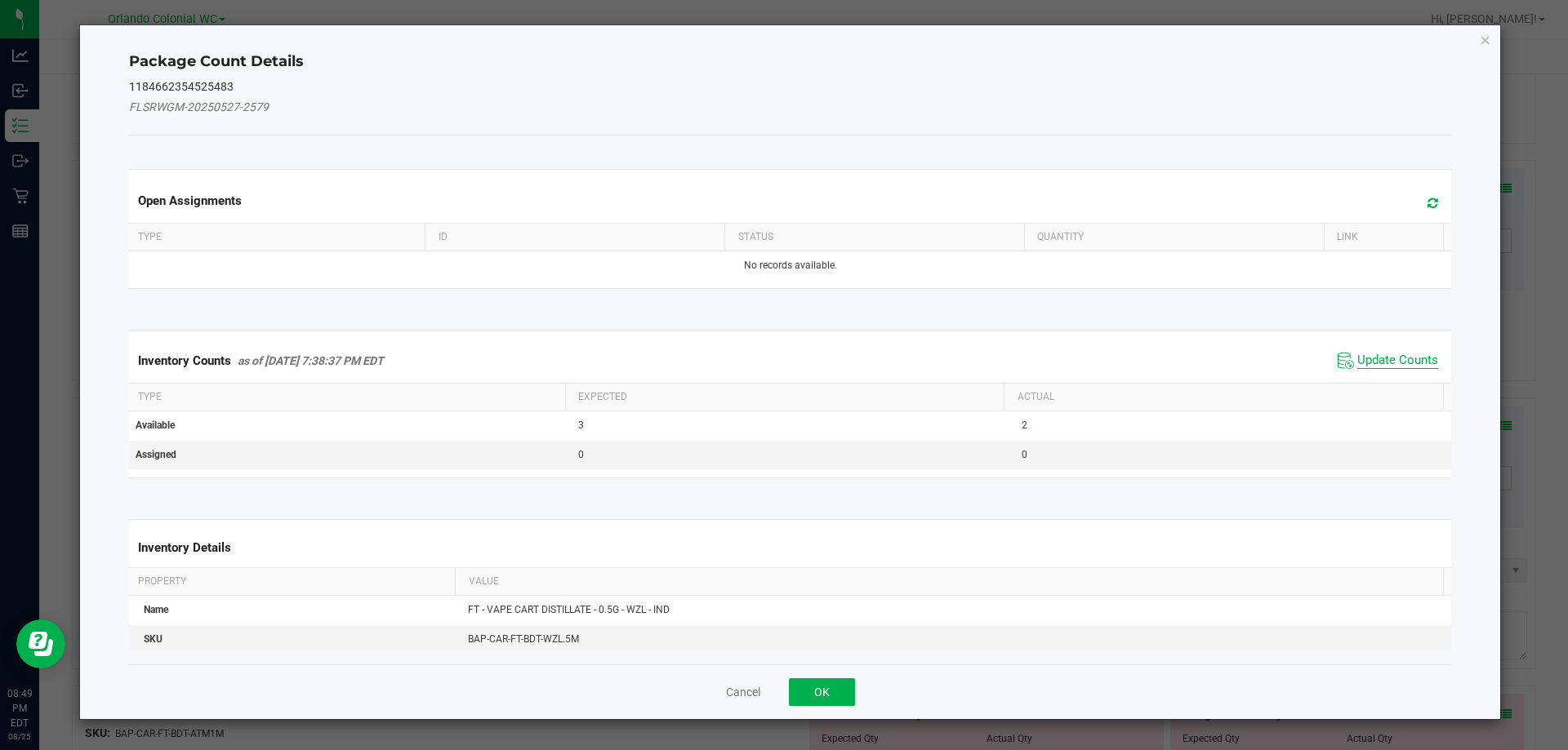
click at [1379, 360] on span "Update Counts" at bounding box center [1398, 361] width 81 height 16
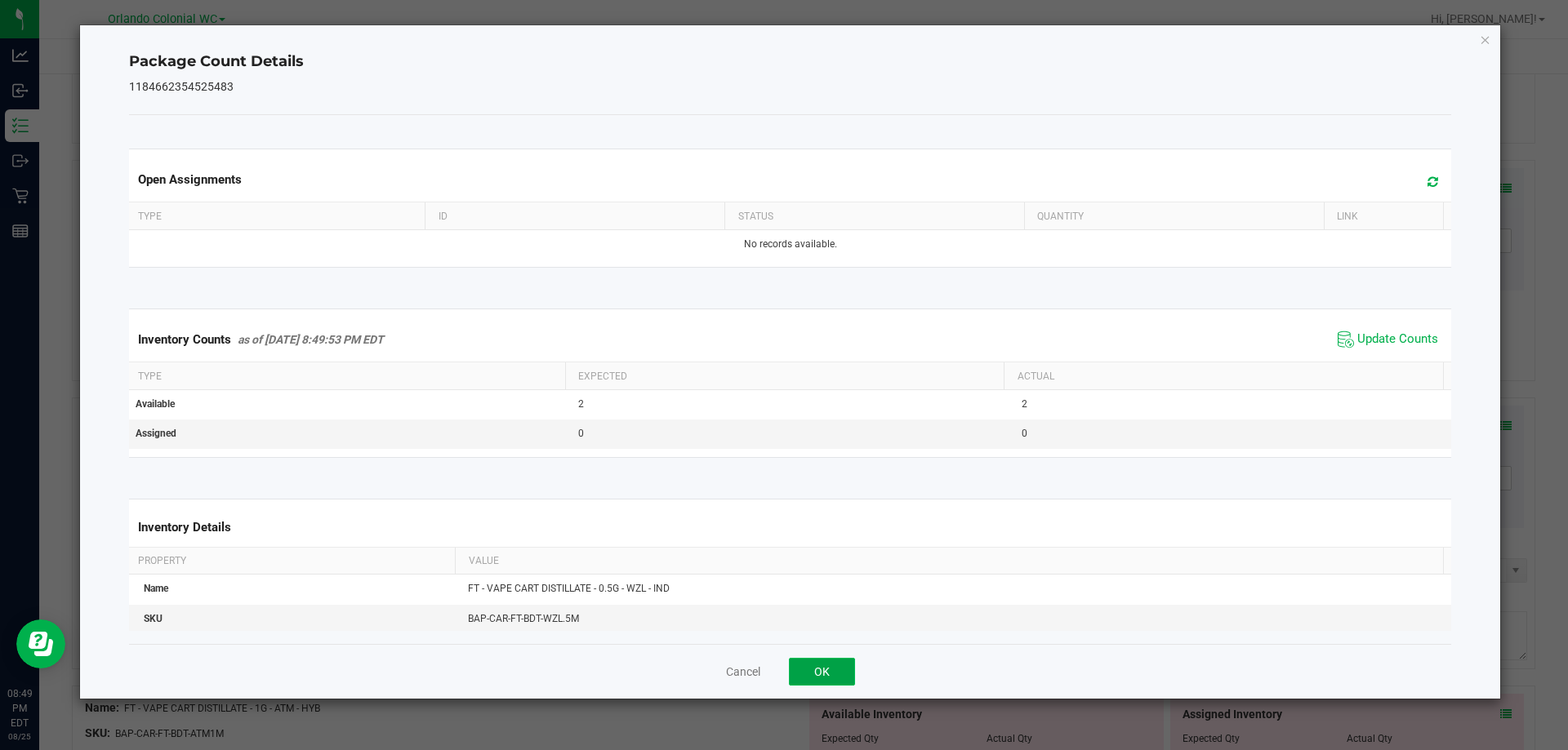
click at [833, 672] on button "OK" at bounding box center [822, 671] width 66 height 28
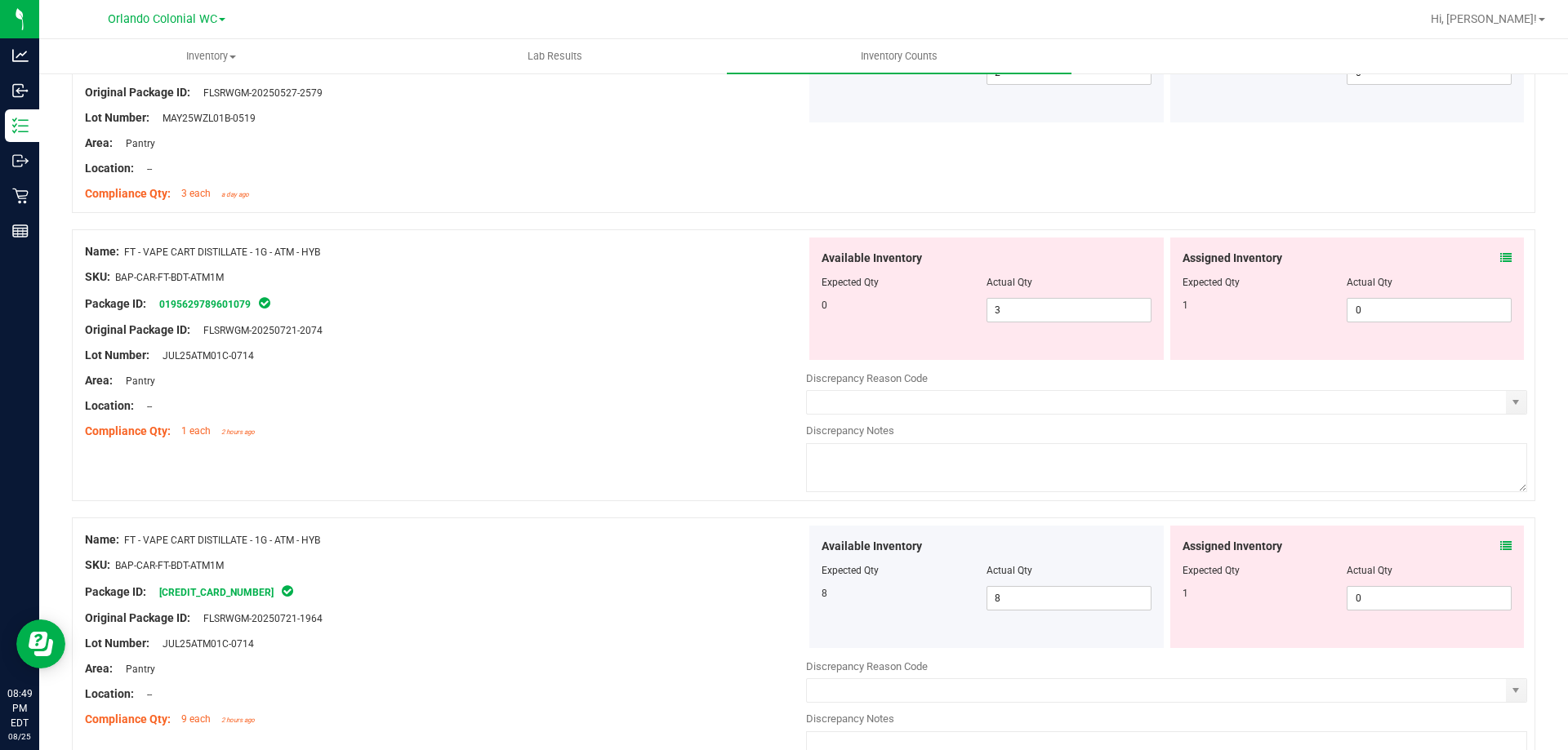
scroll to position [2284, 0]
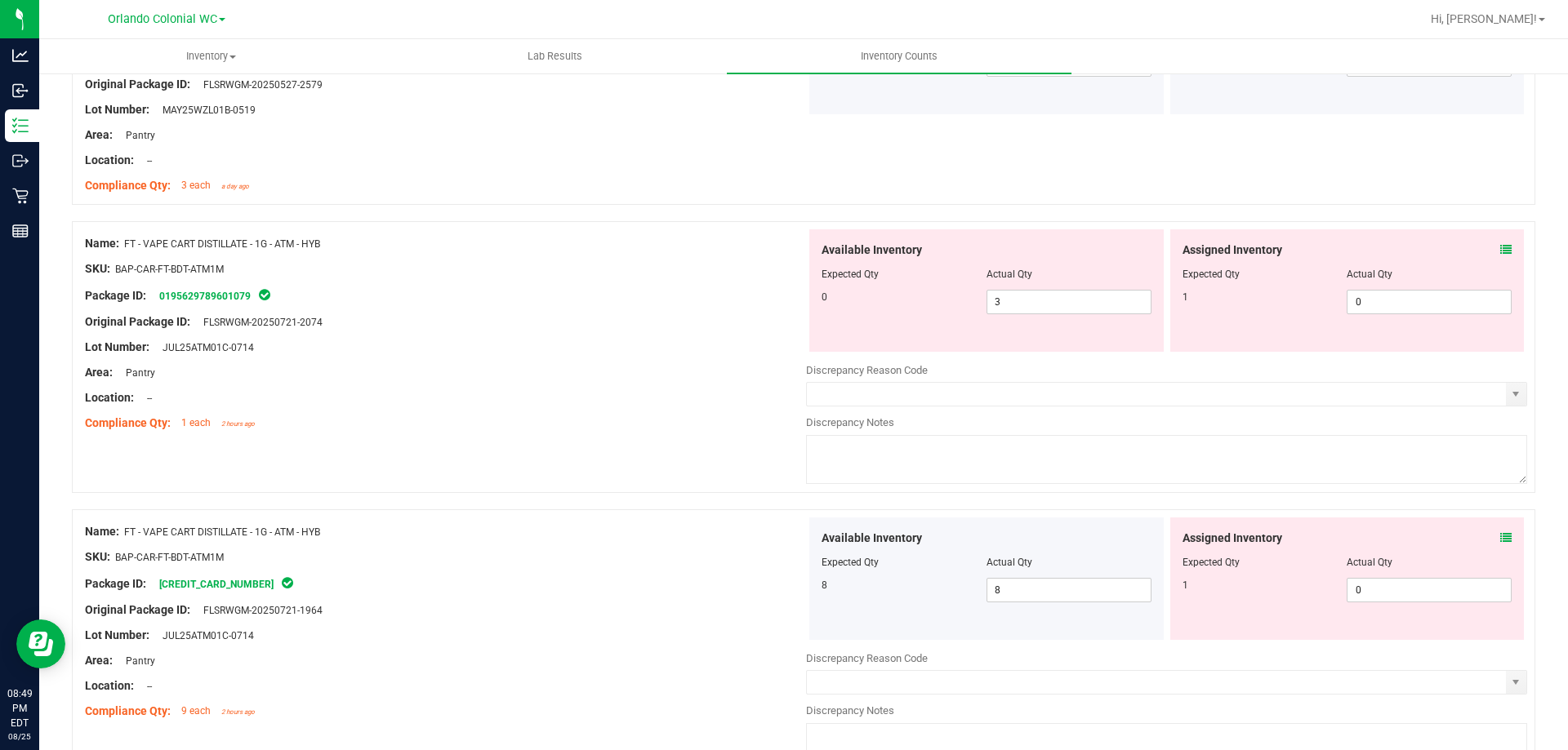
click at [1501, 253] on icon at bounding box center [1506, 249] width 12 height 12
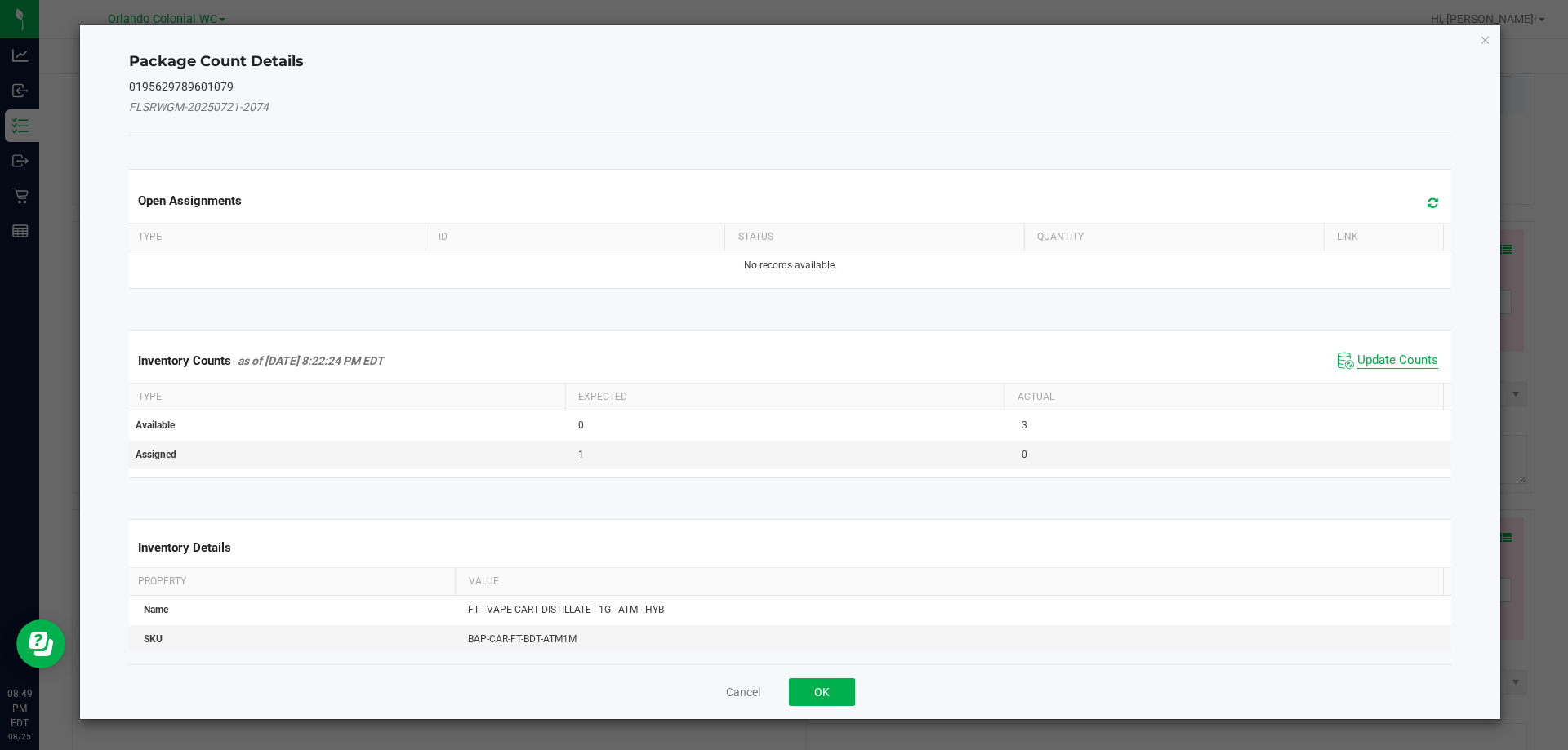
click at [1370, 357] on span "Update Counts" at bounding box center [1398, 361] width 81 height 16
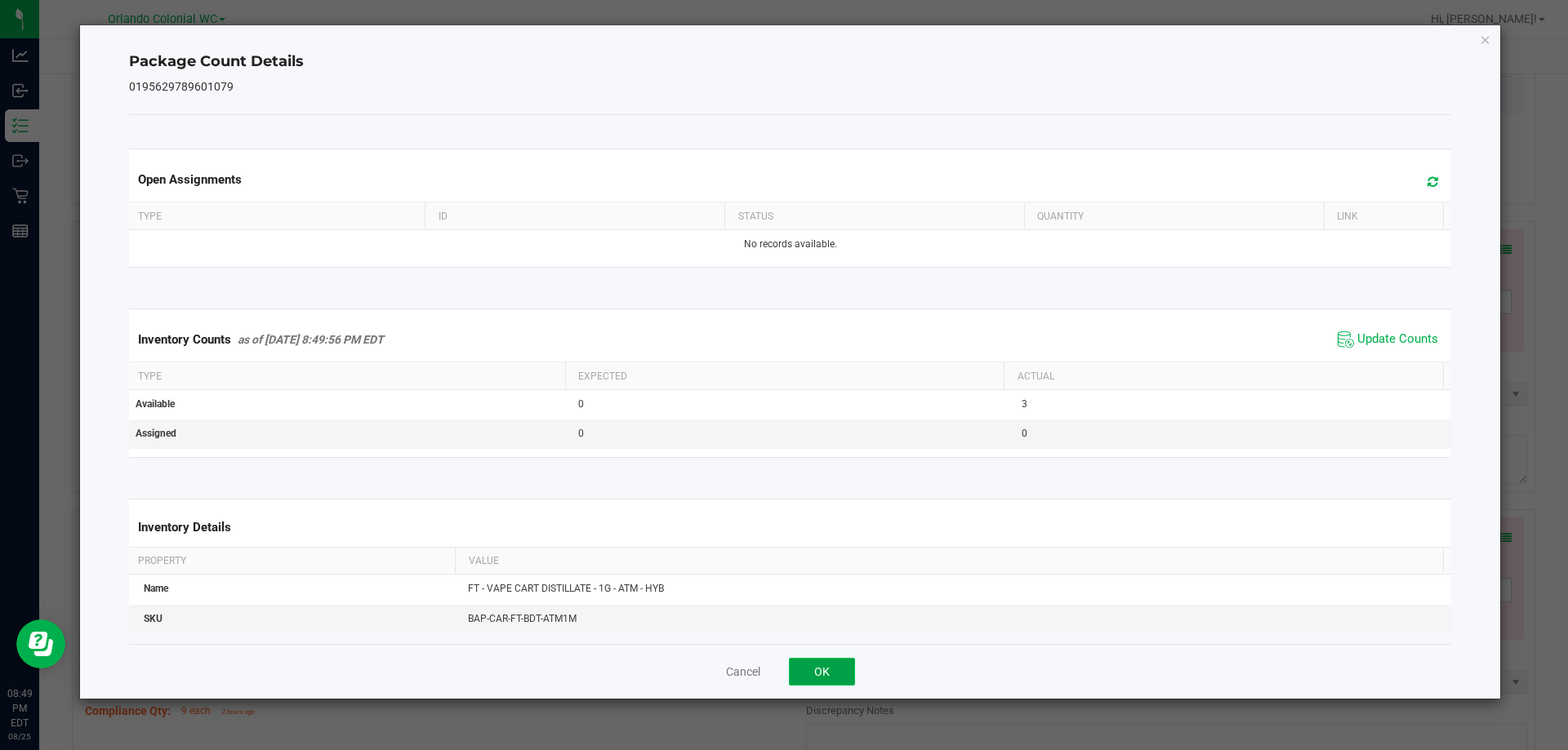
click at [847, 661] on button "OK" at bounding box center [822, 671] width 66 height 28
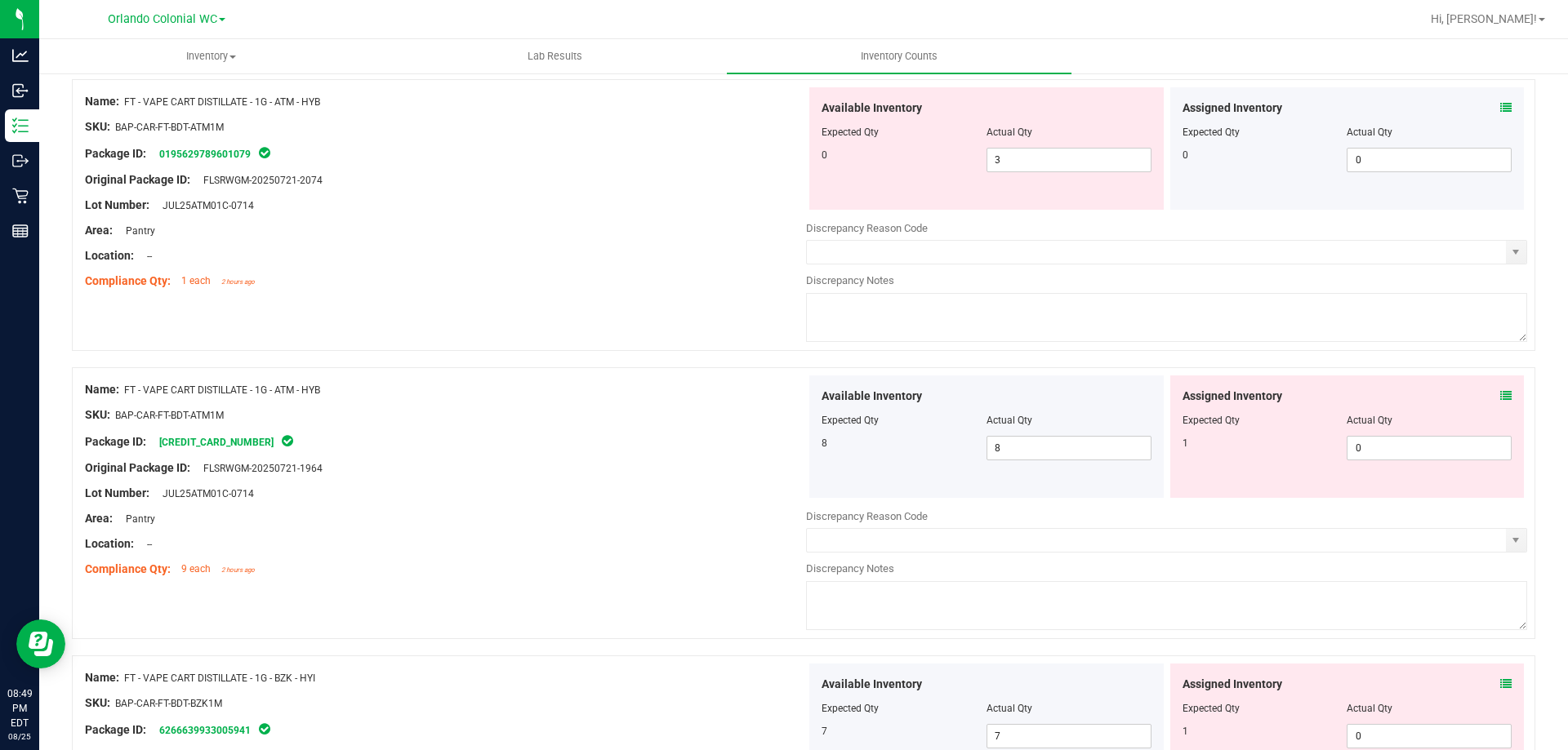
scroll to position [2401, 0]
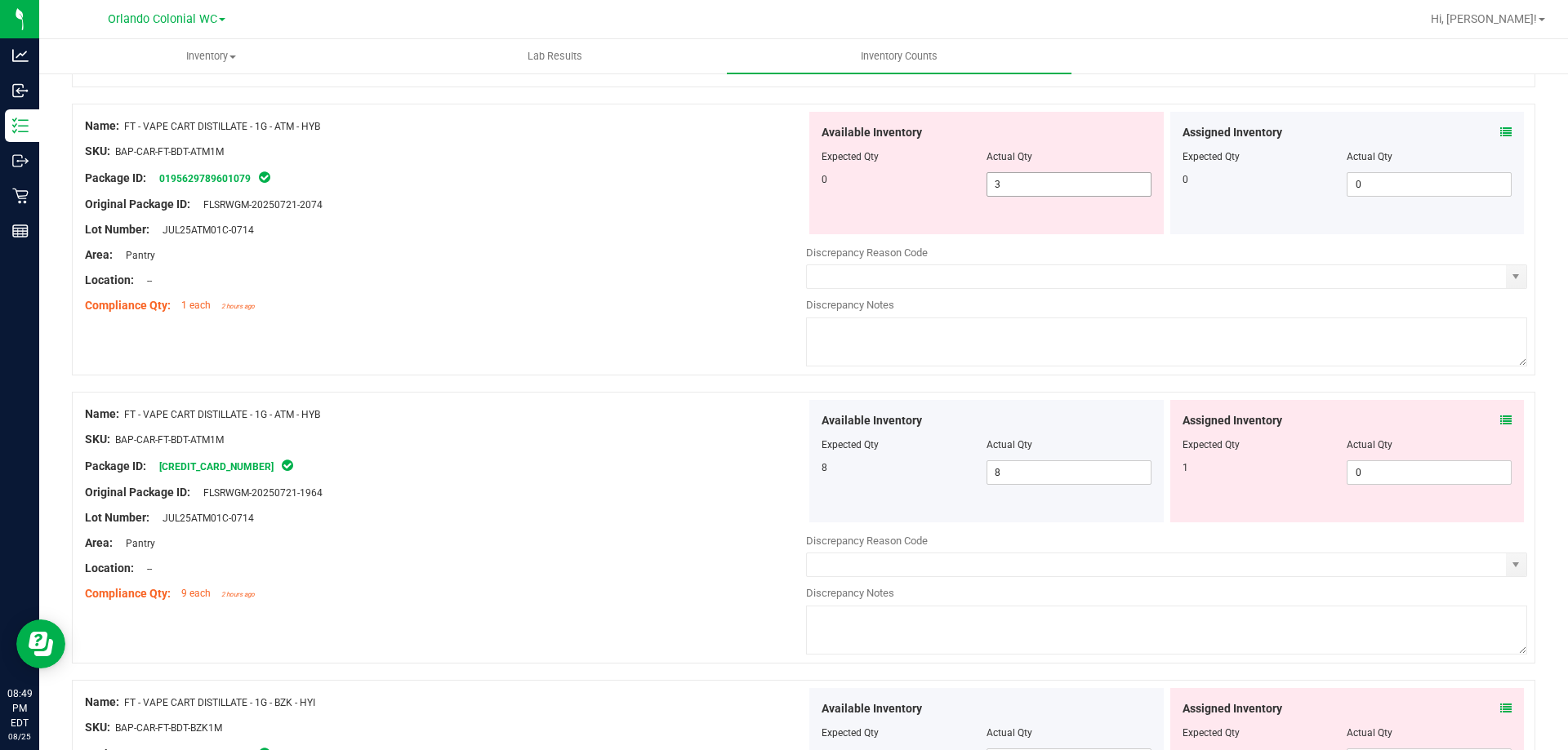
click at [1060, 178] on input "3" at bounding box center [1070, 184] width 163 height 23
type input "0"
click at [684, 312] on div "Compliance Qty: 1 each 2 hours ago" at bounding box center [446, 305] width 721 height 17
type input "0"
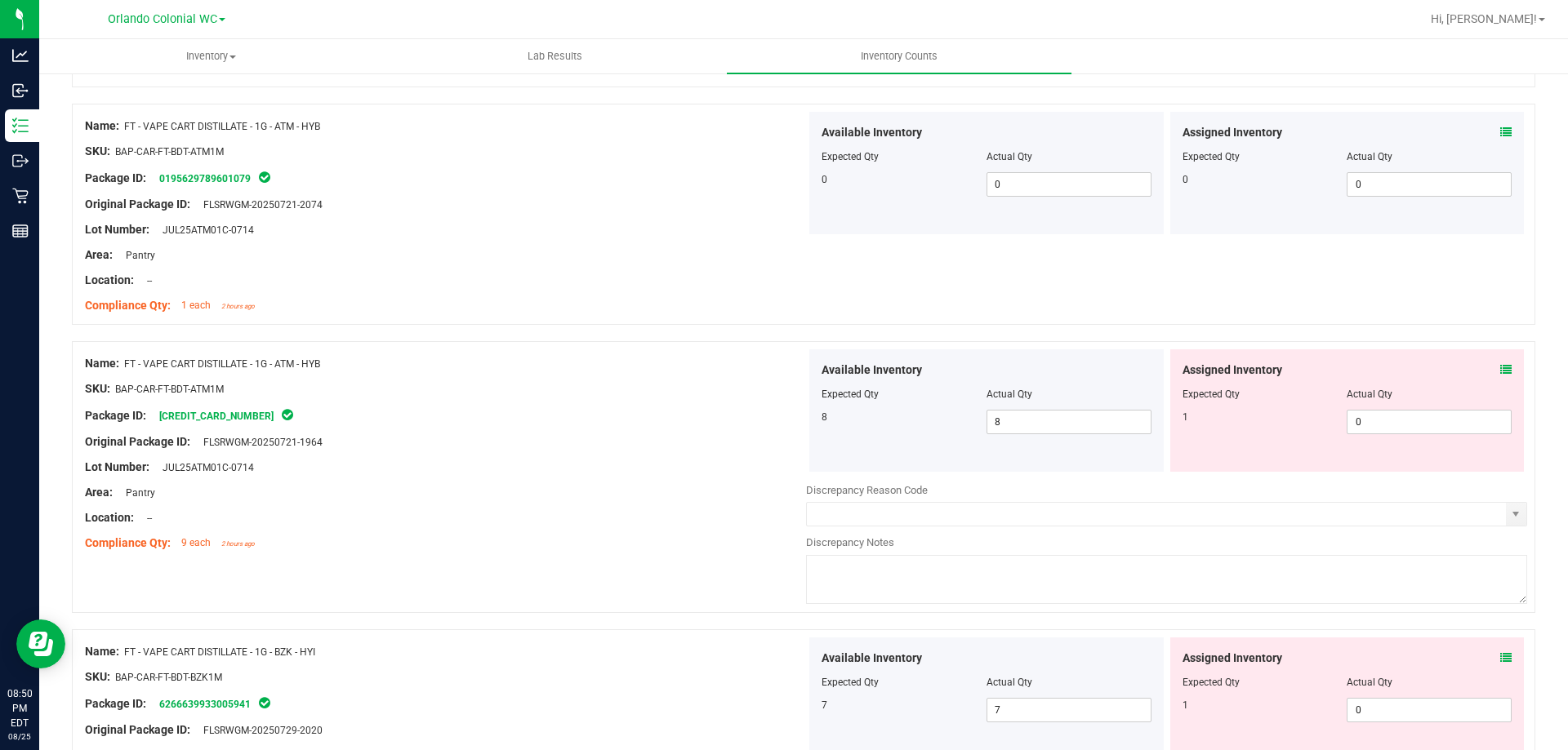
click at [1501, 369] on icon at bounding box center [1506, 370] width 12 height 12
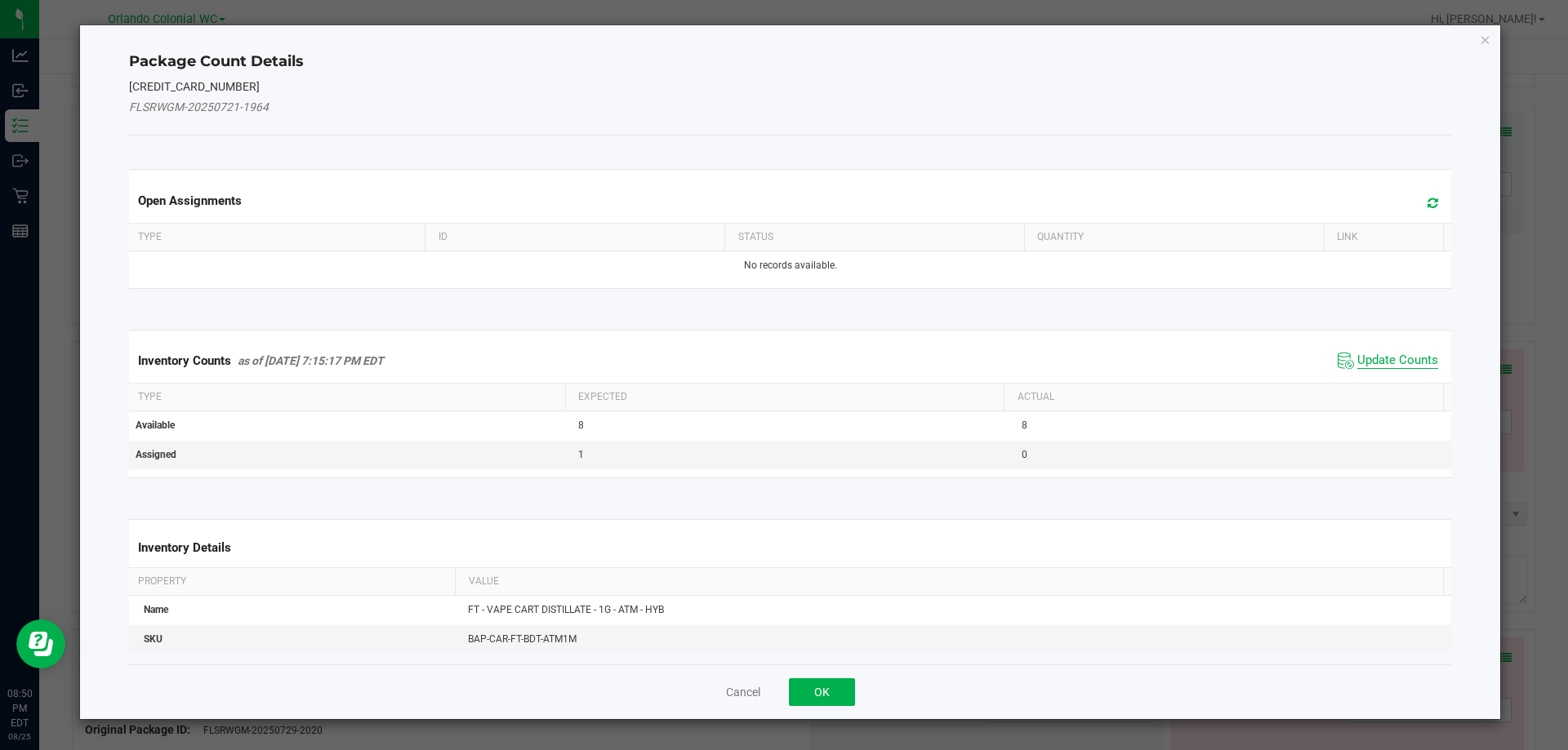
click at [1385, 353] on span "Update Counts" at bounding box center [1398, 361] width 81 height 16
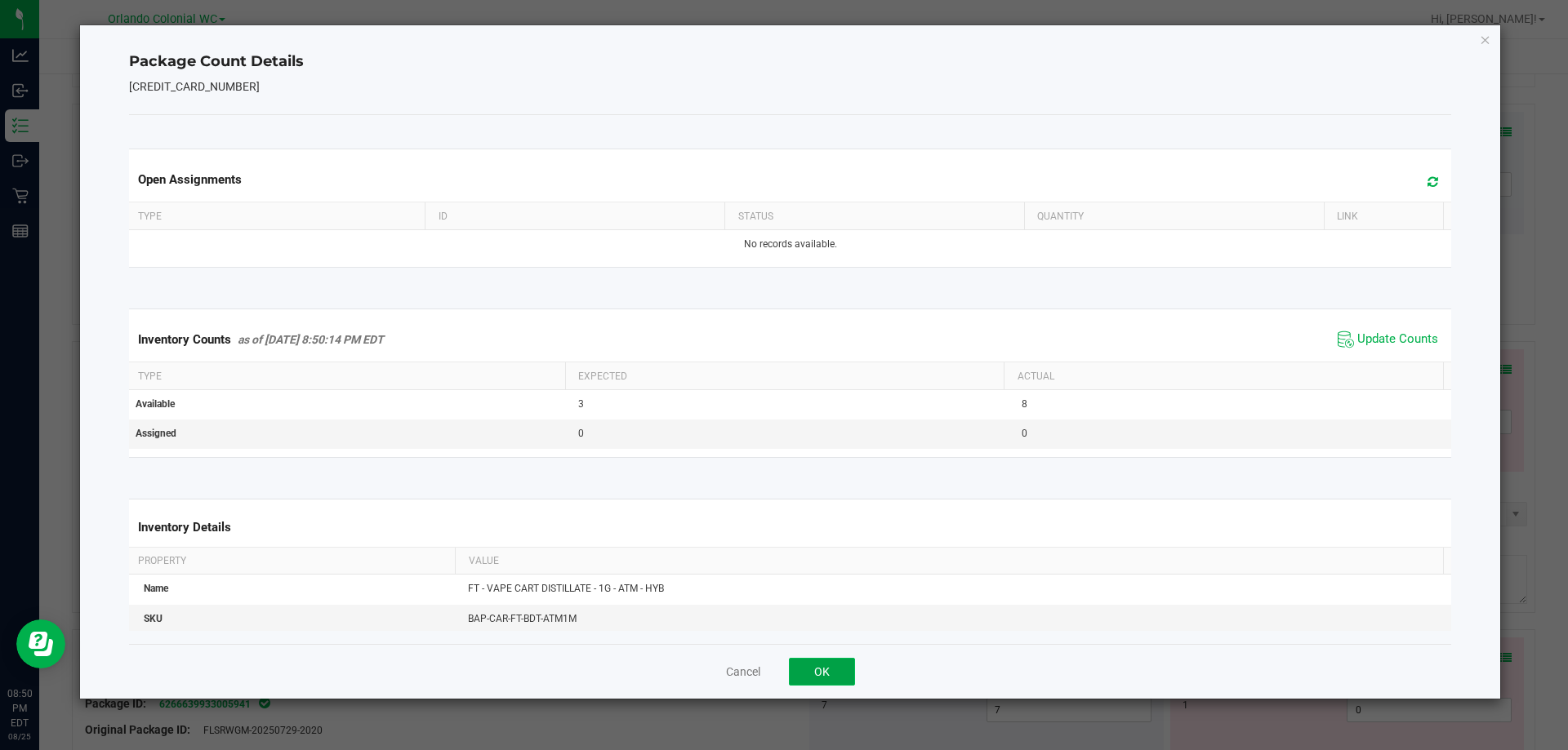
click at [796, 671] on button "OK" at bounding box center [822, 671] width 66 height 28
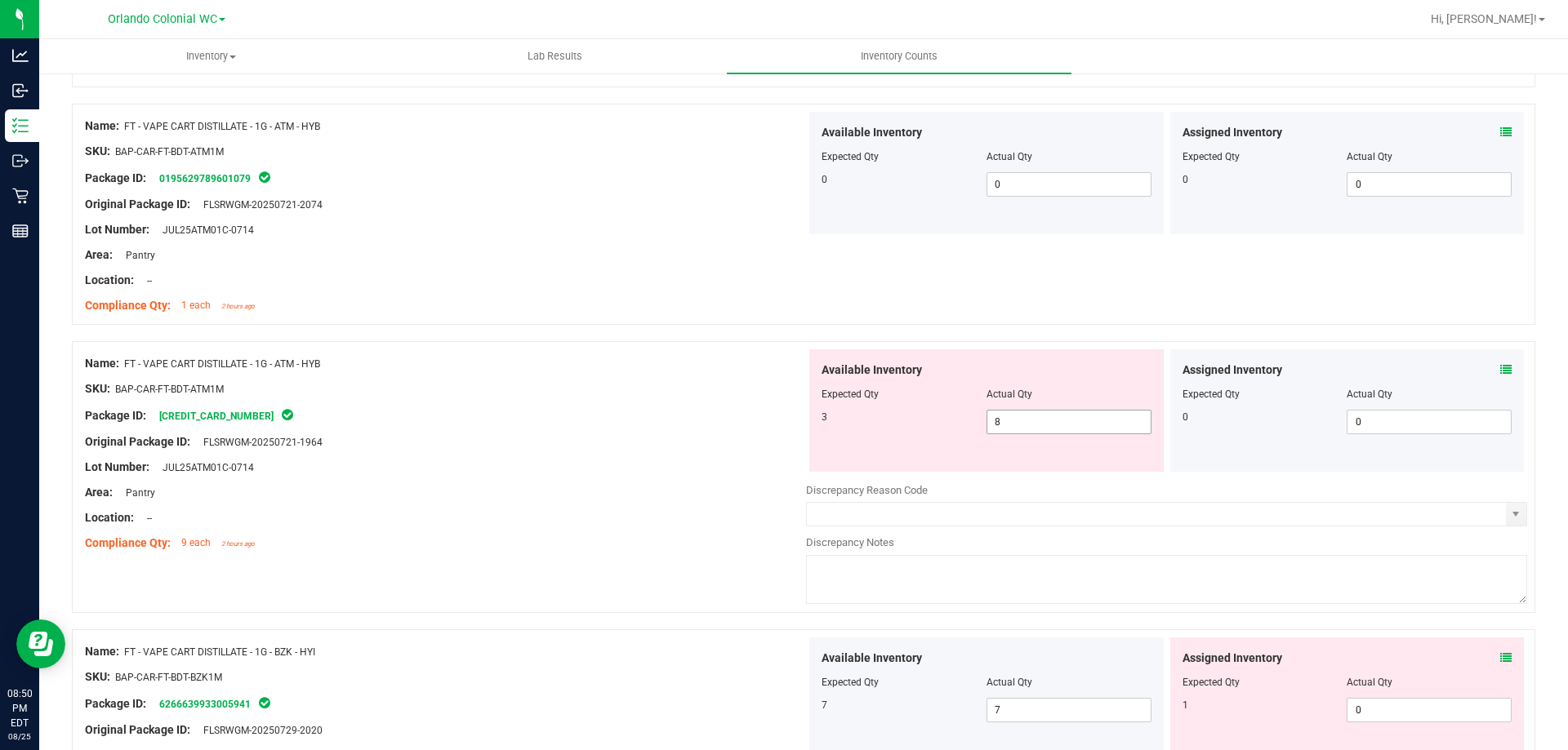
click at [1081, 421] on span "8 8" at bounding box center [1070, 421] width 165 height 24
type input "3"
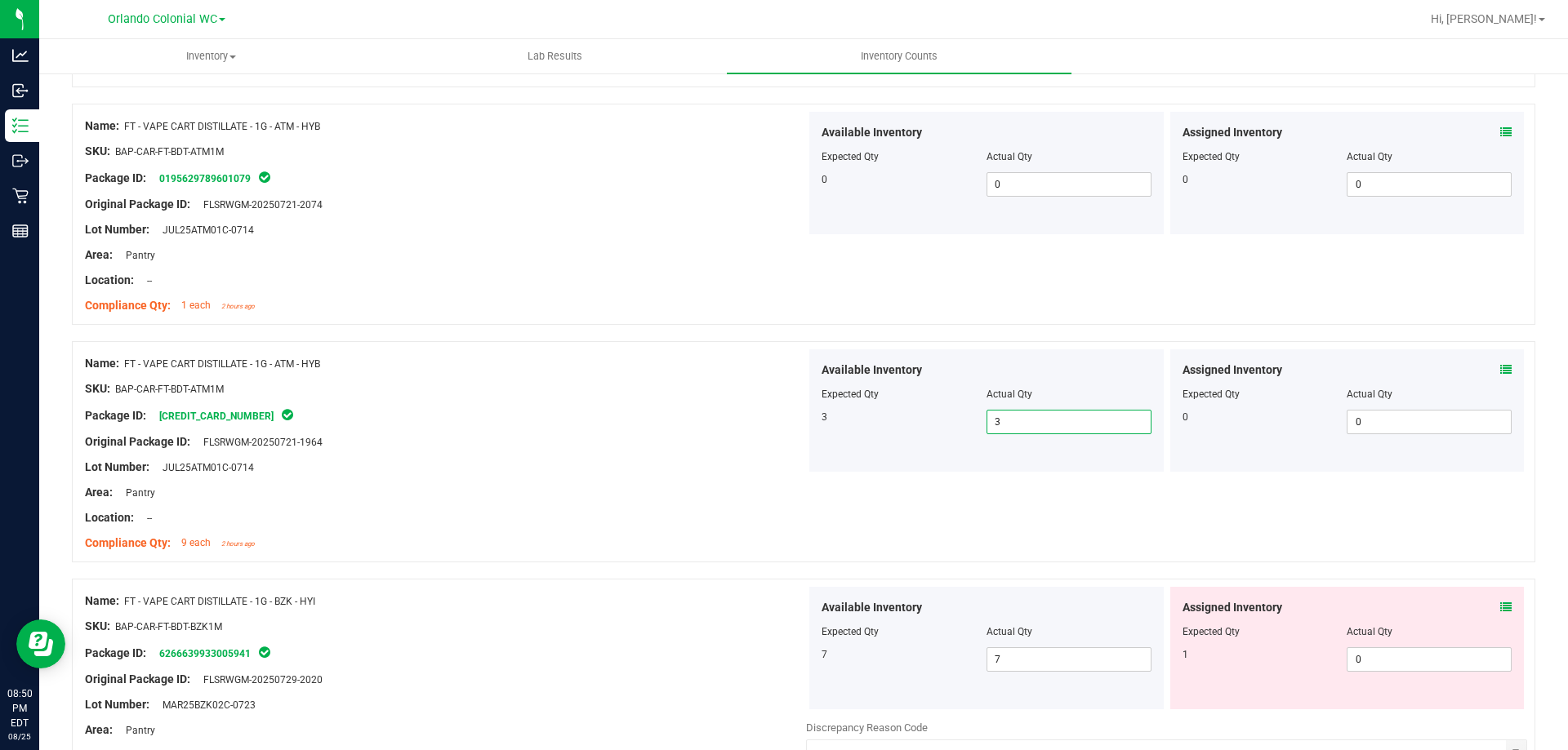
click at [797, 466] on div "Lot Number: JUL25ATM01C-0714" at bounding box center [446, 467] width 721 height 17
click at [1501, 604] on div "Assigned Inventory Expected Qty Actual Qty 1 0 0" at bounding box center [1347, 648] width 354 height 122
click at [1501, 605] on icon at bounding box center [1506, 607] width 12 height 12
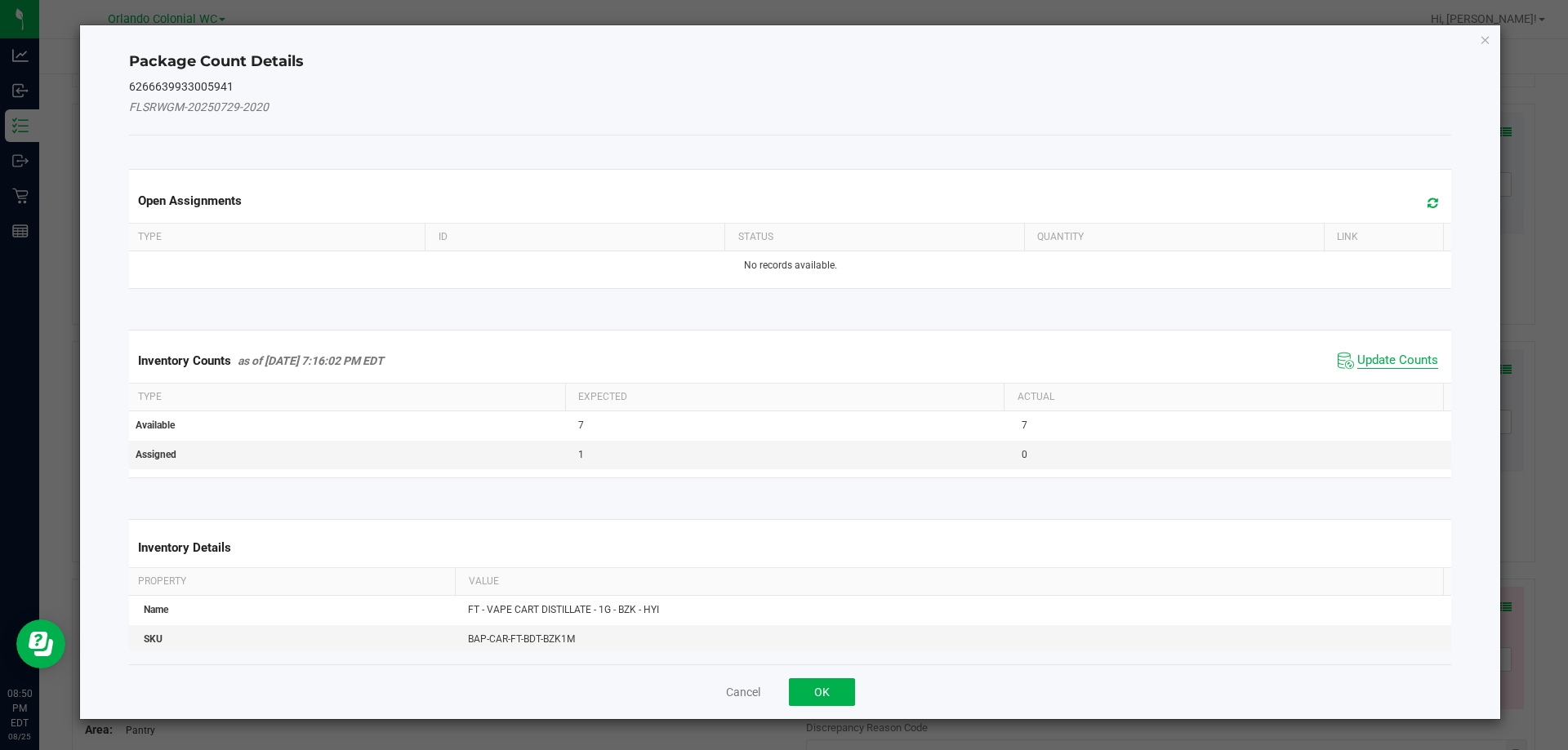
click at [1389, 359] on span "Update Counts" at bounding box center [1398, 361] width 81 height 16
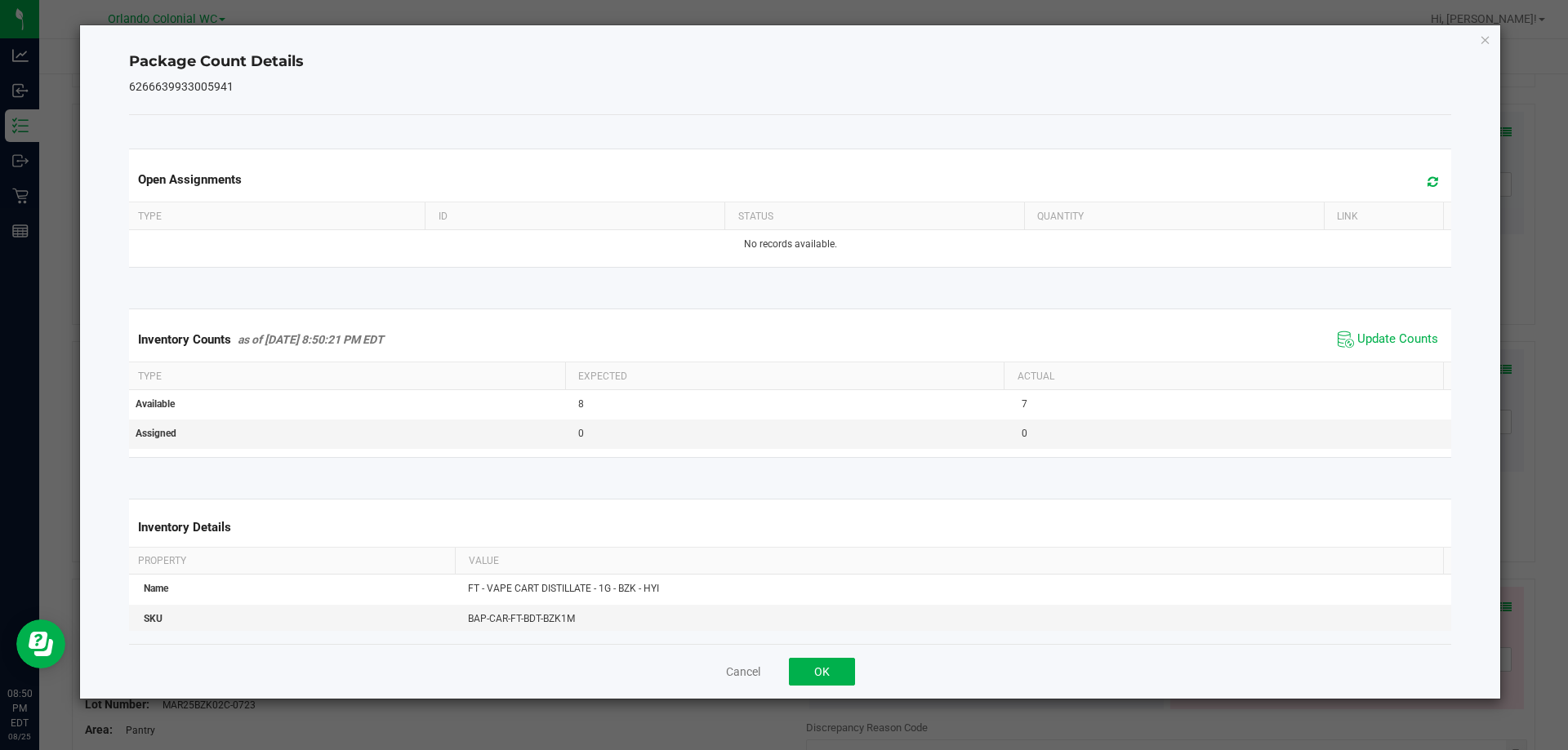
click at [1392, 331] on span "Update Counts" at bounding box center [1389, 339] width 109 height 24
click at [1392, 331] on span "Update Counts" at bounding box center [1389, 338] width 104 height 23
click at [1392, 331] on span "Update Counts" at bounding box center [1389, 339] width 109 height 24
click at [1392, 331] on span "Update Counts" at bounding box center [1389, 338] width 104 height 23
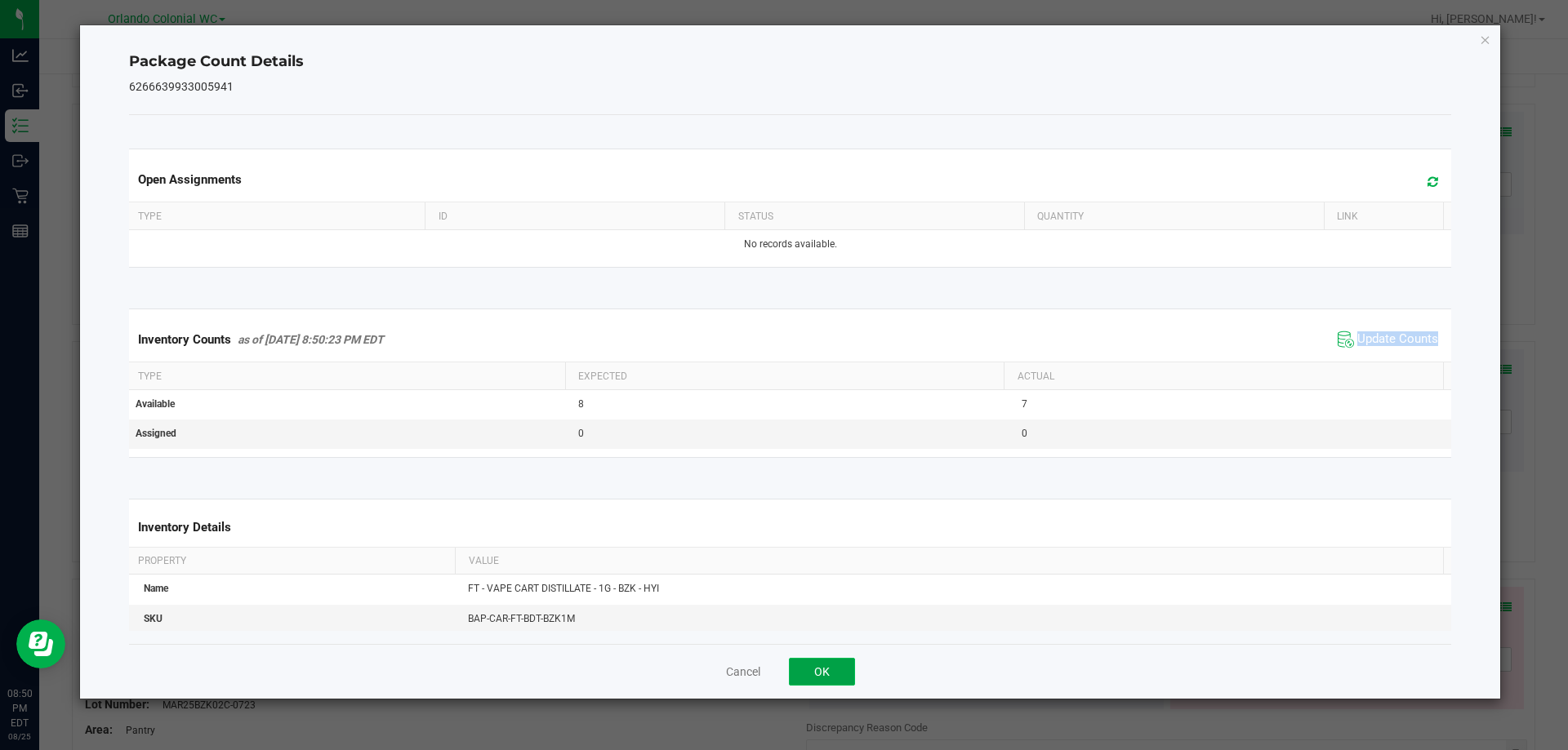
click at [844, 663] on button "OK" at bounding box center [822, 671] width 66 height 28
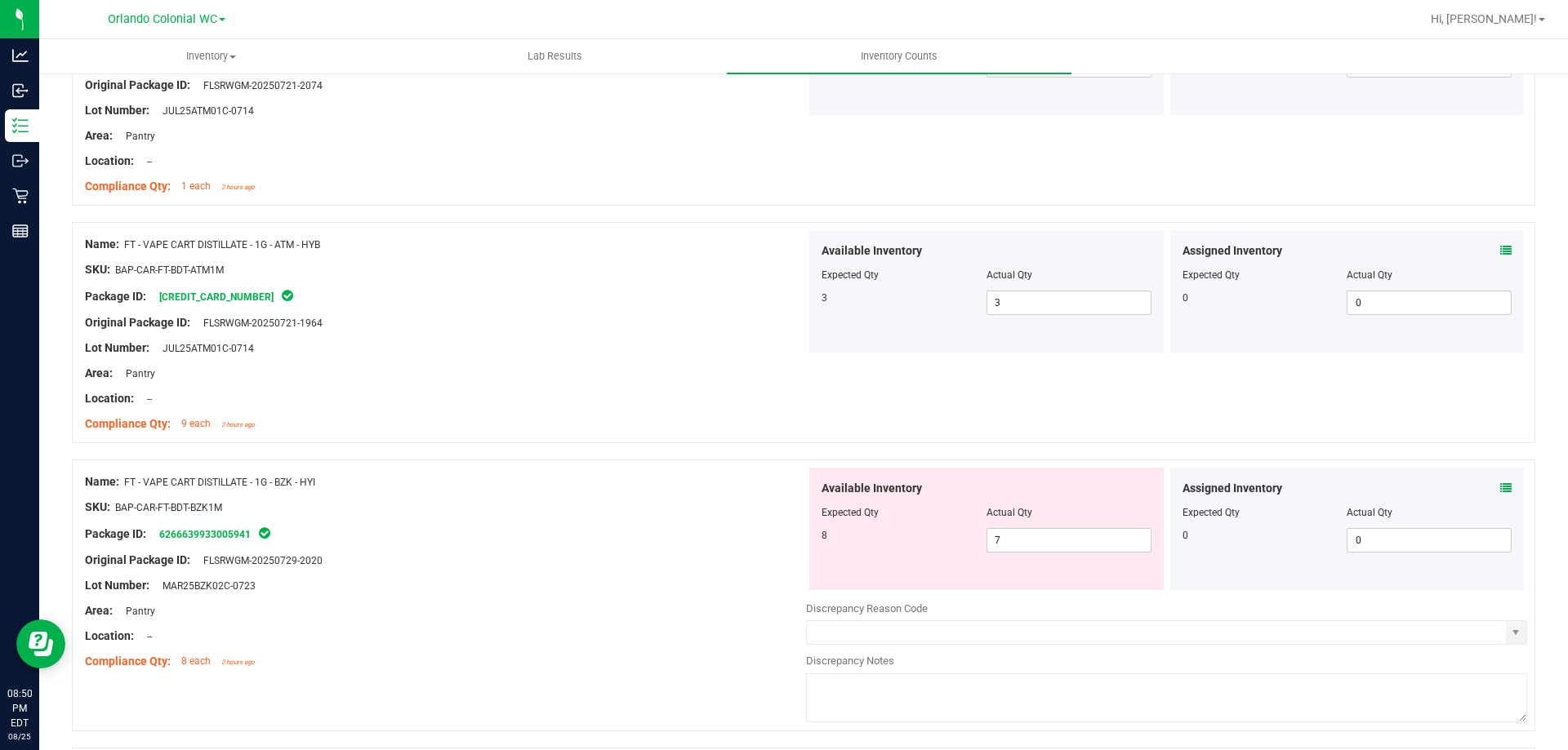
scroll to position [2646, 0]
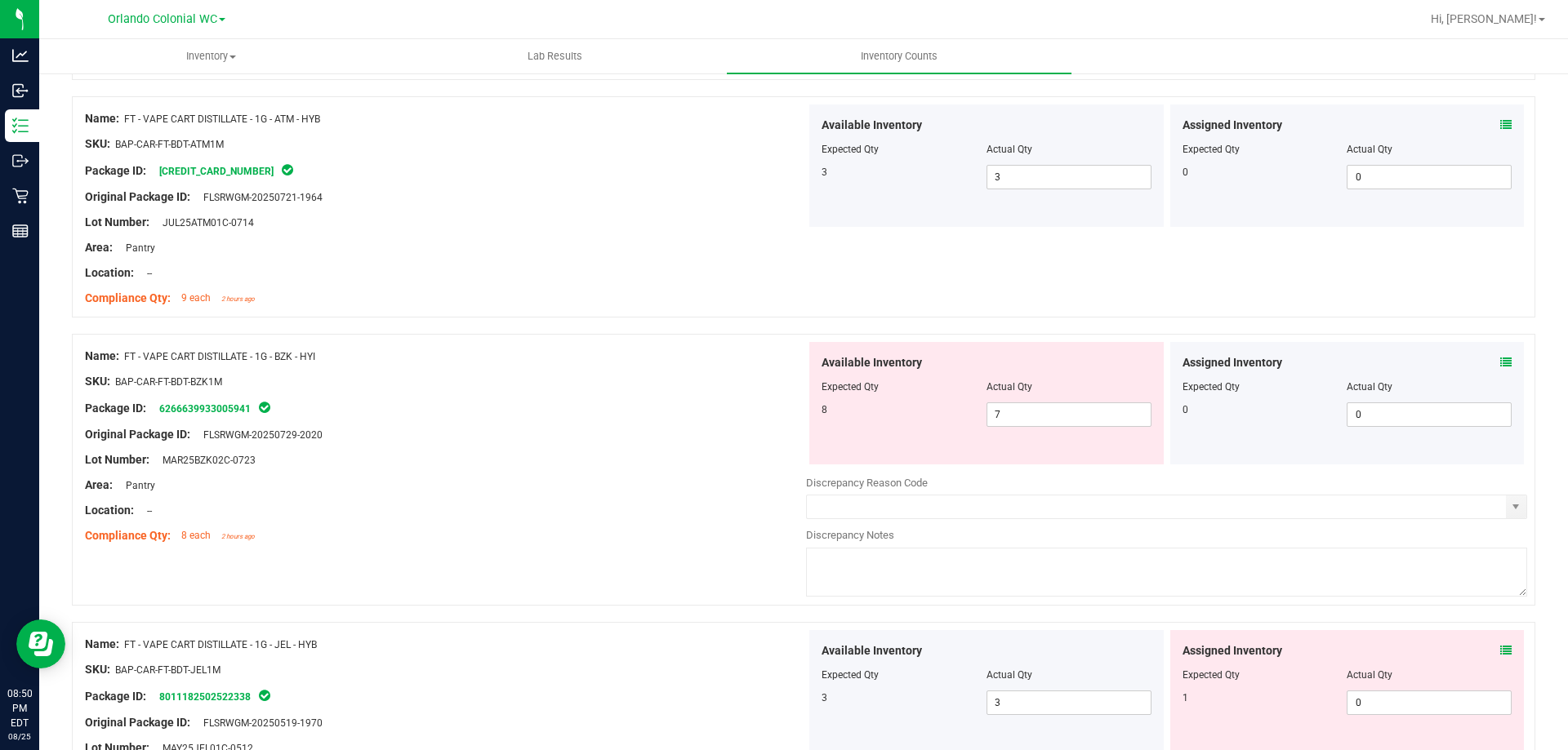
click at [1501, 364] on div "Assigned Inventory Expected Qty Actual Qty 0 0 0" at bounding box center [1347, 403] width 354 height 122
click at [1501, 363] on icon at bounding box center [1506, 362] width 12 height 12
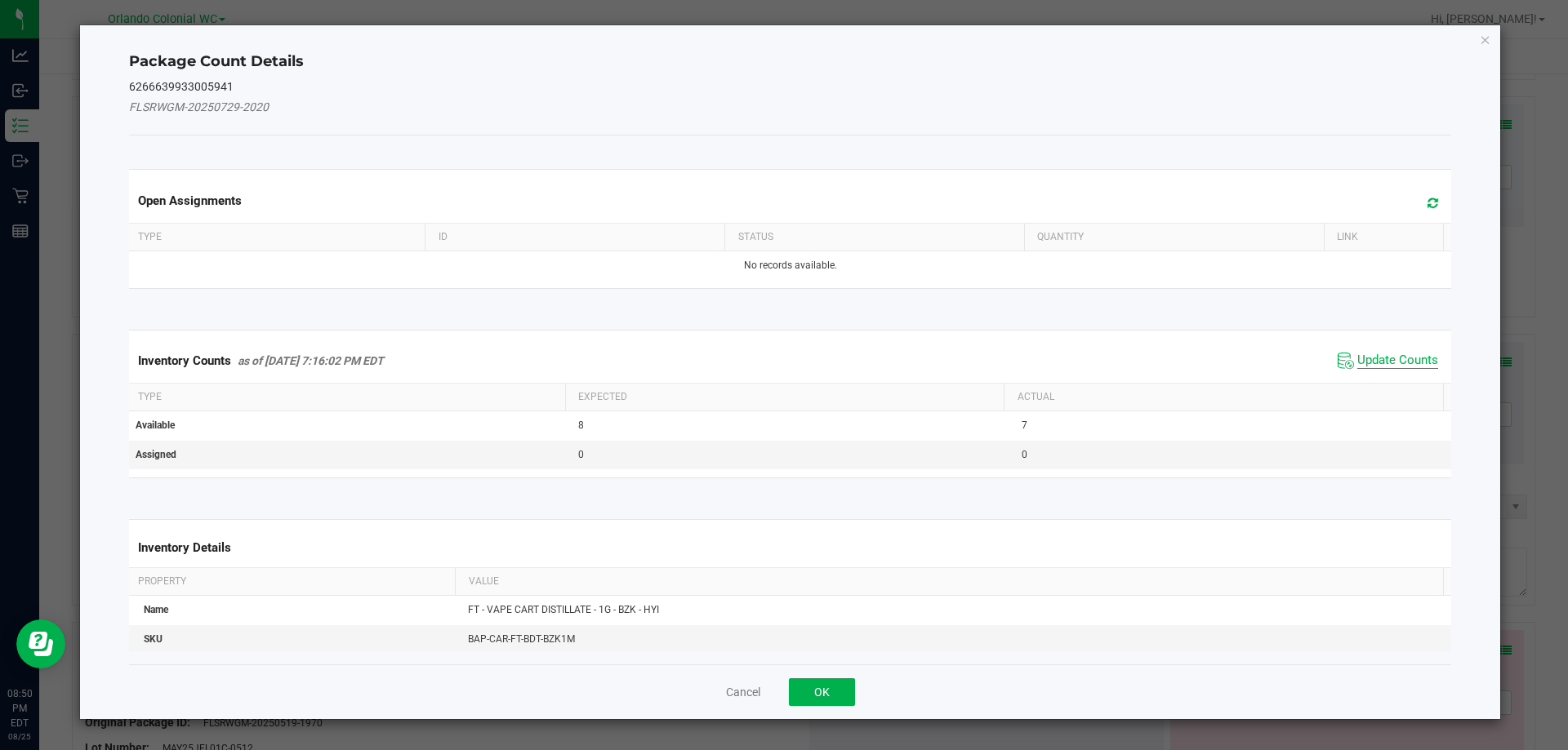
click at [1382, 366] on span "Update Counts" at bounding box center [1398, 361] width 81 height 16
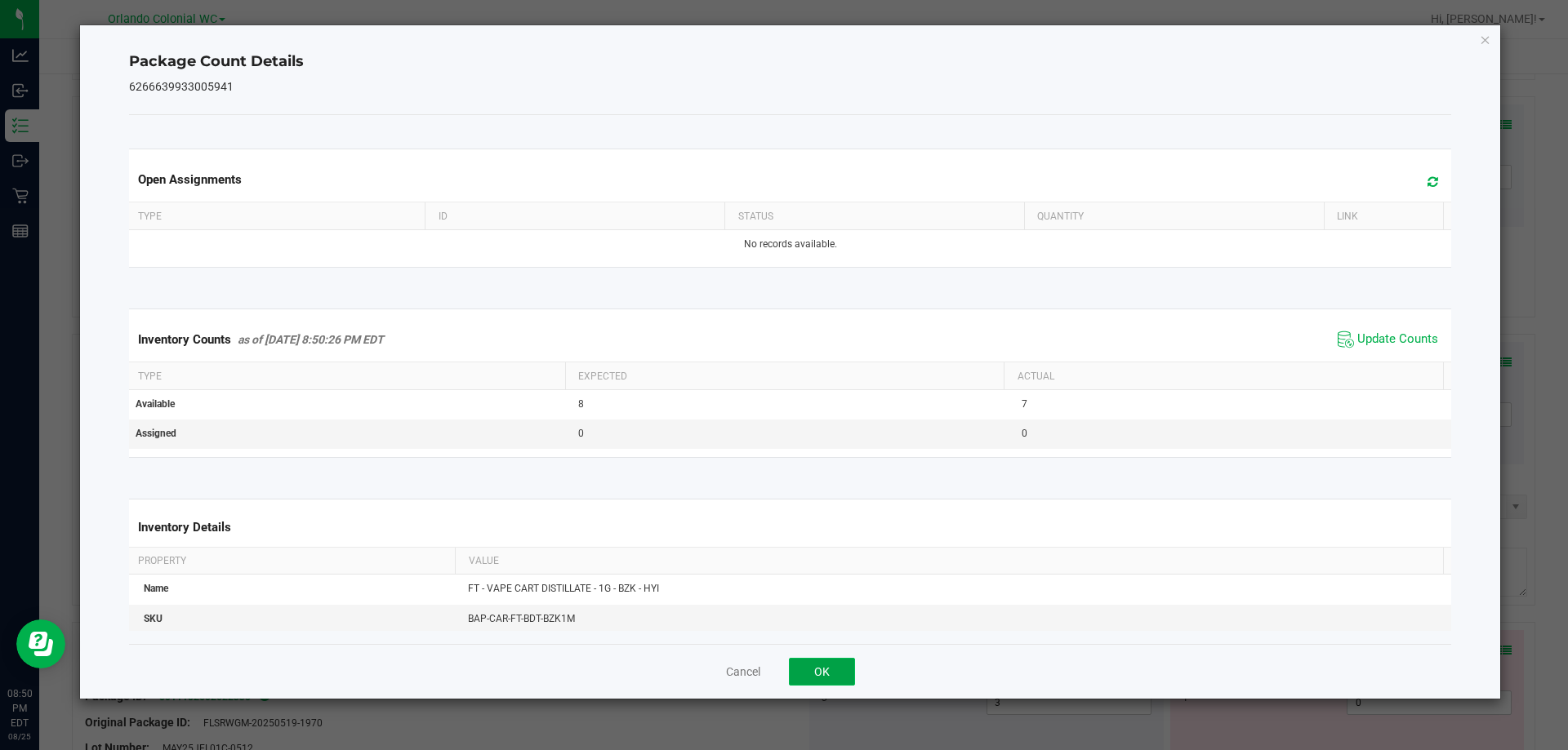
click at [823, 682] on button "OK" at bounding box center [822, 671] width 66 height 28
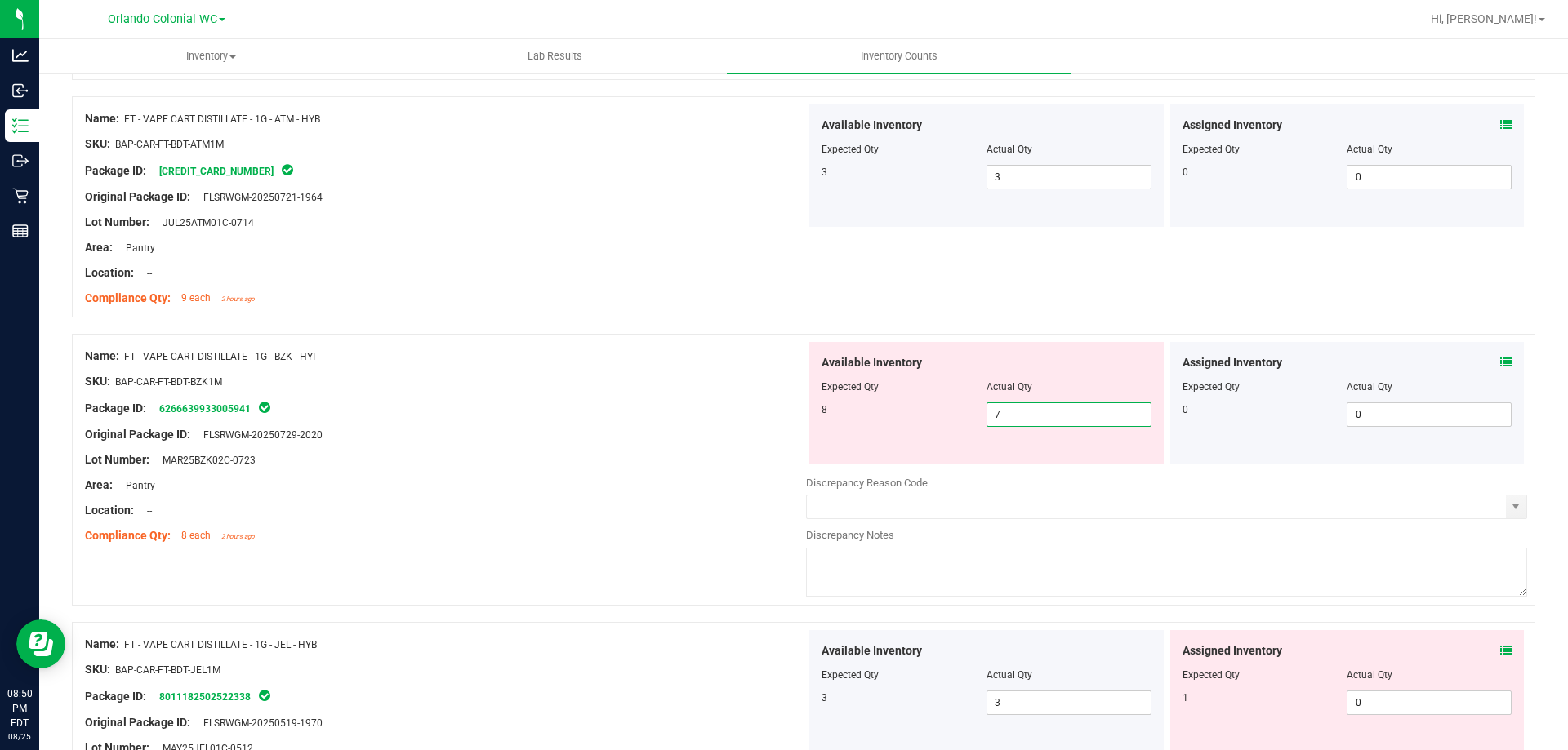
click at [1044, 415] on span "7 7" at bounding box center [1070, 414] width 165 height 24
click at [1024, 416] on input "7" at bounding box center [1070, 414] width 163 height 23
type input "8"
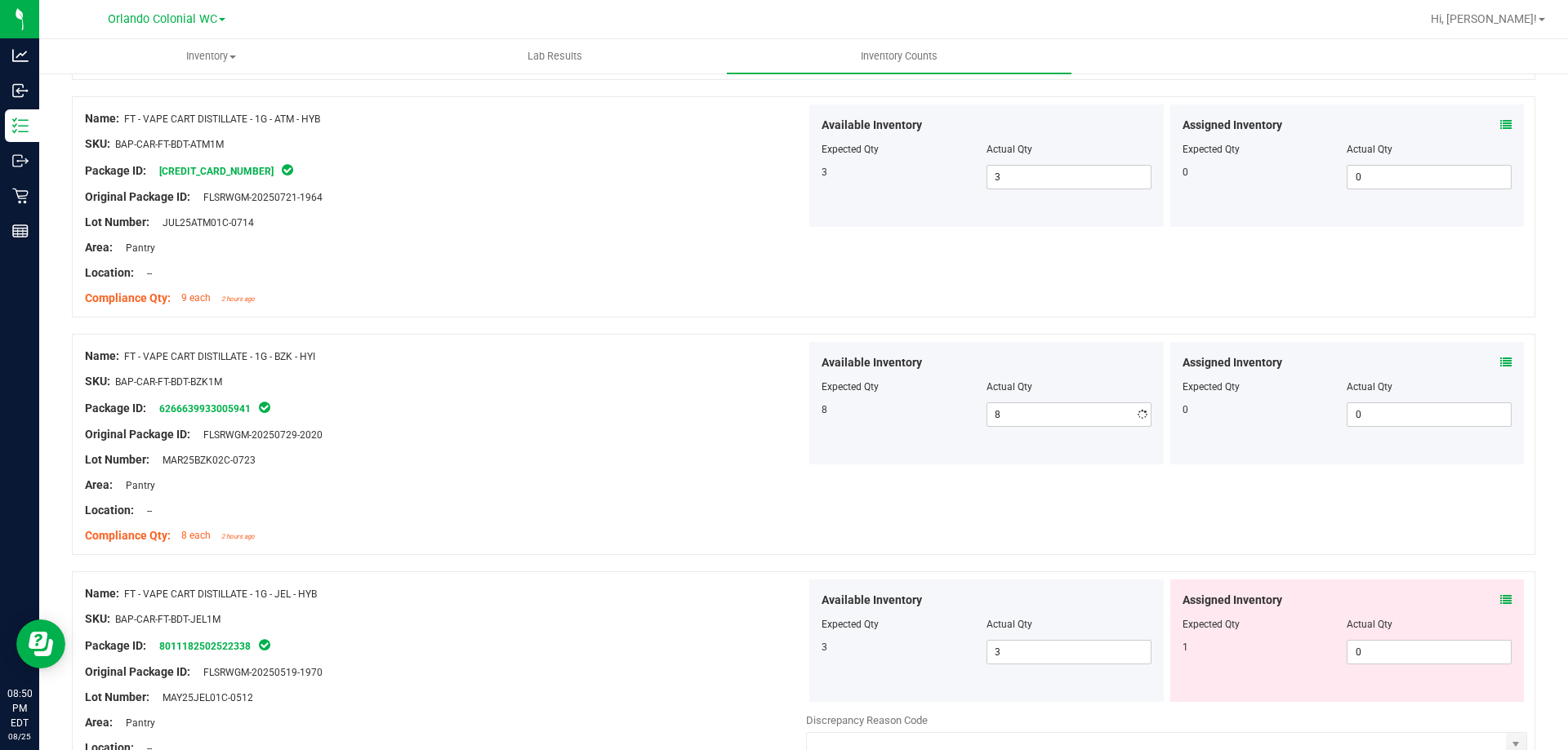
click at [790, 436] on div "Original Package ID: FLSRWGM-20250729-2020" at bounding box center [446, 434] width 721 height 17
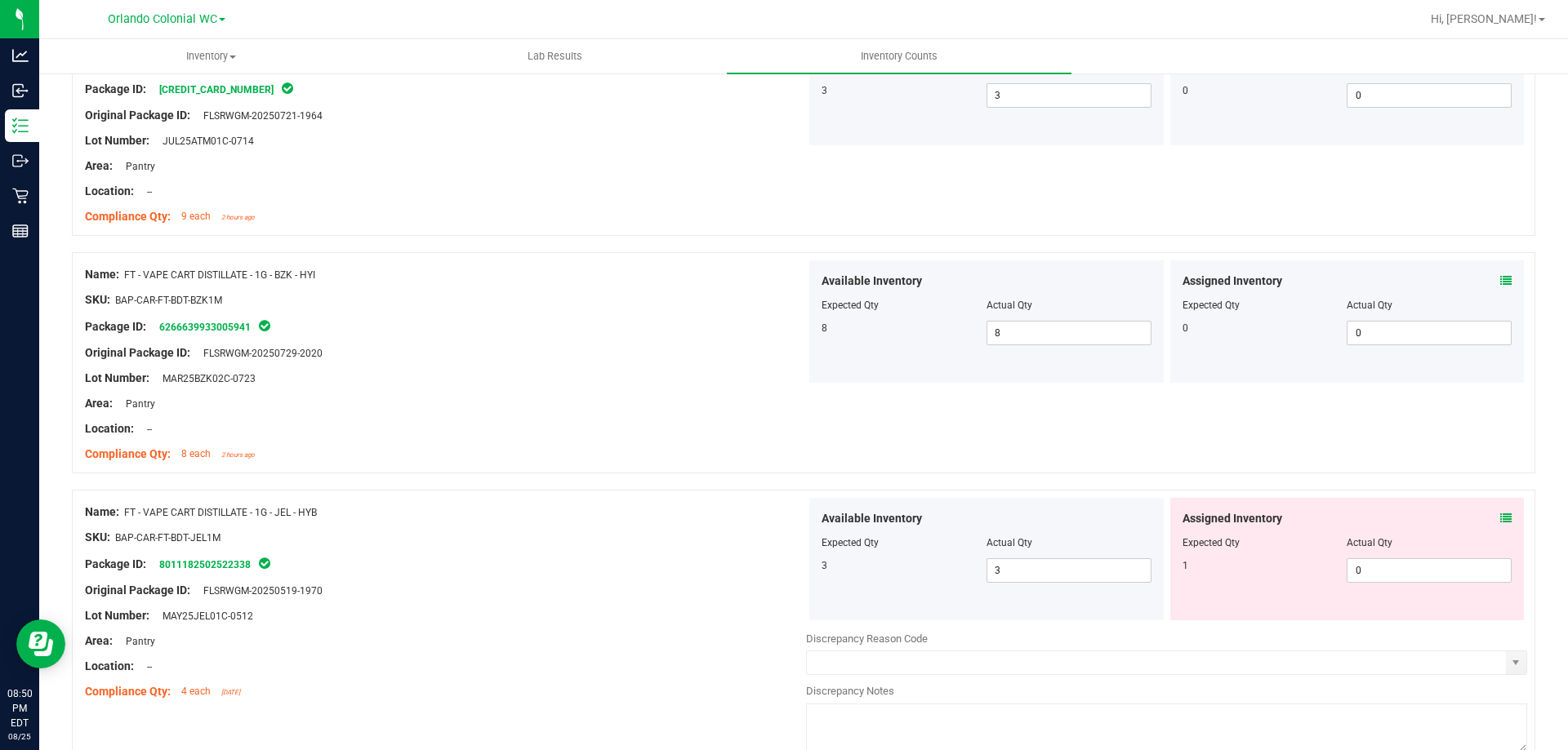
scroll to position [2890, 0]
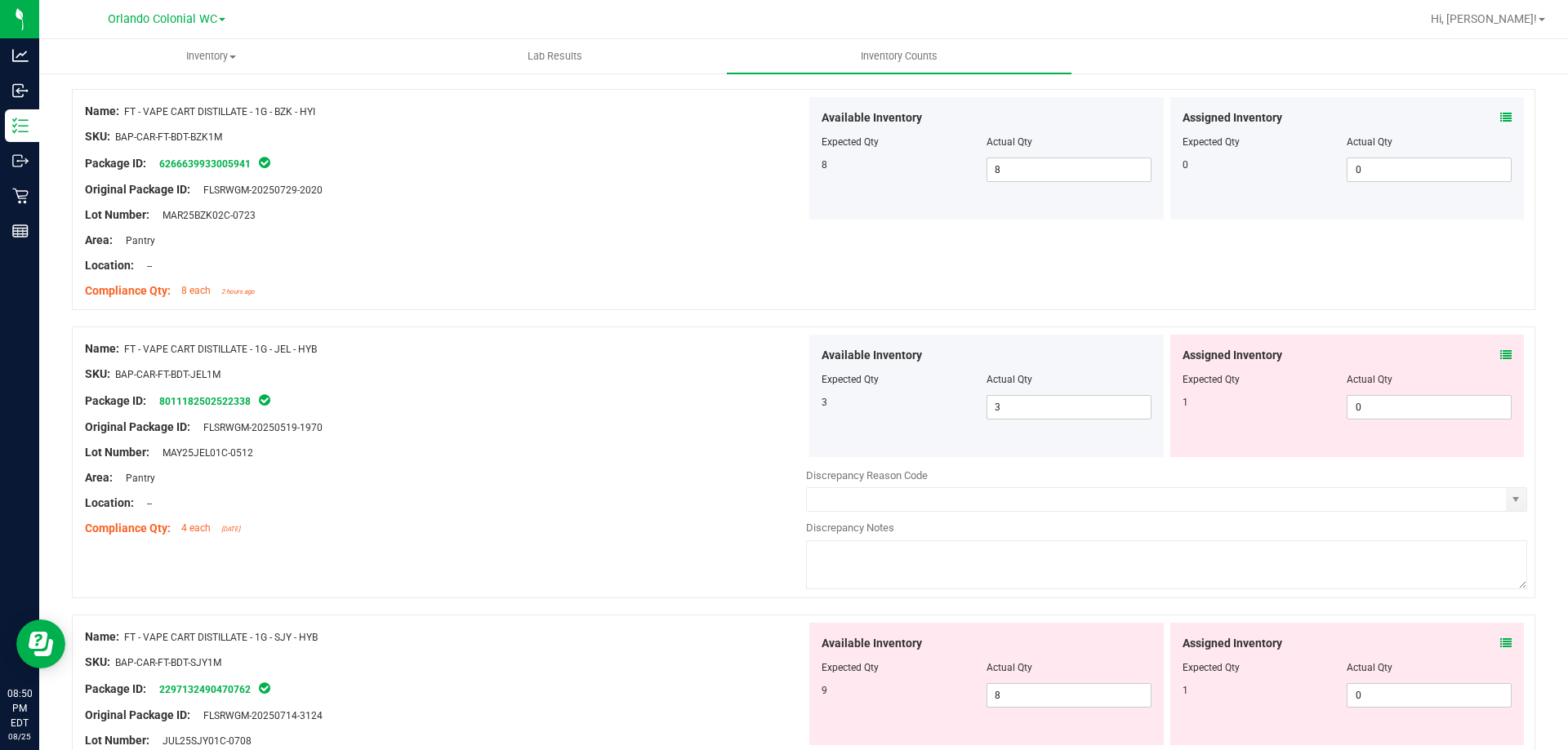
click at [1501, 361] on span at bounding box center [1506, 355] width 12 height 17
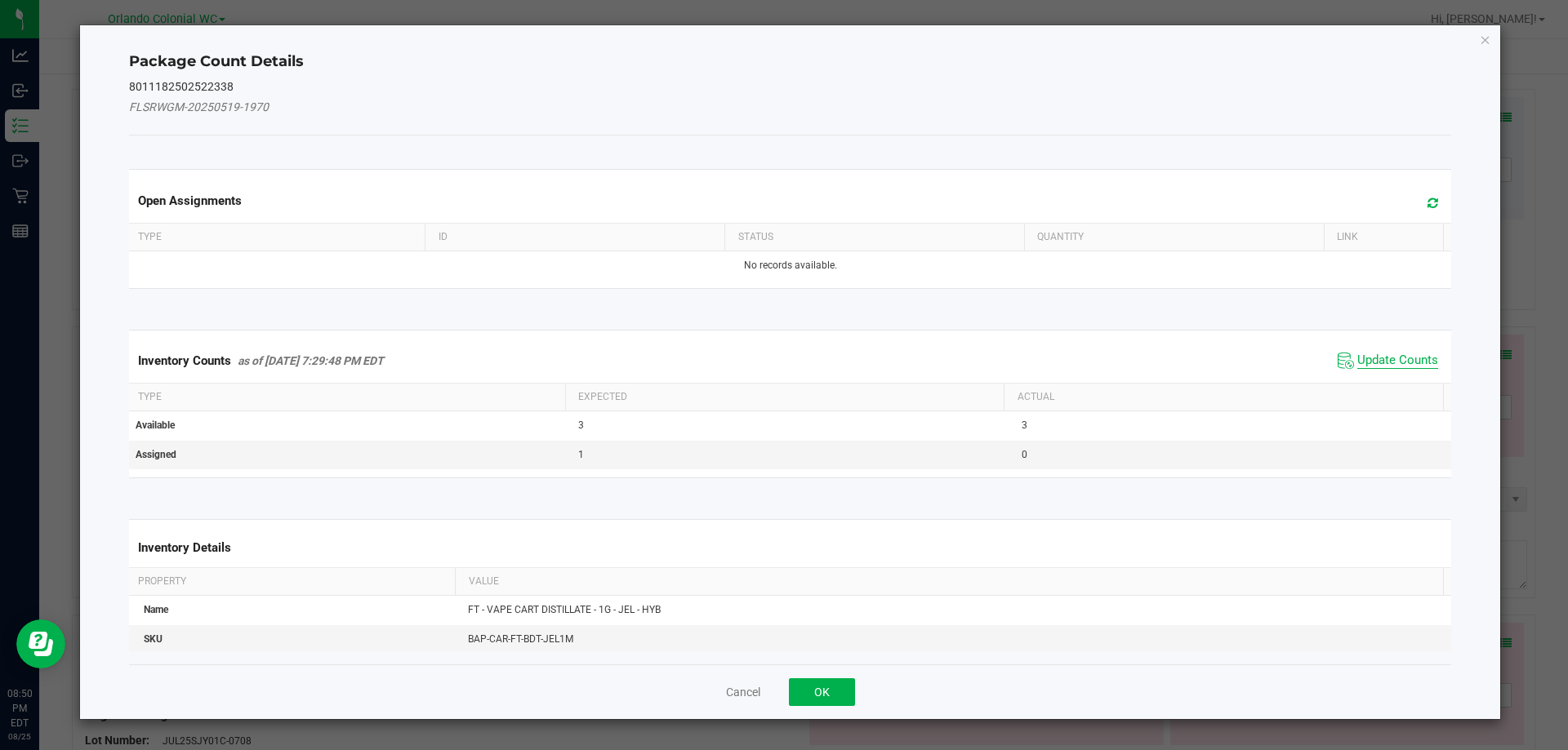
click at [1402, 360] on span "Update Counts" at bounding box center [1398, 361] width 81 height 16
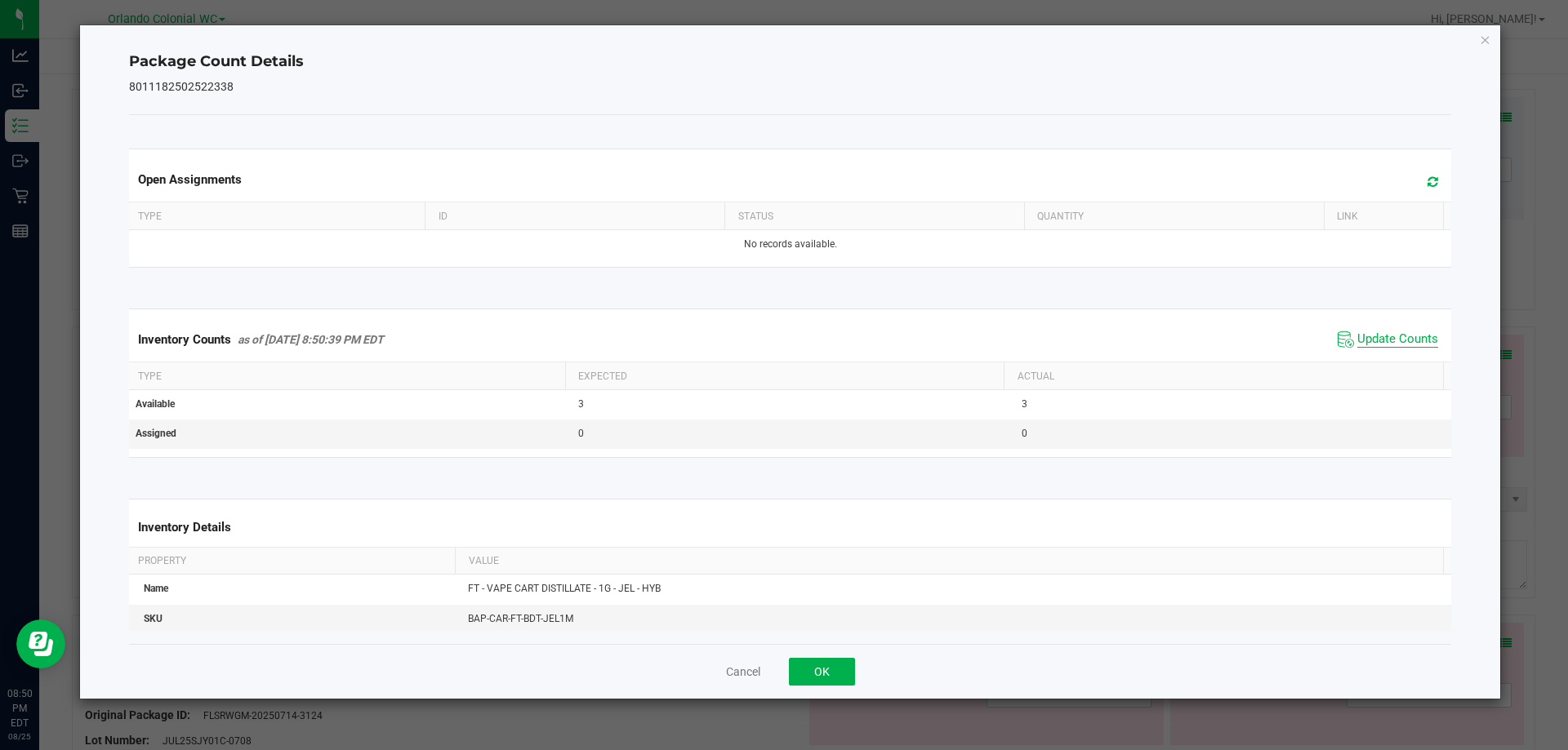
click at [1397, 343] on span "Update Counts" at bounding box center [1398, 340] width 81 height 16
click at [809, 662] on button "OK" at bounding box center [822, 671] width 66 height 28
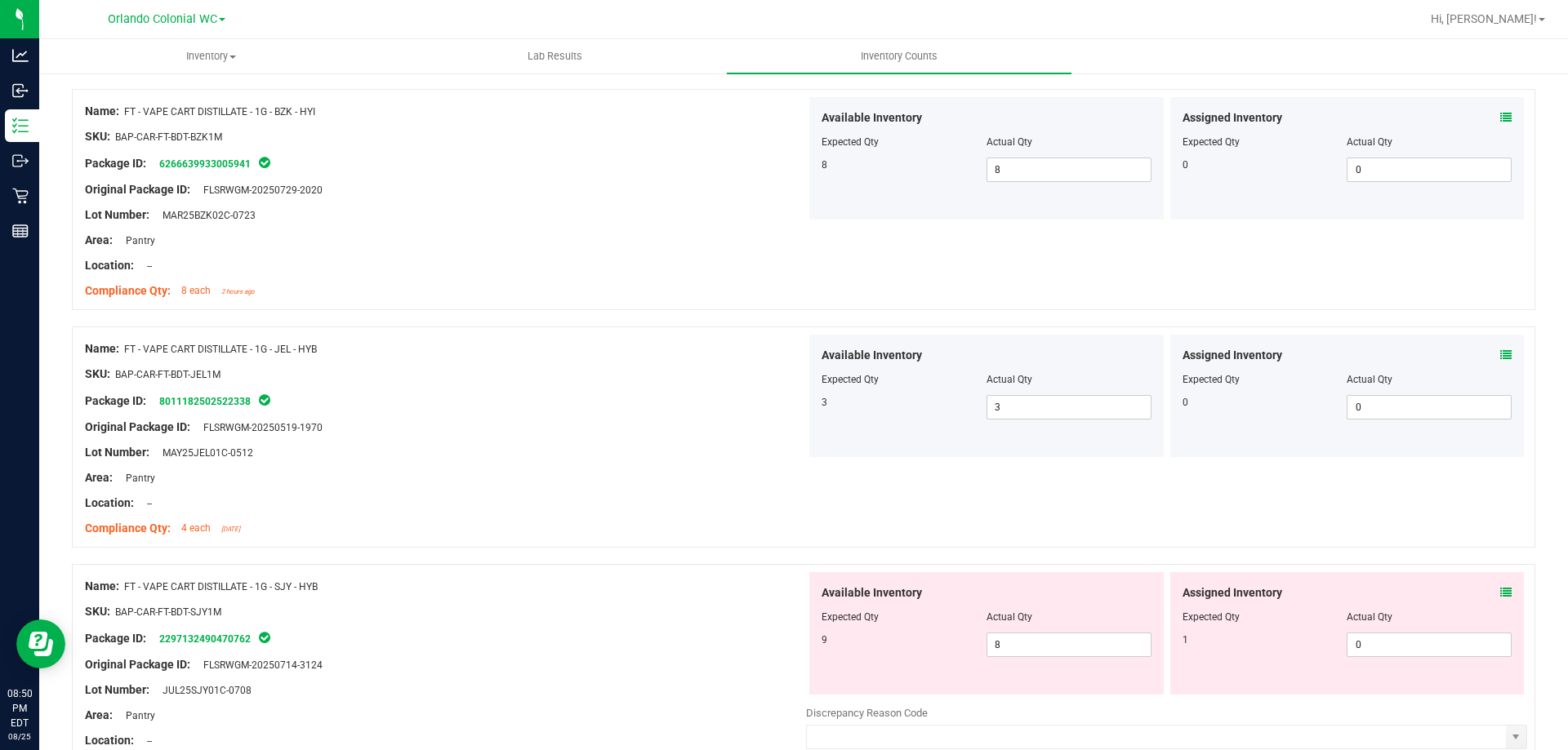
click at [1501, 592] on icon at bounding box center [1506, 592] width 12 height 12
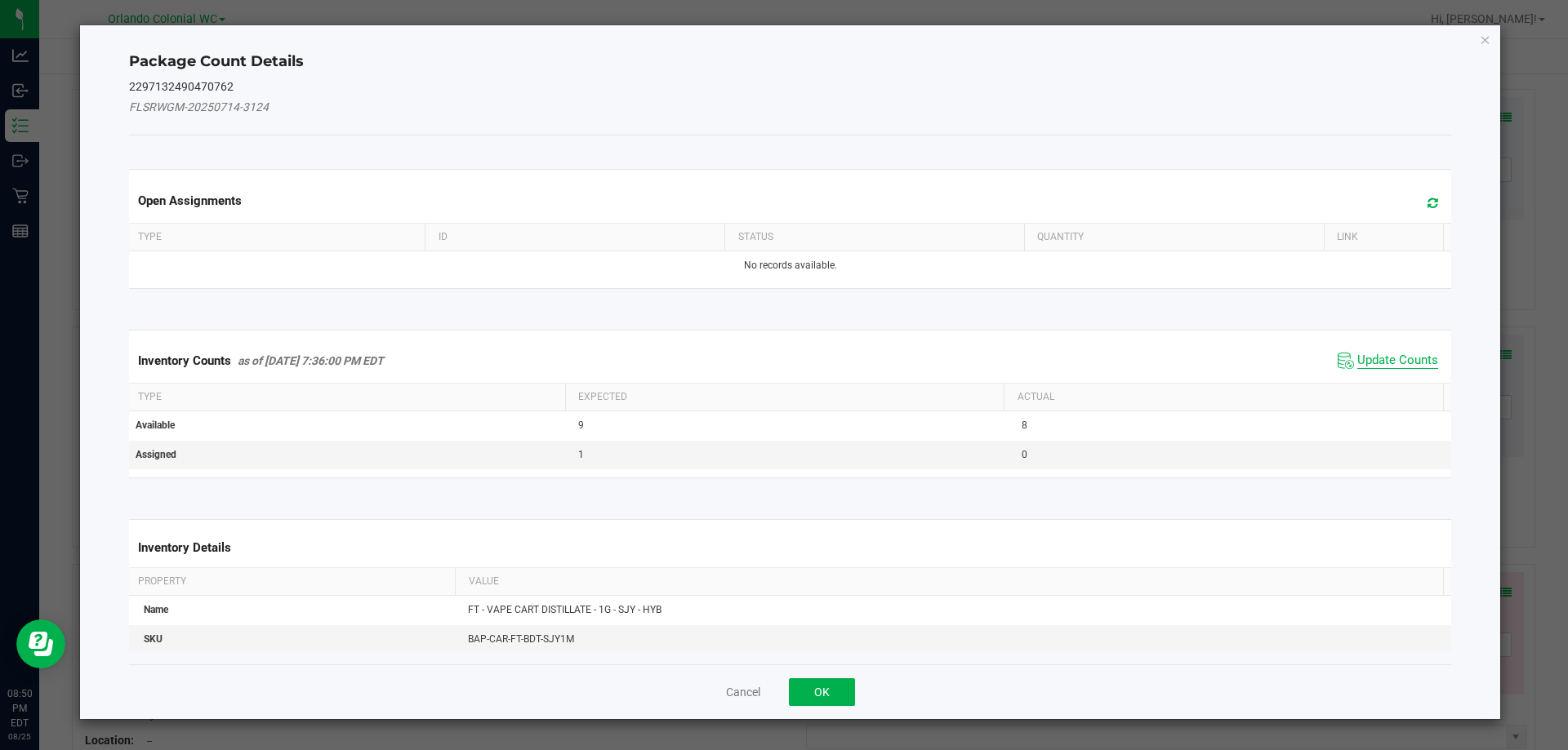
click at [1358, 358] on span "Update Counts" at bounding box center [1398, 361] width 81 height 16
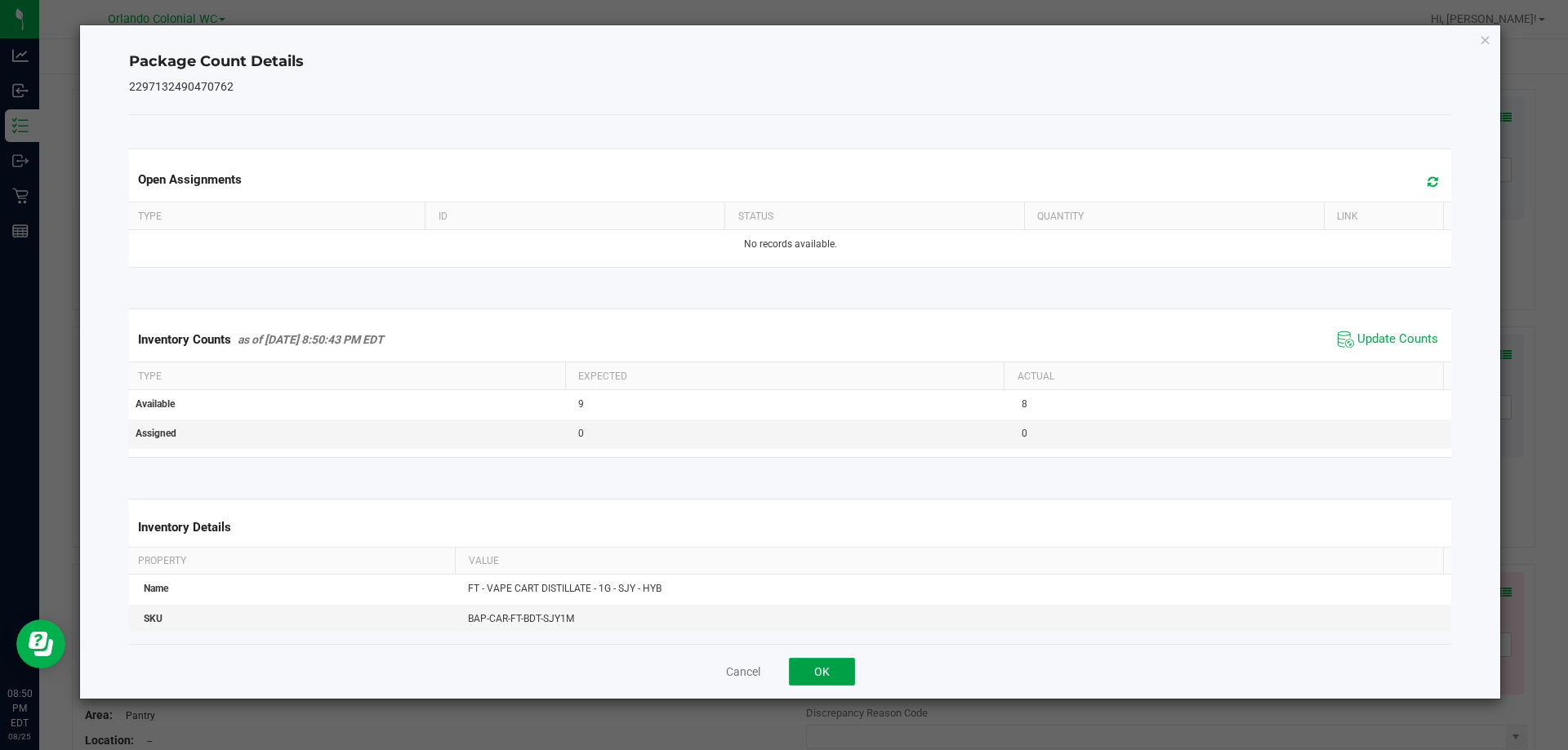
click at [817, 672] on button "OK" at bounding box center [822, 671] width 66 height 28
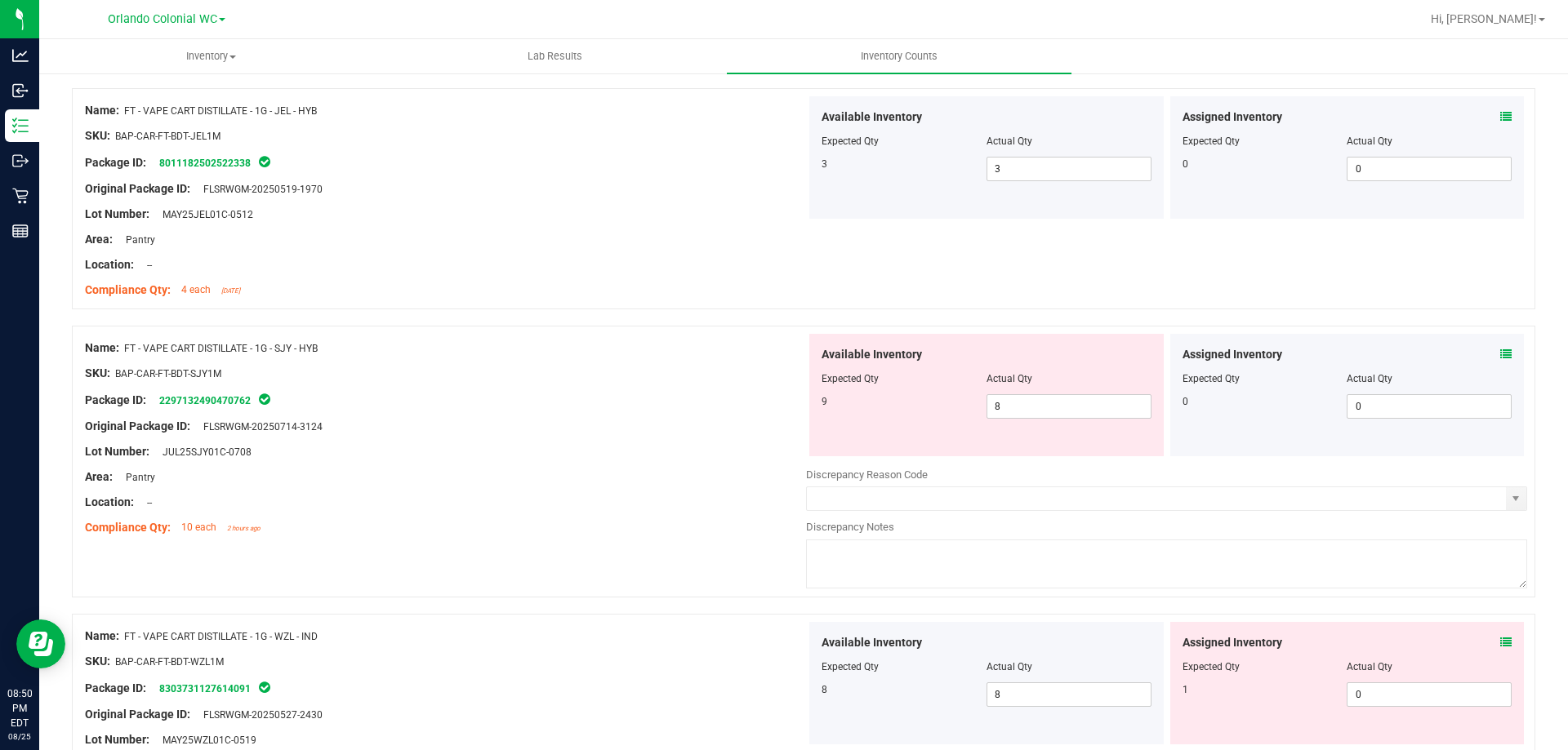
scroll to position [3136, 0]
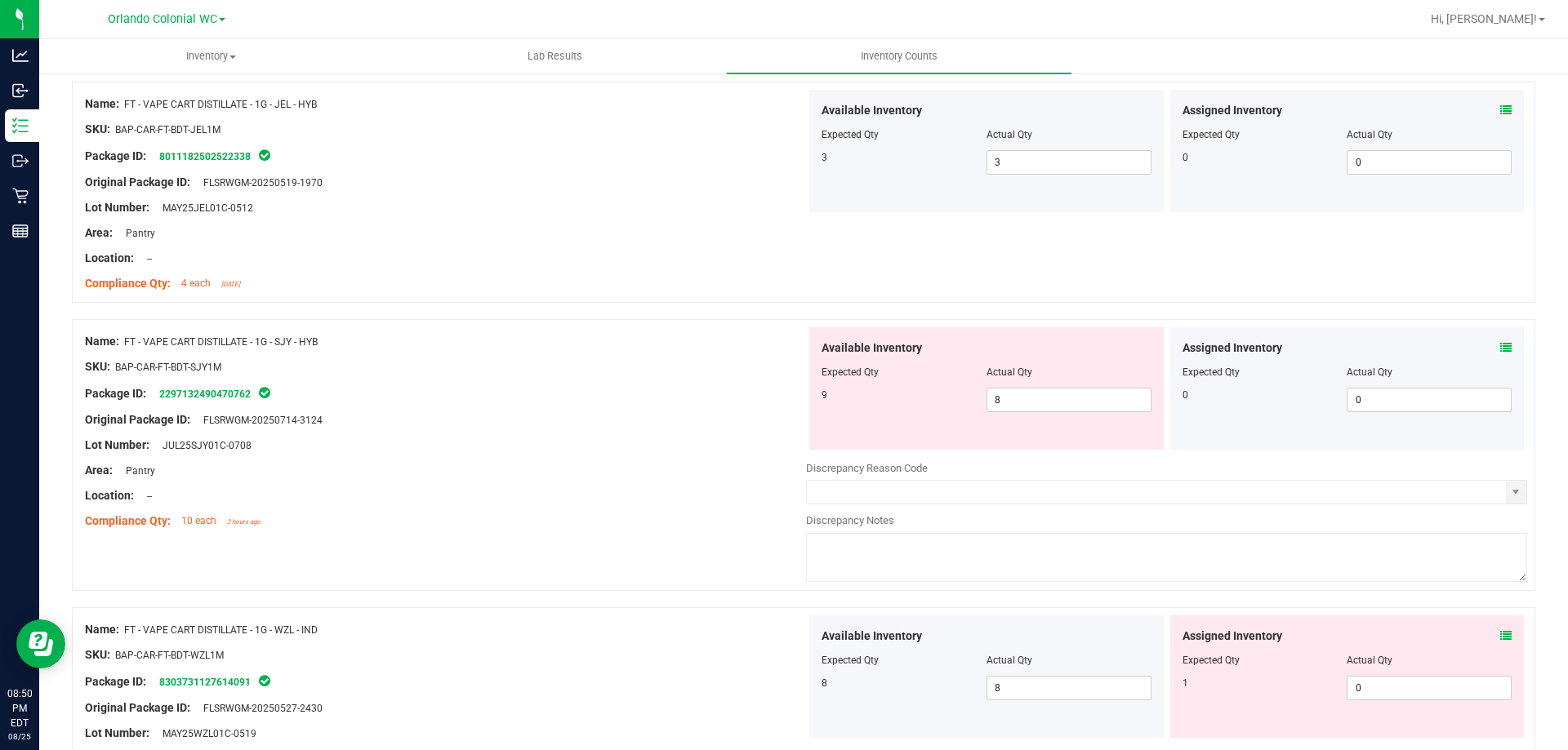
click at [1501, 351] on icon at bounding box center [1506, 348] width 12 height 12
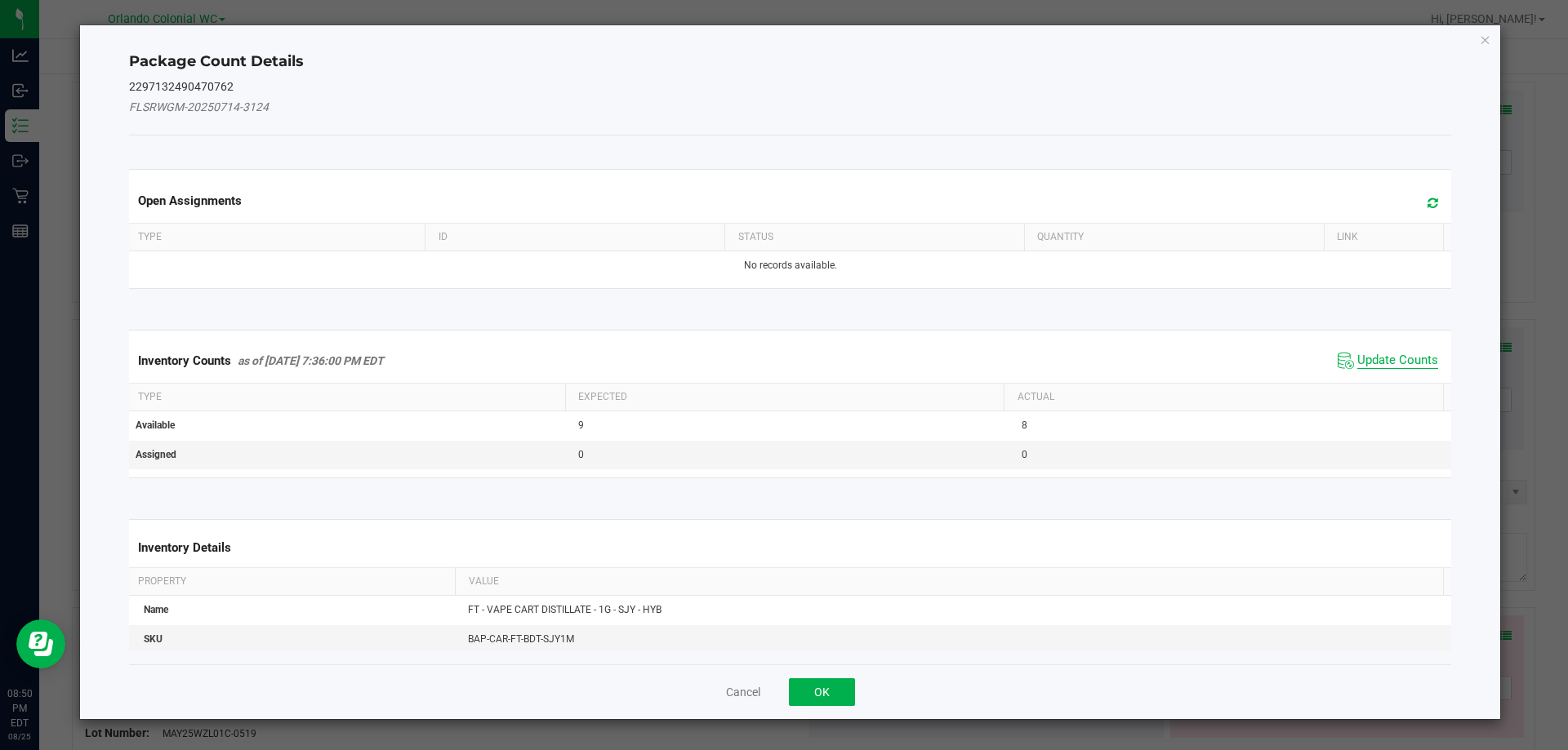
click at [1358, 360] on span "Update Counts" at bounding box center [1398, 361] width 81 height 16
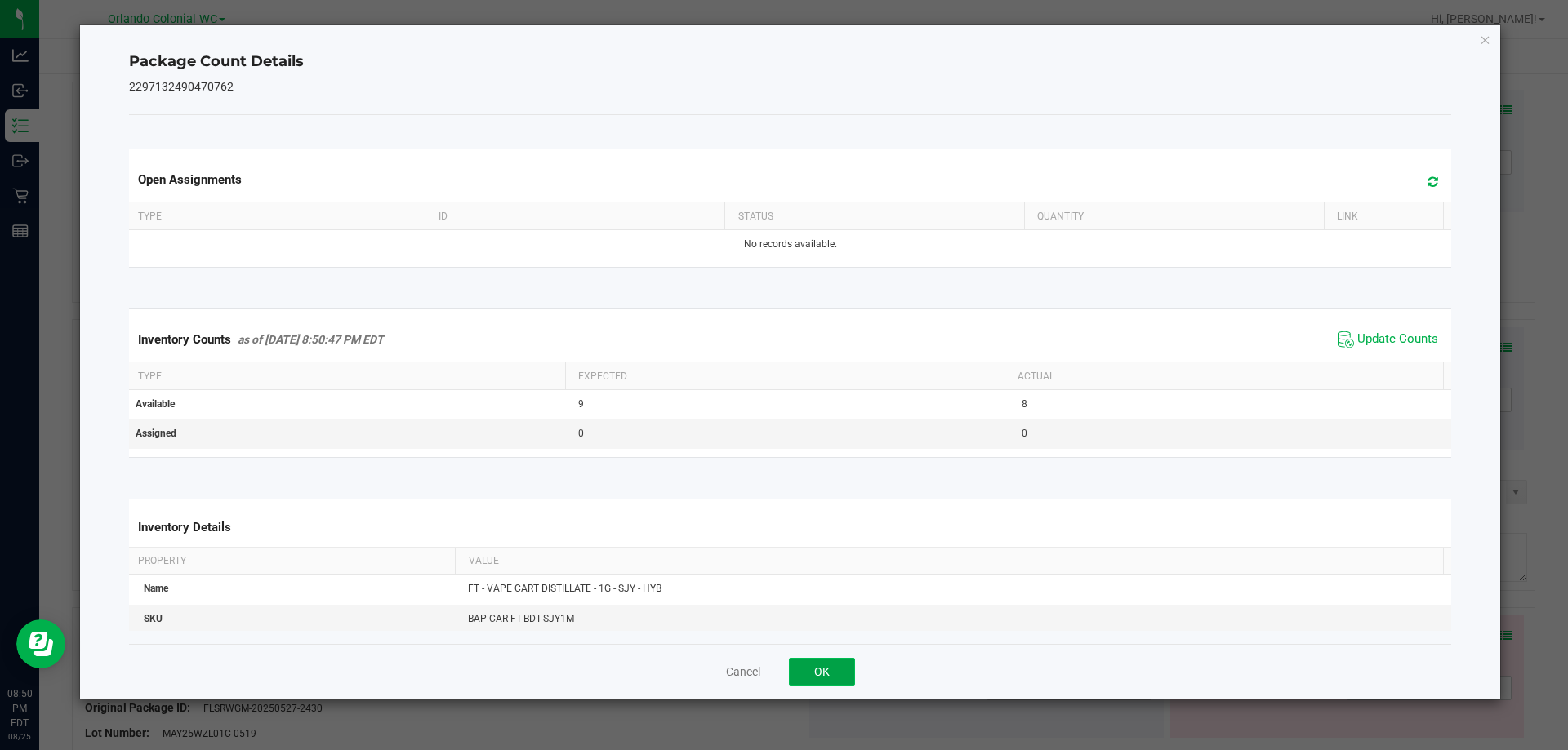
click at [840, 682] on button "OK" at bounding box center [822, 671] width 66 height 28
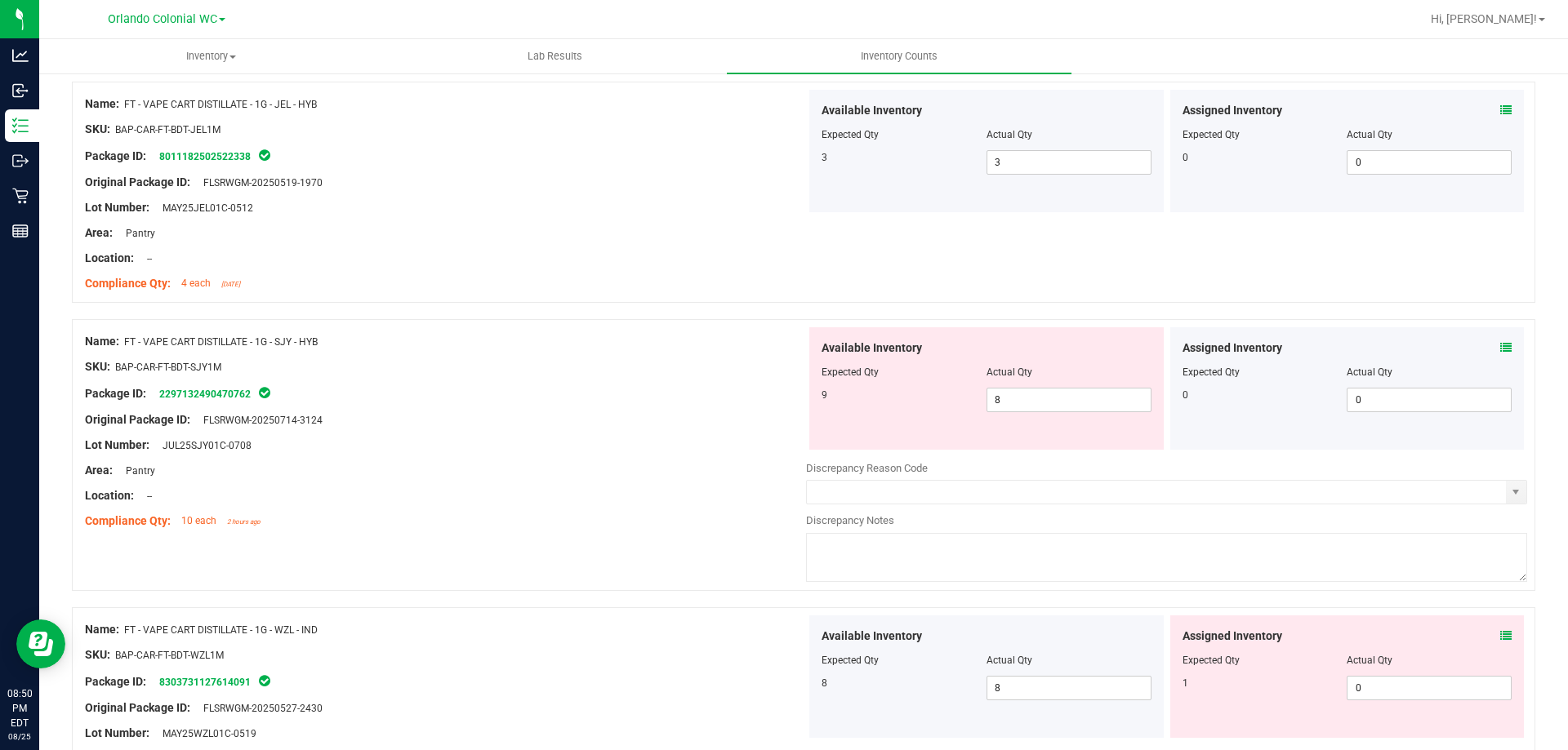
click at [1065, 419] on div "Available Inventory Expected Qty Actual Qty 9 8 8" at bounding box center [986, 388] width 354 height 122
click at [1060, 413] on div "Available Inventory Expected Qty Actual Qty 9 8 8" at bounding box center [986, 388] width 354 height 122
click at [1044, 403] on span "8 8" at bounding box center [1070, 399] width 165 height 24
type input "9"
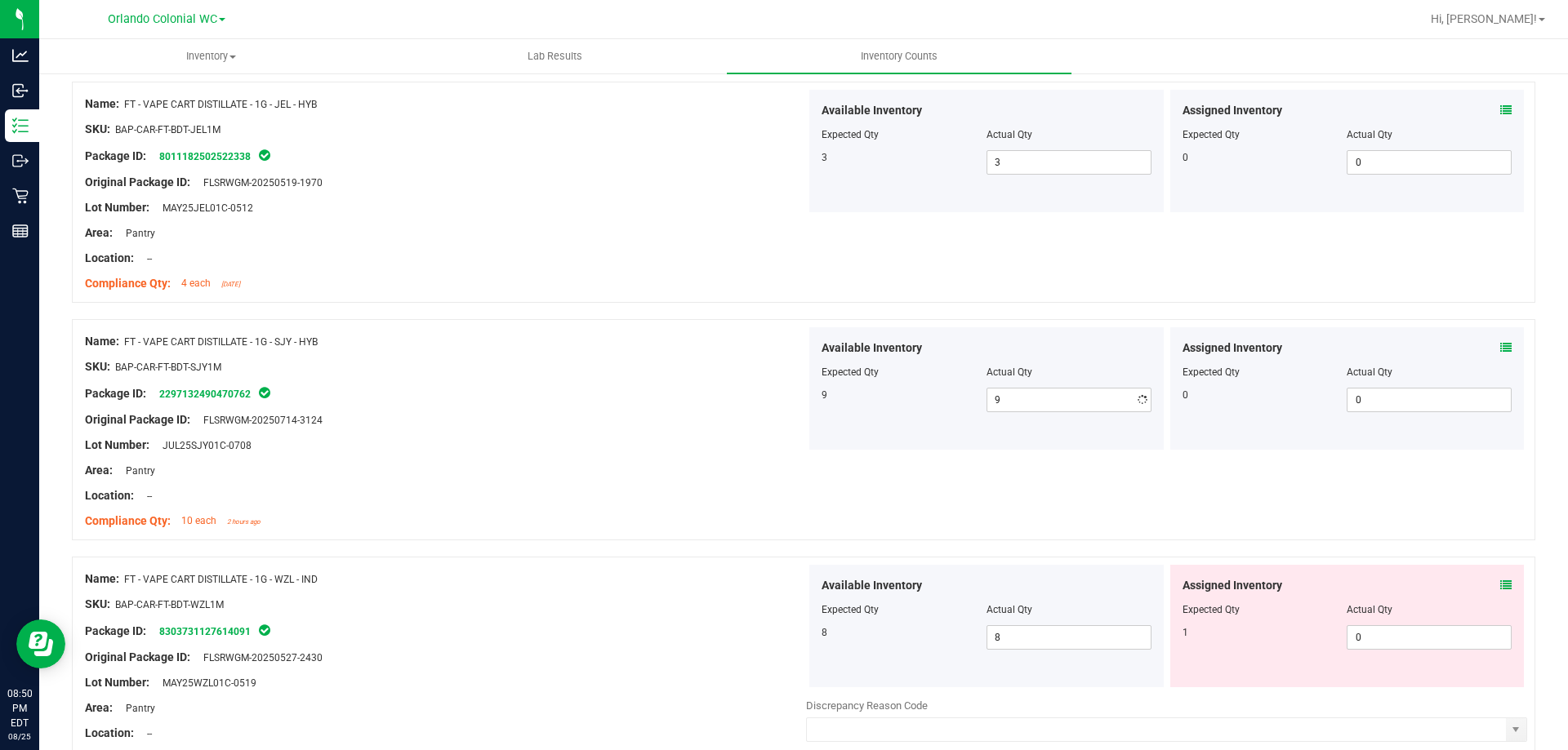
click at [749, 466] on div "Area: Pantry" at bounding box center [446, 470] width 721 height 17
click at [1501, 589] on icon at bounding box center [1506, 585] width 12 height 12
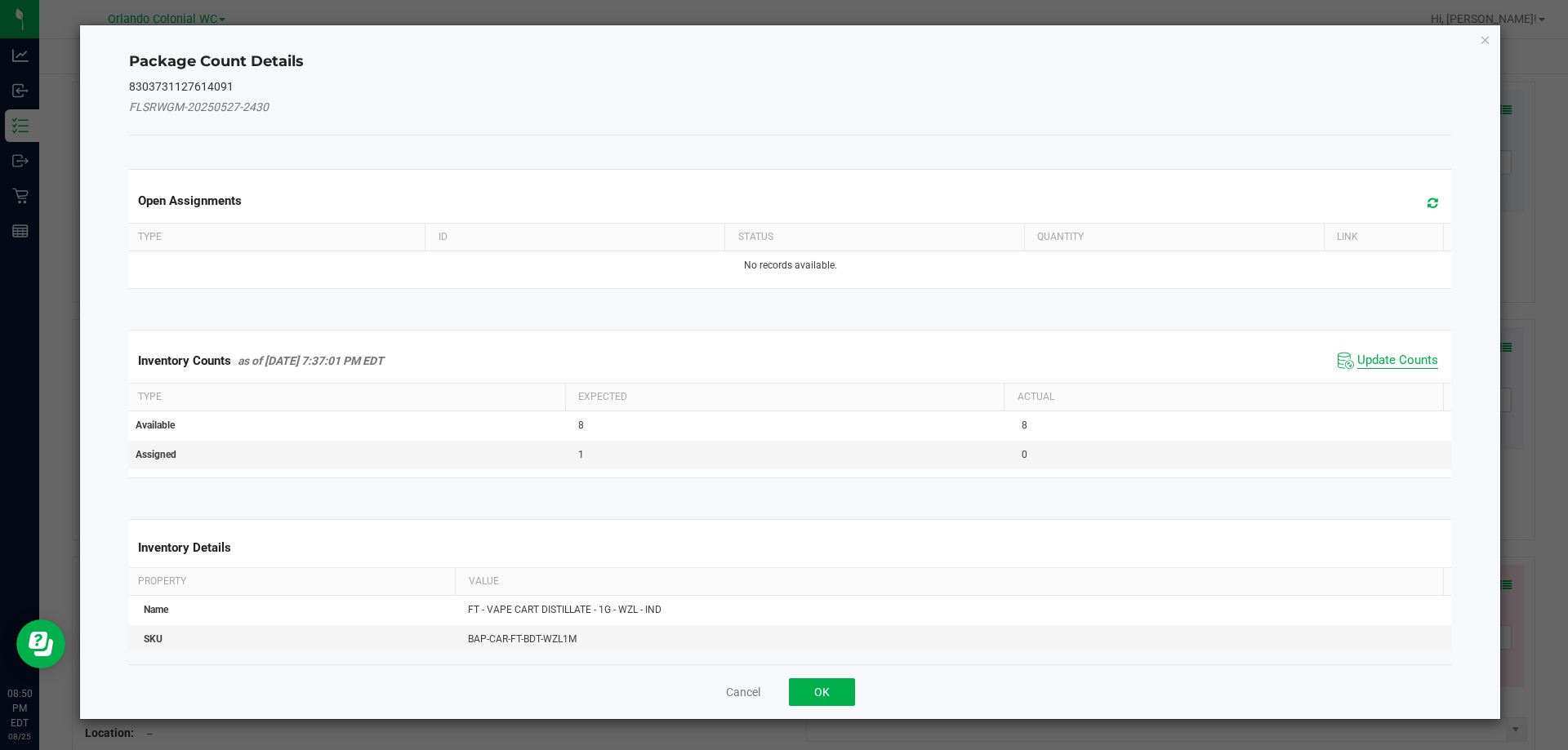
click at [1358, 361] on span "Update Counts" at bounding box center [1398, 361] width 81 height 16
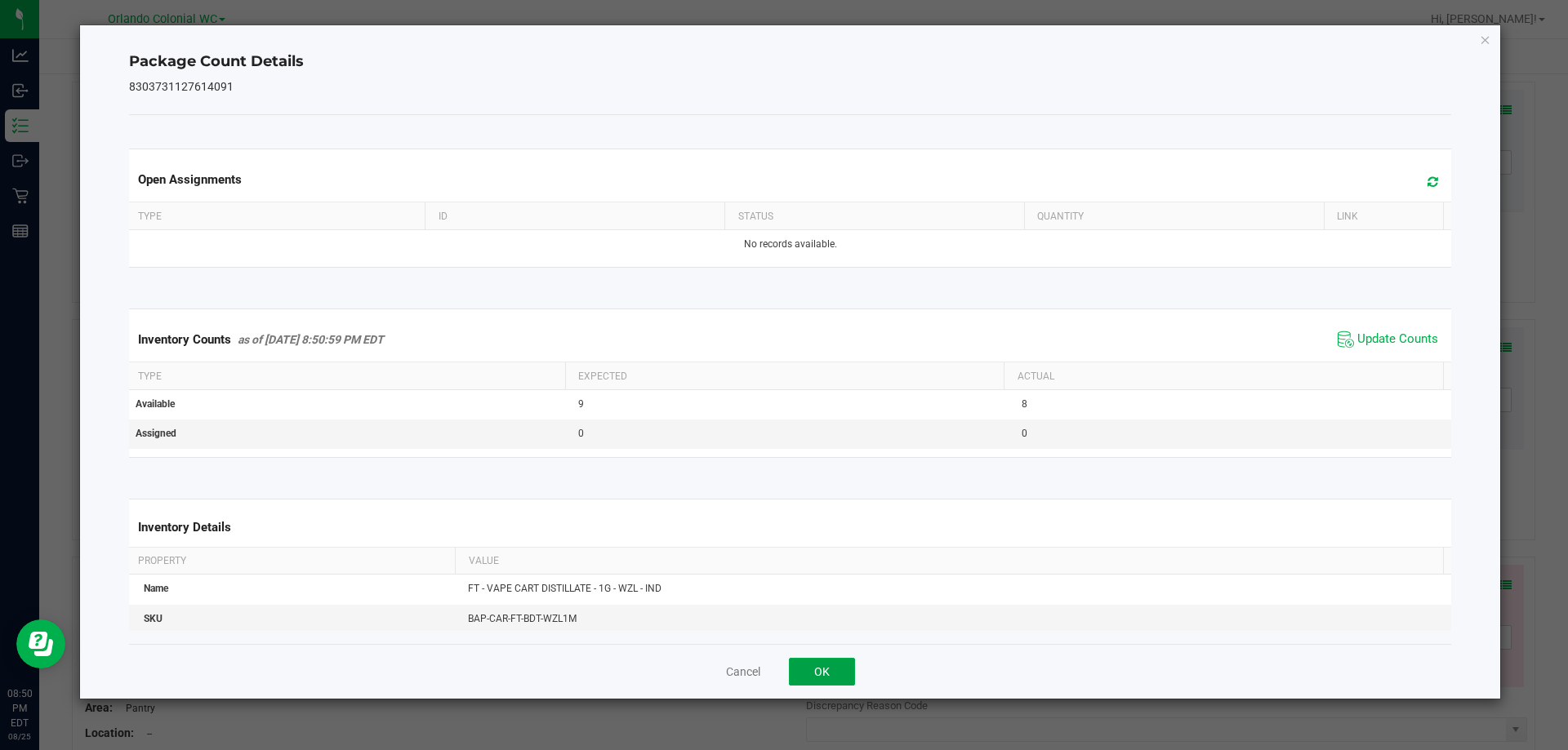
click at [818, 676] on button "OK" at bounding box center [822, 671] width 66 height 28
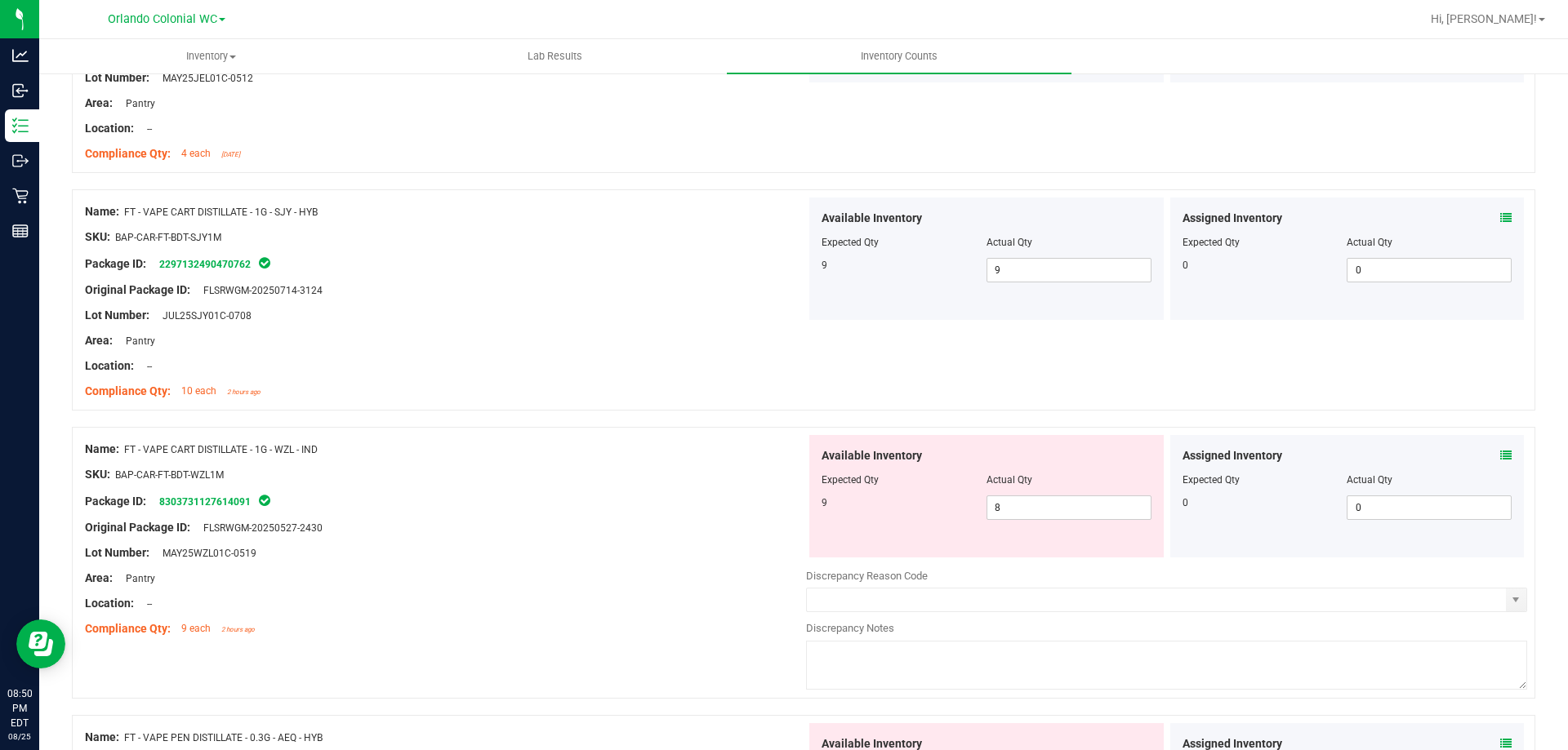
scroll to position [3462, 0]
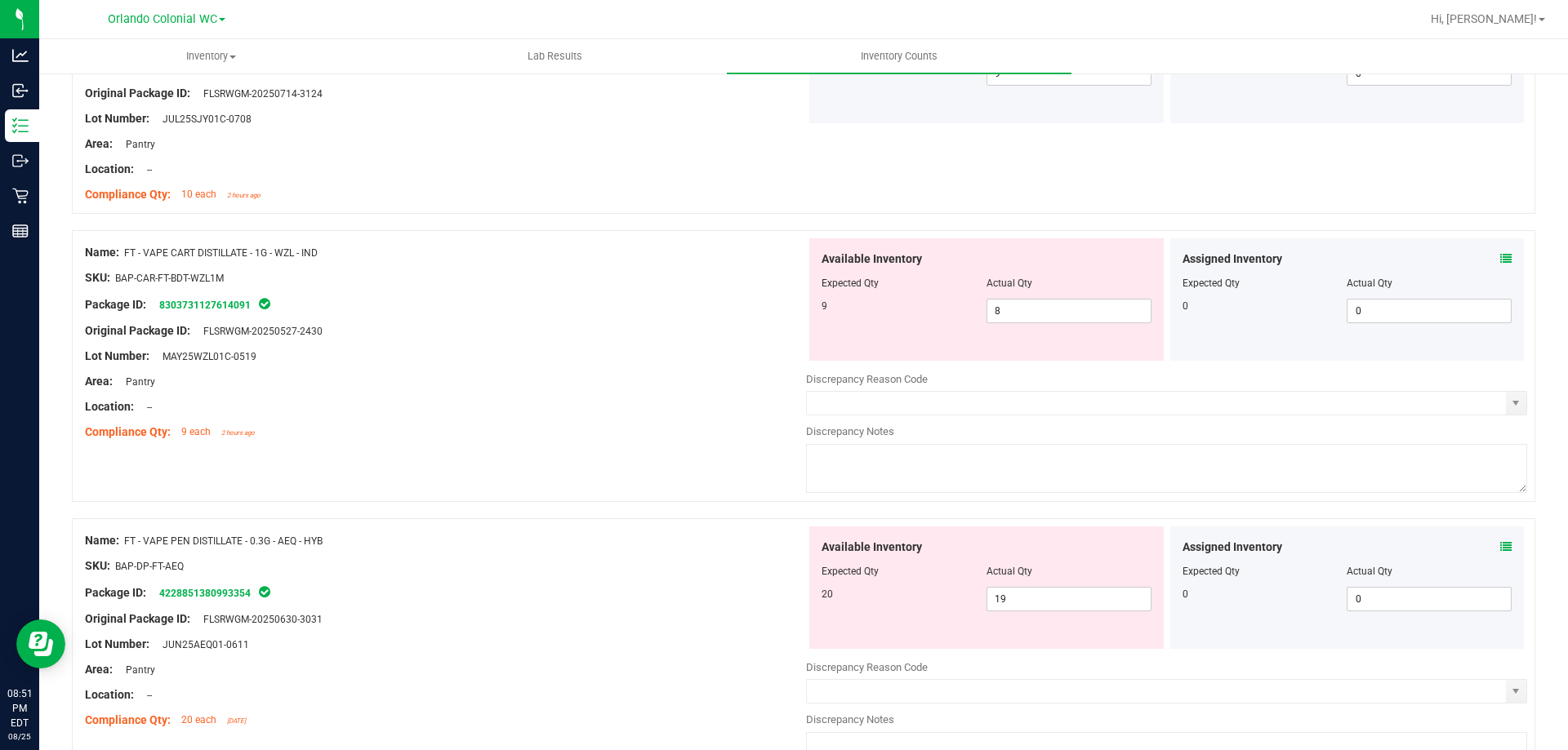
click at [1501, 253] on icon at bounding box center [1506, 258] width 12 height 12
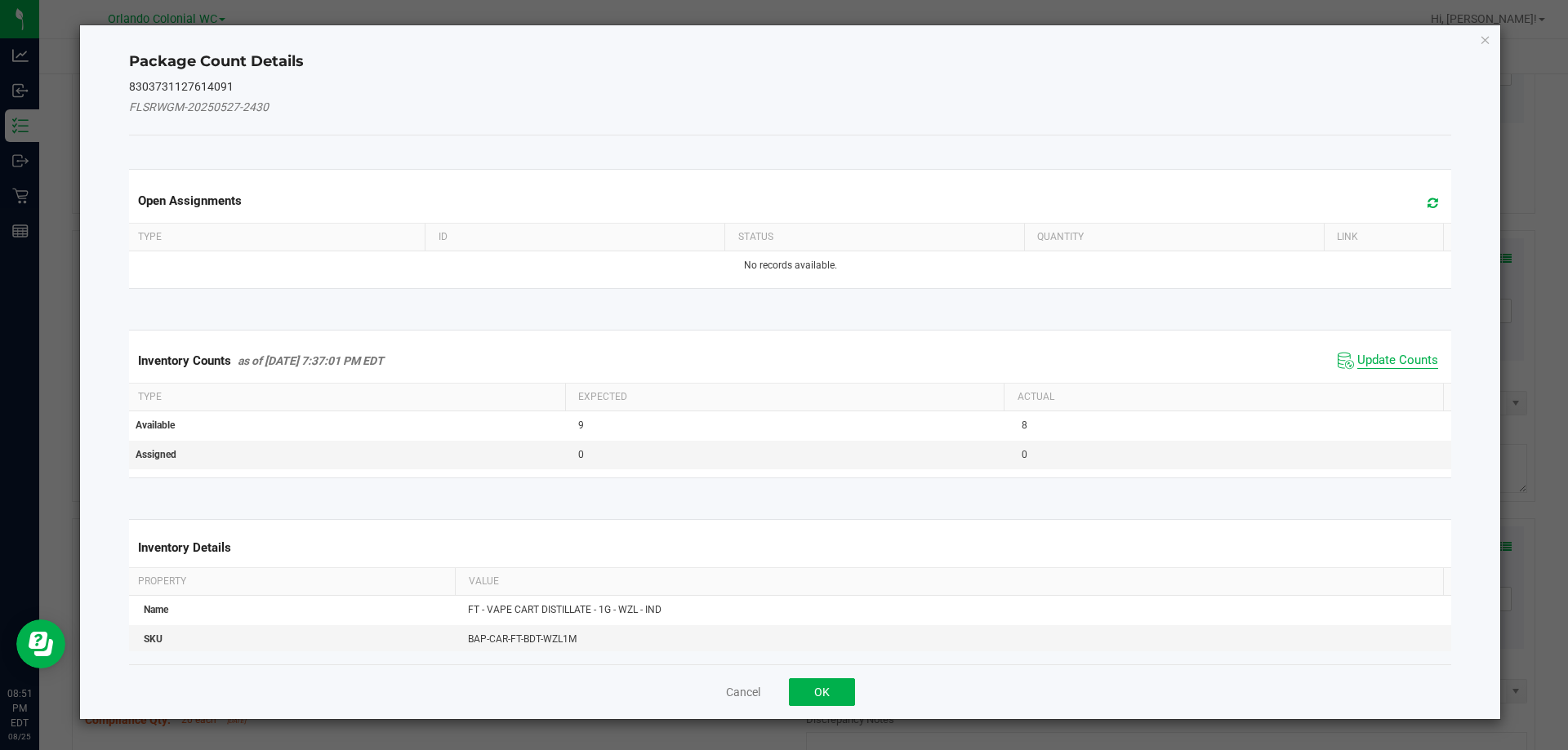
click at [1358, 355] on span "Update Counts" at bounding box center [1398, 361] width 81 height 16
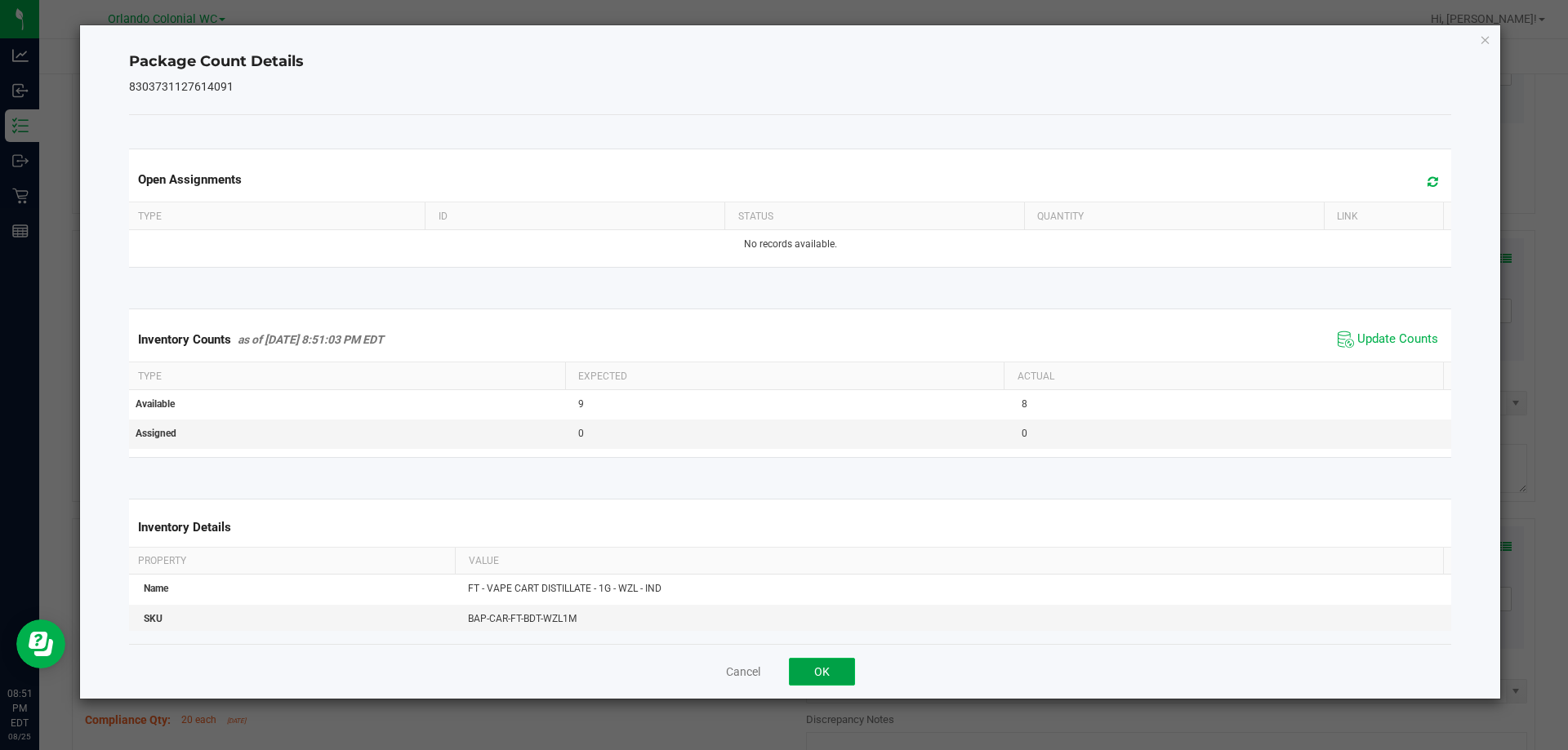
click at [830, 672] on button "OK" at bounding box center [822, 671] width 66 height 28
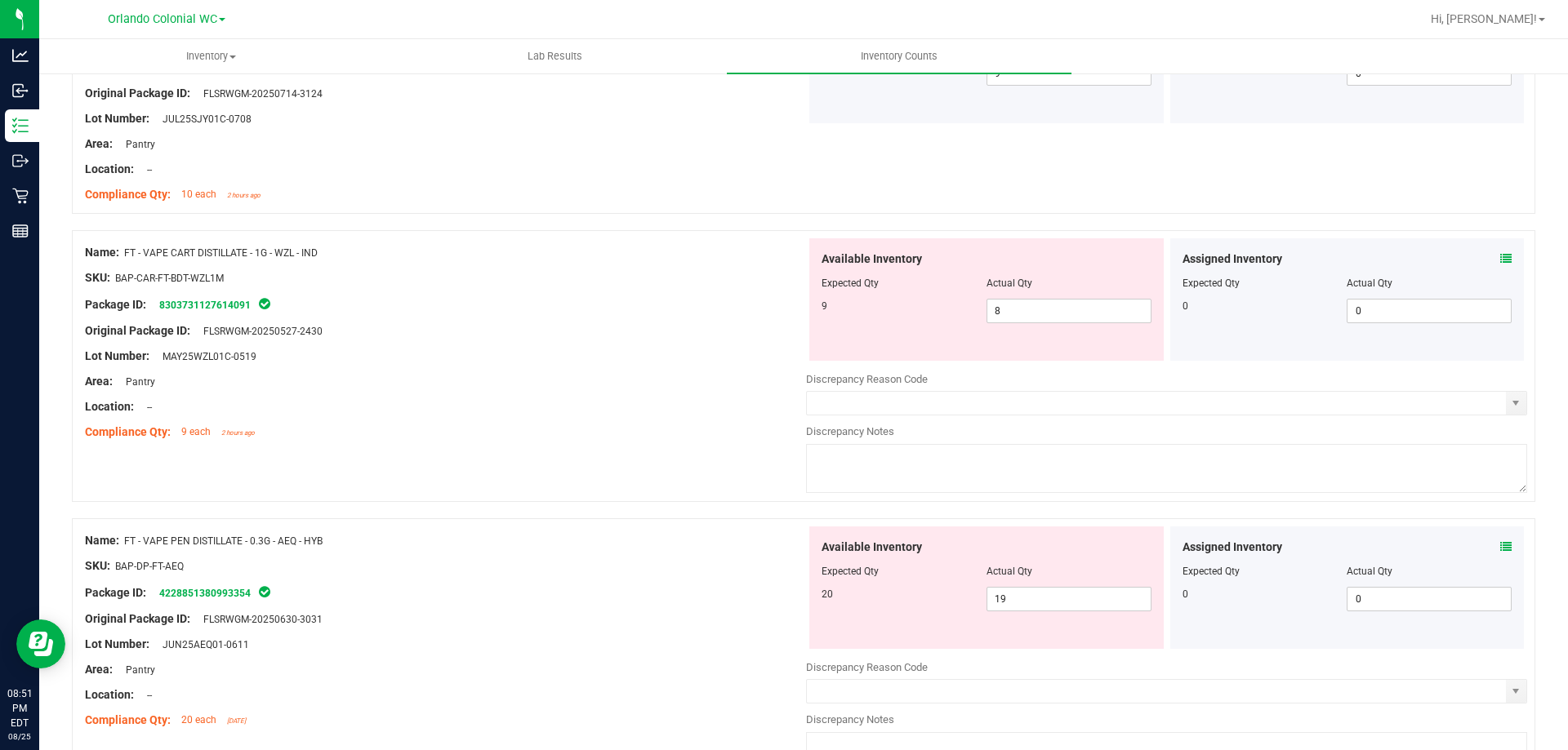
click at [1021, 286] on span "Actual Qty" at bounding box center [1010, 283] width 45 height 12
click at [1008, 312] on span "8 8" at bounding box center [1070, 311] width 165 height 24
type input "9"
click at [682, 388] on div "Area: Pantry" at bounding box center [446, 381] width 721 height 17
type input "9"
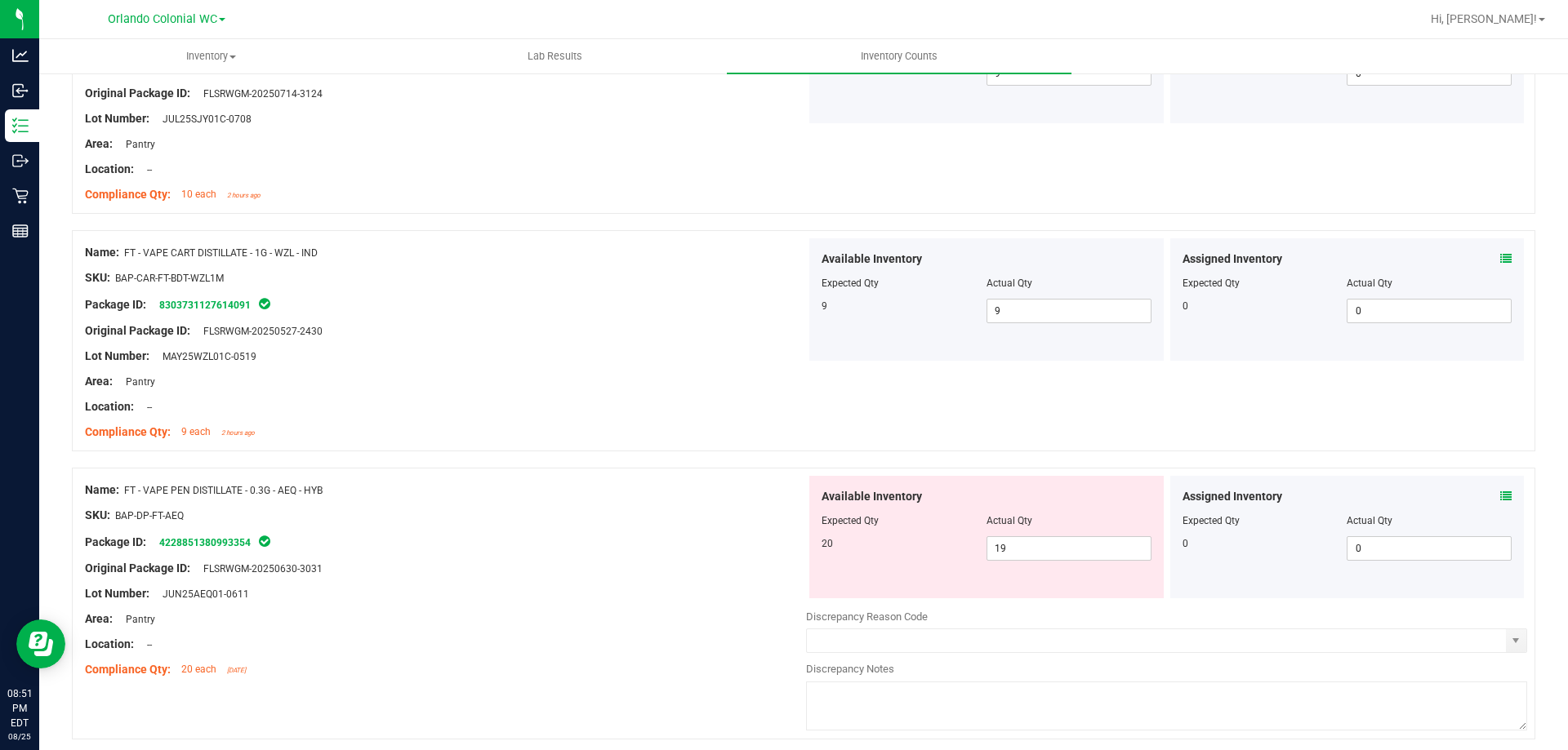
click at [1501, 501] on icon at bounding box center [1506, 496] width 12 height 12
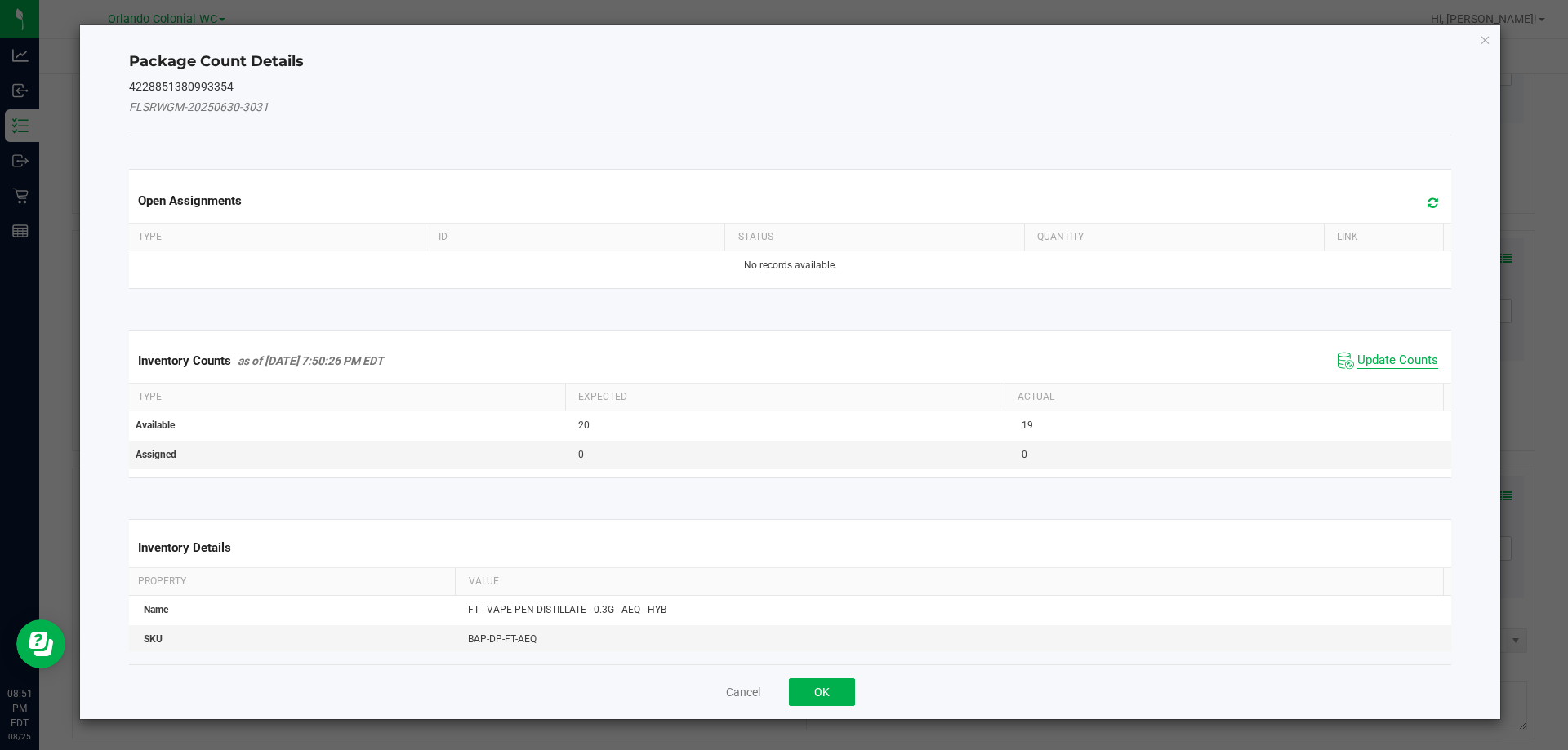
click at [1396, 355] on span "Update Counts" at bounding box center [1398, 361] width 81 height 16
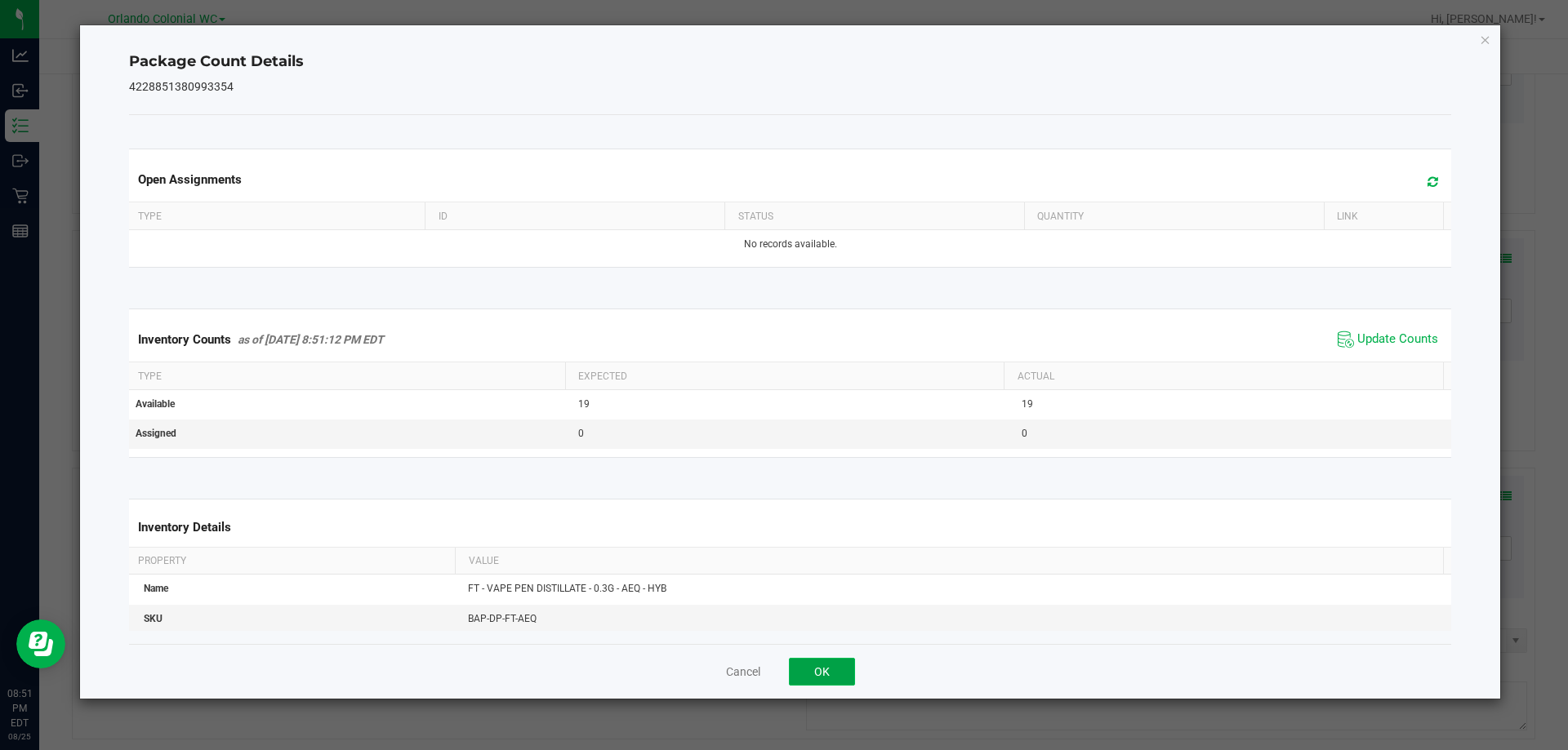
click at [827, 682] on button "OK" at bounding box center [822, 671] width 66 height 28
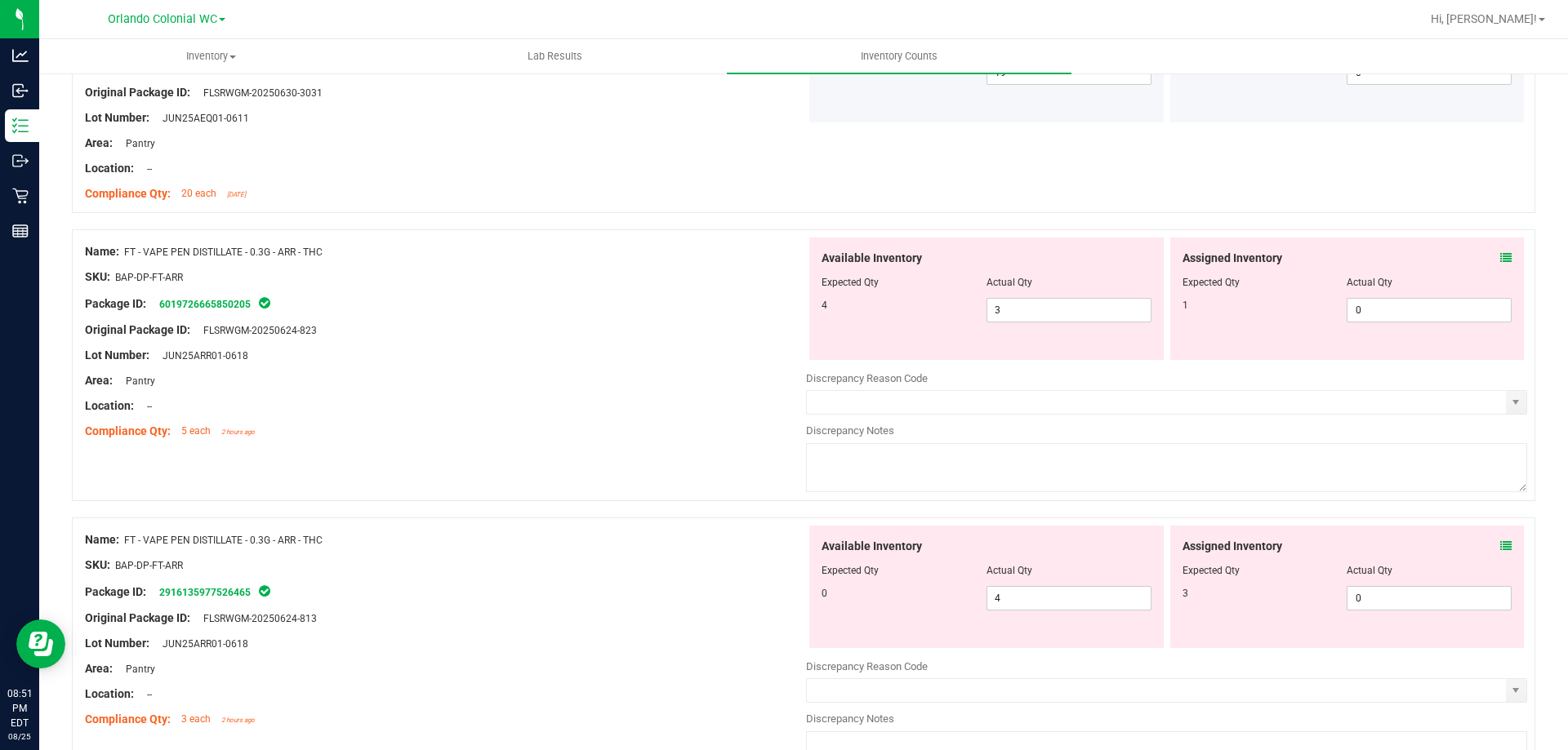
scroll to position [3954, 0]
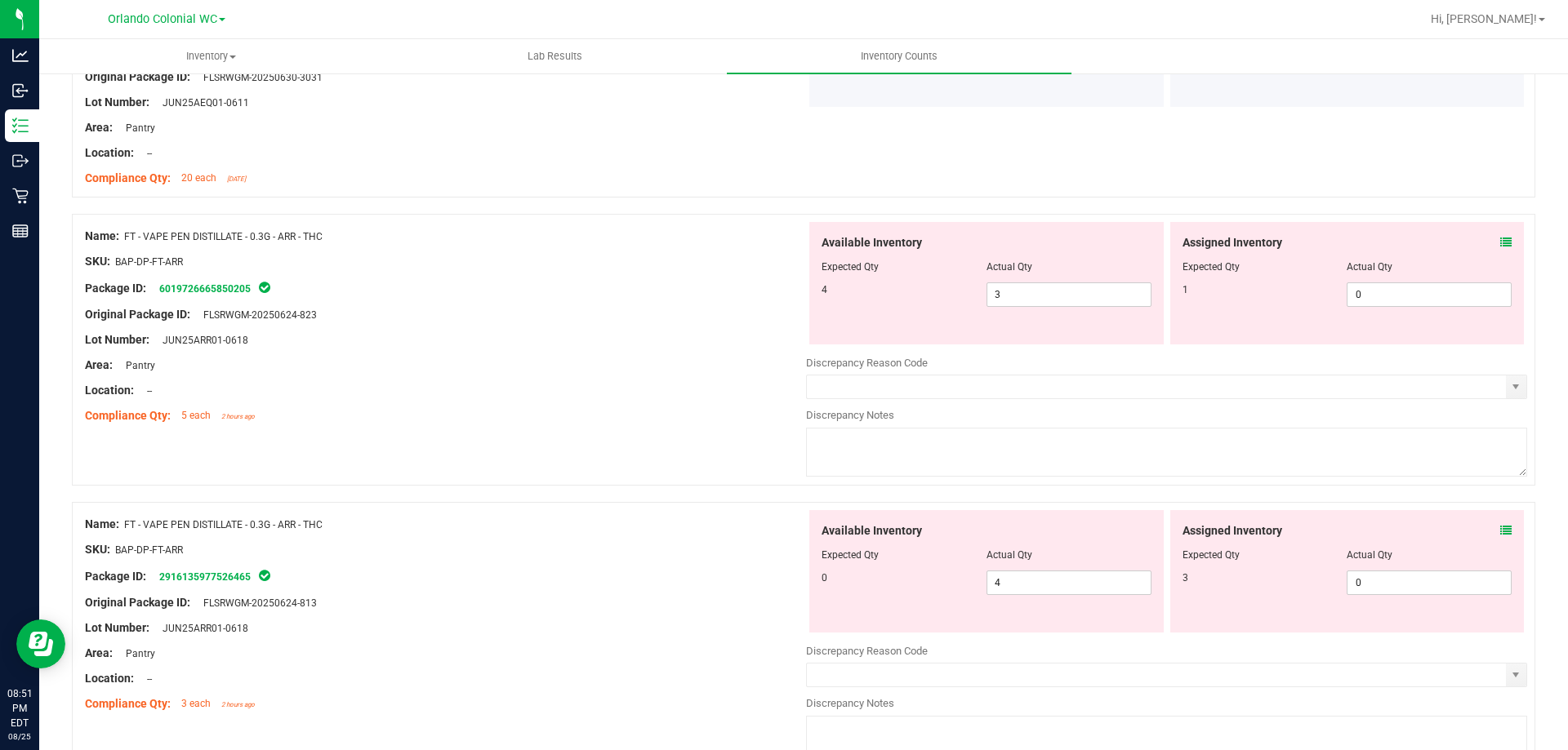
click at [1501, 243] on icon at bounding box center [1506, 242] width 12 height 12
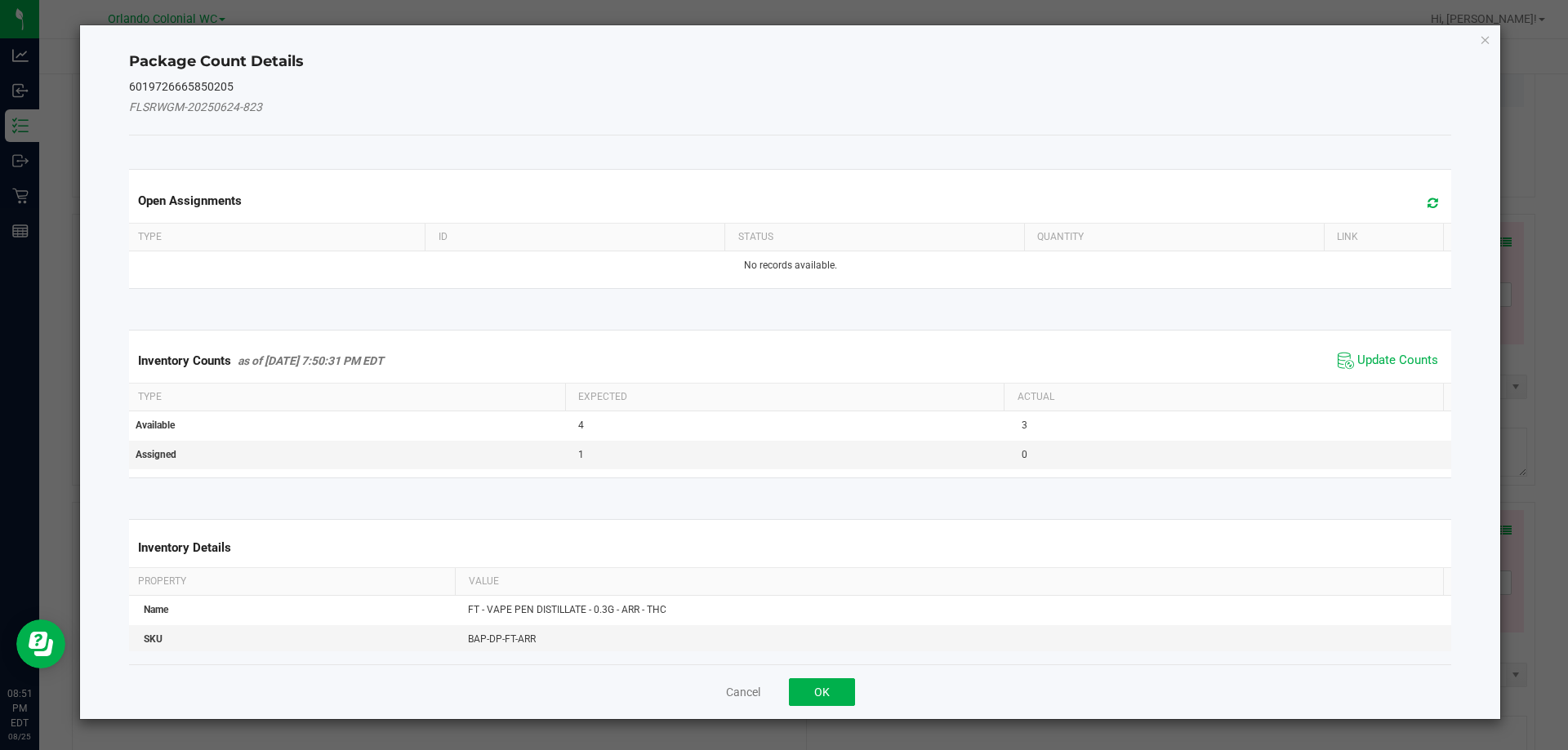
click at [1389, 389] on th "Actual" at bounding box center [1224, 398] width 440 height 28
click at [1386, 365] on span "Update Counts" at bounding box center [1398, 361] width 81 height 16
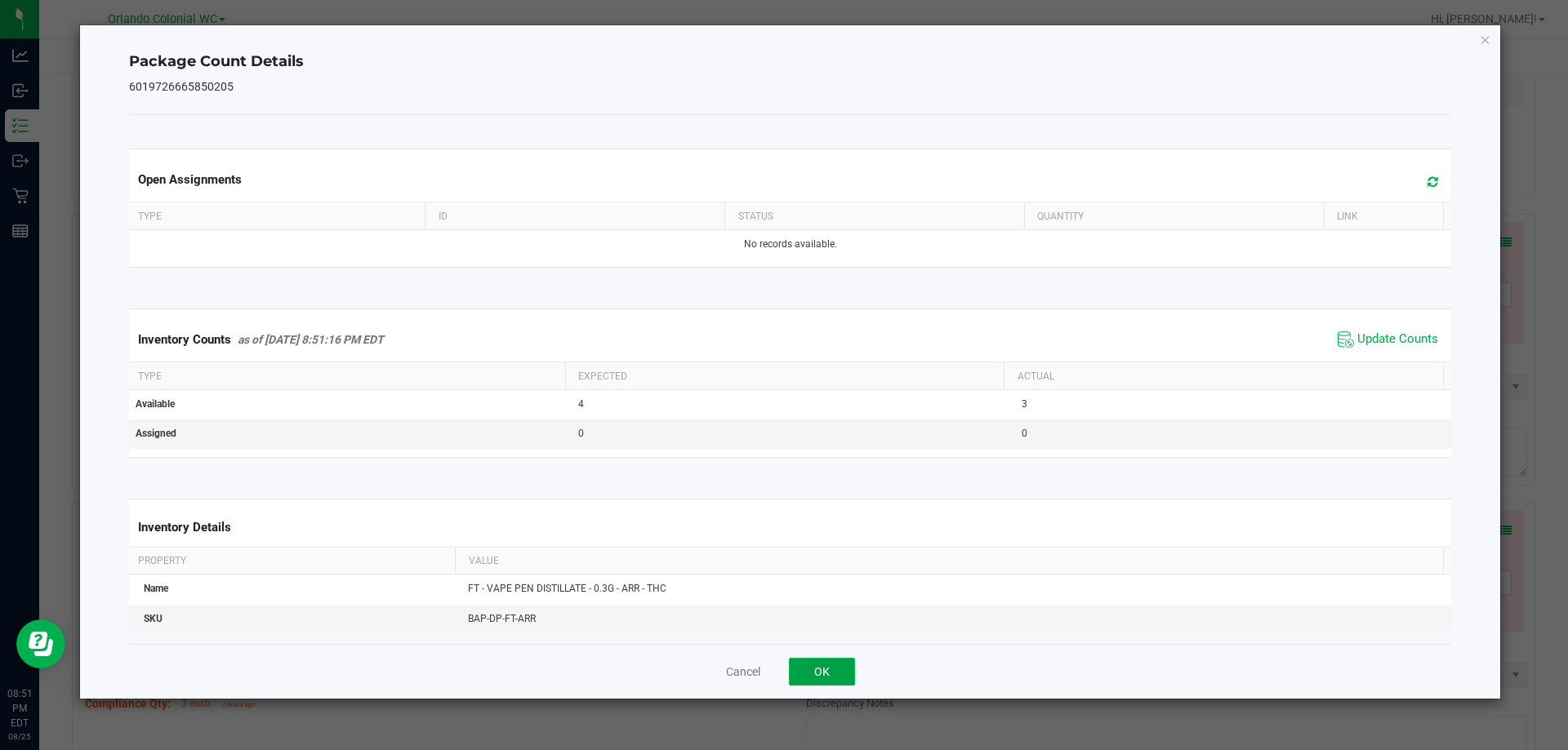
click at [828, 682] on button "OK" at bounding box center [822, 671] width 66 height 28
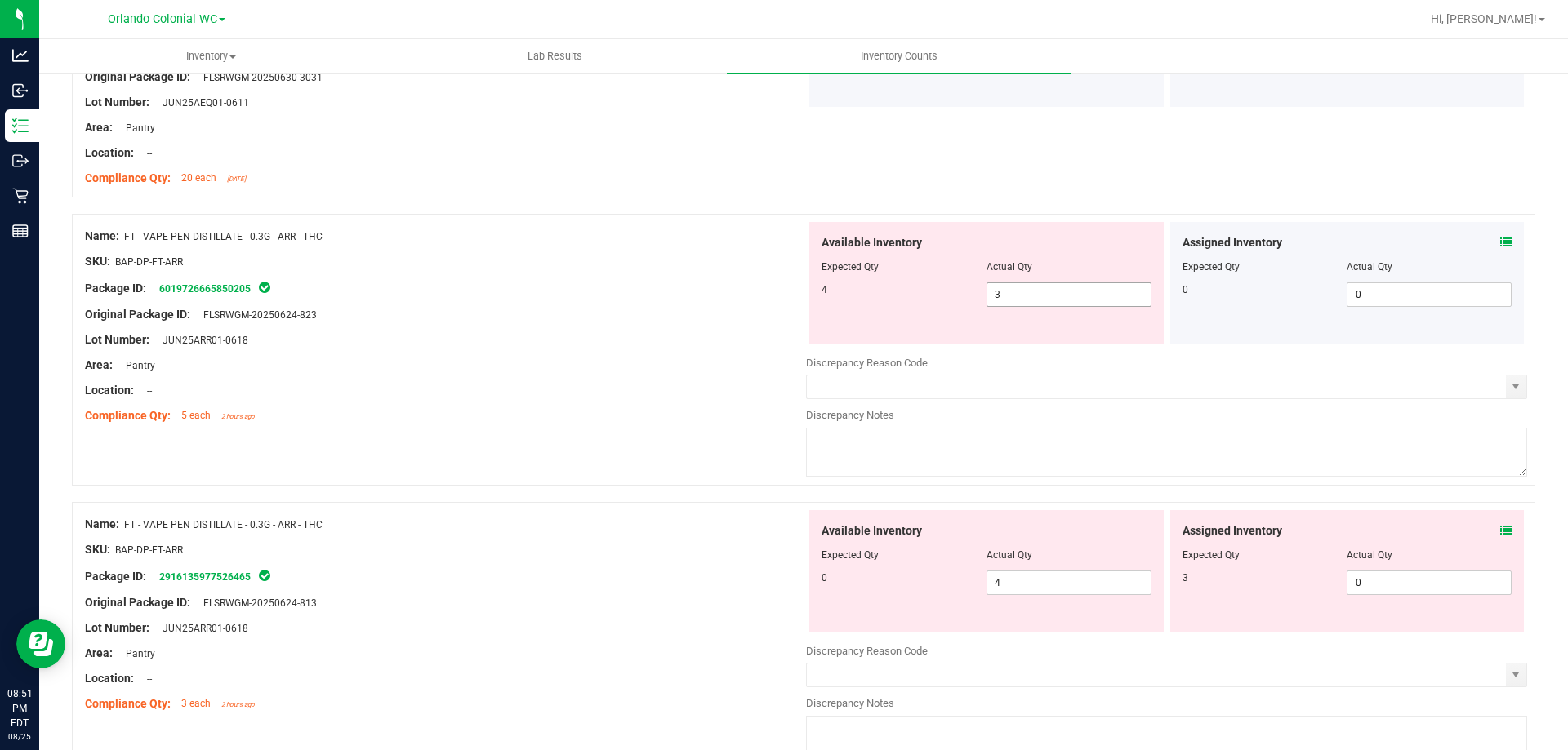
click at [1072, 285] on input "3" at bounding box center [1070, 294] width 163 height 23
type input "4"
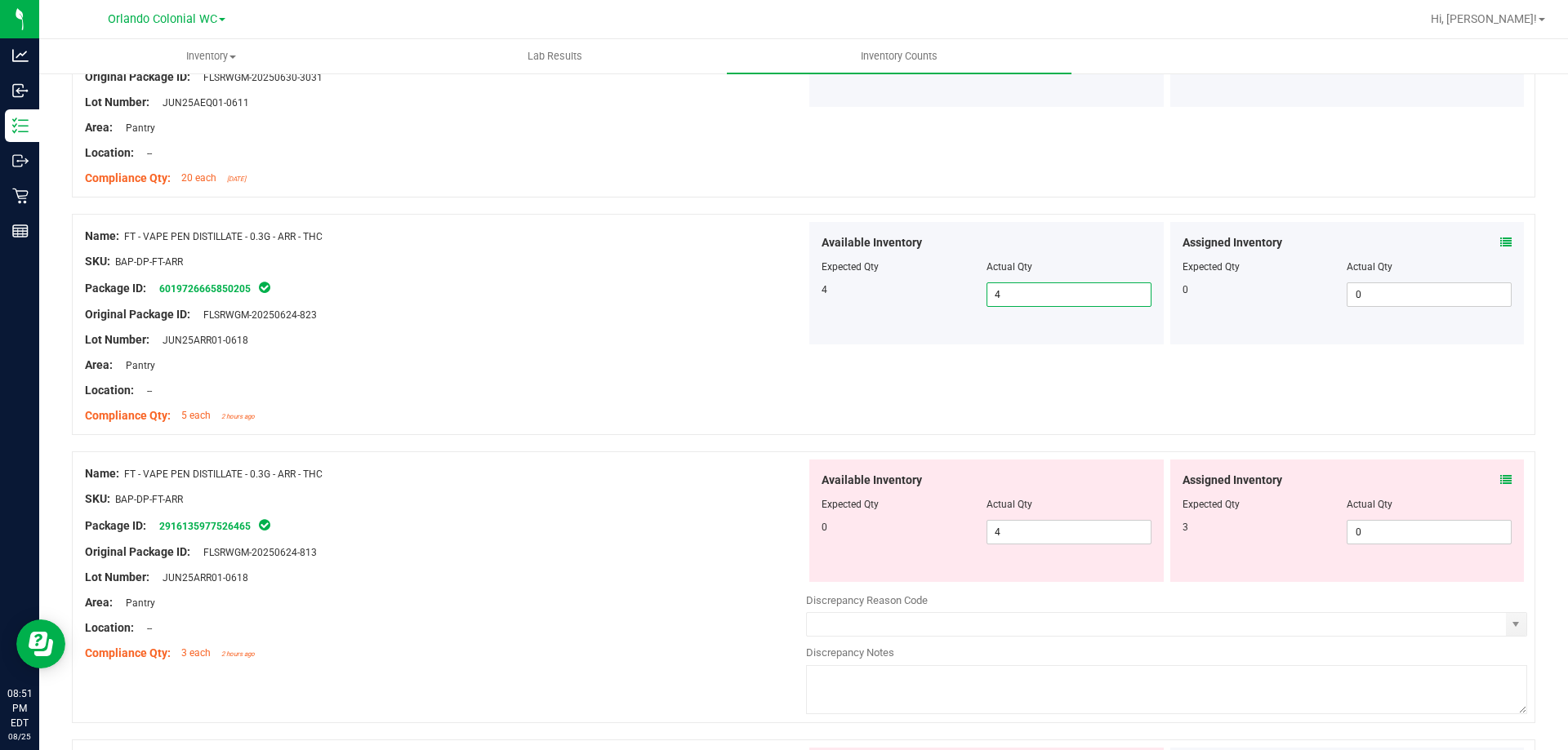
click at [1060, 389] on div "Name: FT - VAPE PEN DISTILLATE - 0.3G - ARR - THC SKU: BAP-DP-FT-ARR Package ID…" at bounding box center [803, 324] width 1464 height 221
click at [1501, 478] on icon at bounding box center [1506, 480] width 12 height 12
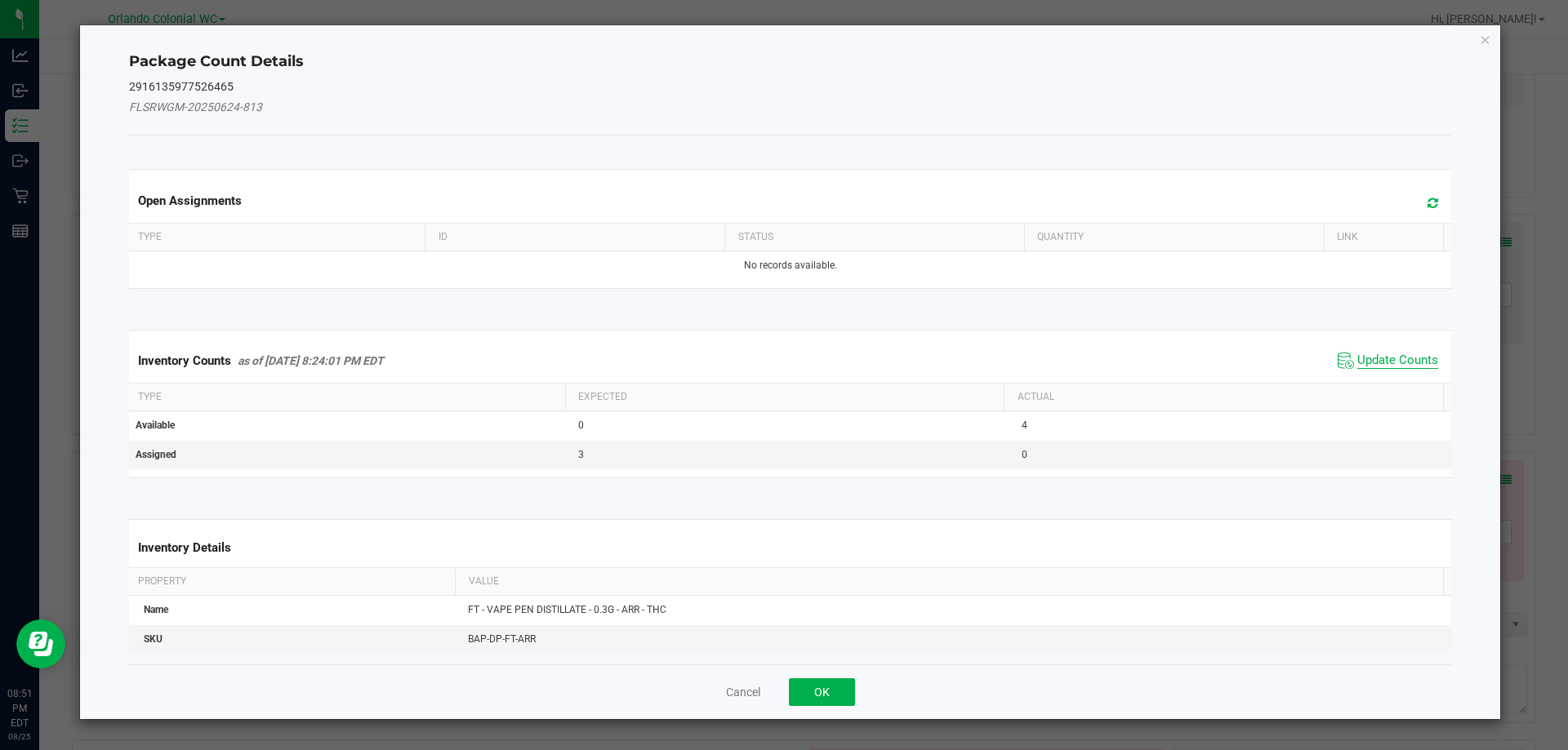
click at [1385, 360] on span "Update Counts" at bounding box center [1398, 361] width 81 height 16
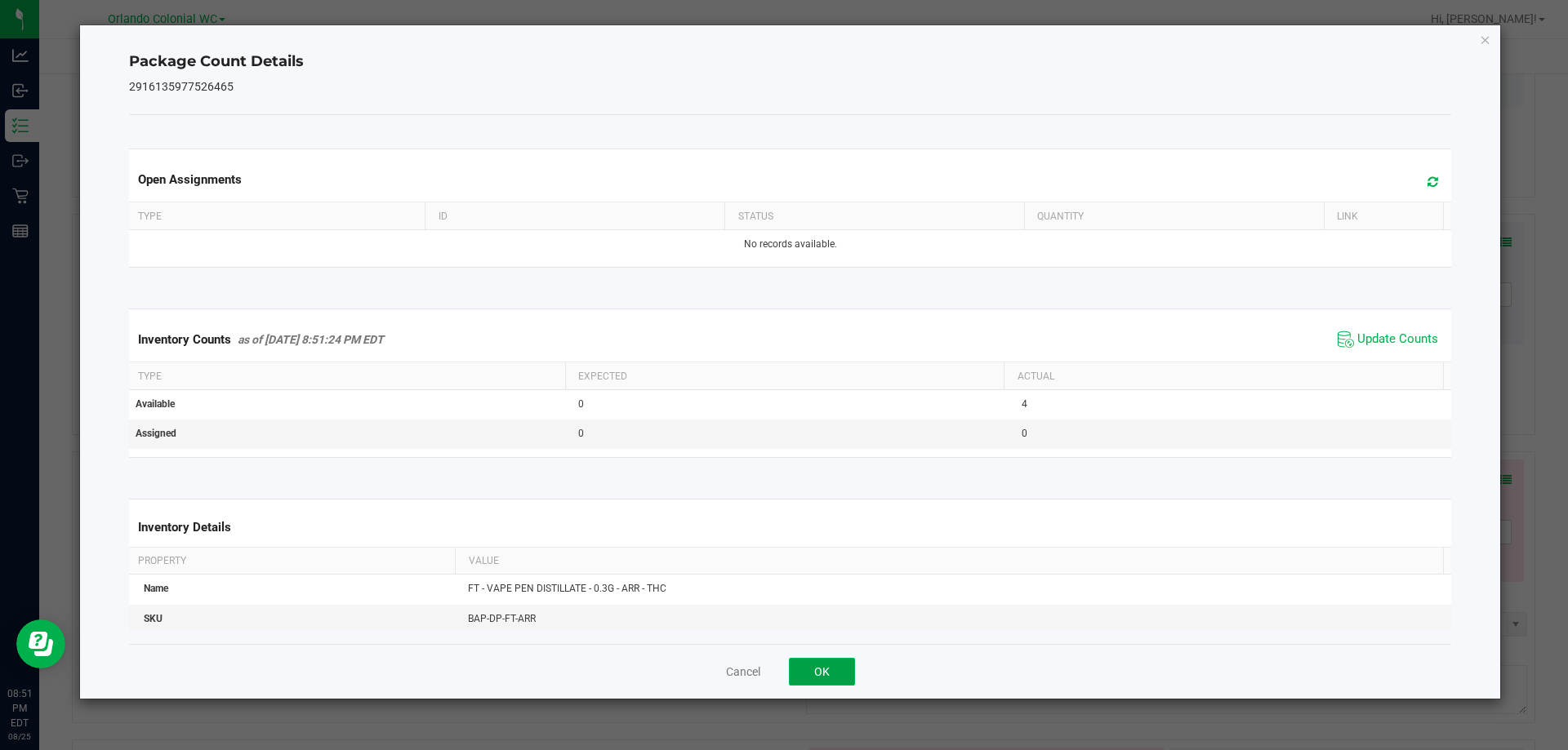
click at [840, 672] on button "OK" at bounding box center [822, 671] width 66 height 28
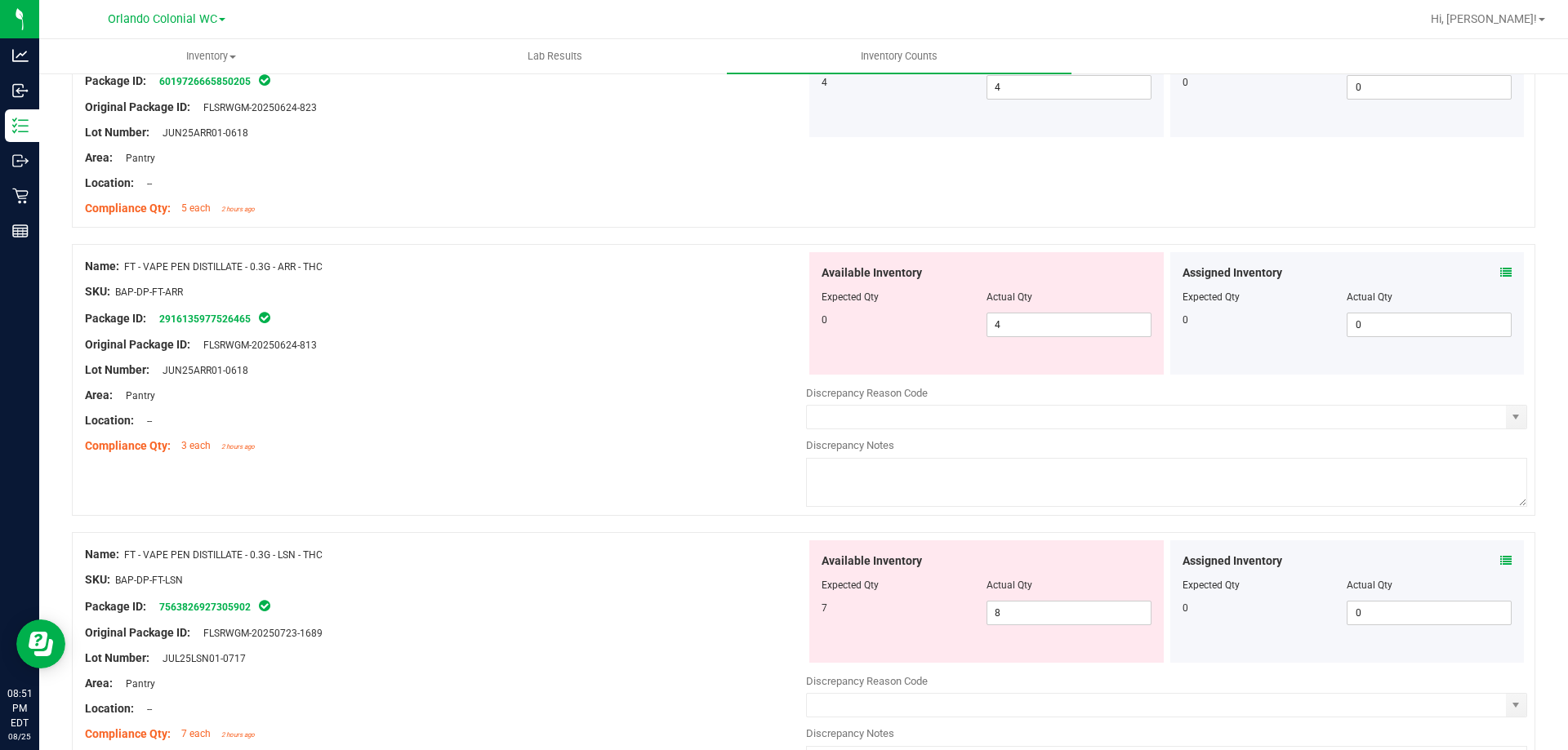
scroll to position [4266, 0]
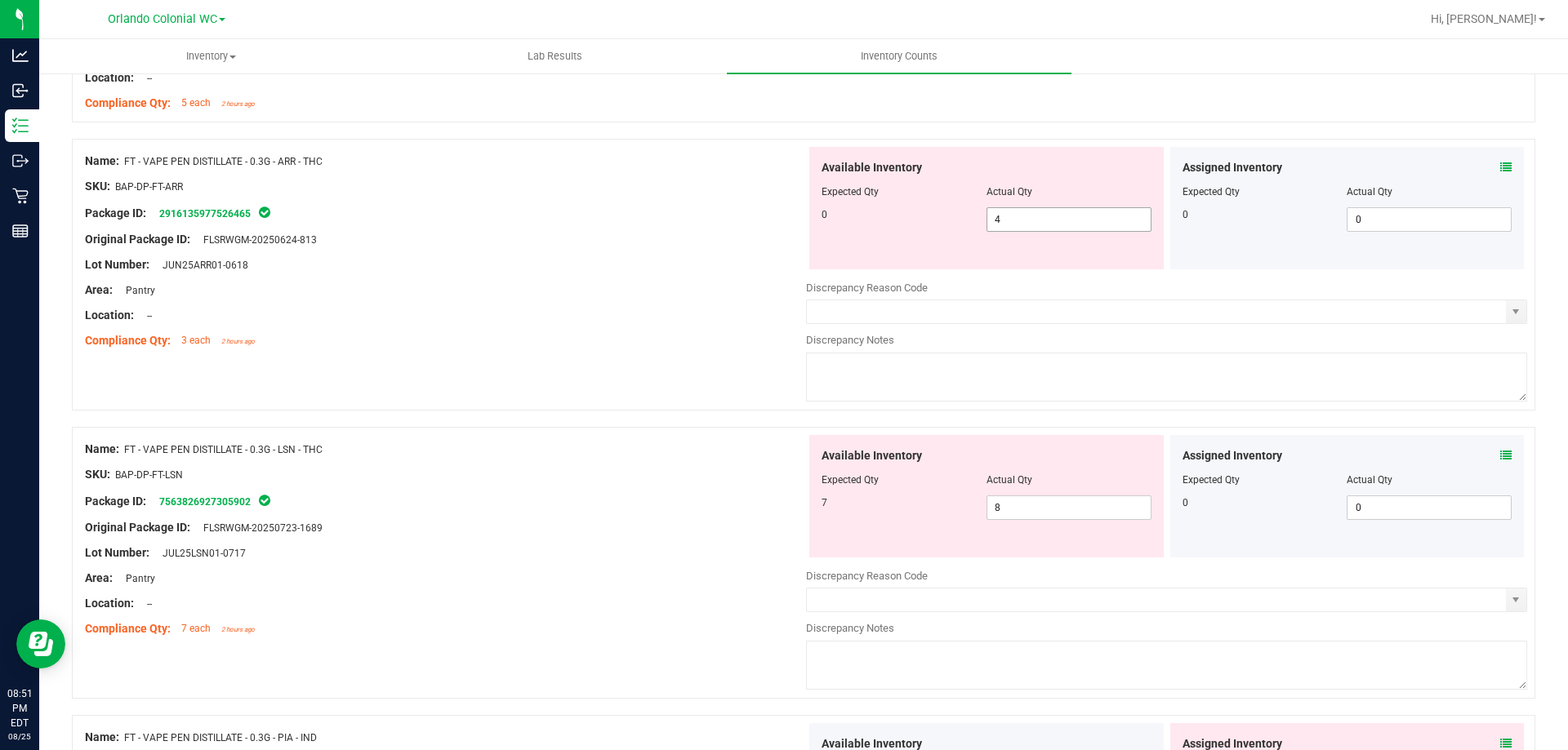
click at [1076, 208] on input "4" at bounding box center [1070, 219] width 163 height 23
type input "0"
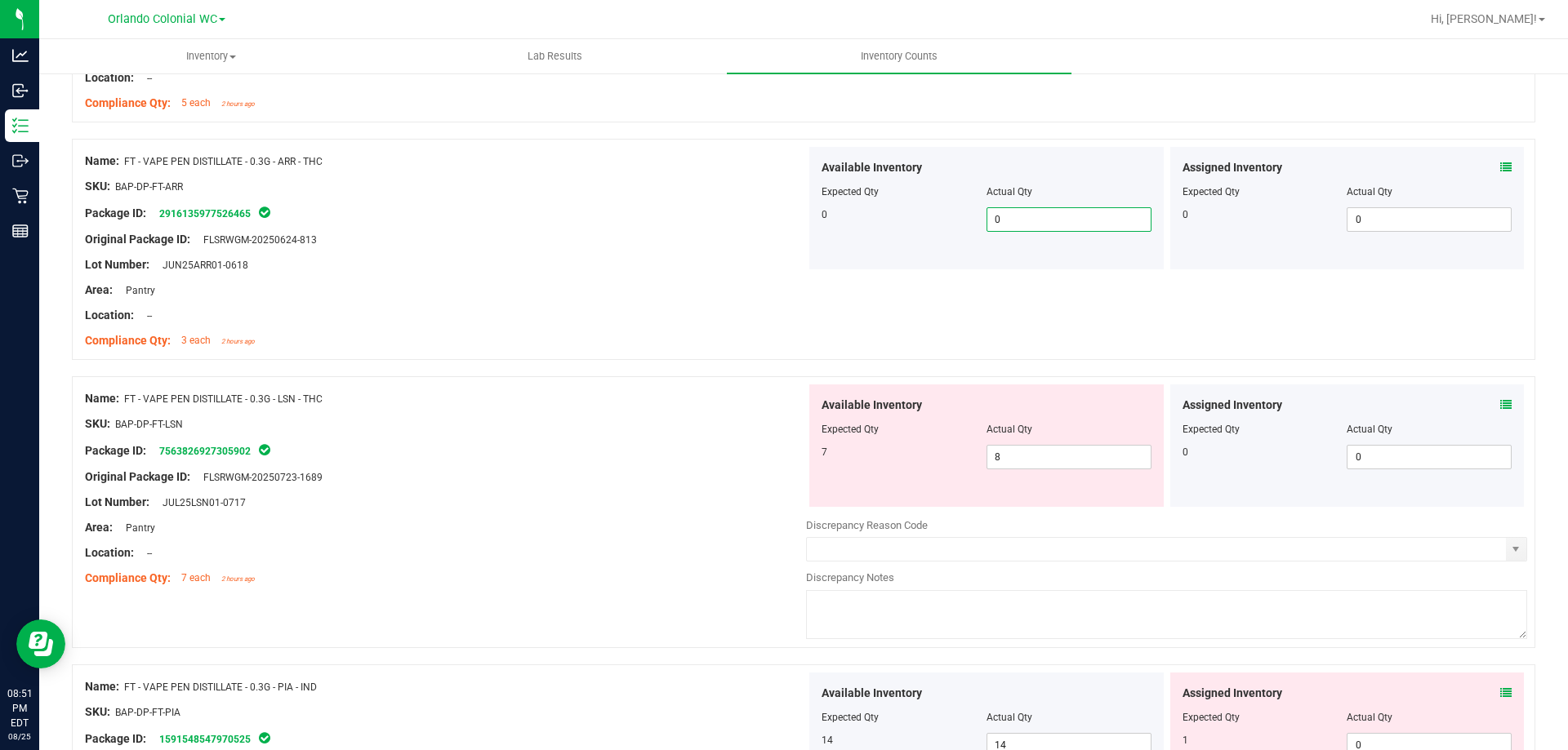
click at [1501, 404] on icon at bounding box center [1506, 405] width 12 height 12
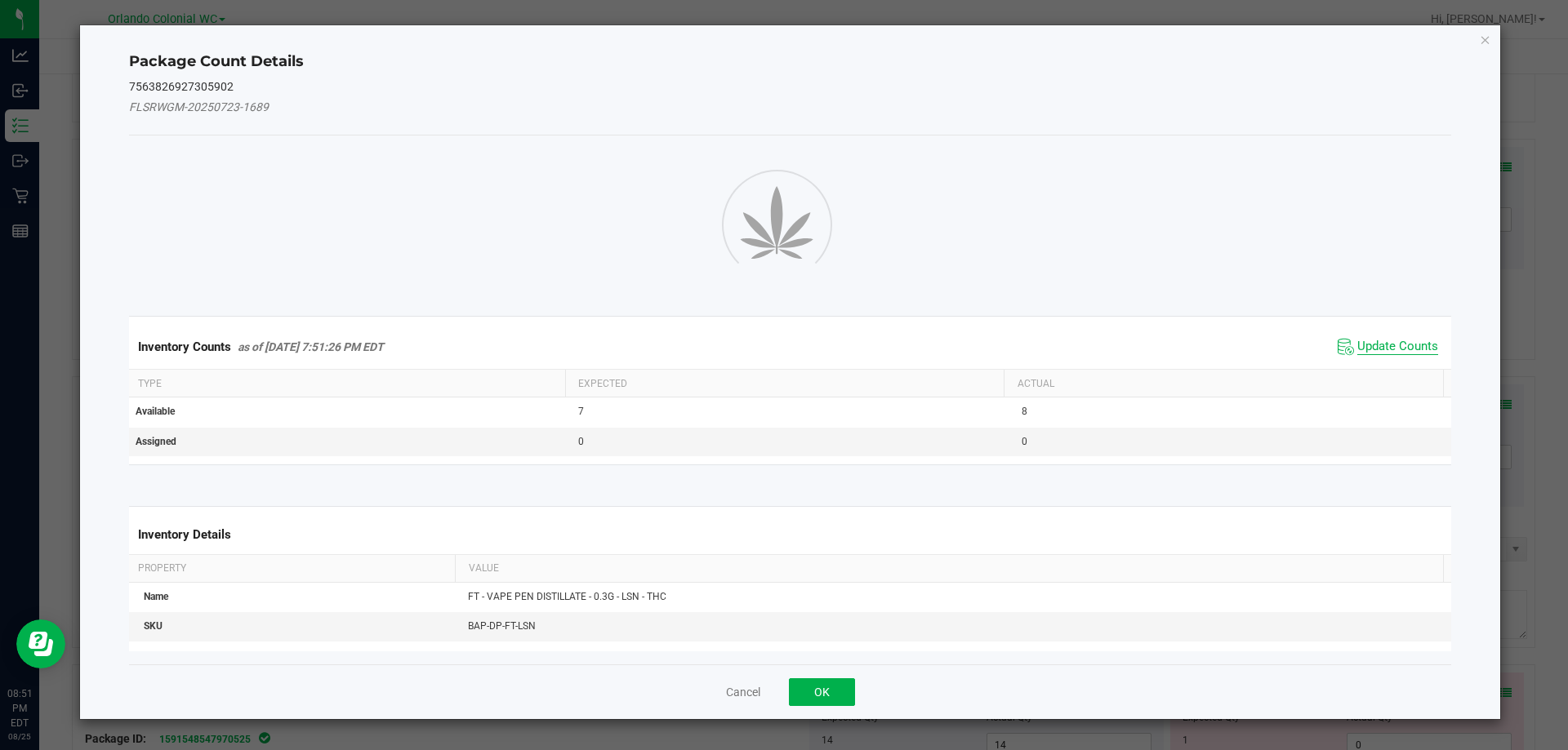
click at [1399, 353] on span "Update Counts" at bounding box center [1398, 347] width 81 height 16
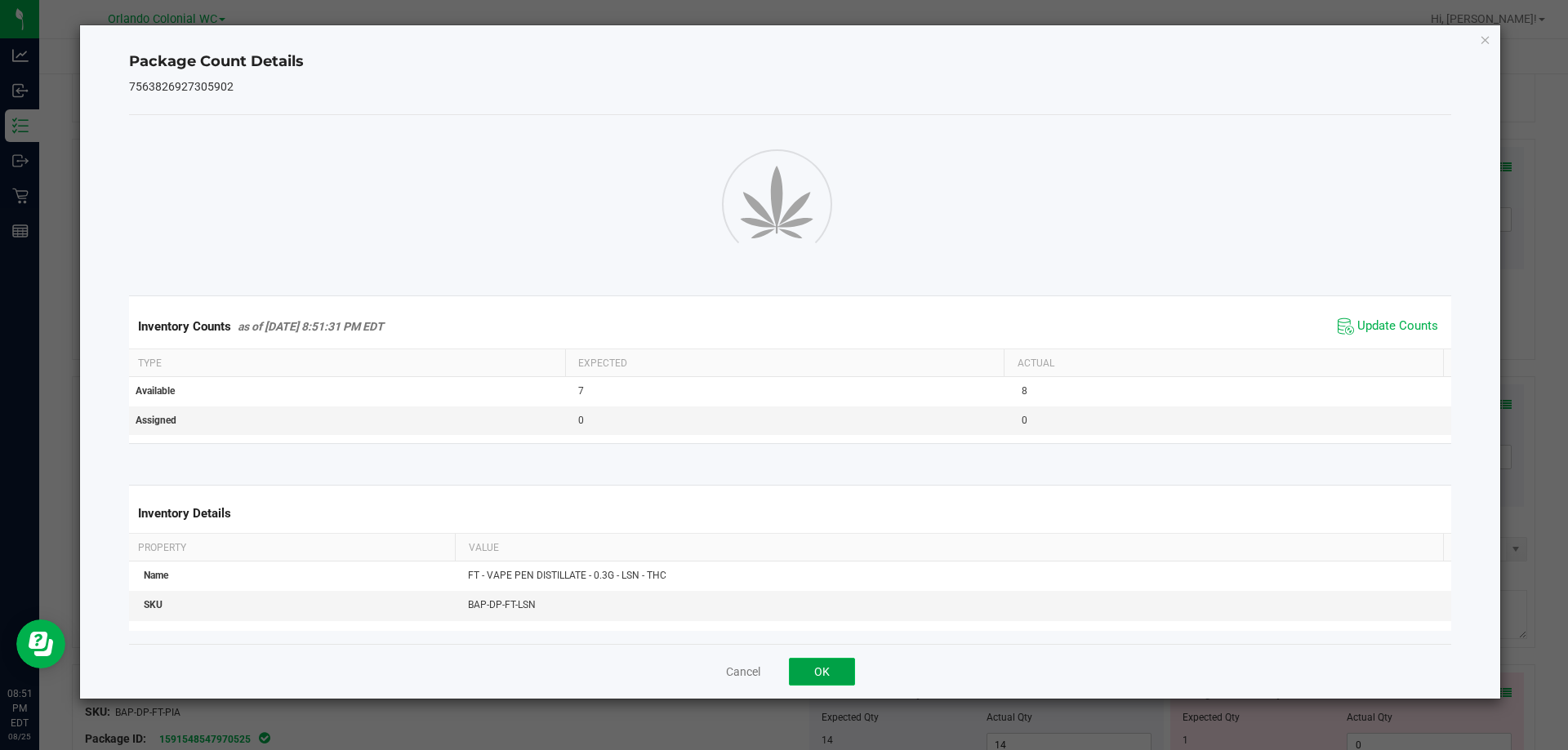
click at [819, 660] on button "OK" at bounding box center [822, 671] width 66 height 28
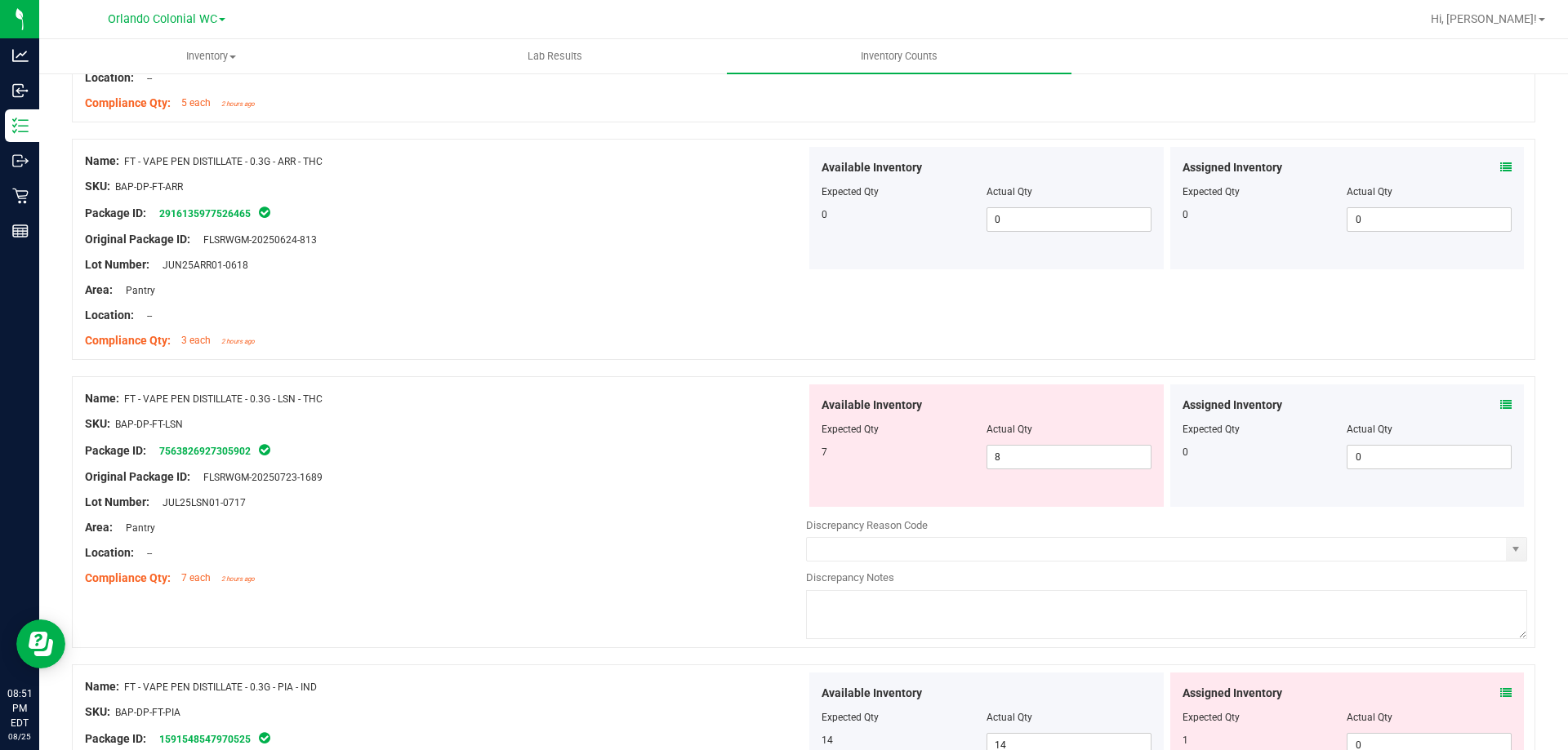
click at [1501, 404] on icon at bounding box center [1506, 405] width 12 height 12
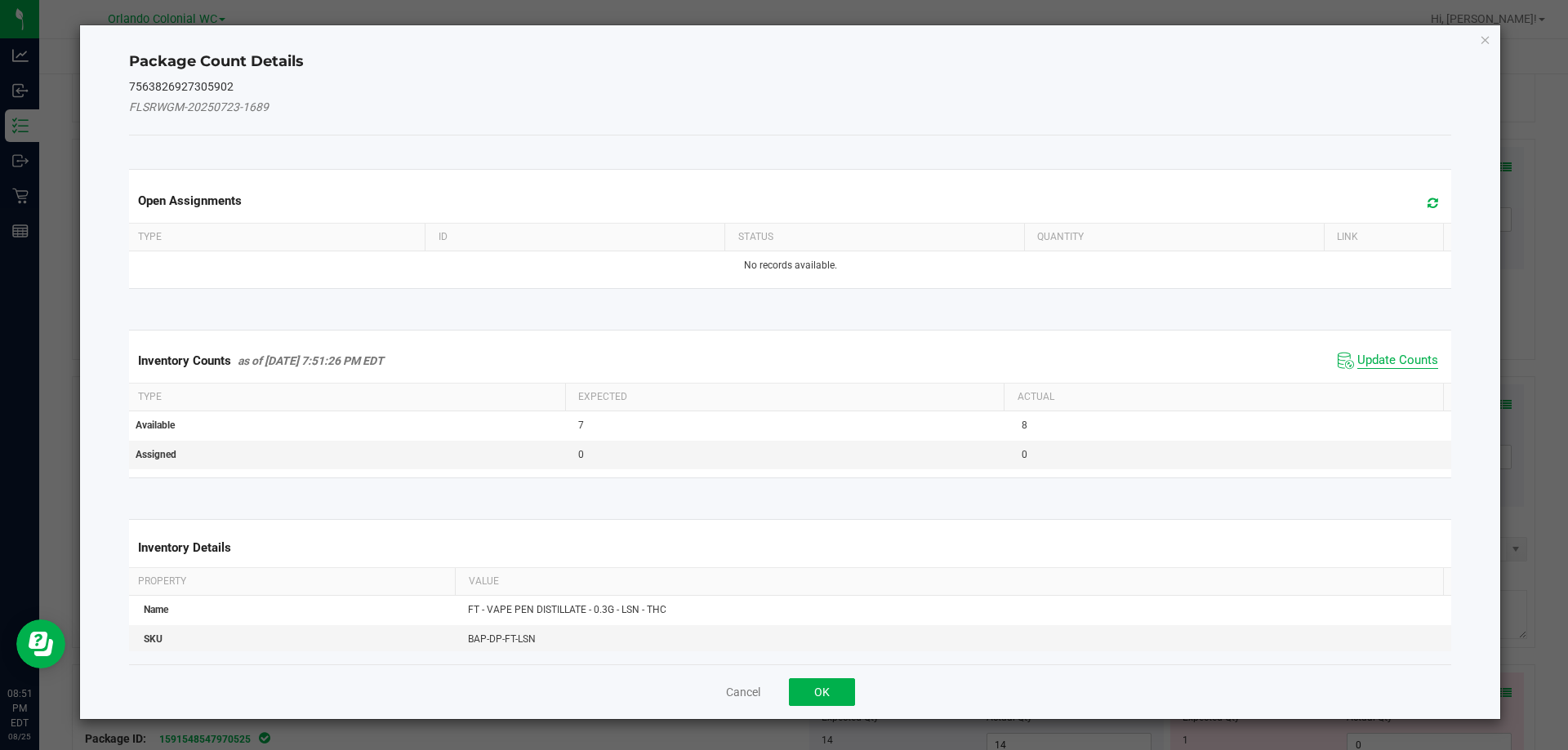
click at [1369, 357] on span "Update Counts" at bounding box center [1398, 361] width 81 height 16
click at [1396, 367] on span "Update Counts" at bounding box center [1398, 361] width 81 height 16
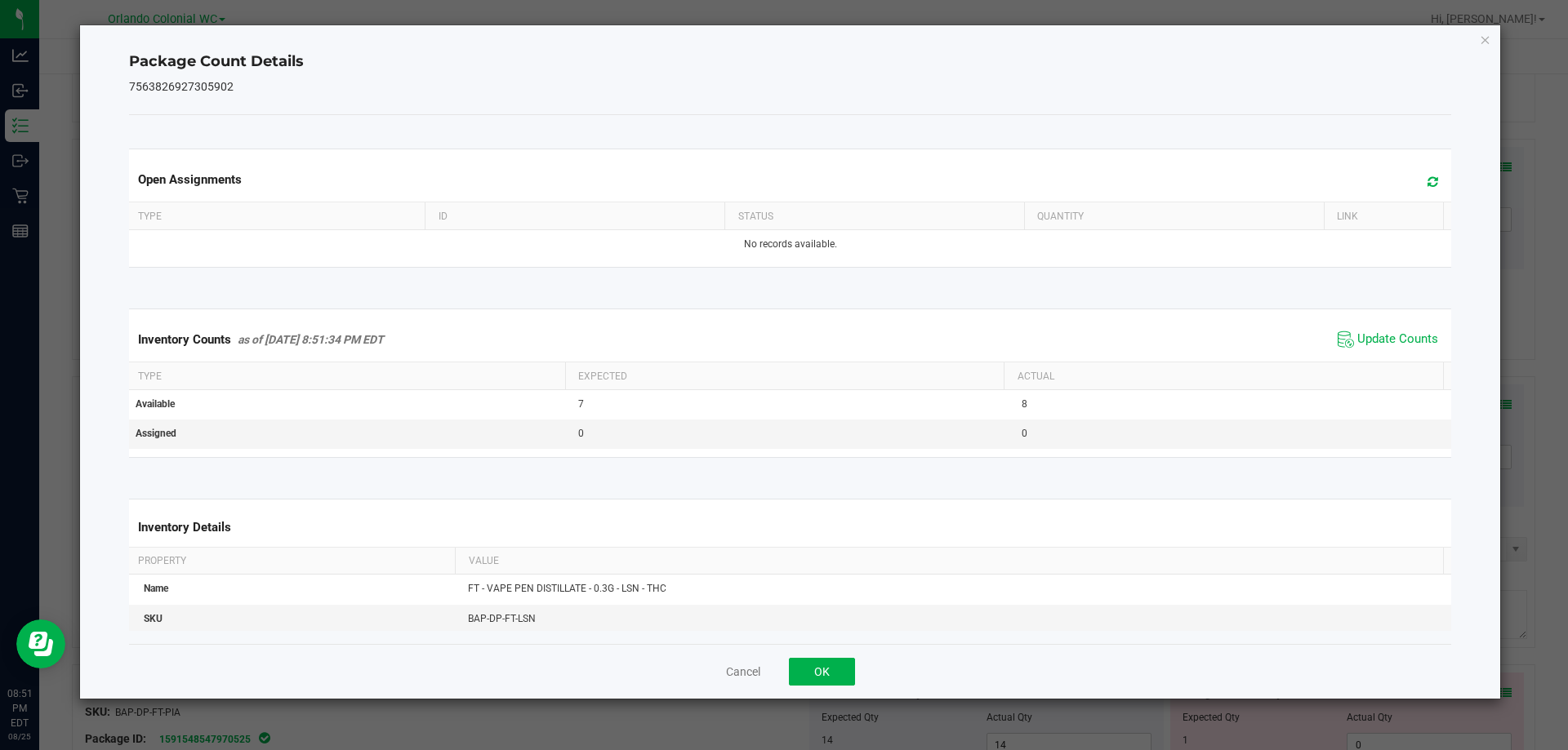
click at [1414, 362] on th "Actual" at bounding box center [1224, 376] width 440 height 28
click at [1408, 362] on th "Actual" at bounding box center [1224, 376] width 440 height 28
click at [1392, 347] on span "Update Counts" at bounding box center [1398, 340] width 81 height 16
click at [1388, 346] on span "Update Counts" at bounding box center [1398, 339] width 81 height 14
click at [830, 661] on button "OK" at bounding box center [822, 671] width 66 height 28
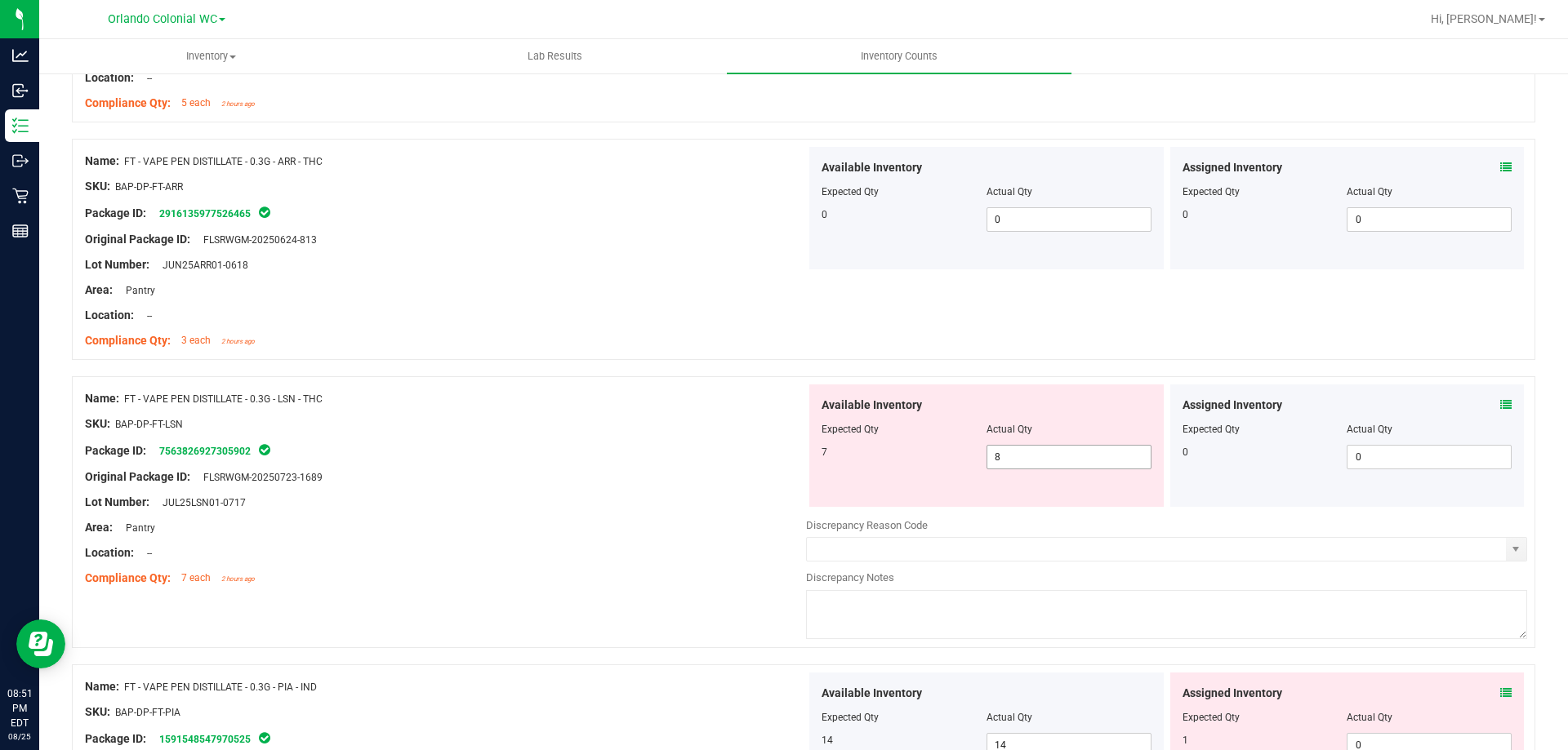
click at [1060, 456] on input "8" at bounding box center [1070, 457] width 163 height 23
type input "7"
click at [595, 511] on div at bounding box center [446, 514] width 721 height 8
type input "7"
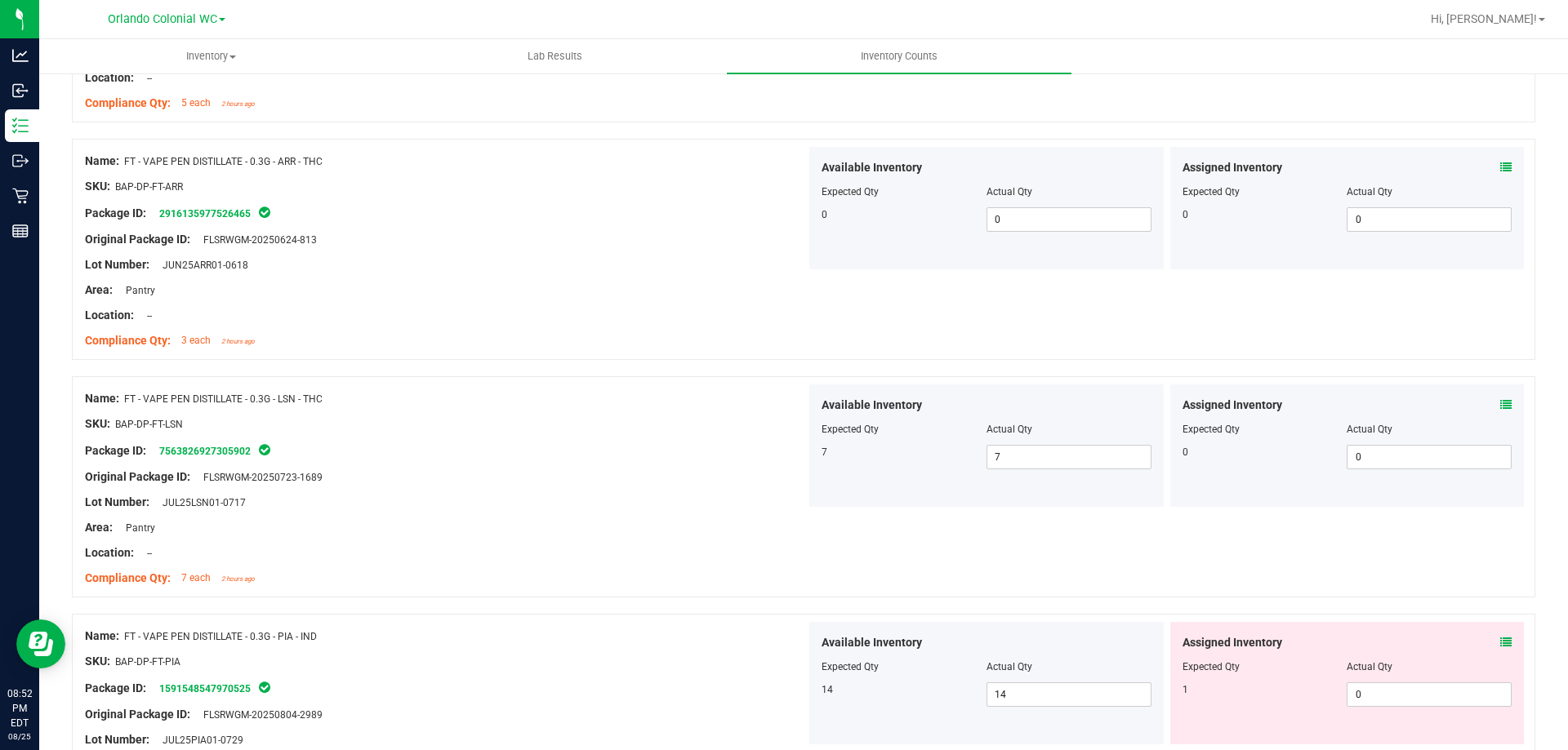
click at [1501, 637] on icon at bounding box center [1506, 642] width 12 height 12
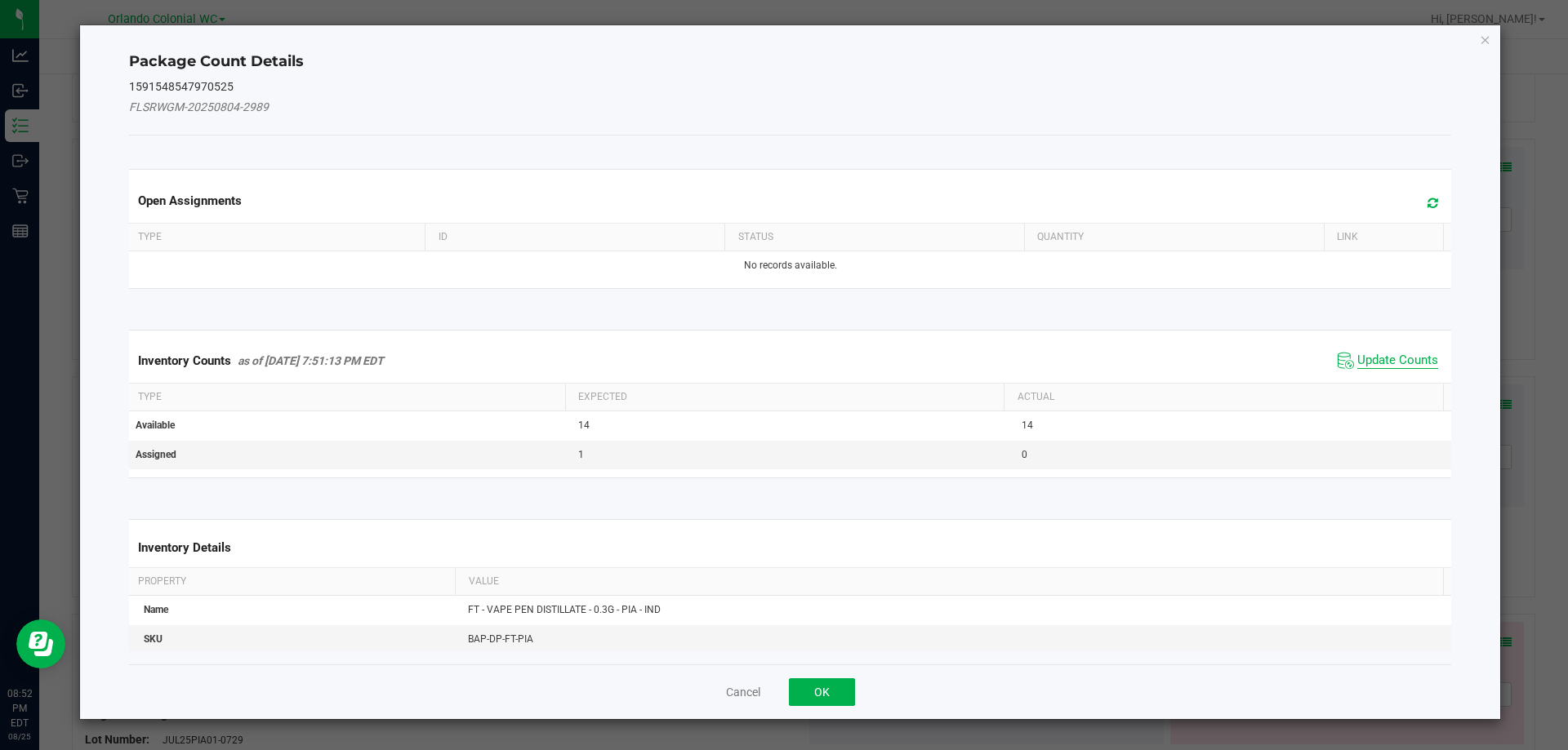
click at [1379, 367] on span "Update Counts" at bounding box center [1398, 361] width 81 height 16
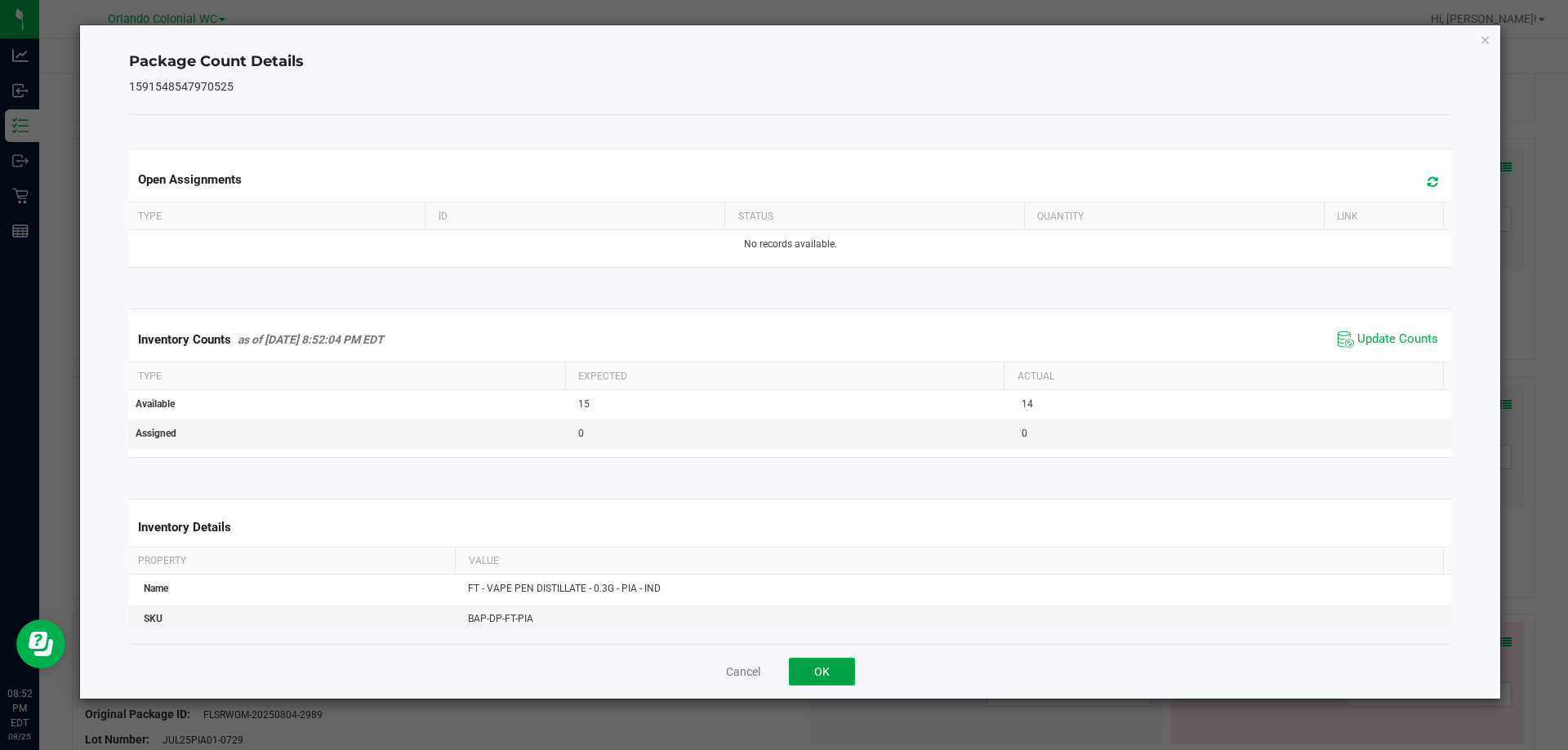
click at [835, 672] on button "OK" at bounding box center [822, 671] width 66 height 28
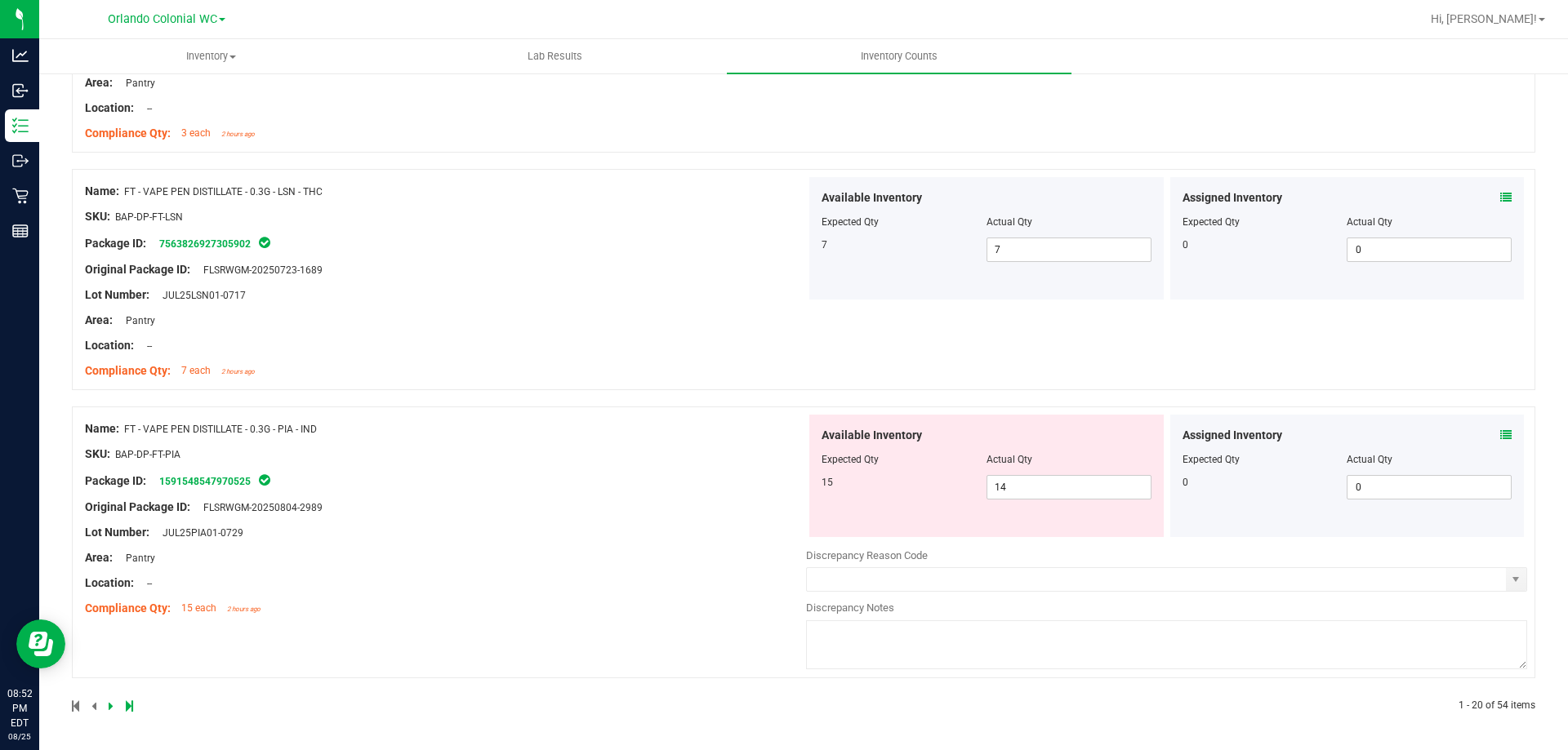
scroll to position [4473, 0]
click at [1501, 431] on icon at bounding box center [1506, 436] width 12 height 12
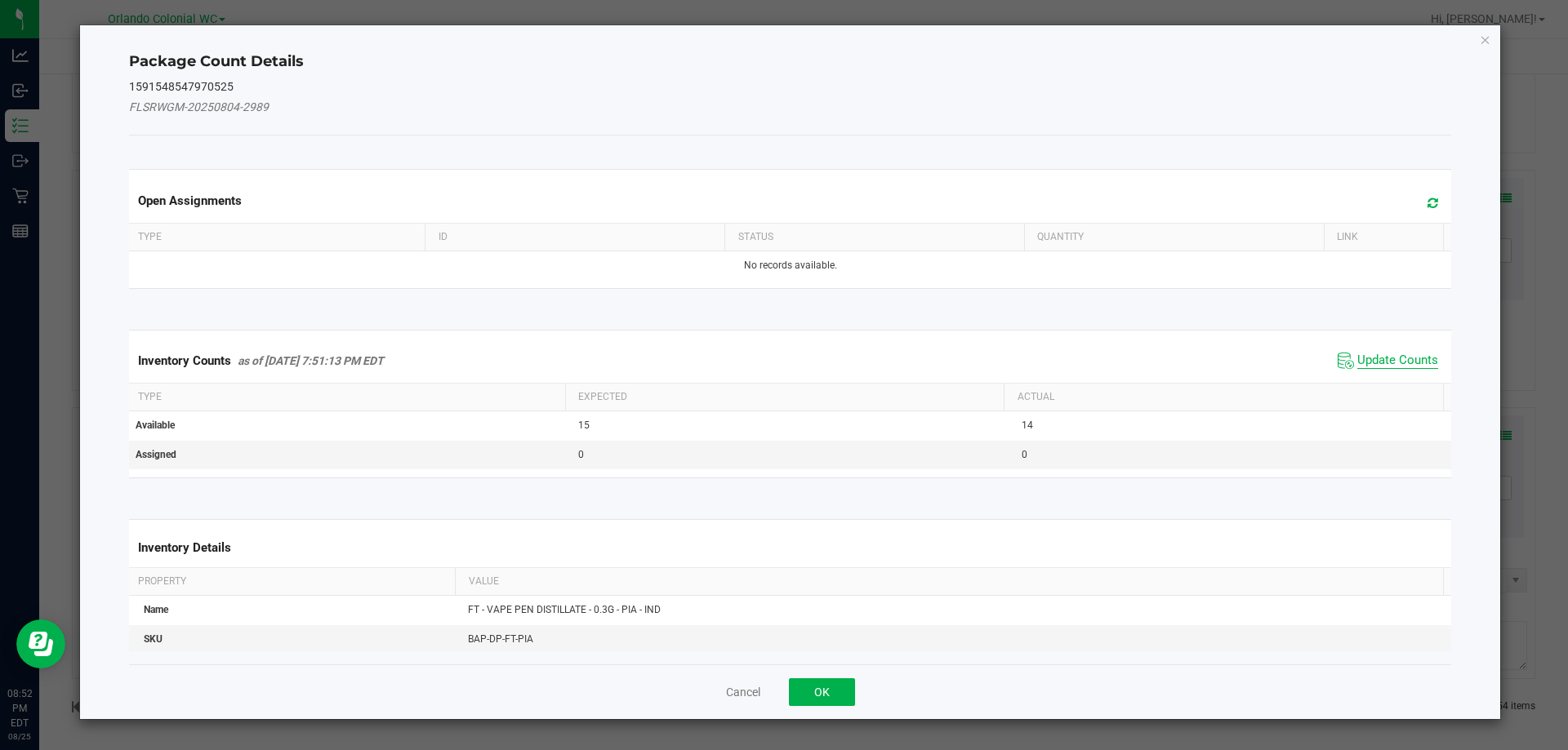
click at [1389, 360] on span "Update Counts" at bounding box center [1398, 361] width 81 height 16
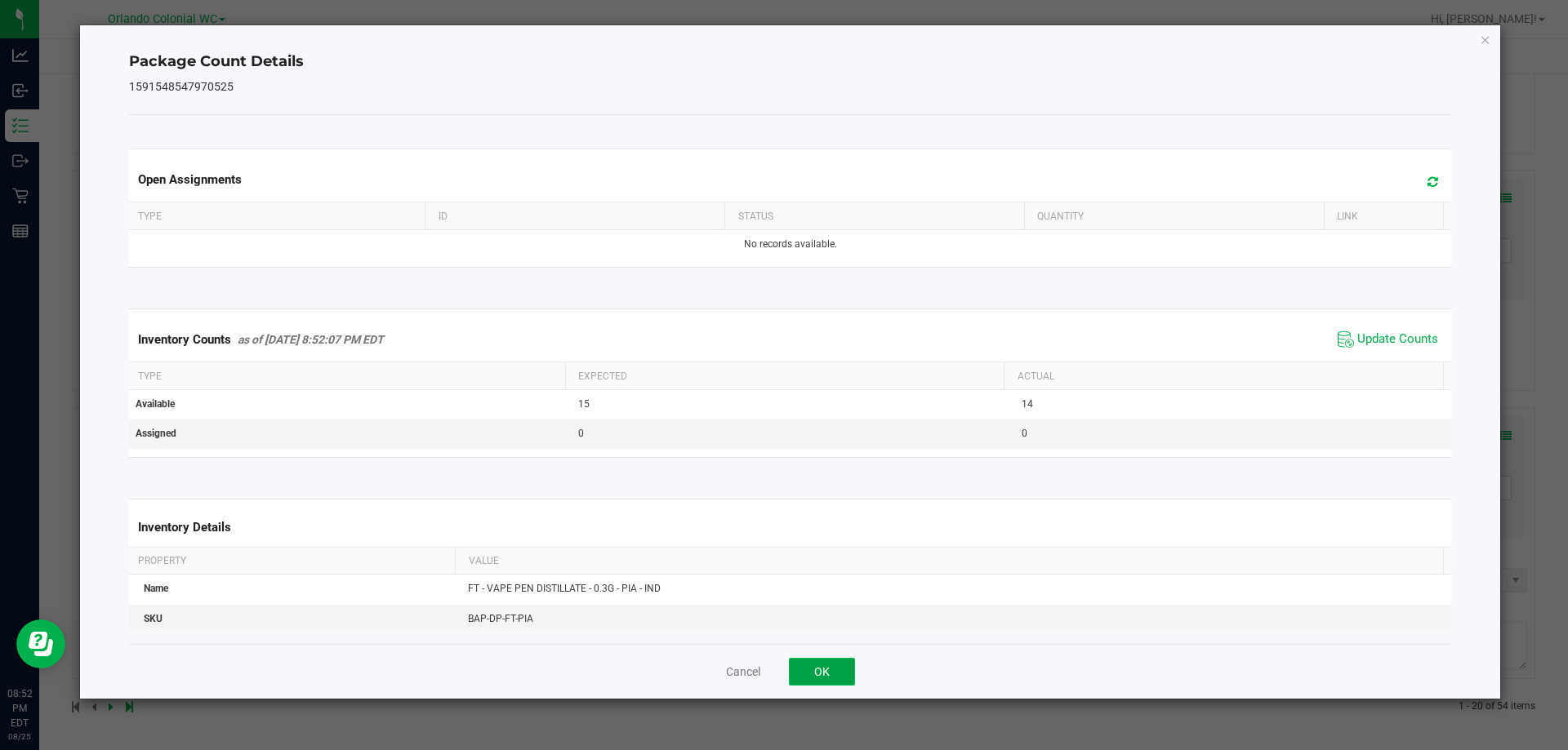
click at [826, 670] on button "OK" at bounding box center [822, 671] width 66 height 28
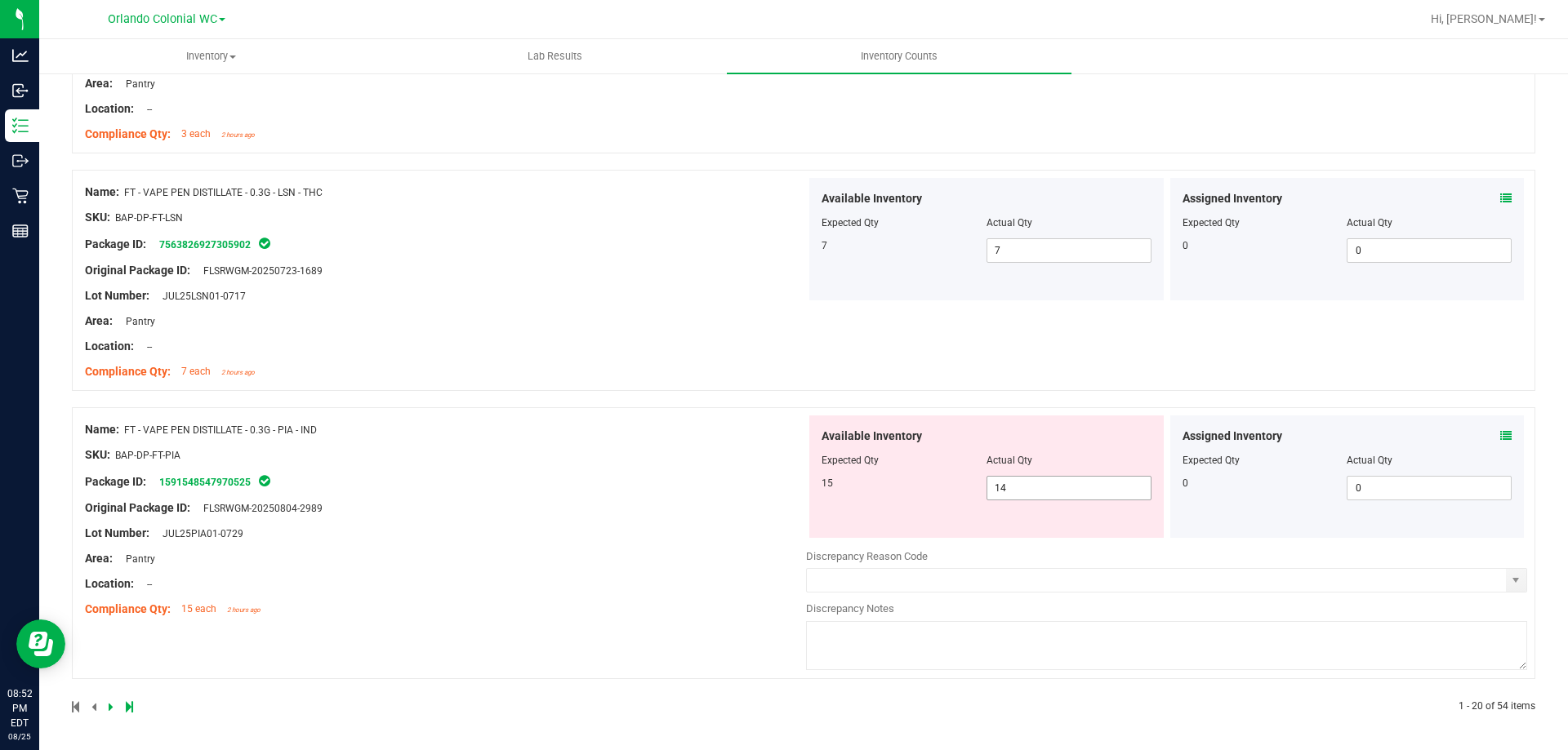
click at [1096, 487] on input "14" at bounding box center [1070, 487] width 163 height 23
type input "15"
click at [658, 516] on div "Name: FT - VAPE PEN DISTILLATE - 0.3G - PIA - IND SKU: BAP-DP-FT-PIA Package ID…" at bounding box center [446, 520] width 721 height 208
type input "15"
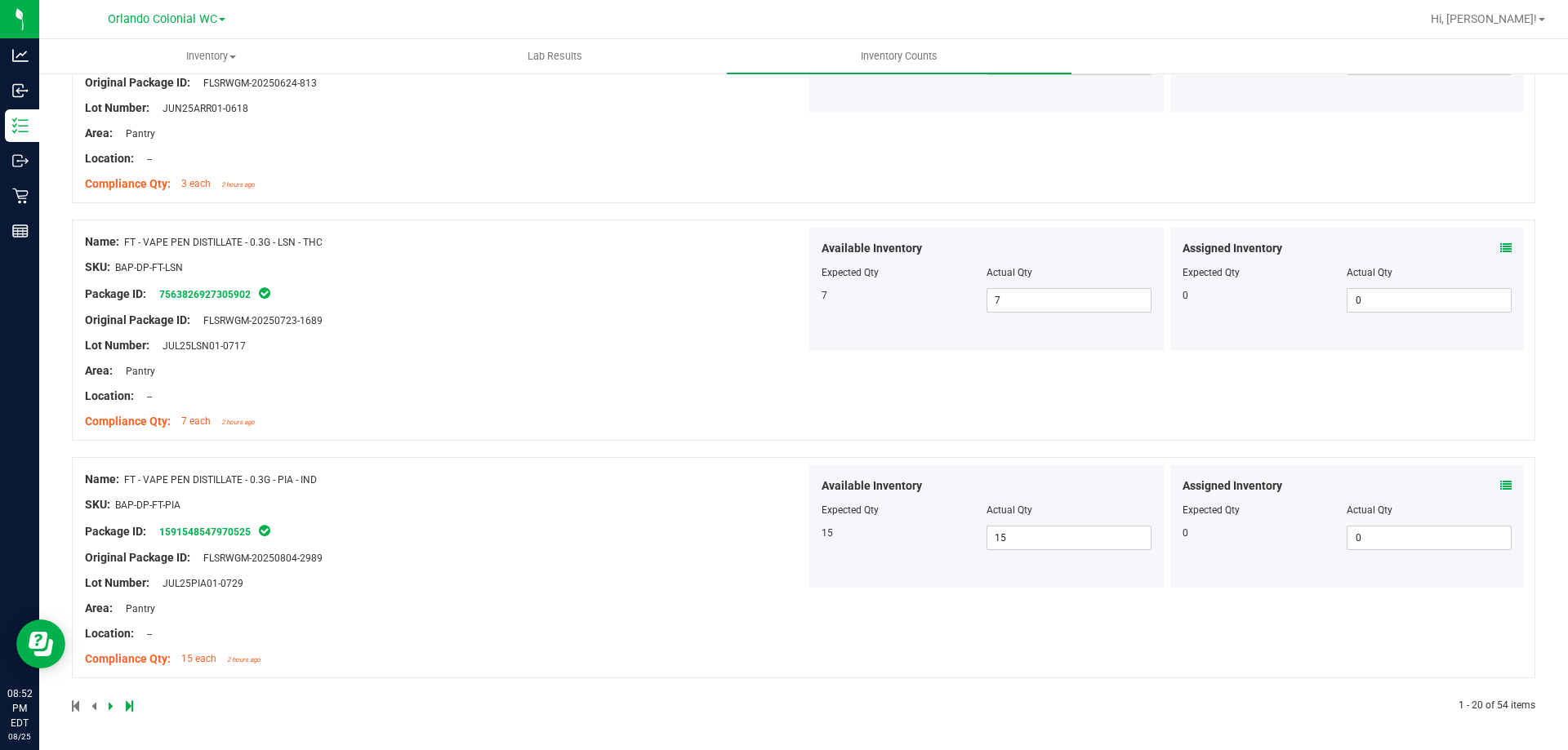
click at [111, 707] on icon at bounding box center [111, 706] width 5 height 10
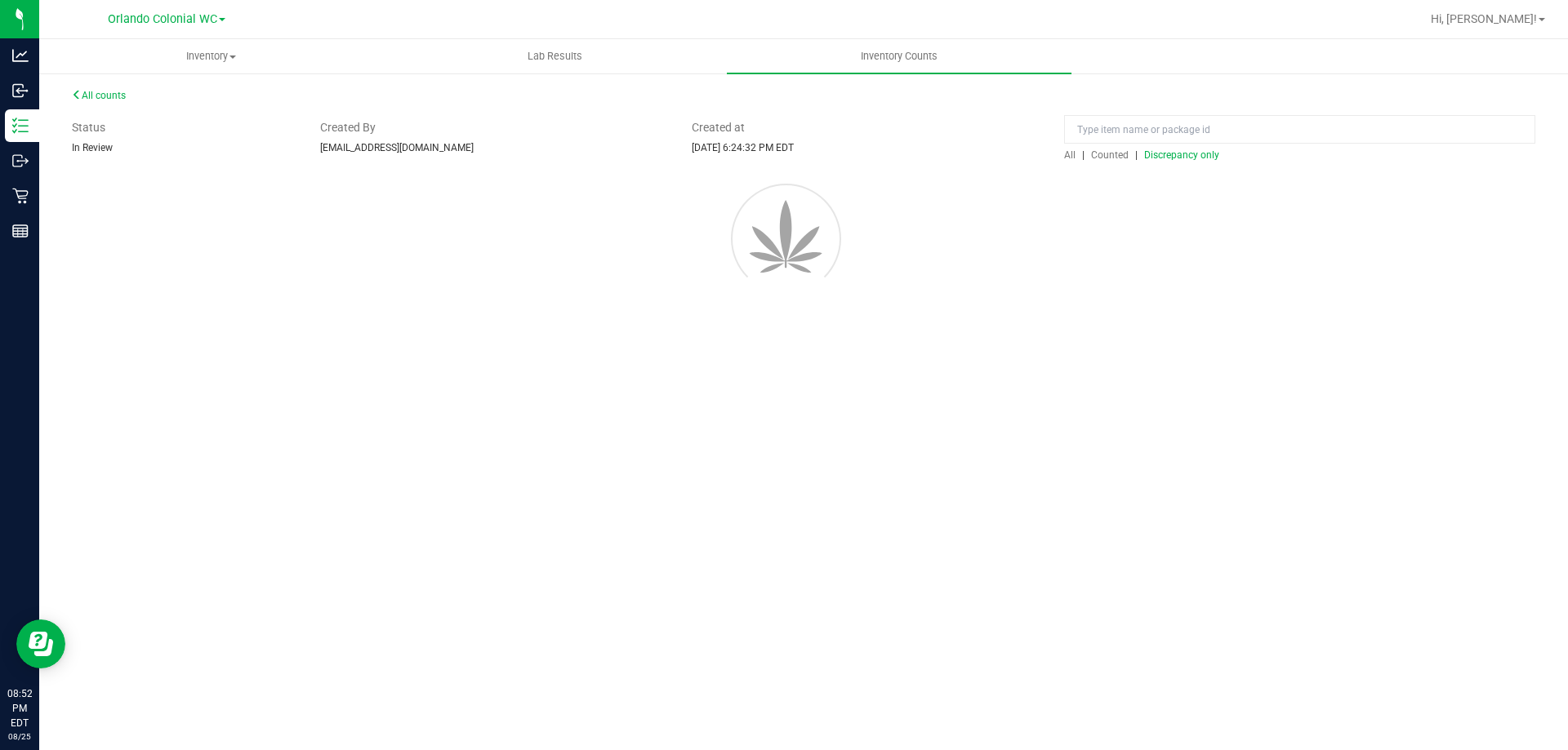
scroll to position [0, 0]
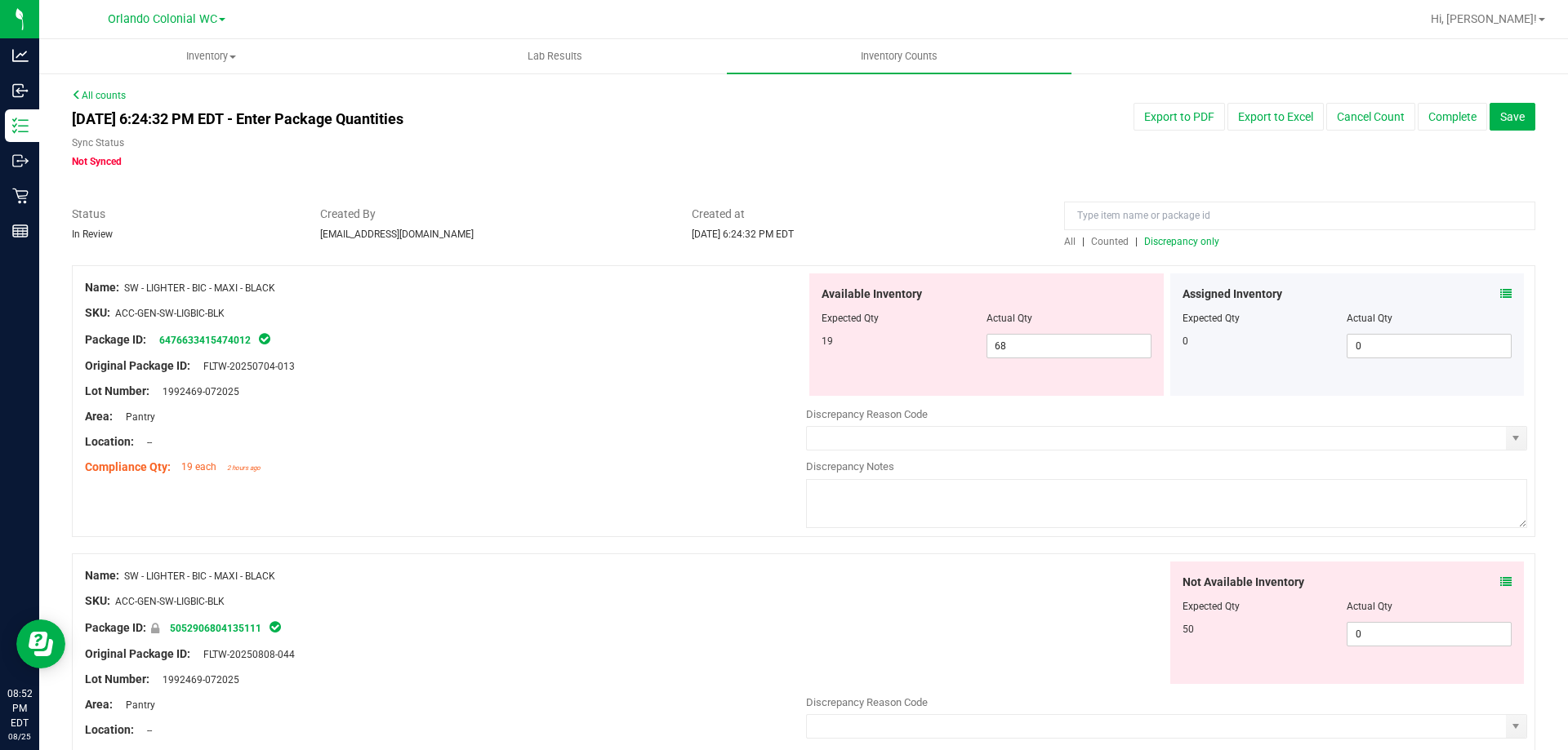
click at [1501, 294] on icon at bounding box center [1506, 293] width 12 height 12
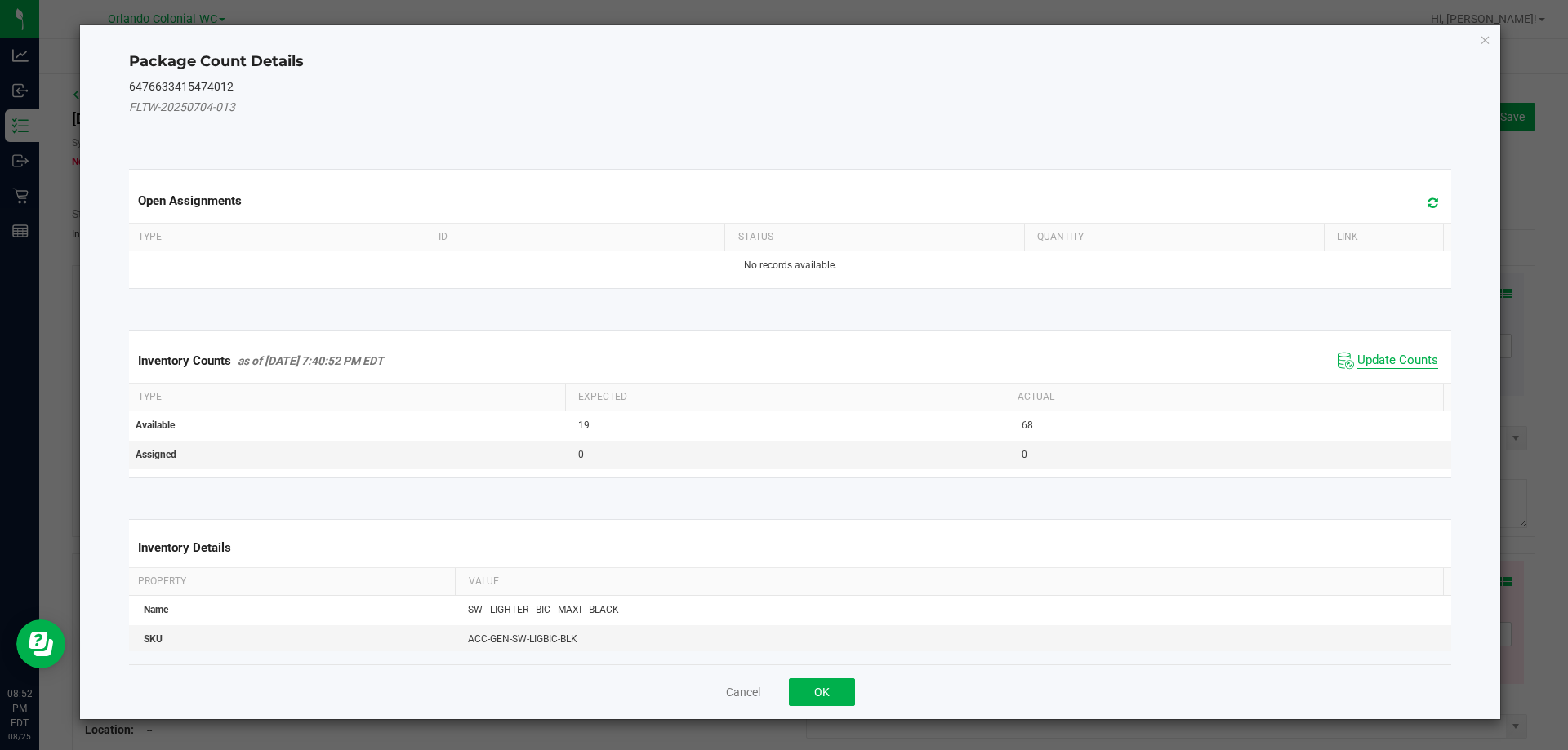
click at [1370, 356] on span "Update Counts" at bounding box center [1398, 361] width 81 height 16
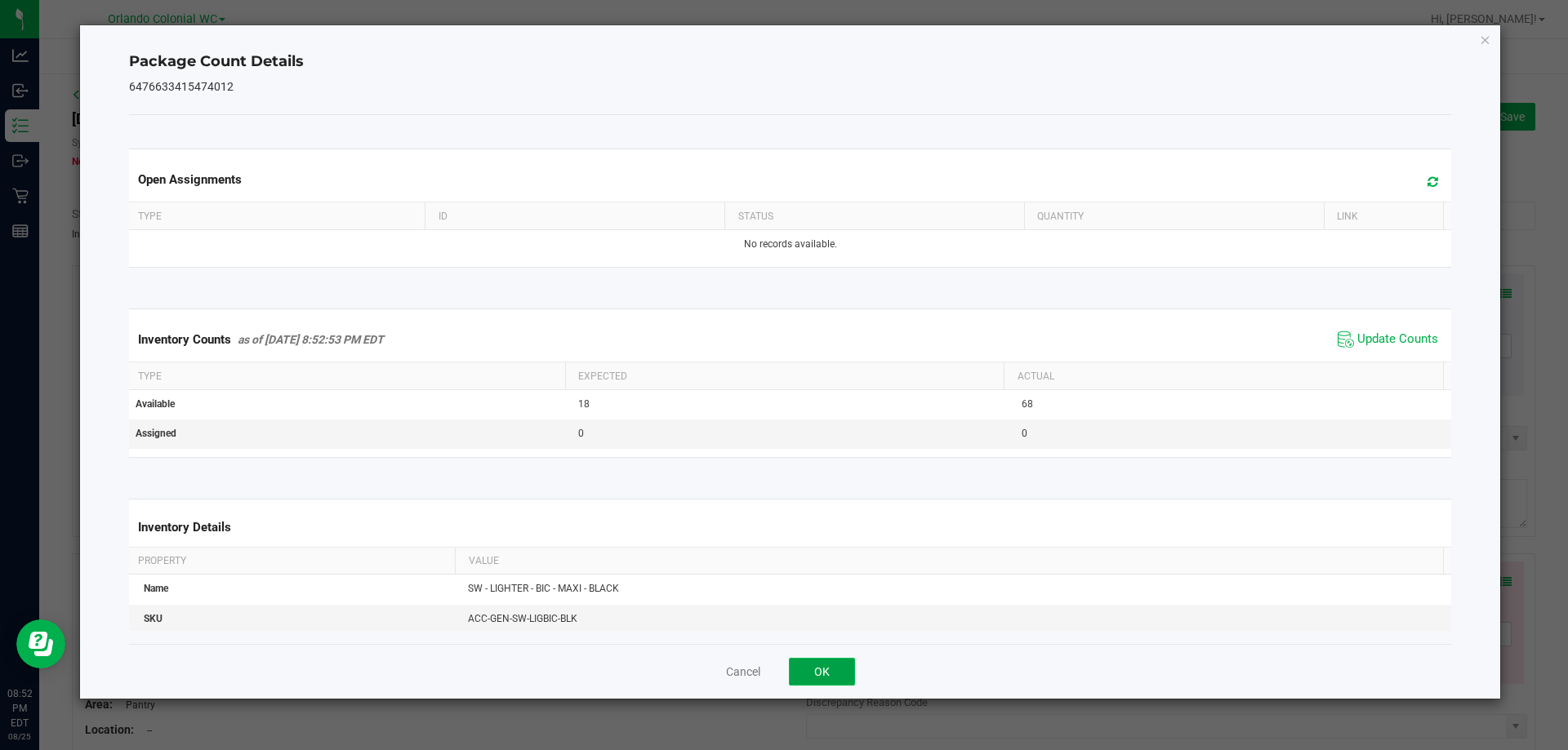
click at [812, 677] on button "OK" at bounding box center [822, 671] width 66 height 28
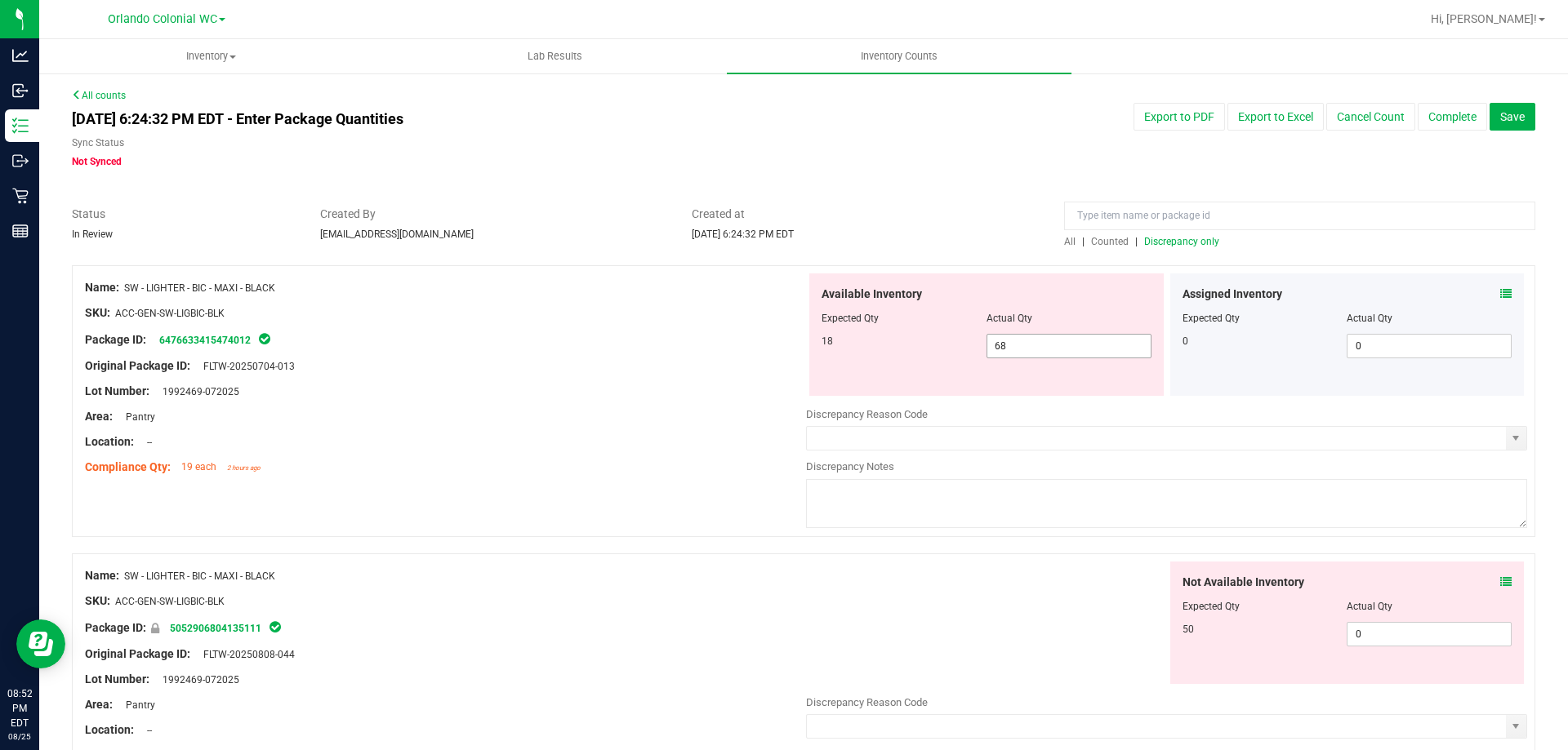
click at [1096, 343] on span "68 68" at bounding box center [1070, 346] width 165 height 24
type input "6"
type input "18"
click at [600, 351] on div at bounding box center [446, 353] width 721 height 8
type input "18"
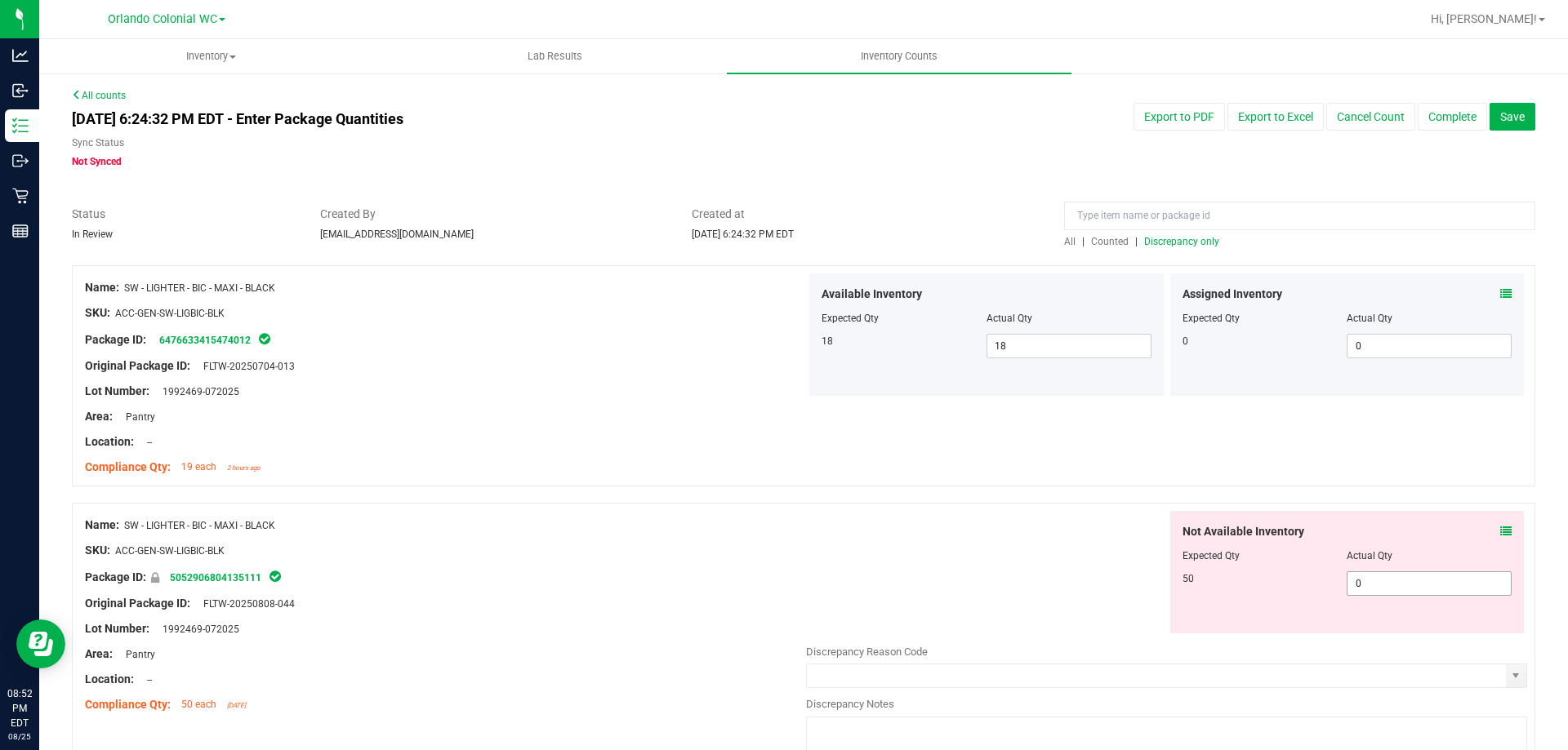
click at [1461, 578] on input "0" at bounding box center [1429, 583] width 163 height 23
type input "50"
click at [678, 550] on div "SKU: ACC-GEN-SW-LIGBIC-BLK" at bounding box center [446, 550] width 721 height 17
type input "50"
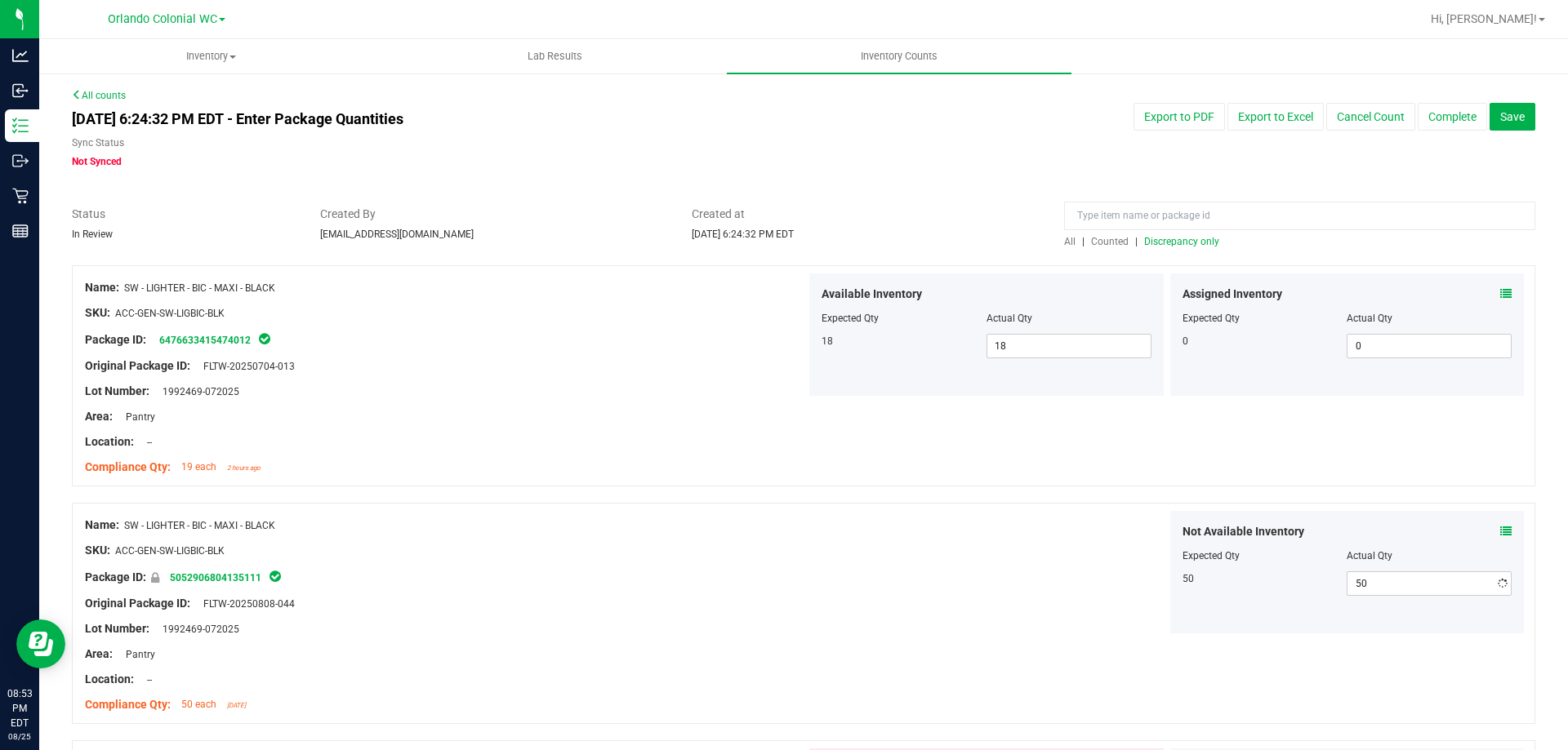
click at [683, 534] on div at bounding box center [446, 537] width 721 height 8
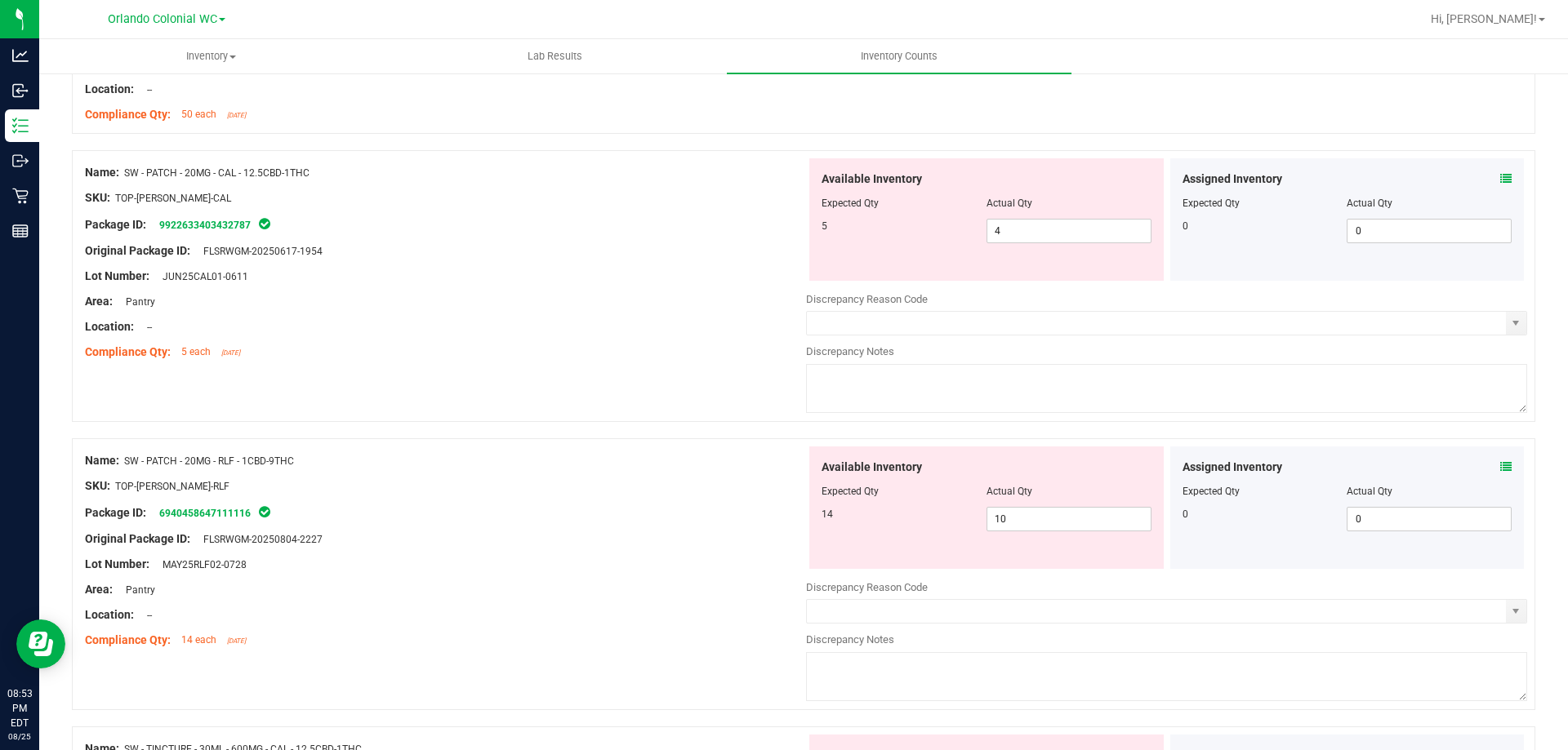
scroll to position [591, 0]
click at [1501, 171] on icon at bounding box center [1506, 177] width 12 height 12
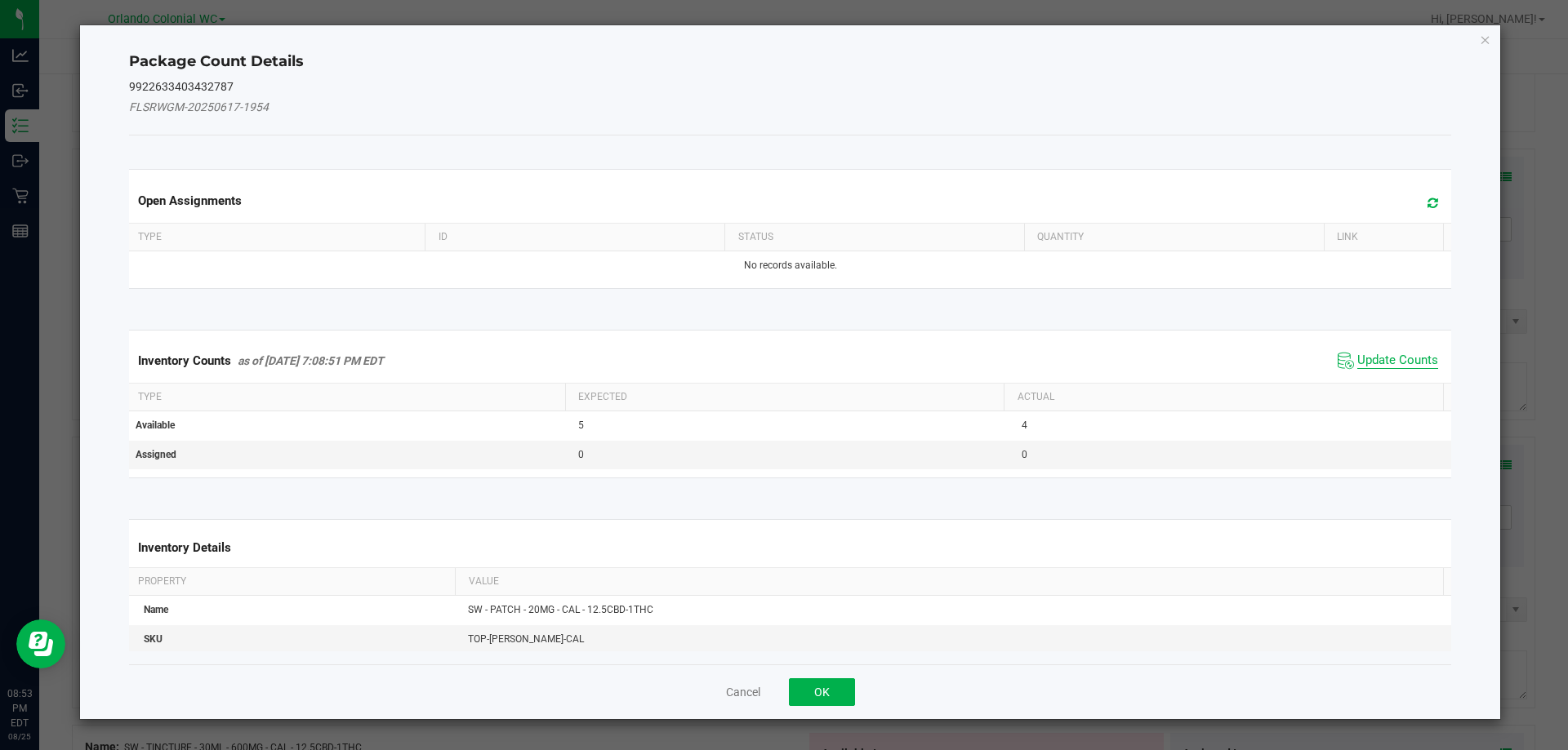
click at [1379, 368] on span "Update Counts" at bounding box center [1398, 361] width 81 height 16
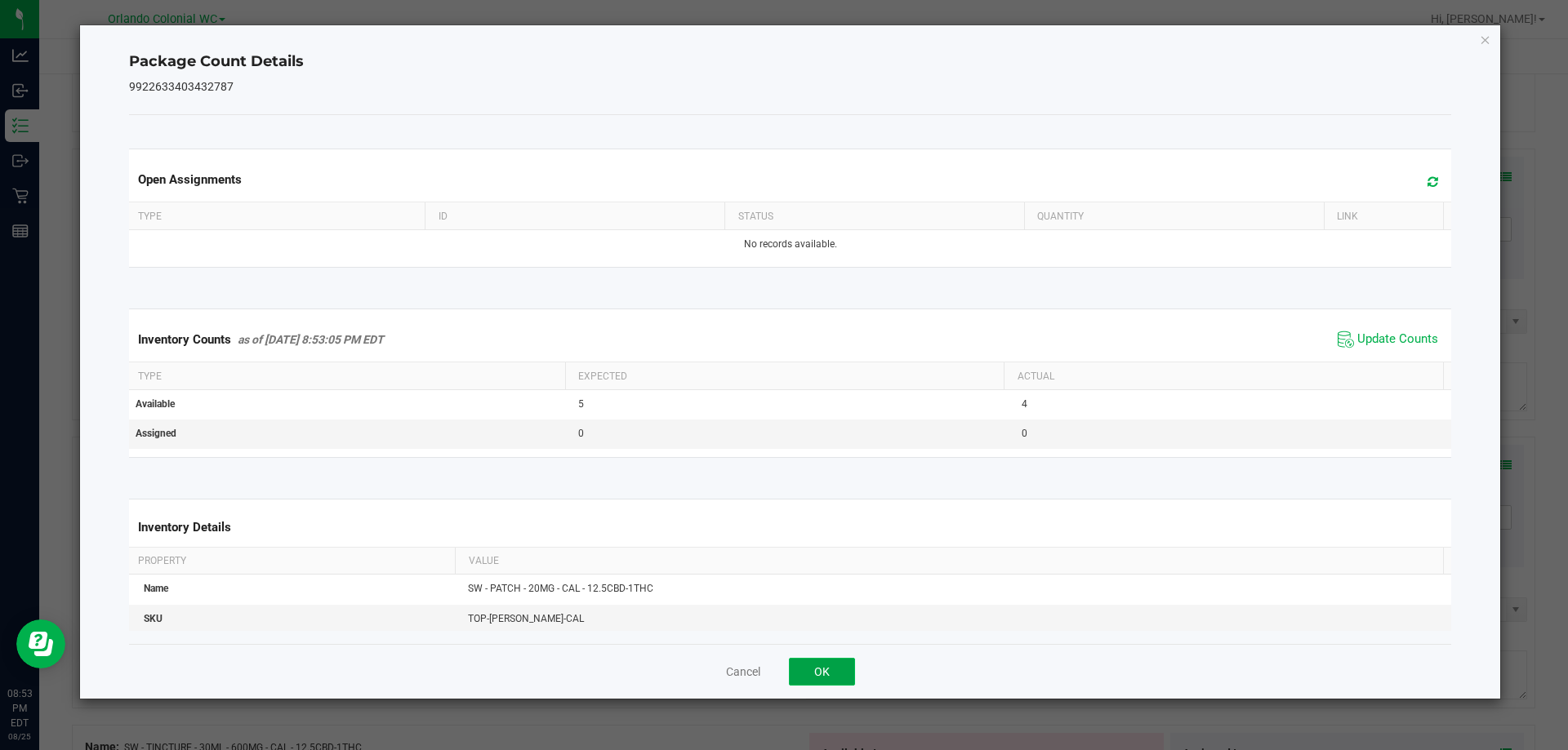
click at [828, 683] on button "OK" at bounding box center [822, 671] width 66 height 28
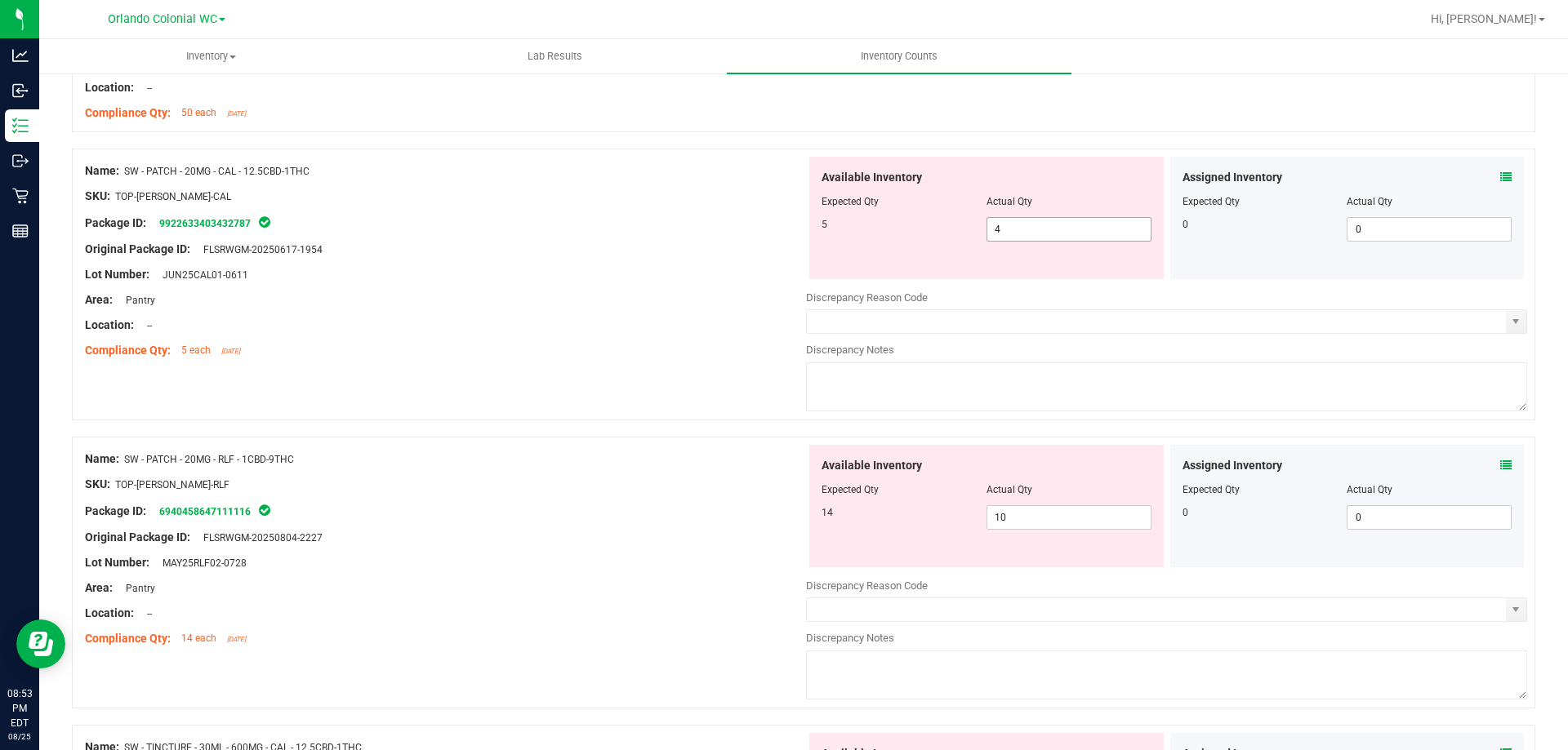
click at [1083, 219] on input "4" at bounding box center [1070, 229] width 163 height 23
type input "5"
click at [518, 330] on div "Location: --" at bounding box center [446, 325] width 721 height 17
type input "5"
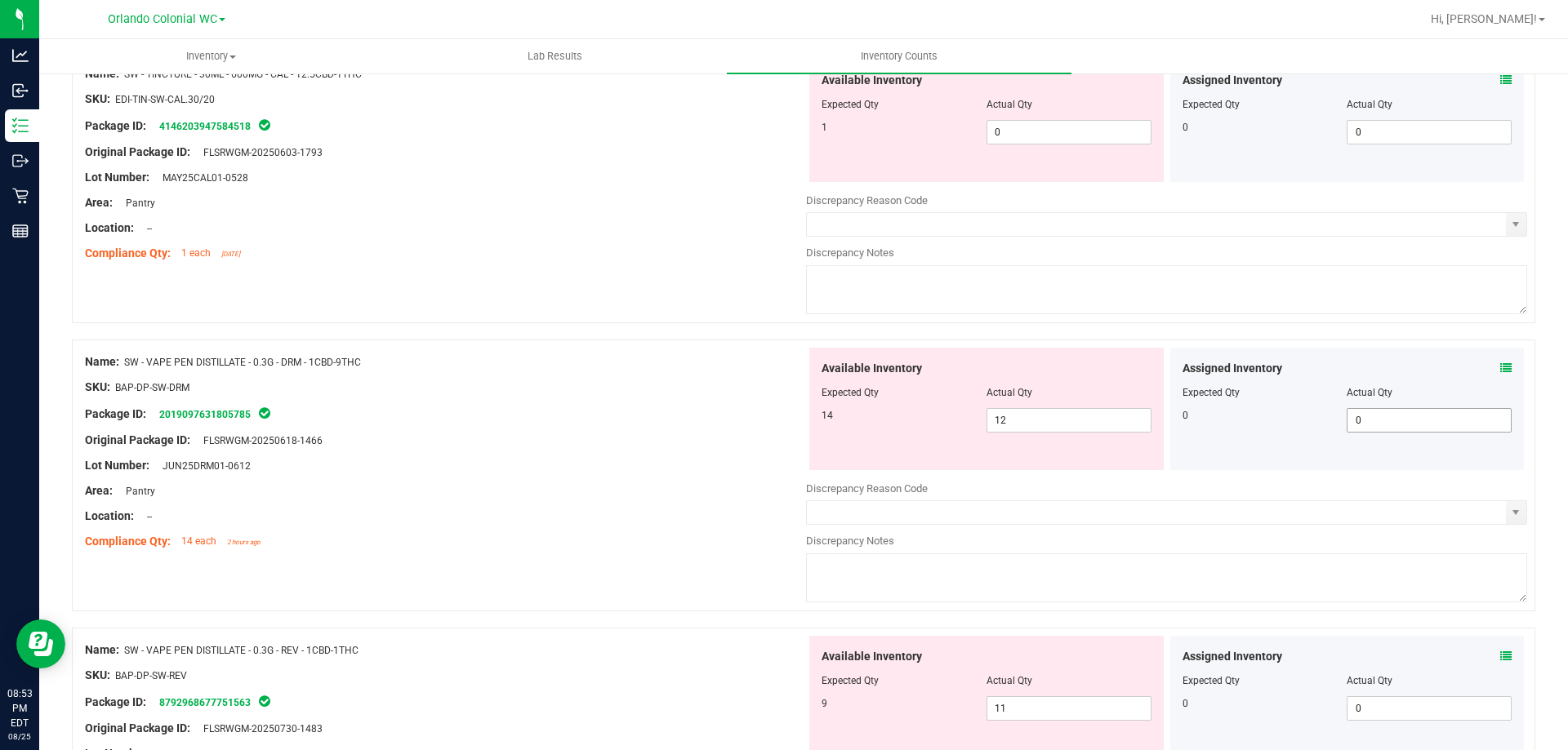
click at [1498, 419] on input "0" at bounding box center [1429, 420] width 163 height 23
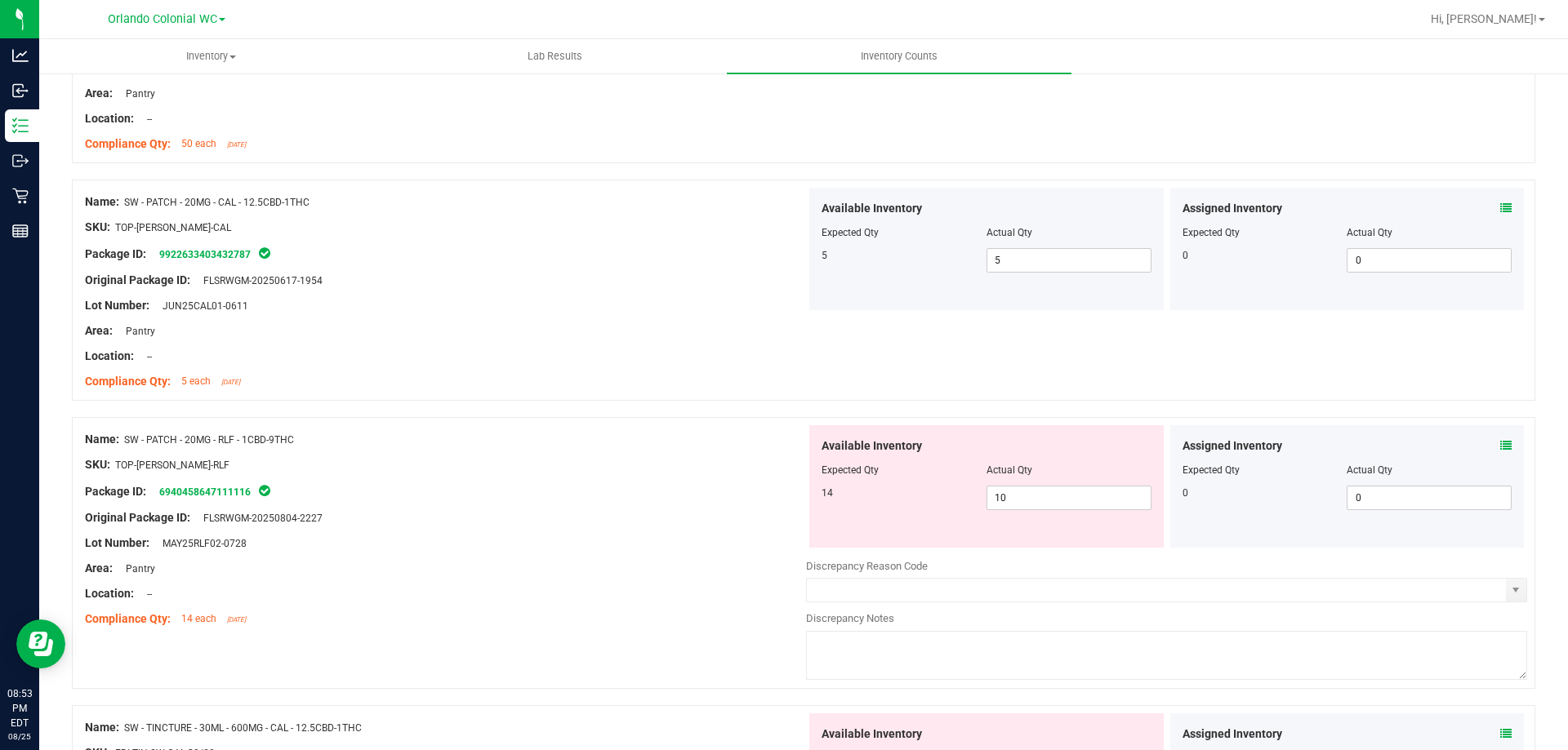
scroll to position [560, 0]
click at [1501, 446] on icon at bounding box center [1506, 447] width 12 height 12
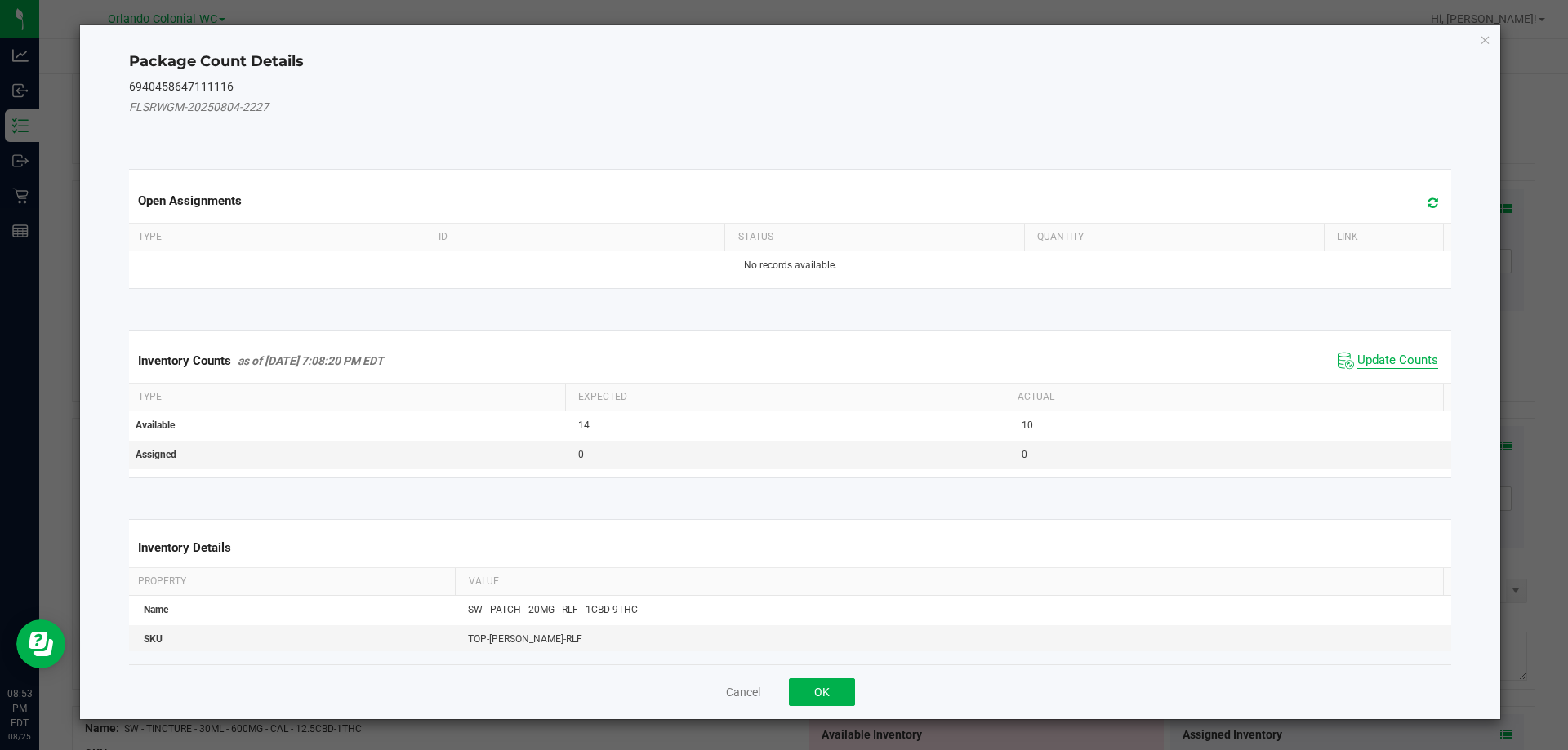
click at [1391, 368] on span "Update Counts" at bounding box center [1398, 361] width 81 height 16
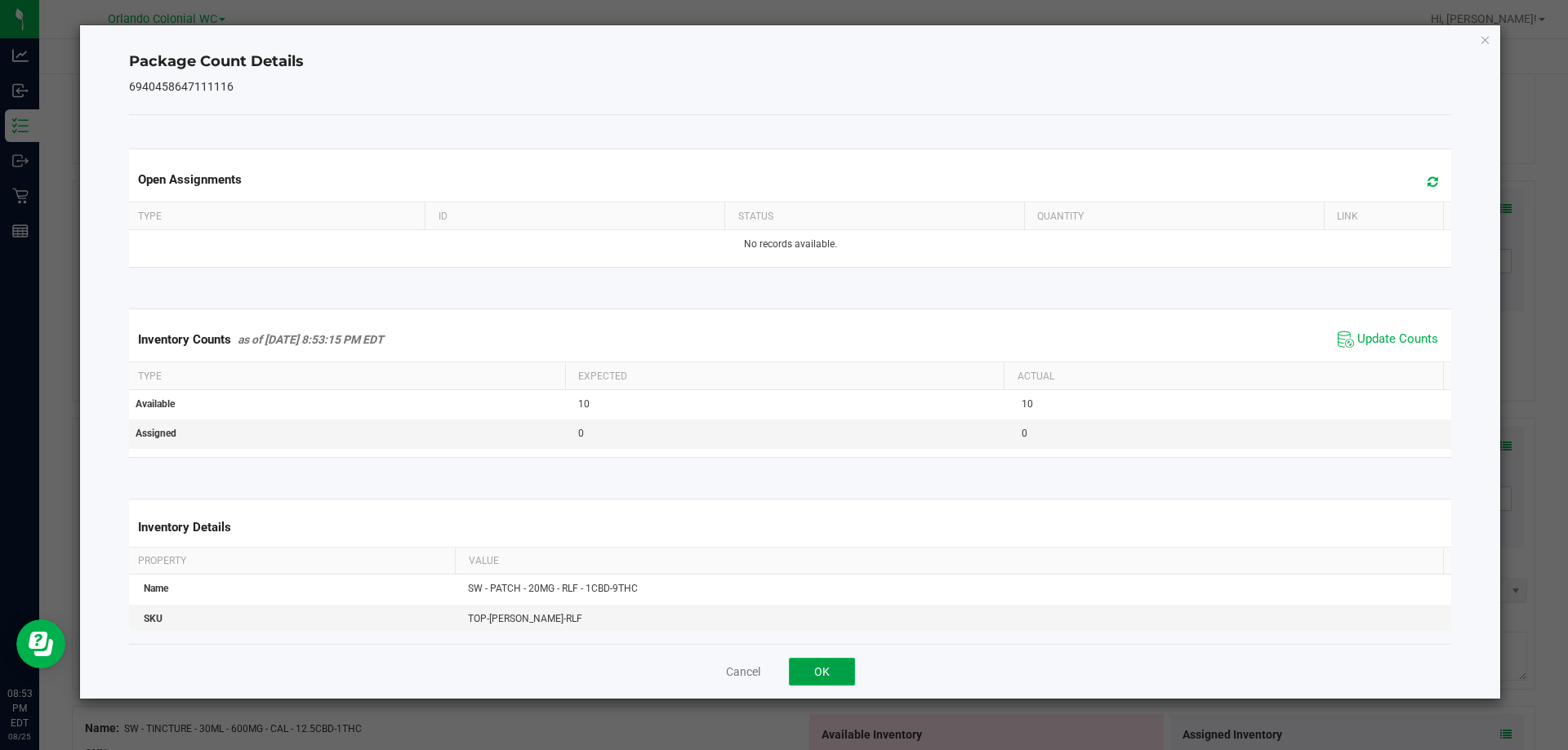
click at [834, 676] on button "OK" at bounding box center [822, 671] width 66 height 28
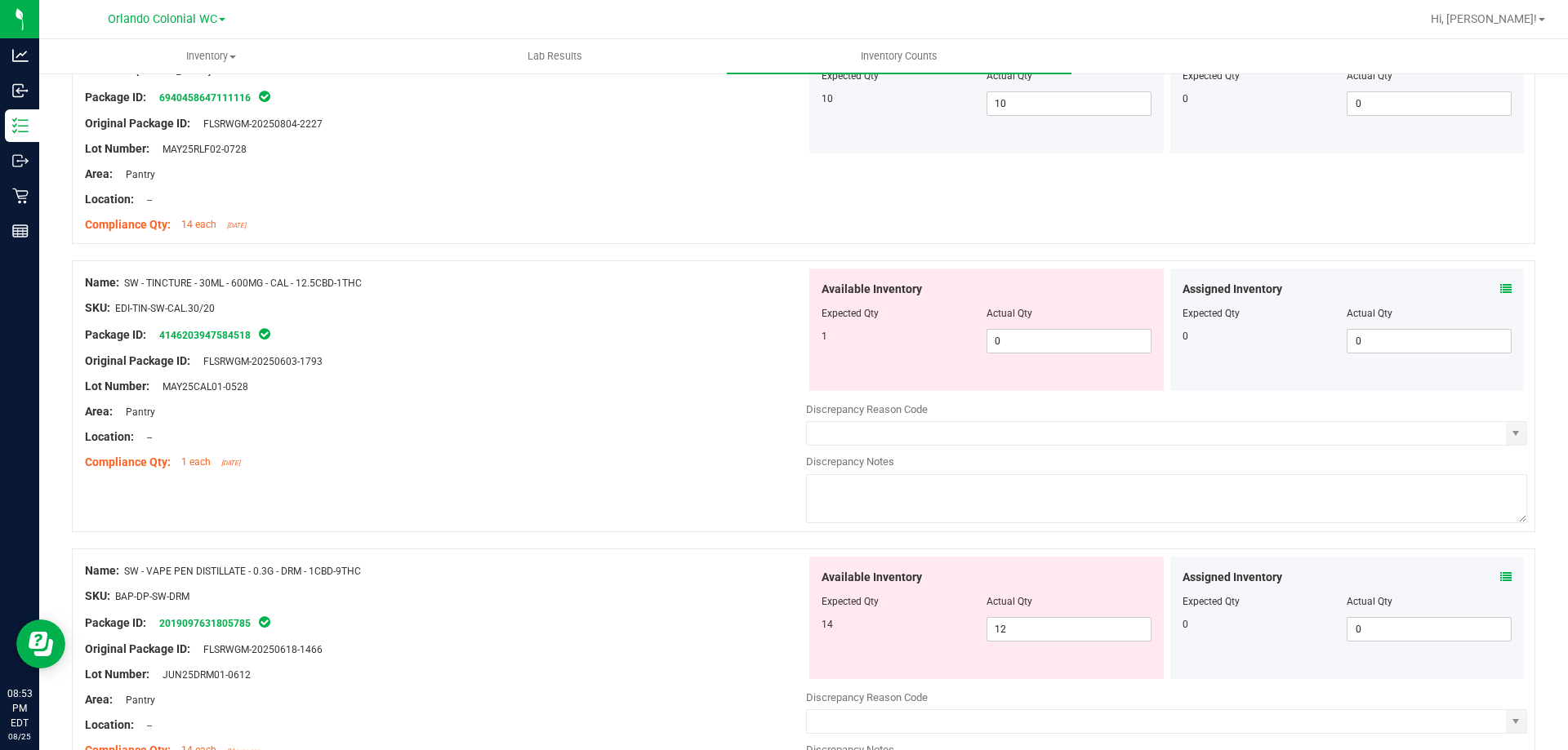
scroll to position [963, 0]
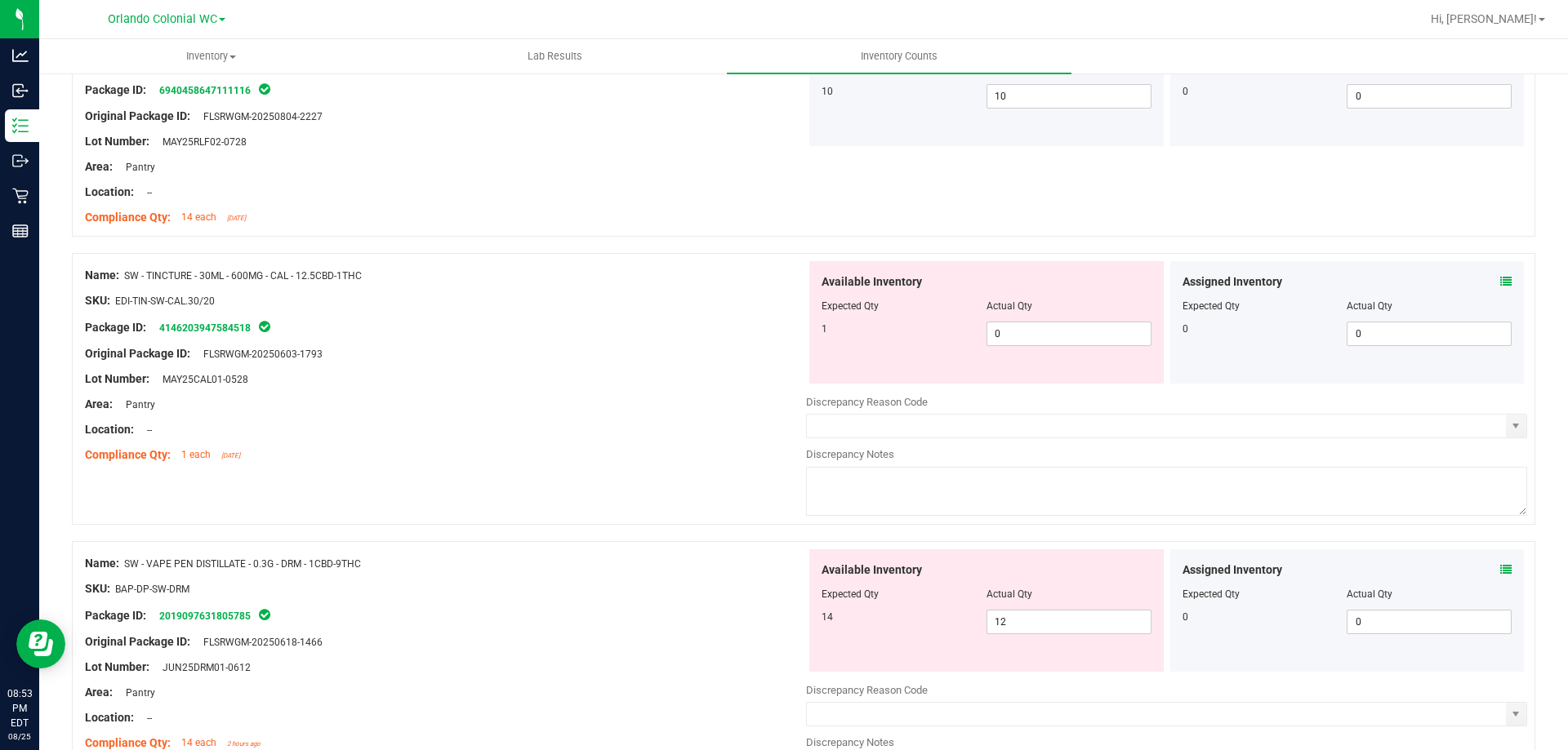
click at [1501, 280] on icon at bounding box center [1506, 282] width 12 height 12
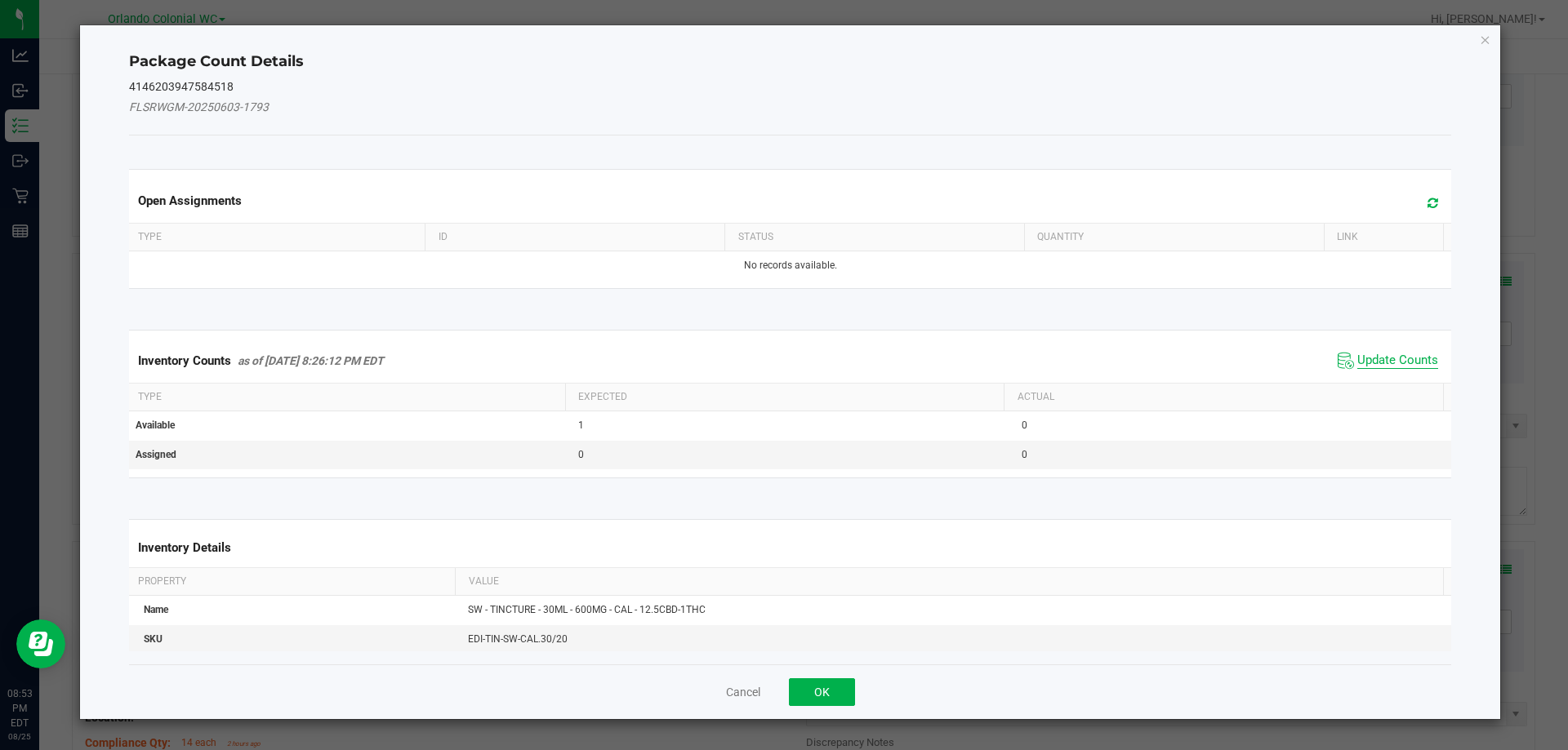
click at [1379, 355] on span "Update Counts" at bounding box center [1398, 361] width 81 height 16
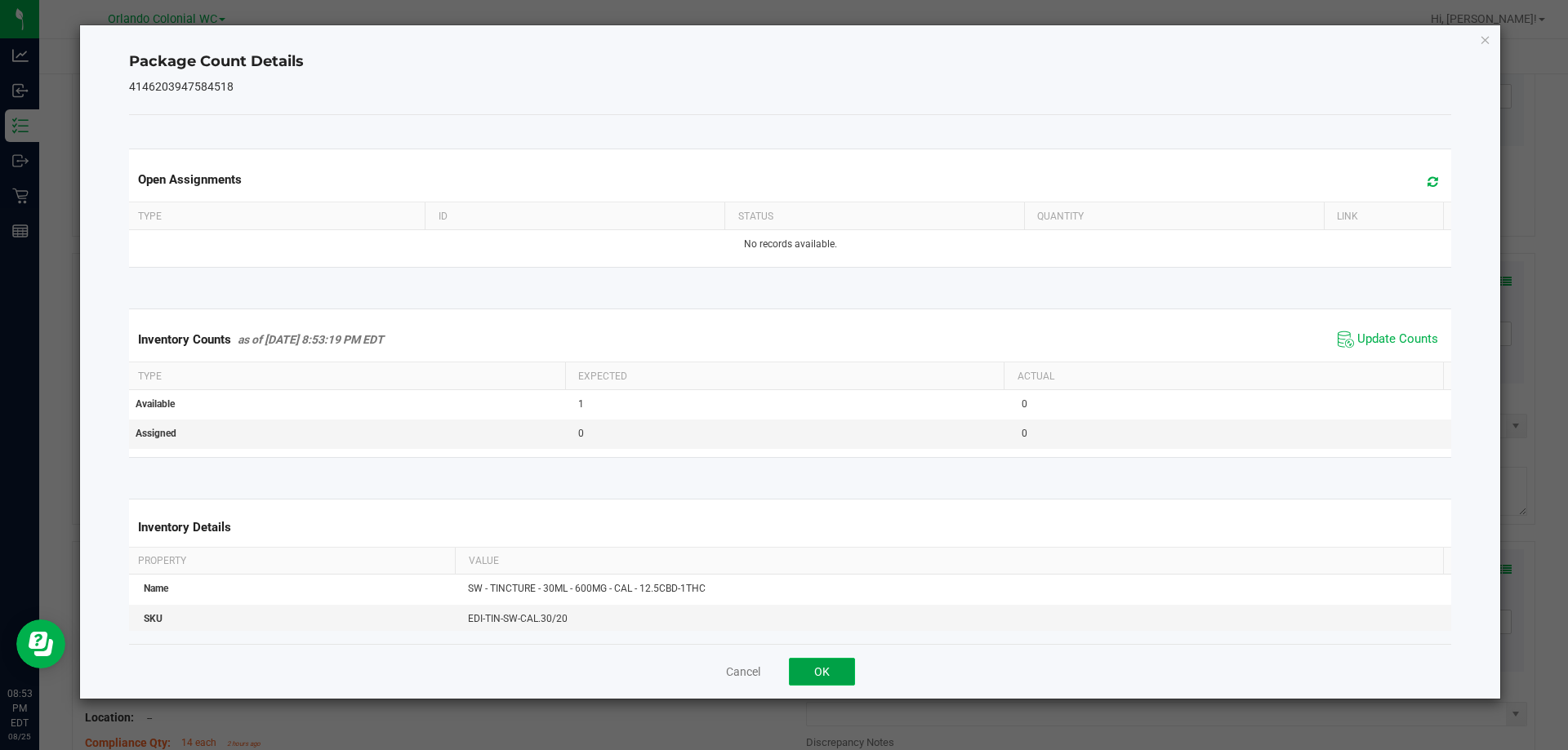
click at [836, 668] on button "OK" at bounding box center [822, 671] width 66 height 28
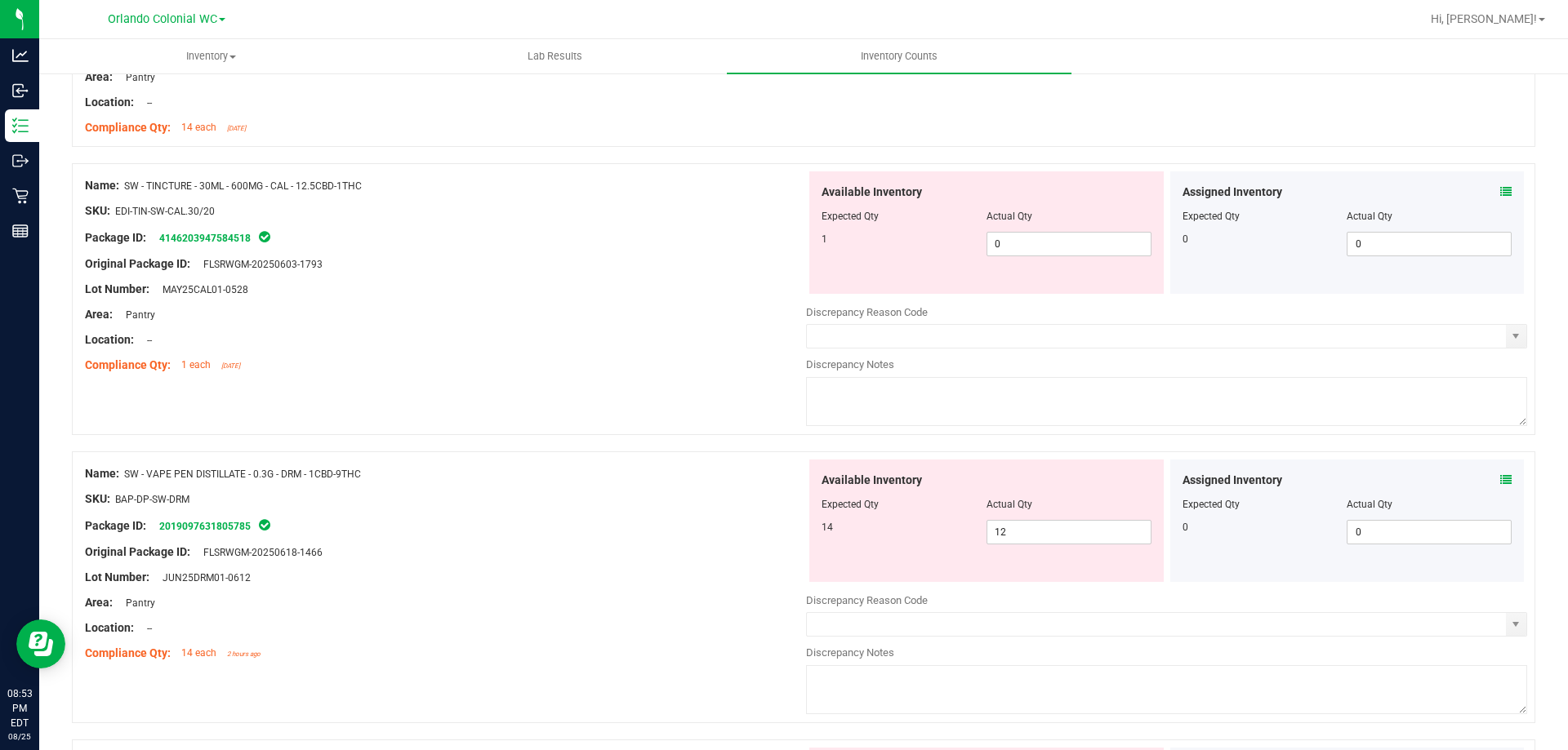
scroll to position [1054, 0]
click at [1070, 238] on input "0" at bounding box center [1070, 242] width 163 height 23
type input "1"
click at [600, 385] on div "Name: SW - TINCTURE - 30ML - 600MG - CAL - 12.5CBD-1THC SKU: EDI-TIN-SW-CAL.30/…" at bounding box center [803, 305] width 1464 height 288
type input "1"
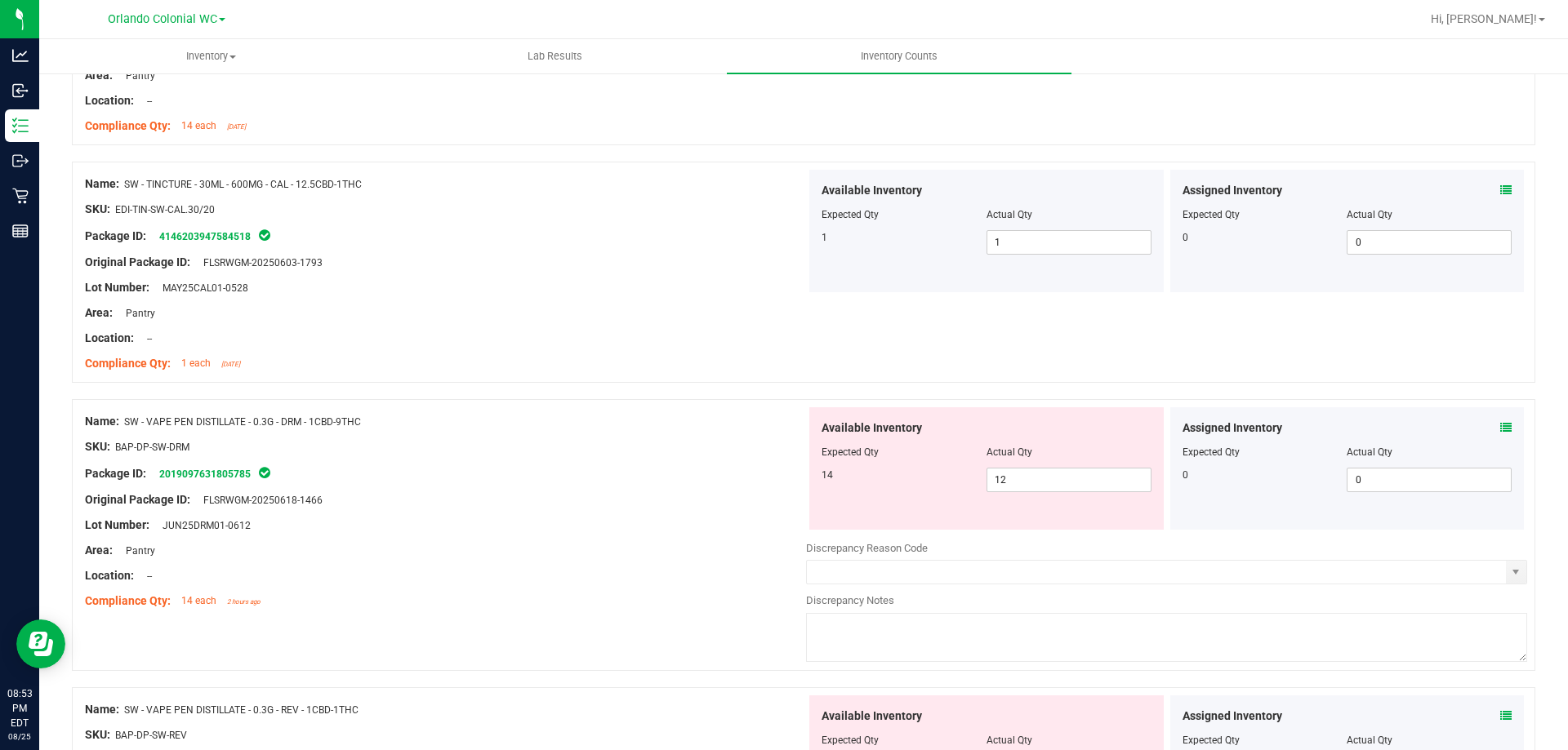
click at [1501, 427] on icon at bounding box center [1506, 428] width 12 height 12
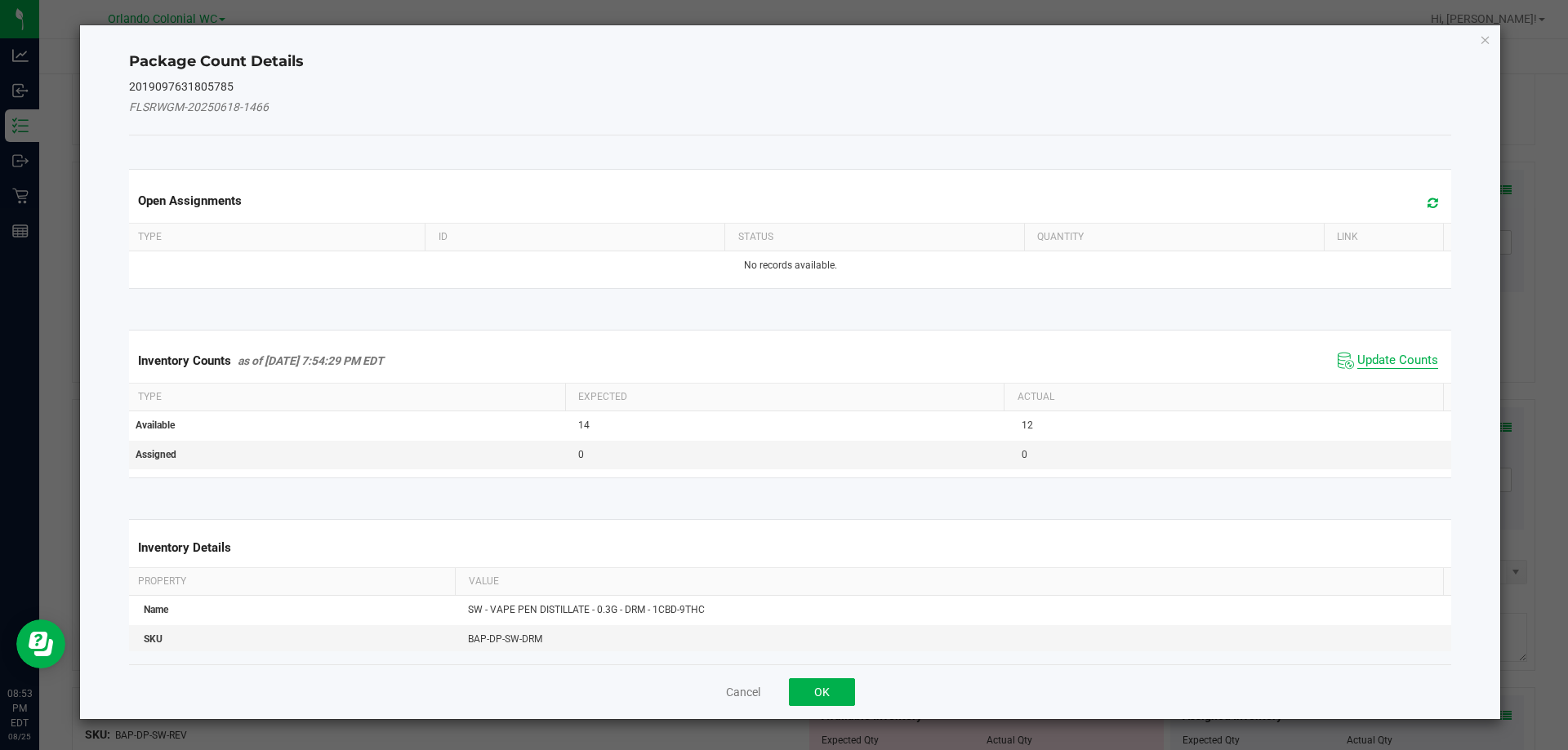
click at [1380, 354] on span "Update Counts" at bounding box center [1398, 361] width 81 height 16
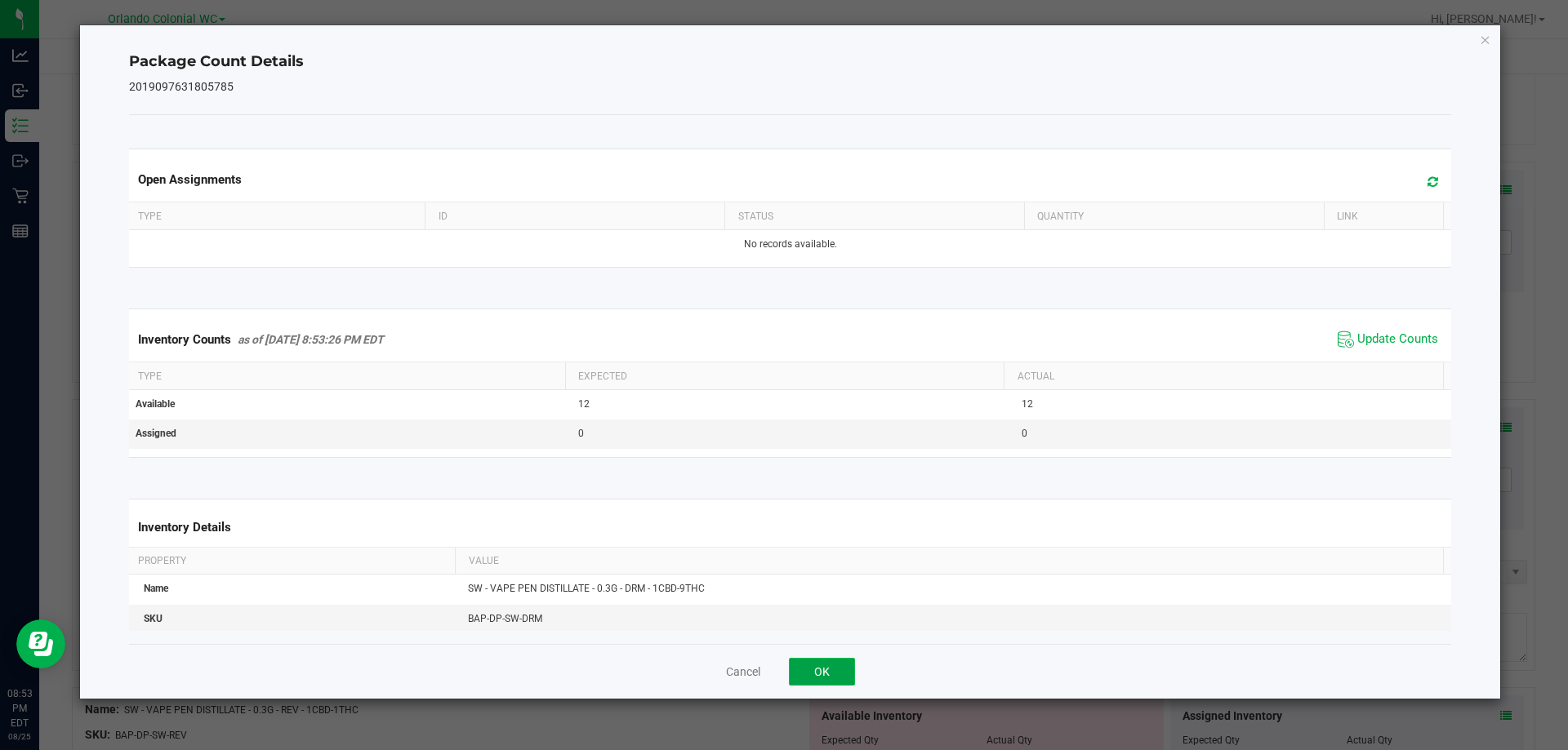
click at [837, 676] on button "OK" at bounding box center [822, 671] width 66 height 28
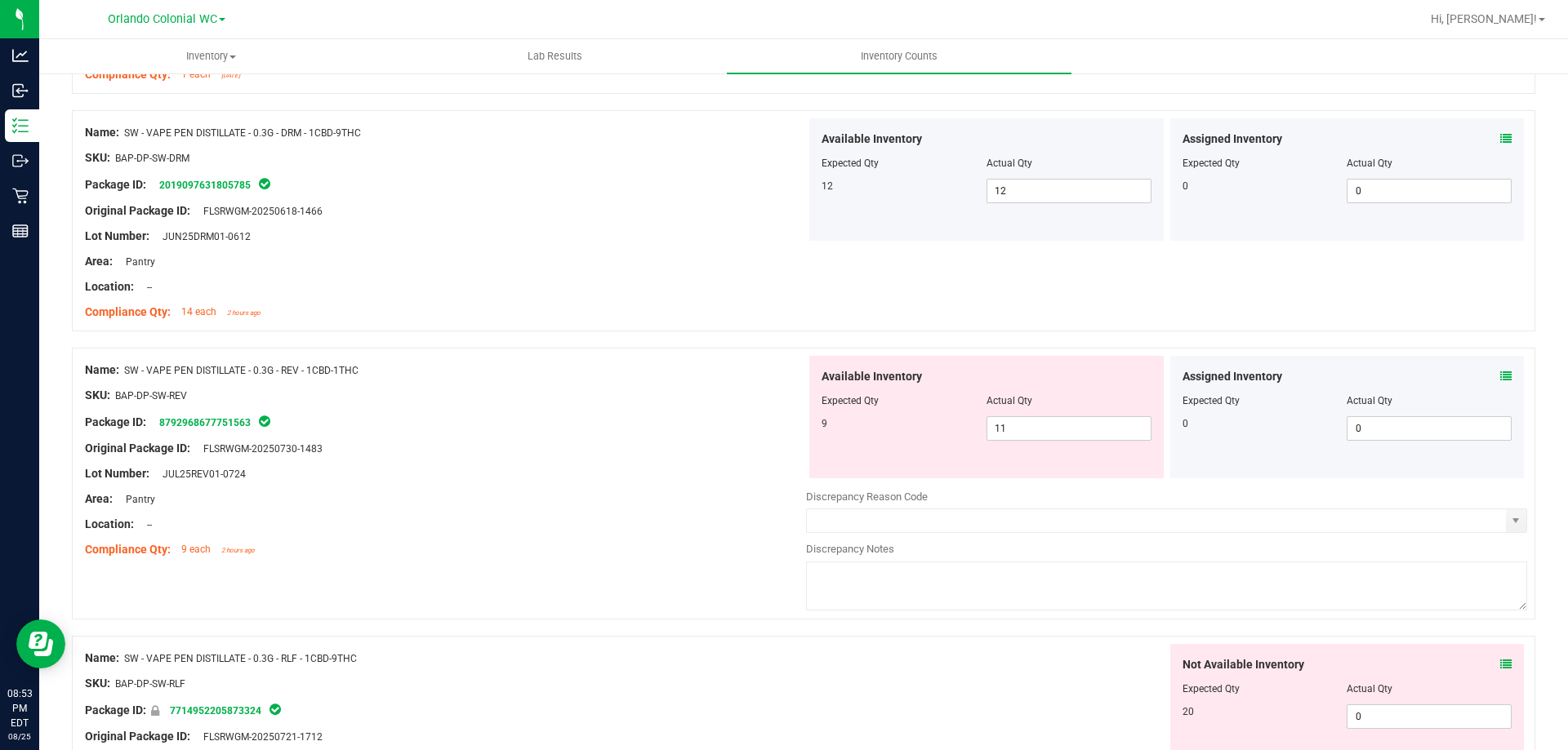
scroll to position [1375, 0]
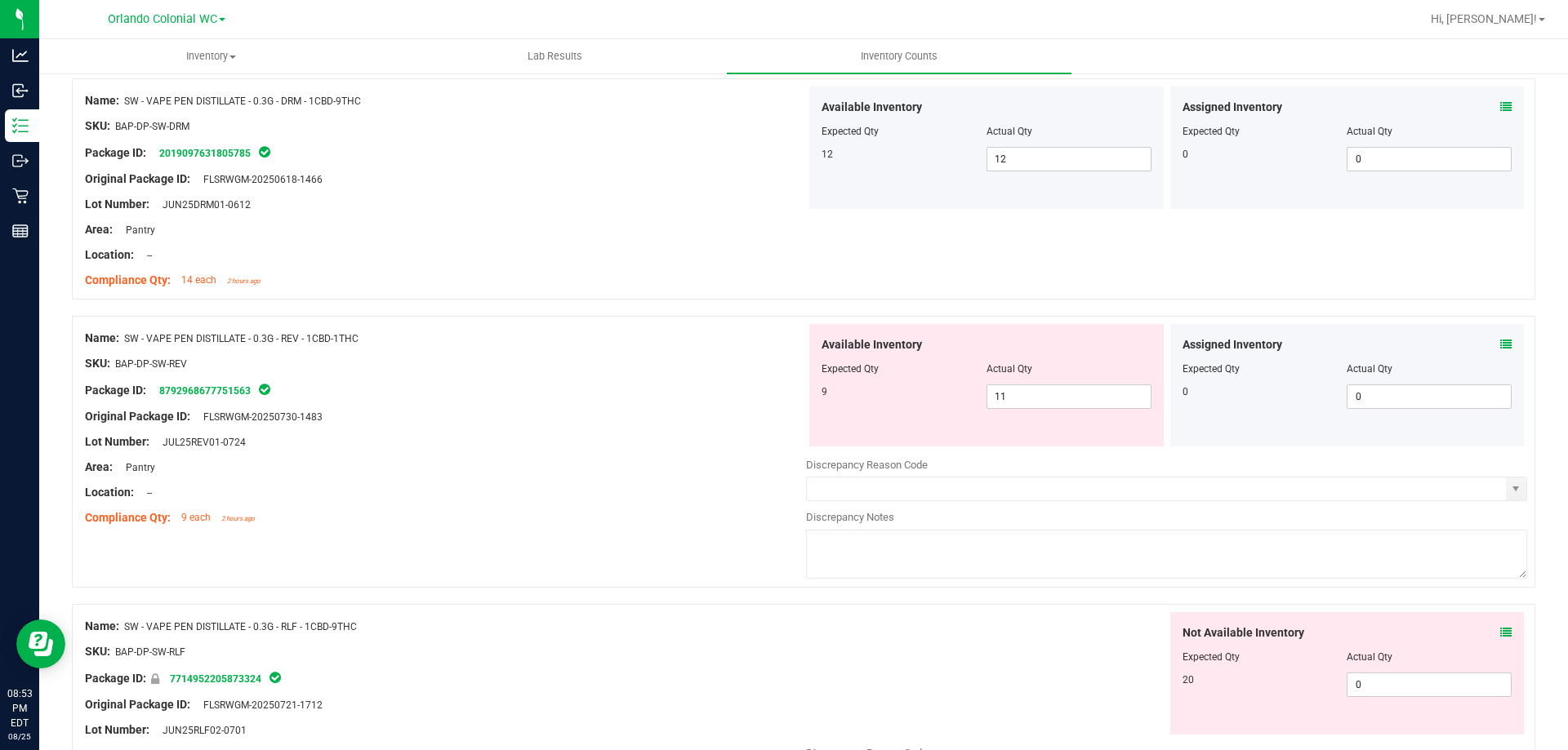
click at [1501, 344] on icon at bounding box center [1506, 344] width 12 height 12
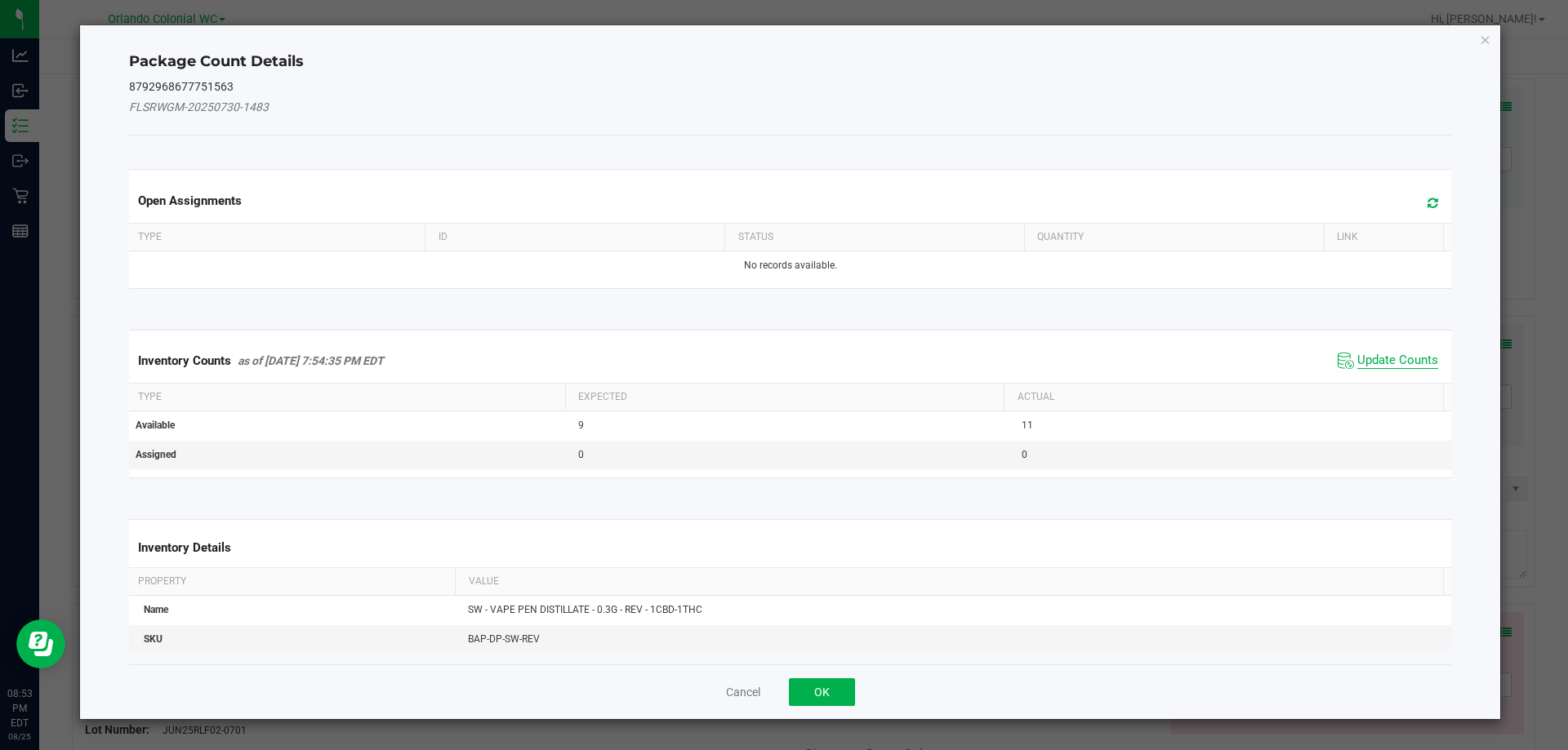
click at [1403, 364] on span "Update Counts" at bounding box center [1398, 361] width 81 height 16
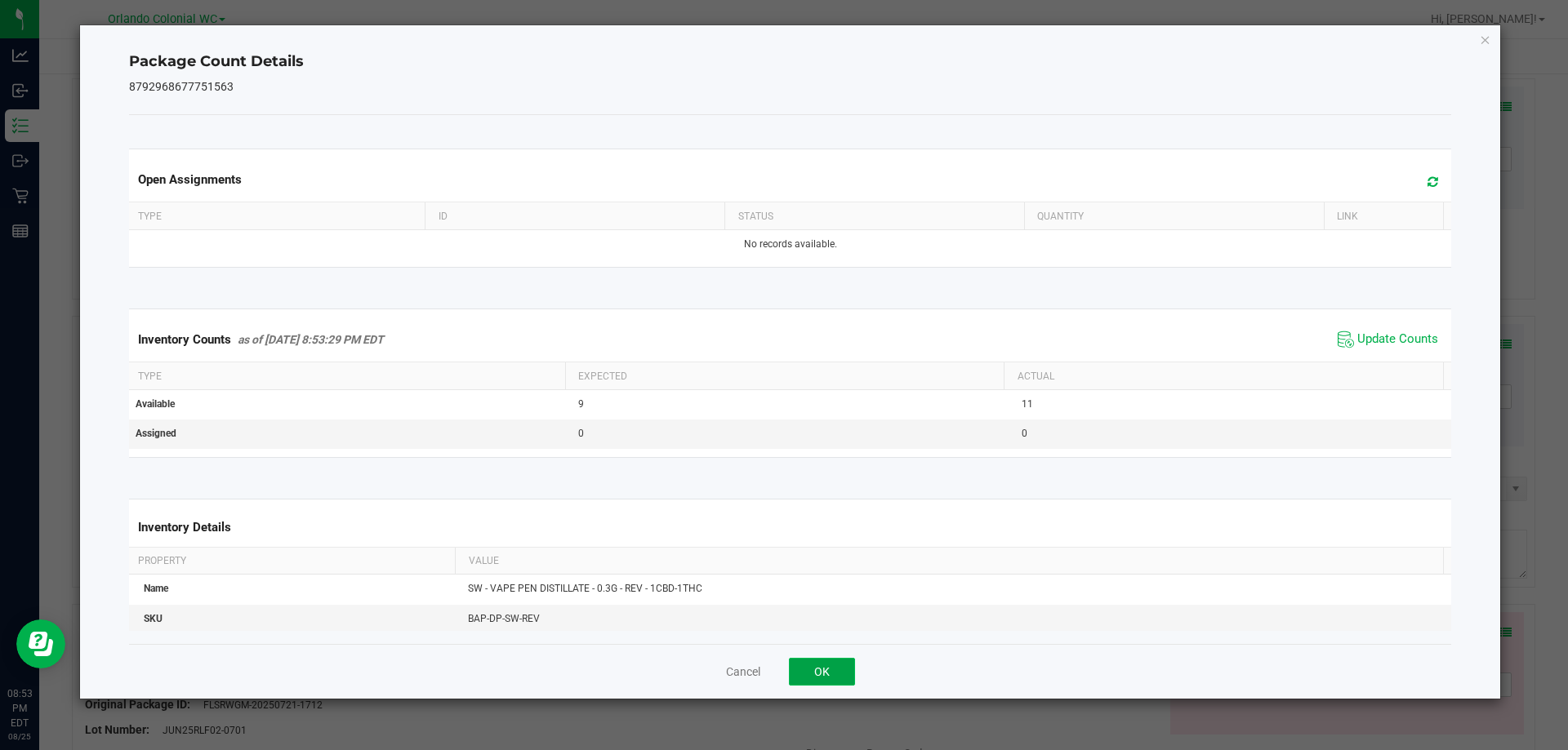
click at [846, 666] on button "OK" at bounding box center [822, 671] width 66 height 28
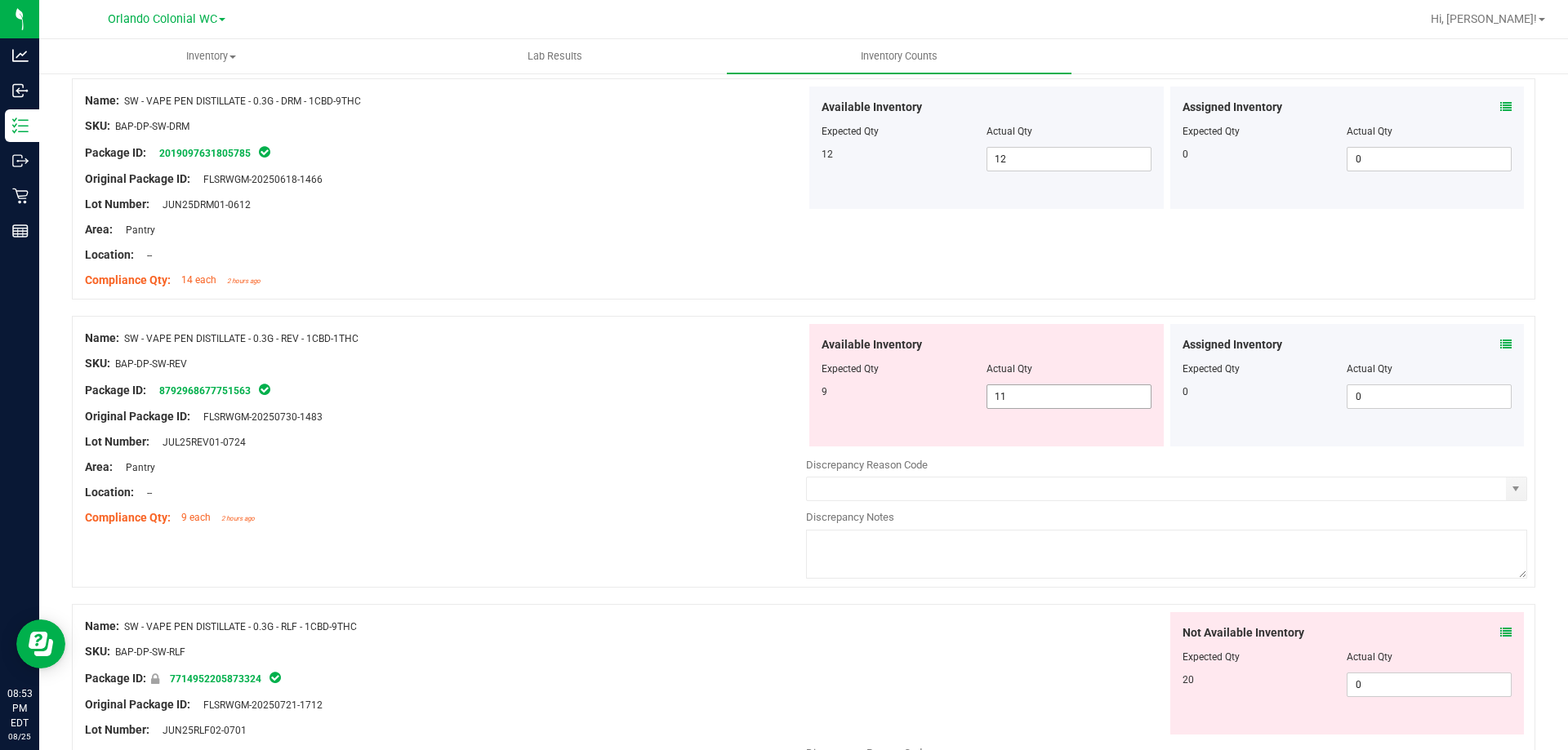
click at [1049, 401] on input "11" at bounding box center [1070, 396] width 163 height 23
type input "1"
type input "9"
click at [645, 456] on div at bounding box center [446, 454] width 721 height 8
type input "9"
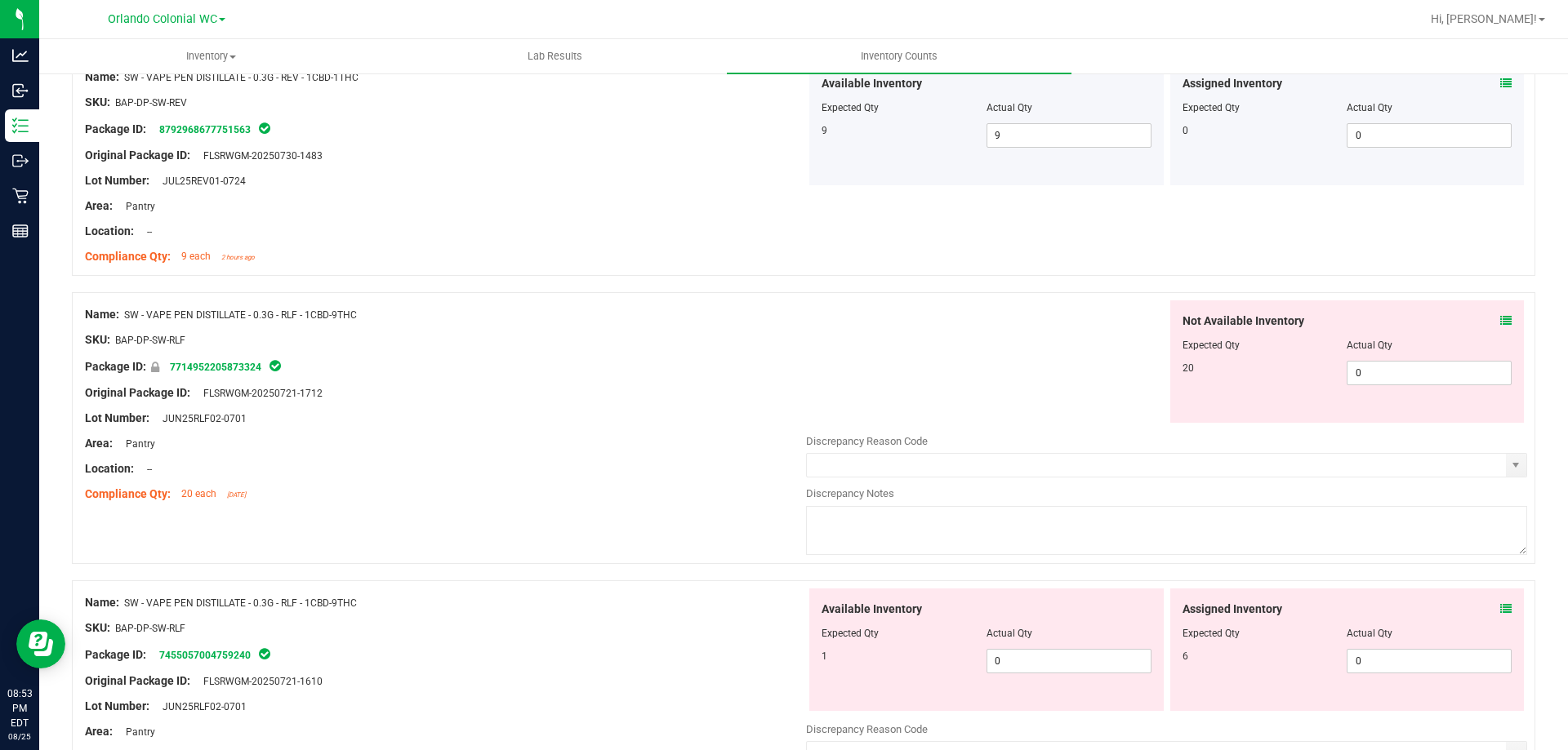
scroll to position [1638, 0]
click at [1501, 318] on icon at bounding box center [1506, 319] width 12 height 12
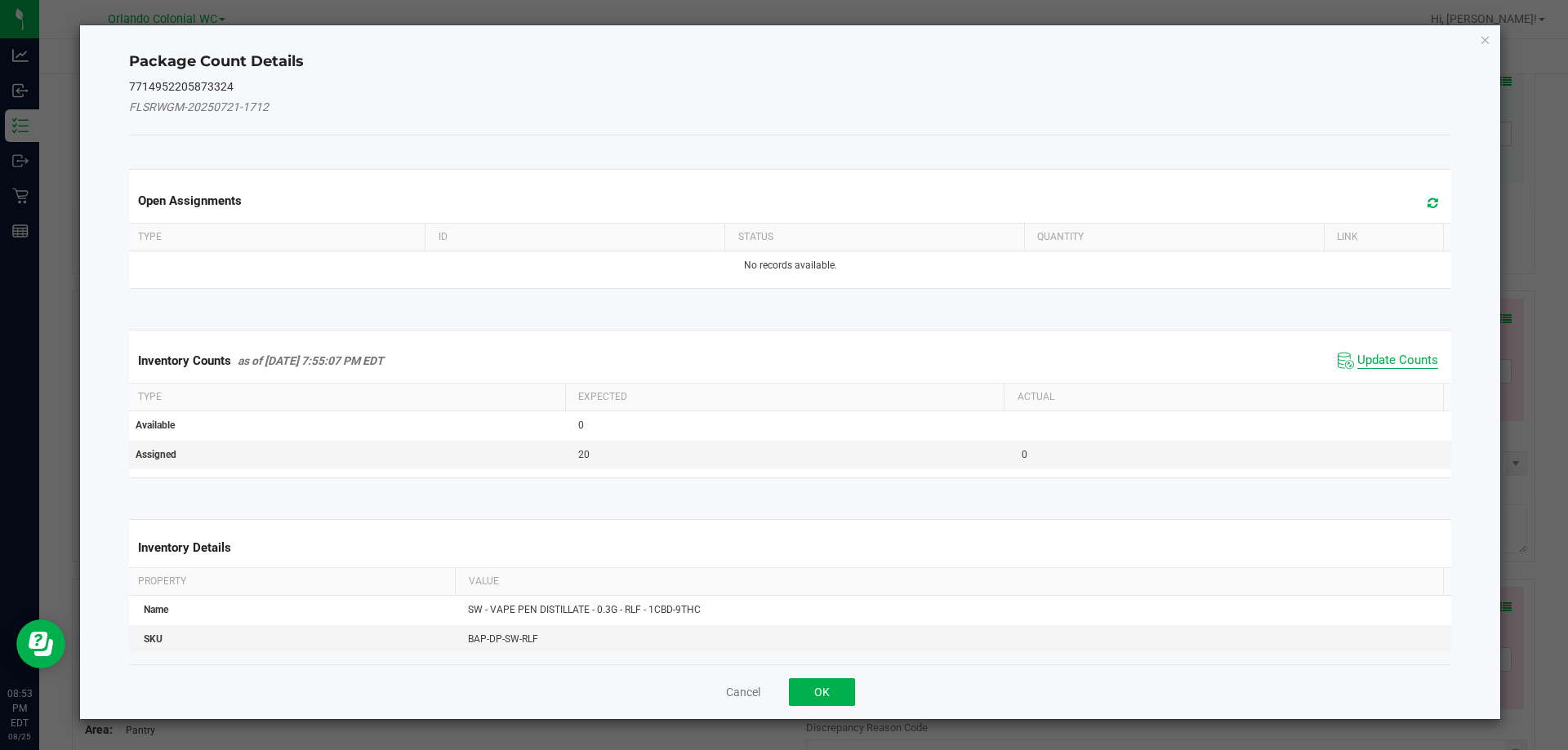
click at [1374, 368] on span "Update Counts" at bounding box center [1398, 361] width 81 height 16
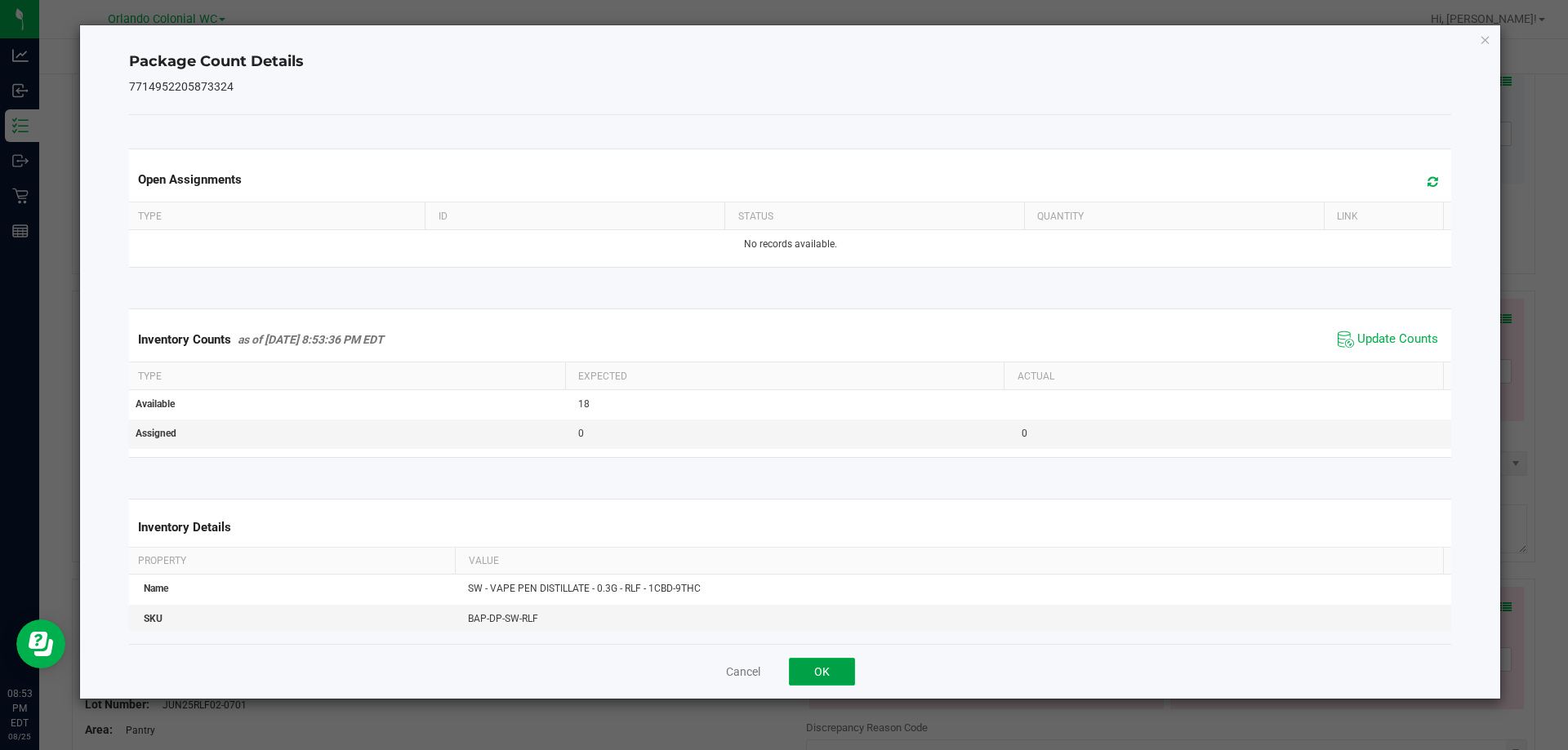
click at [835, 674] on button "OK" at bounding box center [822, 671] width 66 height 28
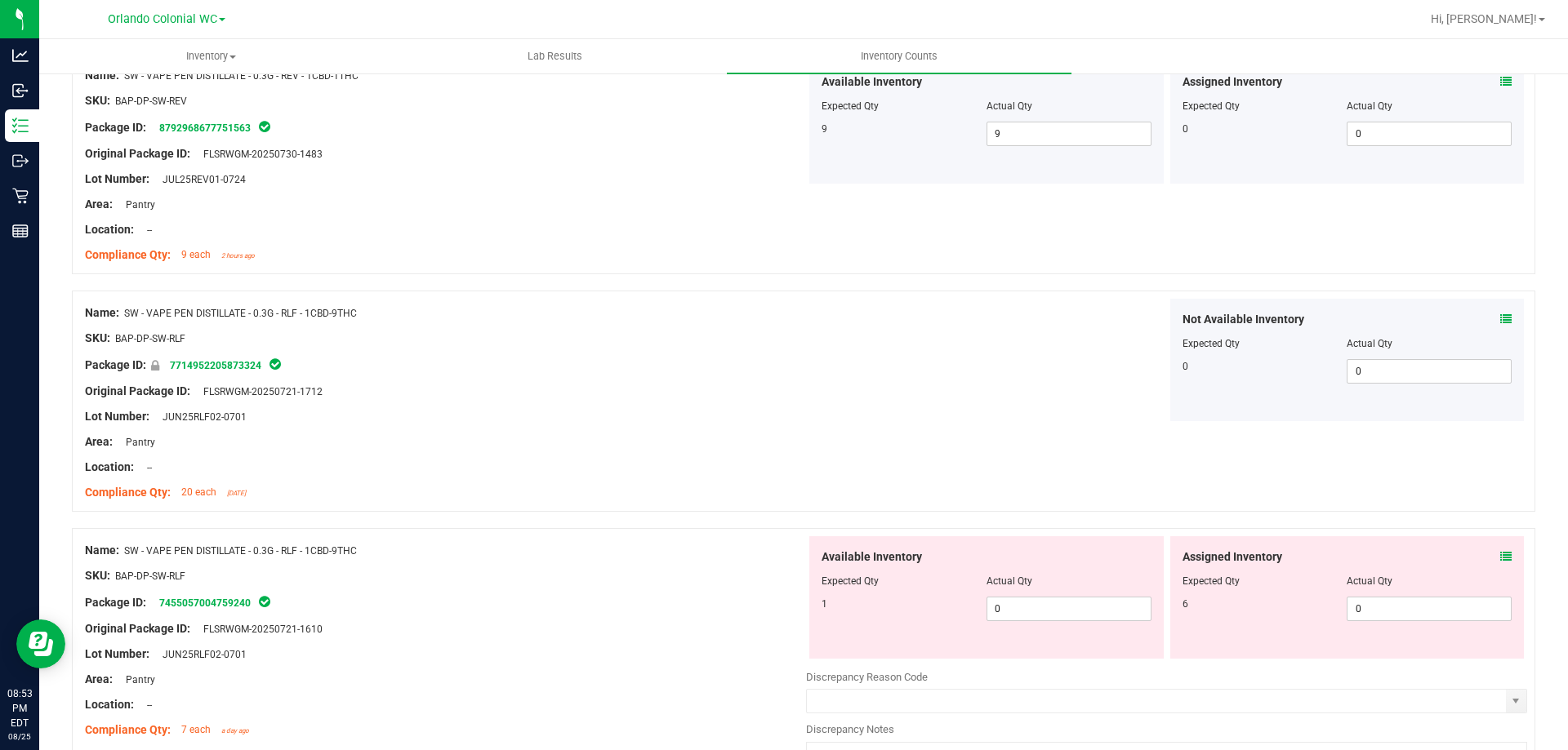
click at [1501, 555] on icon at bounding box center [1506, 556] width 12 height 12
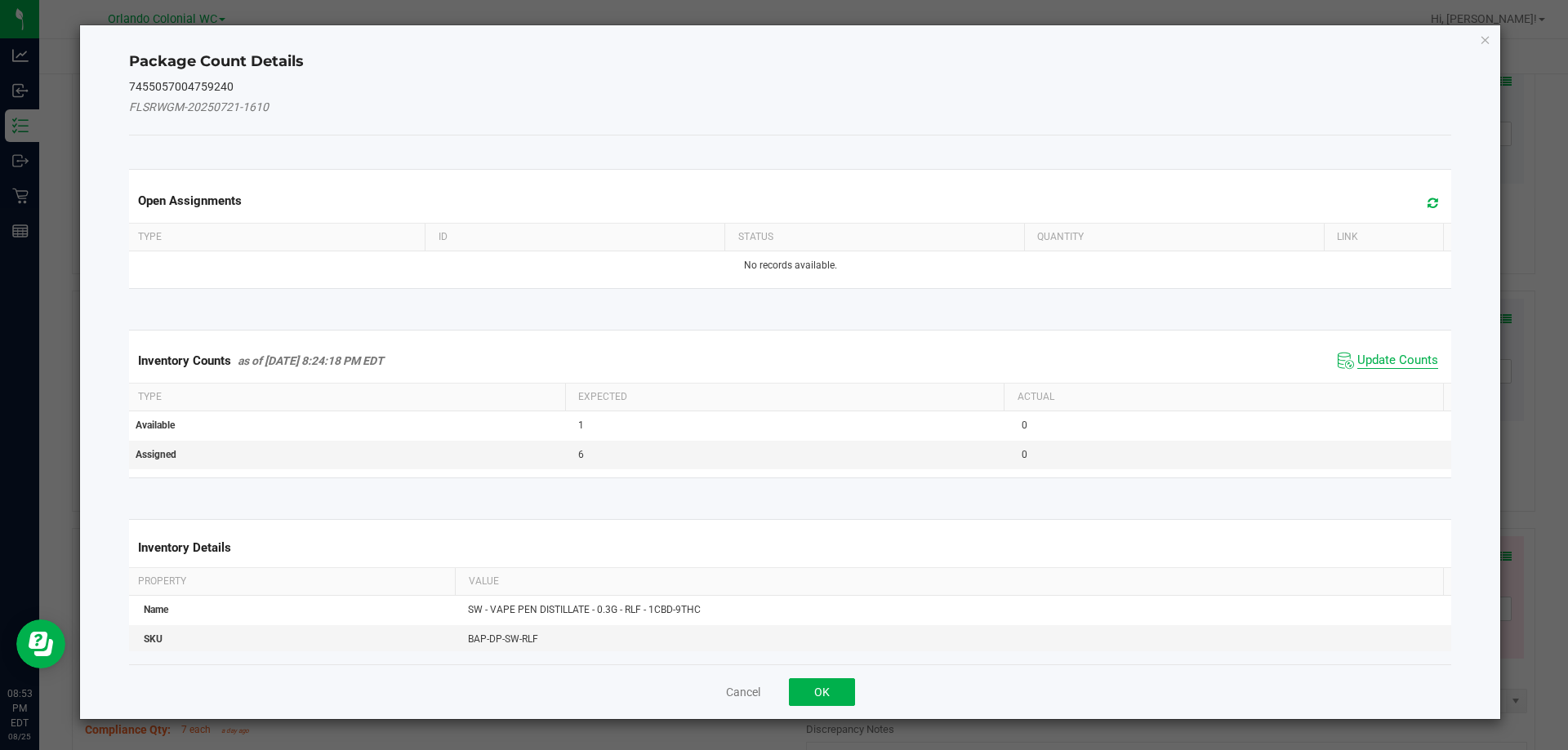
click at [1388, 365] on span "Update Counts" at bounding box center [1398, 361] width 81 height 16
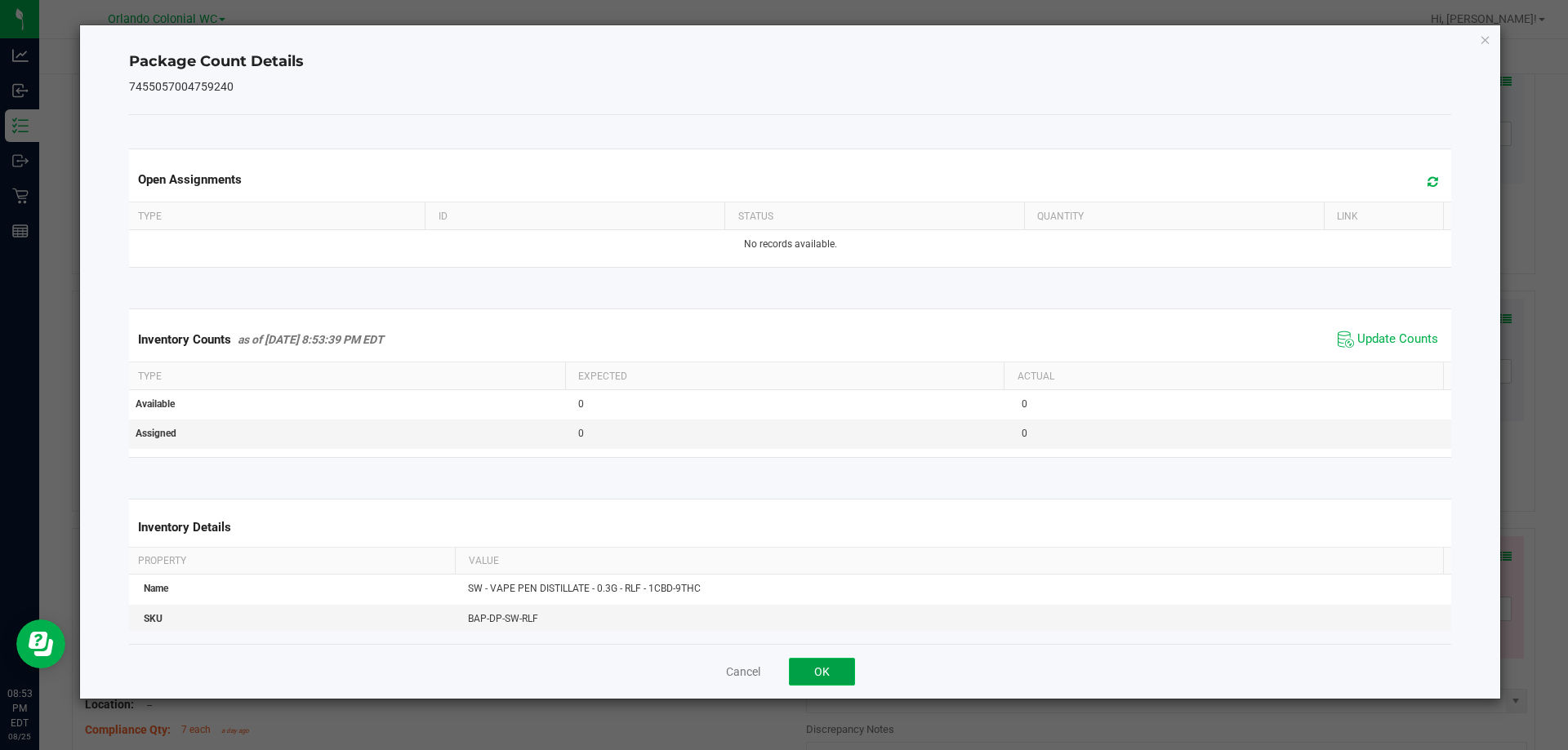
click at [824, 668] on button "OK" at bounding box center [822, 671] width 66 height 28
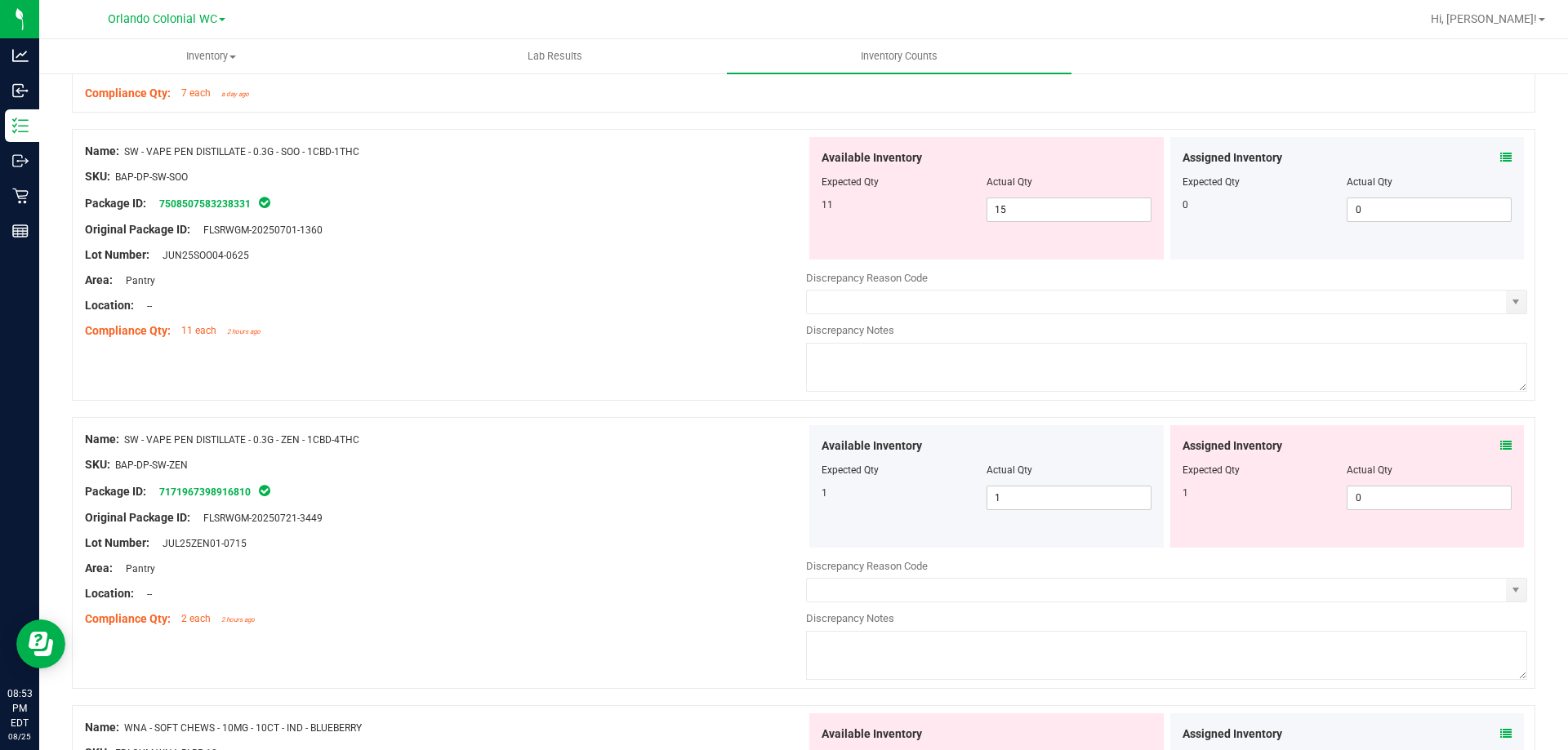
scroll to position [2278, 0]
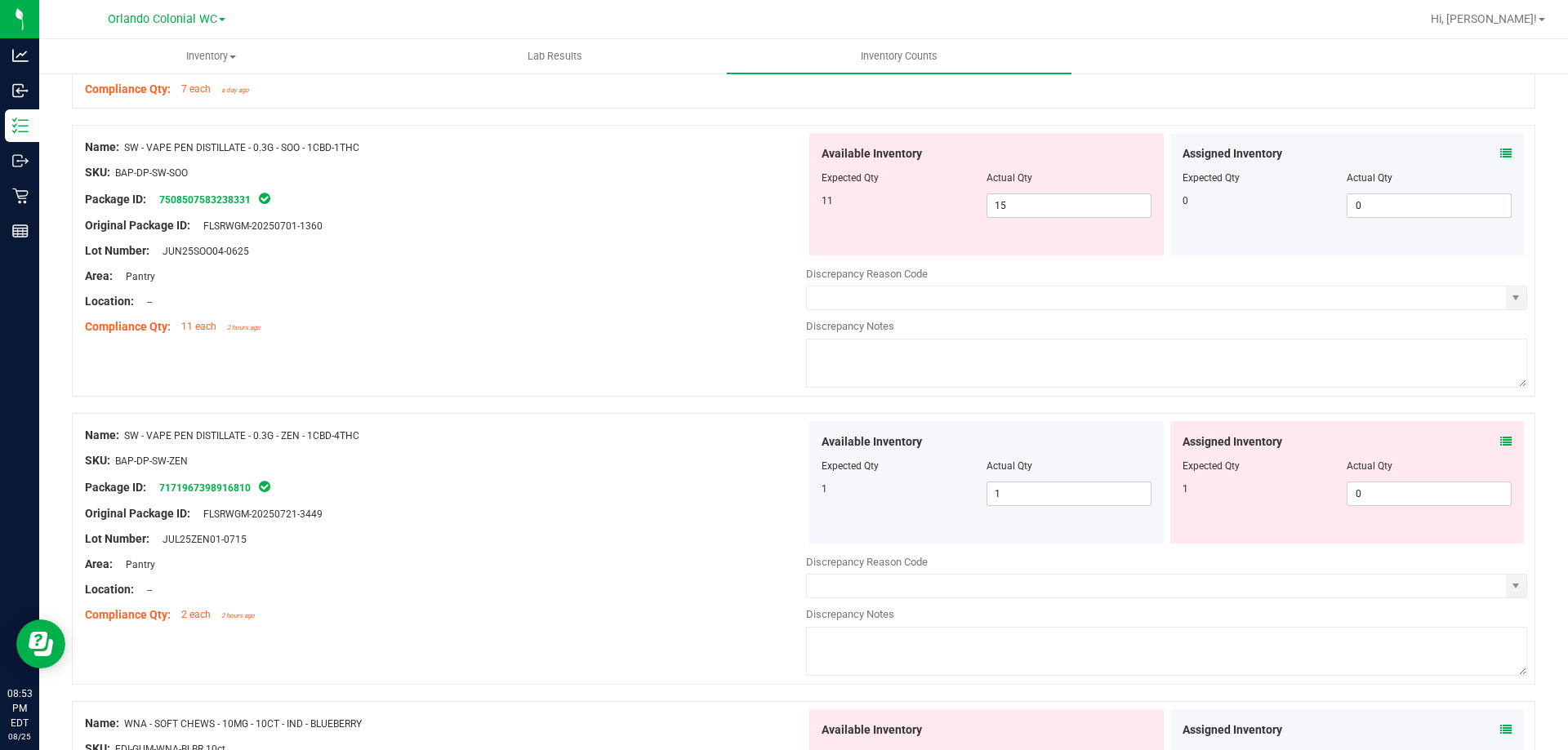
click at [1501, 153] on icon at bounding box center [1506, 153] width 12 height 12
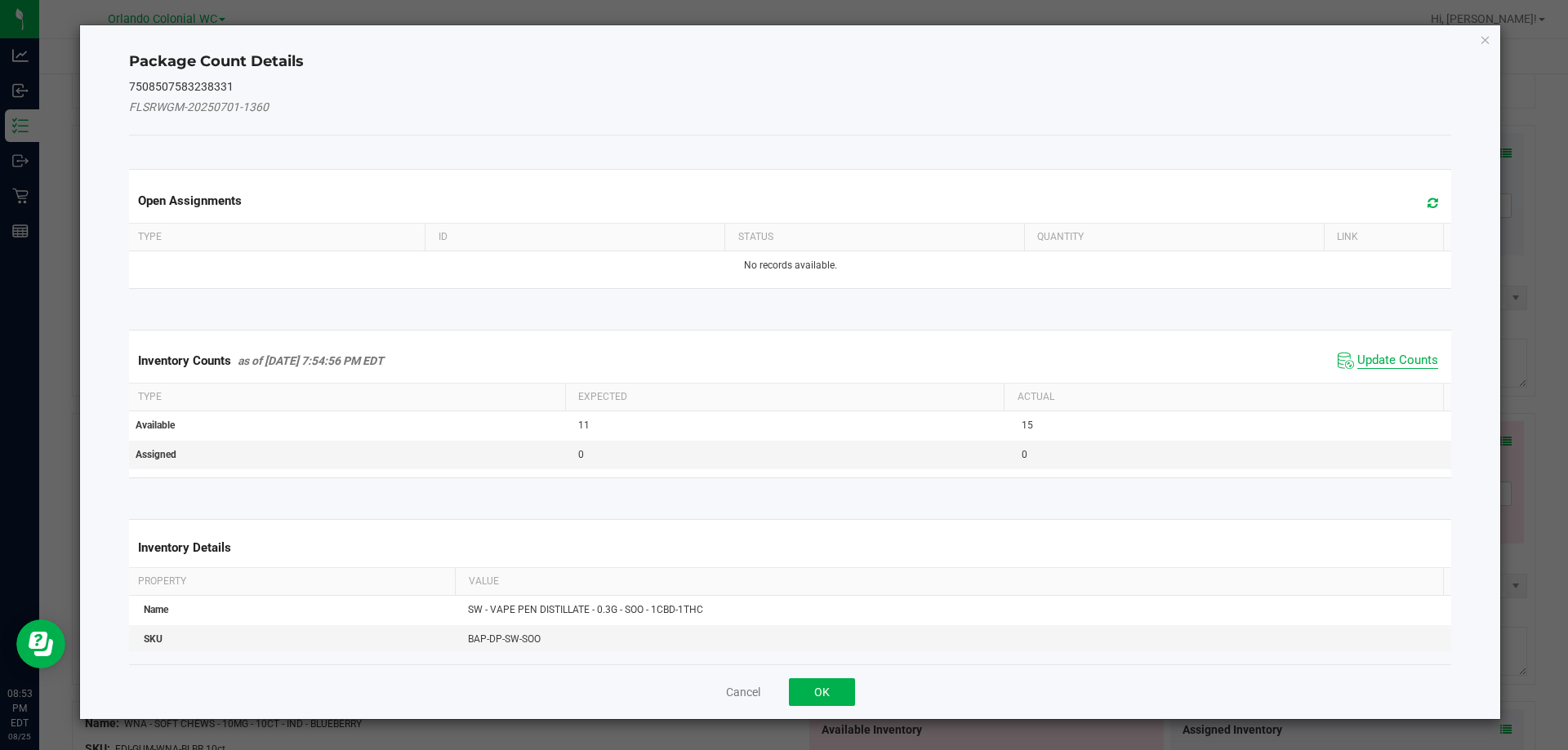
click at [1380, 358] on span "Update Counts" at bounding box center [1398, 361] width 81 height 16
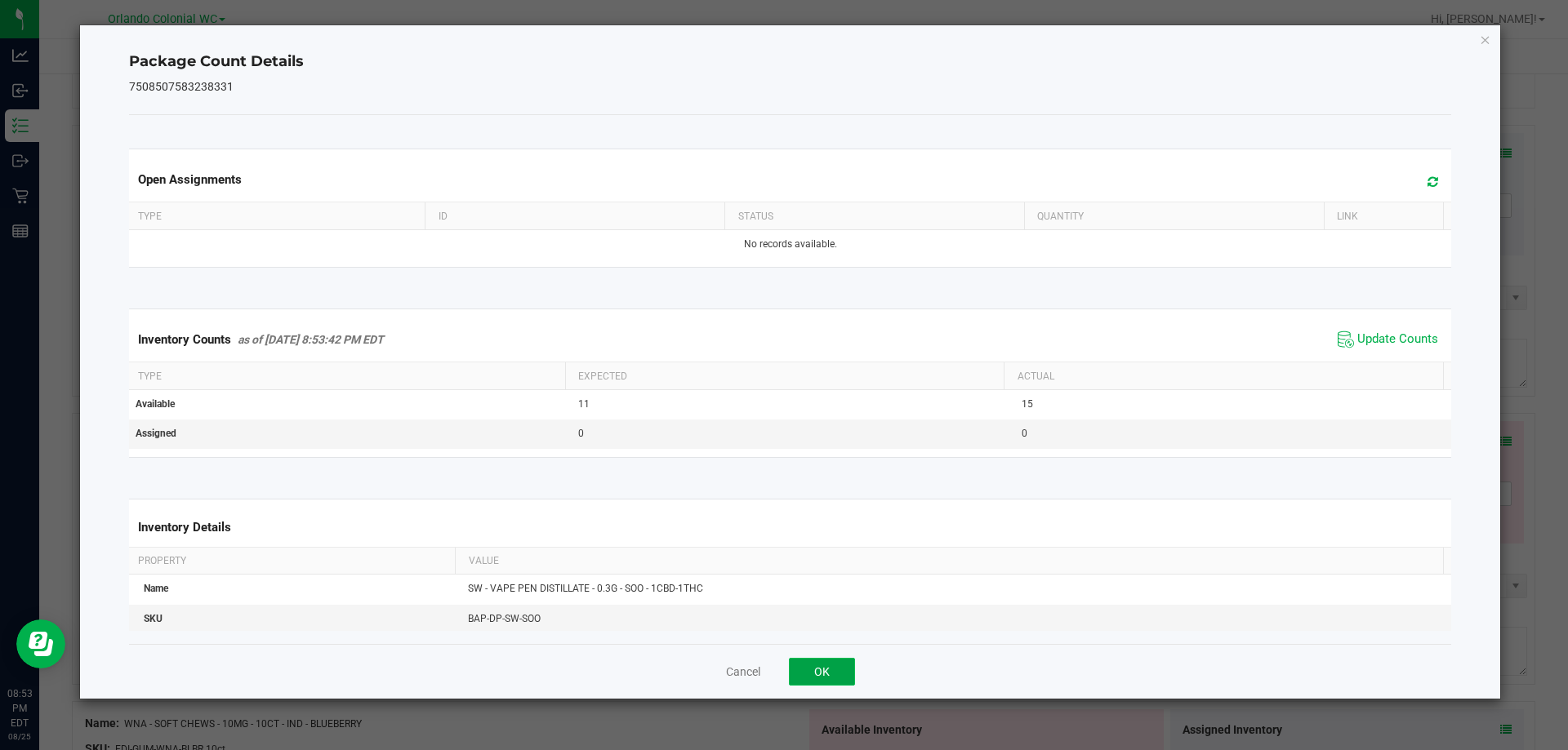
click at [838, 673] on button "OK" at bounding box center [822, 671] width 66 height 28
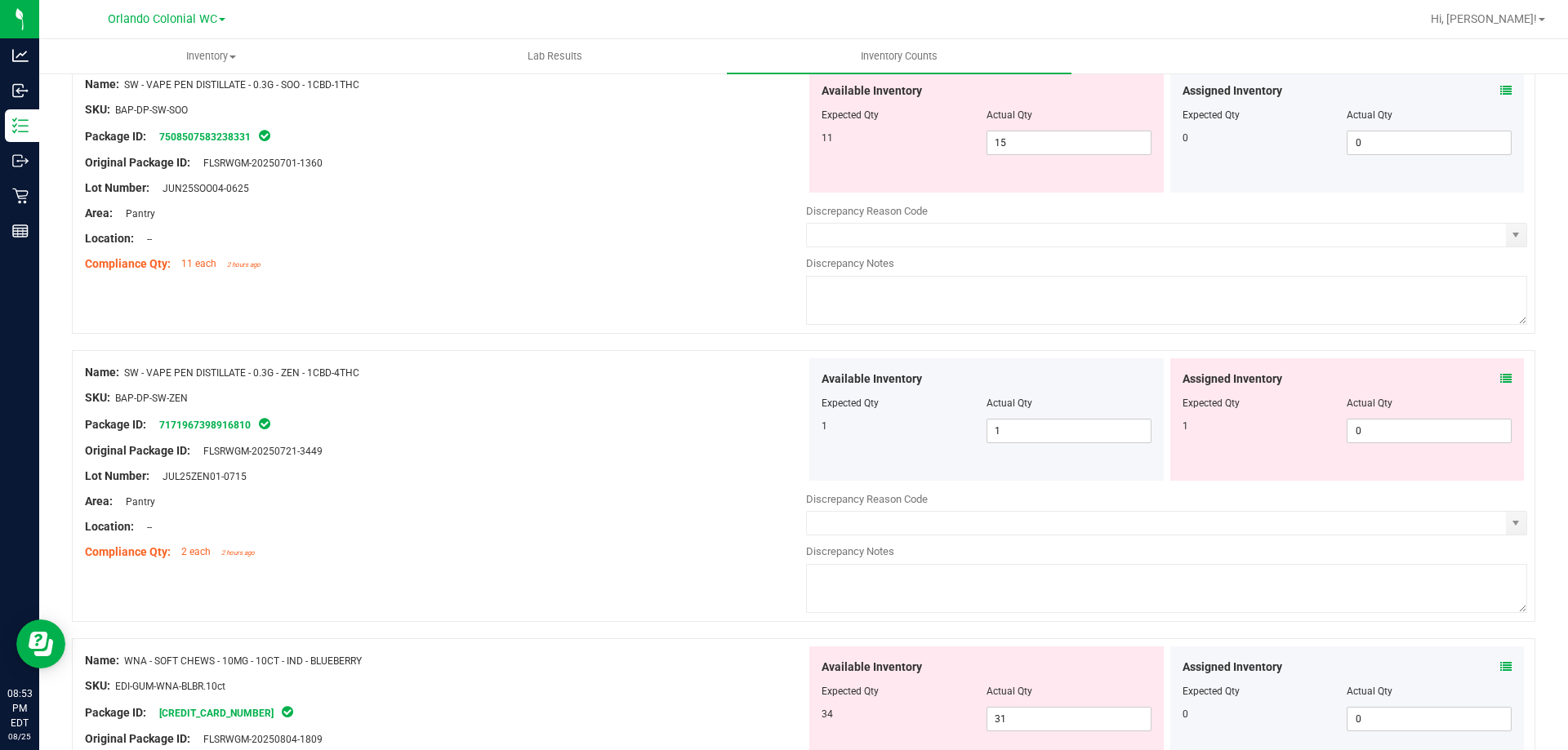
scroll to position [2336, 0]
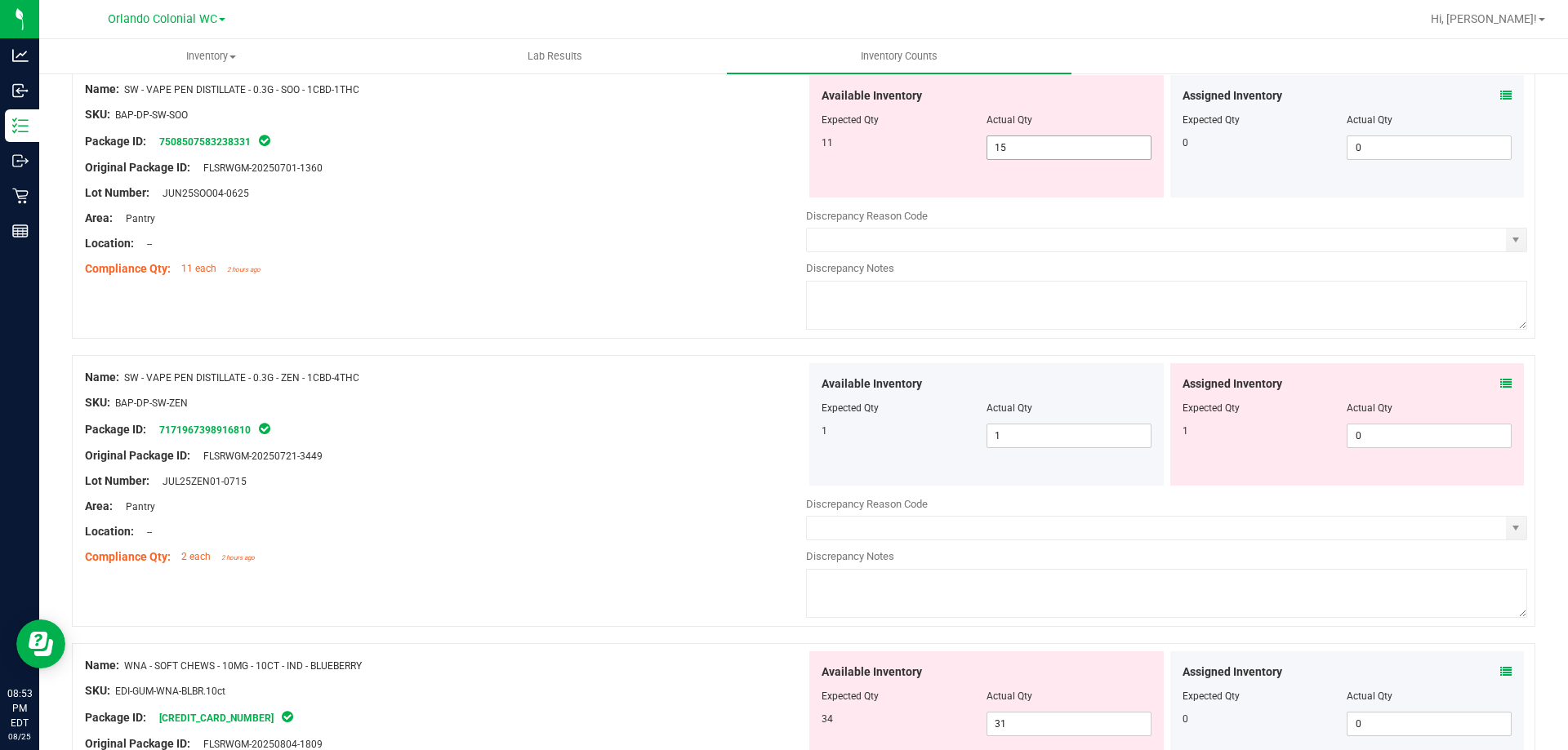
click at [1039, 149] on input "15" at bounding box center [1070, 148] width 163 height 23
type input "1"
type input "11"
click at [646, 230] on div at bounding box center [446, 231] width 721 height 8
type input "11"
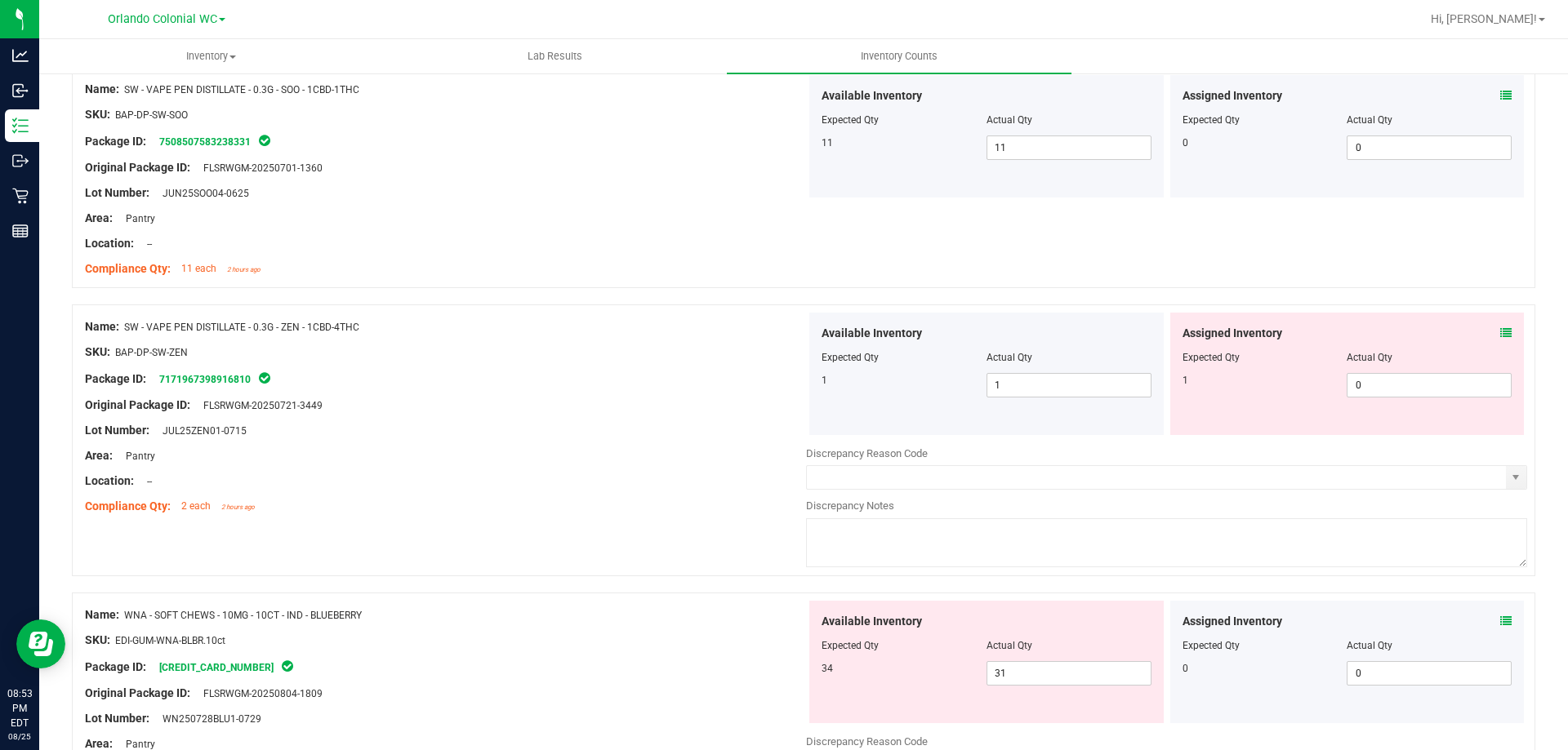
click at [1501, 332] on icon at bounding box center [1506, 332] width 12 height 12
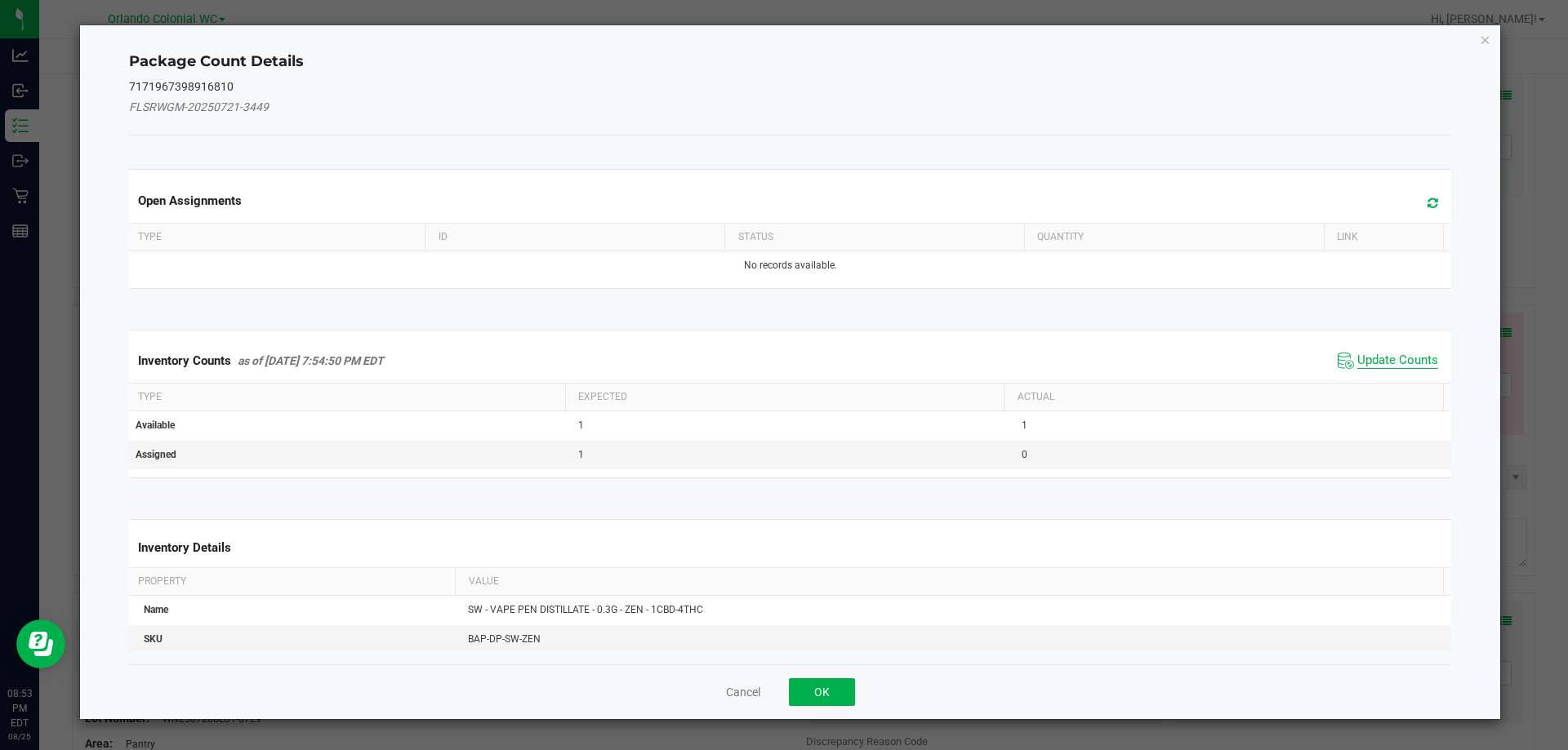
click at [1379, 364] on span "Update Counts" at bounding box center [1398, 361] width 81 height 16
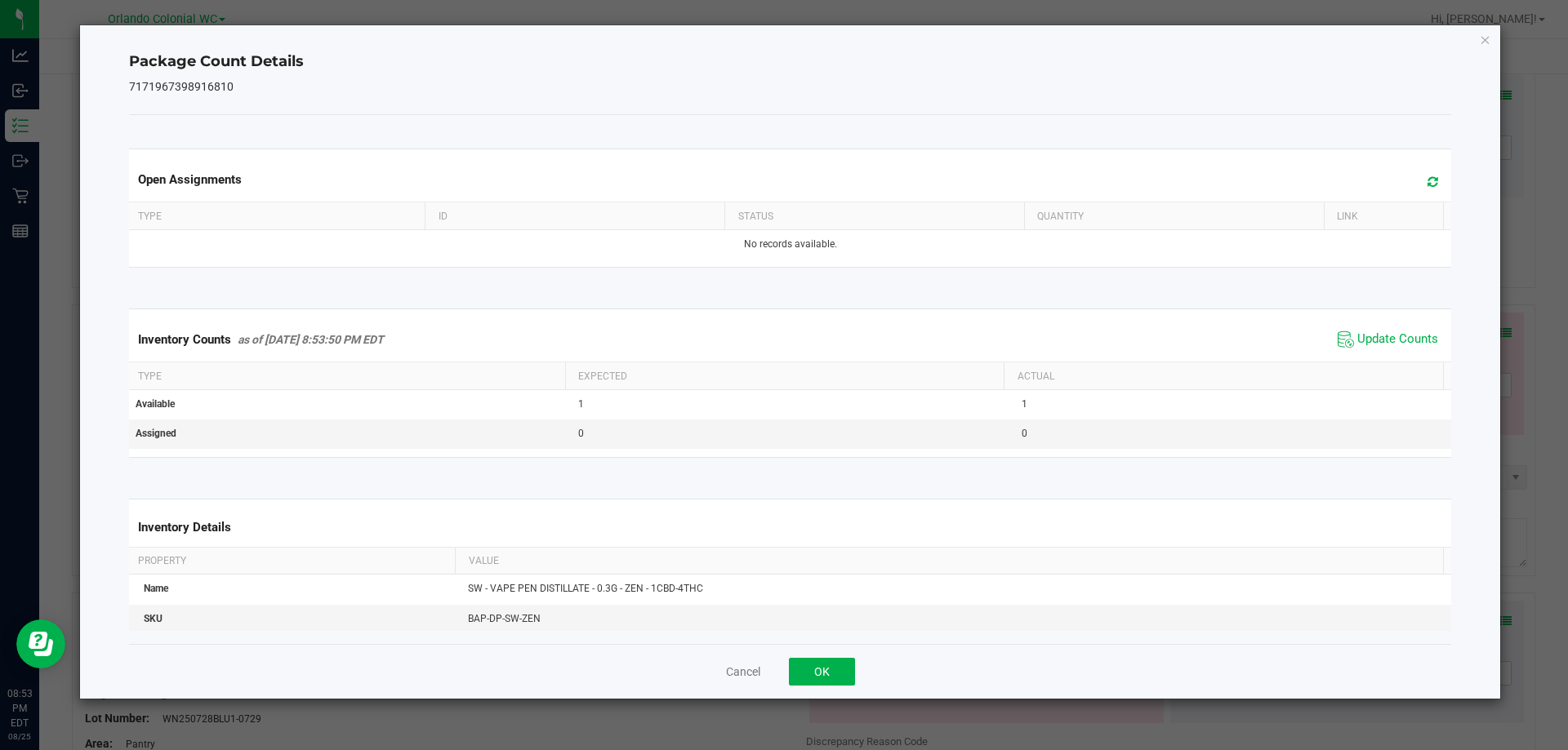
click at [838, 709] on ngb-modal-window "Package Count Details 7171967398916810 Open Assignments Type ID Status Quantity…" at bounding box center [790, 375] width 1581 height 750
click at [830, 684] on button "OK" at bounding box center [822, 671] width 66 height 28
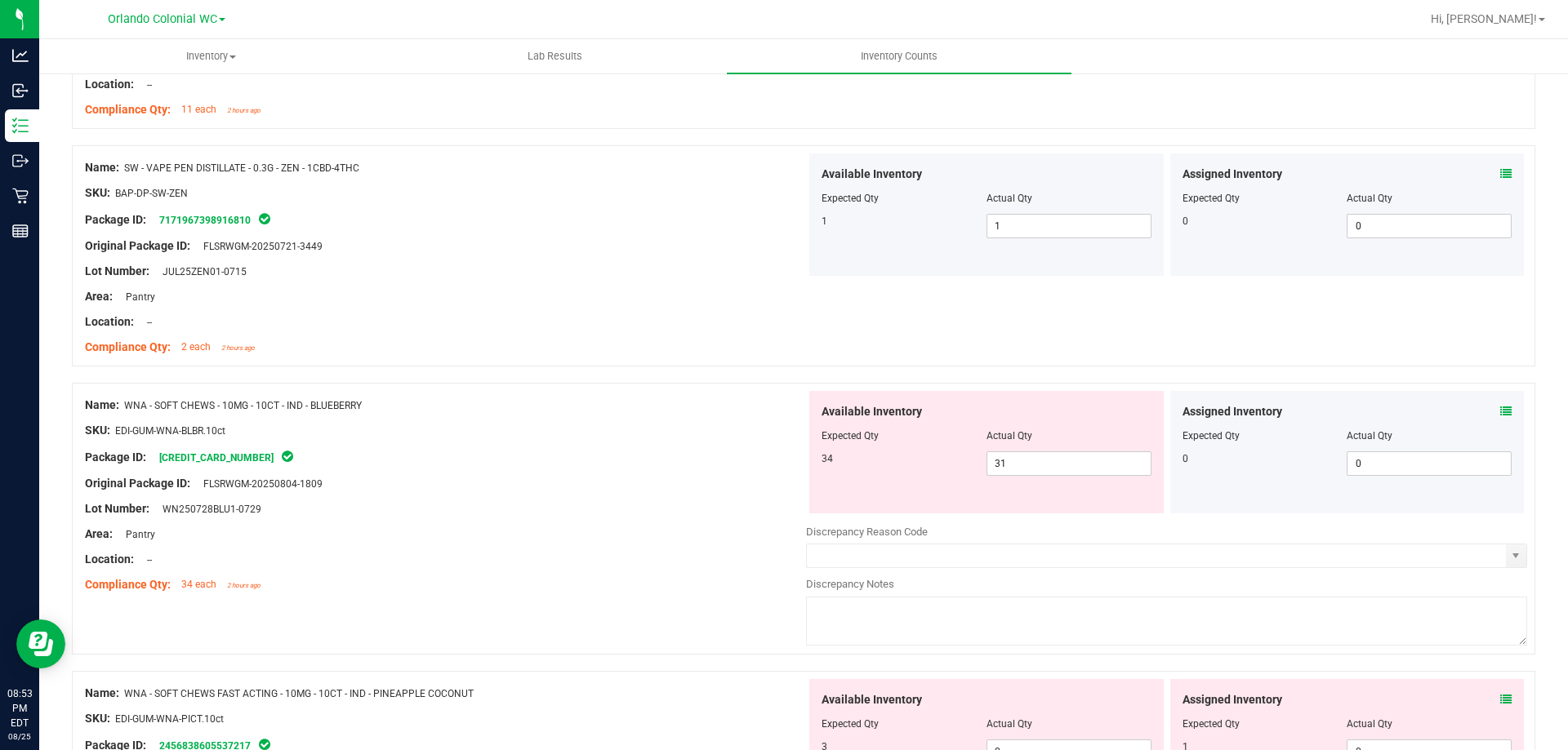
scroll to position [2658, 0]
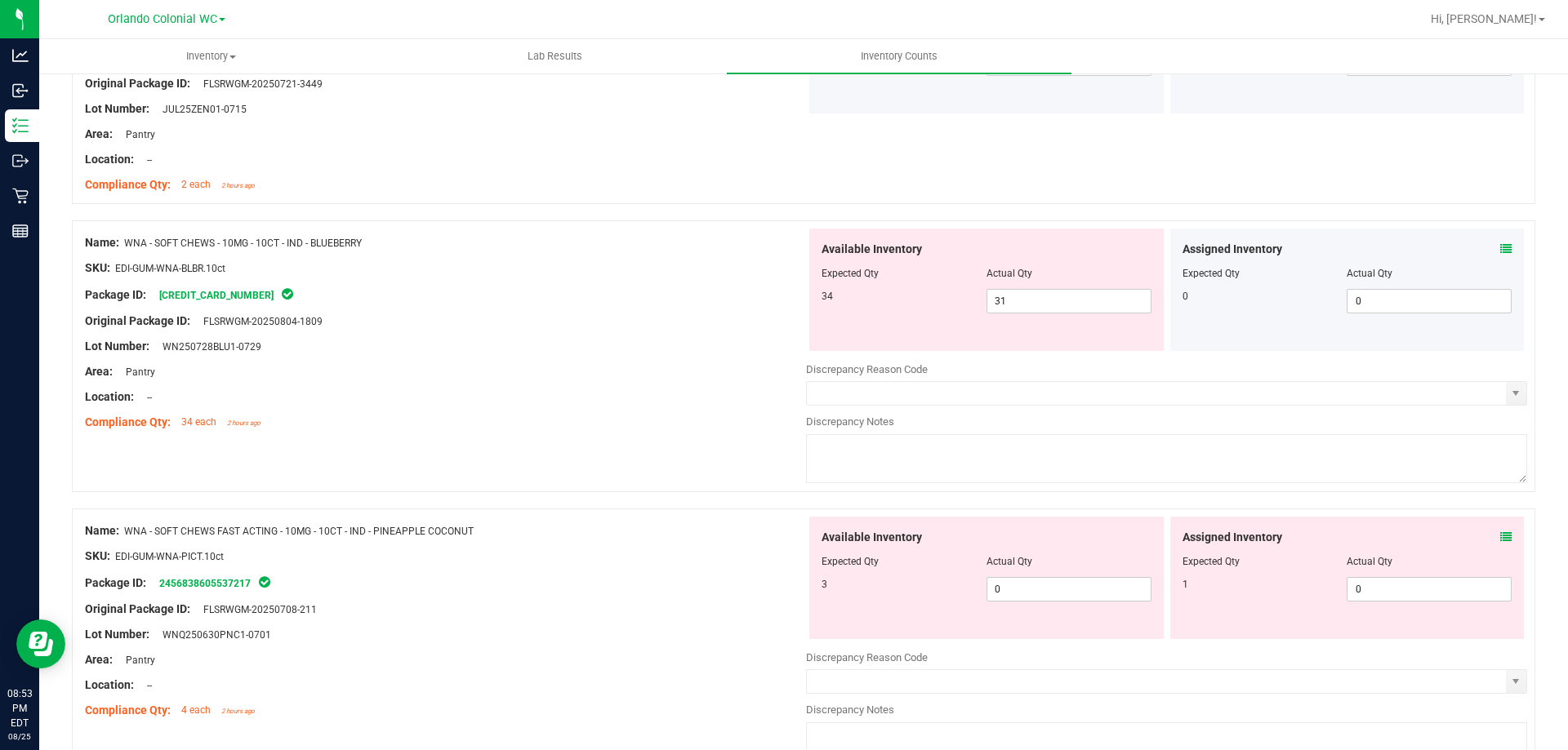
click at [1501, 244] on icon at bounding box center [1506, 249] width 12 height 12
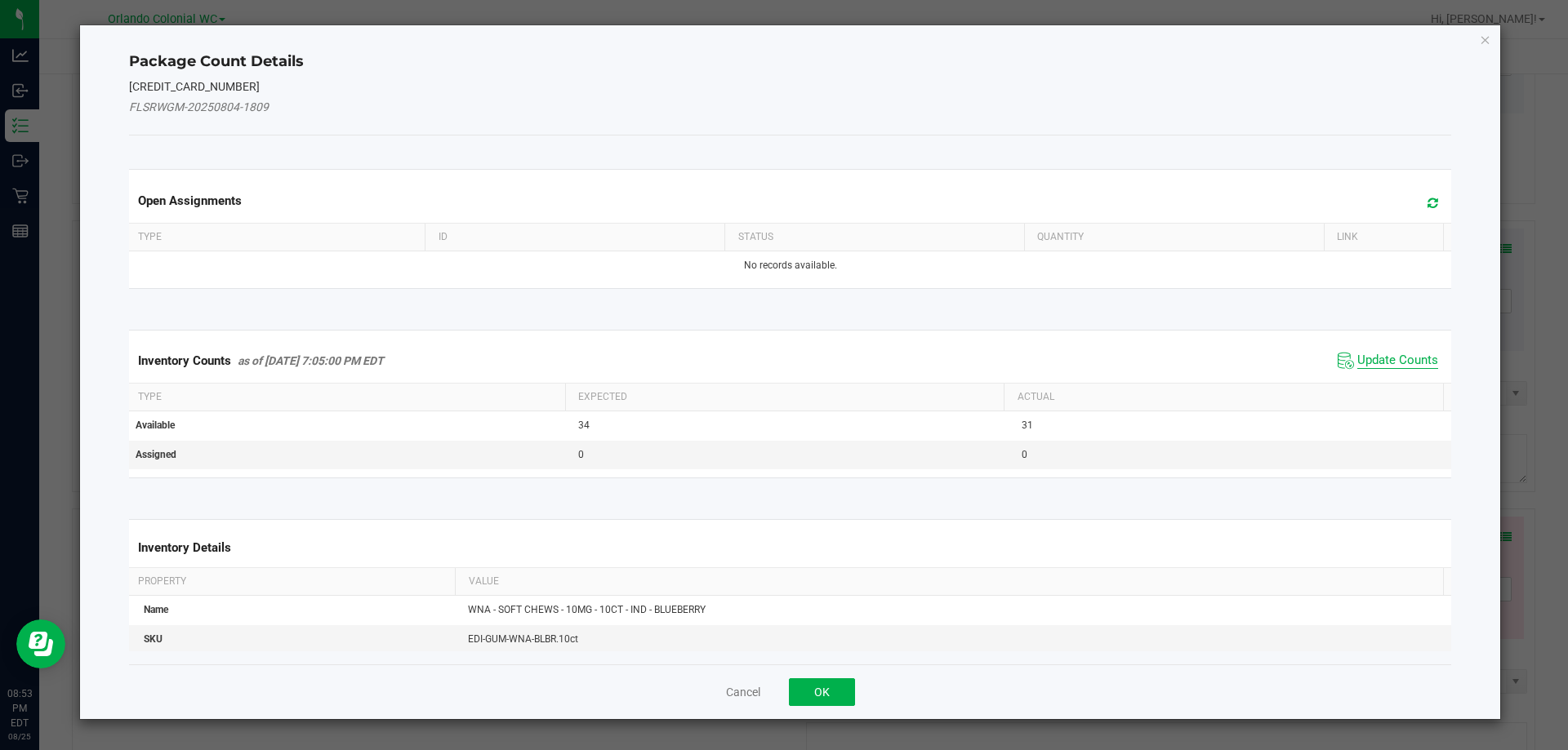
click at [1389, 358] on span "Update Counts" at bounding box center [1398, 361] width 81 height 16
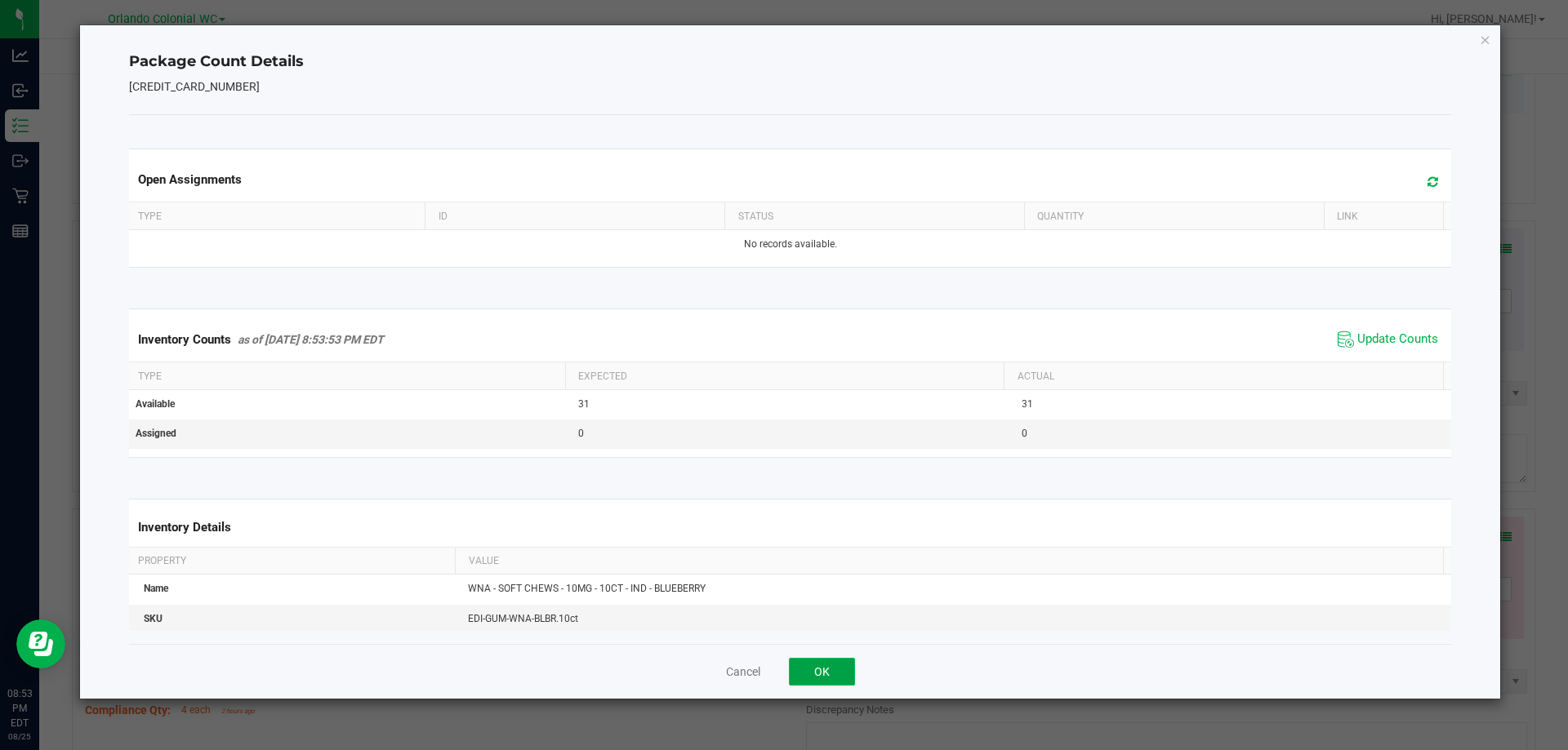
click at [823, 673] on button "OK" at bounding box center [822, 671] width 66 height 28
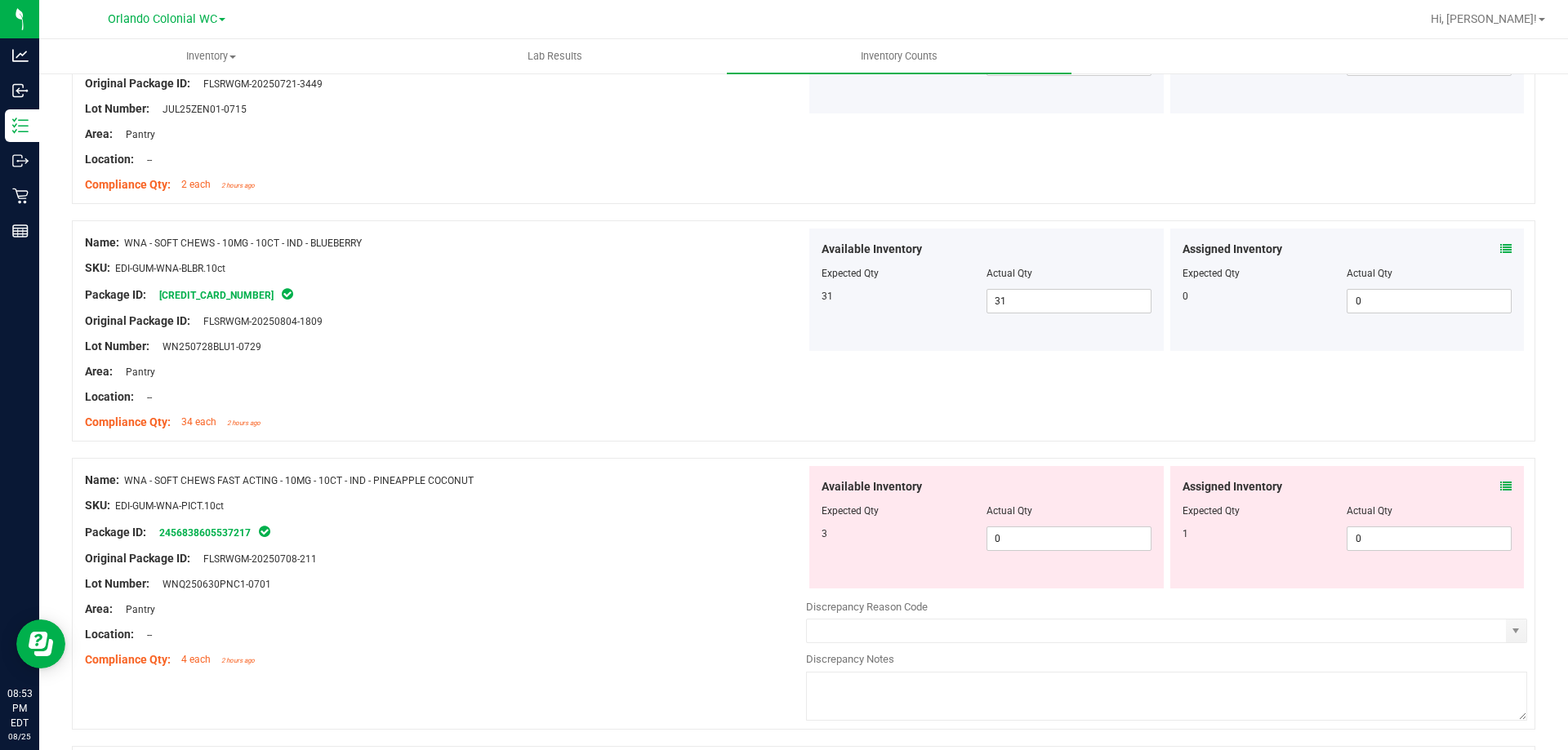
click at [1501, 492] on icon at bounding box center [1506, 486] width 12 height 12
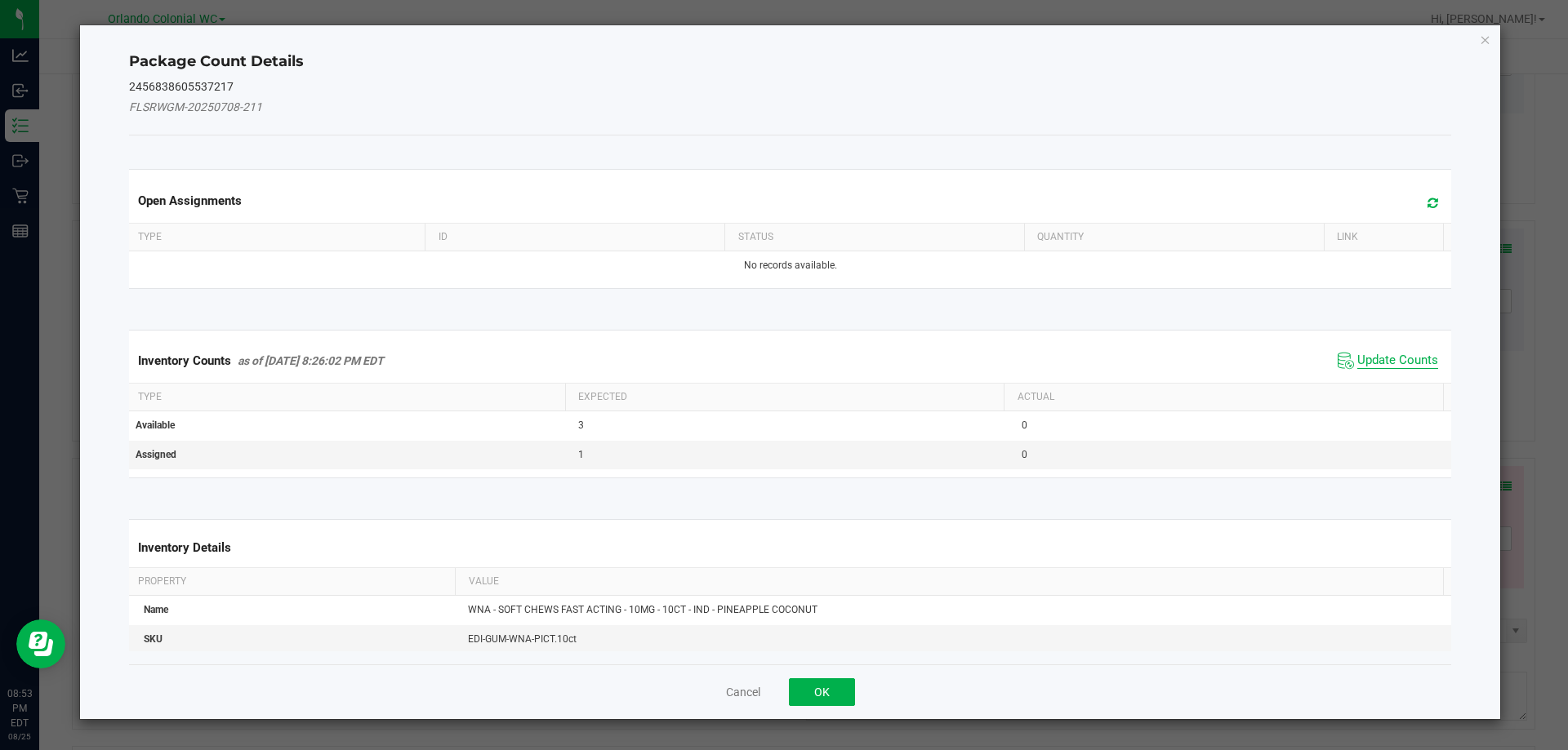
click at [1397, 364] on span "Update Counts" at bounding box center [1398, 361] width 81 height 16
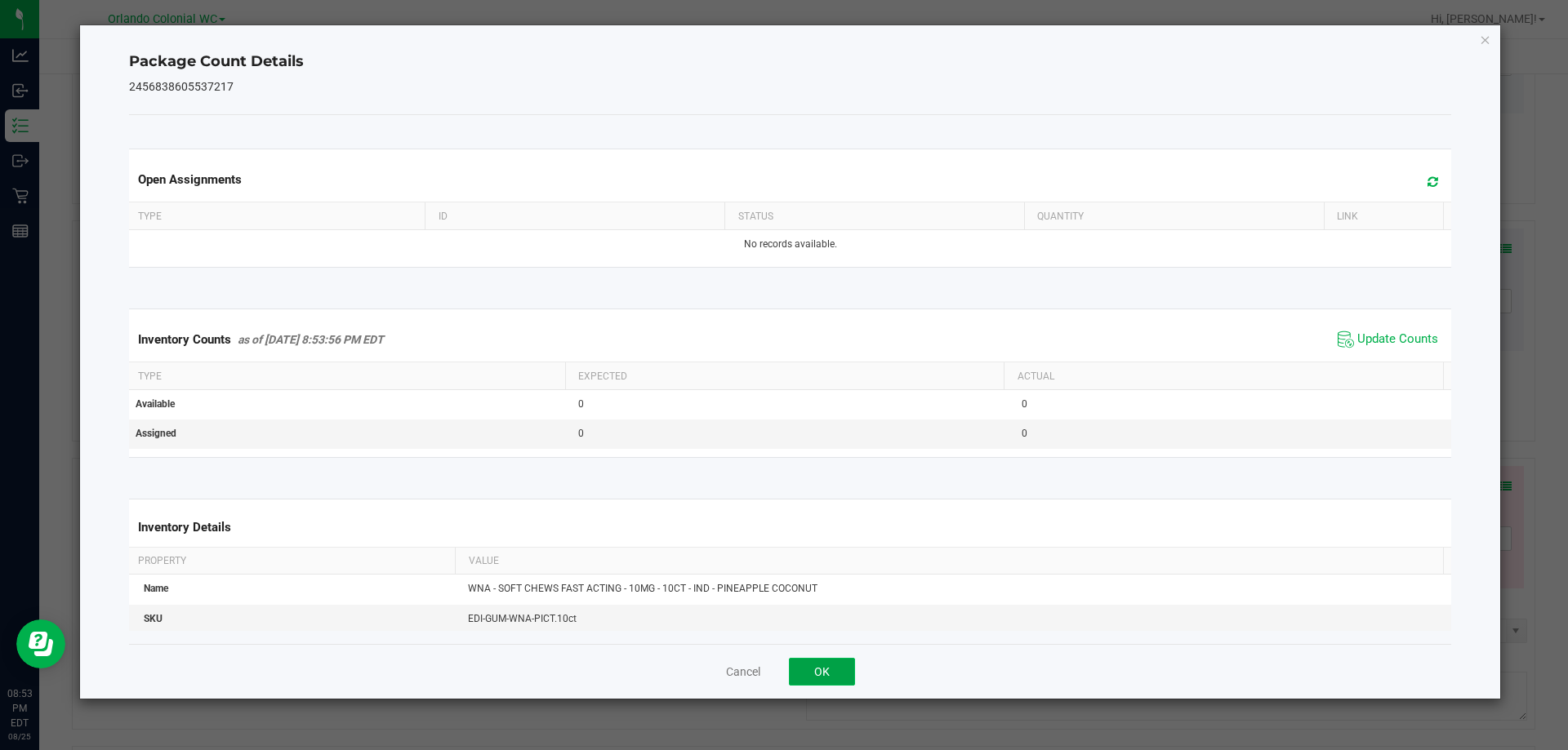
click at [827, 669] on button "OK" at bounding box center [822, 671] width 66 height 28
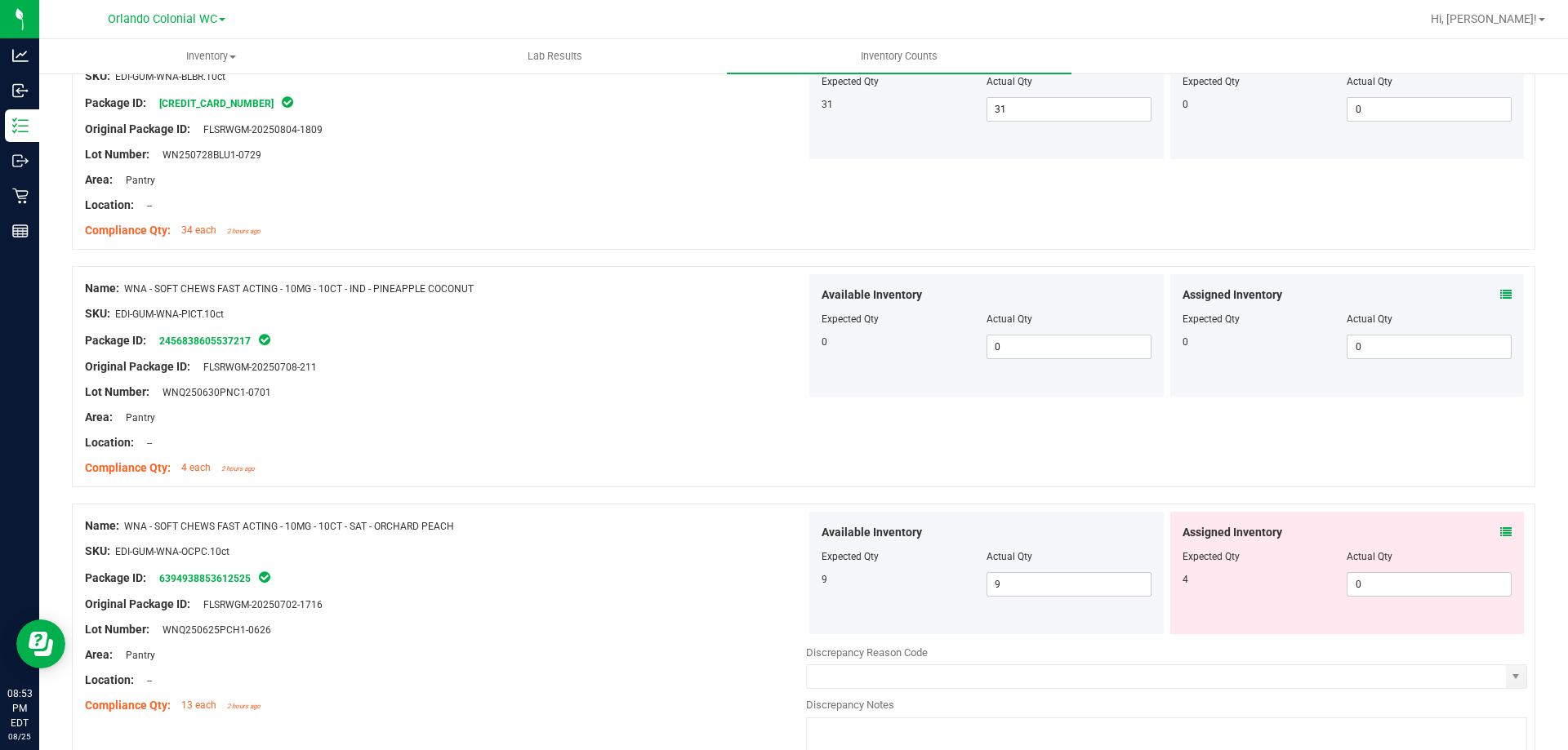
scroll to position [2947, 0]
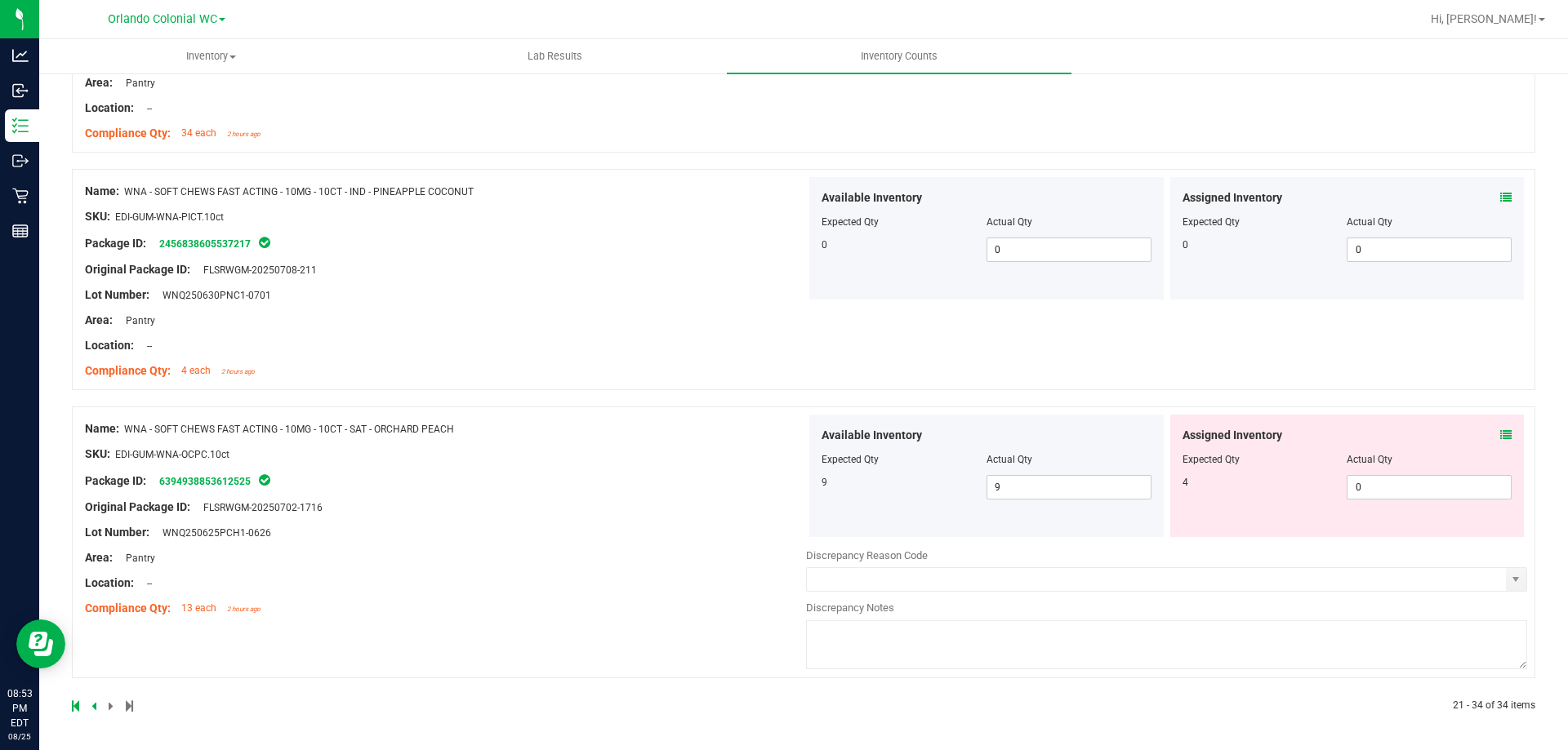
click at [1501, 433] on icon at bounding box center [1506, 435] width 12 height 12
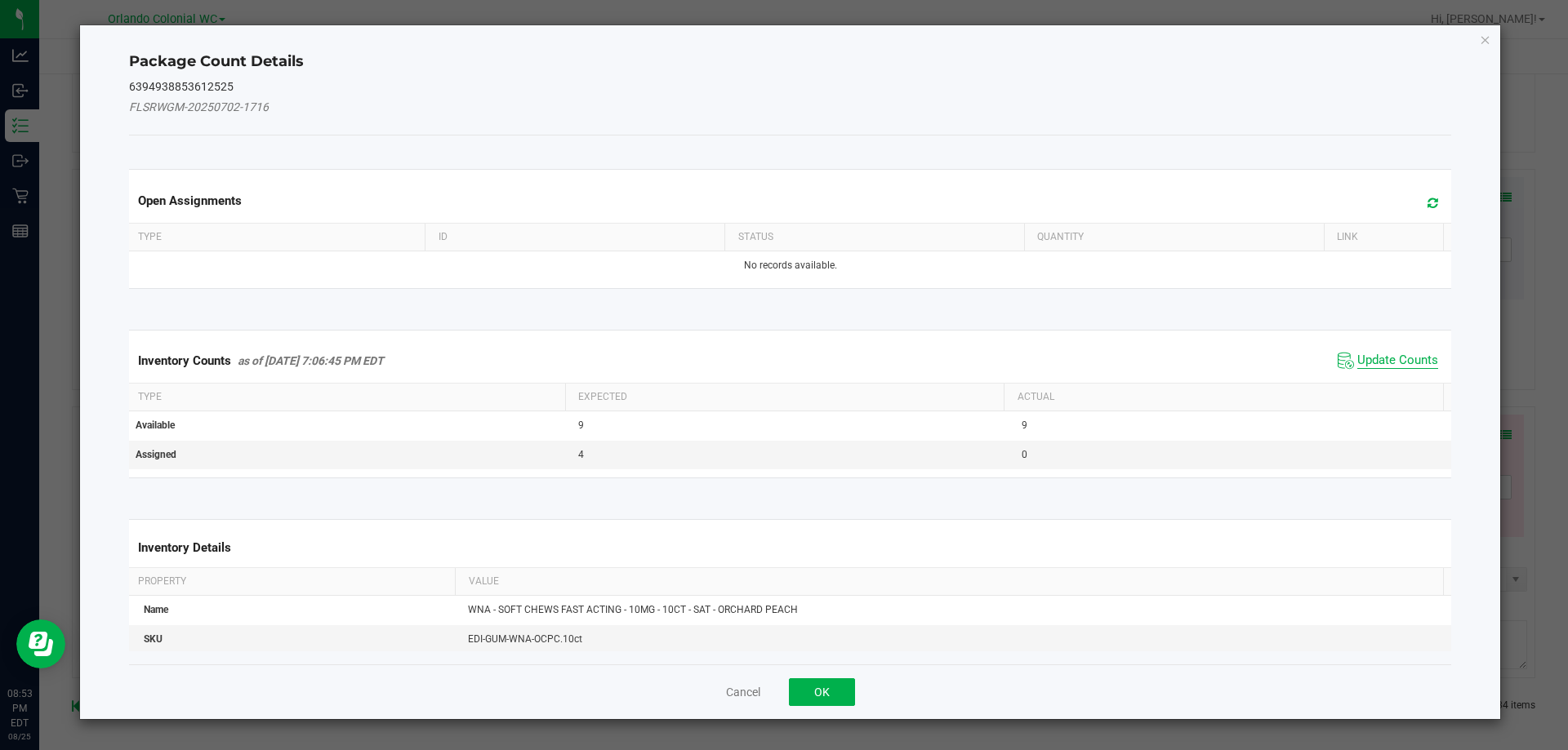
click at [1377, 361] on span "Update Counts" at bounding box center [1398, 361] width 81 height 16
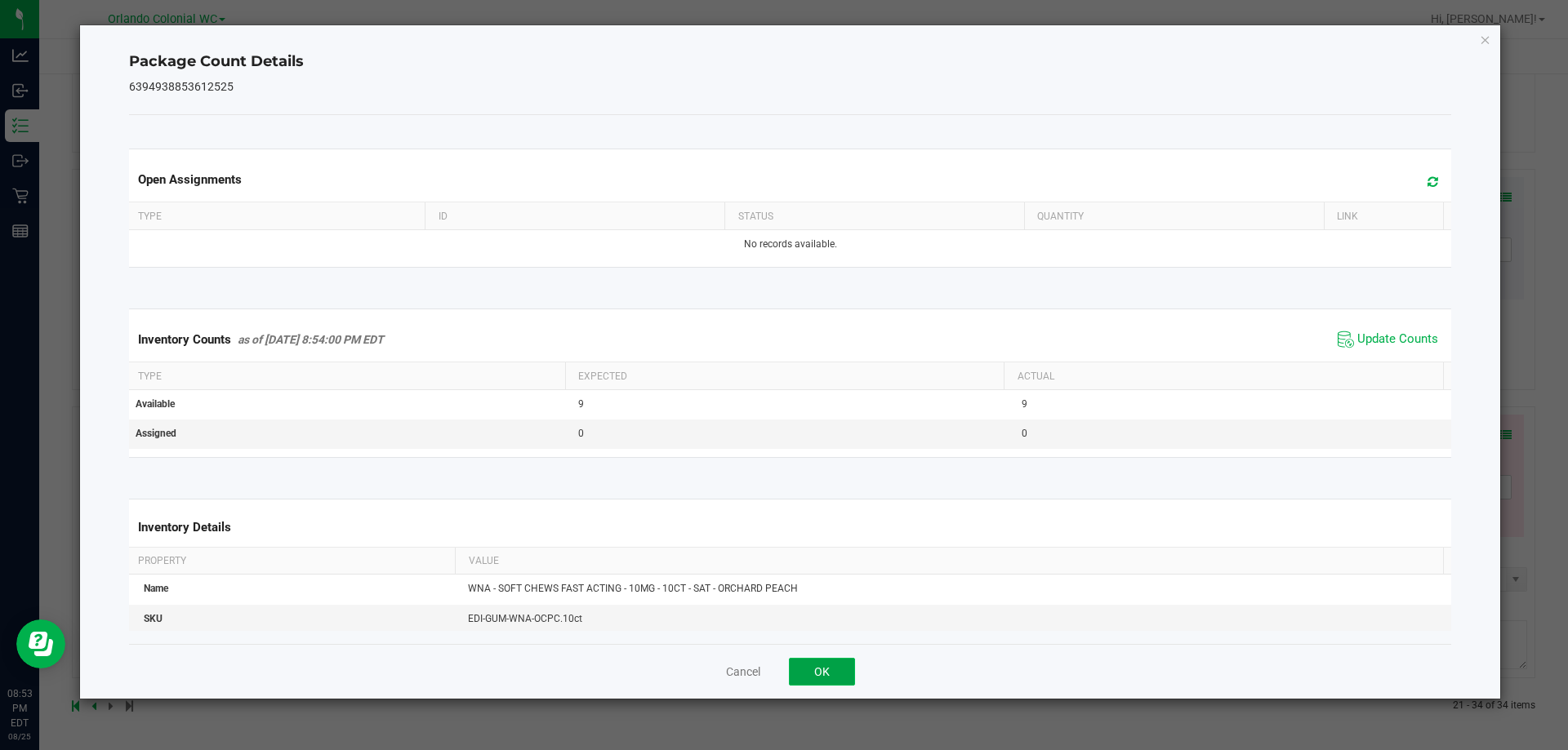
click at [843, 666] on button "OK" at bounding box center [822, 671] width 66 height 28
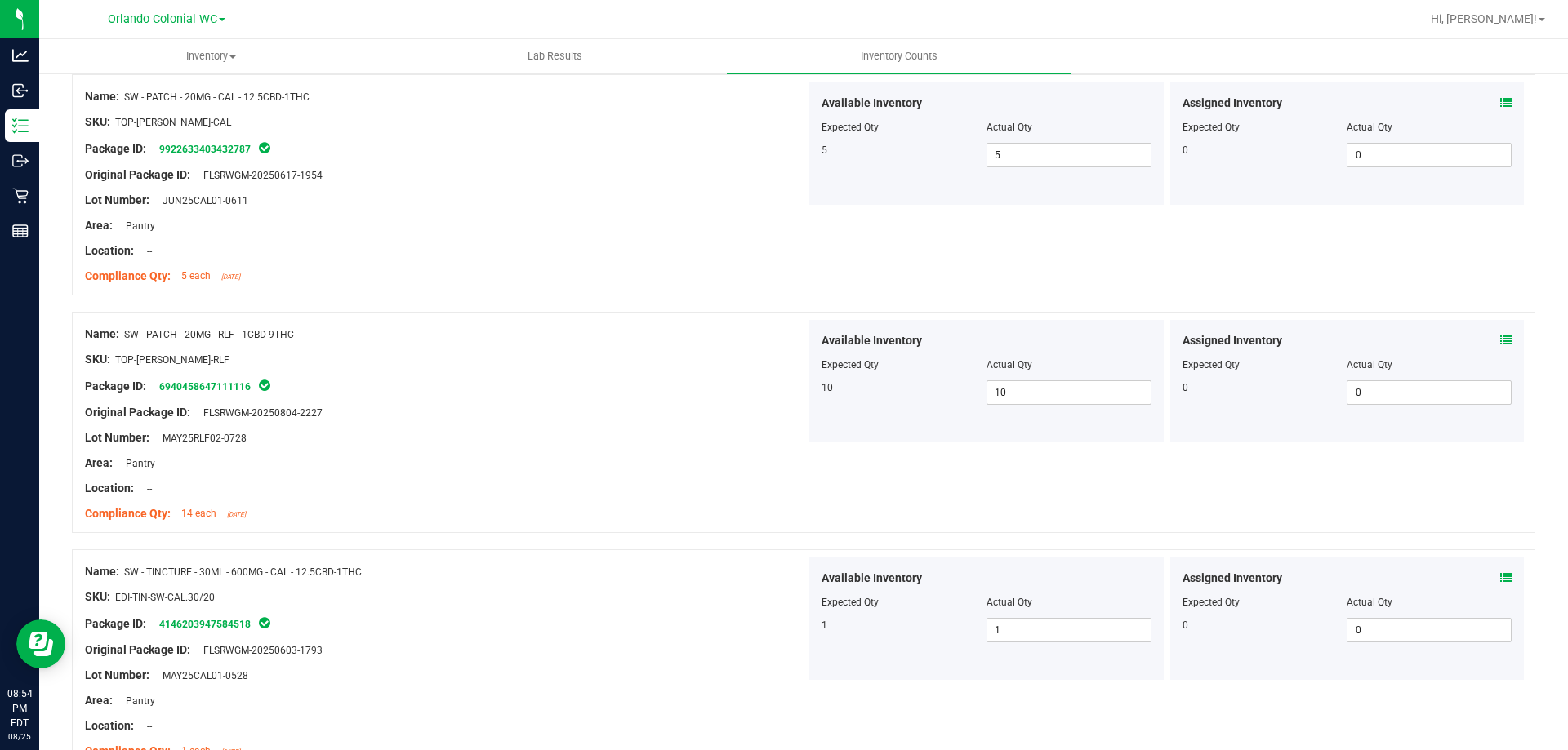
scroll to position [0, 0]
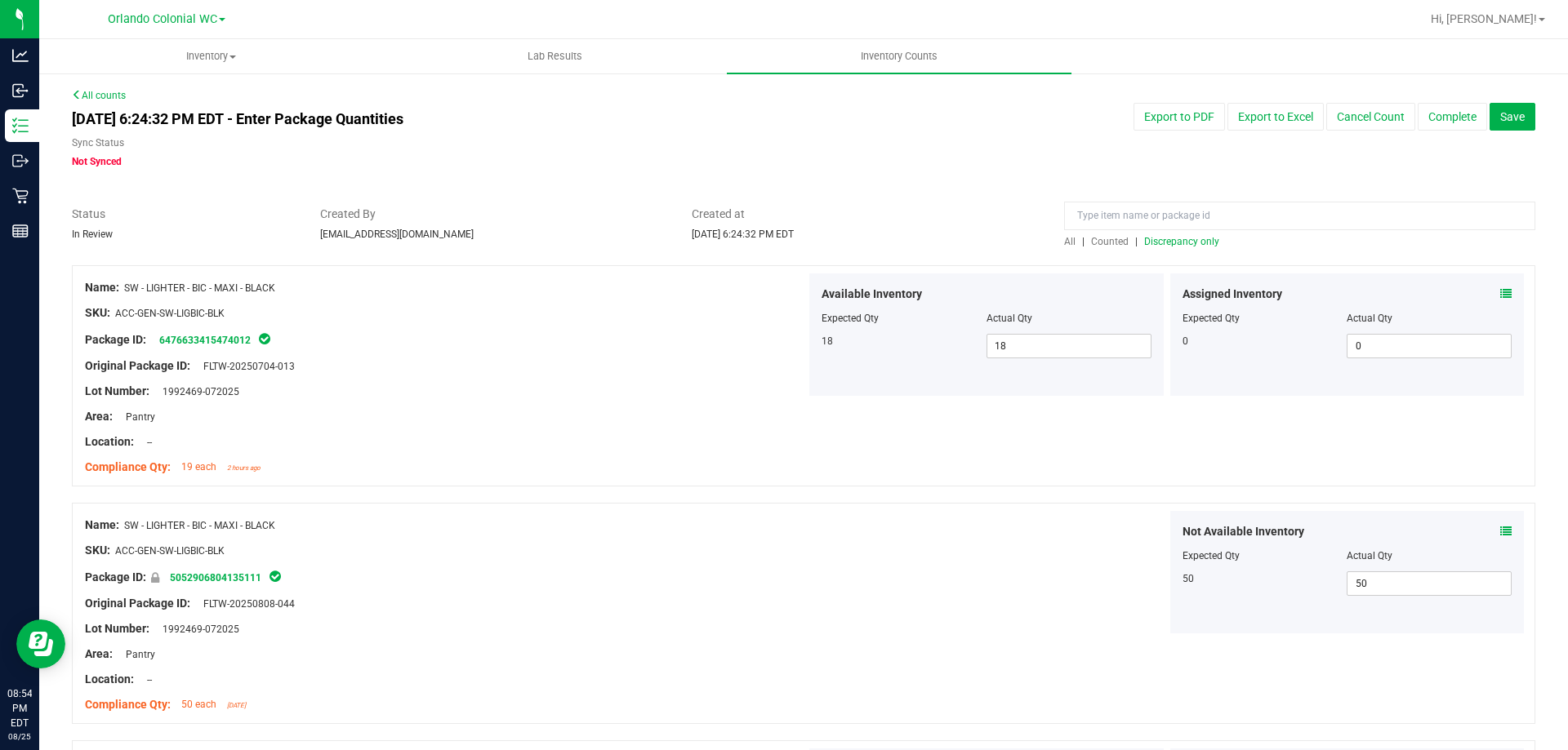
click at [1064, 241] on span "All" at bounding box center [1070, 241] width 12 height 12
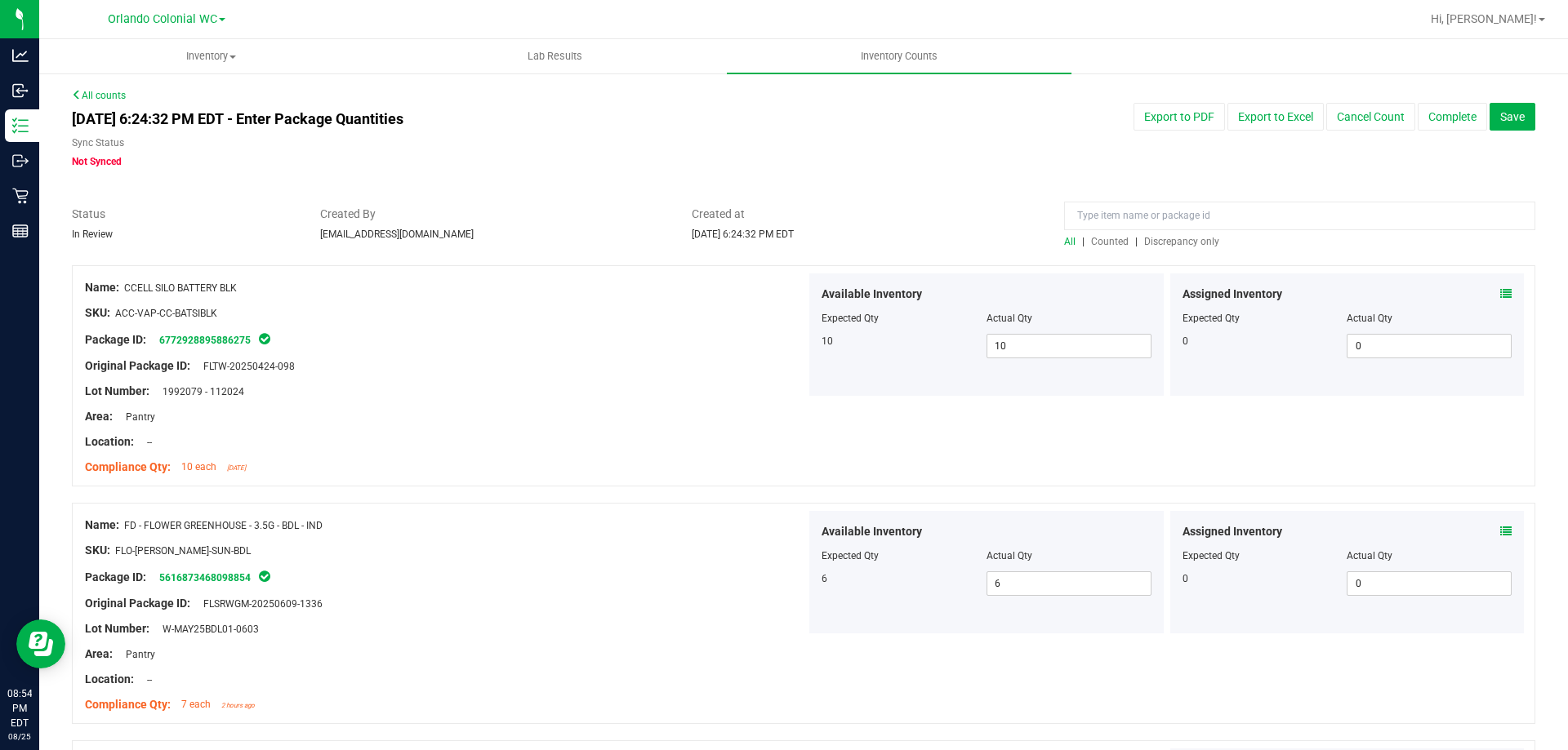
click at [1091, 241] on span "Counted" at bounding box center [1109, 241] width 37 height 12
click at [1171, 244] on span "Discrepancy only" at bounding box center [1182, 241] width 75 height 12
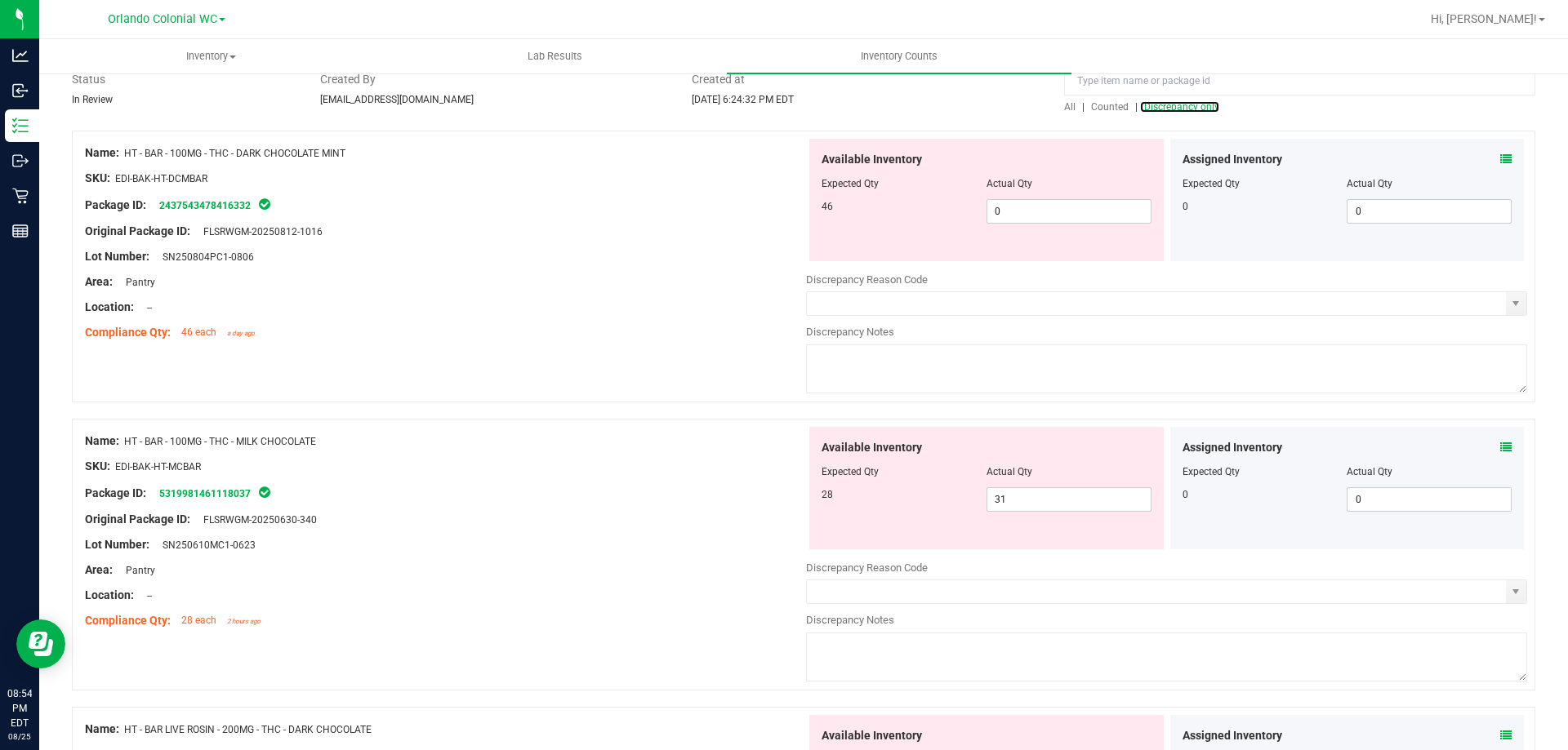
scroll to position [245, 0]
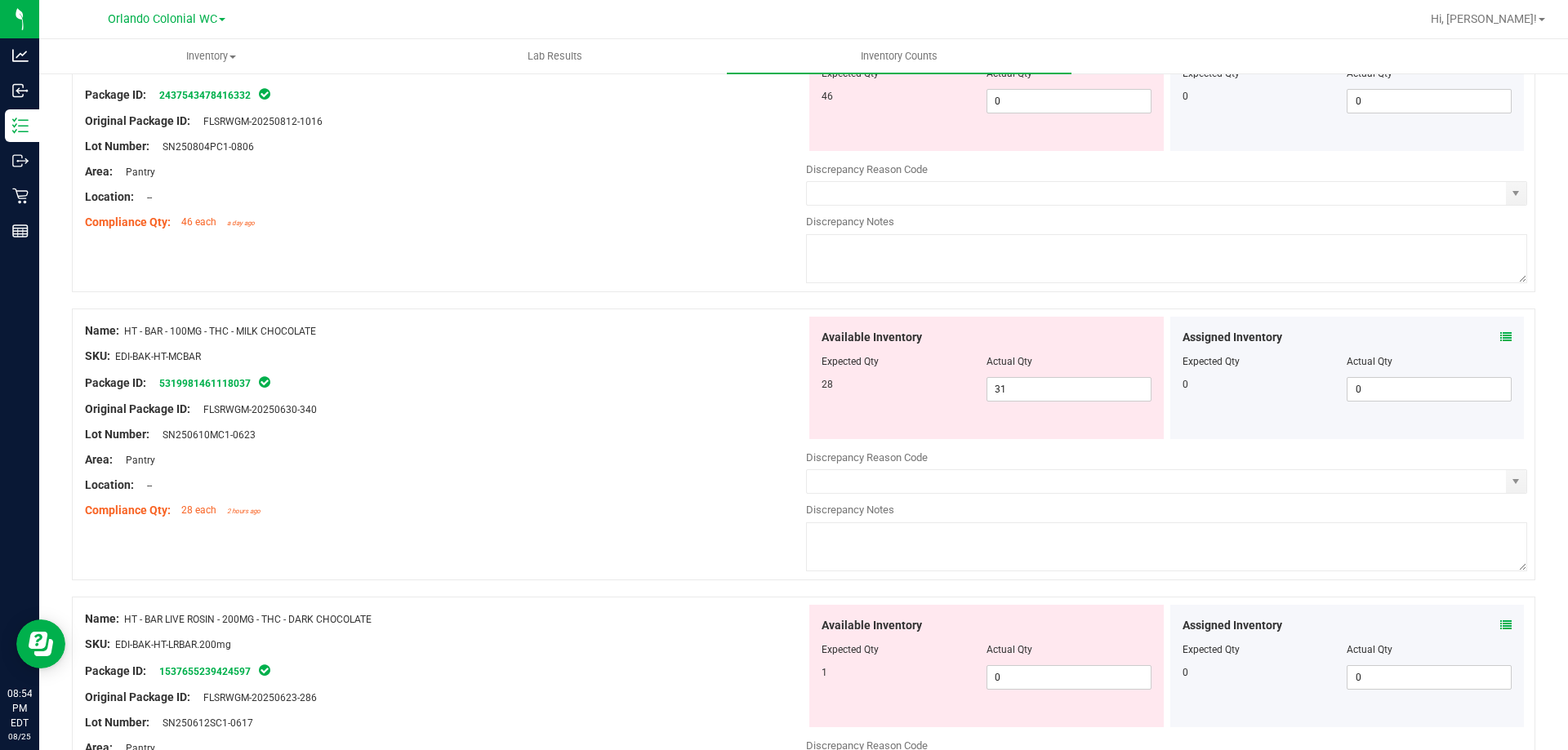
click at [1501, 340] on icon at bounding box center [1506, 337] width 12 height 12
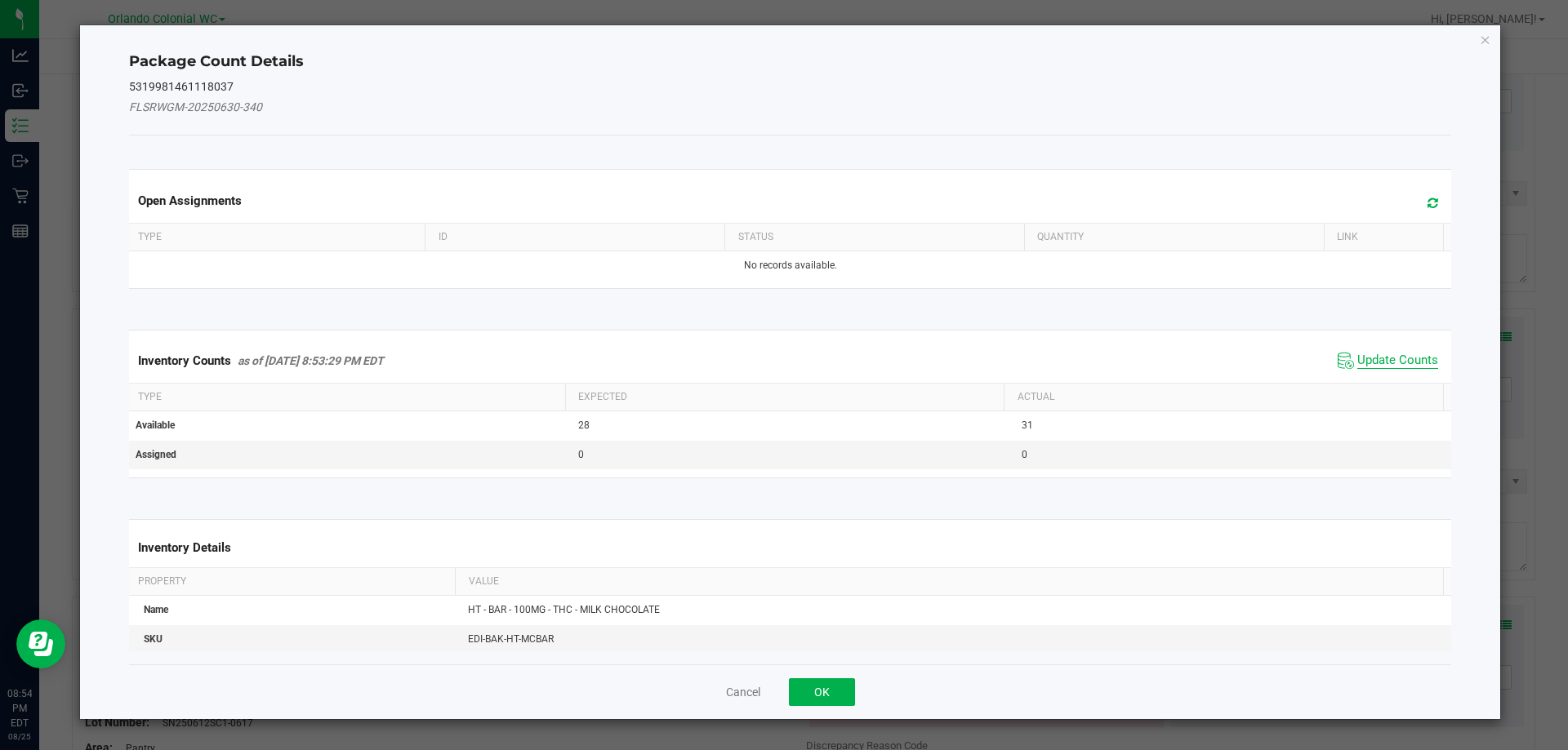
click at [1389, 363] on span "Update Counts" at bounding box center [1398, 361] width 81 height 16
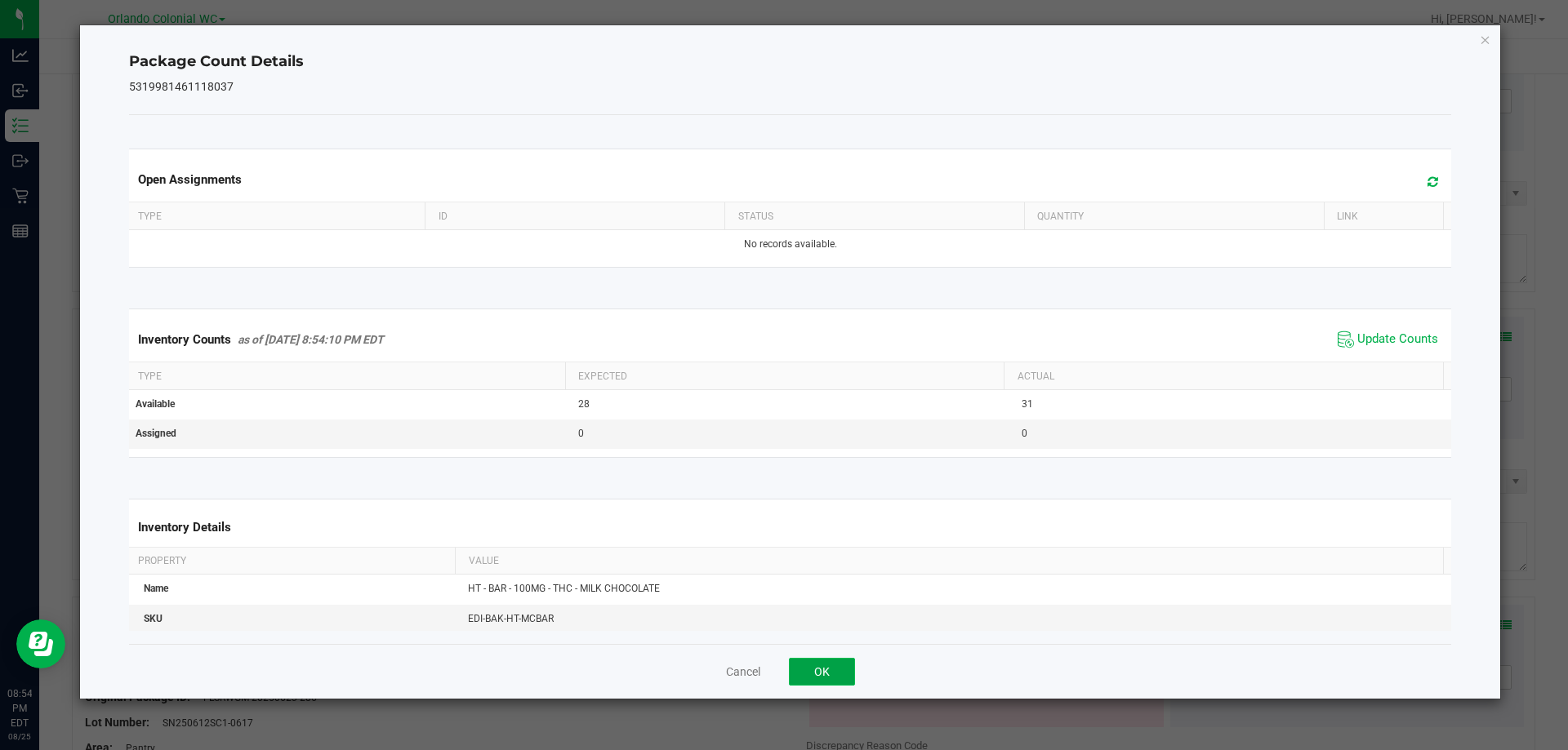
click at [837, 670] on button "OK" at bounding box center [822, 671] width 66 height 28
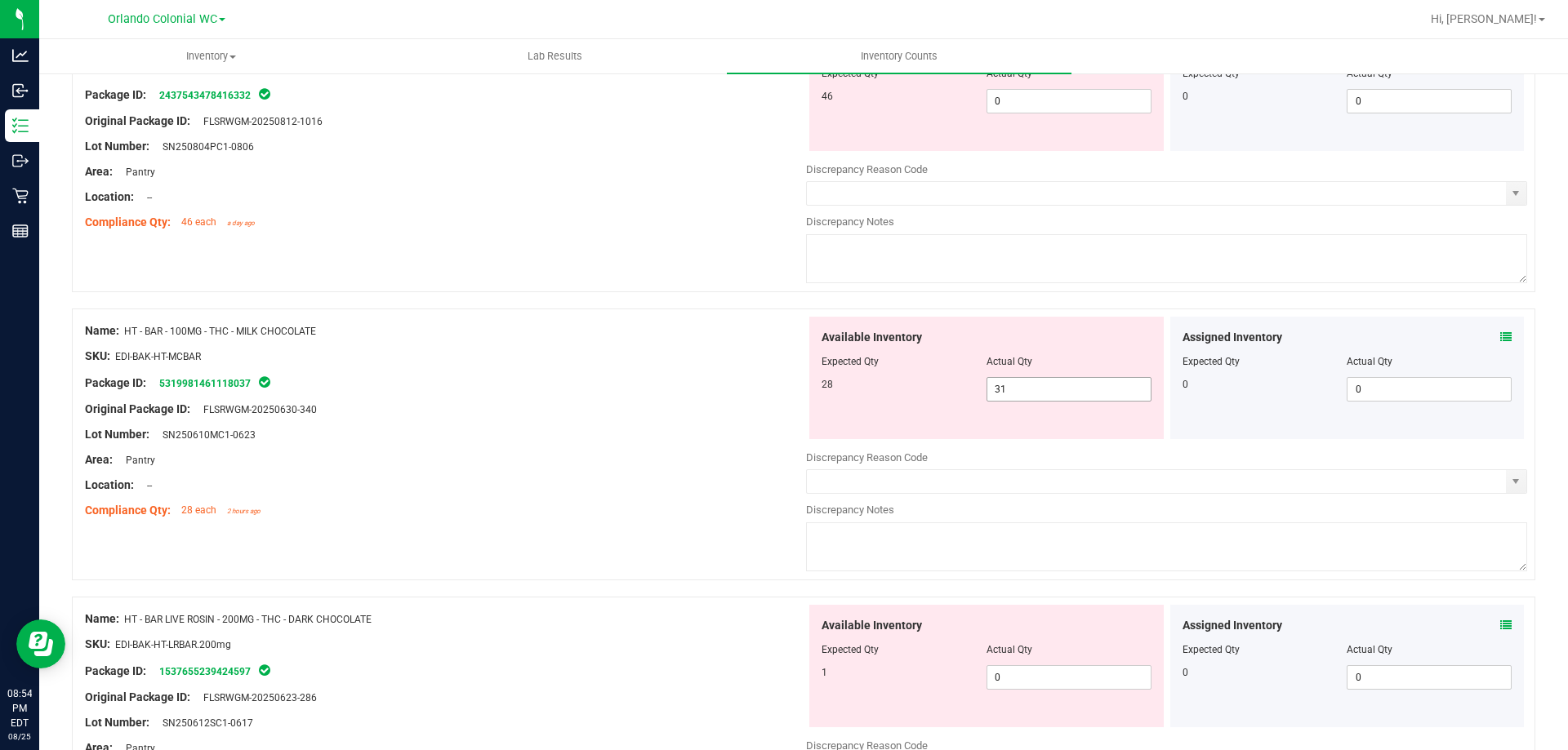
click at [1078, 392] on span "31 31" at bounding box center [1070, 389] width 165 height 24
type input "3"
type input "28"
click at [661, 430] on div "Lot Number: SN250610MC1-0623" at bounding box center [446, 434] width 721 height 17
type input "28"
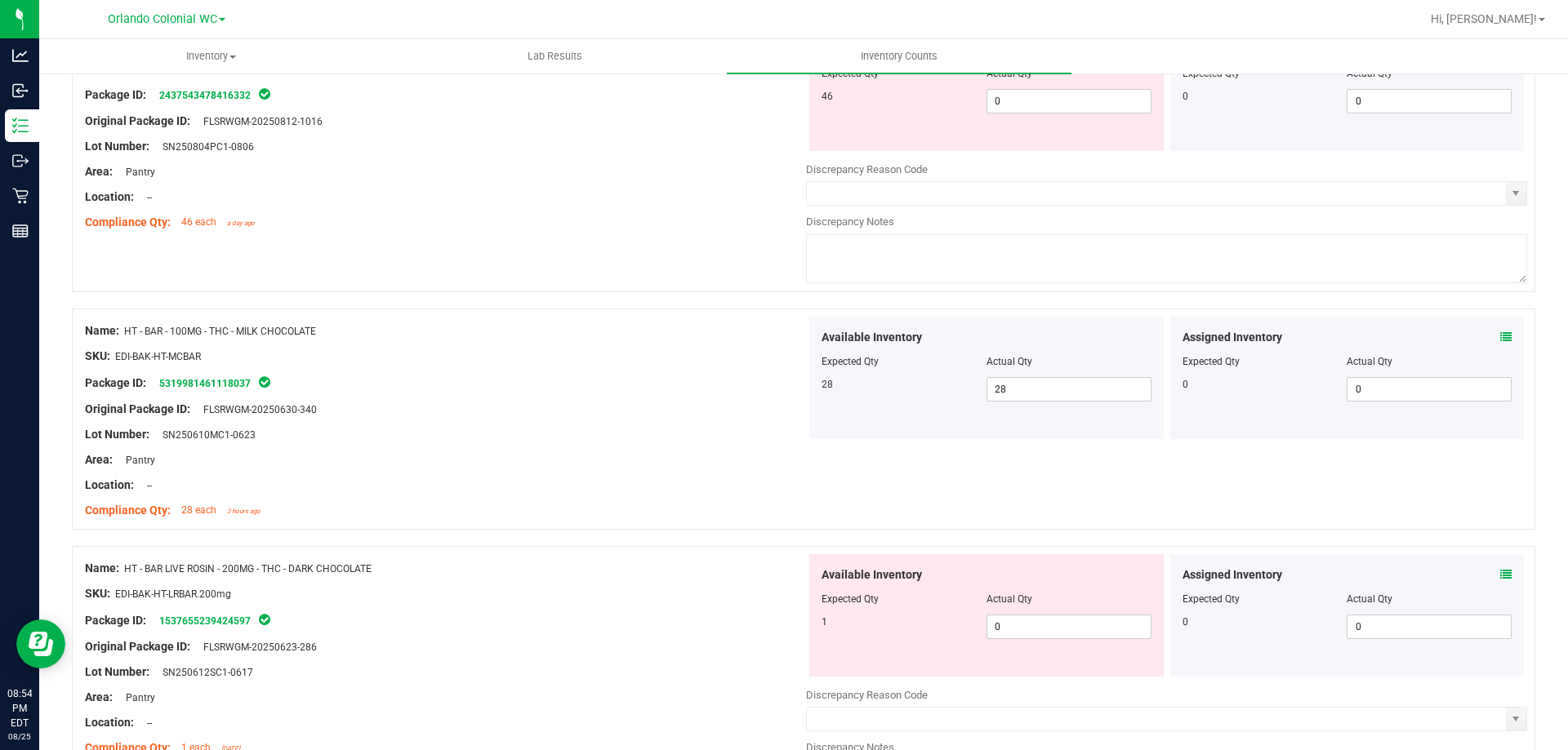
click at [1501, 574] on icon at bounding box center [1506, 574] width 12 height 12
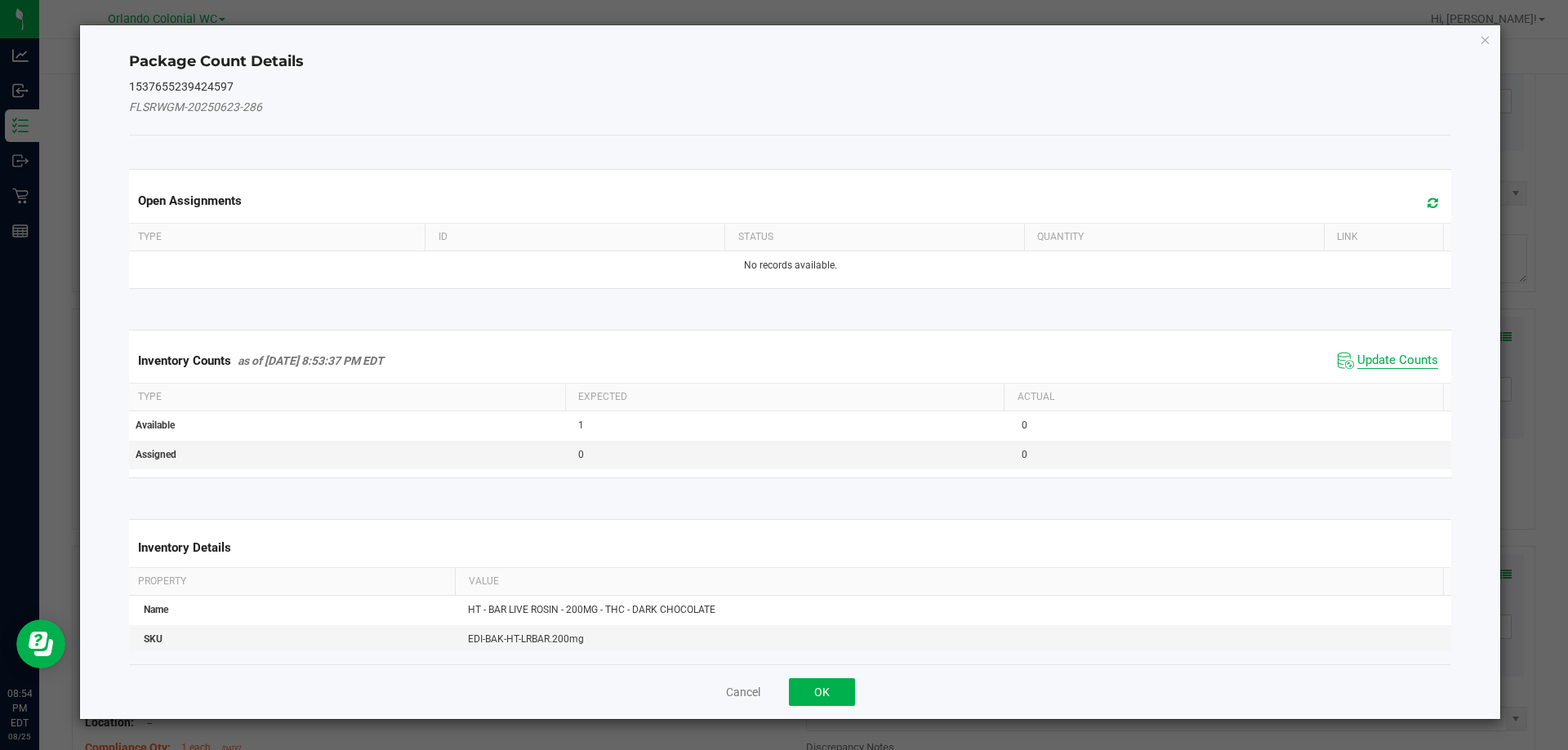
click at [1393, 358] on span "Update Counts" at bounding box center [1398, 361] width 81 height 16
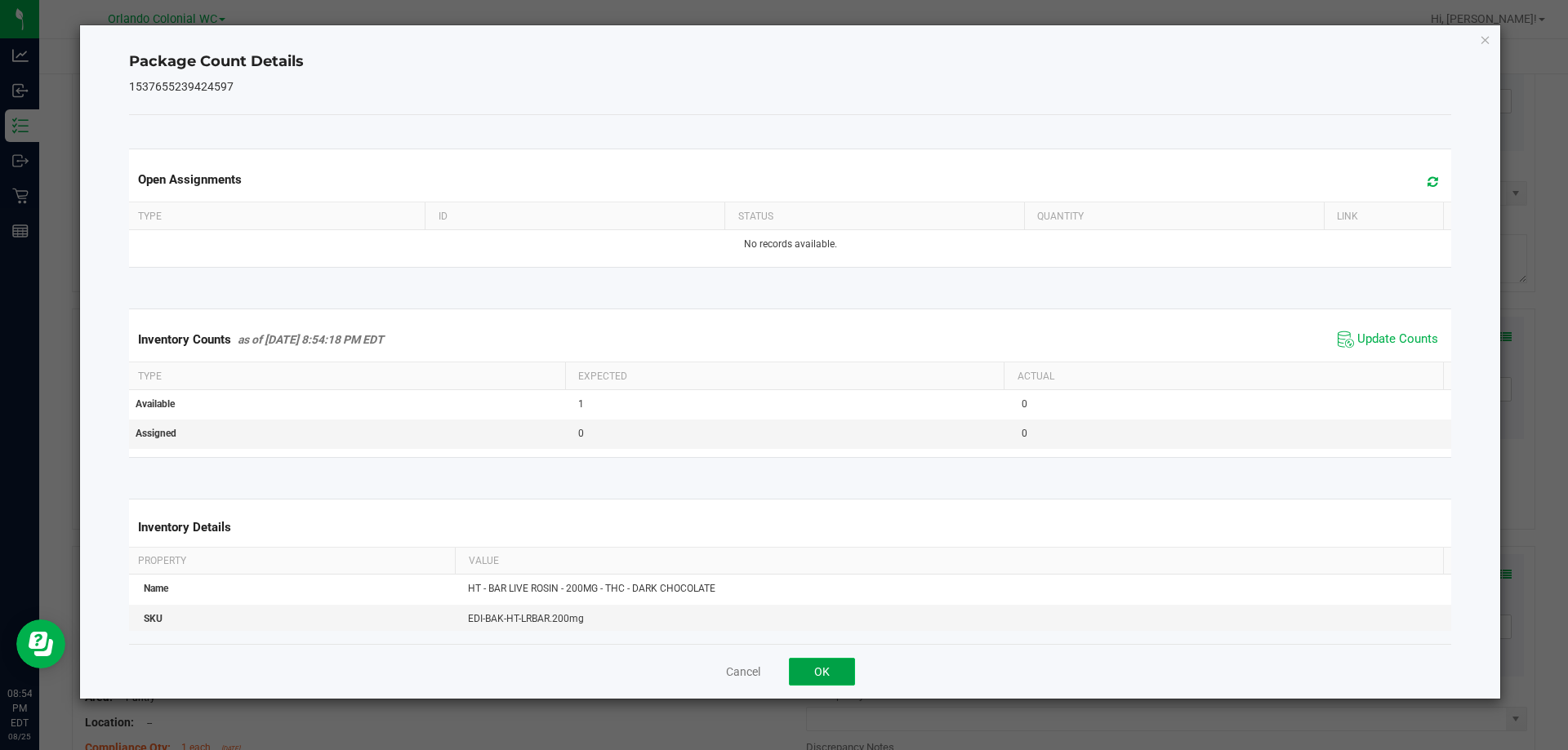
click at [835, 661] on button "OK" at bounding box center [822, 671] width 66 height 28
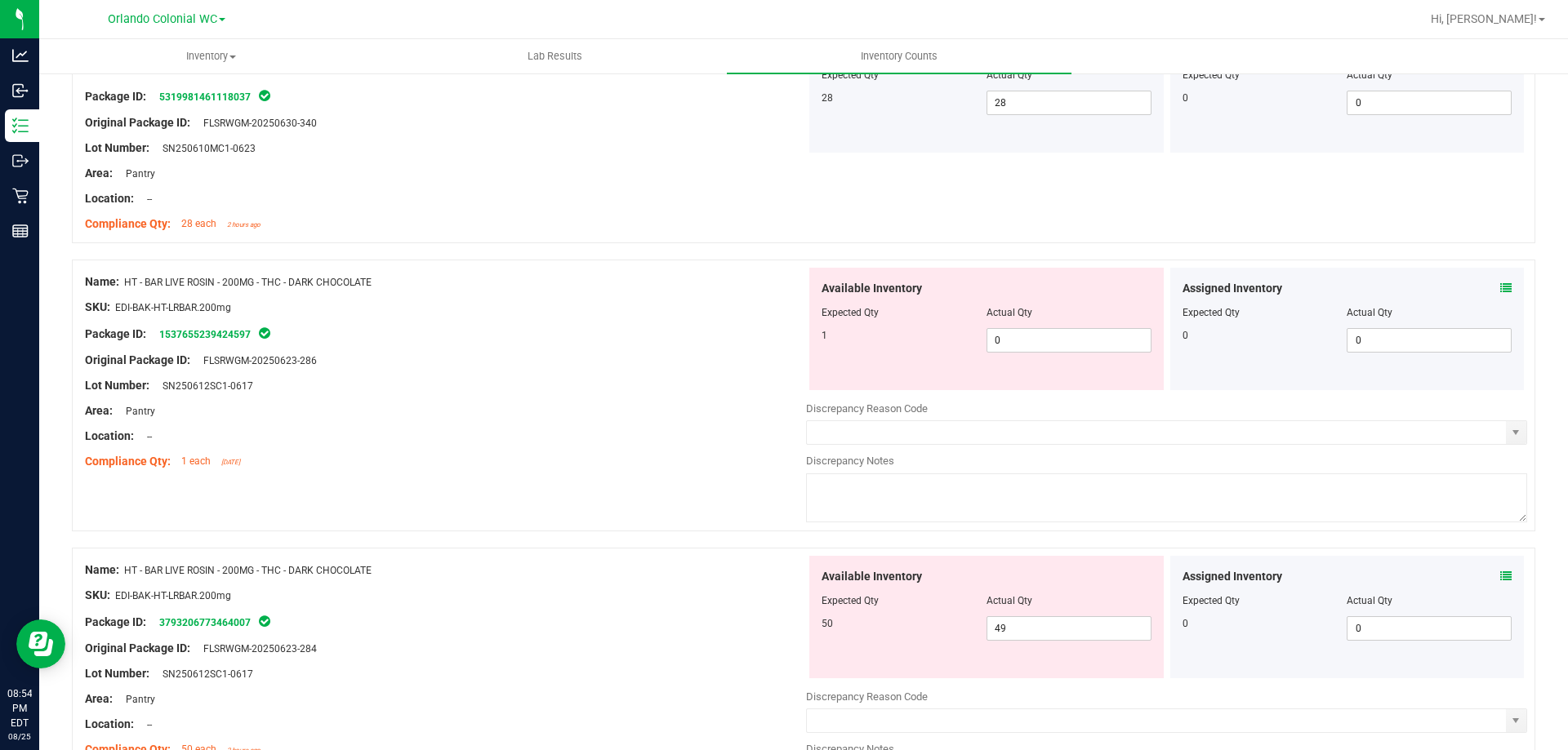
scroll to position [542, 0]
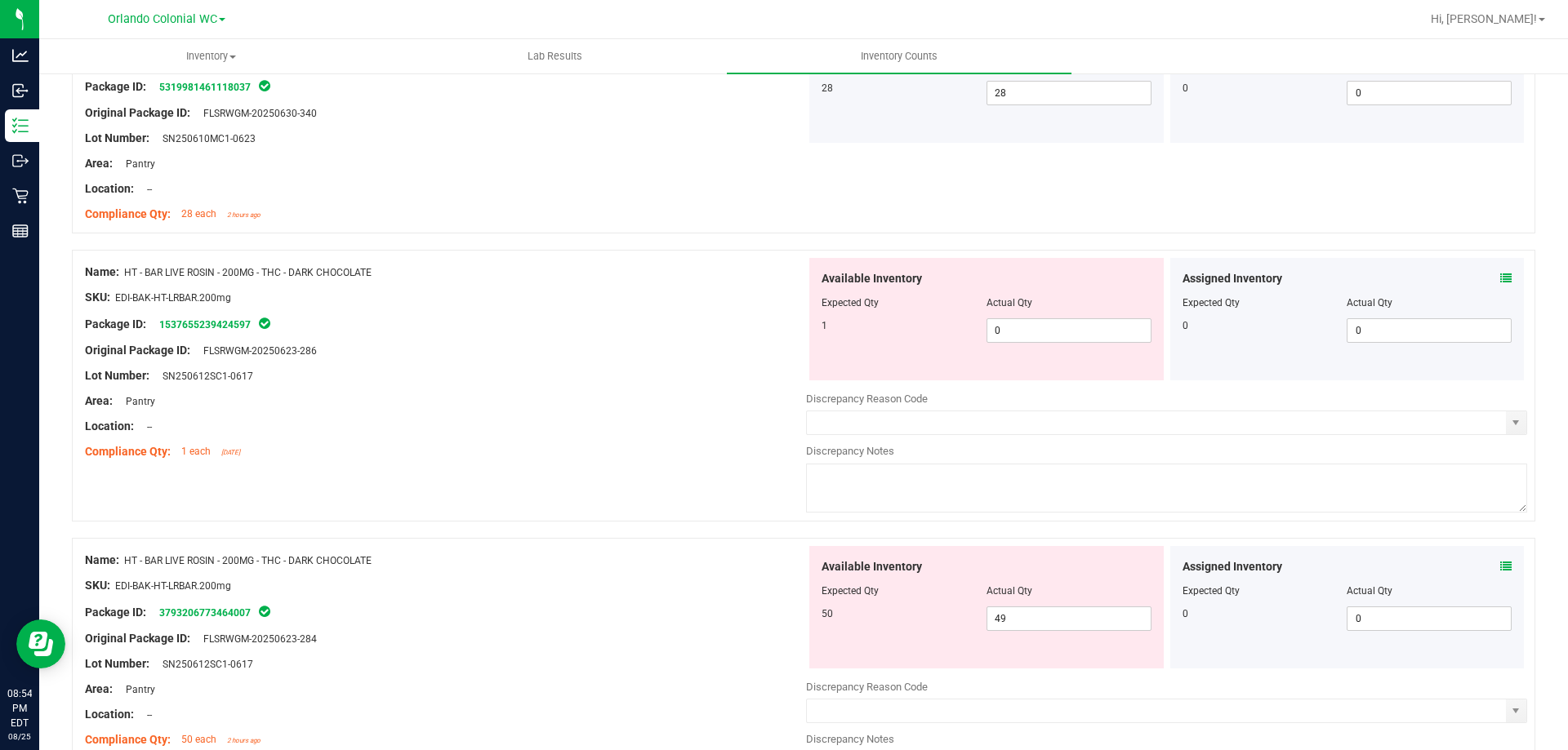
click at [1501, 276] on icon at bounding box center [1506, 278] width 12 height 12
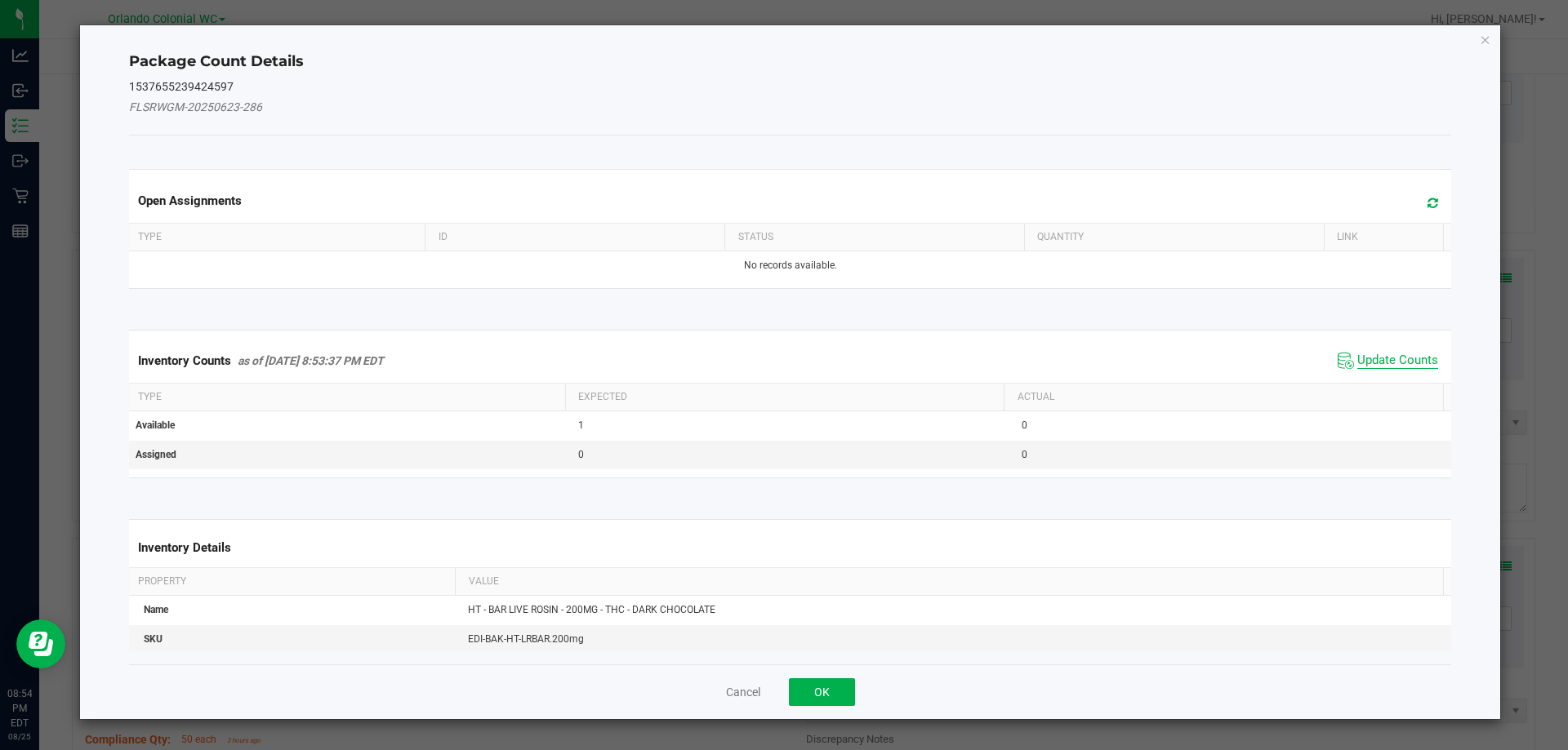
click at [1365, 363] on span "Update Counts" at bounding box center [1398, 361] width 81 height 16
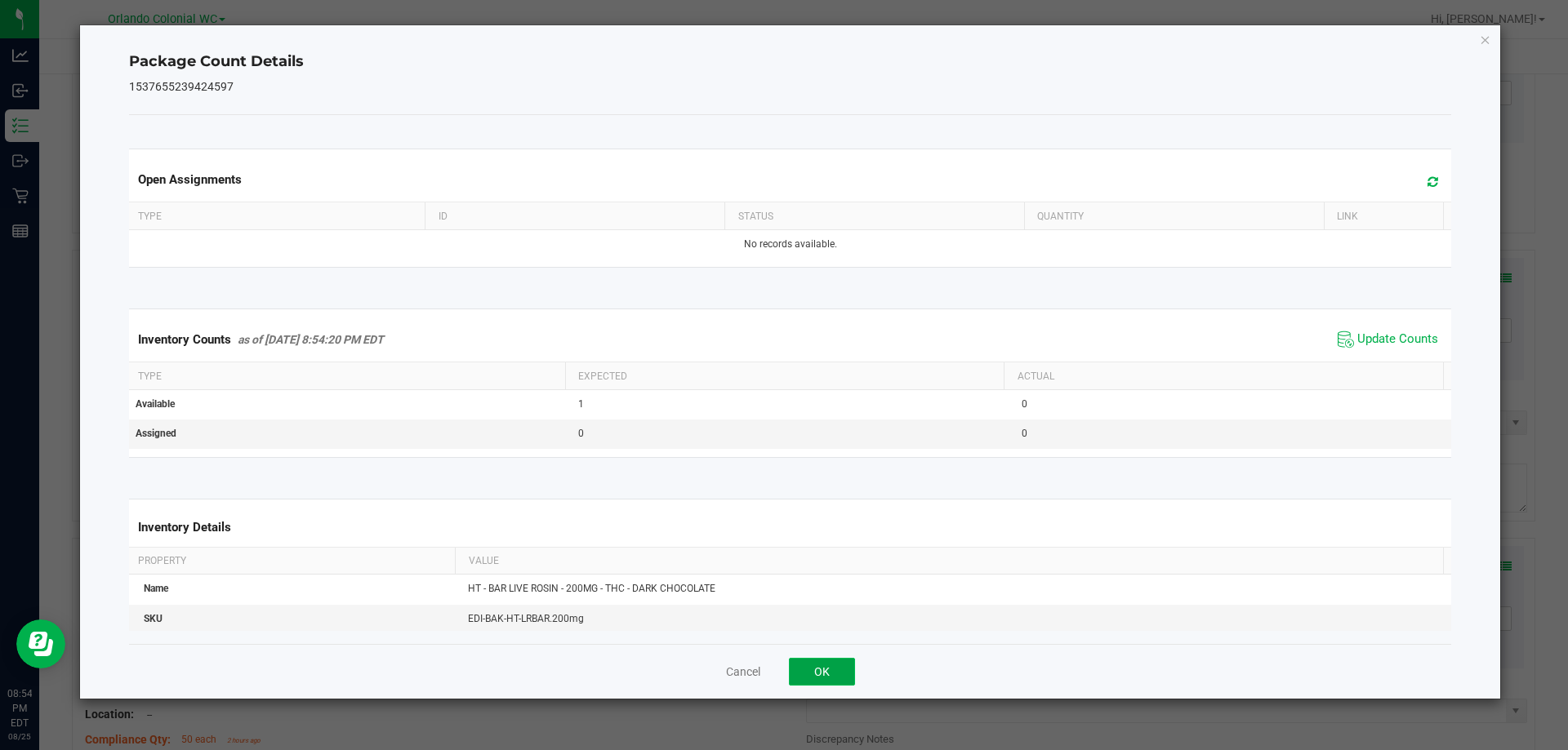
click at [846, 673] on button "OK" at bounding box center [822, 671] width 66 height 28
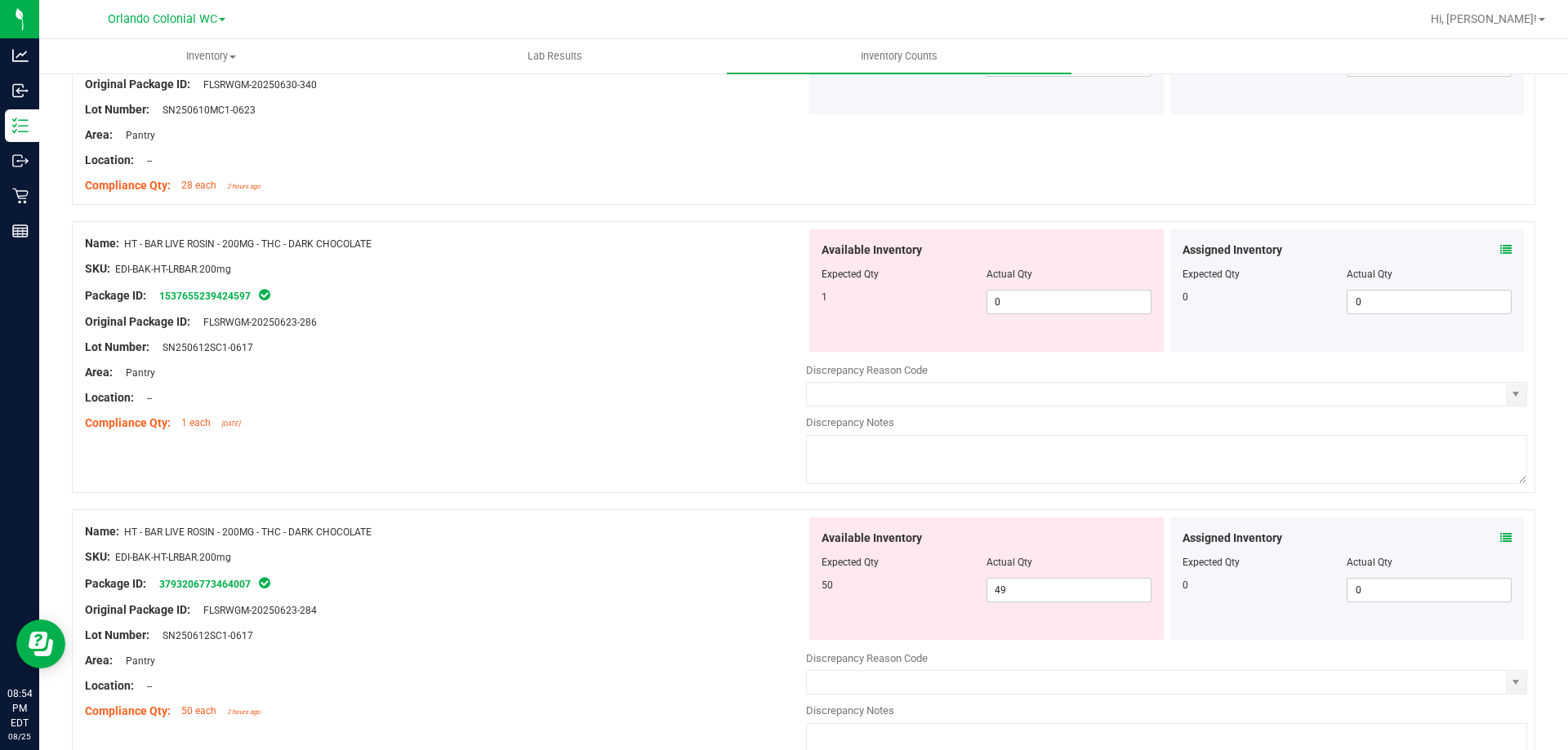
scroll to position [571, 0]
click at [1095, 306] on input "0" at bounding box center [1070, 301] width 163 height 23
type input "1"
click at [649, 404] on div "Location: --" at bounding box center [446, 397] width 721 height 17
type input "1"
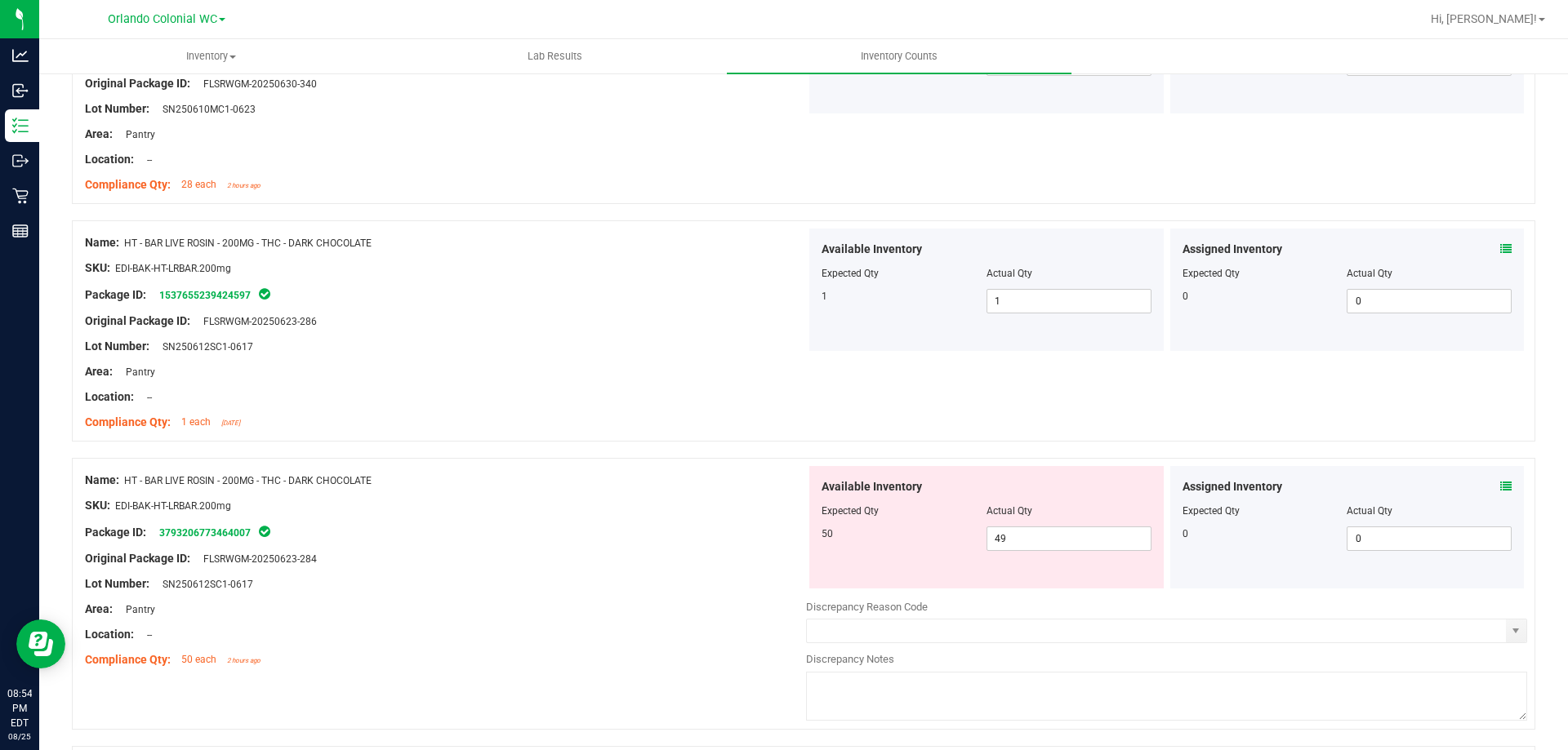
click at [1163, 439] on div "Name: HT - BAR LIVE ROSIN - 200MG - THC - DARK CHOCOLATE SKU: EDI-BAK-HT-LRBAR.…" at bounding box center [803, 331] width 1464 height 221
click at [1501, 486] on icon at bounding box center [1506, 486] width 12 height 12
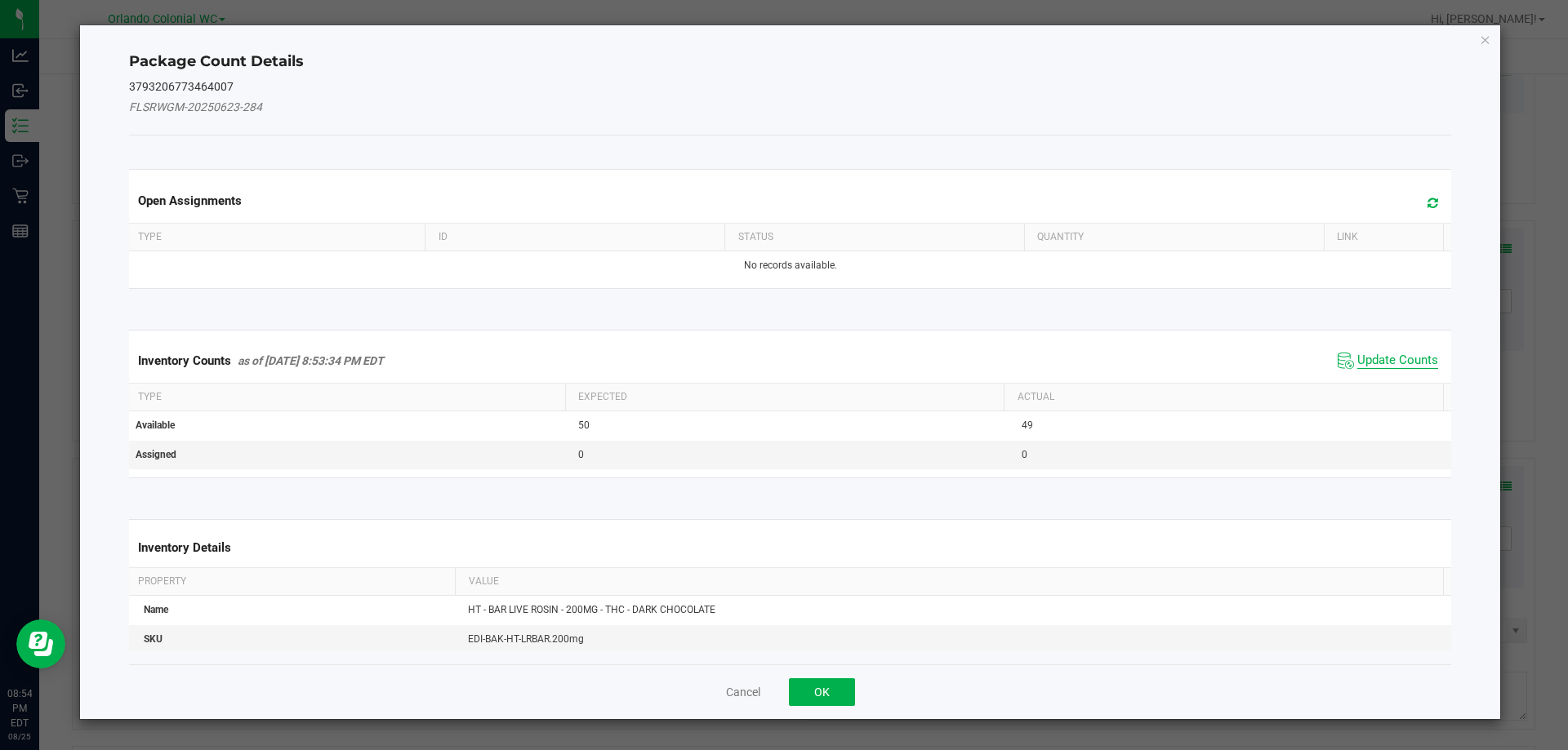
click at [1372, 360] on span "Update Counts" at bounding box center [1398, 361] width 81 height 16
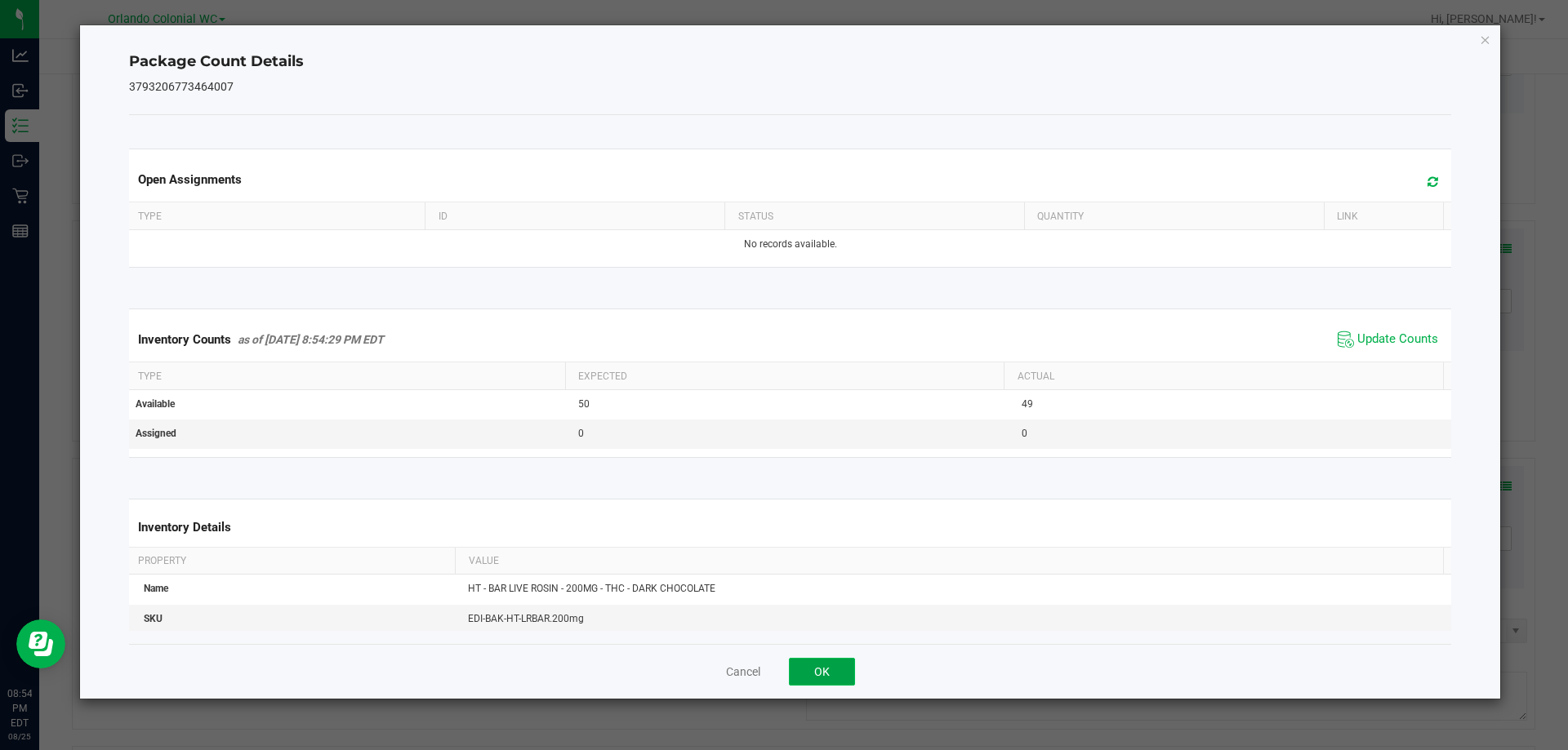
click at [839, 684] on button "OK" at bounding box center [822, 671] width 66 height 28
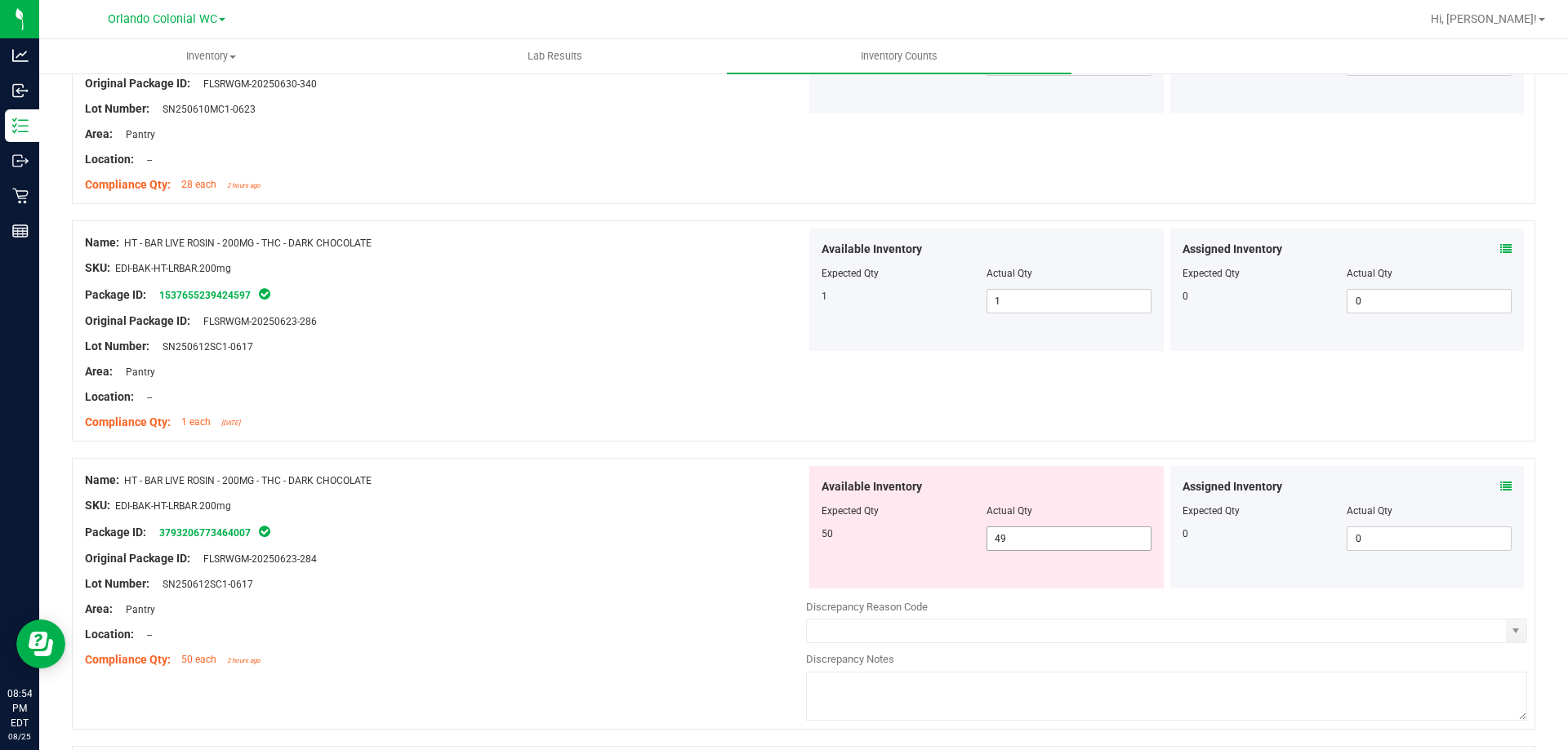
click at [1065, 534] on input "49" at bounding box center [1070, 538] width 163 height 23
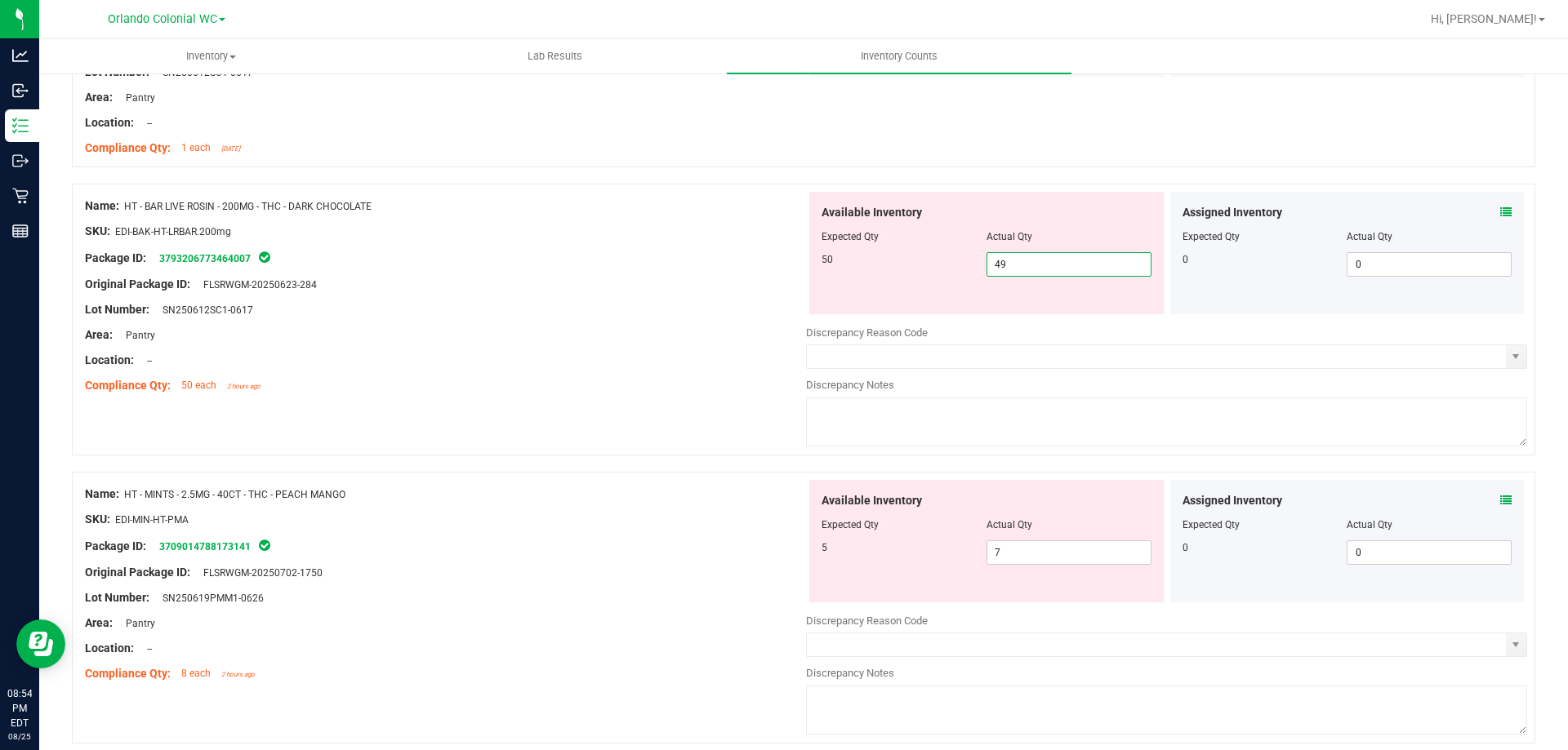
scroll to position [872, 0]
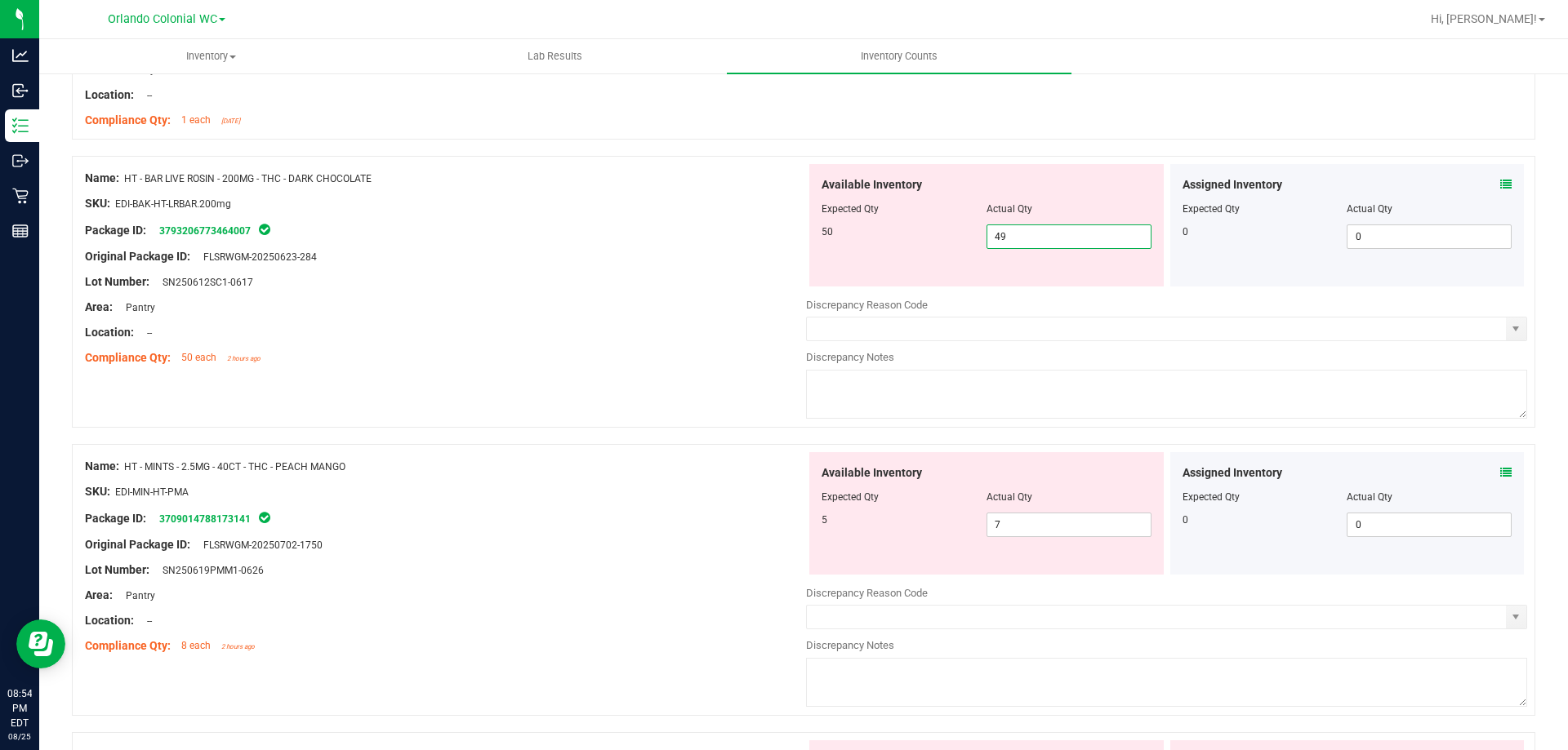
click at [1501, 477] on icon at bounding box center [1506, 473] width 12 height 12
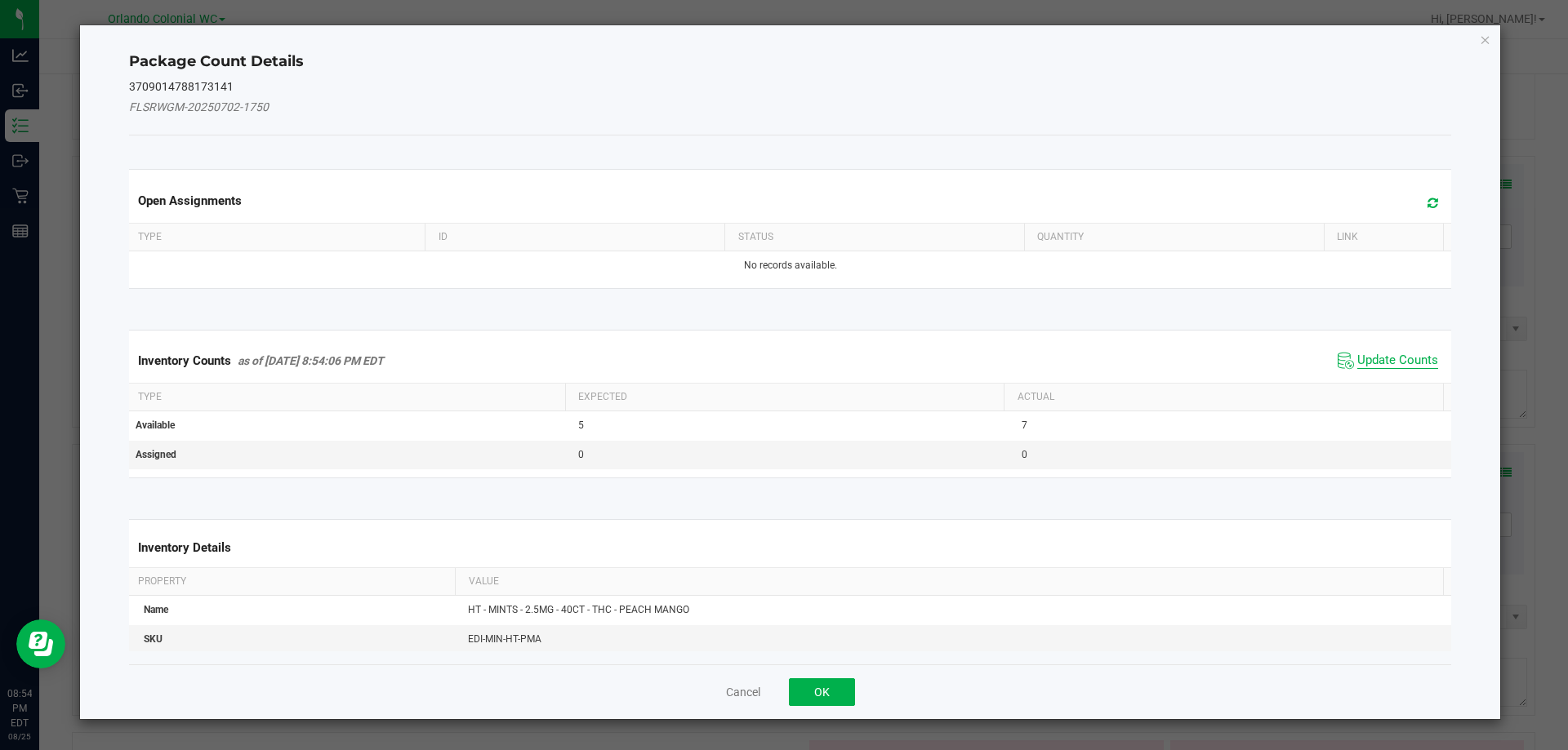
click at [1376, 362] on span "Update Counts" at bounding box center [1398, 361] width 81 height 16
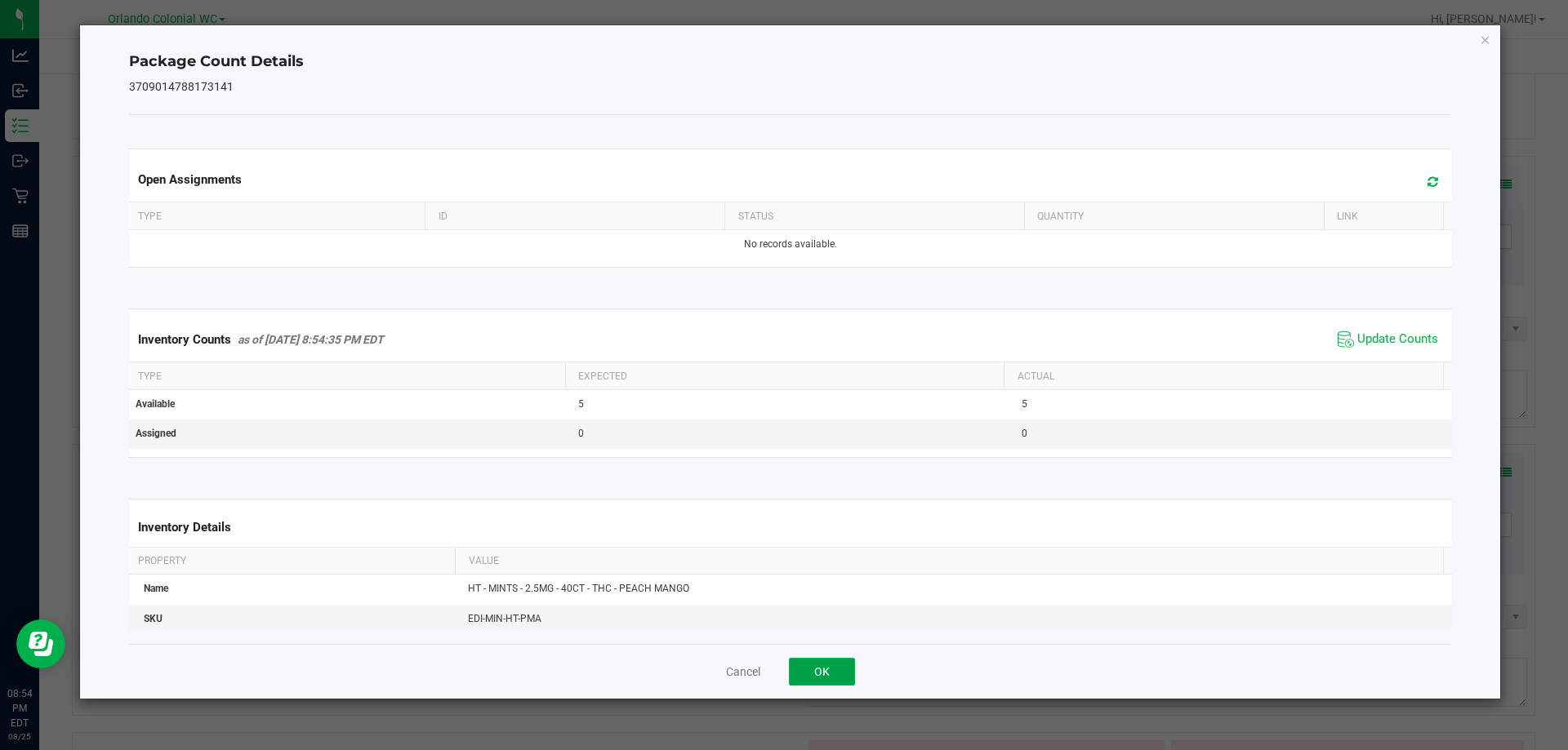
click at [811, 664] on button "OK" at bounding box center [822, 671] width 66 height 28
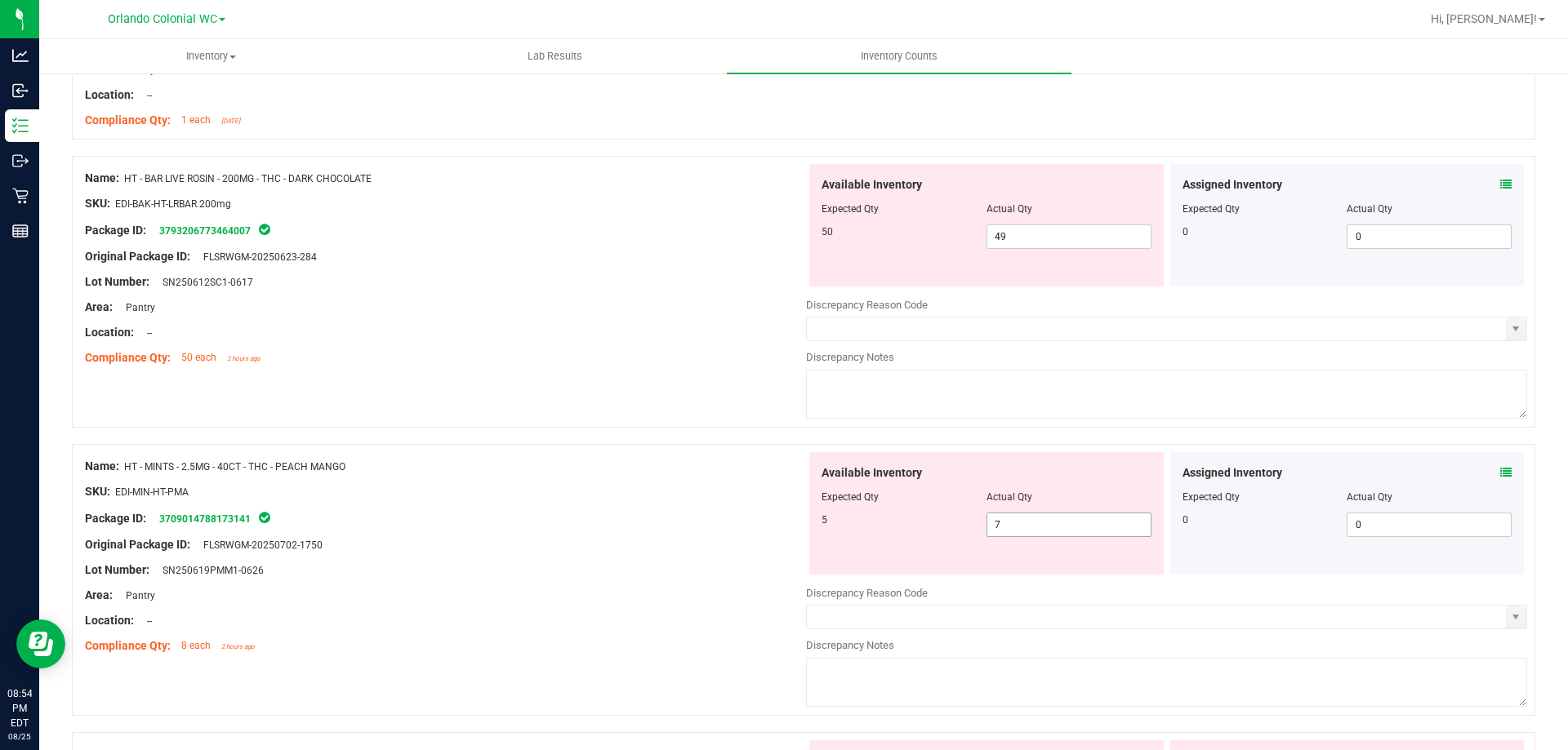
click at [1040, 525] on input "7" at bounding box center [1070, 524] width 163 height 23
click at [1501, 474] on icon at bounding box center [1506, 473] width 12 height 12
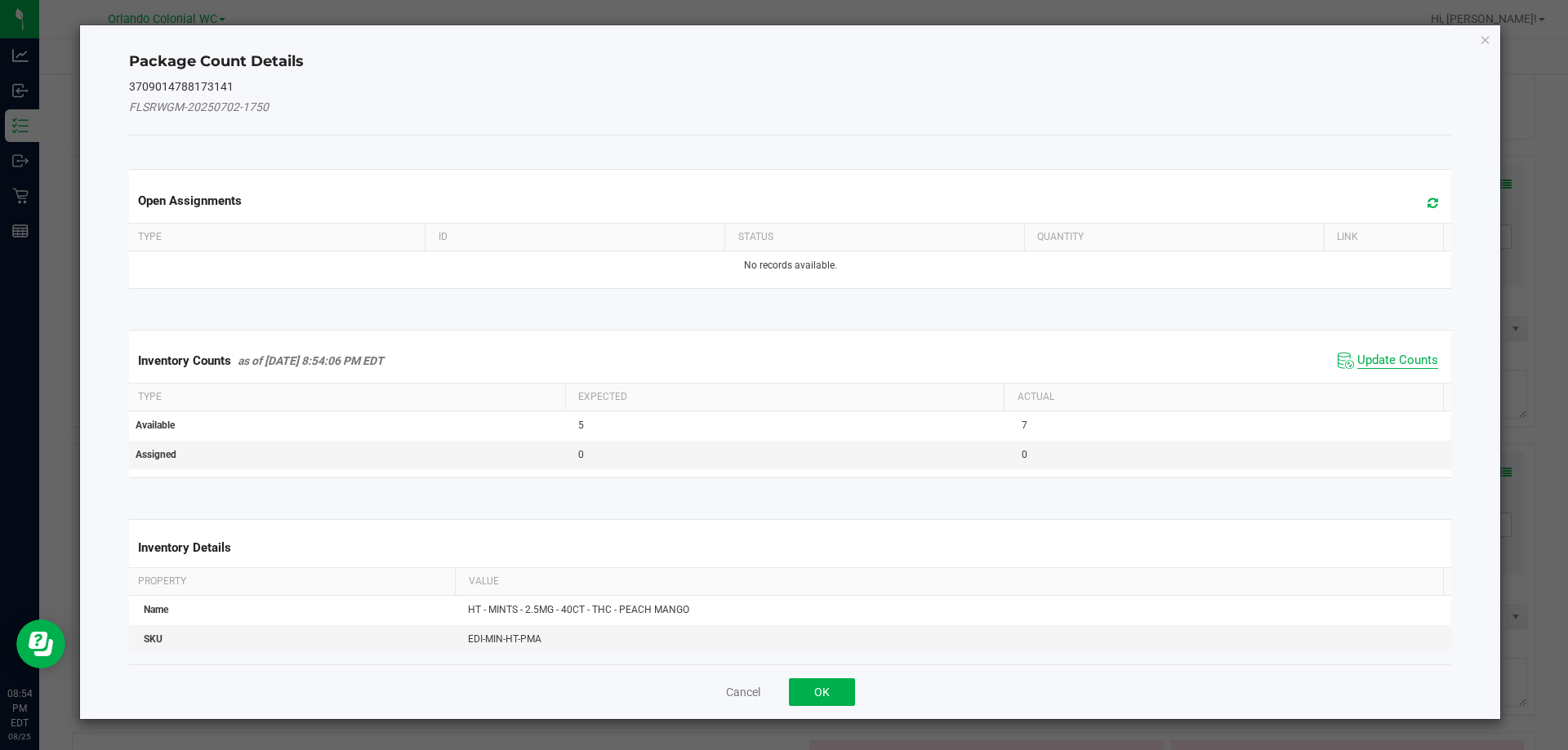
click at [1379, 368] on span "Update Counts" at bounding box center [1398, 361] width 81 height 16
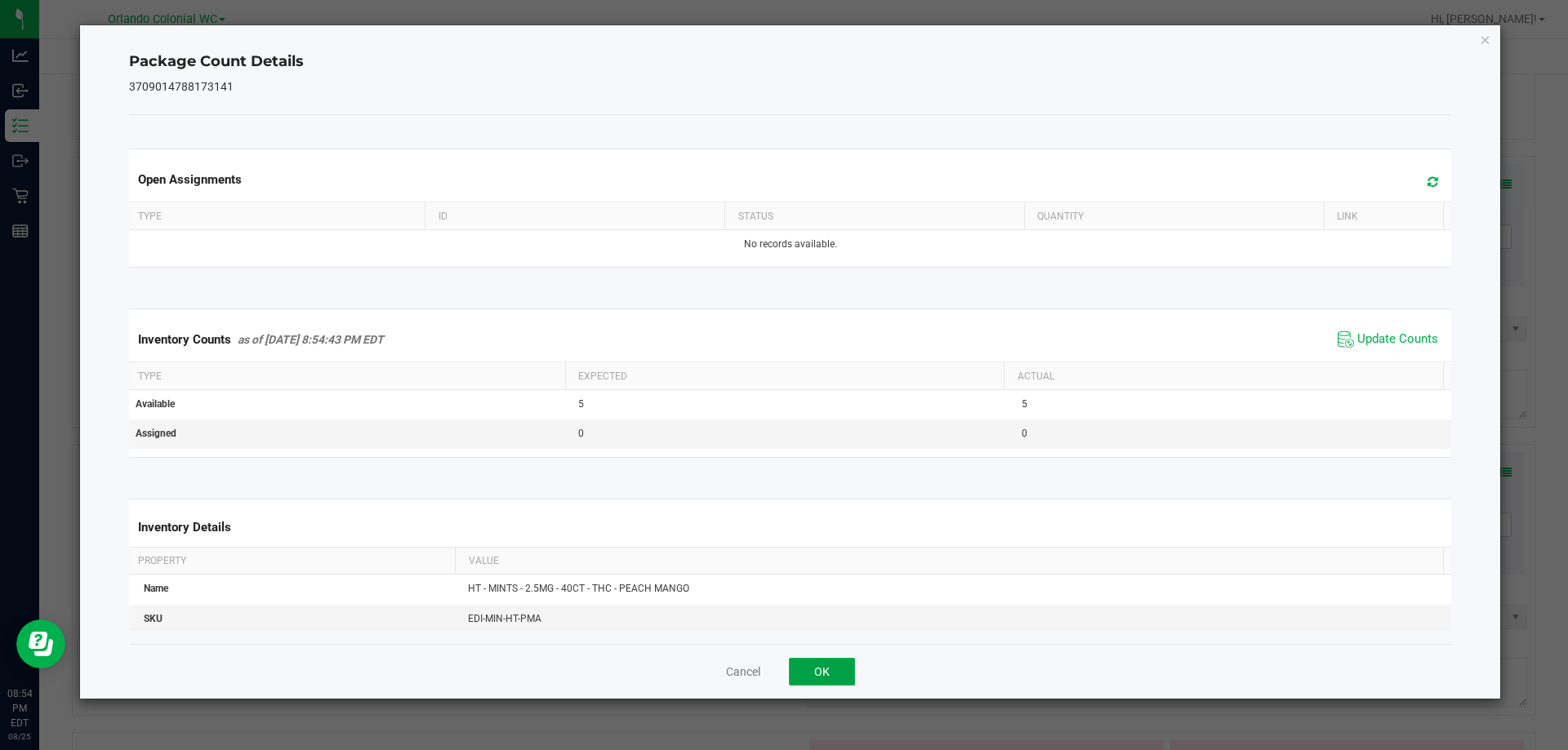
click at [809, 663] on button "OK" at bounding box center [822, 671] width 66 height 28
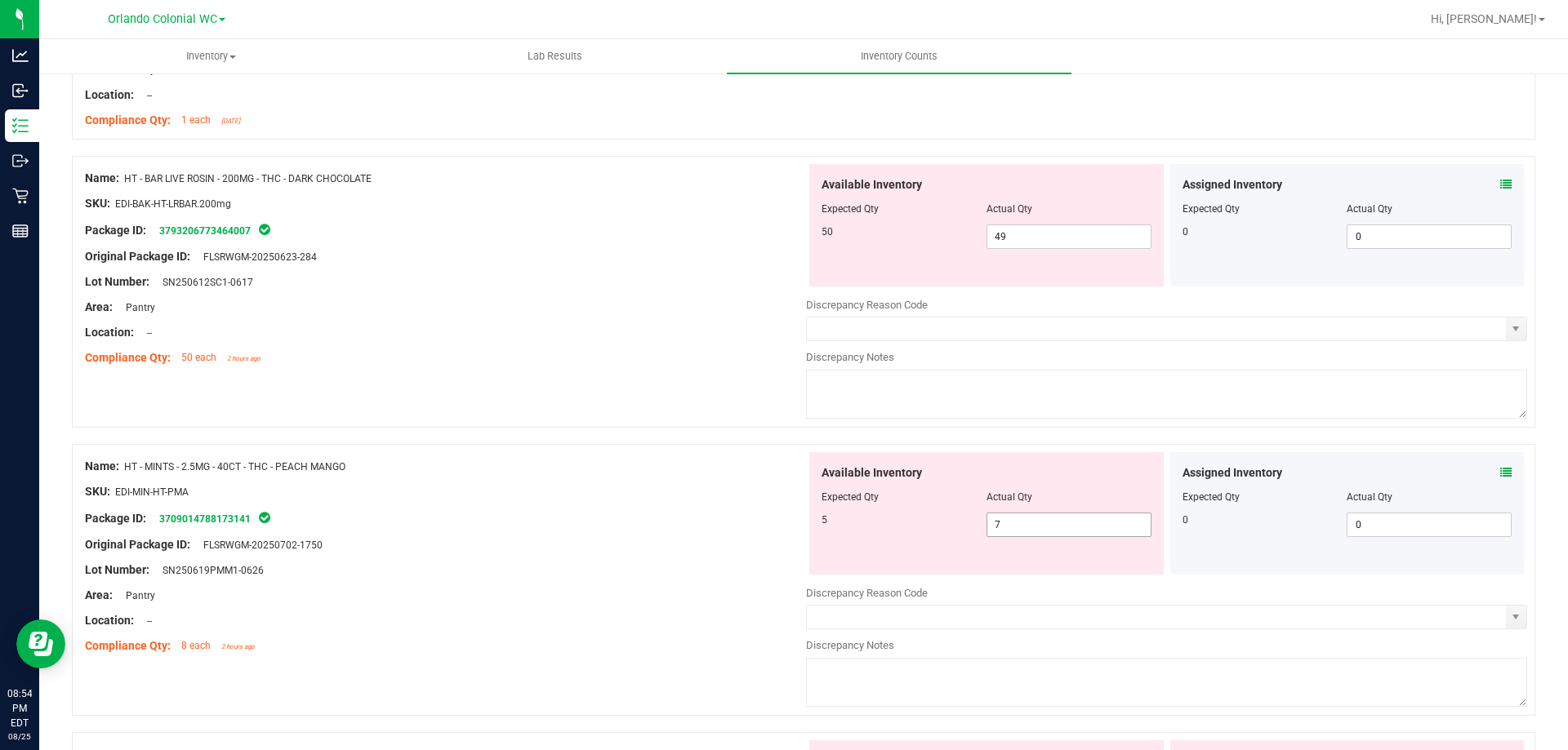
click at [1046, 526] on input "7" at bounding box center [1070, 524] width 163 height 23
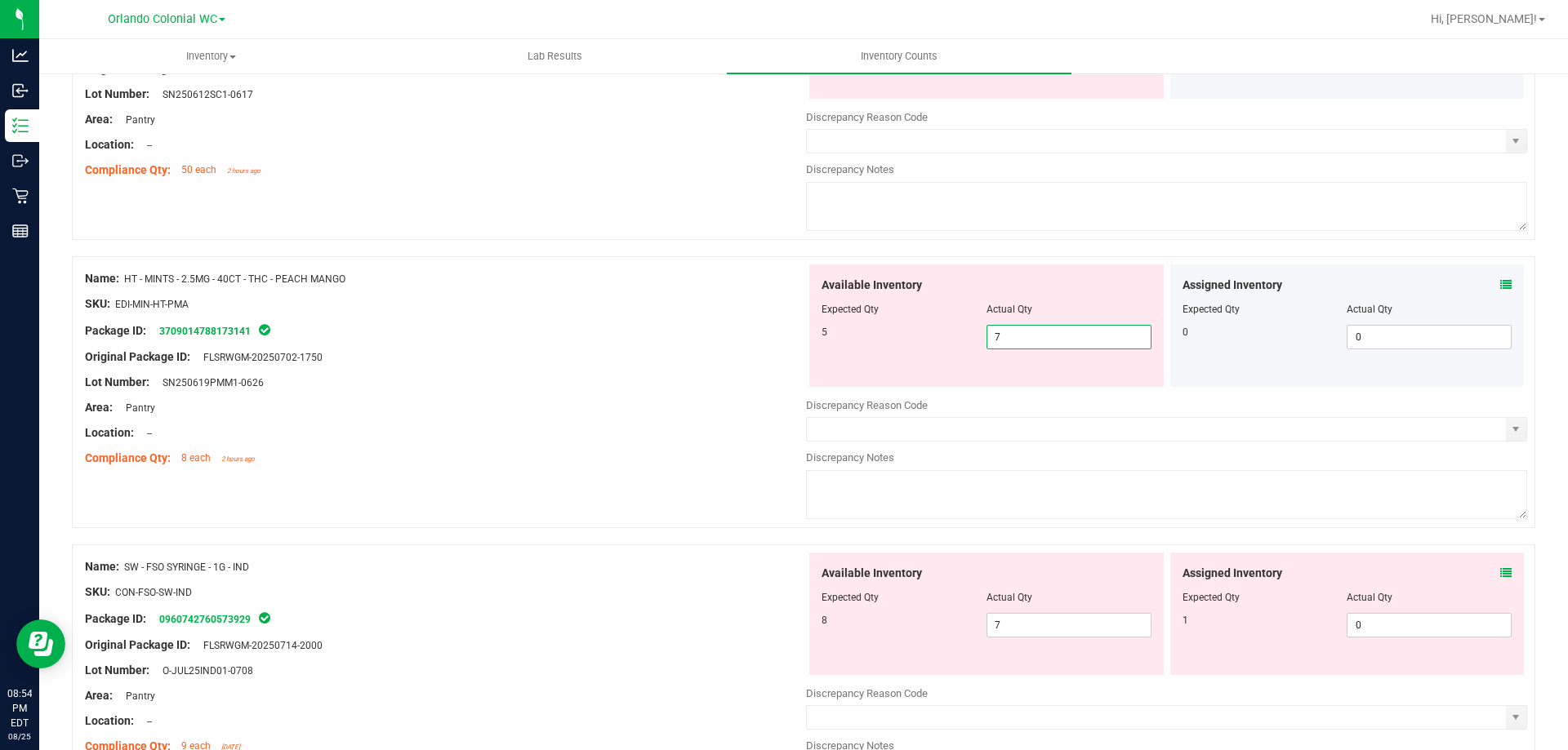
scroll to position [1257, 0]
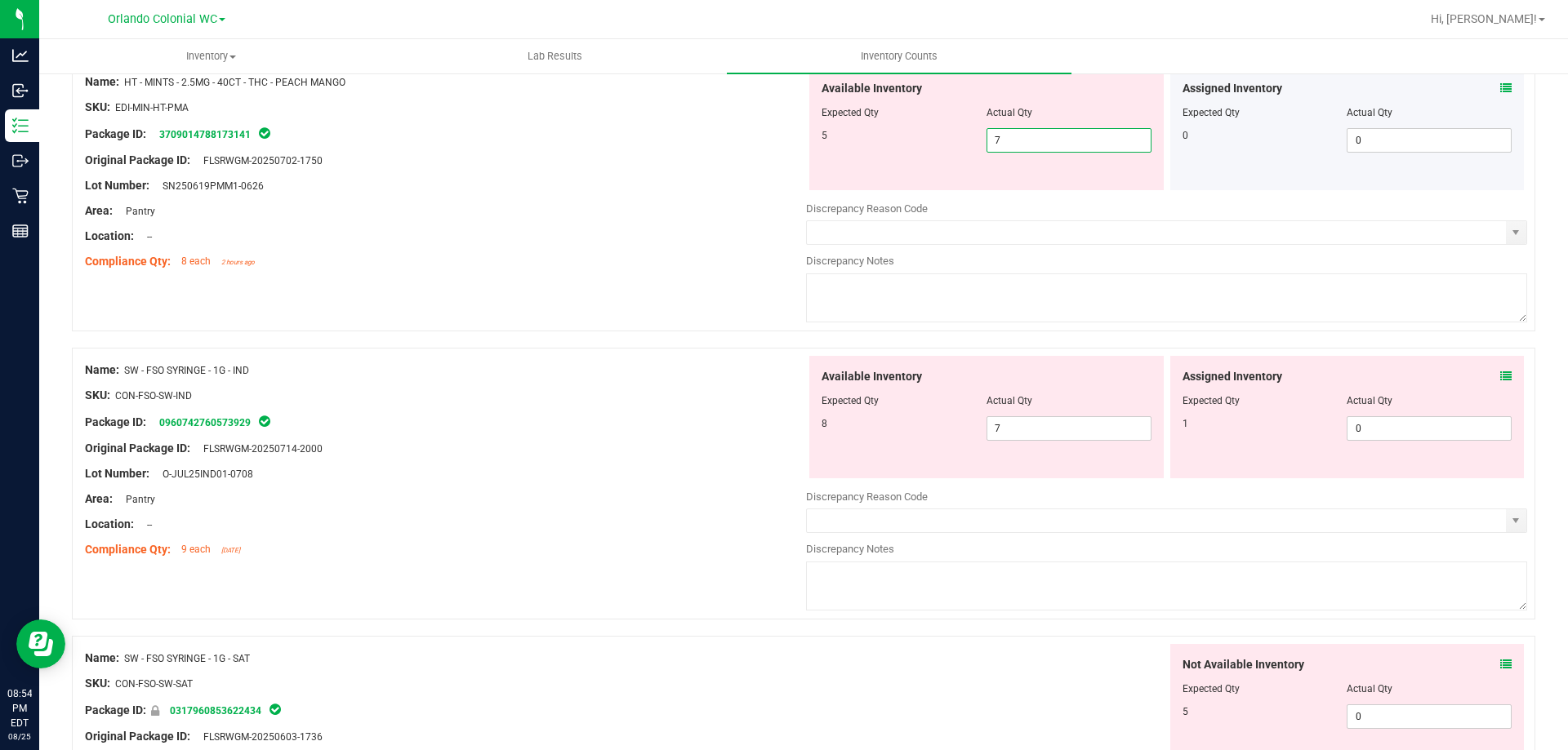
click at [1501, 377] on icon at bounding box center [1506, 376] width 12 height 12
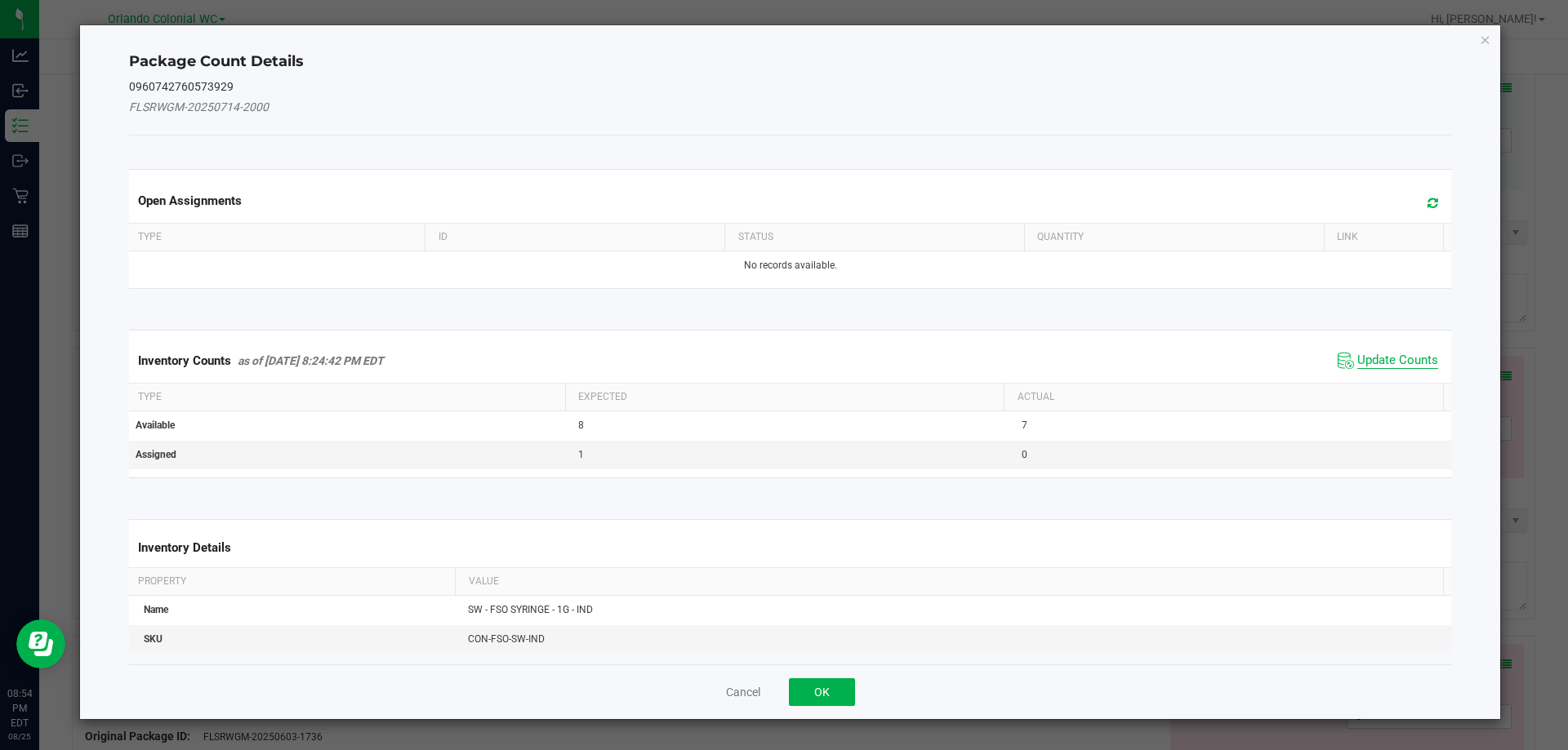
click at [1389, 358] on span "Update Counts" at bounding box center [1398, 361] width 81 height 16
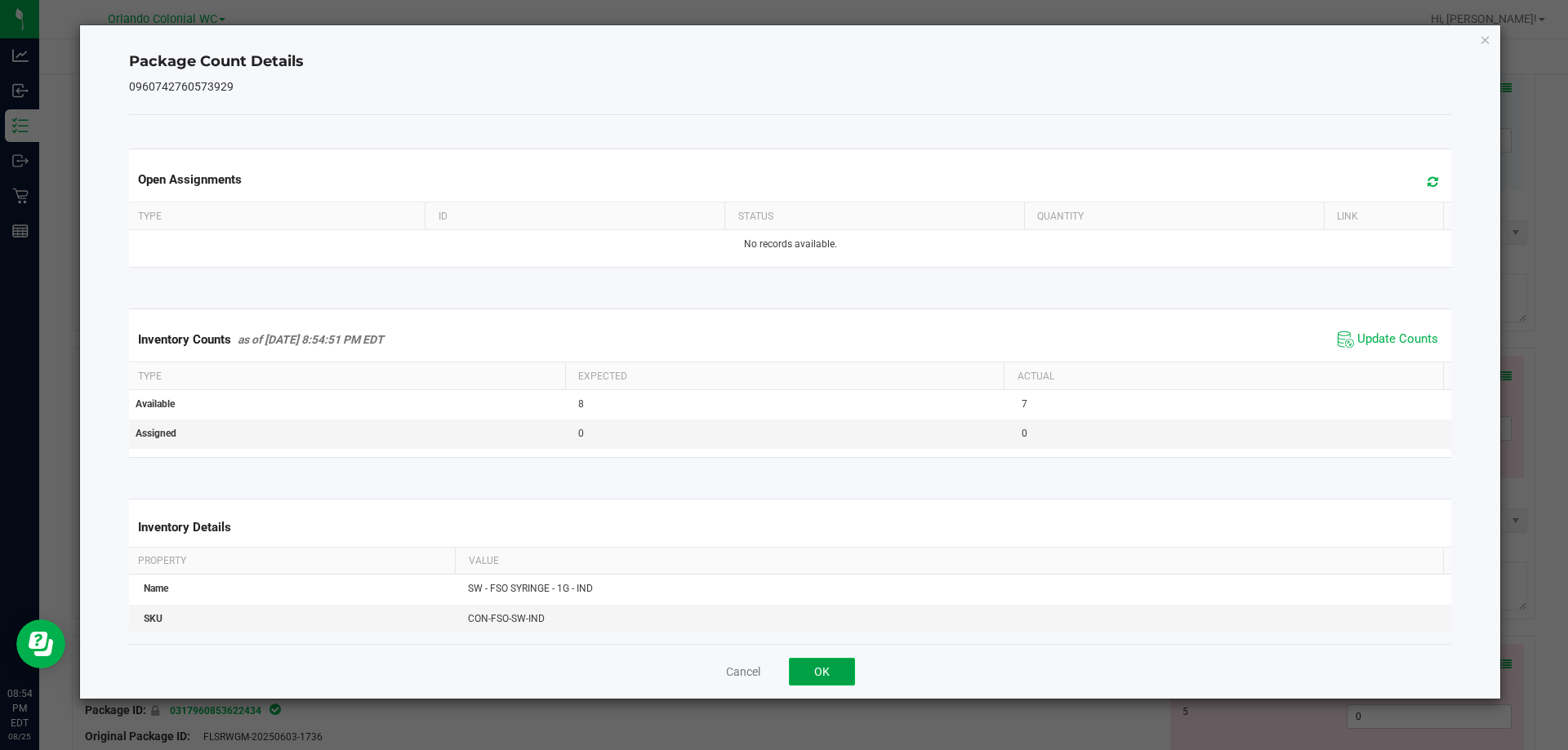
click at [808, 666] on button "OK" at bounding box center [822, 671] width 66 height 28
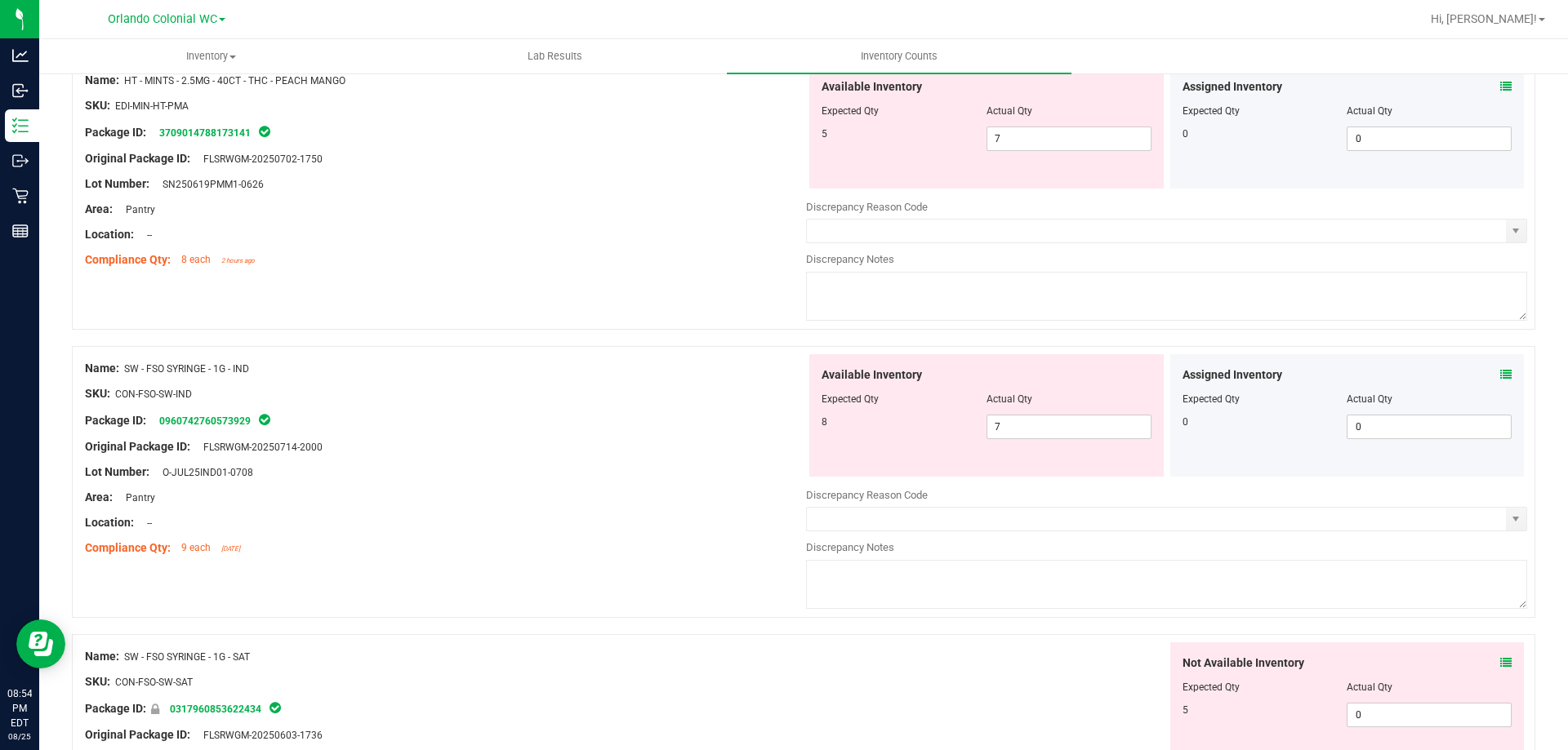
scroll to position [1258, 0]
click at [1073, 427] on input "7" at bounding box center [1070, 428] width 163 height 23
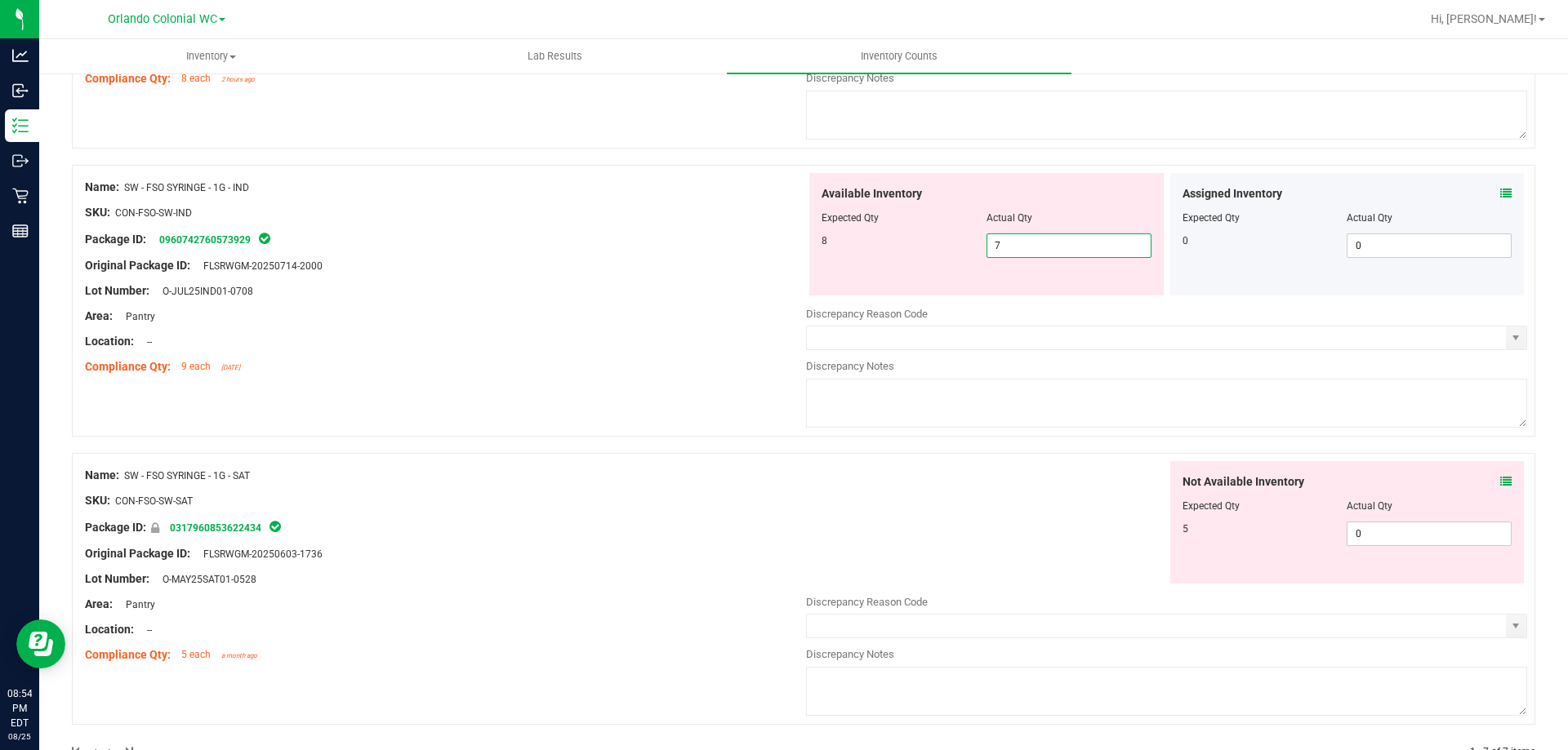
scroll to position [1486, 0]
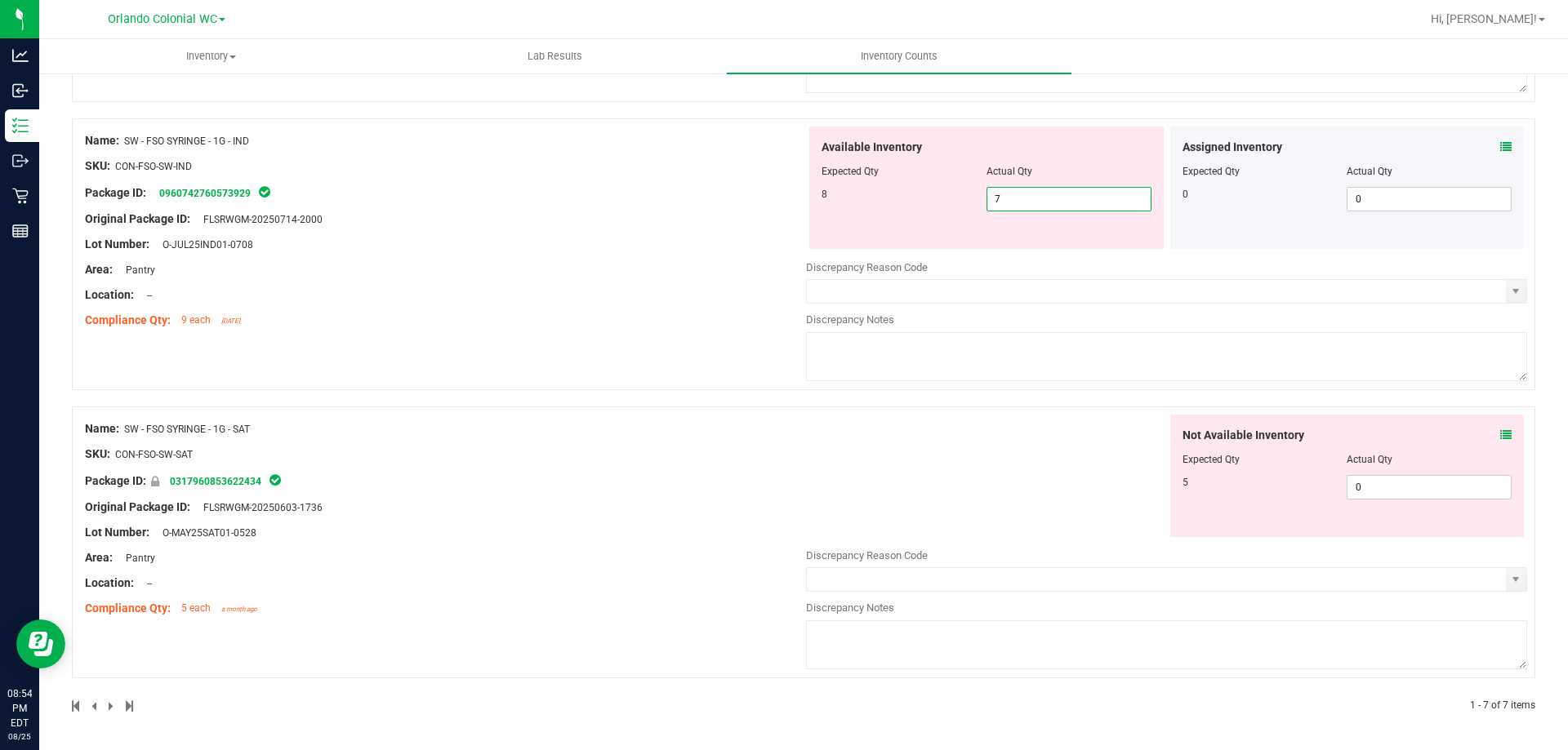
click at [1501, 434] on icon at bounding box center [1506, 435] width 12 height 12
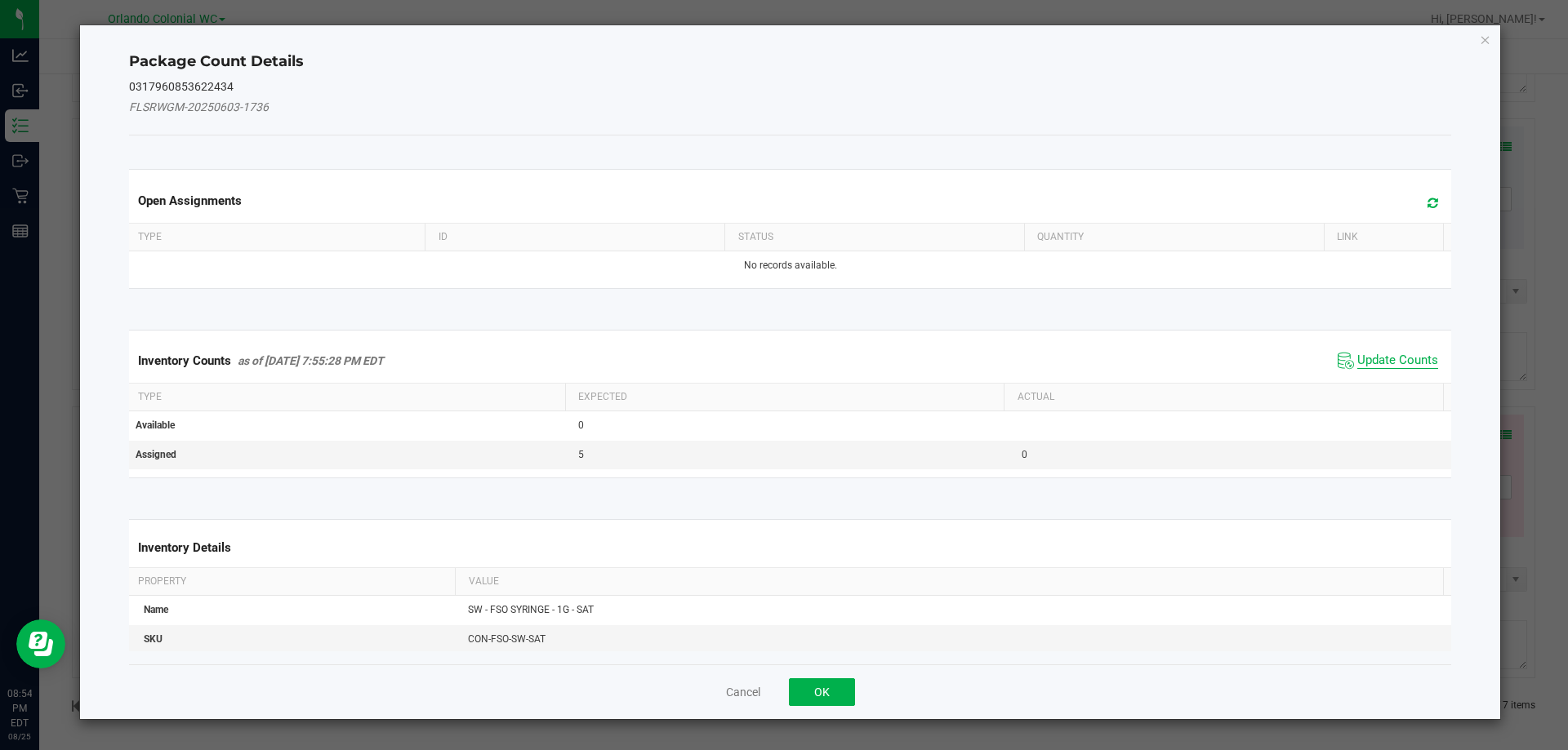
click at [1402, 360] on span "Update Counts" at bounding box center [1398, 361] width 81 height 16
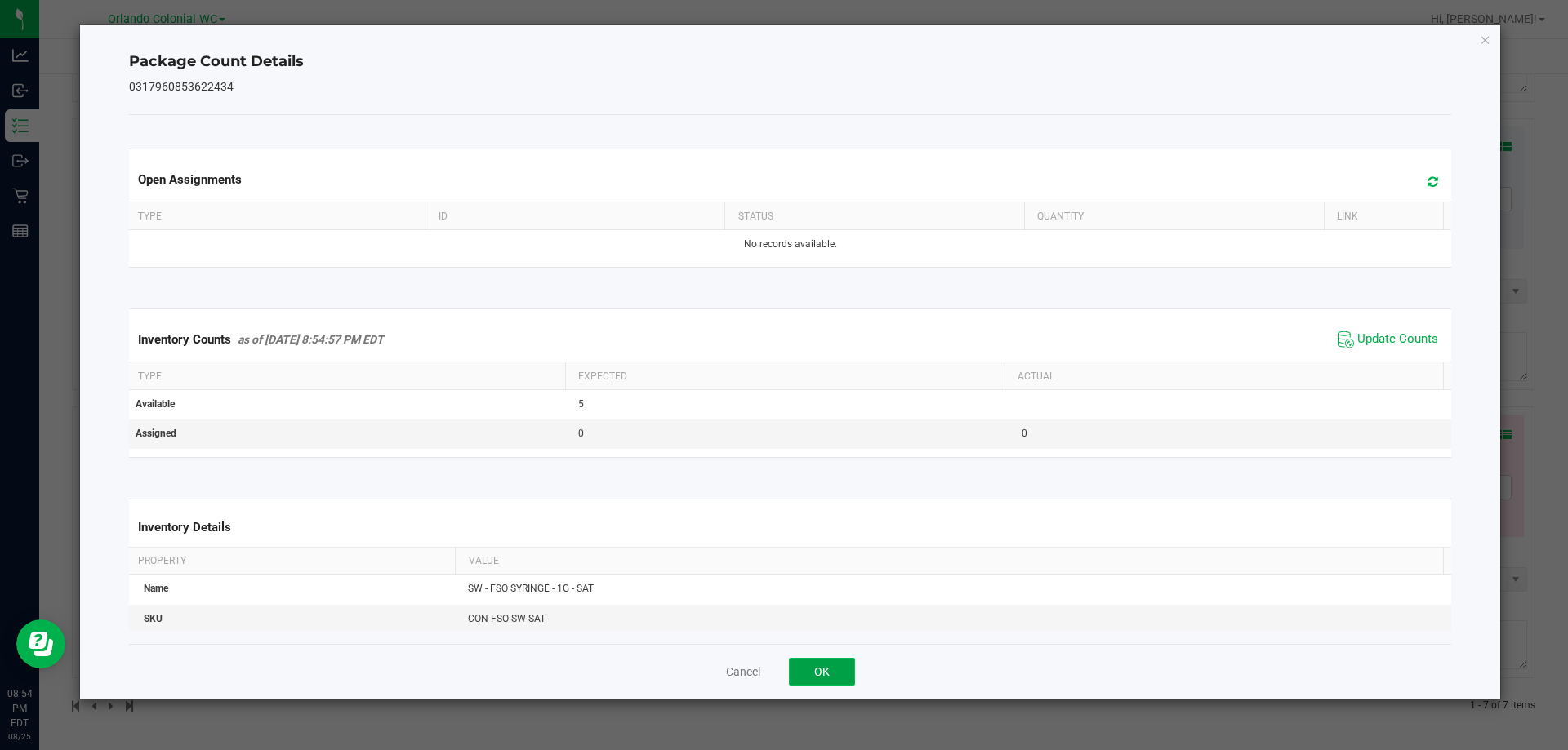
click at [819, 673] on button "OK" at bounding box center [822, 671] width 66 height 28
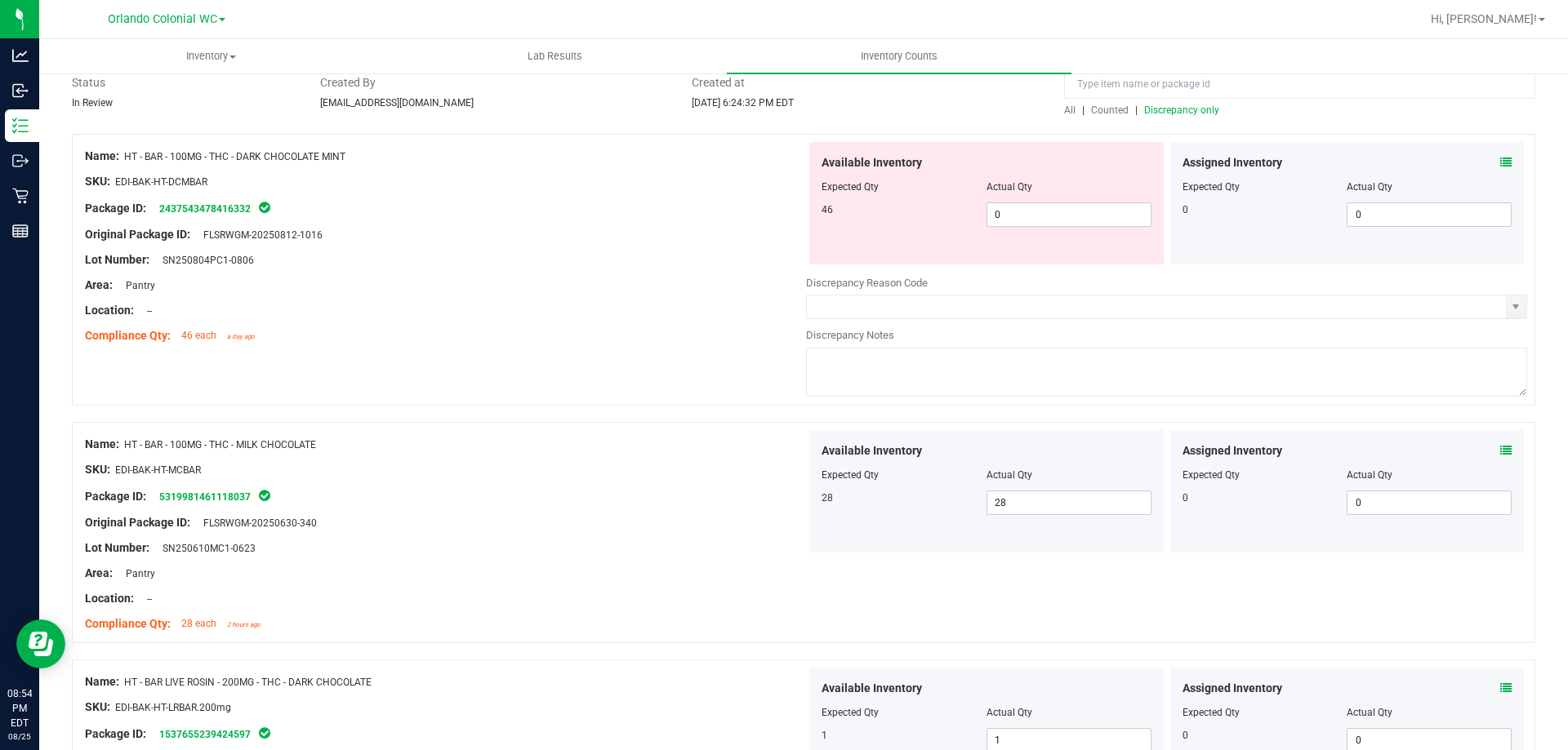
scroll to position [0, 0]
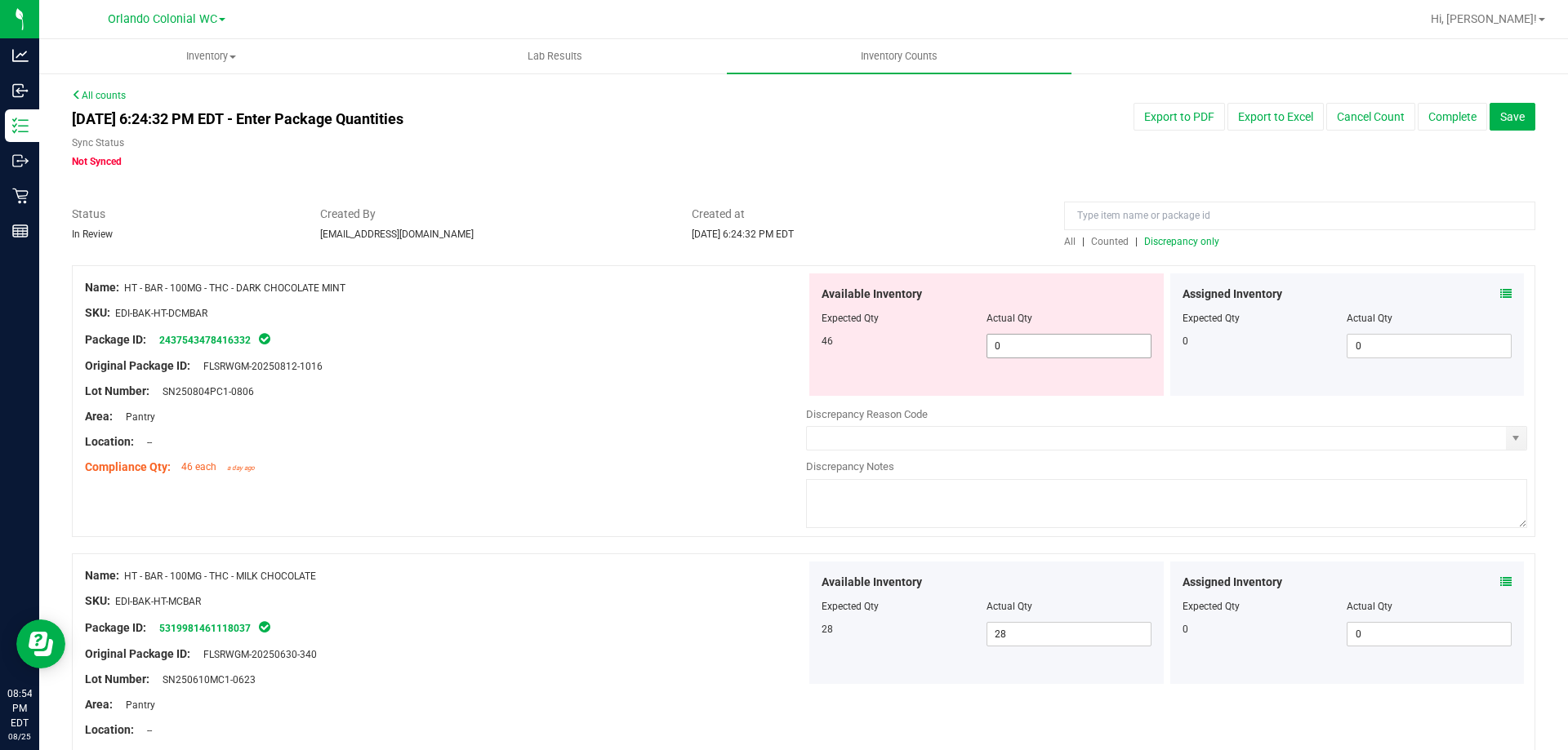
click at [1061, 341] on input "0" at bounding box center [1070, 346] width 163 height 23
type input "46"
click at [653, 426] on div at bounding box center [446, 429] width 721 height 8
type input "46"
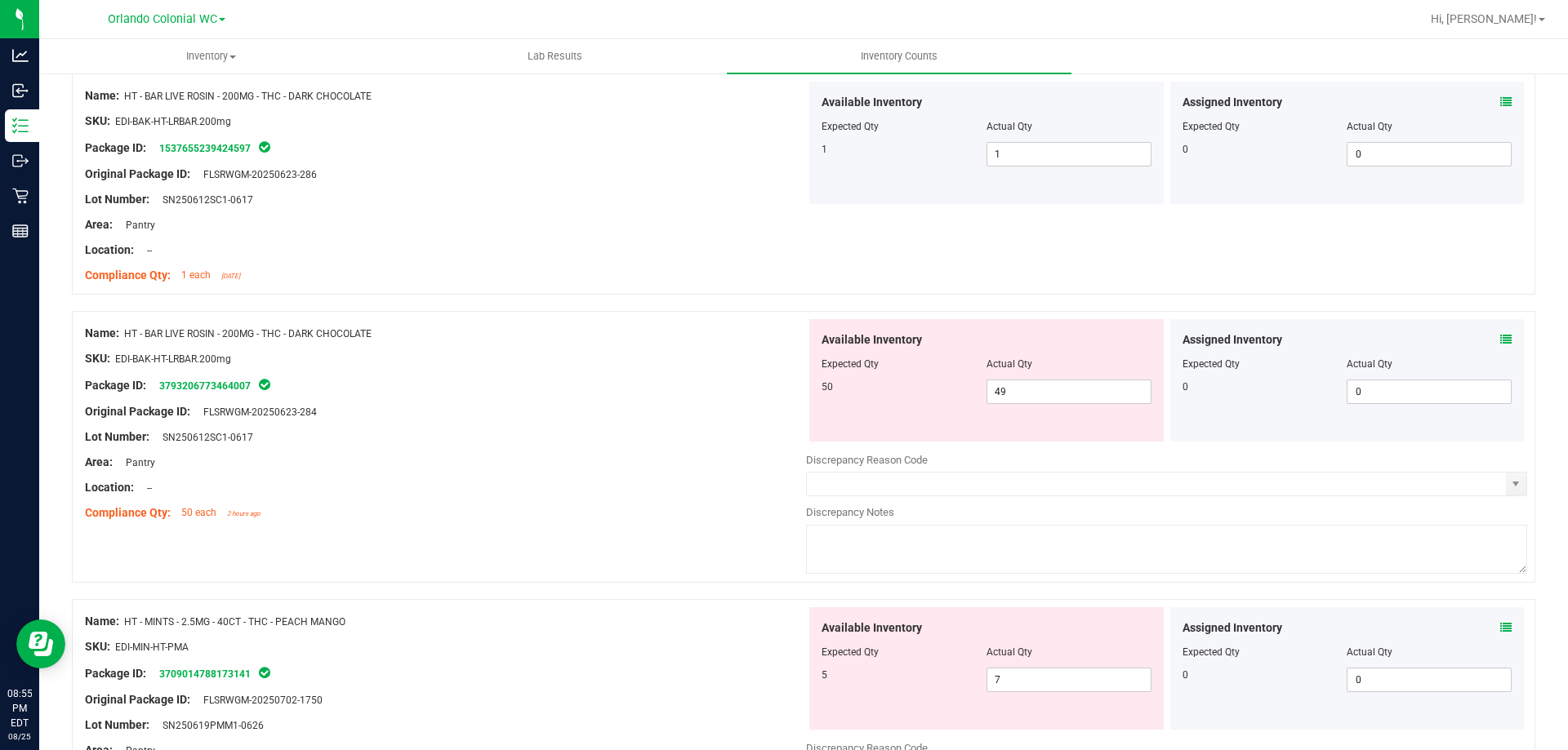
scroll to position [668, 0]
click at [1501, 334] on icon at bounding box center [1506, 339] width 12 height 12
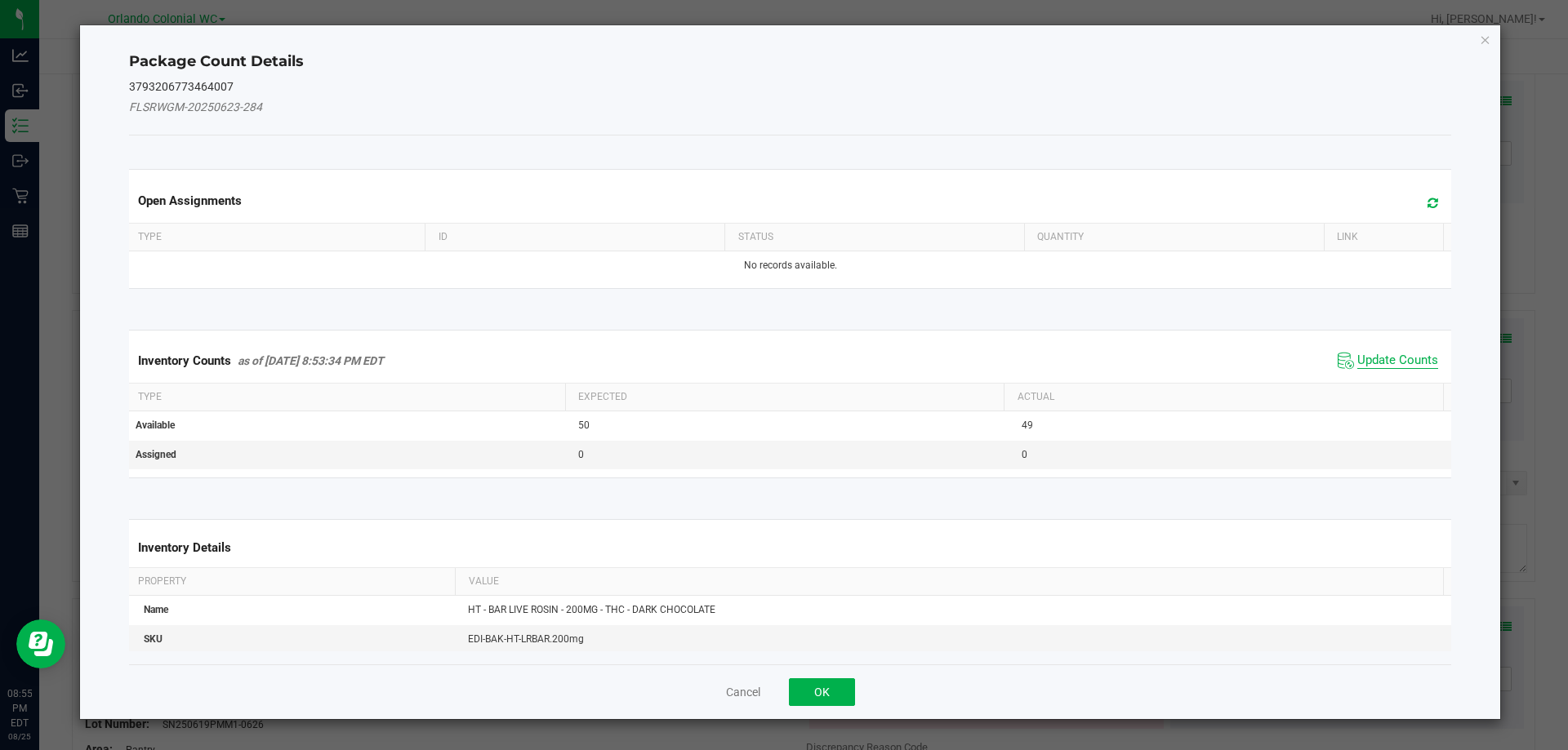
click at [1386, 363] on span "Update Counts" at bounding box center [1398, 361] width 81 height 16
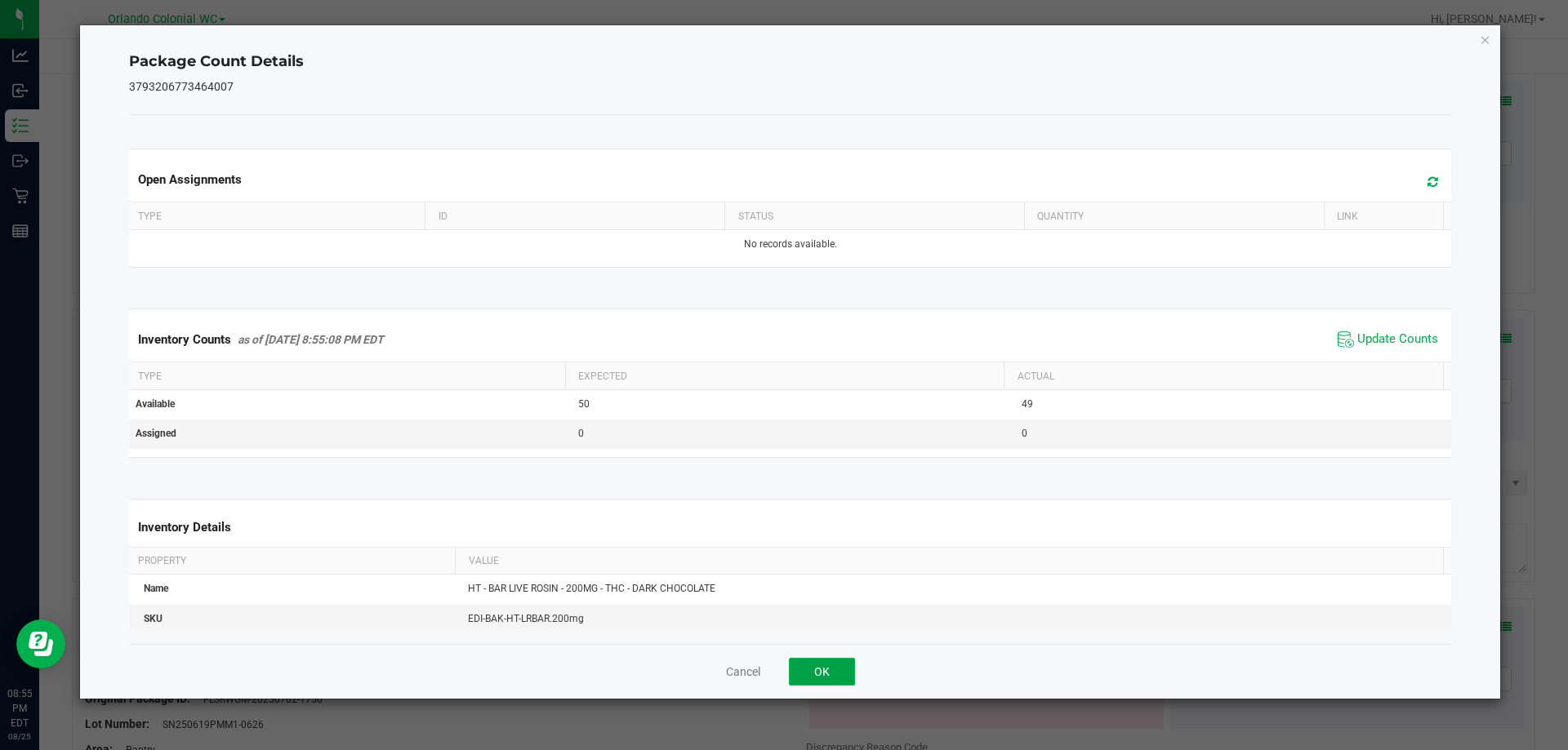
click at [833, 678] on button "OK" at bounding box center [822, 671] width 66 height 28
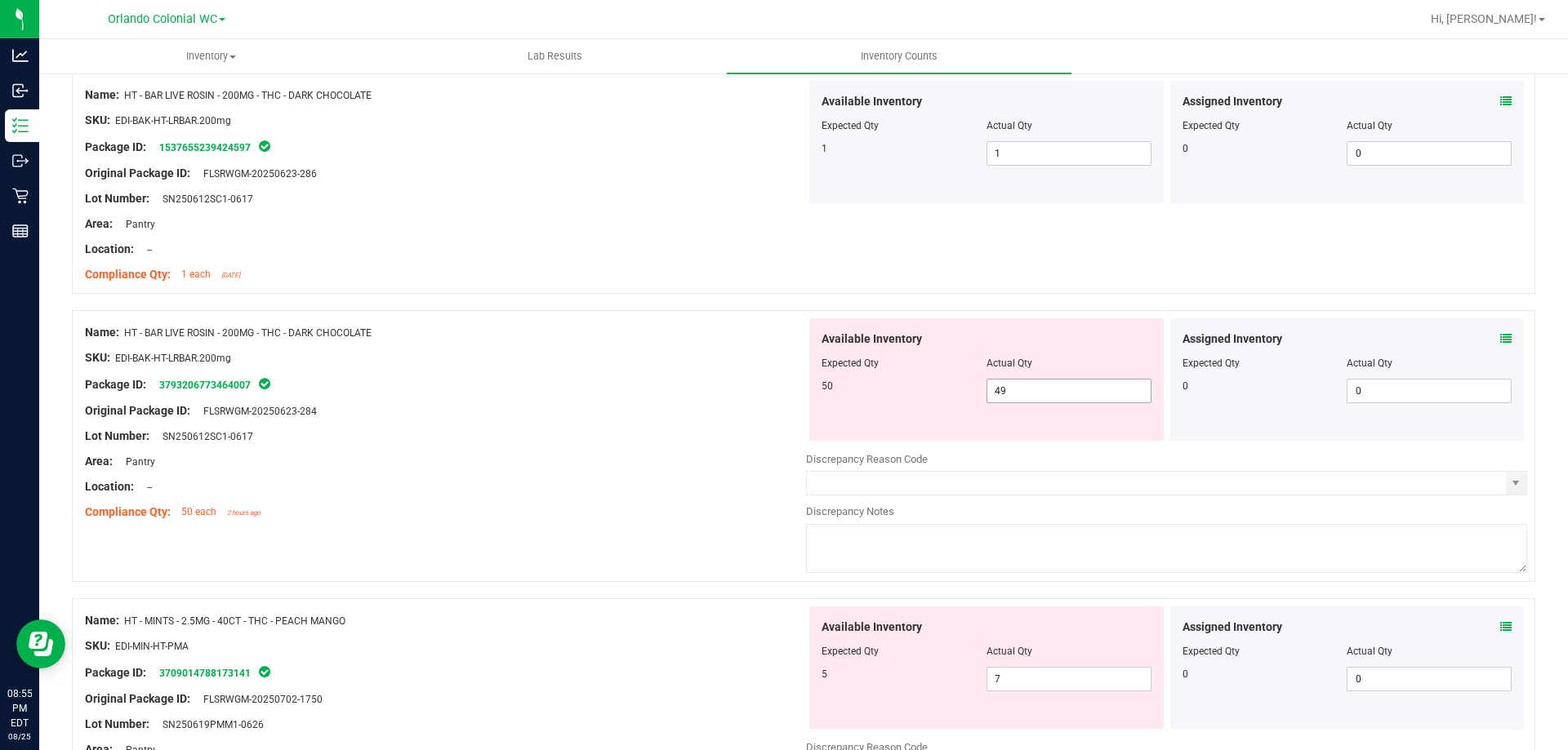
click at [1076, 392] on input "49" at bounding box center [1070, 390] width 163 height 23
type input "4"
type input "50"
click at [679, 391] on div "Package ID: 3793206773464007" at bounding box center [446, 385] width 721 height 20
type input "50"
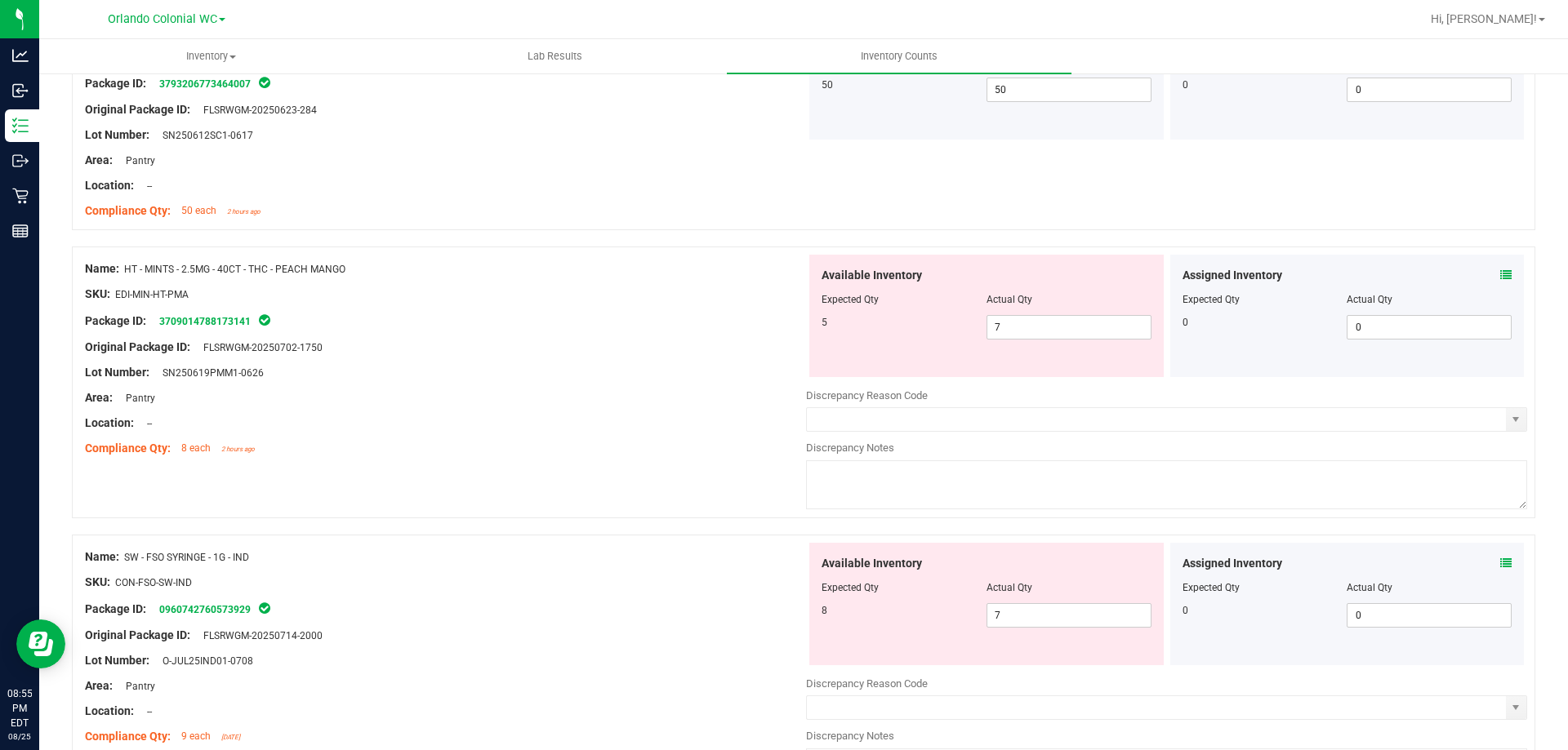
scroll to position [971, 0]
click at [1501, 272] on icon at bounding box center [1506, 273] width 12 height 12
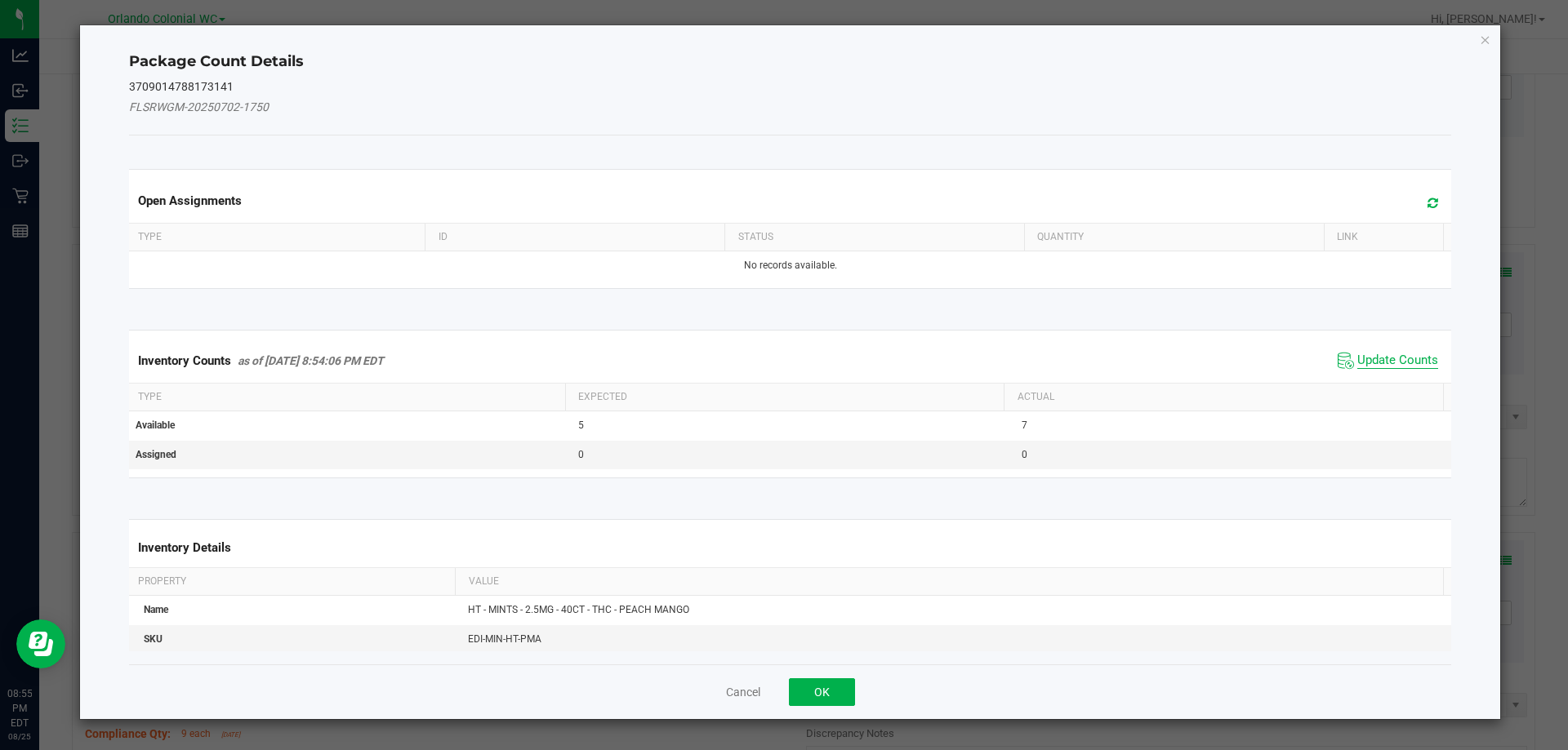
click at [1384, 360] on span "Update Counts" at bounding box center [1398, 361] width 81 height 16
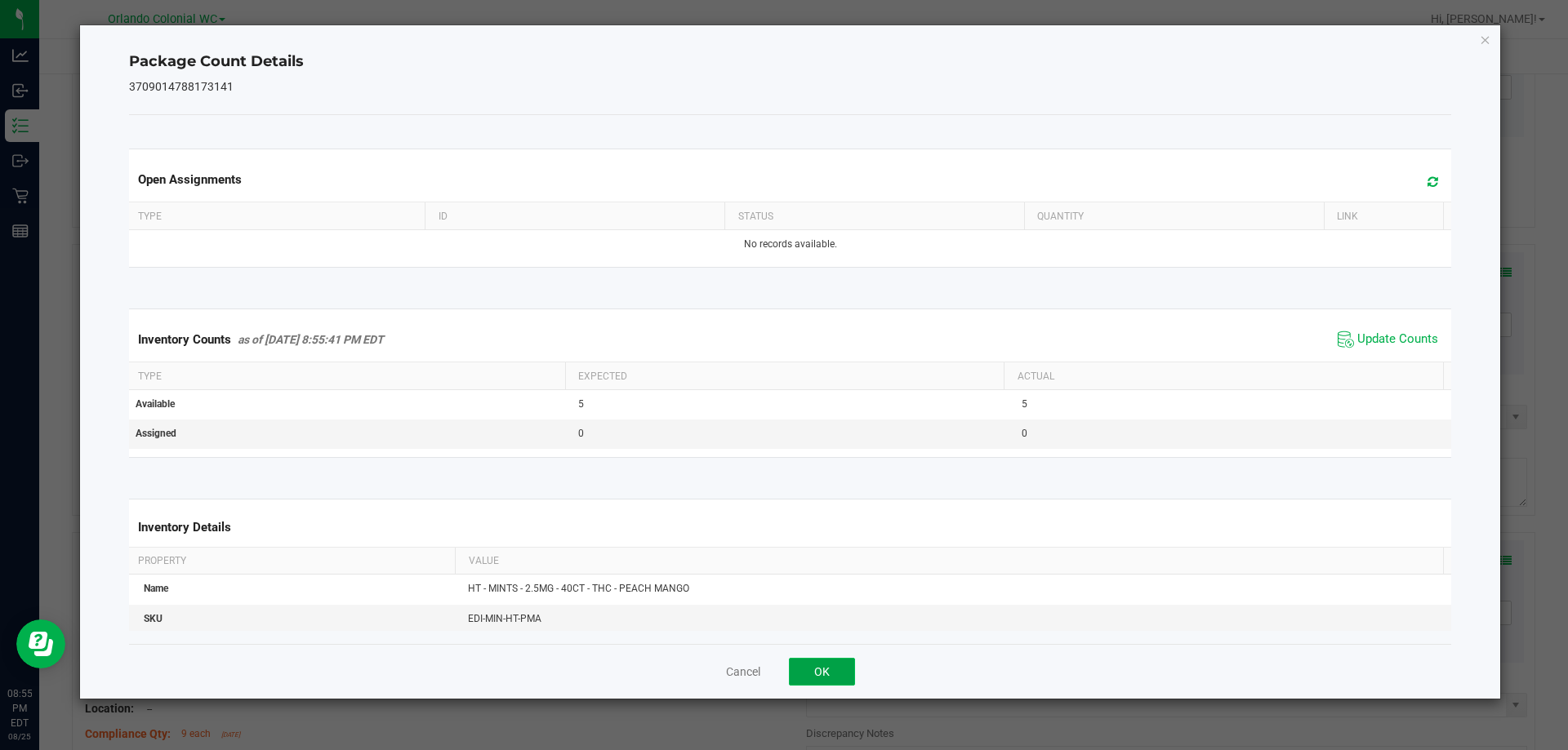
click at [836, 672] on button "OK" at bounding box center [822, 671] width 66 height 28
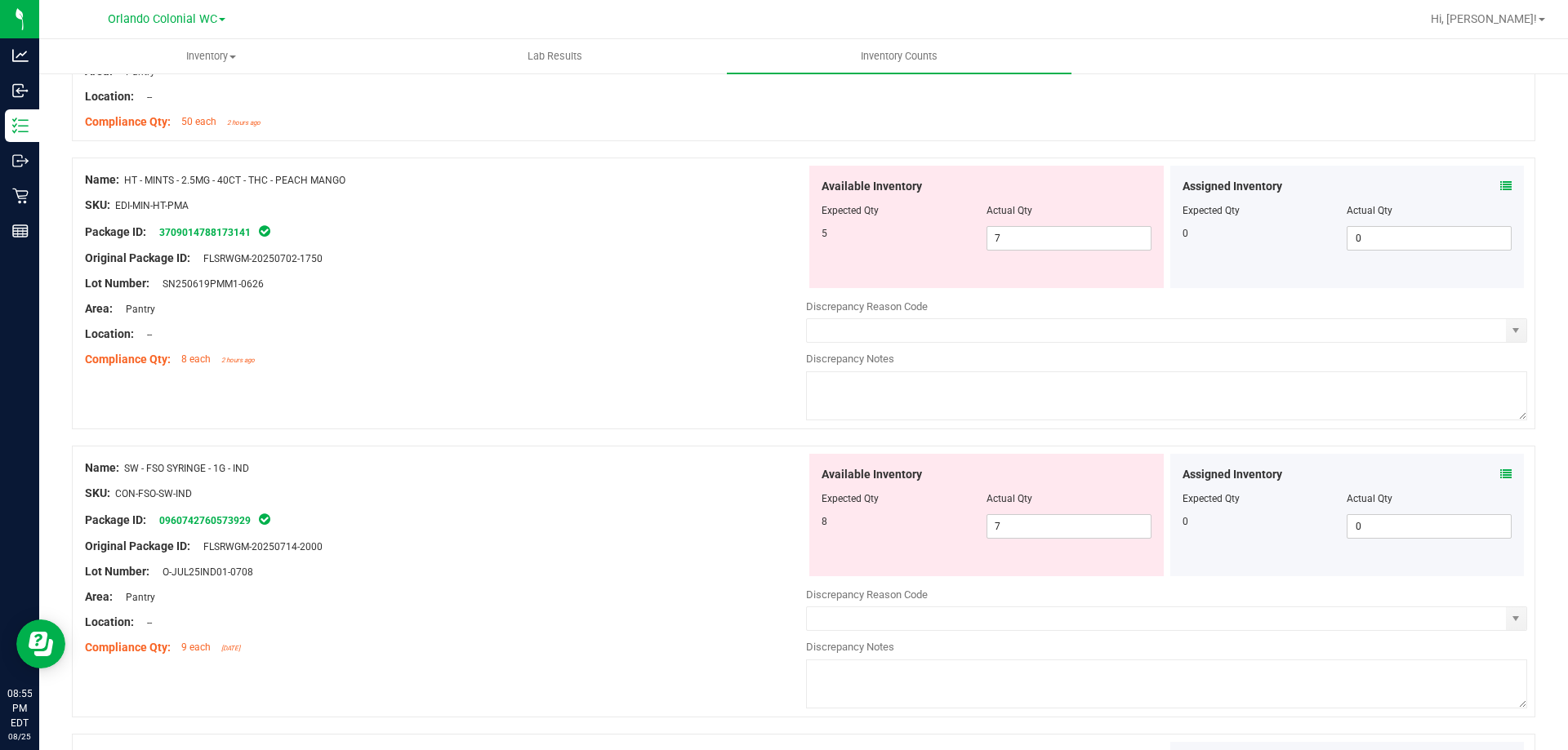
scroll to position [1057, 0]
click at [1059, 238] on input "7" at bounding box center [1070, 238] width 163 height 23
type input "5"
click at [704, 355] on div "Compliance Qty: 8 each 2 hours ago" at bounding box center [446, 360] width 721 height 17
type input "5"
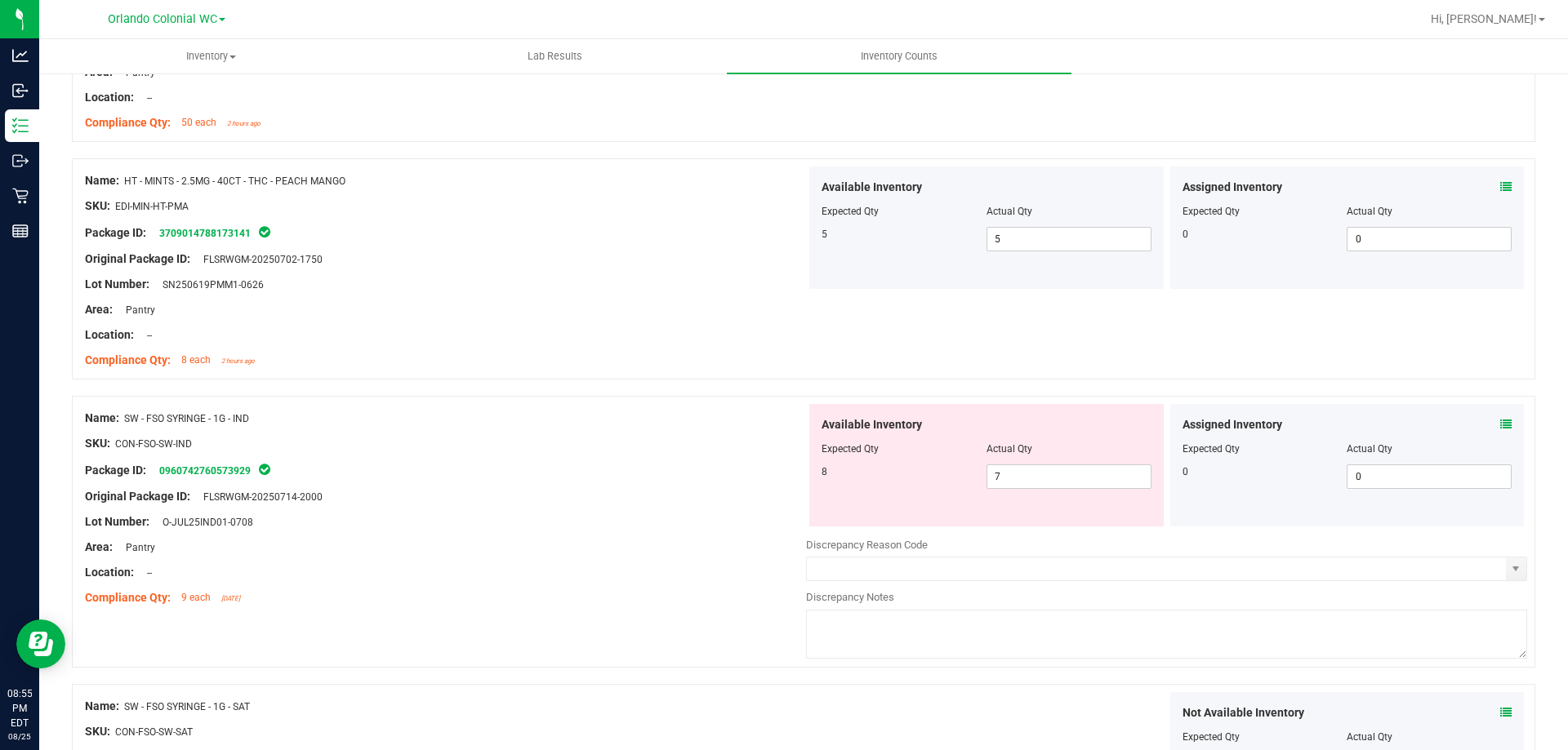
click at [1501, 424] on icon at bounding box center [1506, 424] width 12 height 12
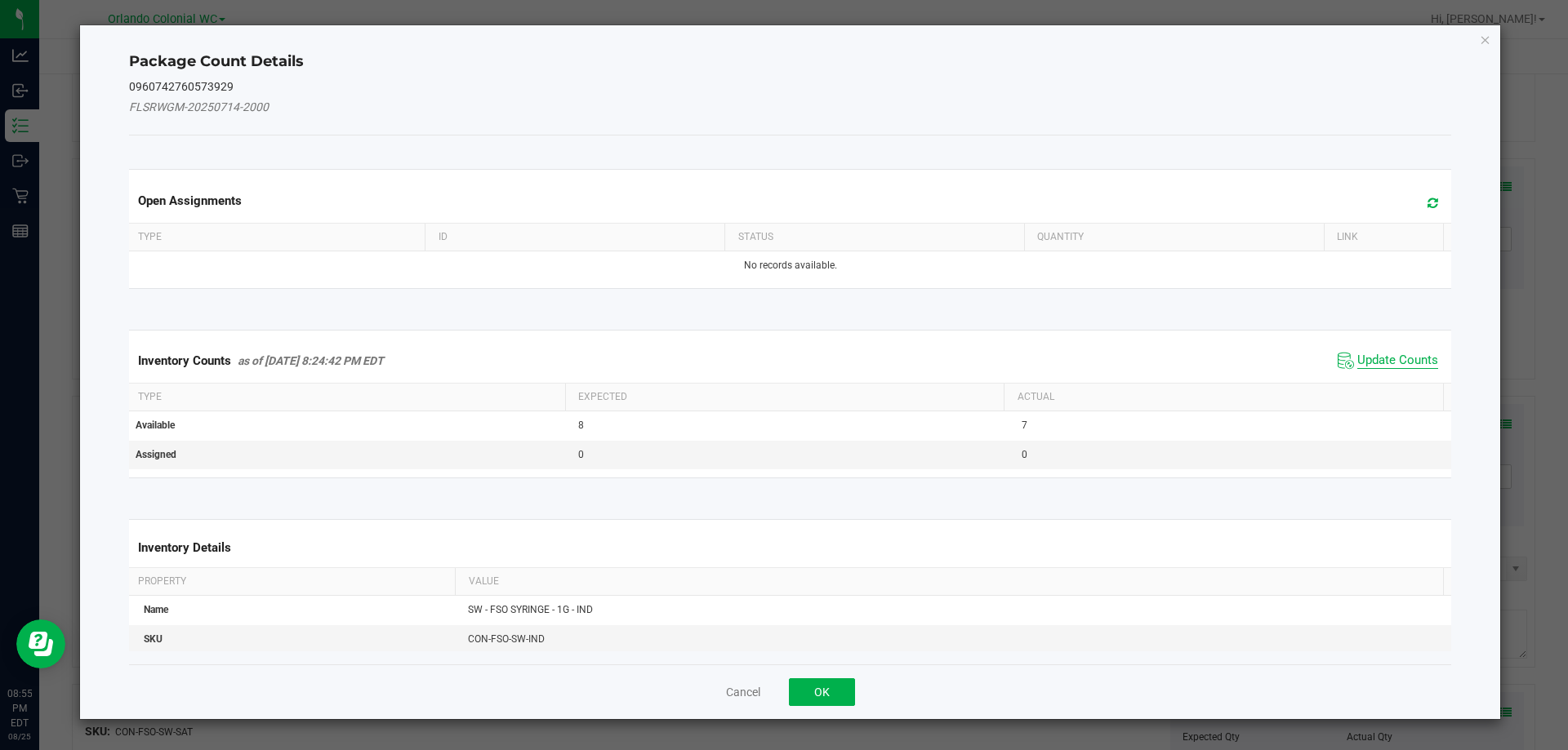
click at [1399, 358] on span "Update Counts" at bounding box center [1398, 361] width 81 height 16
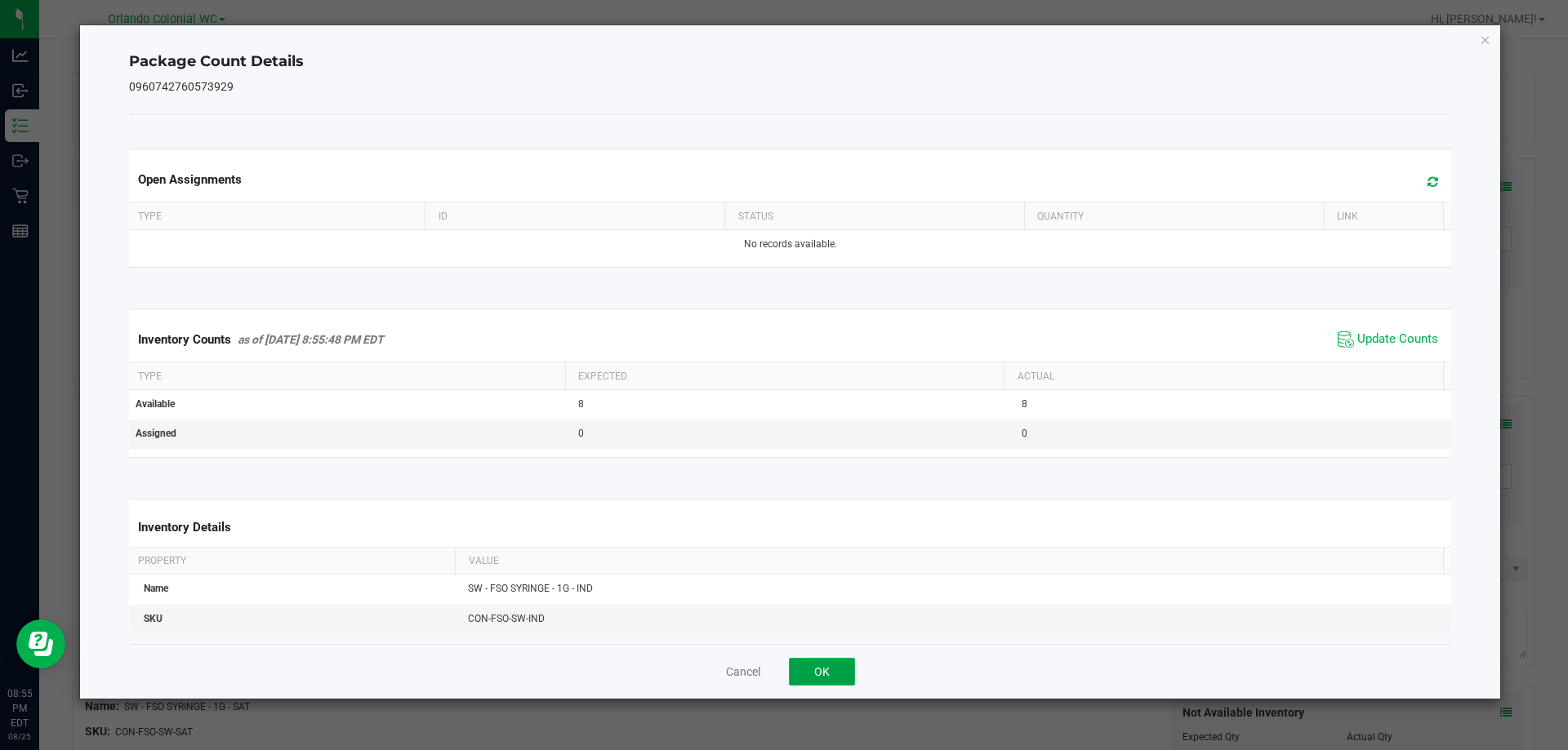
click at [830, 664] on button "OK" at bounding box center [822, 671] width 66 height 28
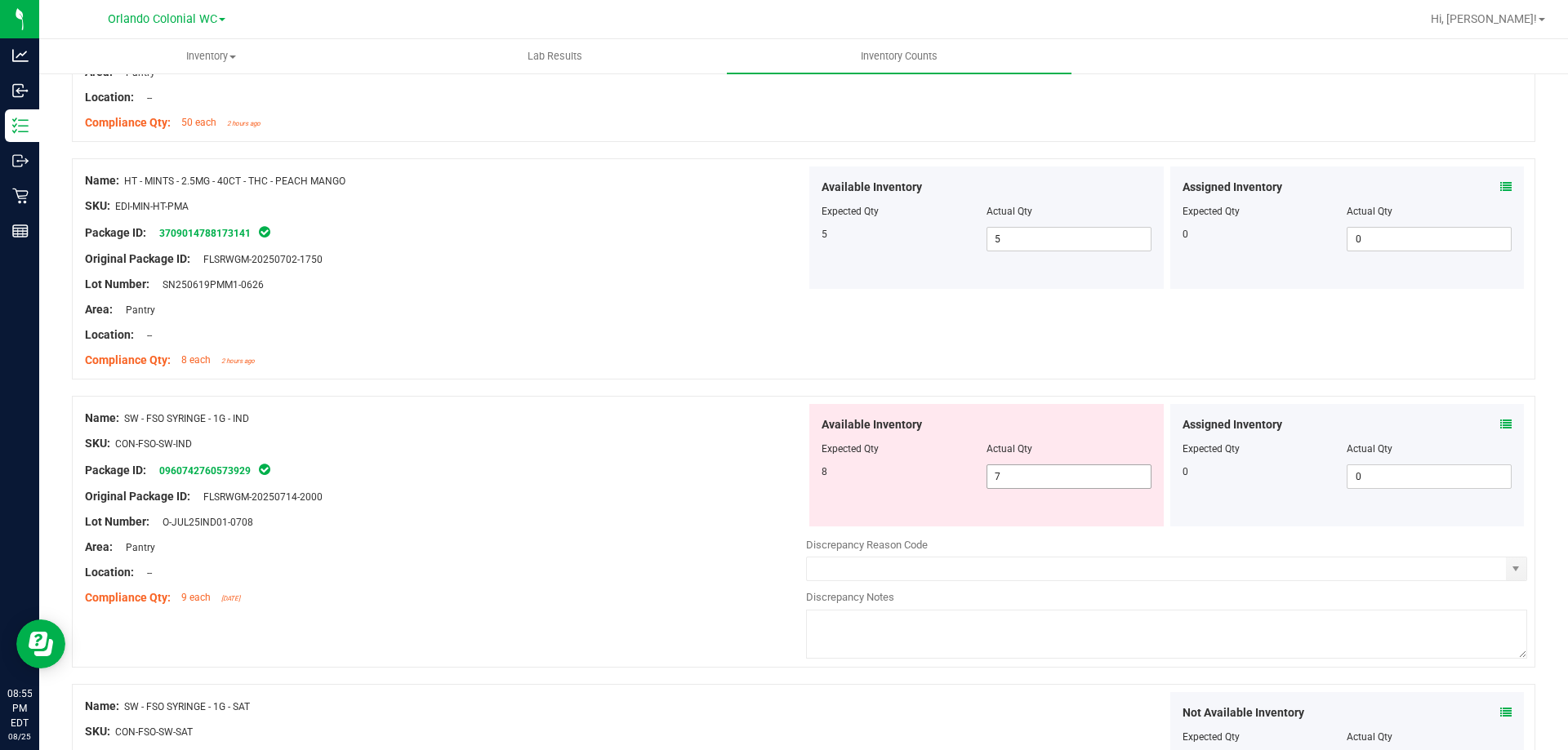
click at [1080, 482] on input "7" at bounding box center [1070, 476] width 163 height 23
type input "8"
click at [647, 534] on div at bounding box center [446, 534] width 721 height 8
type input "8"
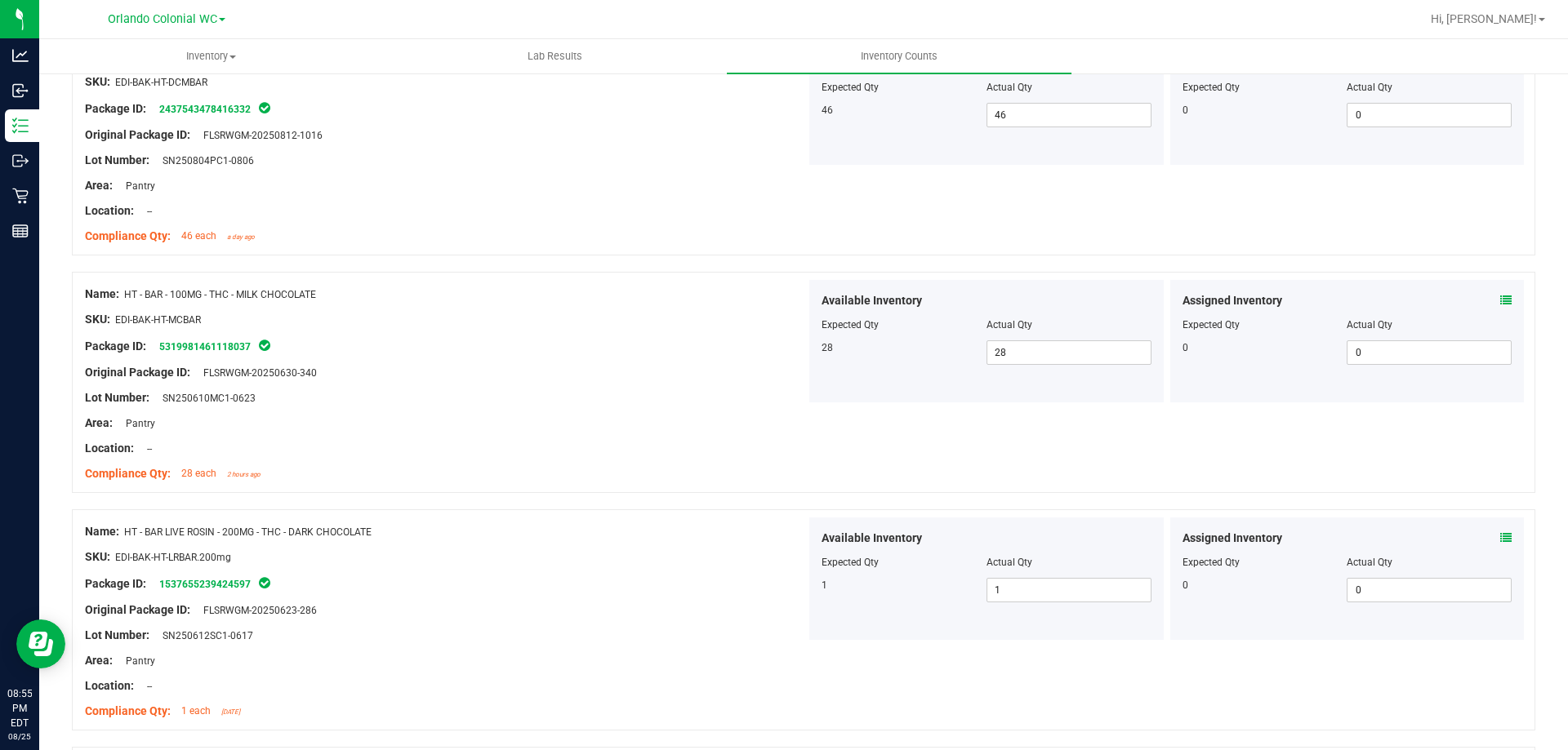
scroll to position [0, 0]
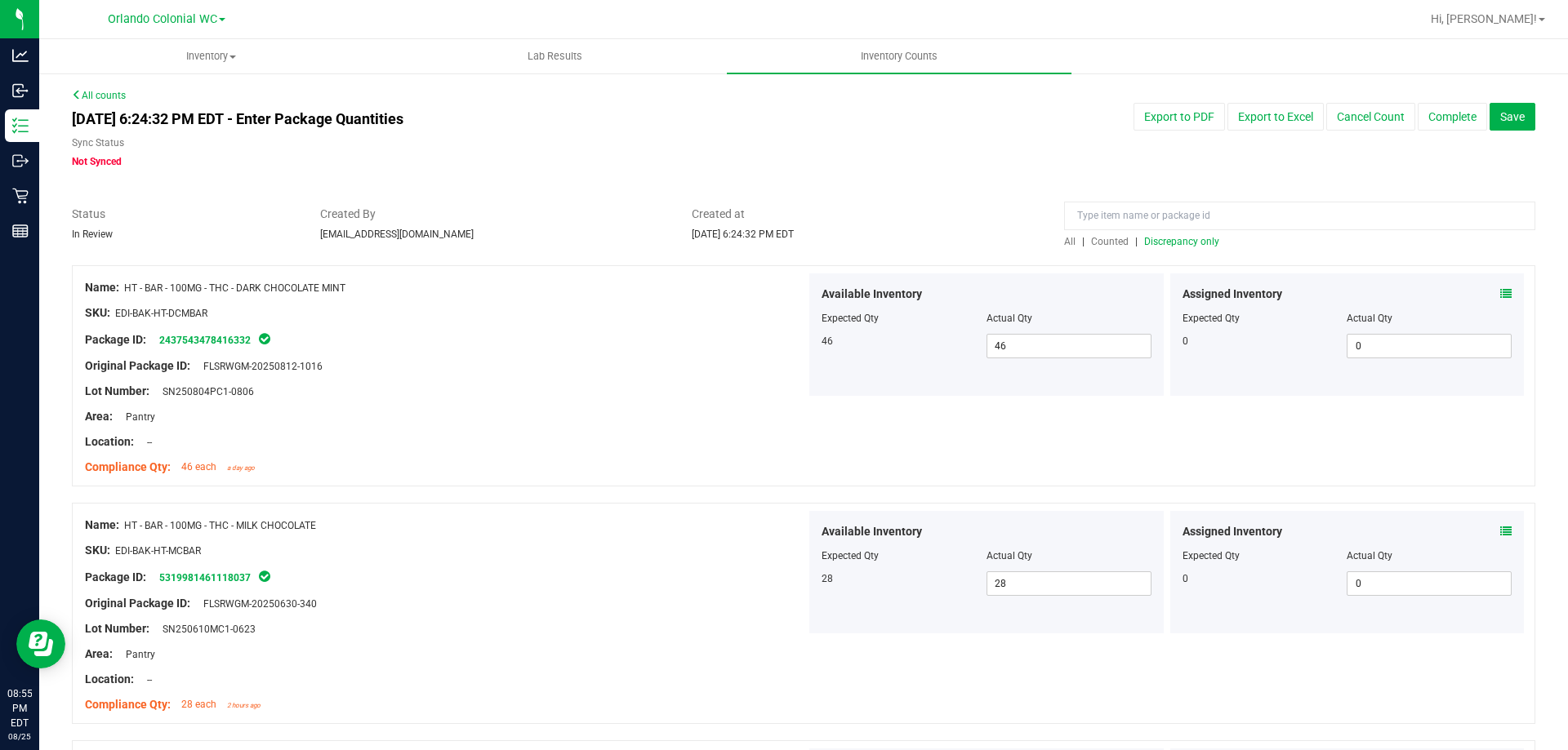
click at [1064, 241] on span "All" at bounding box center [1070, 241] width 12 height 12
click at [1111, 238] on span "Counted" at bounding box center [1109, 241] width 37 height 12
click at [1169, 238] on span "Discrepancy only" at bounding box center [1182, 241] width 75 height 12
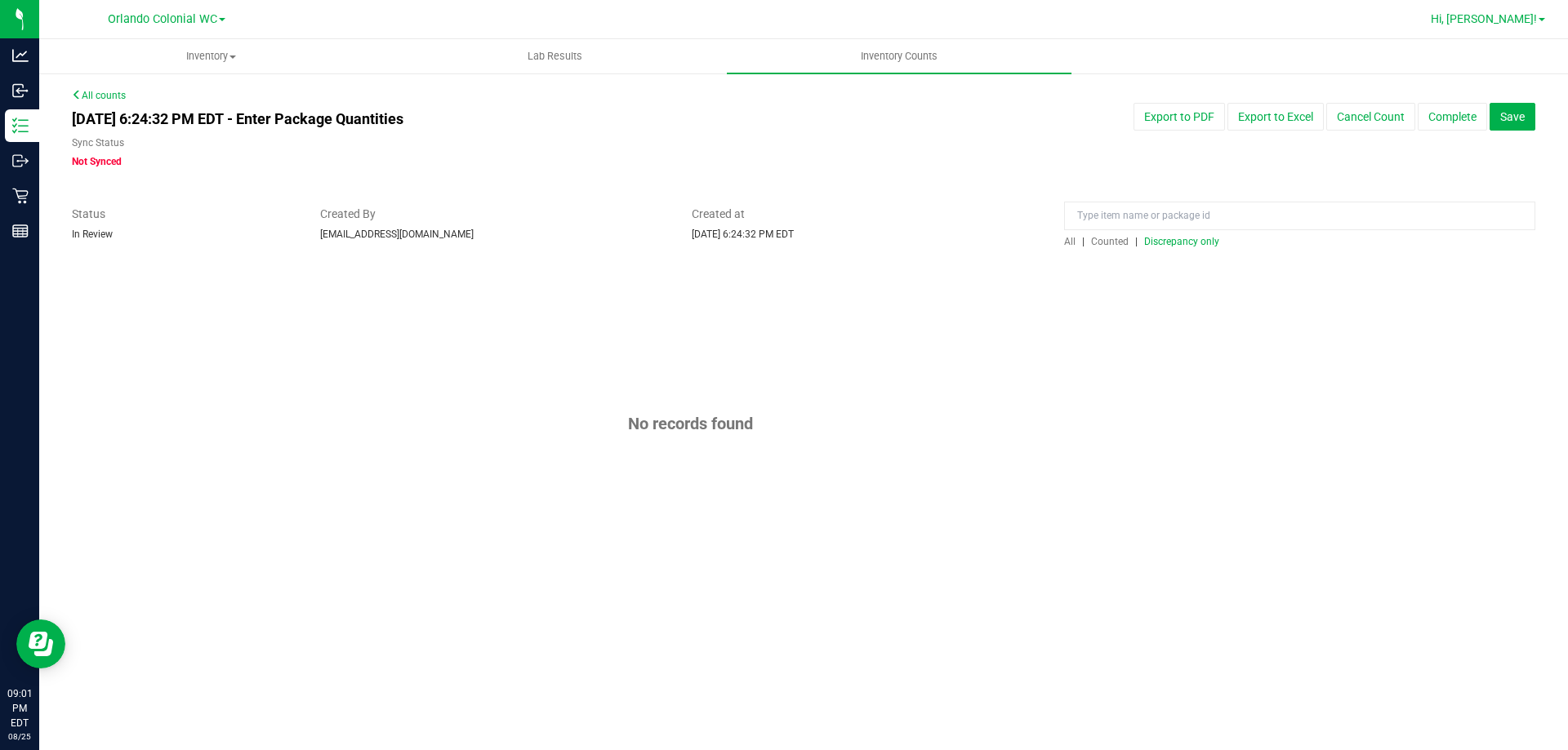
click at [1515, 14] on span "Hi, [PERSON_NAME]!" at bounding box center [1484, 19] width 106 height 13
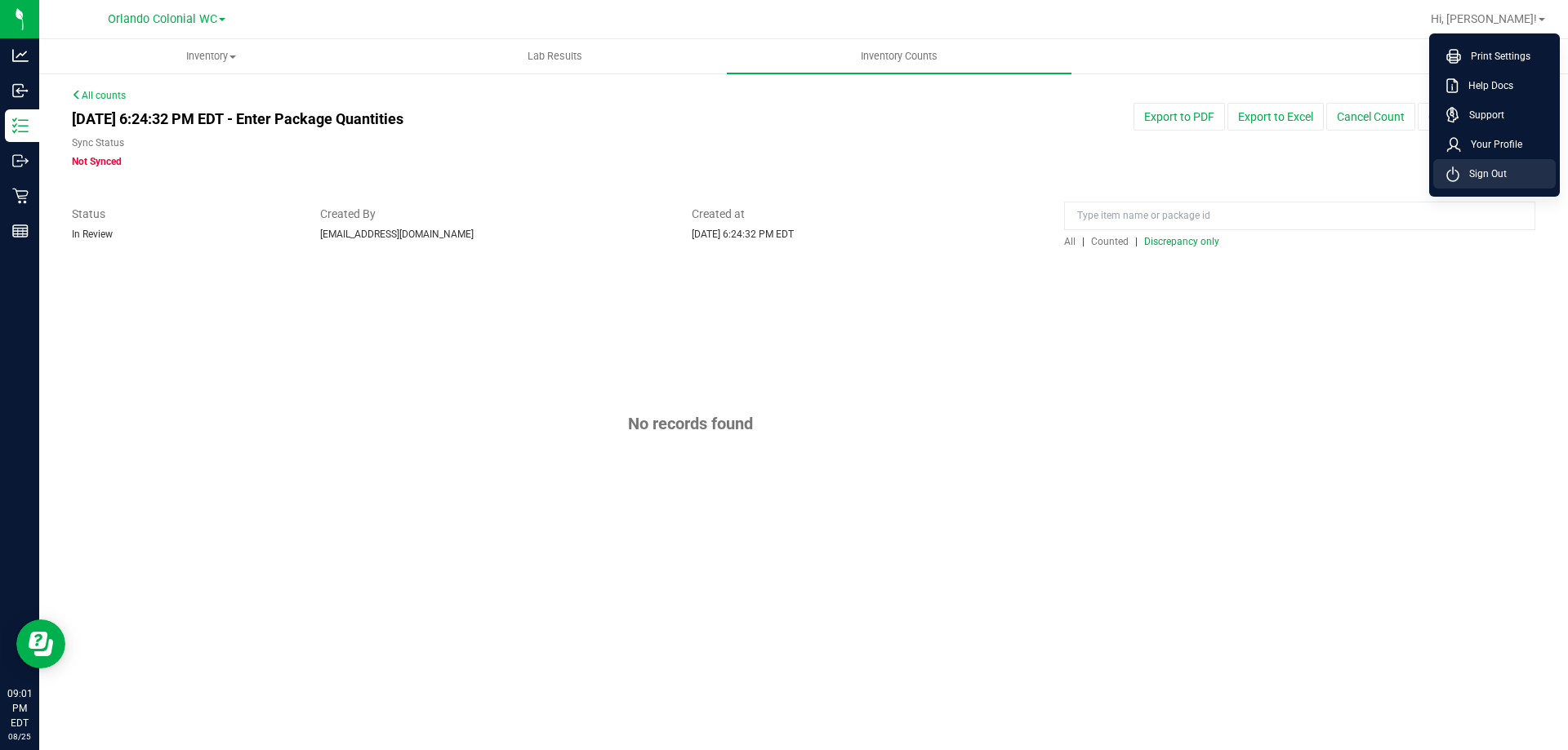
click at [1493, 169] on span "Sign Out" at bounding box center [1484, 174] width 47 height 16
